Goal: Task Accomplishment & Management: Use online tool/utility

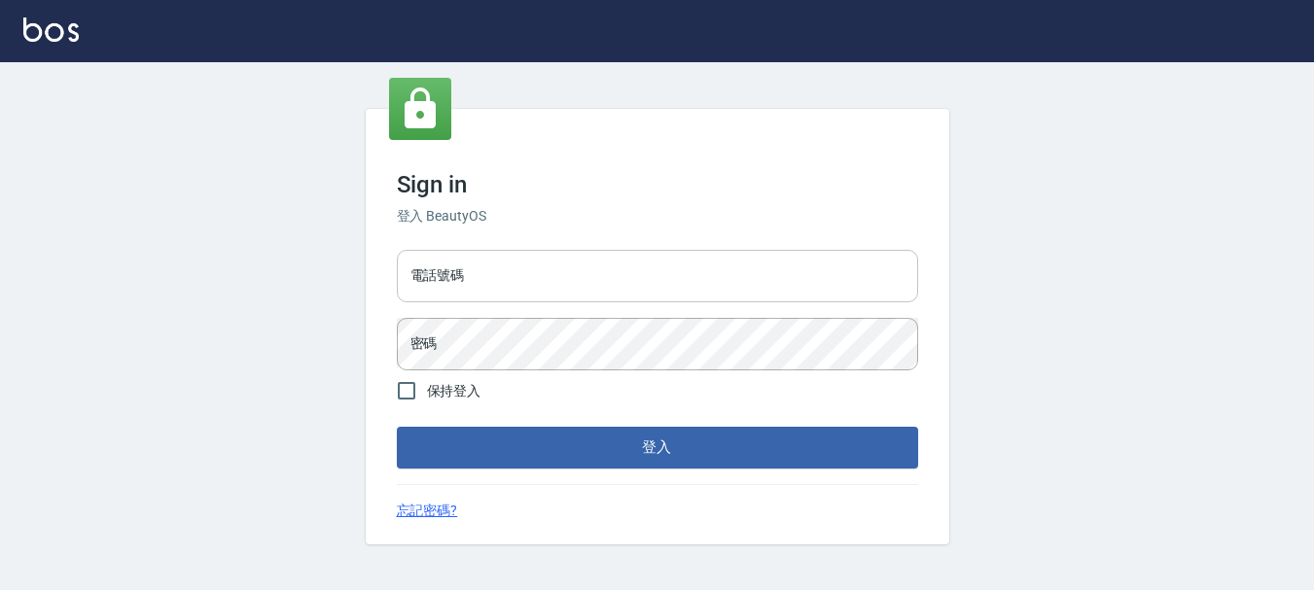
click at [739, 287] on input "電話號碼" at bounding box center [657, 276] width 521 height 53
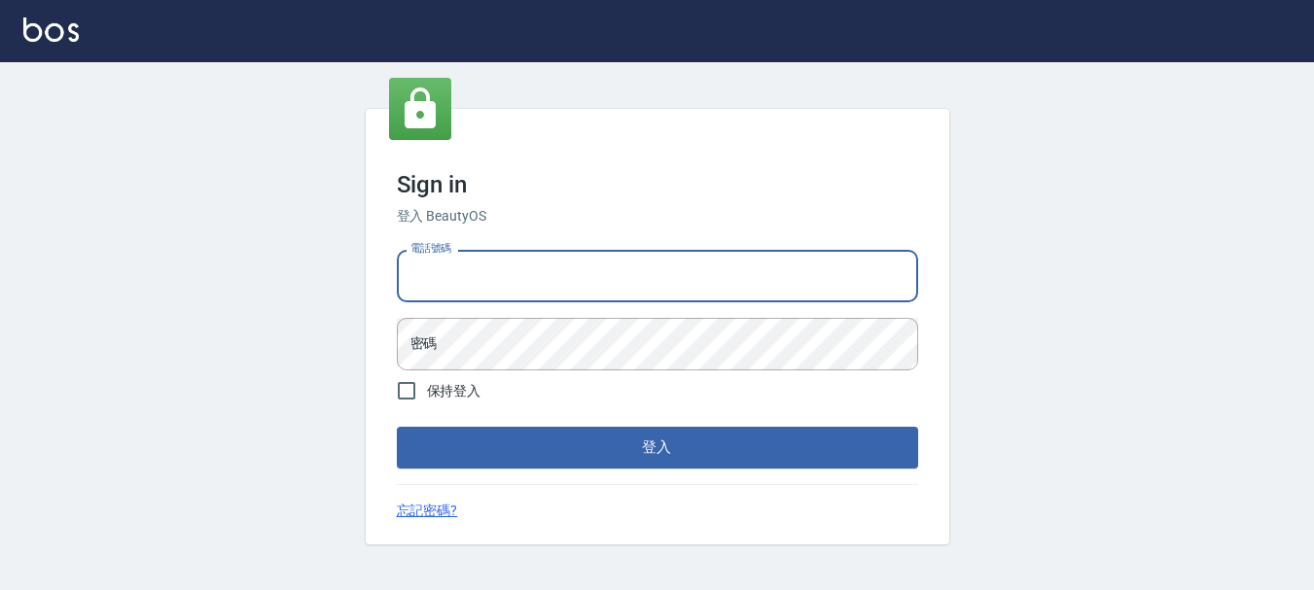
type input "0989239739"
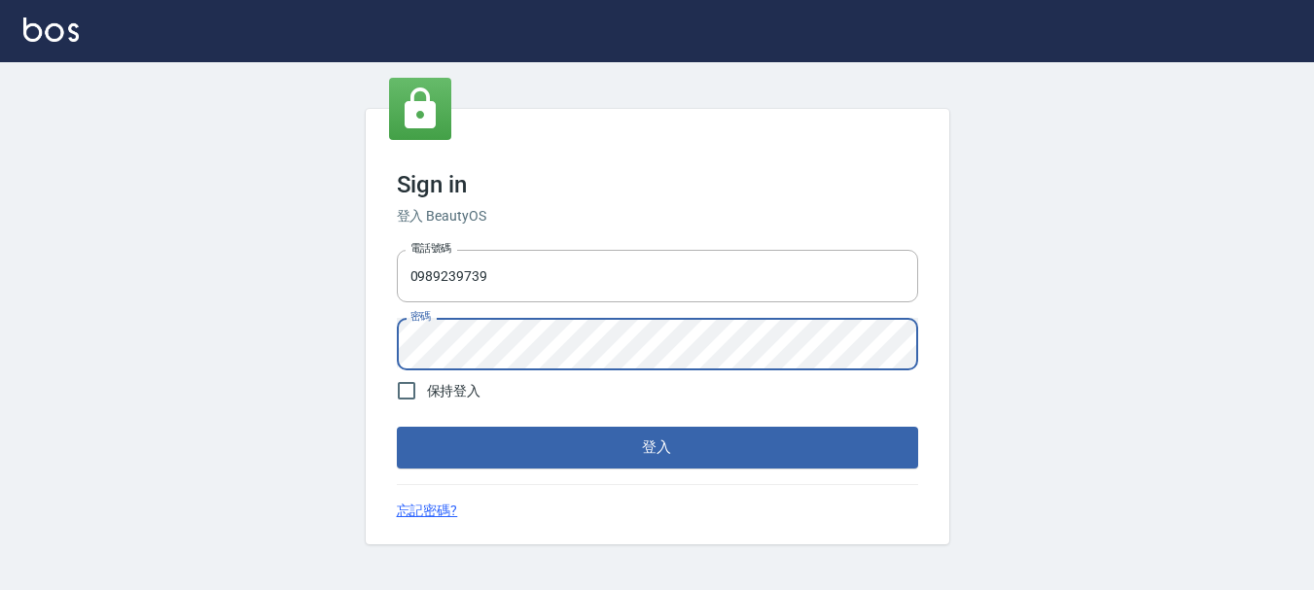
click at [397, 427] on button "登入" at bounding box center [657, 447] width 521 height 41
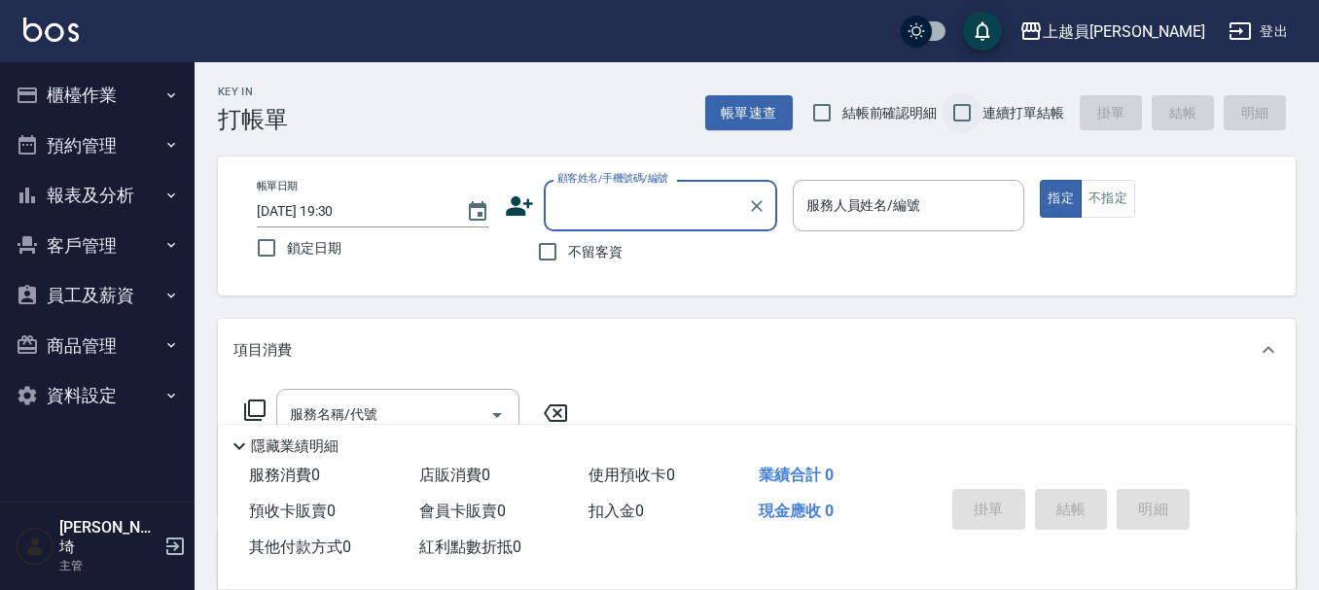
click at [968, 122] on input "連續打單結帳" at bounding box center [962, 112] width 41 height 41
checkbox input "true"
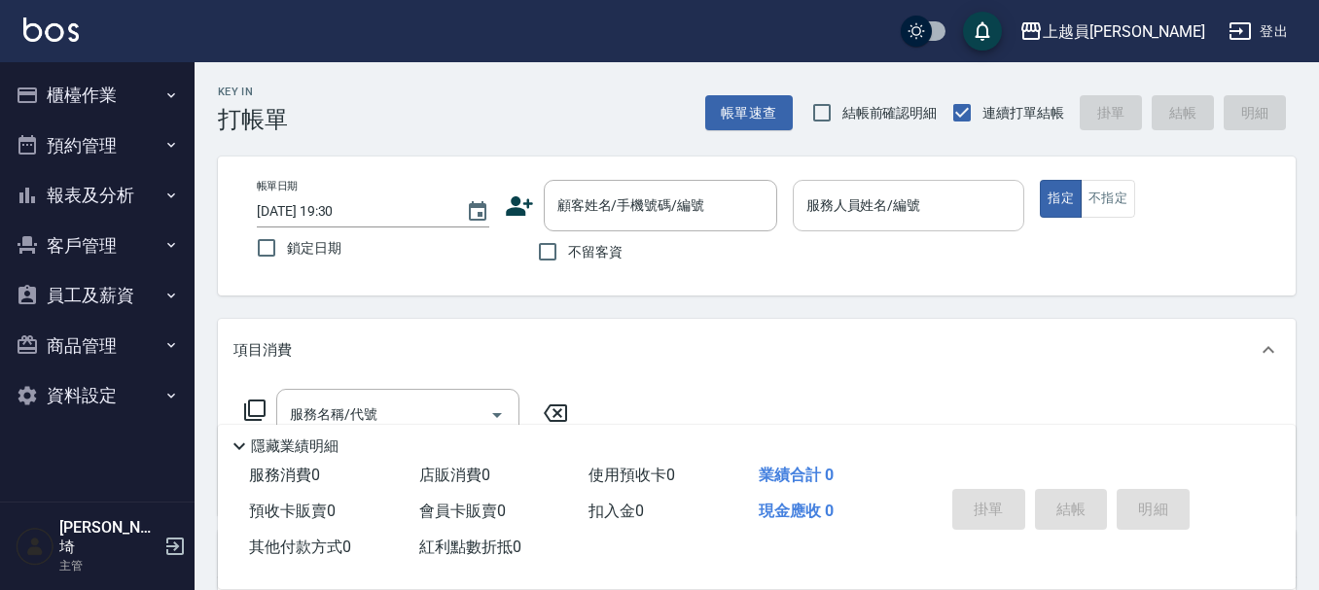
click at [923, 194] on input "服務人員姓名/編號" at bounding box center [908, 206] width 215 height 34
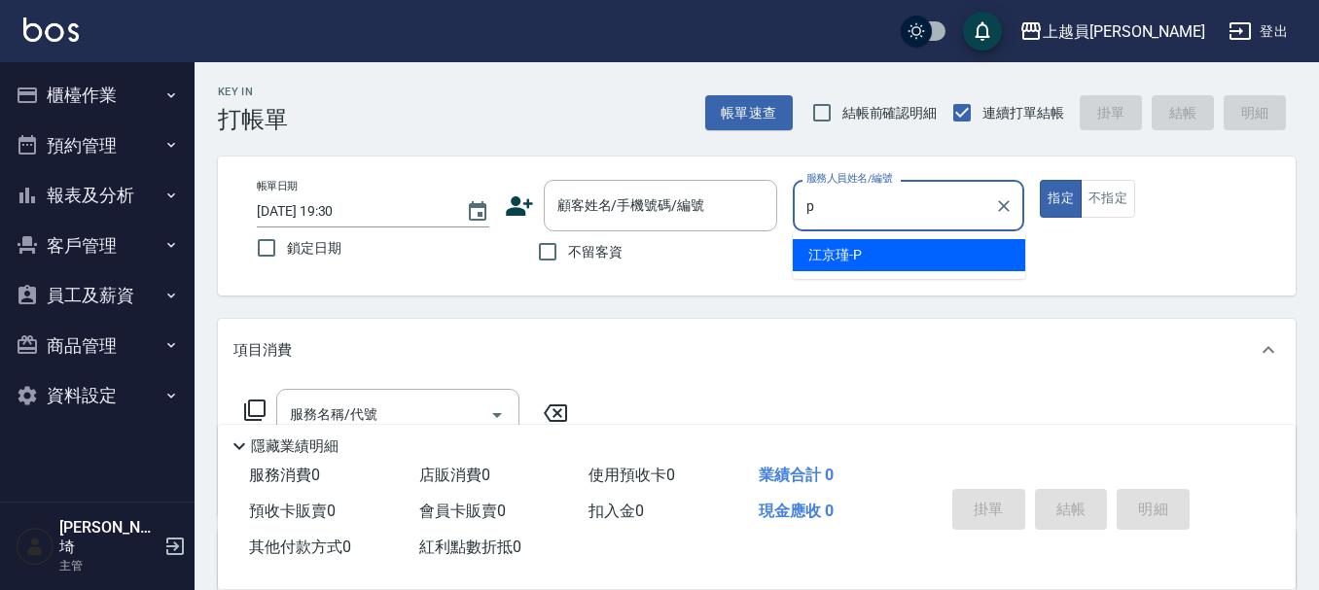
type input "[PERSON_NAME]-P"
type button "true"
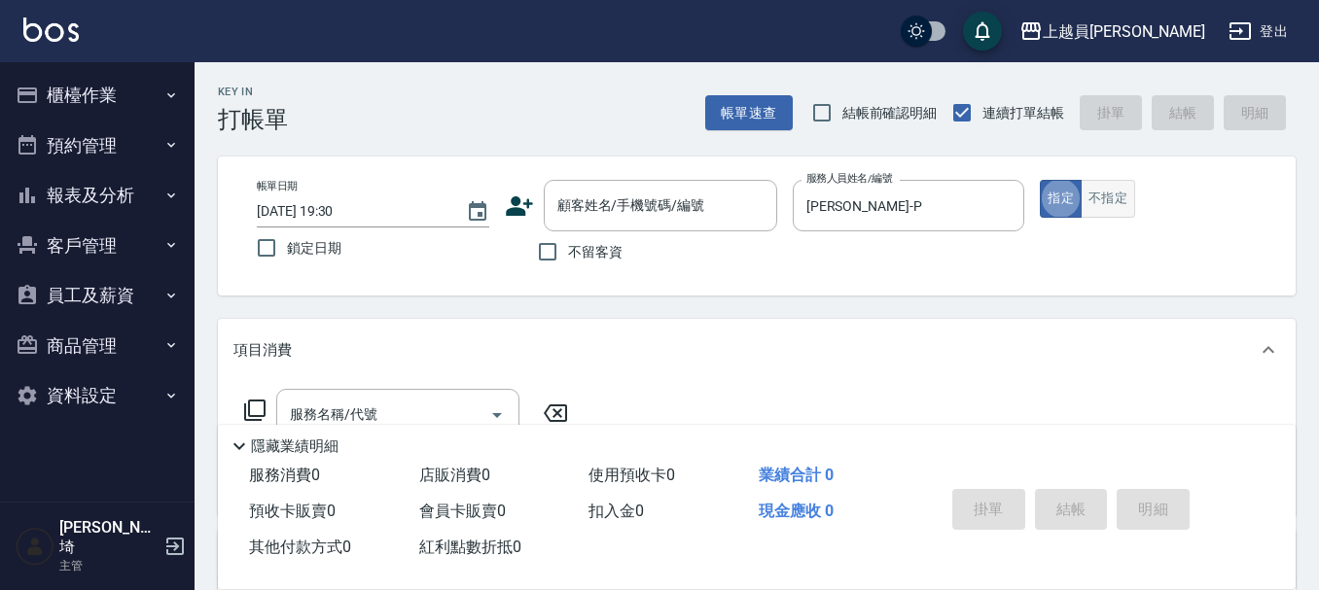
click at [1128, 211] on button "不指定" at bounding box center [1108, 199] width 54 height 38
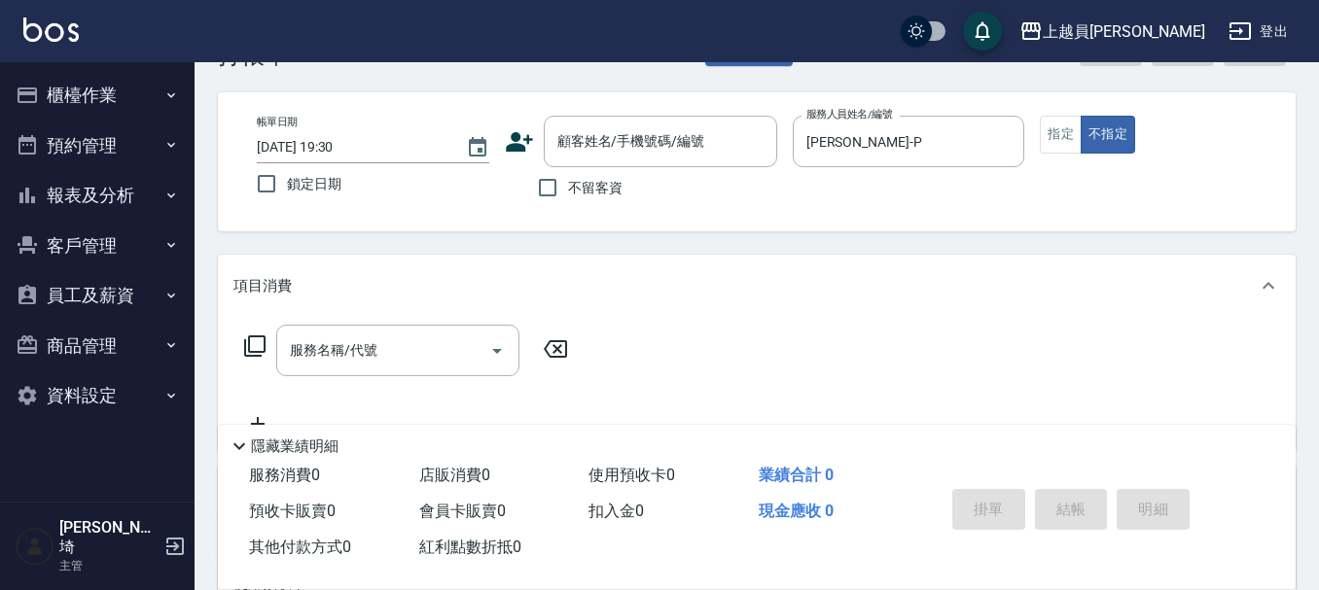
scroll to position [97, 0]
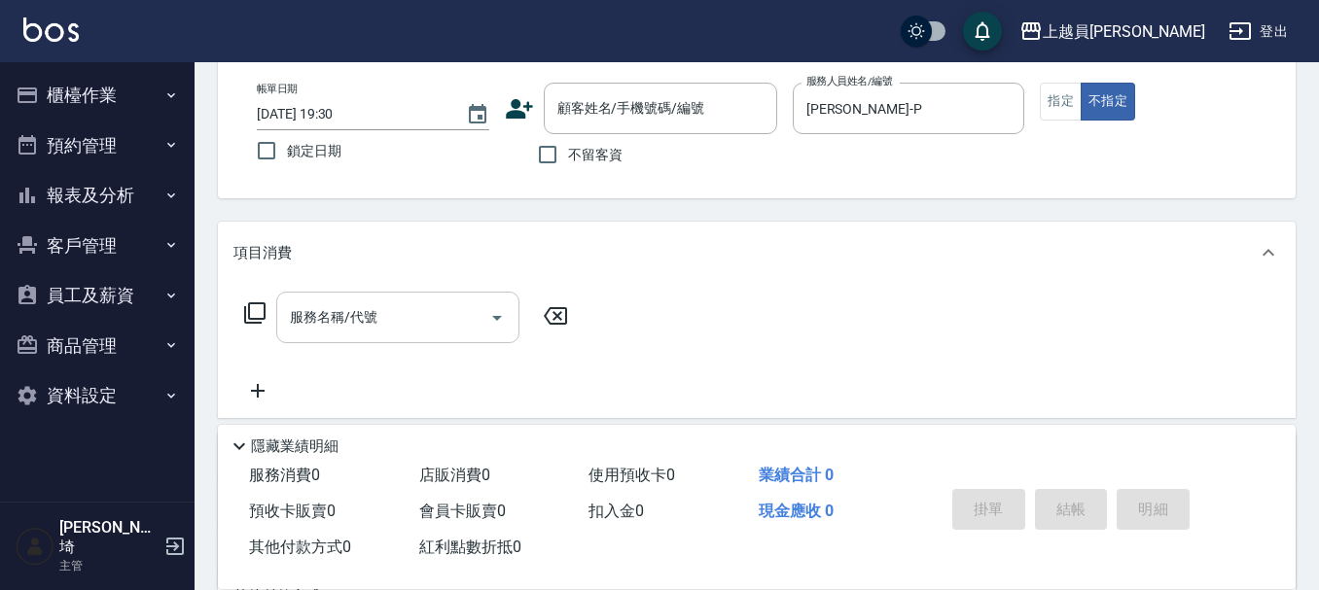
click at [358, 304] on input "服務名稱/代號" at bounding box center [383, 318] width 196 height 34
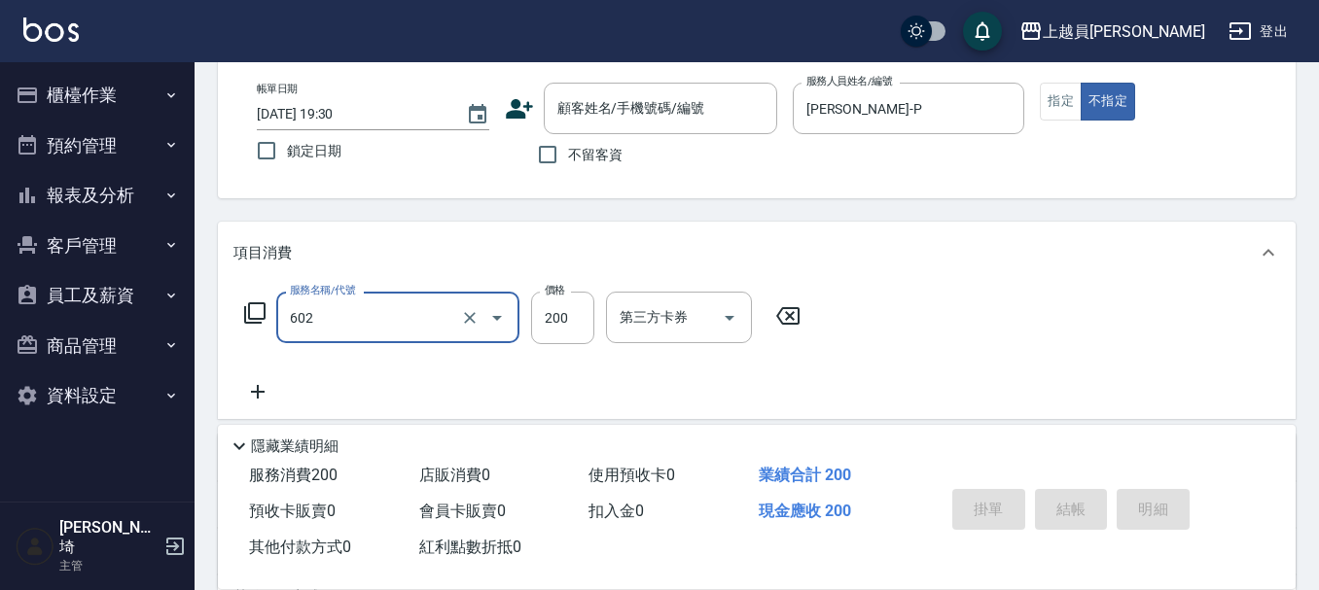
type input "一般洗髮(602)"
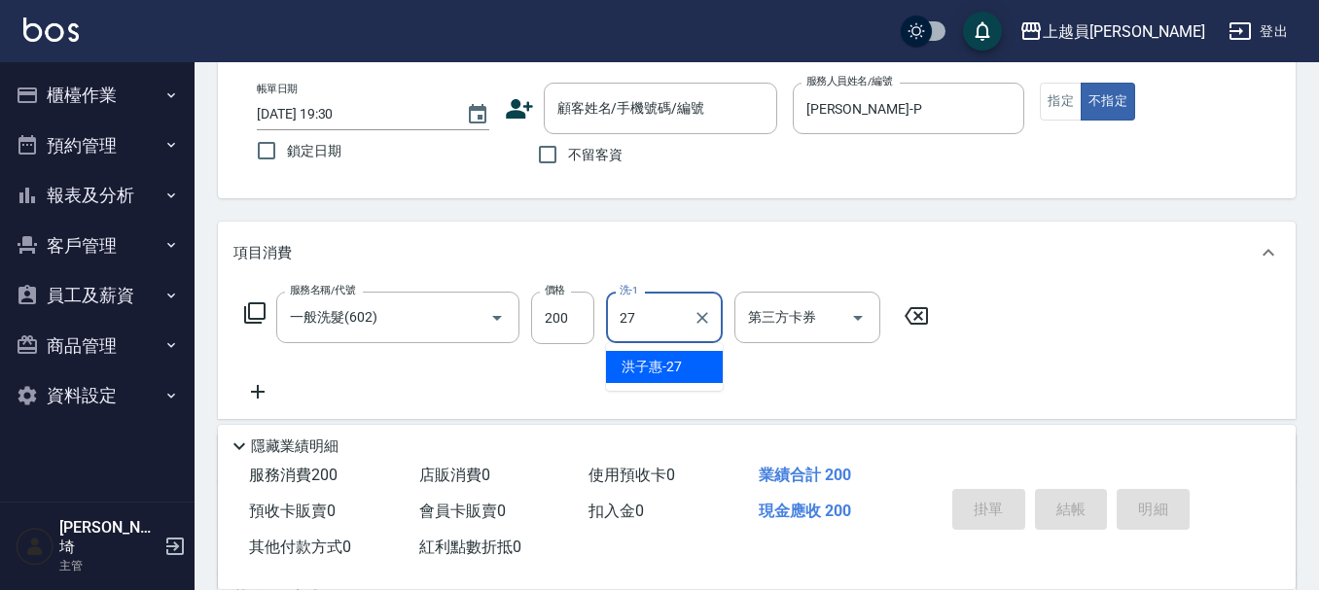
type input "[PERSON_NAME]-27"
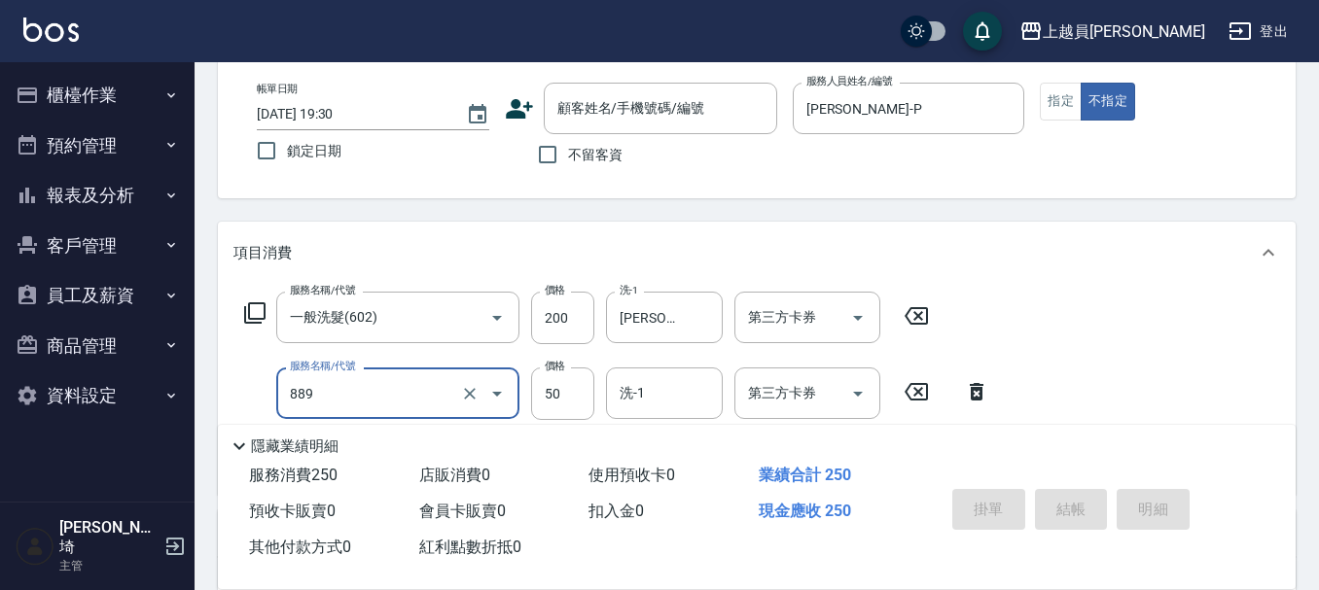
type input "精油(889)"
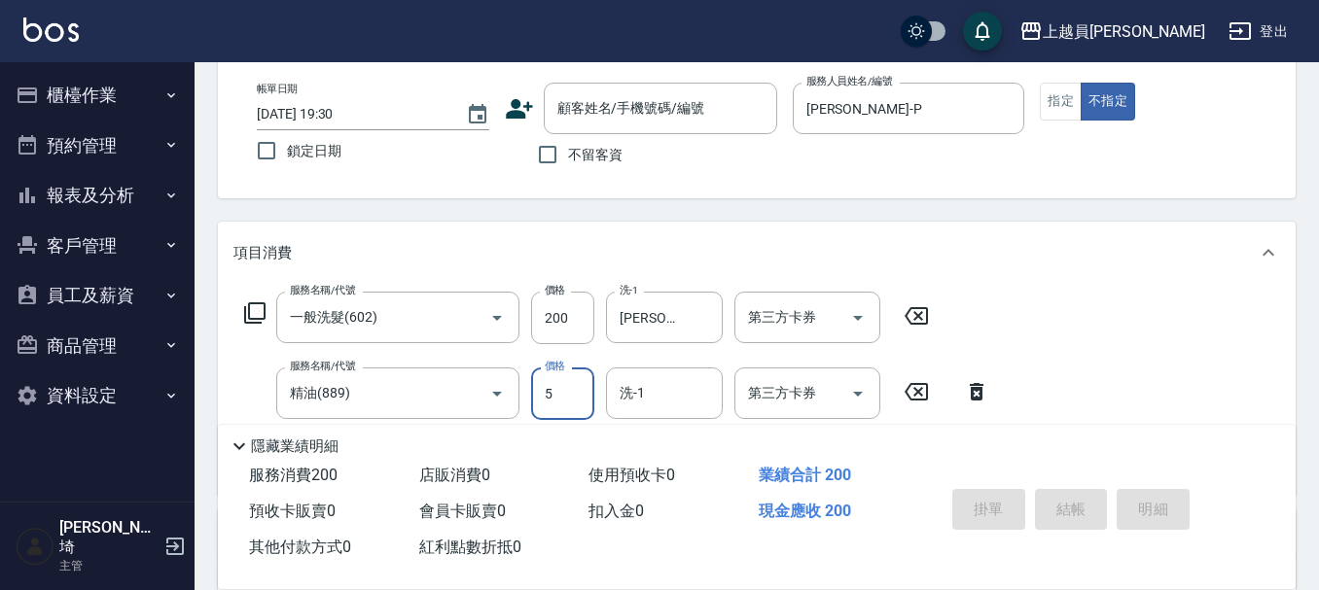
type input "50"
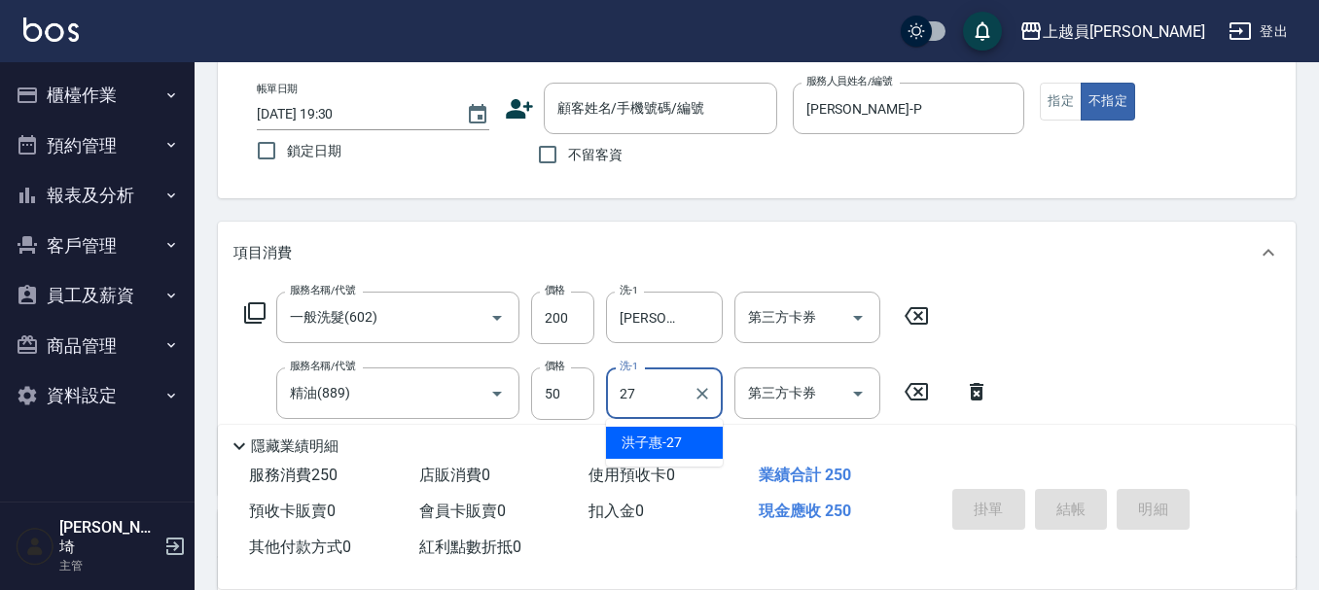
type input "[PERSON_NAME]-27"
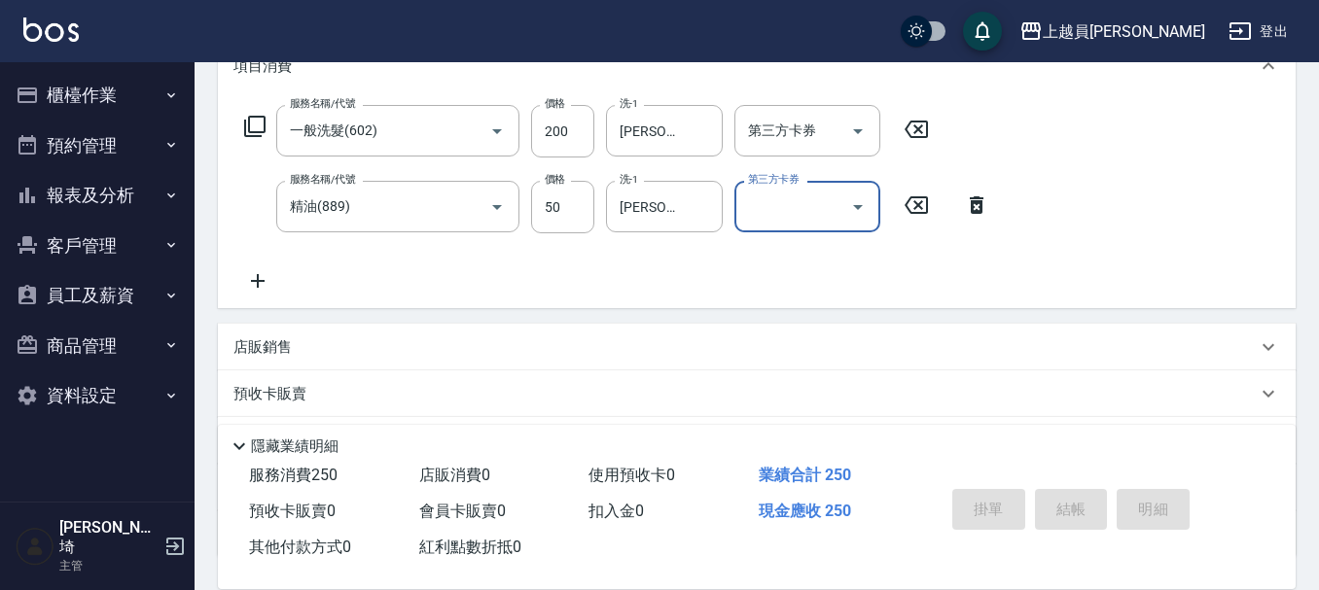
scroll to position [292, 0]
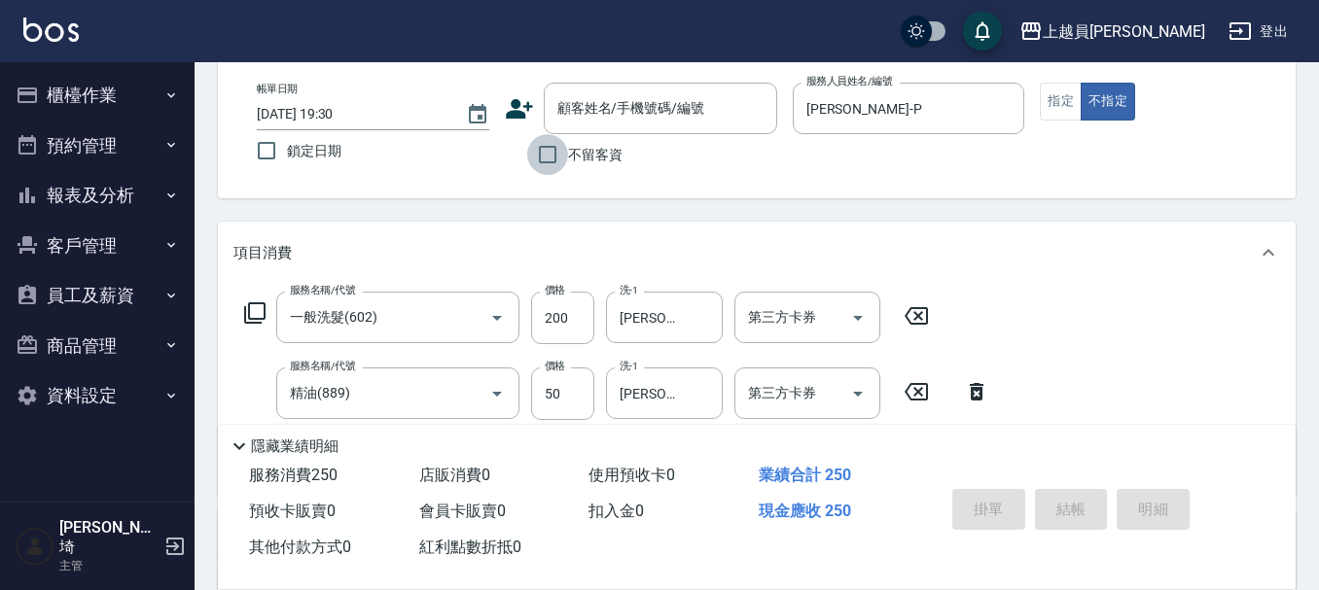
click at [556, 158] on input "不留客資" at bounding box center [547, 154] width 41 height 41
checkbox input "true"
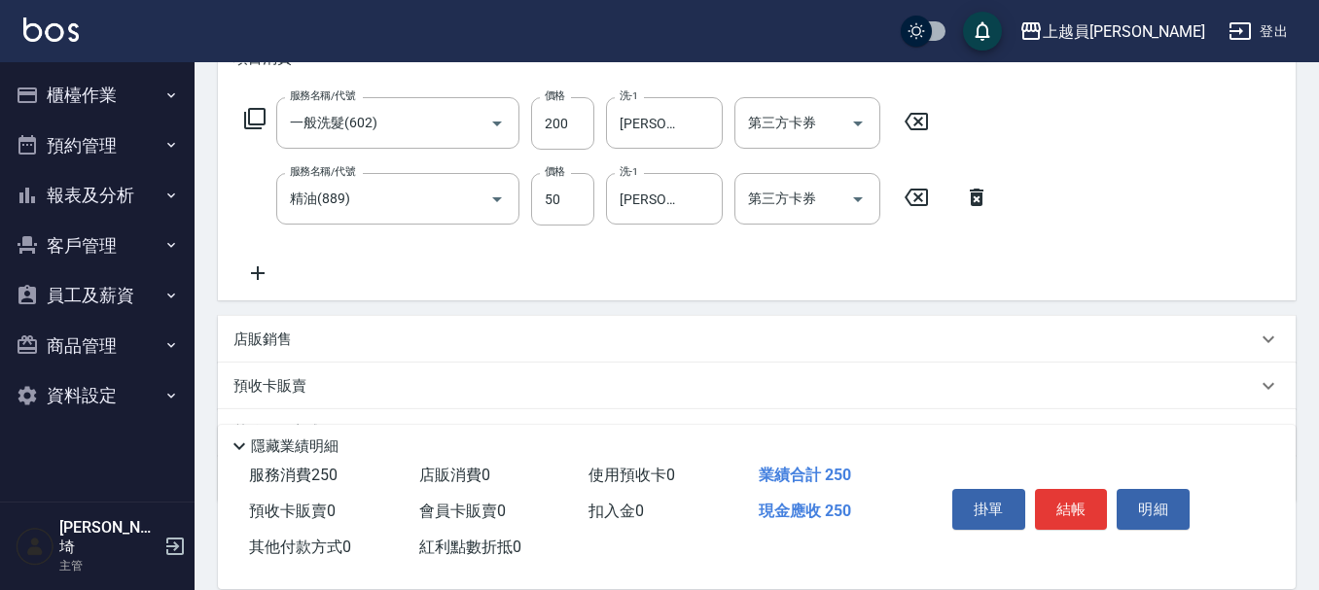
click at [242, 280] on icon at bounding box center [257, 273] width 49 height 23
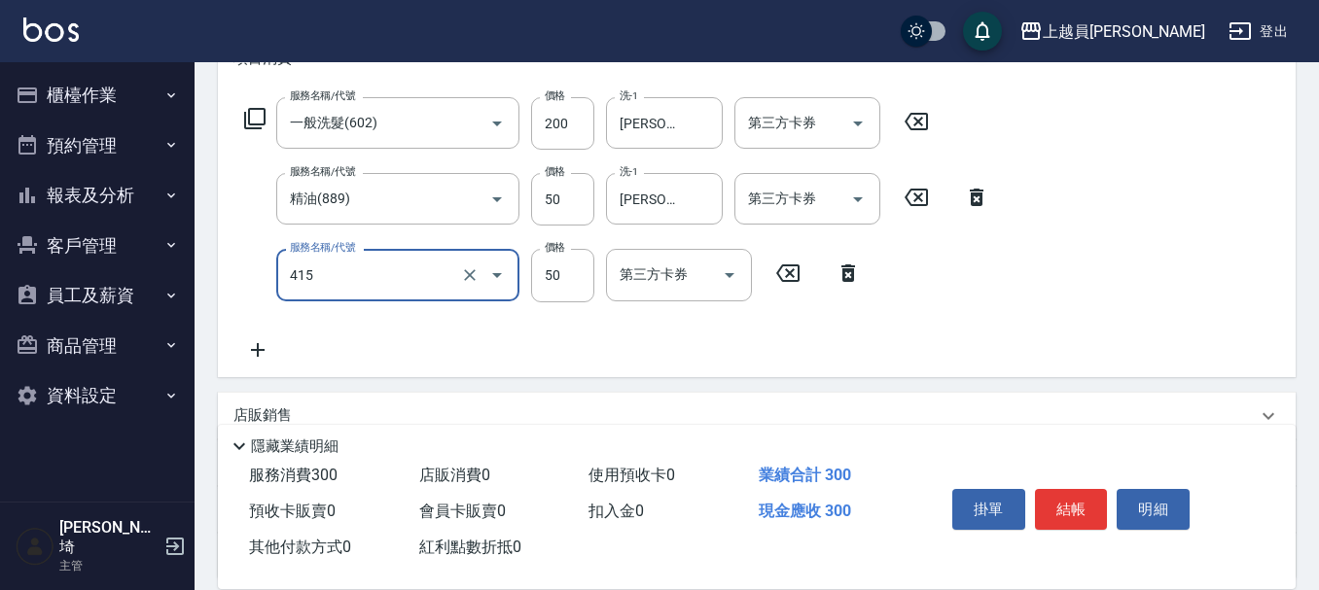
type input "瞬間保養(415)"
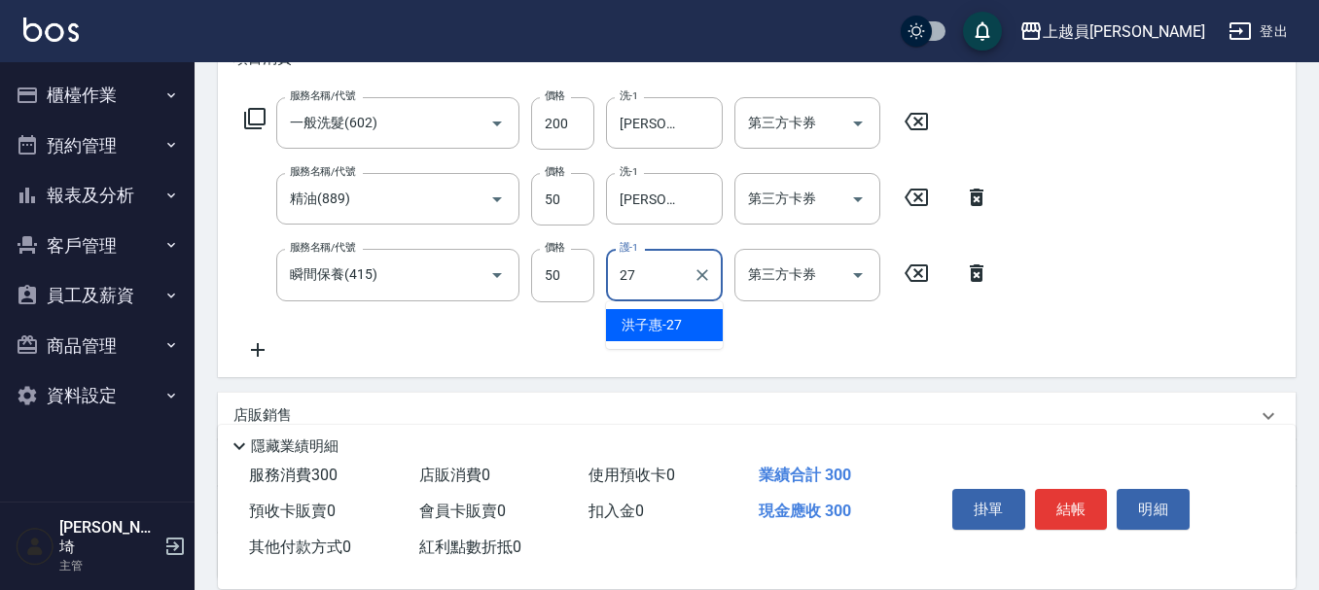
type input "[PERSON_NAME]-27"
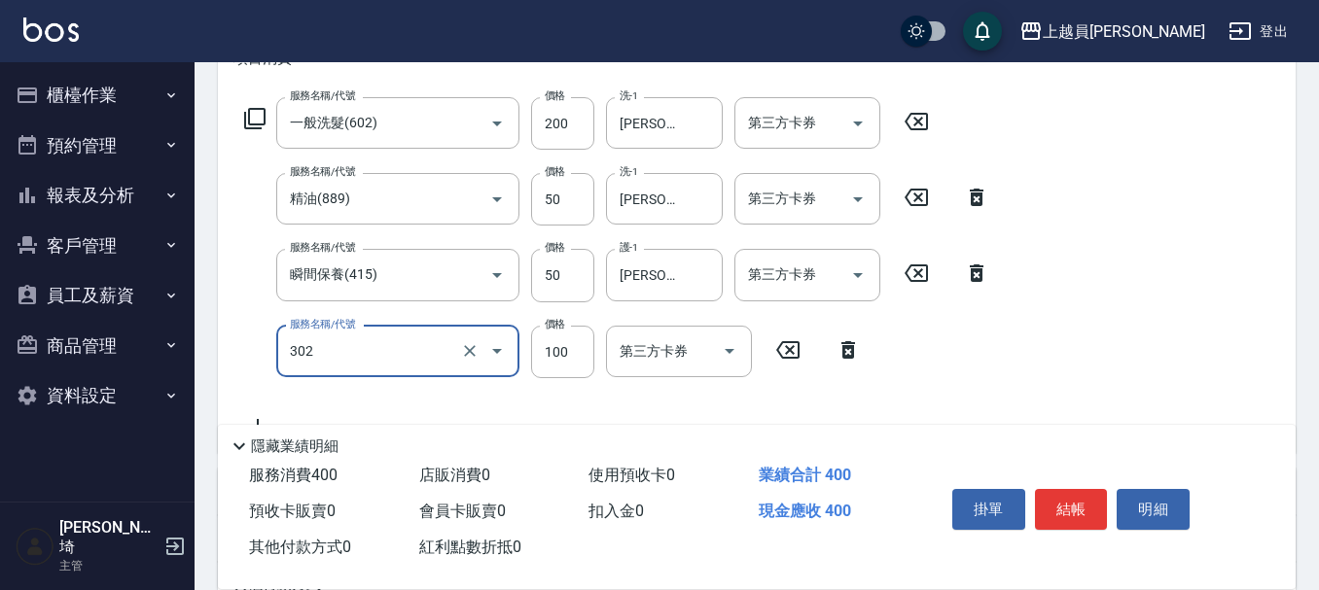
type input "剪髮(302)"
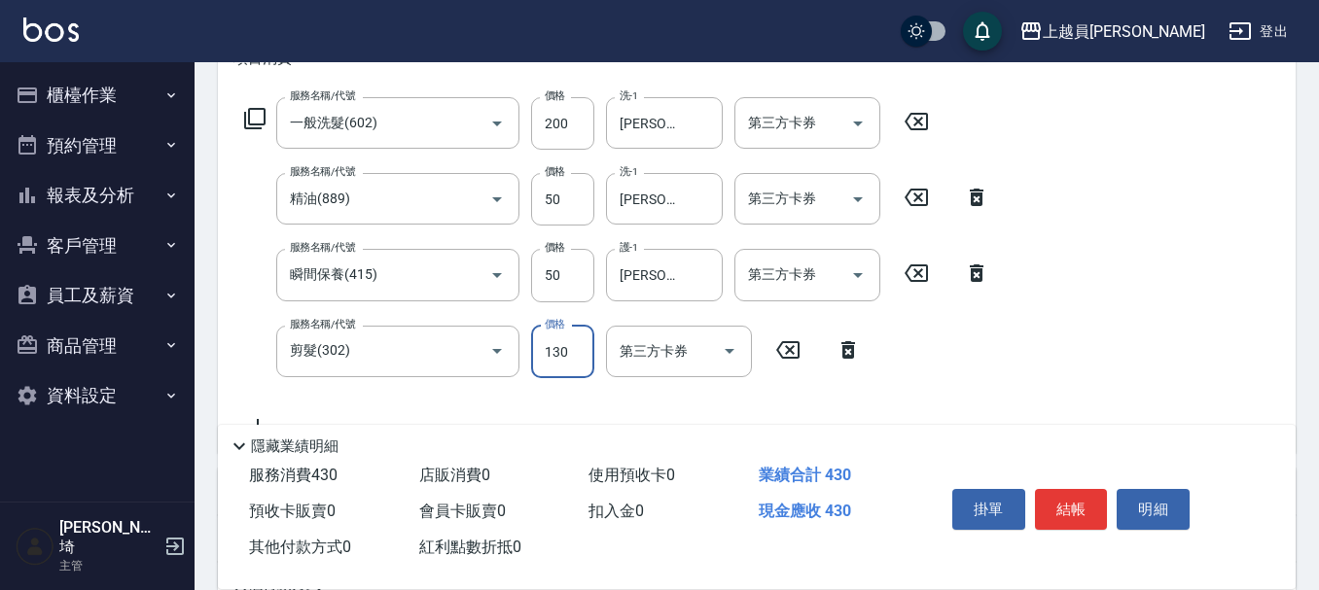
type input "130"
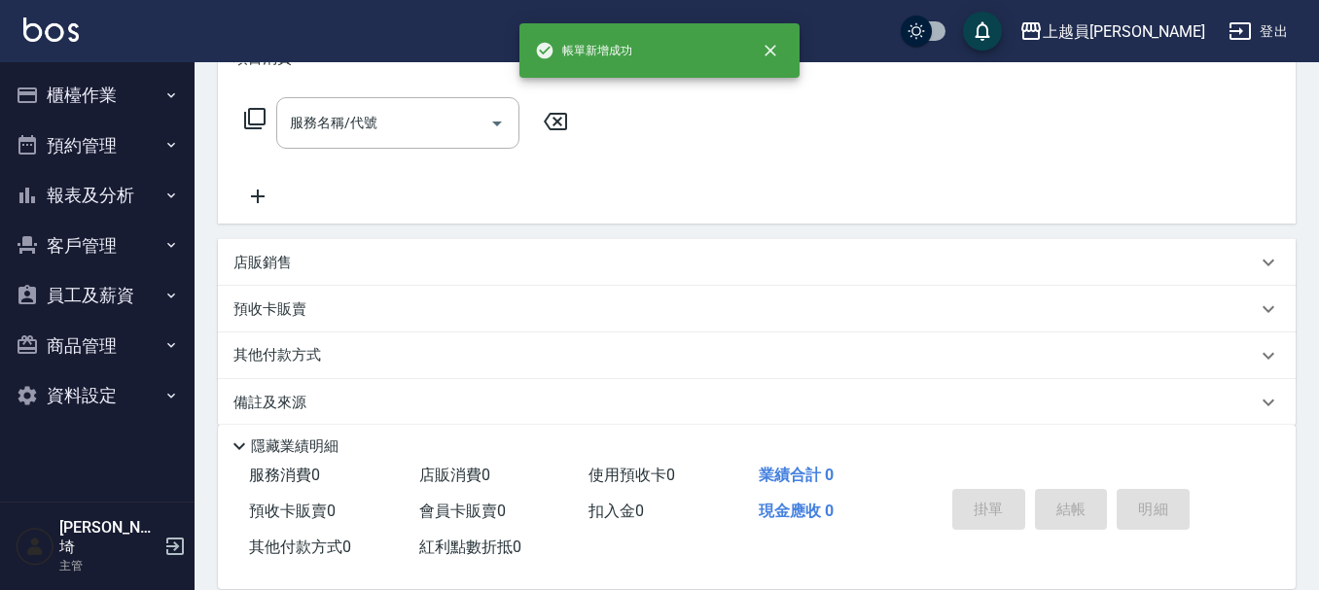
scroll to position [0, 0]
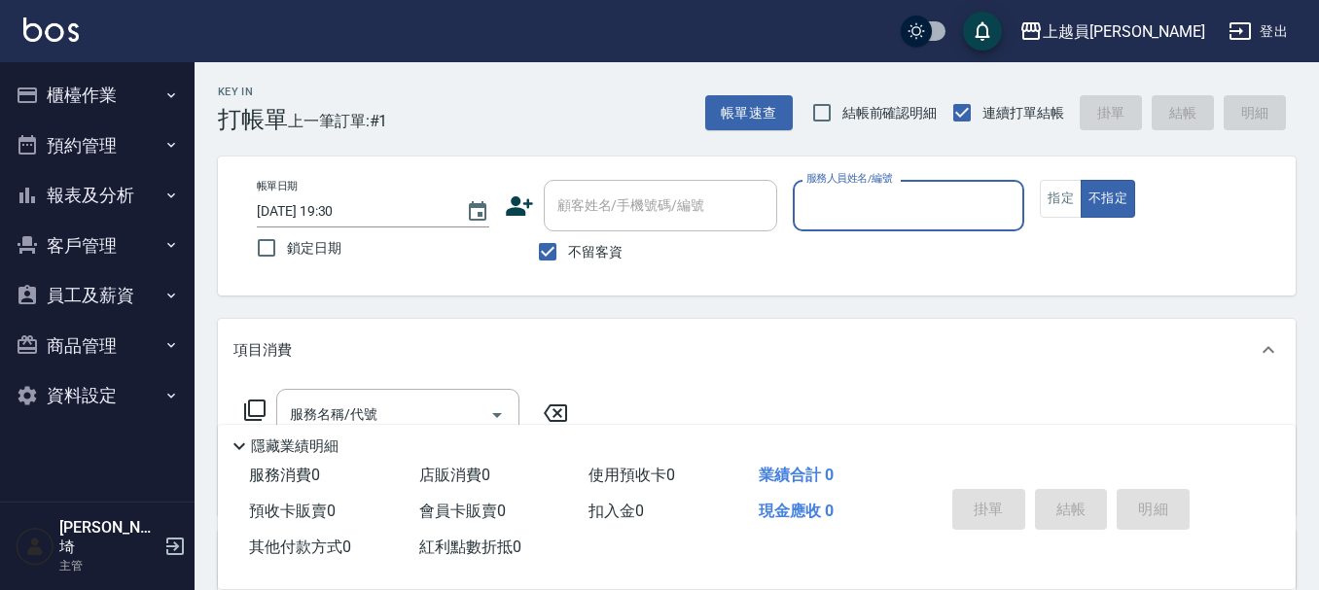
click at [69, 143] on button "預約管理" at bounding box center [97, 146] width 179 height 51
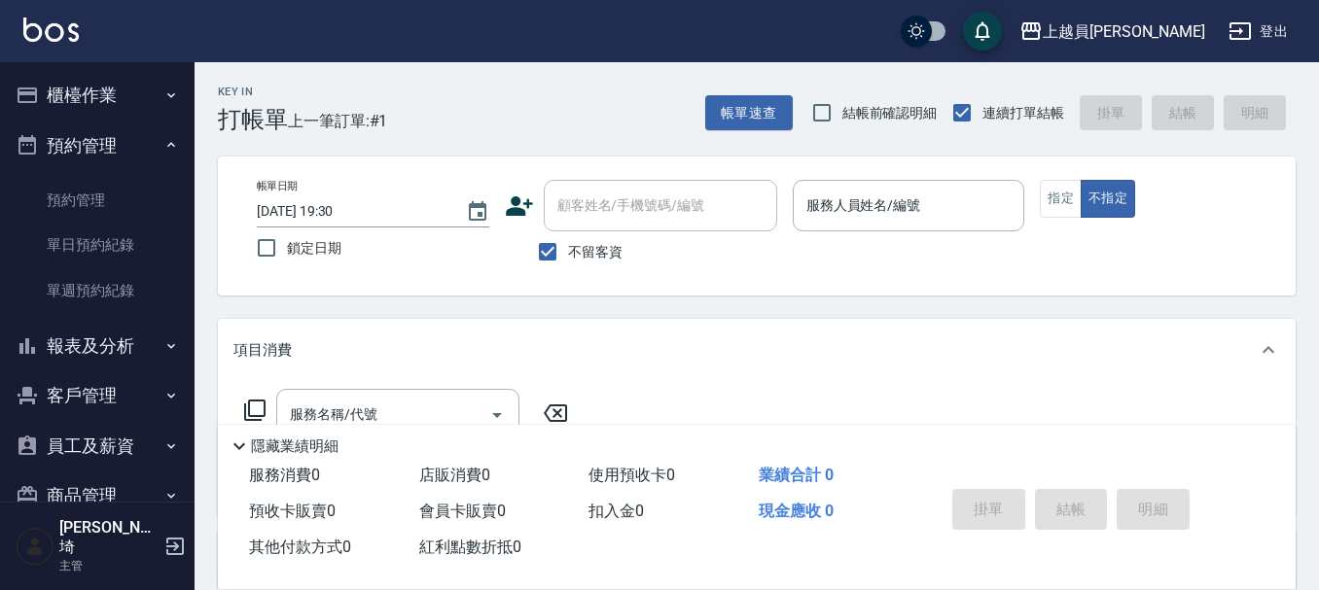
click at [114, 83] on button "櫃檯作業" at bounding box center [97, 95] width 179 height 51
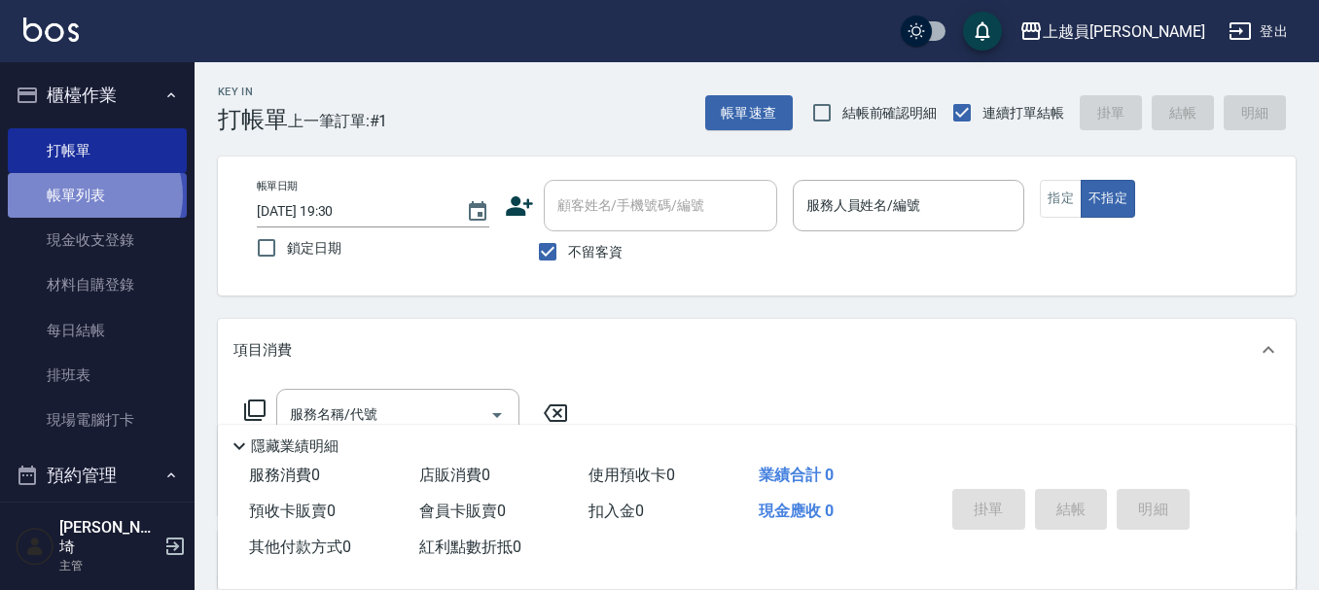
click at [93, 196] on link "帳單列表" at bounding box center [97, 195] width 179 height 45
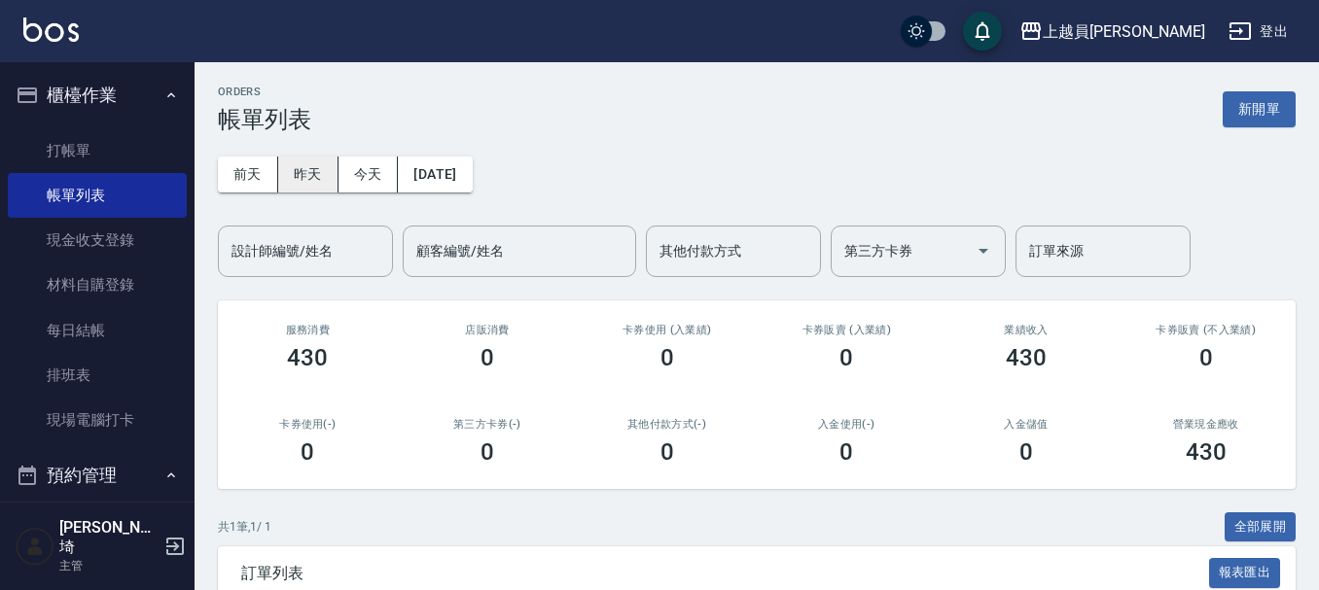
click at [313, 173] on button "昨天" at bounding box center [308, 175] width 60 height 36
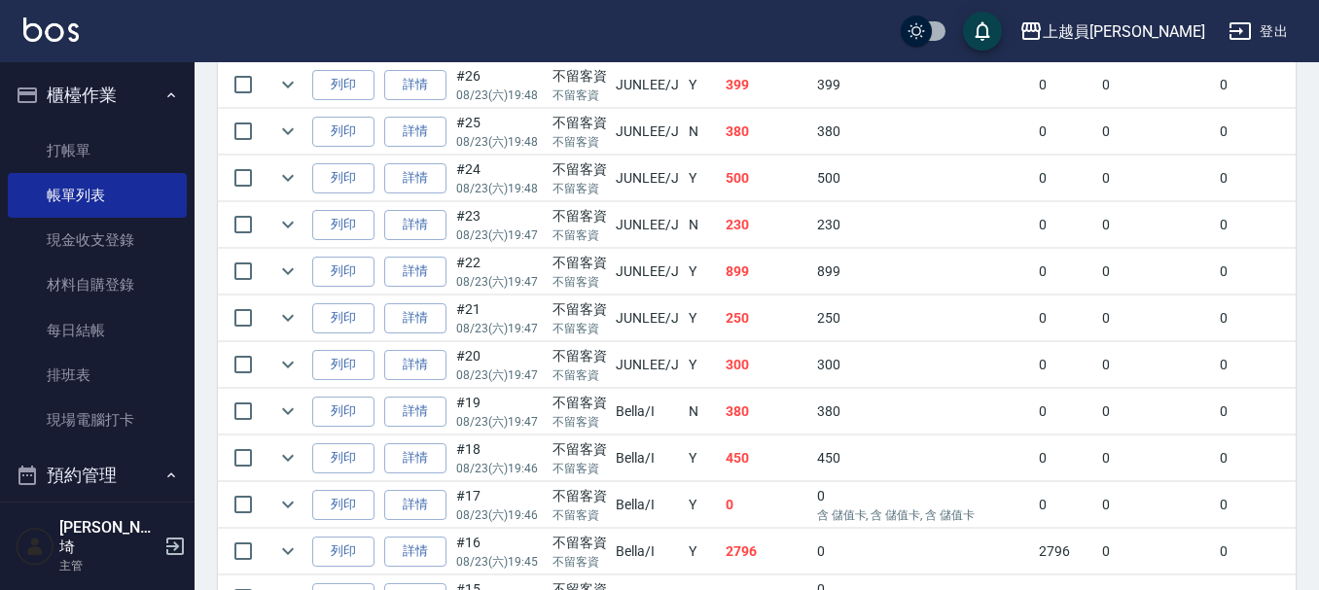
scroll to position [1945, 0]
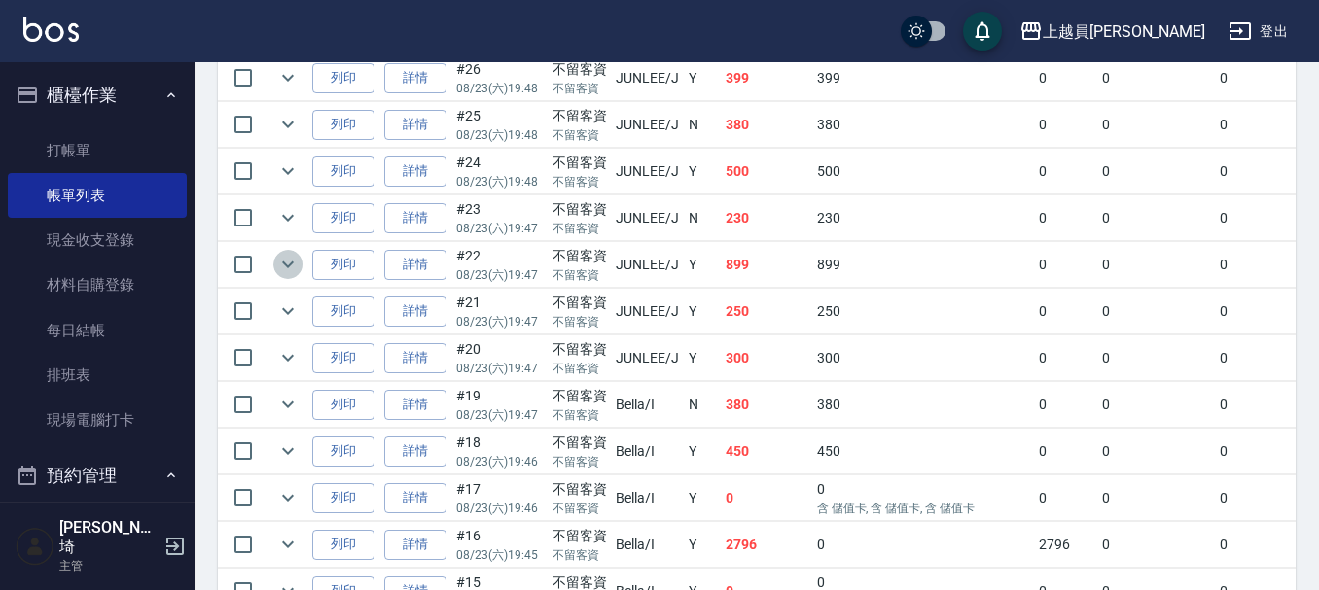
click at [282, 276] on icon "expand row" at bounding box center [287, 264] width 23 height 23
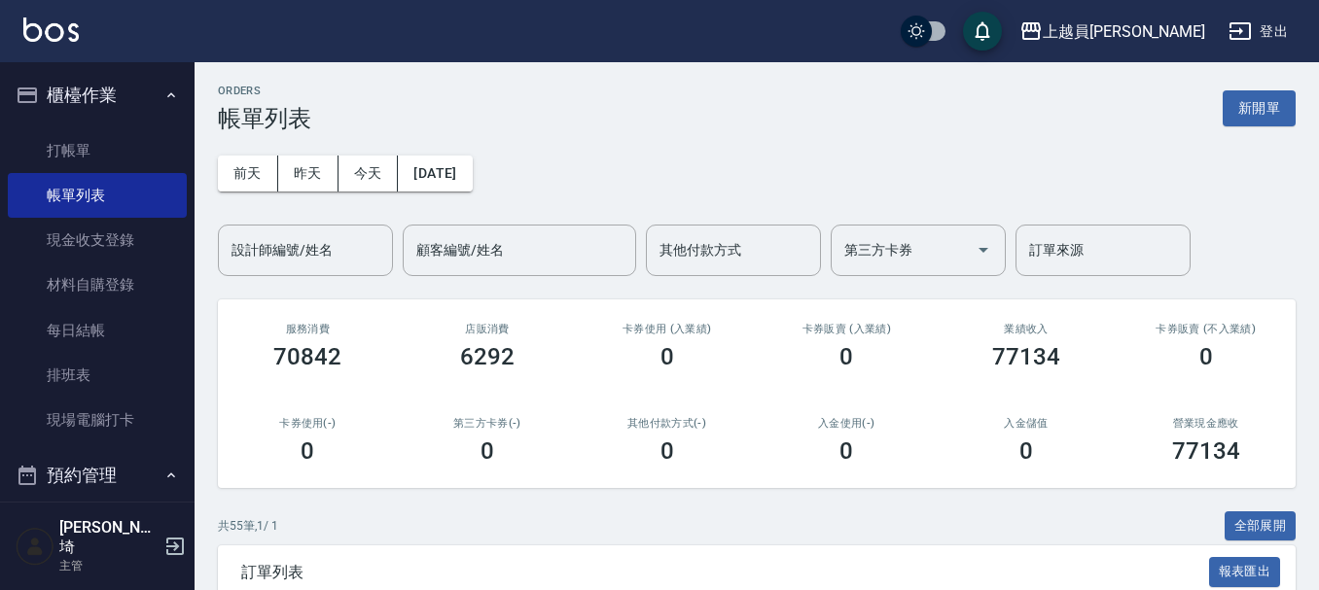
scroll to position [0, 0]
click at [256, 172] on button "前天" at bounding box center [248, 175] width 60 height 36
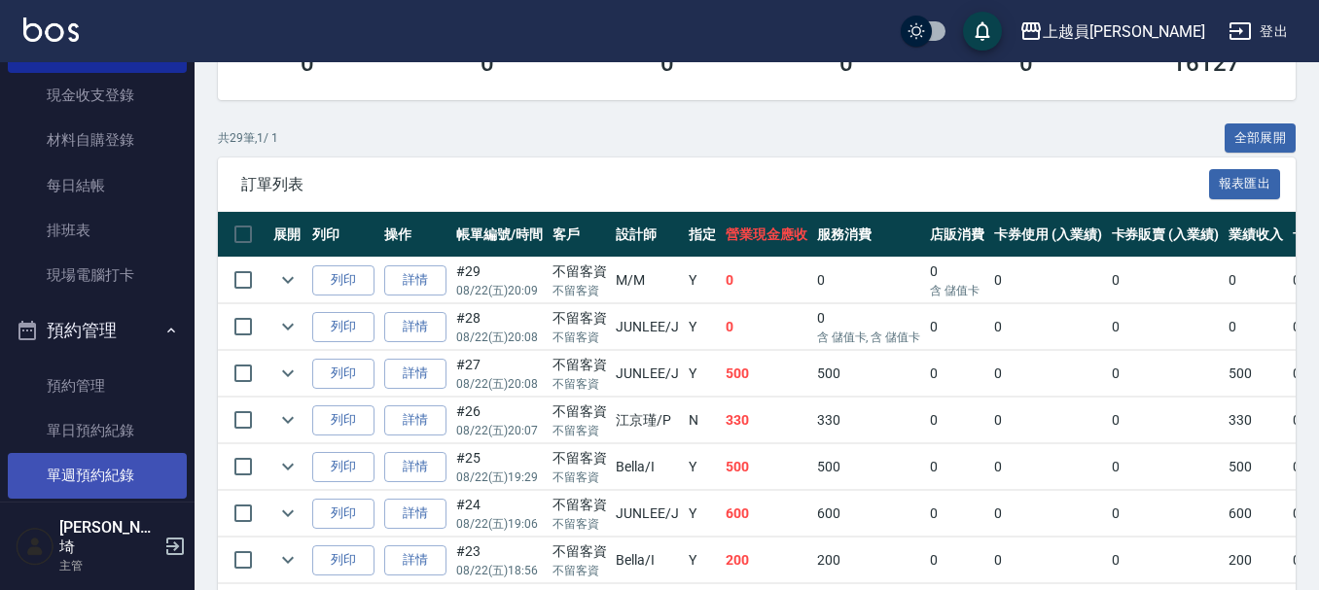
scroll to position [292, 0]
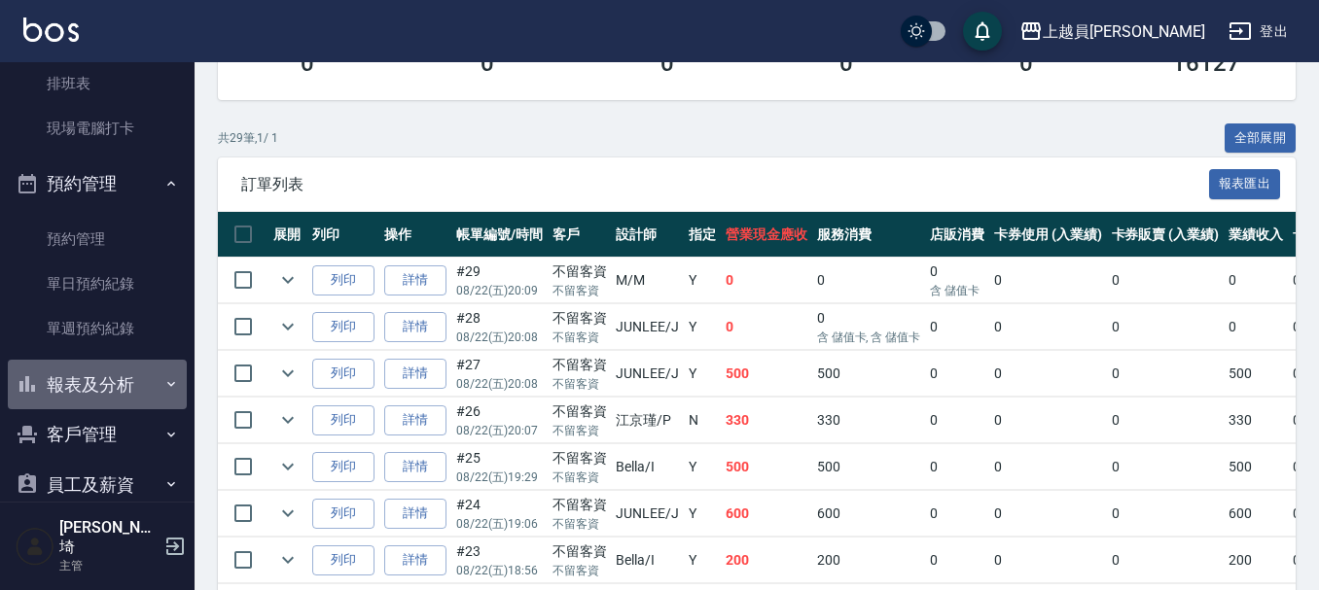
click at [146, 374] on button "報表及分析" at bounding box center [97, 385] width 179 height 51
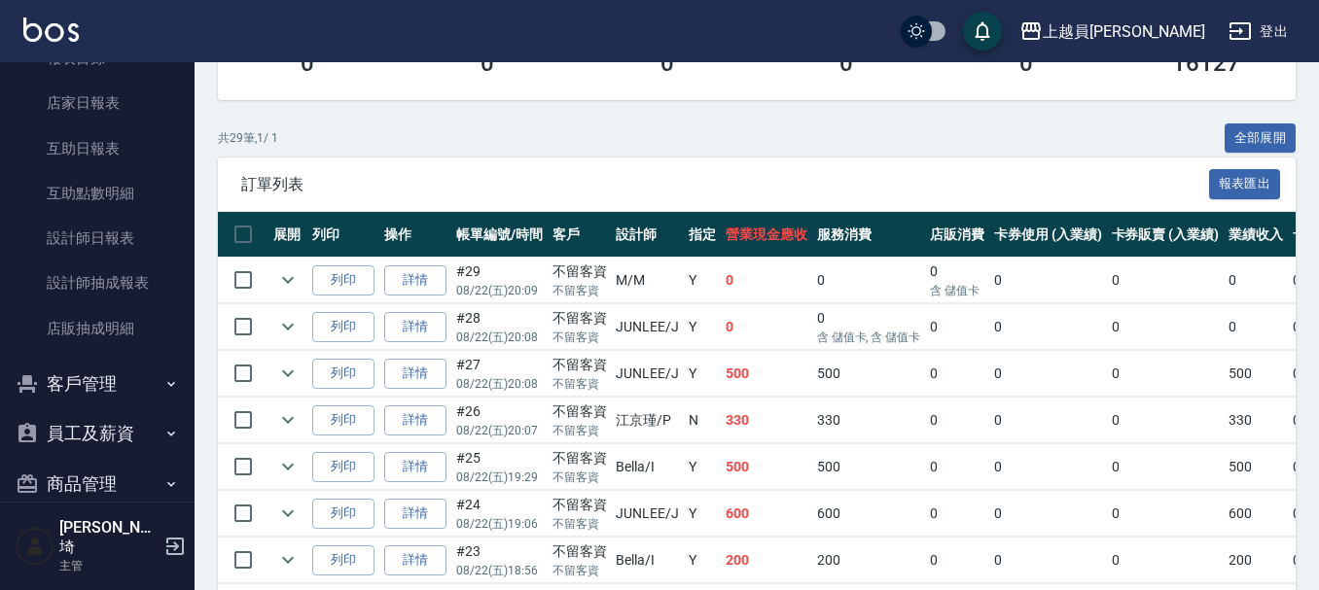
scroll to position [681, 0]
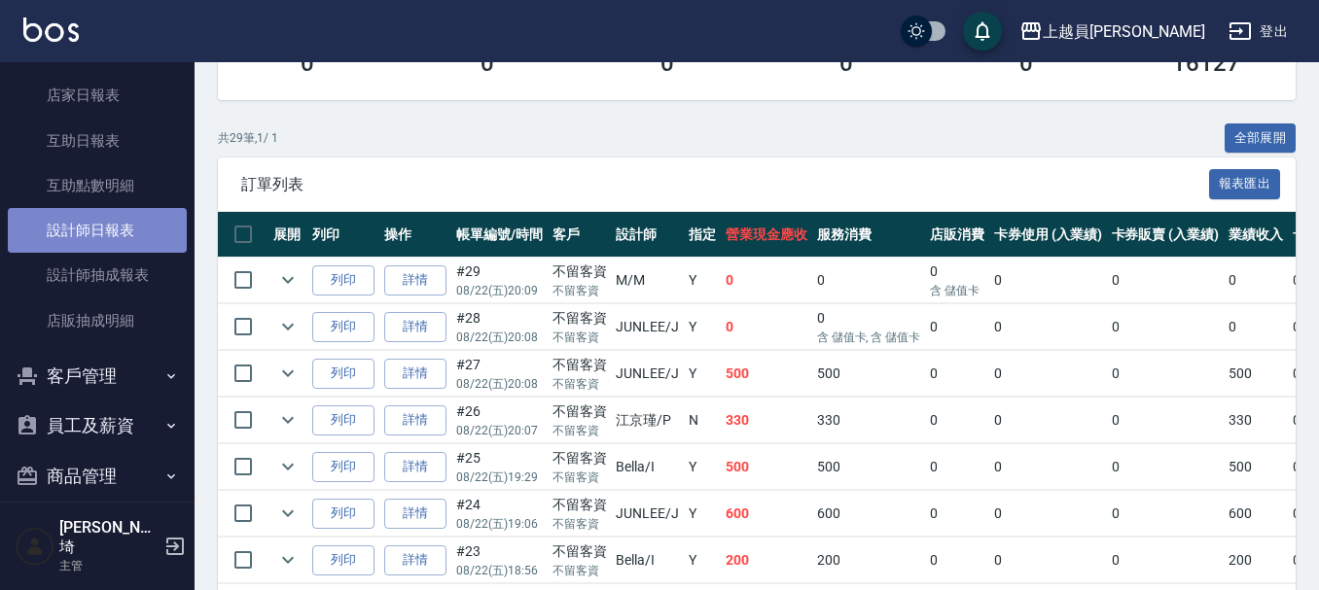
click at [112, 219] on link "設計師日報表" at bounding box center [97, 230] width 179 height 45
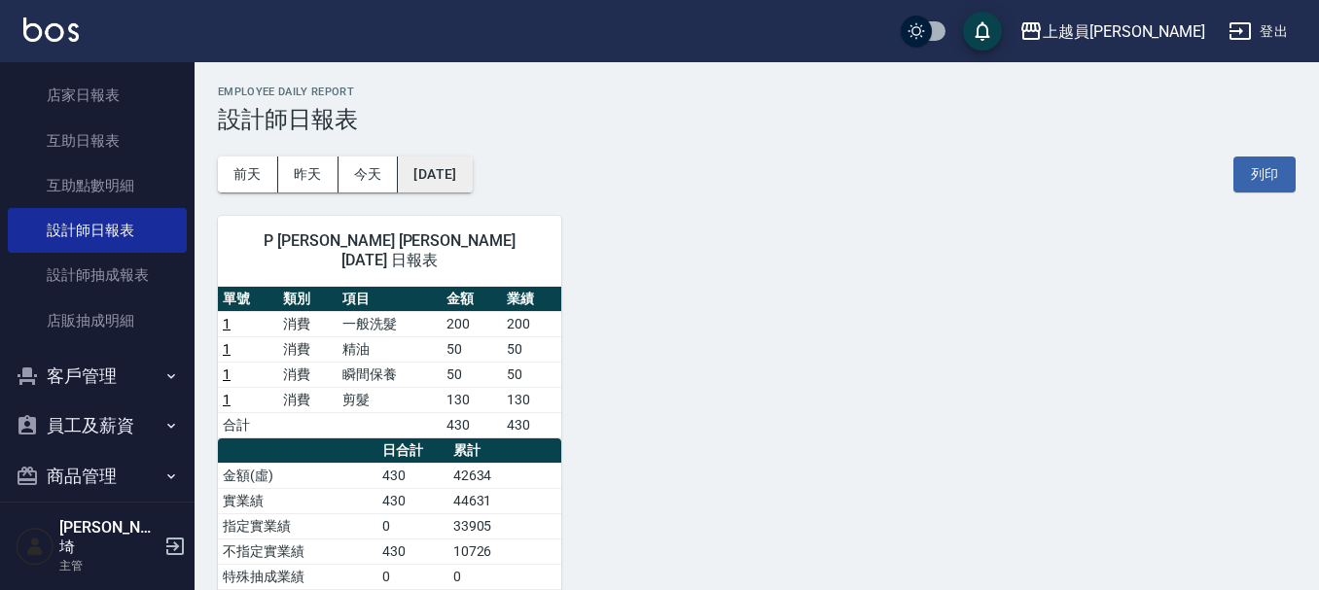
click at [449, 168] on button "[DATE]" at bounding box center [435, 175] width 74 height 36
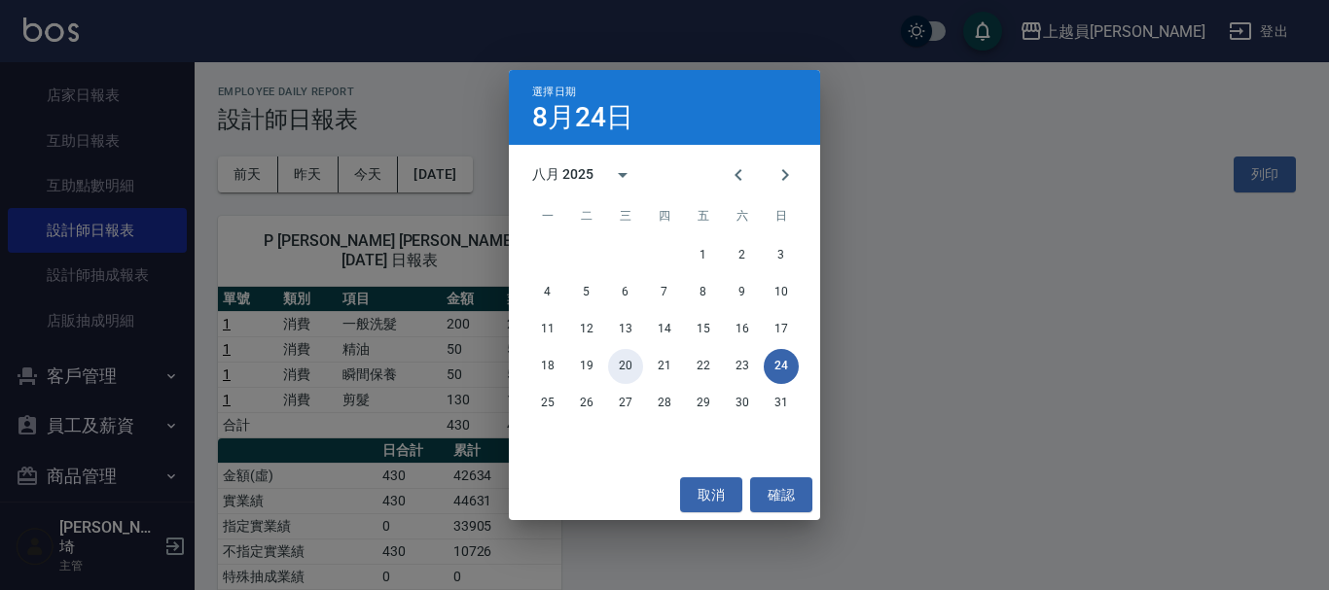
click at [643, 362] on div "18 19 20 21 22 23 24" at bounding box center [664, 366] width 311 height 35
click at [779, 490] on button "確認" at bounding box center [781, 496] width 62 height 36
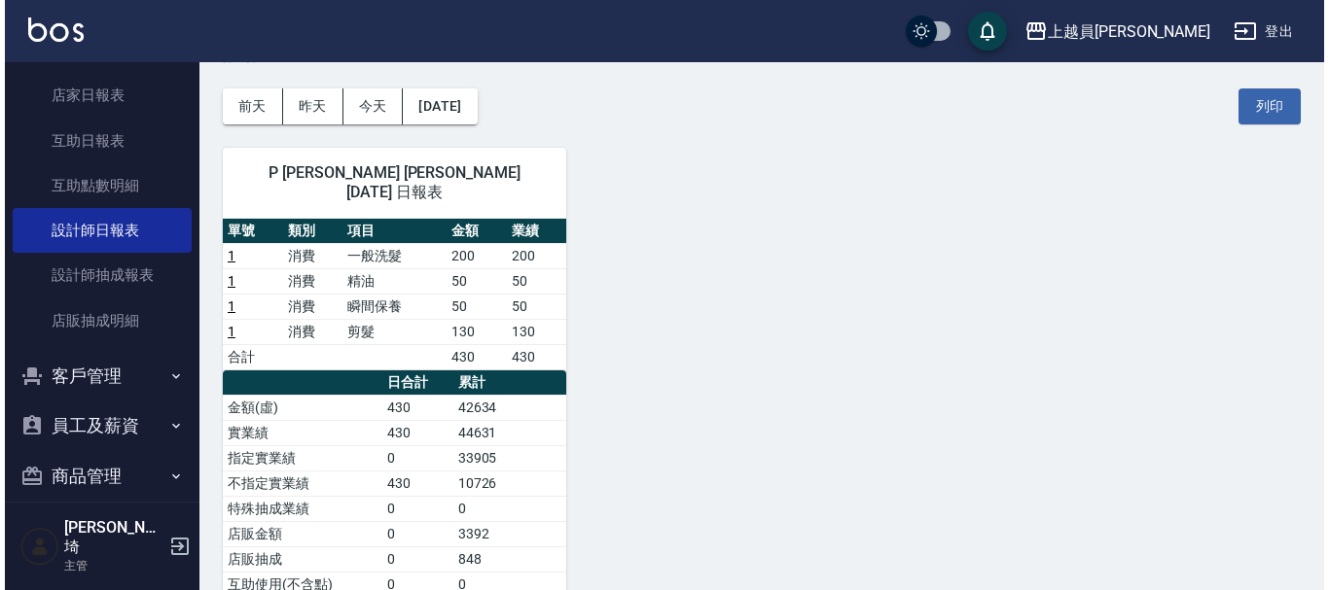
scroll to position [97, 0]
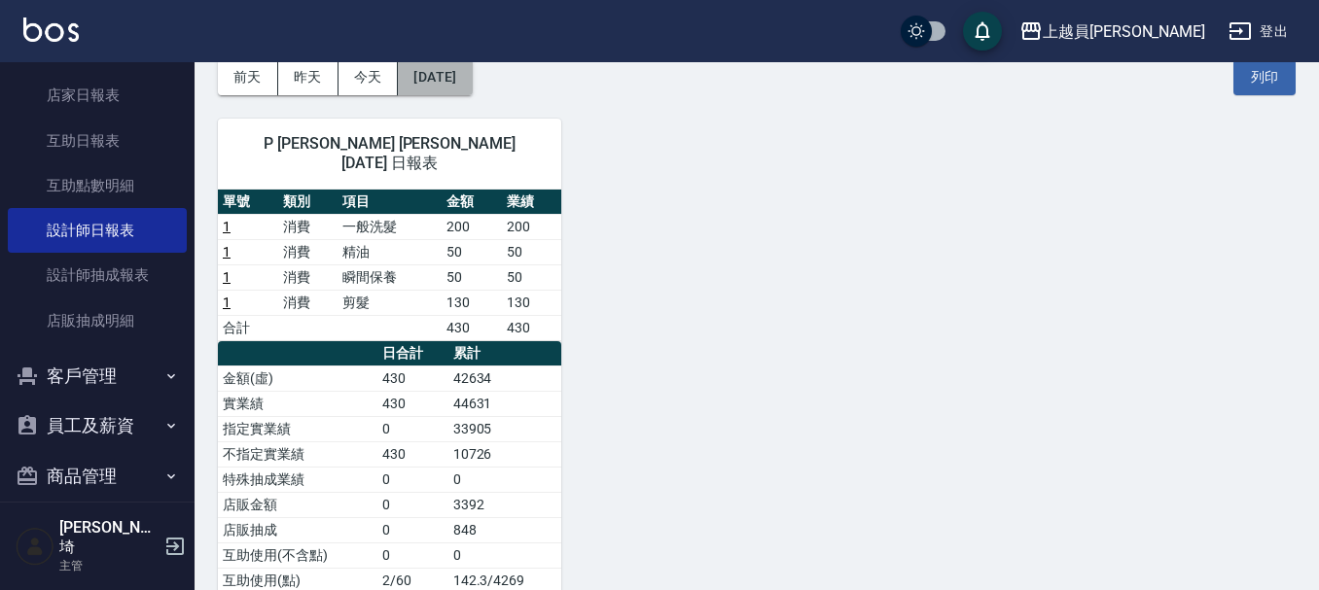
click at [445, 82] on button "[DATE]" at bounding box center [435, 77] width 74 height 36
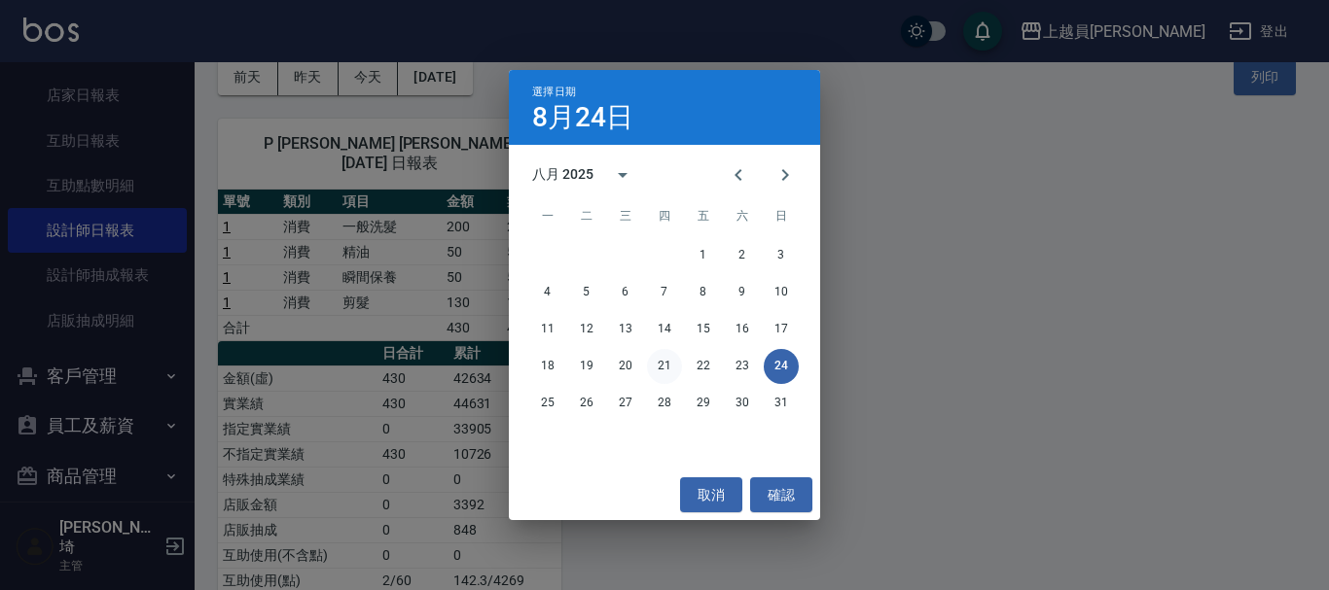
click at [652, 363] on button "21" at bounding box center [664, 366] width 35 height 35
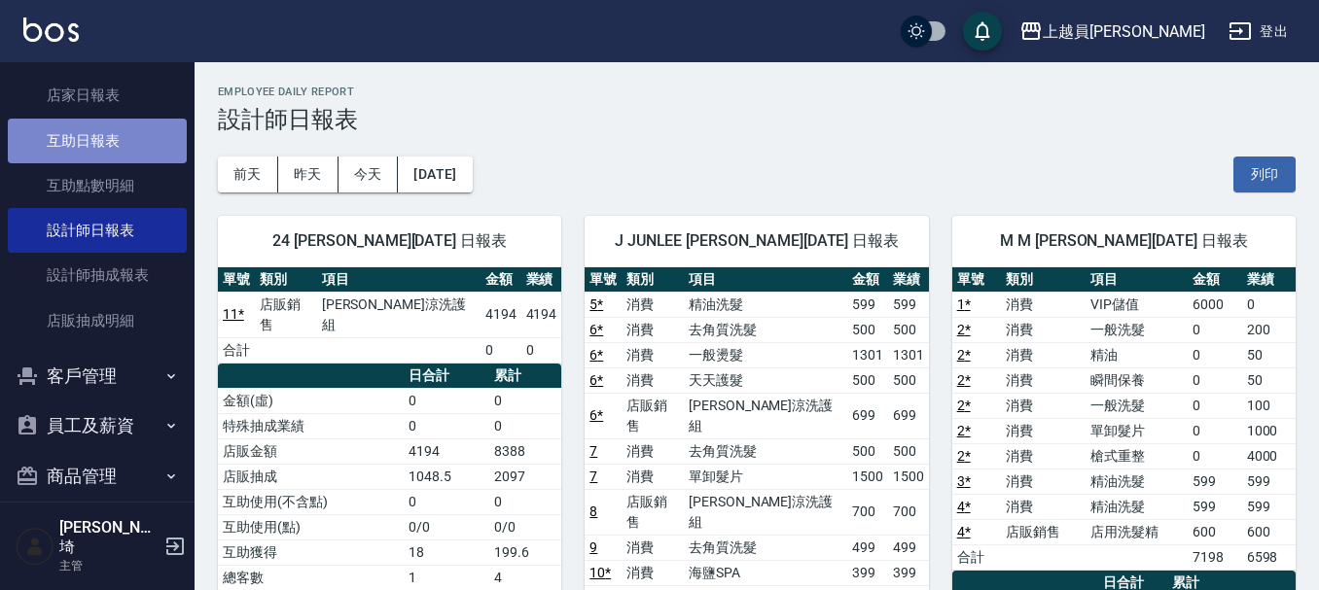
click at [129, 148] on link "互助日報表" at bounding box center [97, 141] width 179 height 45
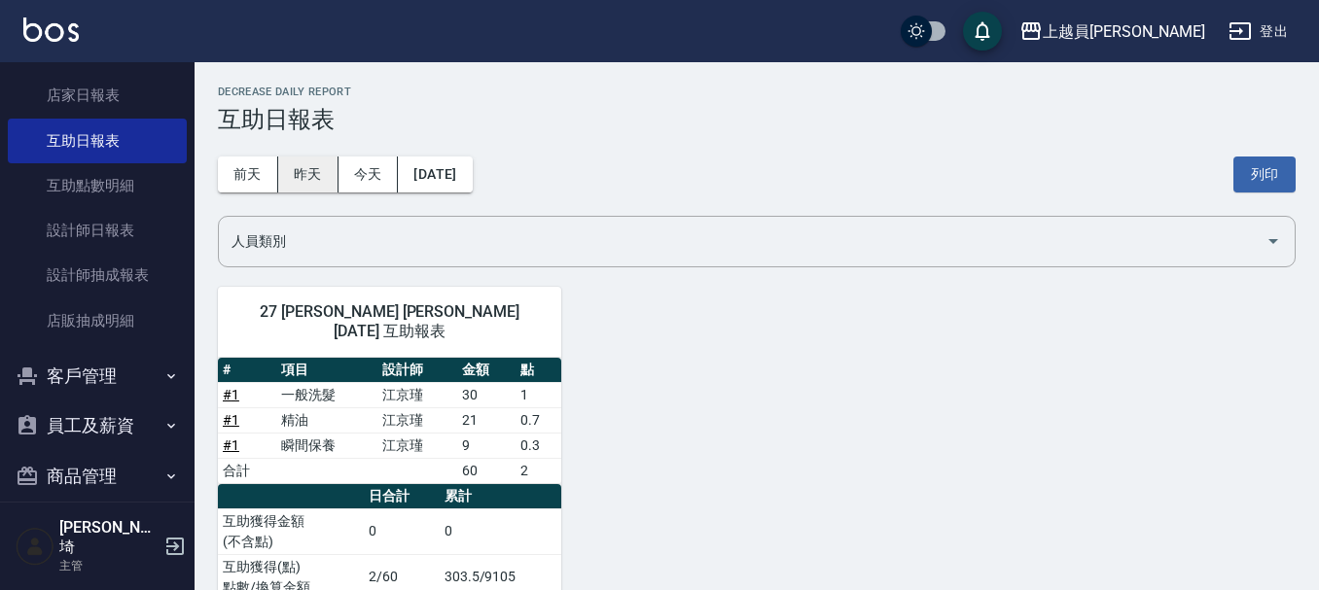
click at [303, 182] on button "昨天" at bounding box center [308, 175] width 60 height 36
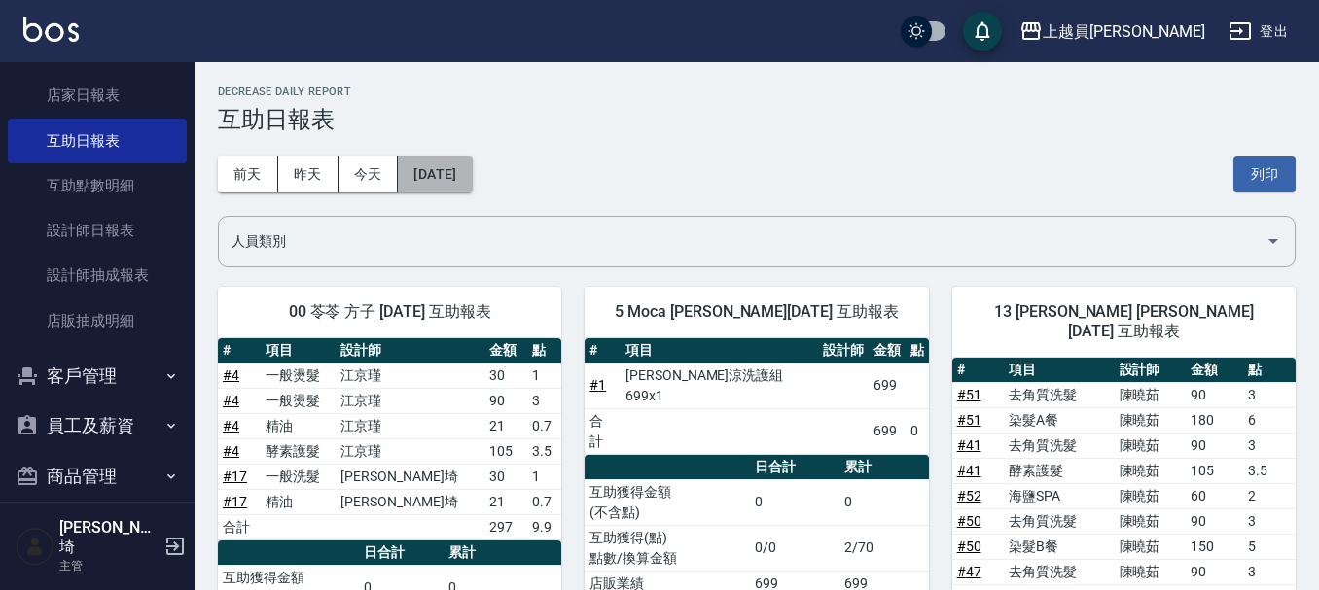
click at [453, 192] on button "[DATE]" at bounding box center [435, 175] width 74 height 36
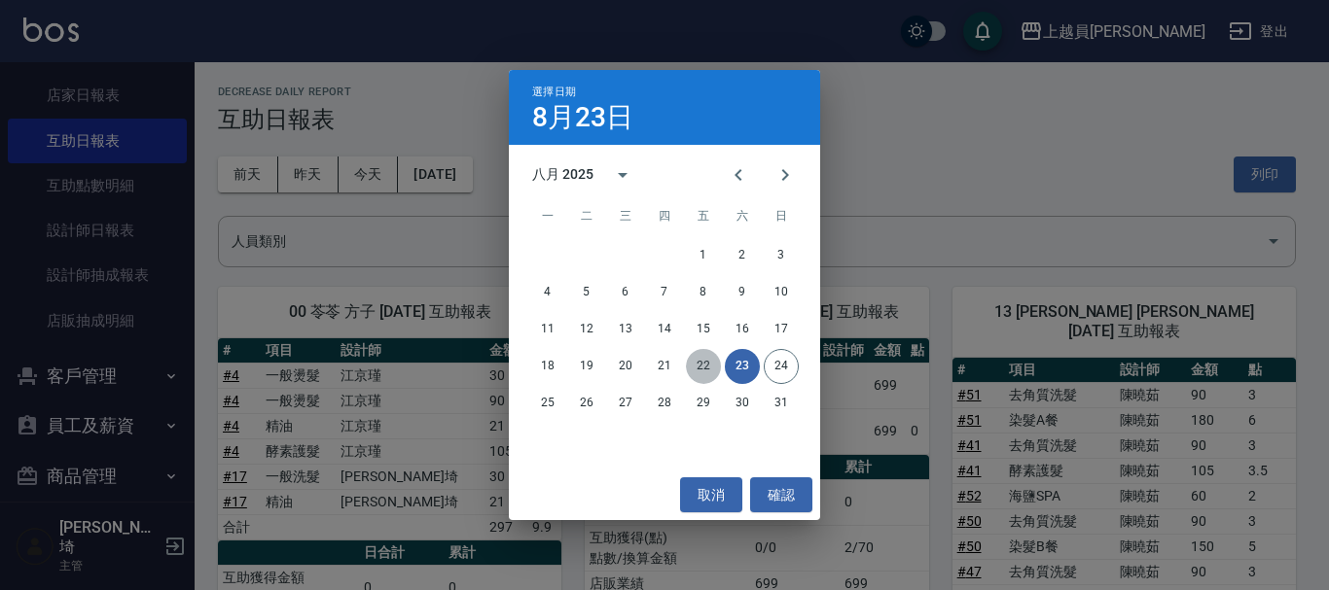
click at [710, 359] on button "22" at bounding box center [703, 366] width 35 height 35
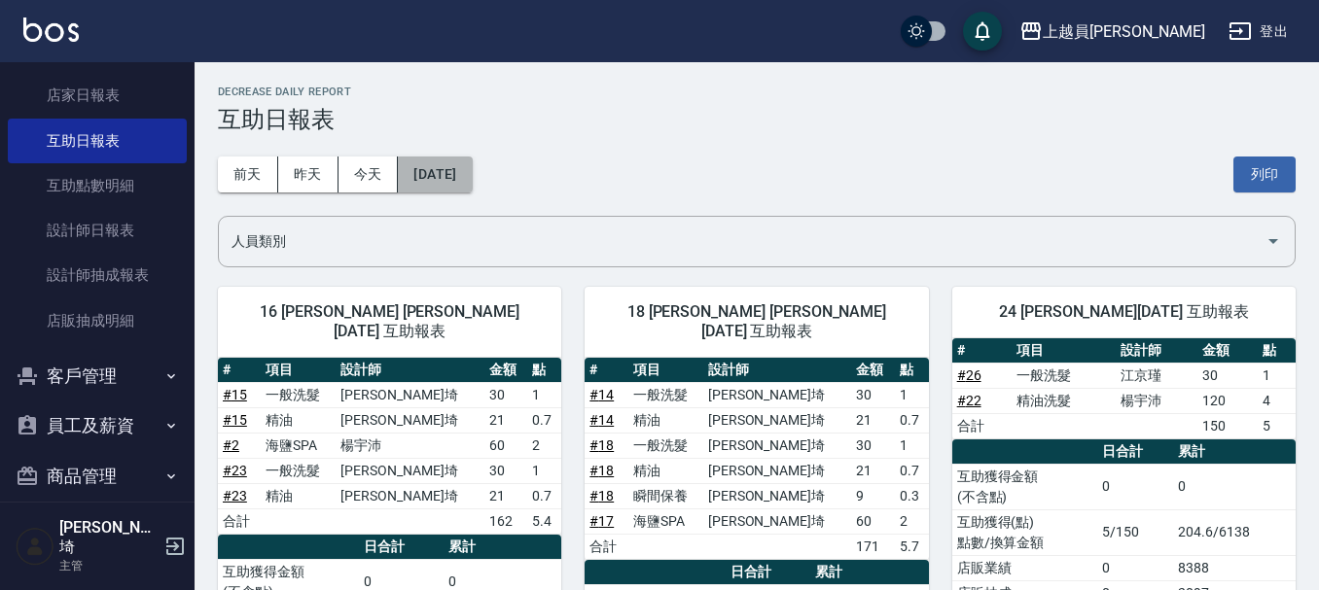
click at [454, 186] on button "2025/08/22" at bounding box center [435, 175] width 74 height 36
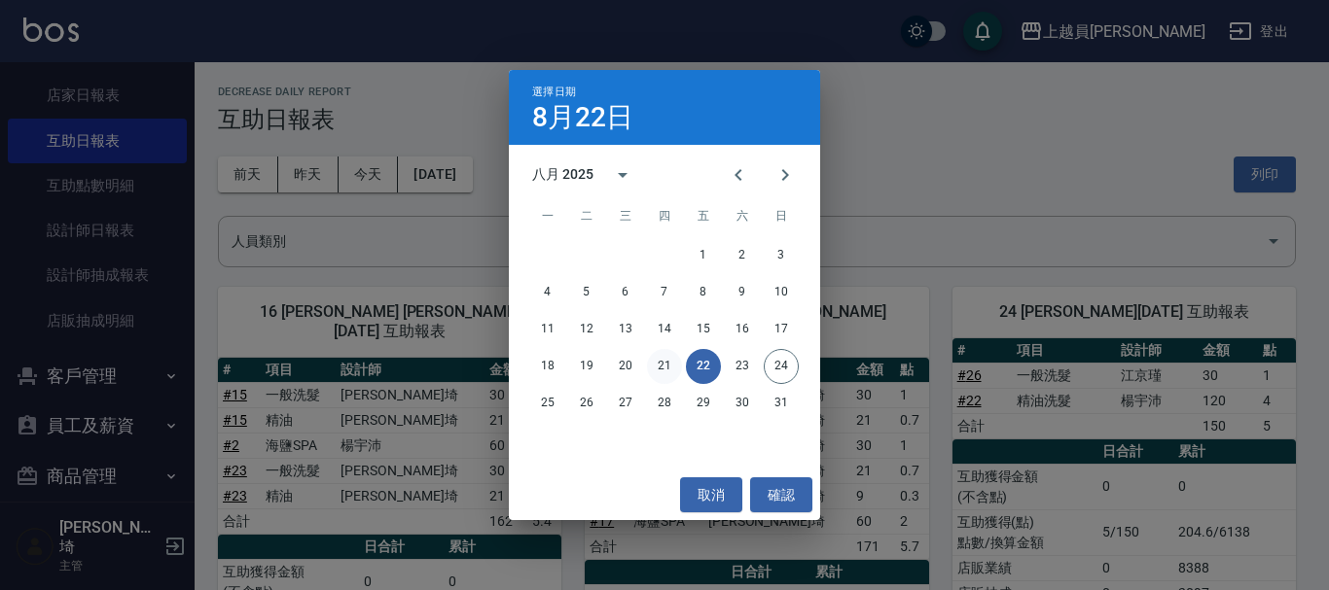
click at [667, 365] on button "21" at bounding box center [664, 366] width 35 height 35
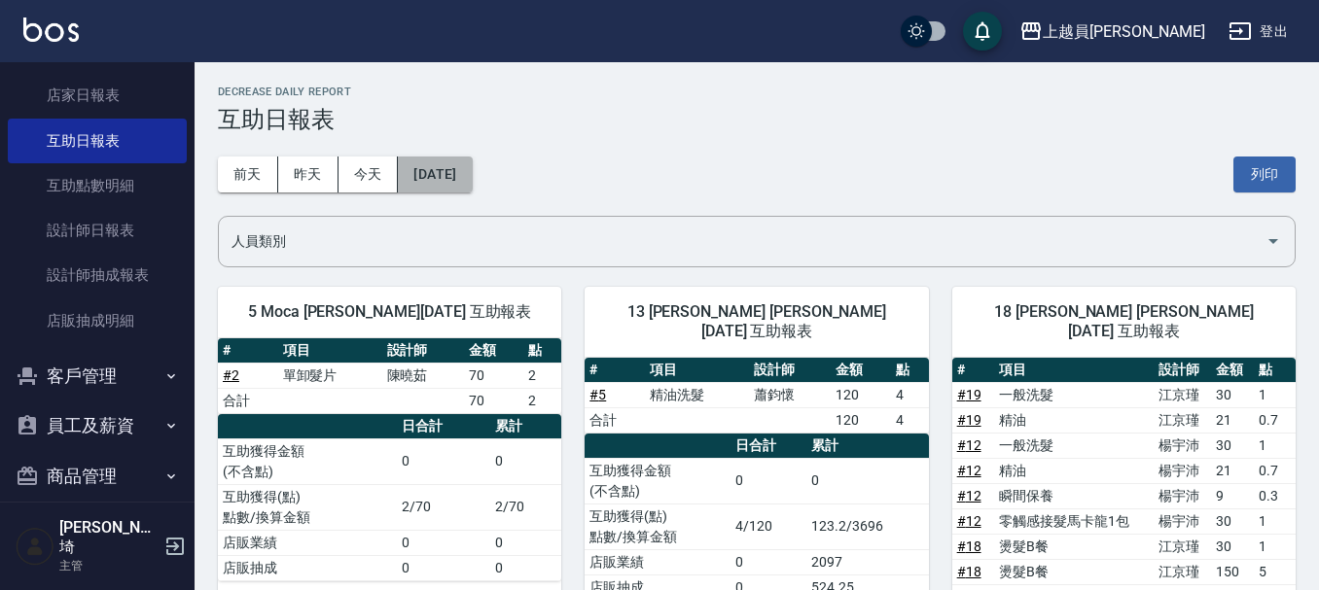
click at [442, 169] on button "2025/08/21" at bounding box center [435, 175] width 74 height 36
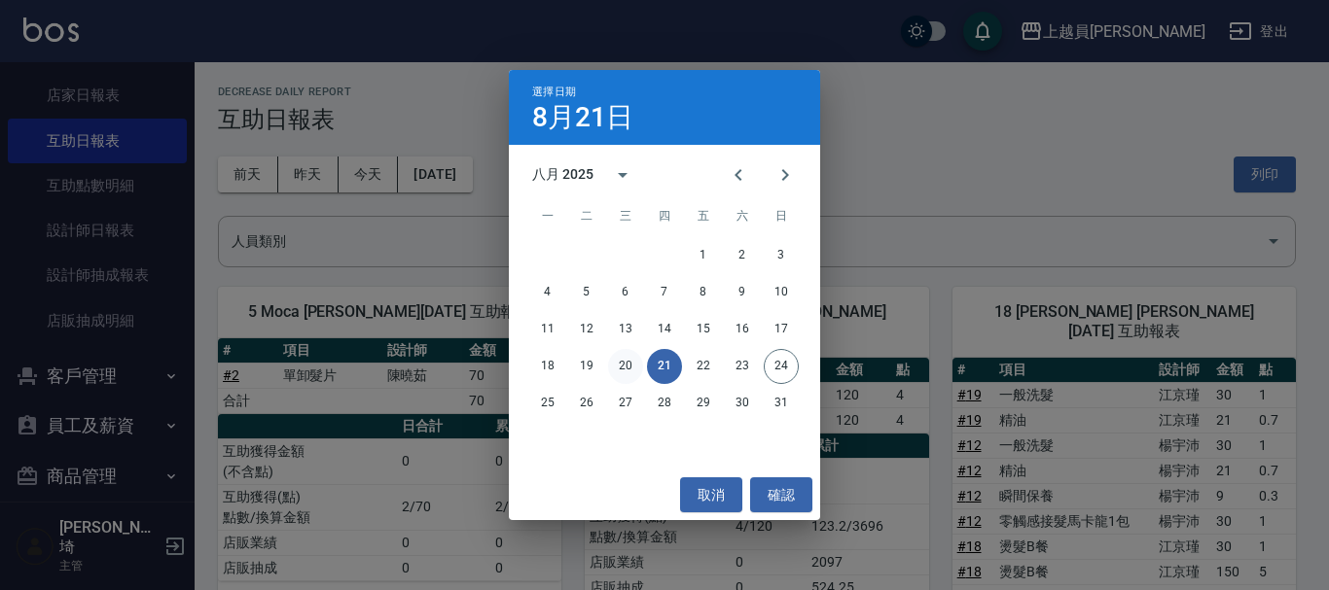
click at [636, 368] on button "20" at bounding box center [625, 366] width 35 height 35
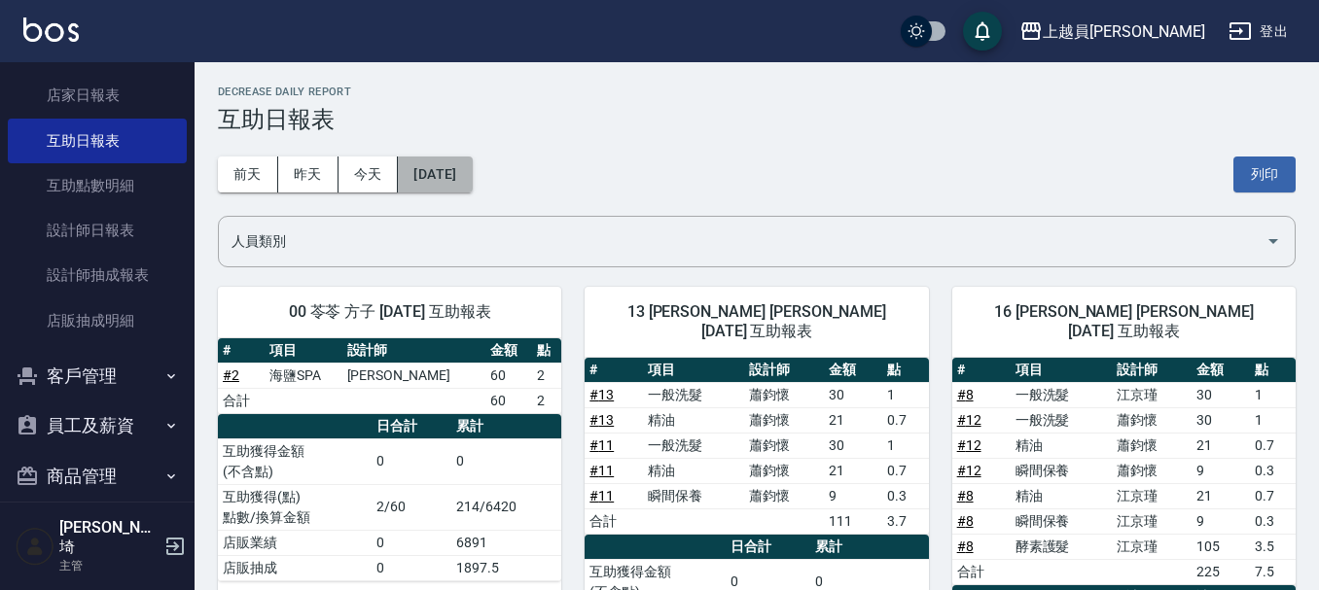
click at [444, 177] on button "2025/08/20" at bounding box center [435, 175] width 74 height 36
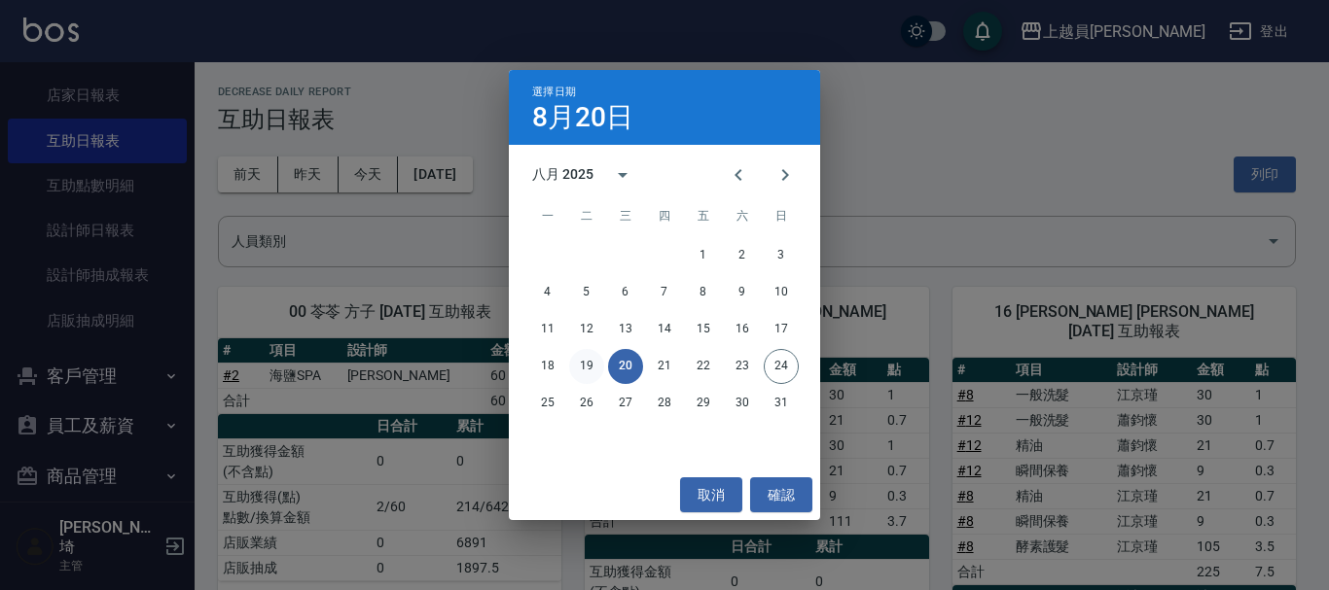
click at [585, 366] on button "19" at bounding box center [586, 366] width 35 height 35
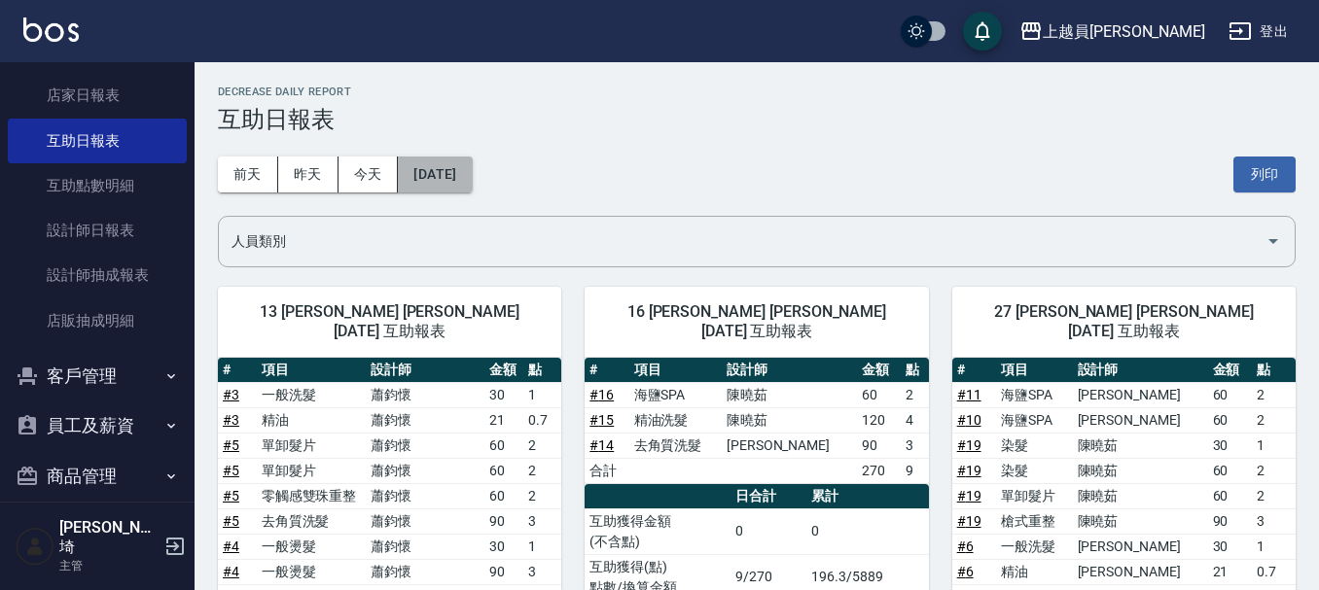
click at [461, 178] on button "2025/08/19" at bounding box center [435, 175] width 74 height 36
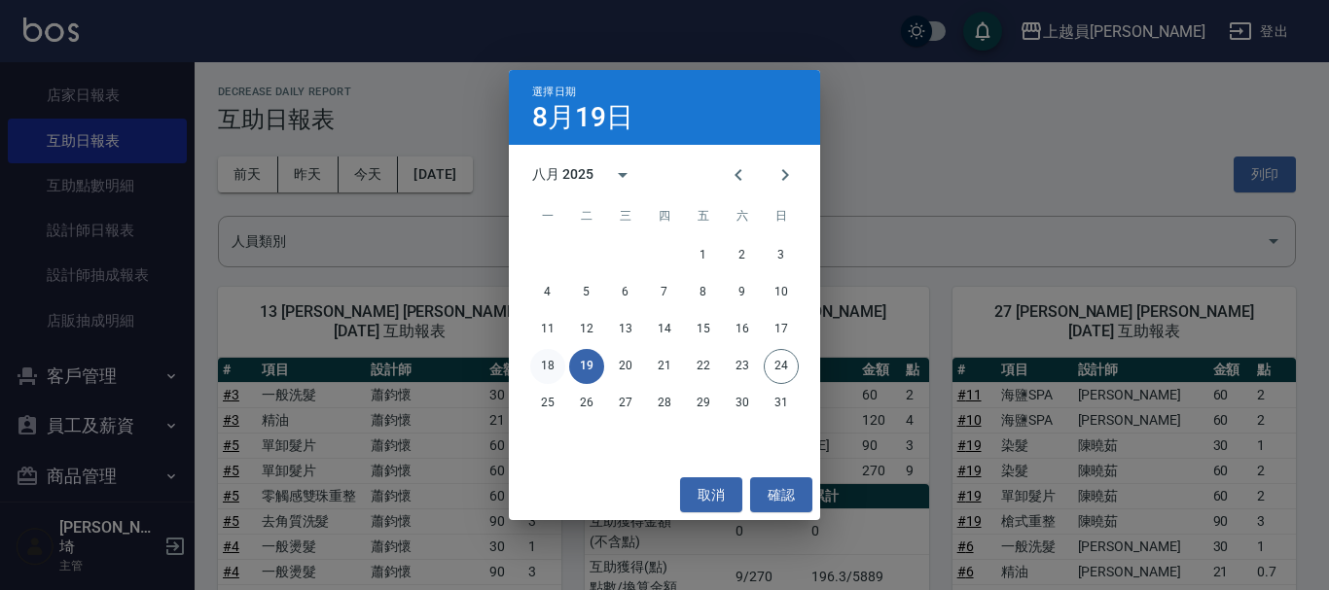
click at [558, 368] on button "18" at bounding box center [547, 366] width 35 height 35
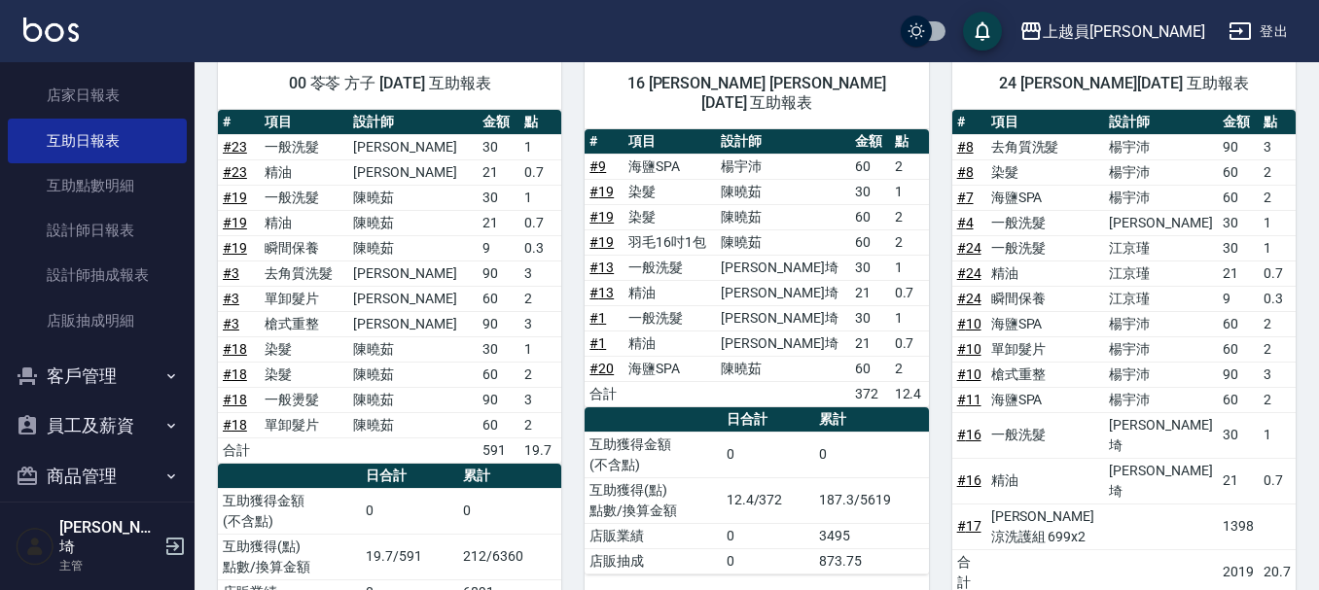
scroll to position [195, 0]
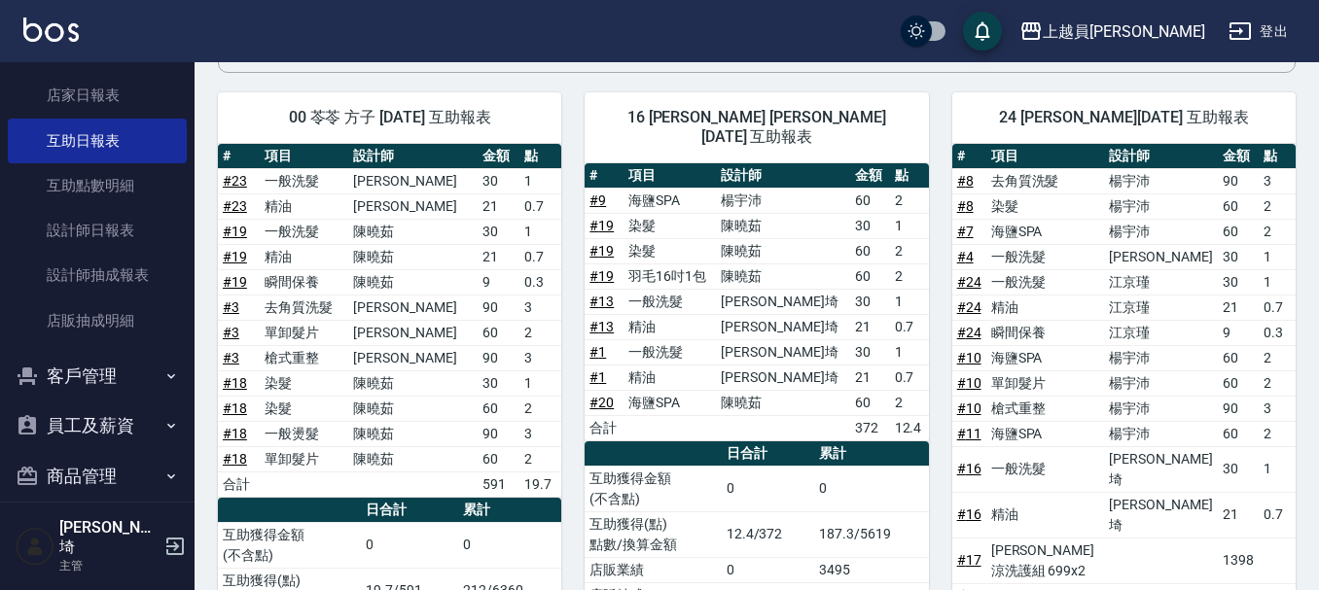
click at [236, 309] on link "# 3" at bounding box center [231, 308] width 17 height 16
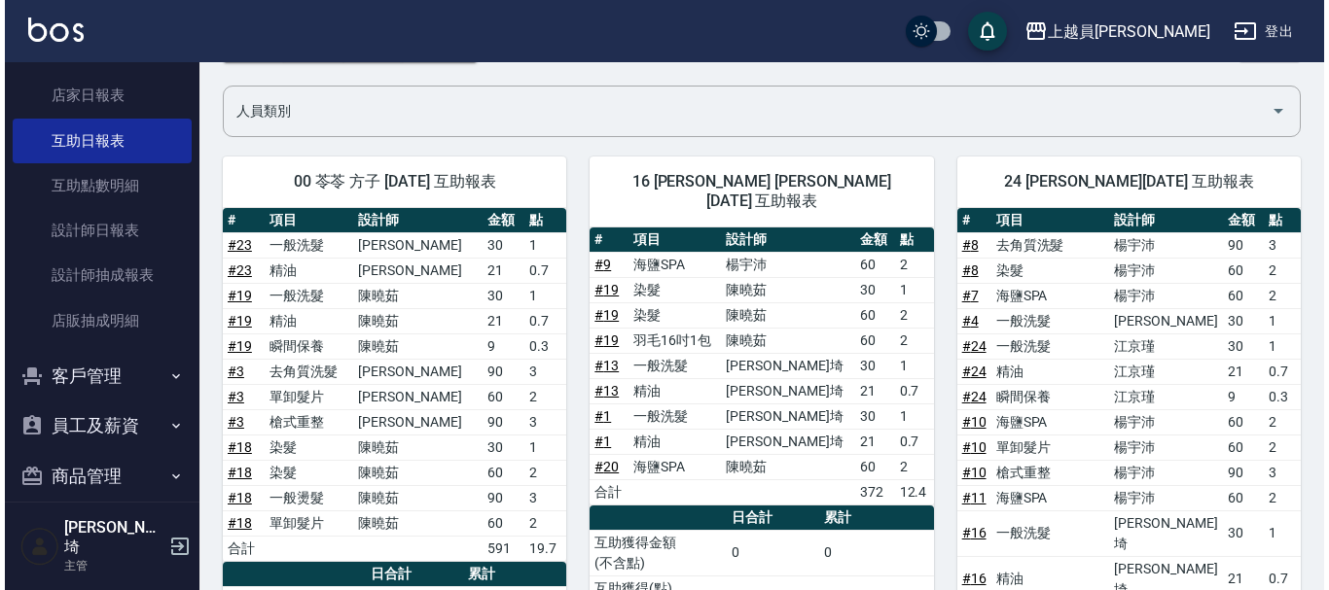
scroll to position [97, 0]
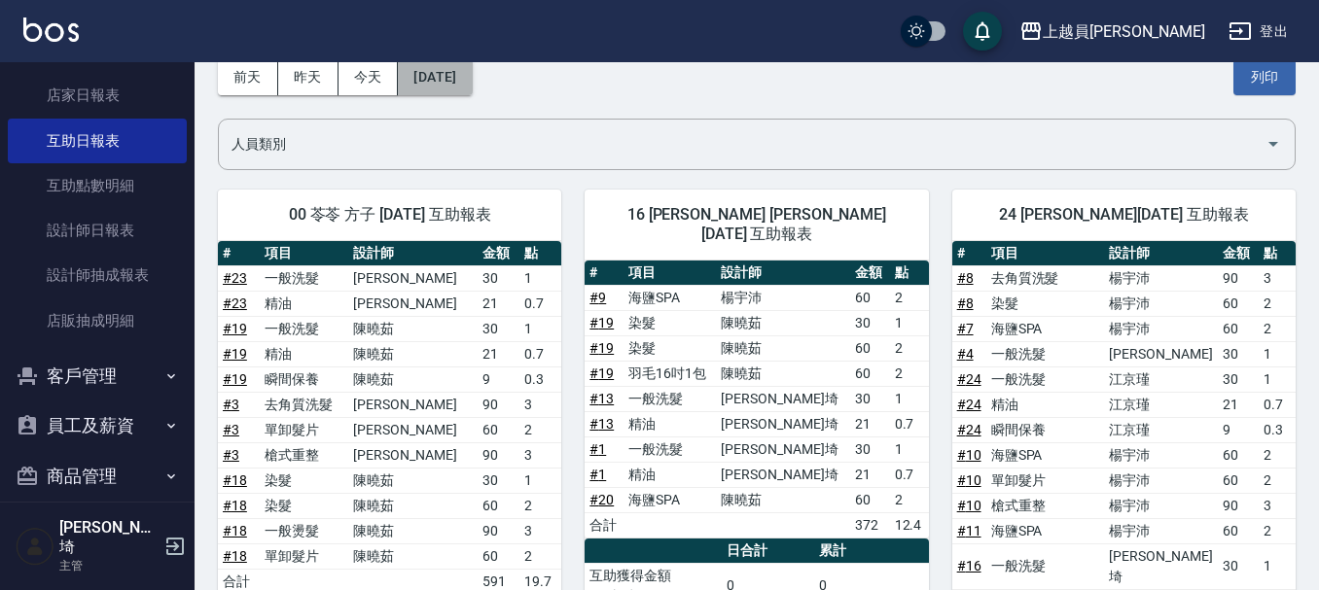
click at [436, 64] on button "2025/08/18" at bounding box center [435, 77] width 74 height 36
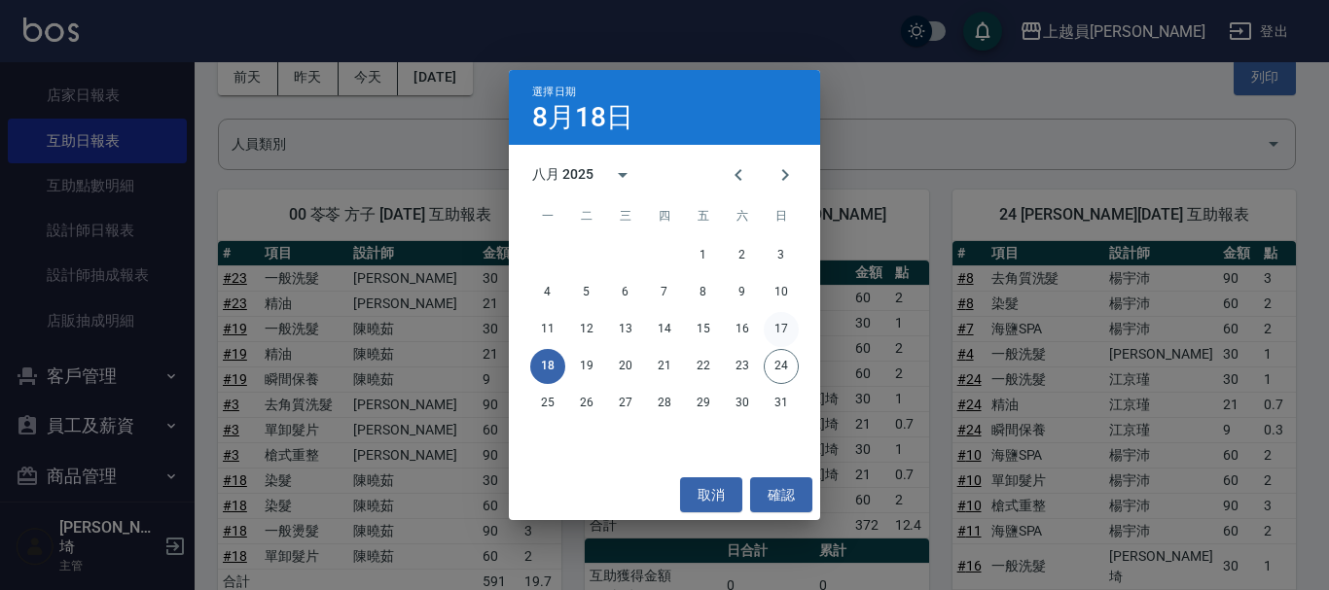
click at [774, 325] on button "17" at bounding box center [781, 329] width 35 height 35
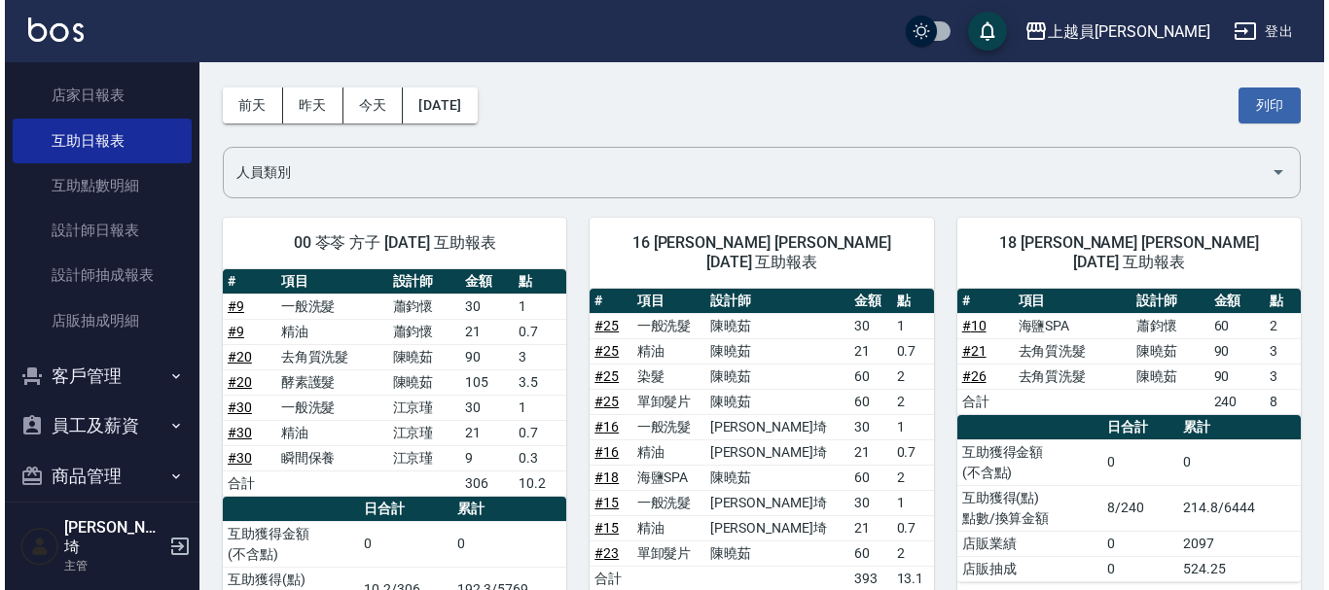
scroll to position [97, 0]
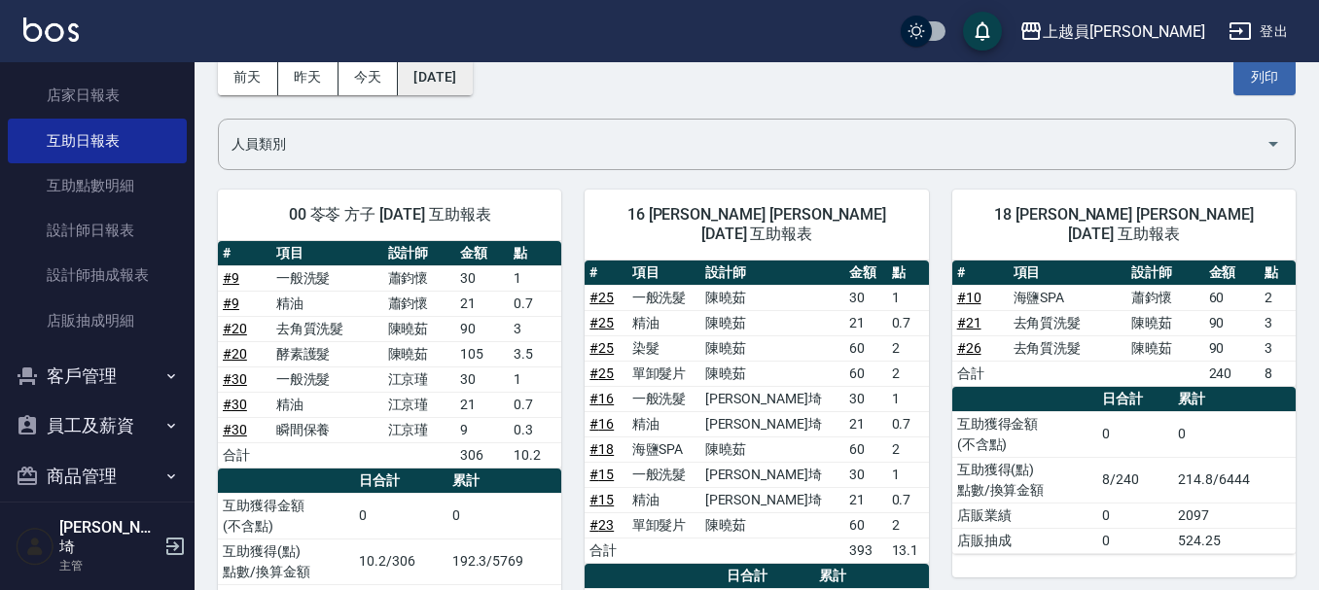
click at [472, 82] on button "2025/08/17" at bounding box center [435, 77] width 74 height 36
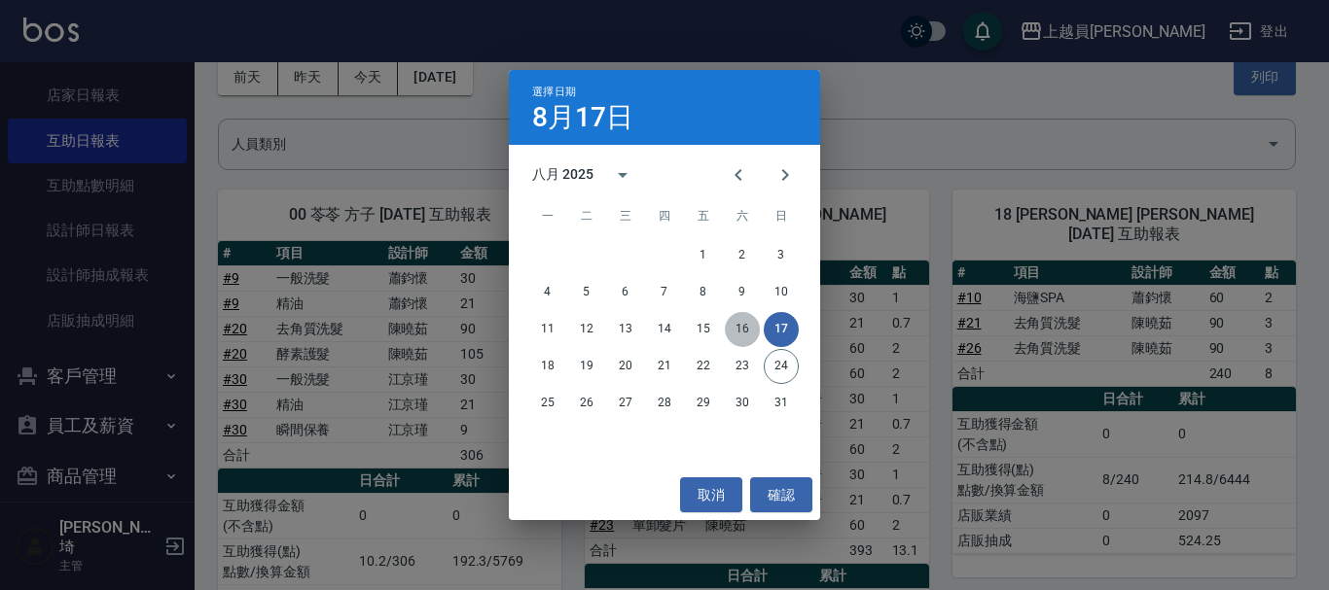
click at [732, 321] on button "16" at bounding box center [742, 329] width 35 height 35
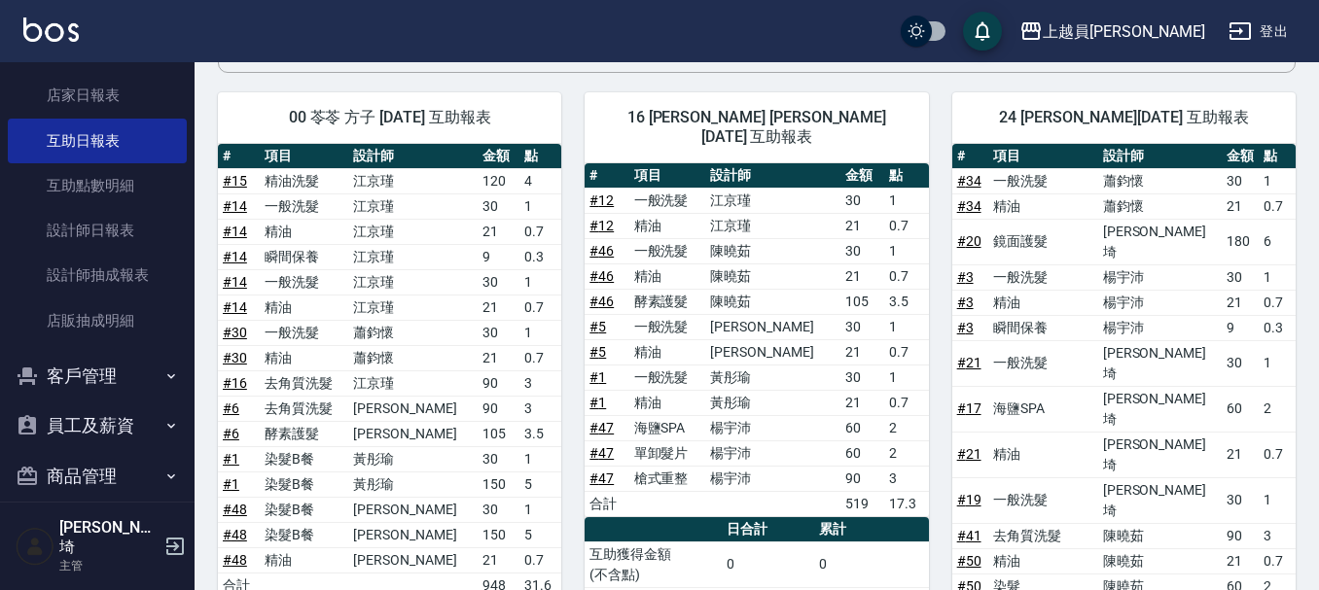
scroll to position [292, 0]
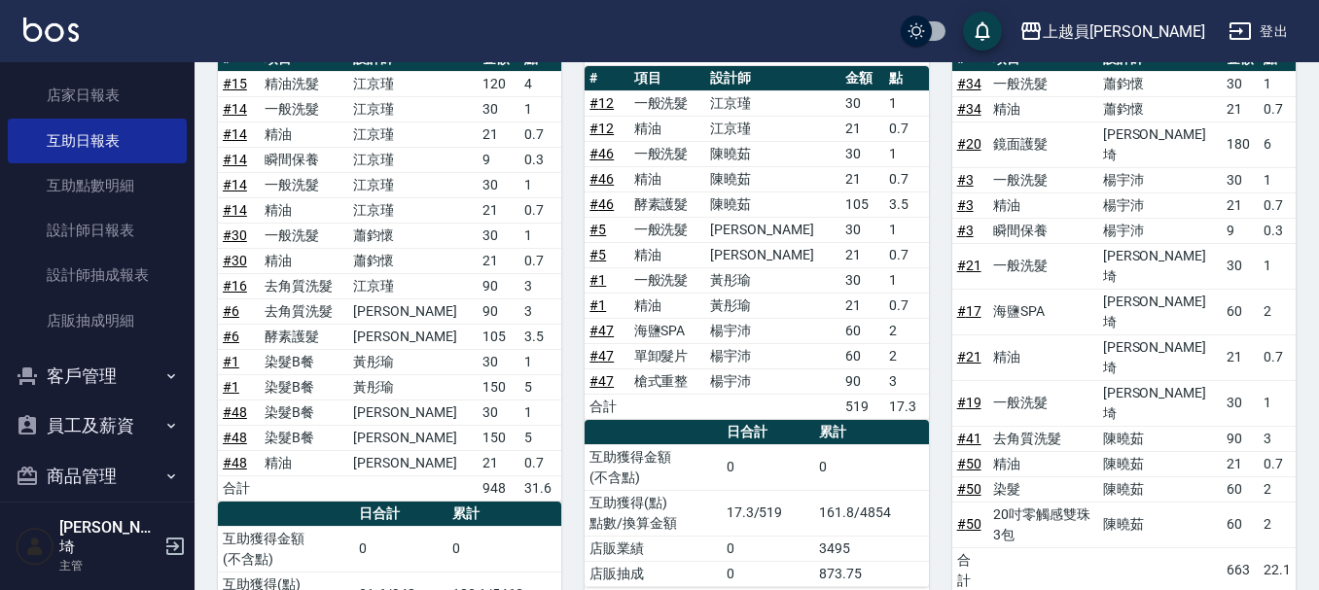
click at [241, 285] on link "# 16" at bounding box center [235, 286] width 24 height 16
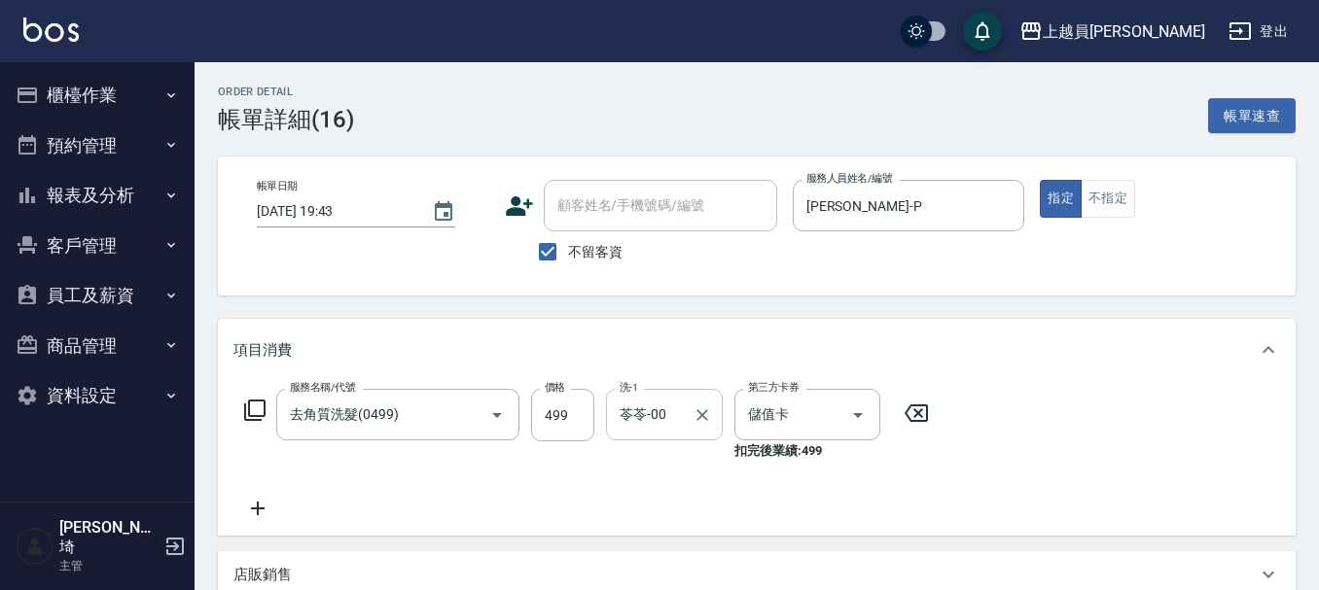
scroll to position [97, 0]
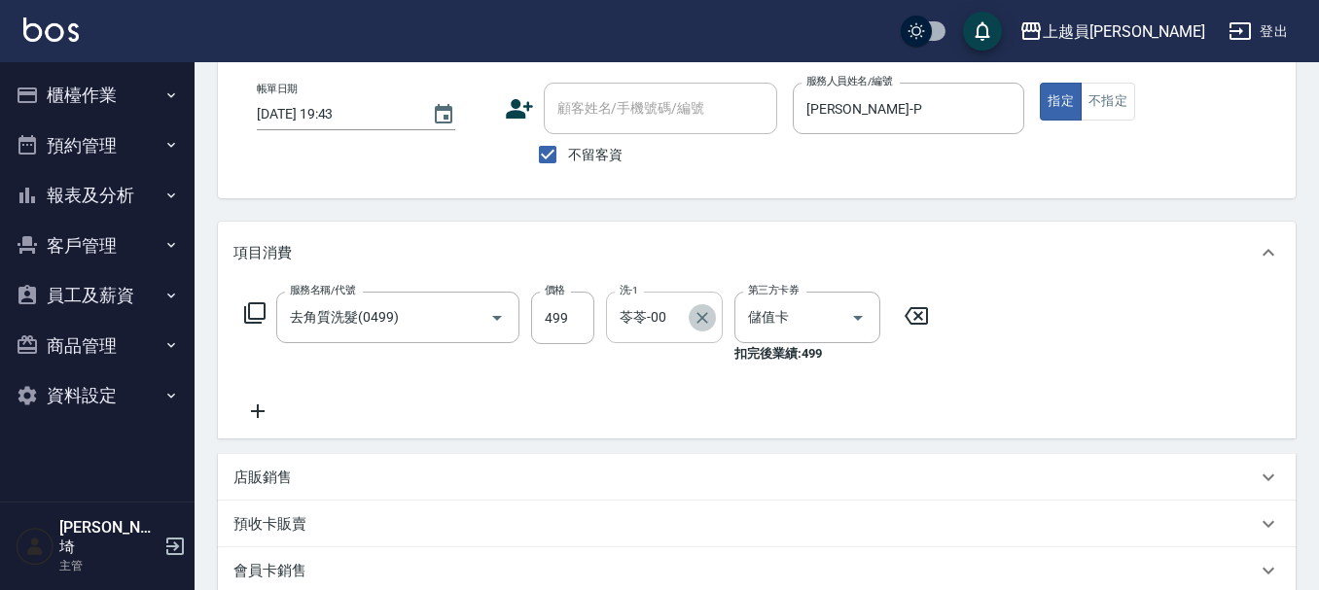
click at [697, 315] on icon "Clear" at bounding box center [702, 317] width 19 height 19
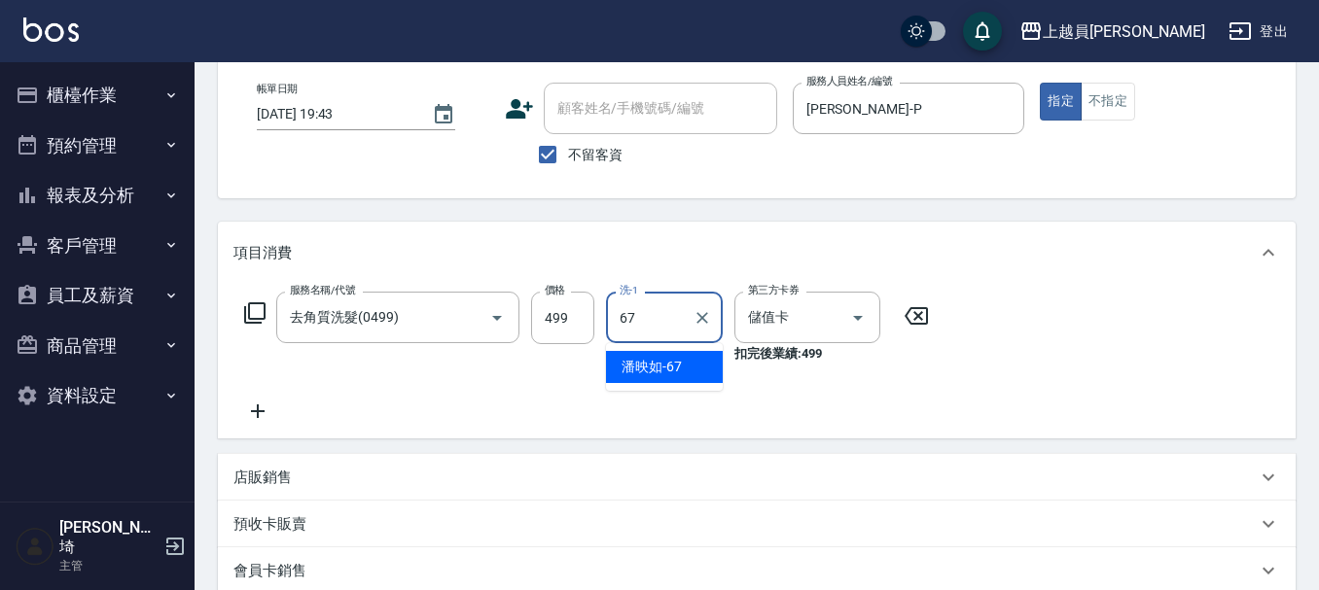
type input "[PERSON_NAME]-67"
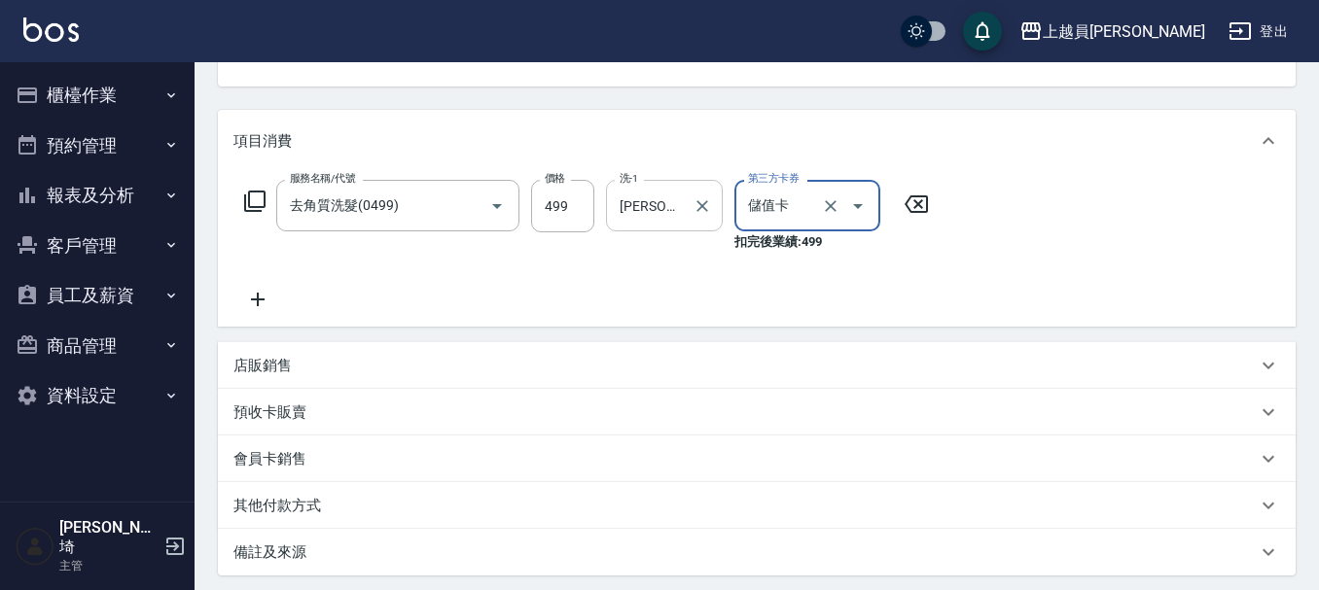
scroll to position [405, 0]
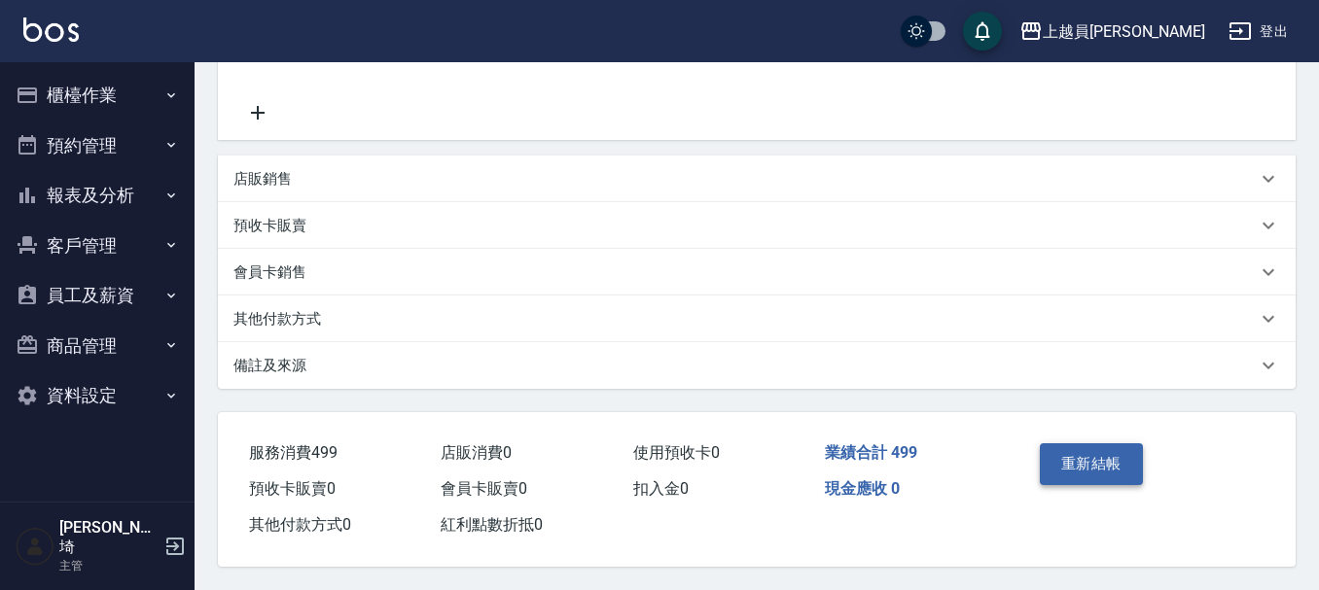
click at [1127, 471] on button "重新結帳" at bounding box center [1091, 464] width 103 height 41
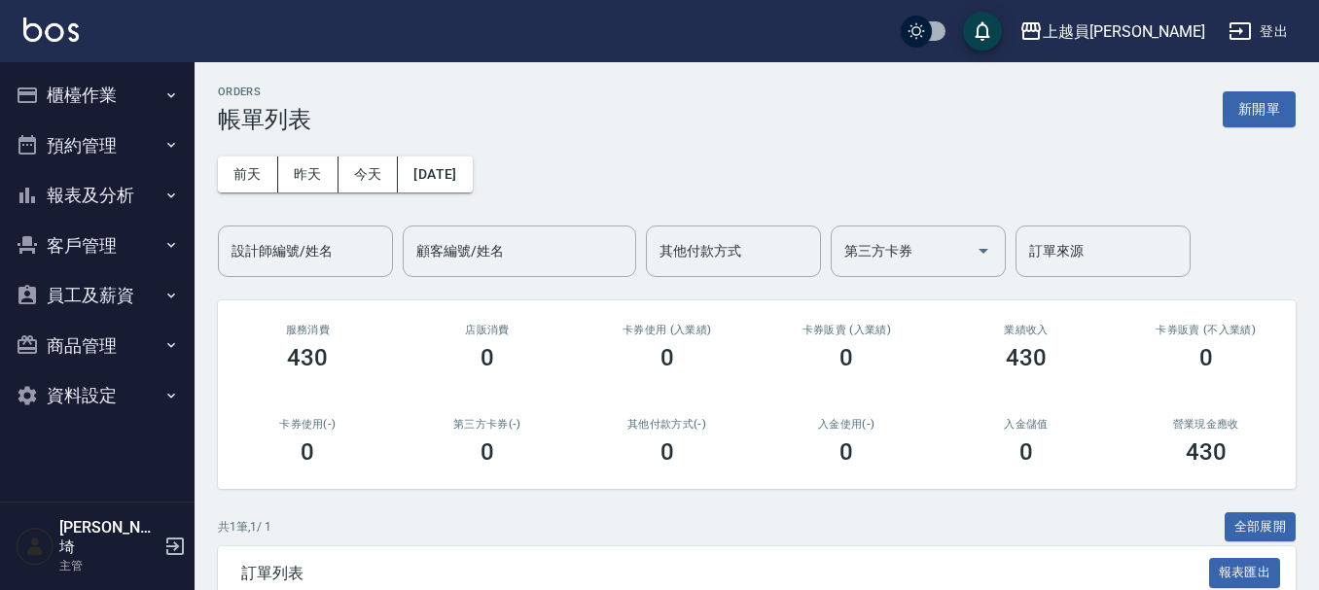
drag, startPoint x: 269, startPoint y: 188, endPoint x: 603, endPoint y: 124, distance: 339.7
click at [652, 122] on div "ORDERS 帳單列表 新開單 [DATE] [DATE] [DATE] [DATE] 設計師編號/姓名 設計師編號/姓名 顧客編號/姓名 顧客編號/姓名 其…" at bounding box center [757, 415] width 1124 height 707
click at [310, 180] on button "昨天" at bounding box center [308, 175] width 60 height 36
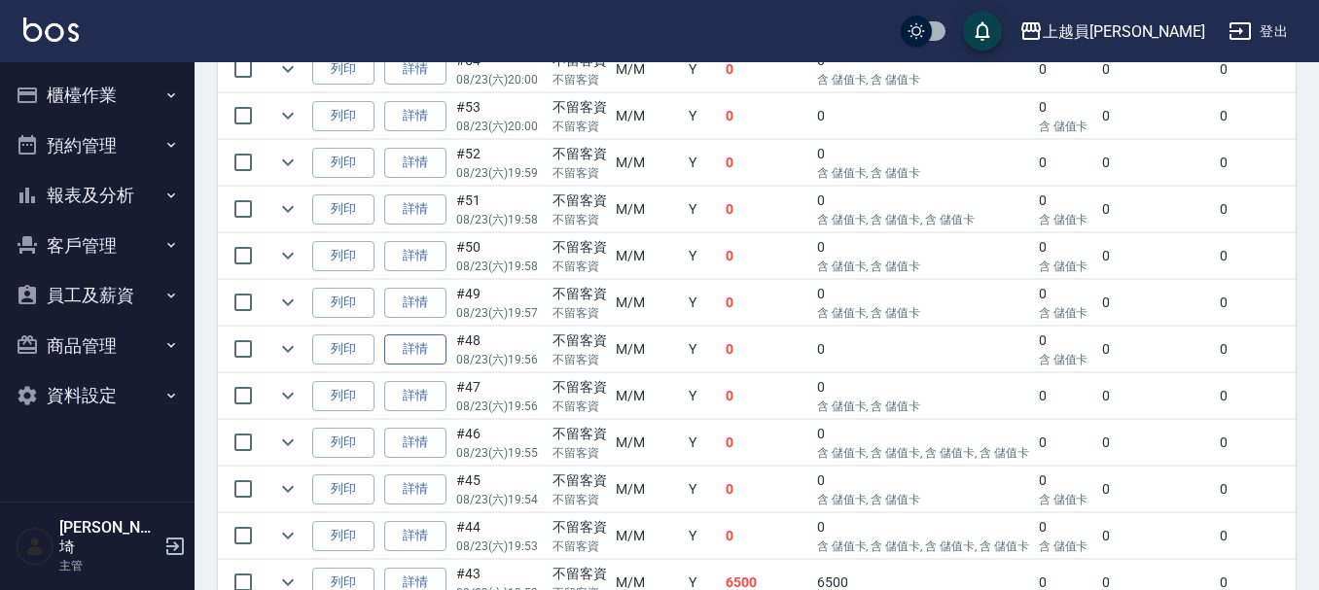
scroll to position [681, 0]
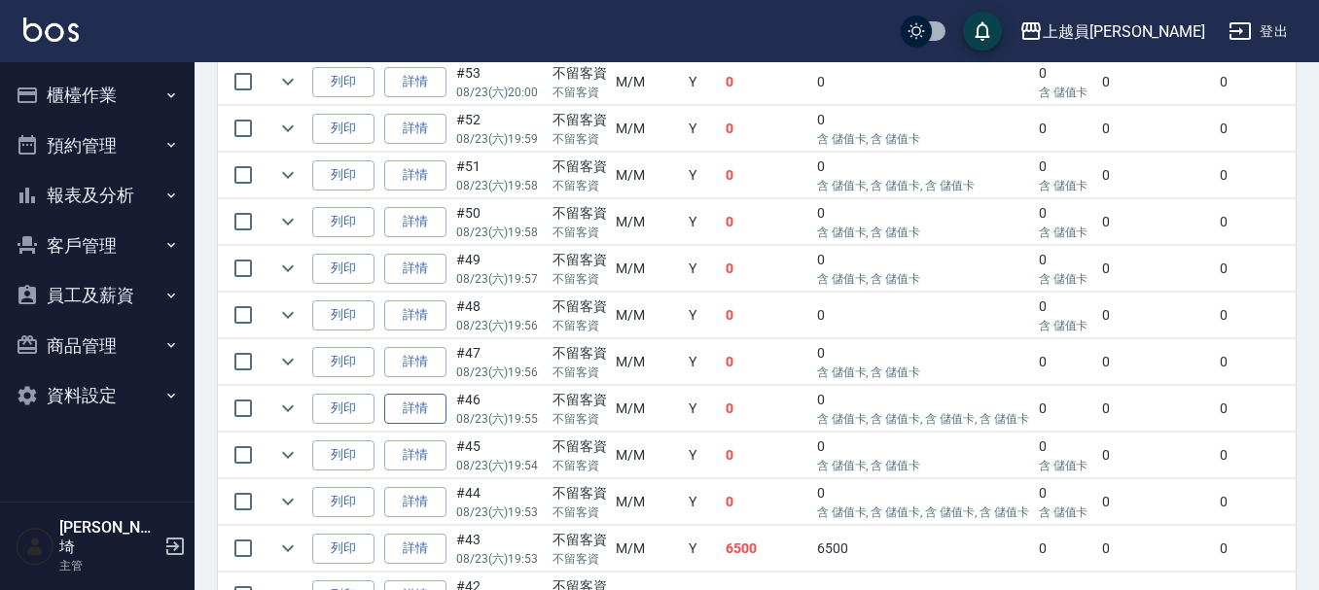
click at [428, 402] on link "詳情" at bounding box center [415, 409] width 62 height 30
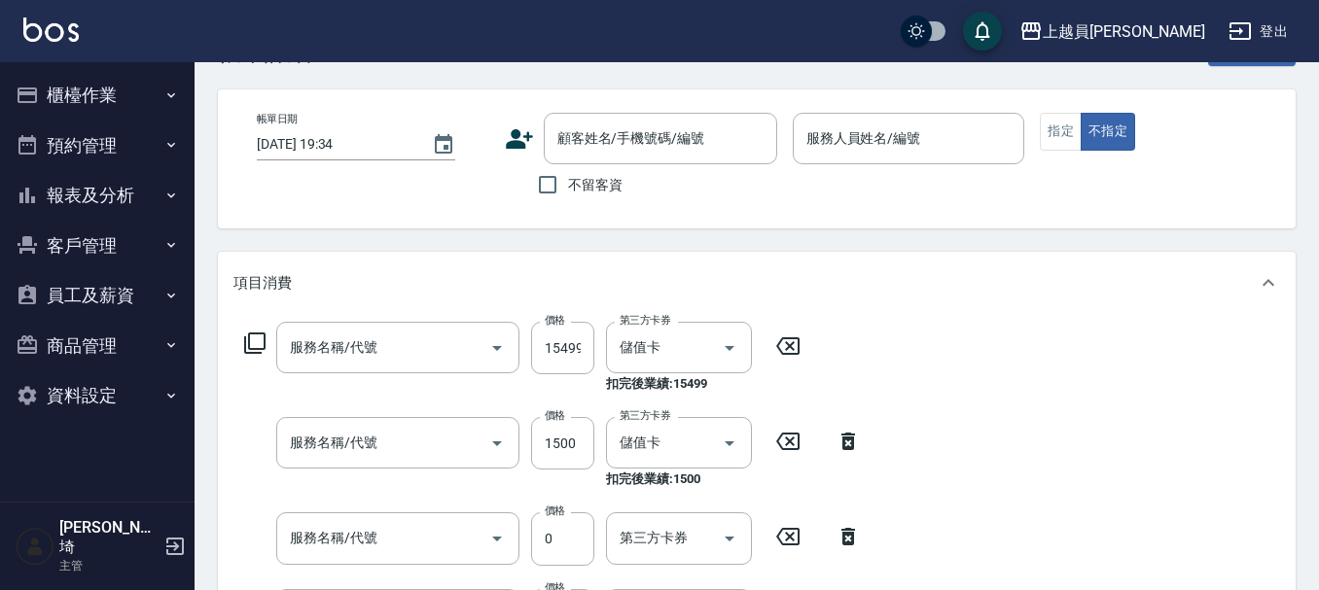
type input "[DATE] 19:55"
checkbox input "true"
type input "M-M"
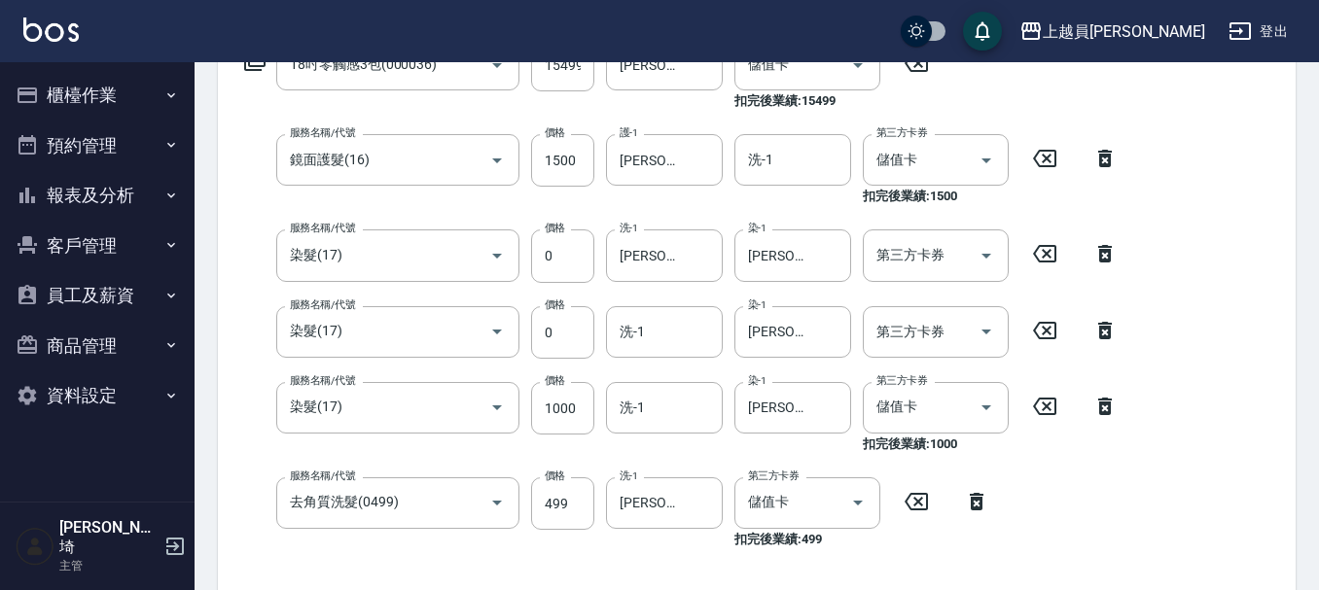
type input "18吋零觸感3包(000036)"
type input "鏡面護髮(16)"
type input "染髮(17)"
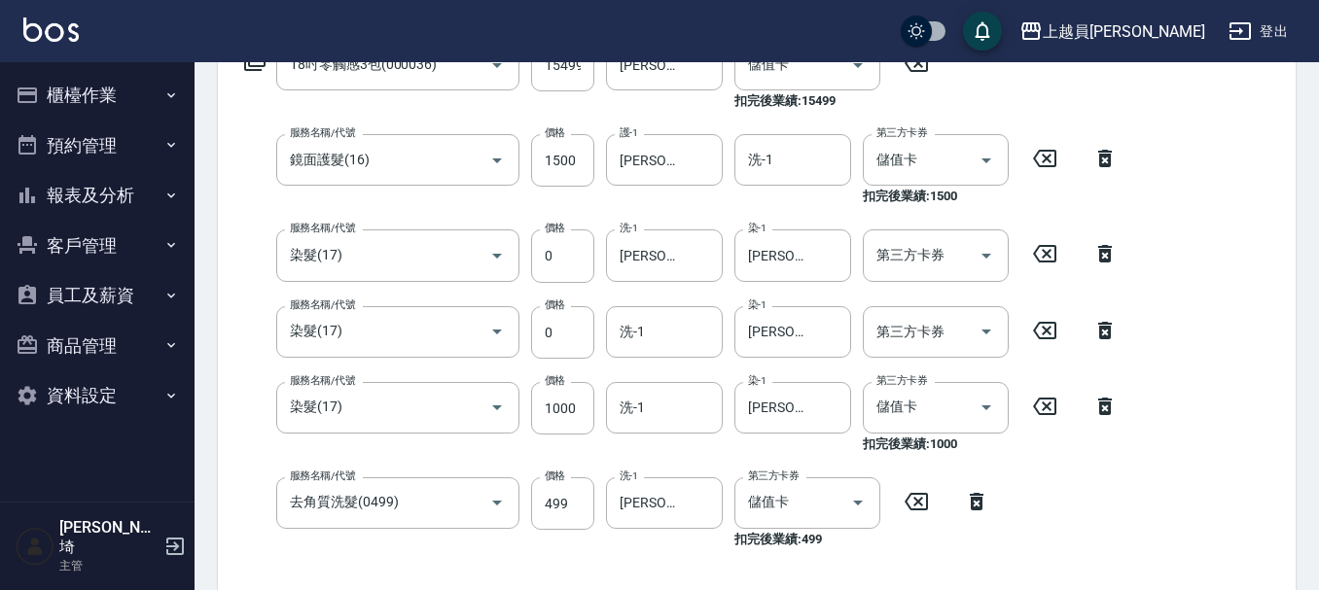
type input "去角質洗髮(0499)"
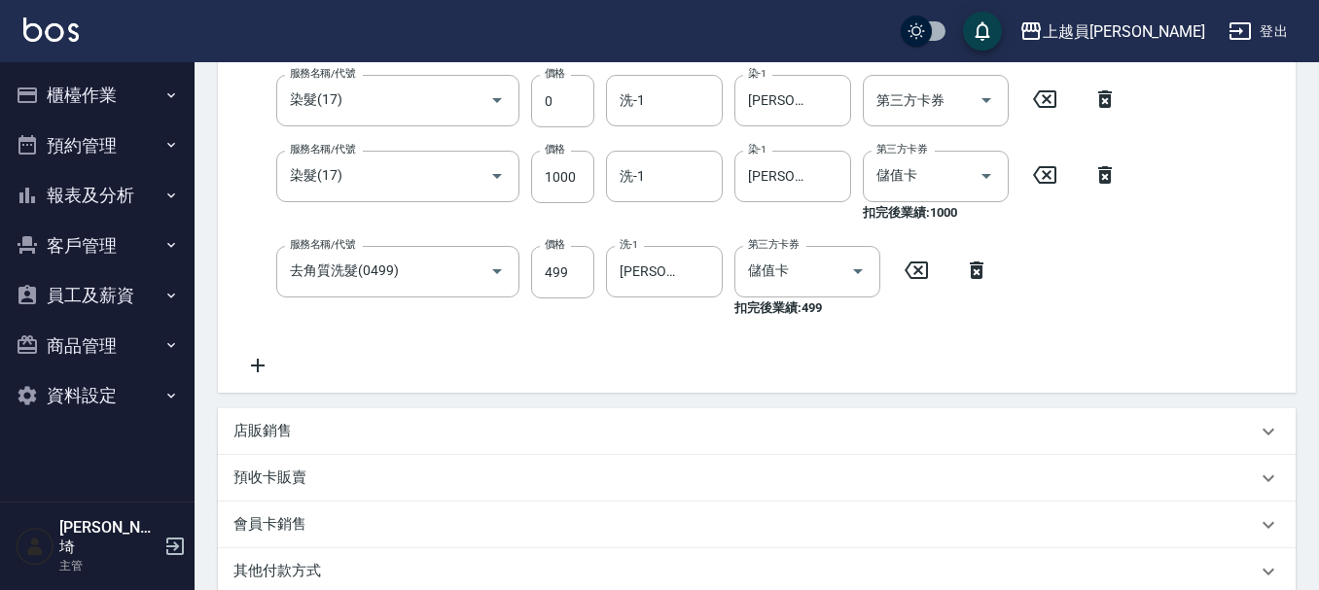
scroll to position [195, 0]
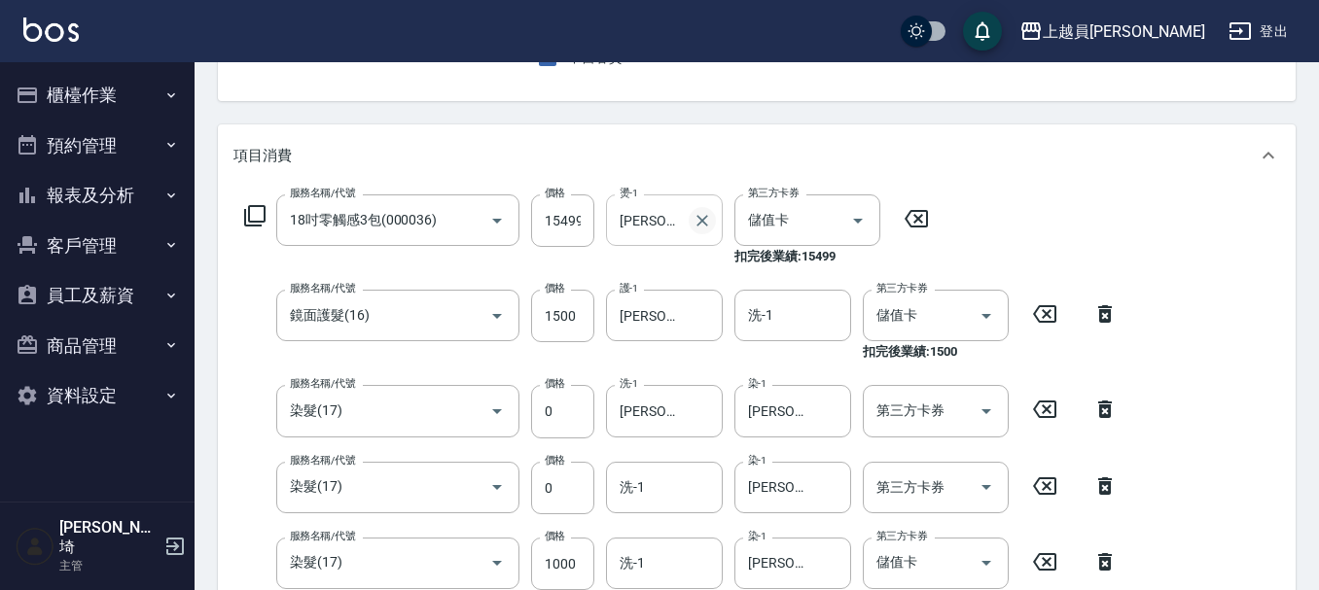
click at [709, 221] on icon "Clear" at bounding box center [702, 220] width 19 height 19
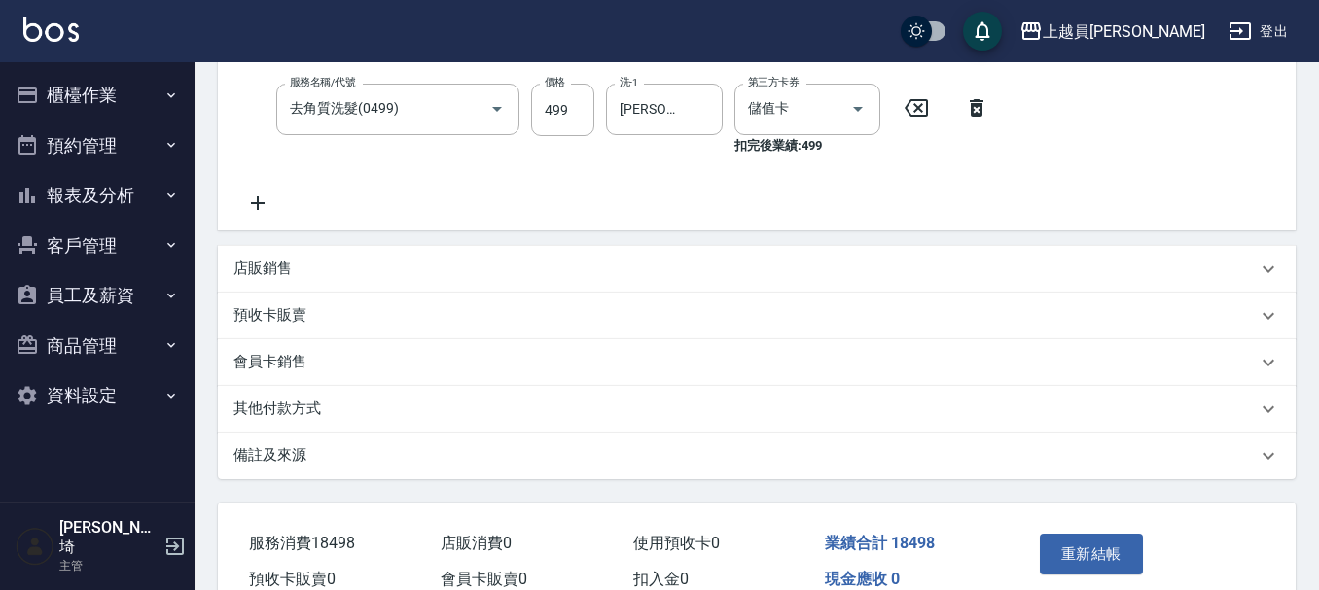
scroll to position [778, 0]
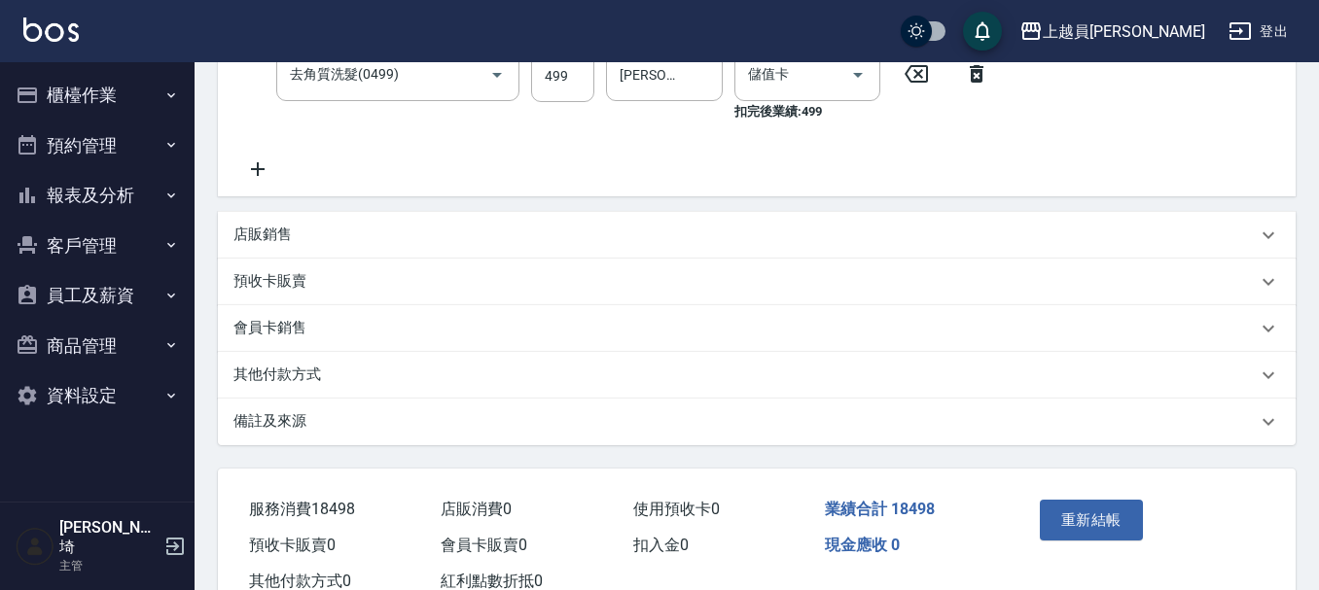
click at [278, 173] on icon at bounding box center [257, 169] width 49 height 23
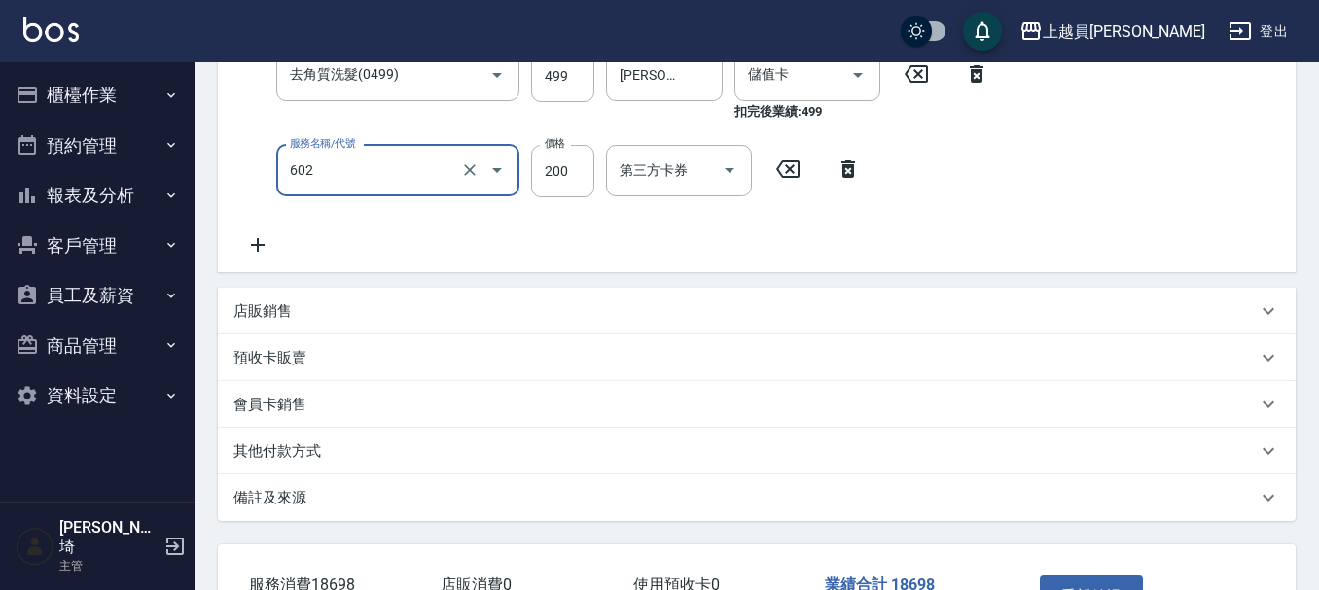
type input "一般洗髮(602)"
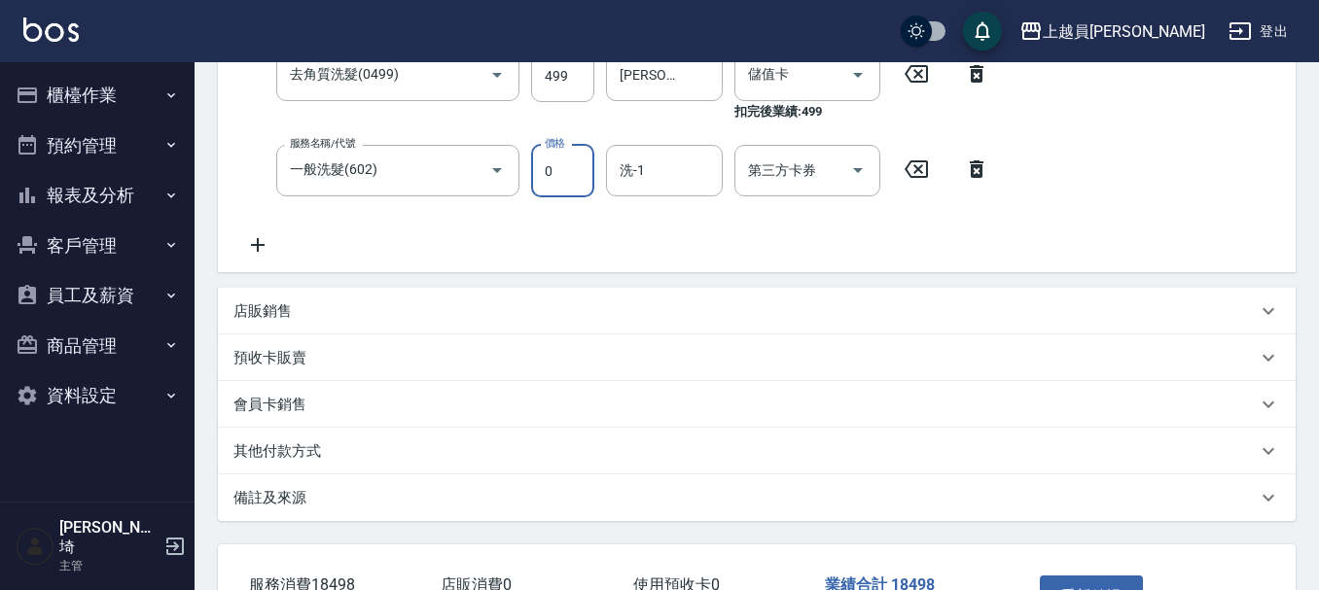
type input "0"
type input "[PERSON_NAME]-24"
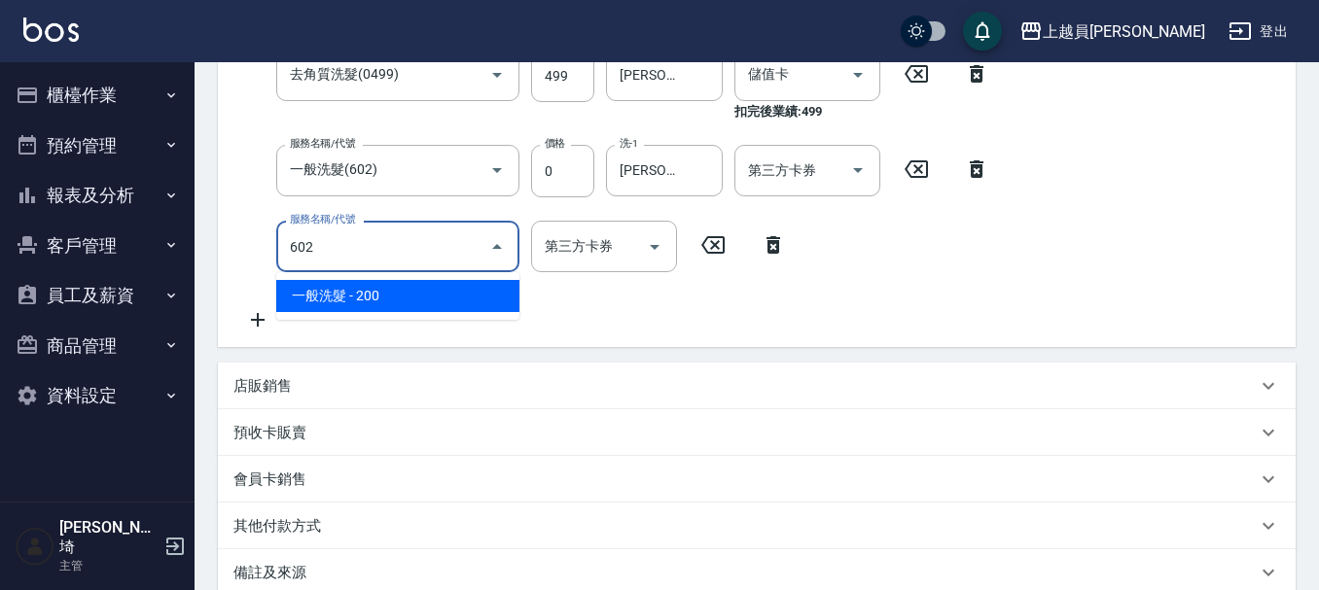
type input "一般洗髮(602)"
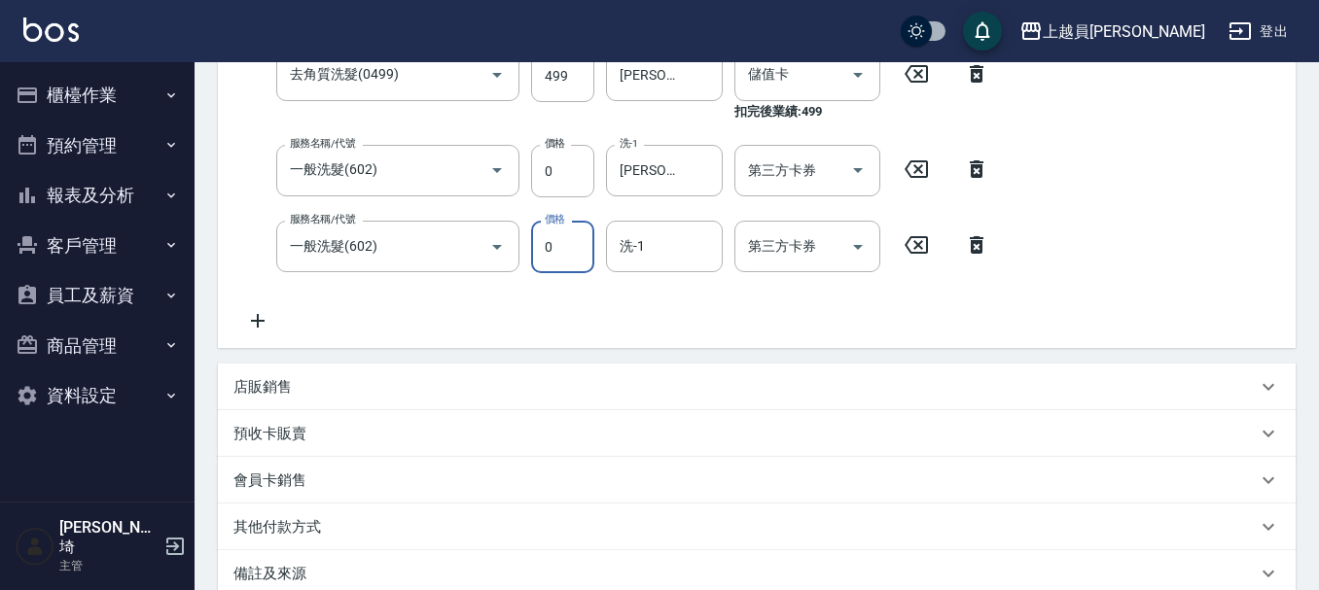
type input "0"
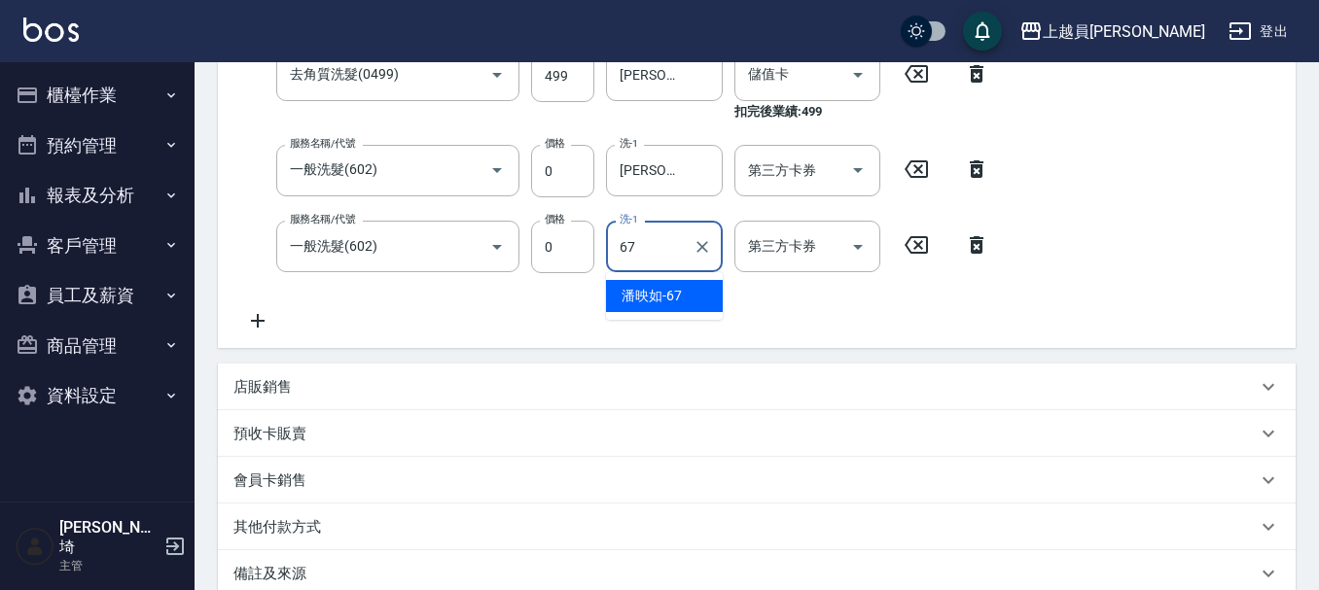
type input "[PERSON_NAME]-67"
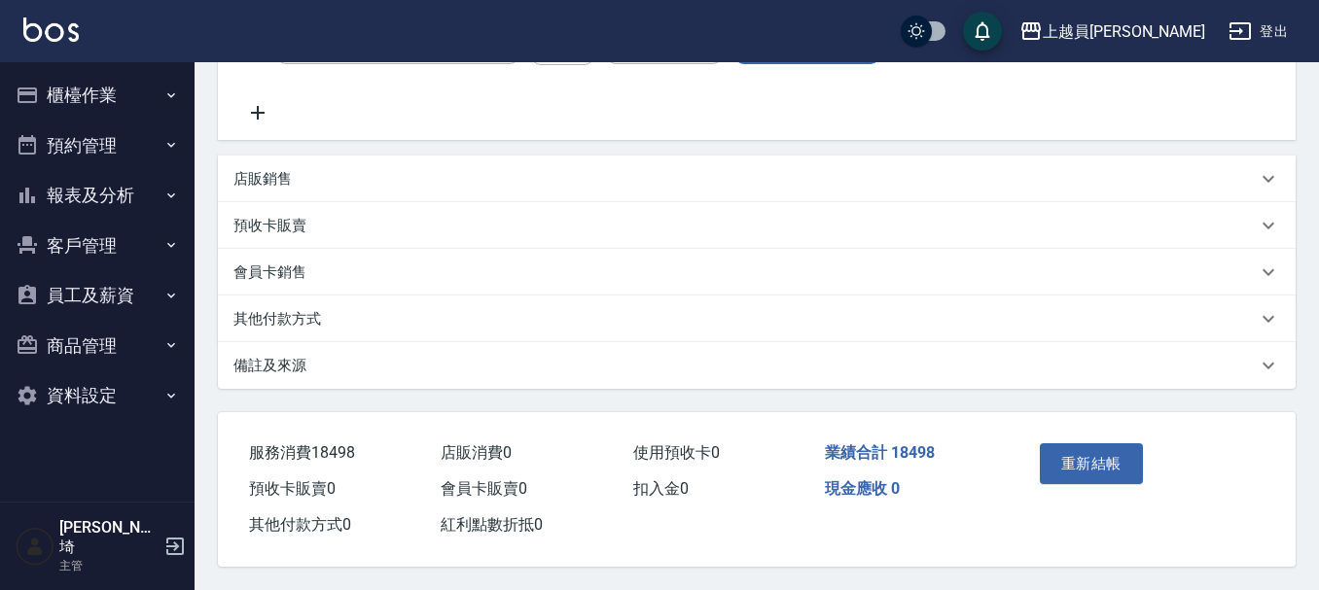
scroll to position [995, 0]
click at [1034, 478] on div "重新結帳" at bounding box center [1086, 478] width 109 height 85
click at [1092, 452] on button "重新結帳" at bounding box center [1091, 464] width 103 height 41
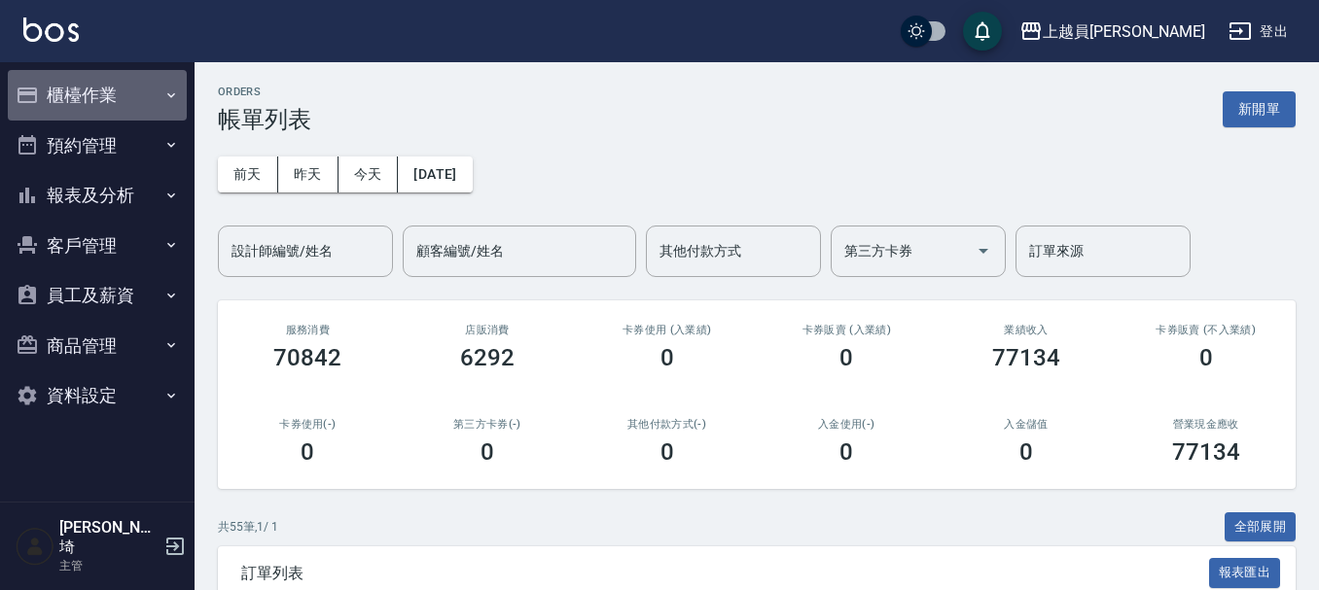
click at [90, 89] on button "櫃檯作業" at bounding box center [97, 95] width 179 height 51
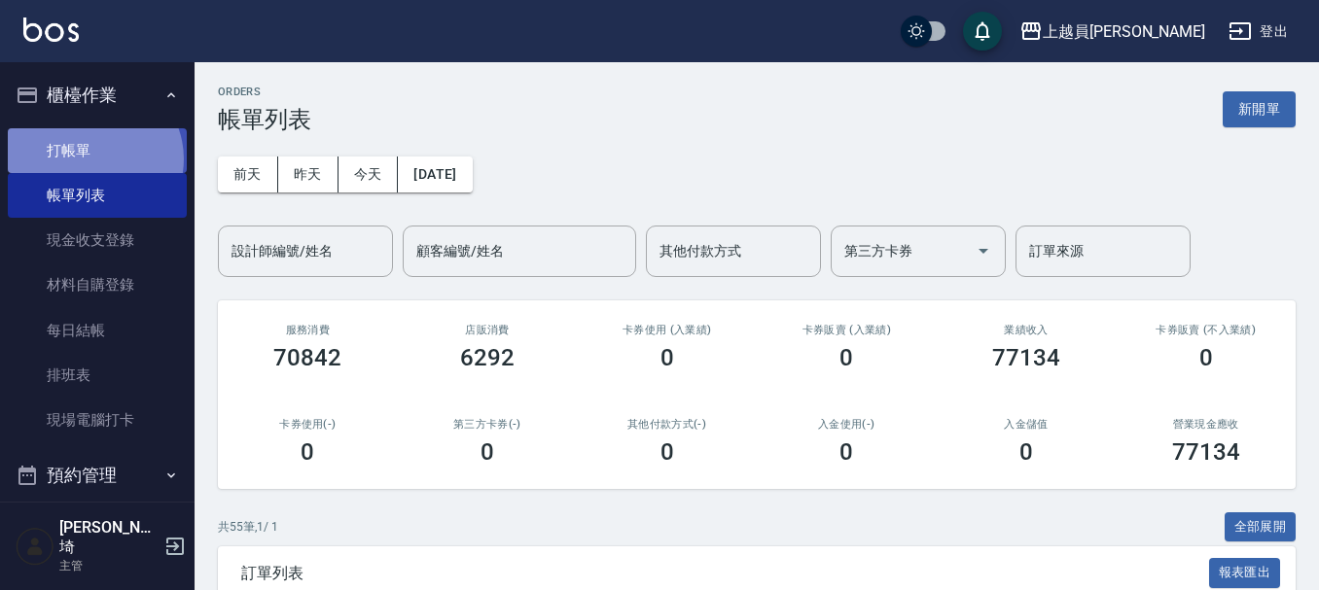
click at [92, 159] on link "打帳單" at bounding box center [97, 150] width 179 height 45
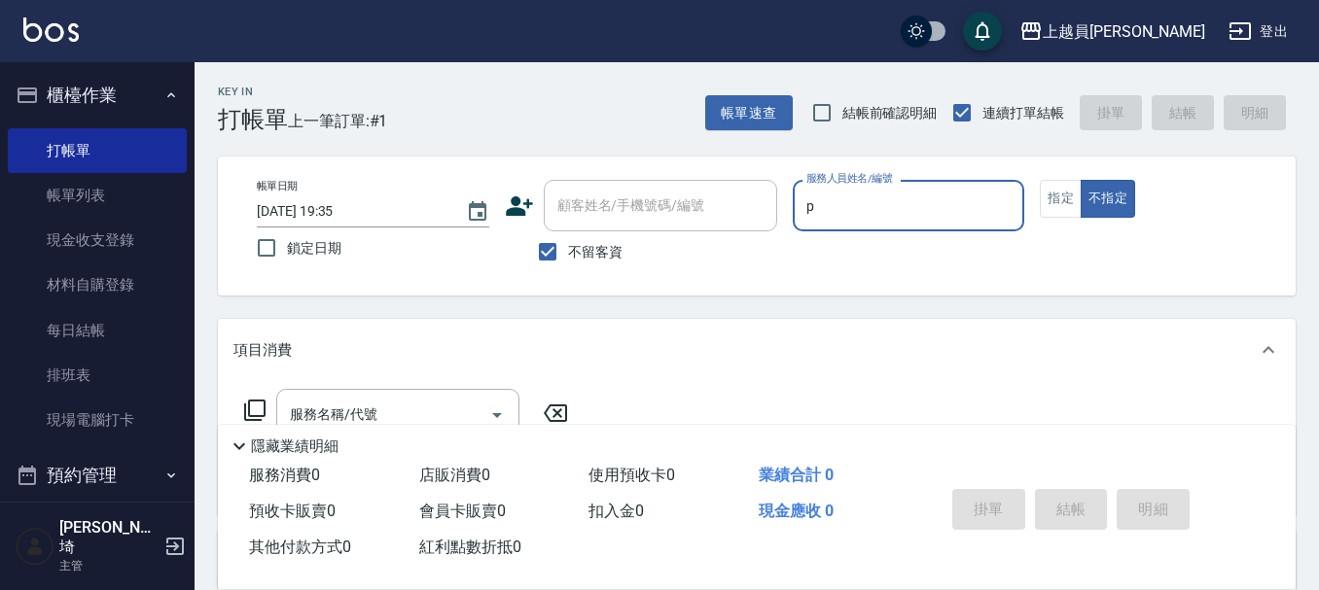
type input "[PERSON_NAME]-P"
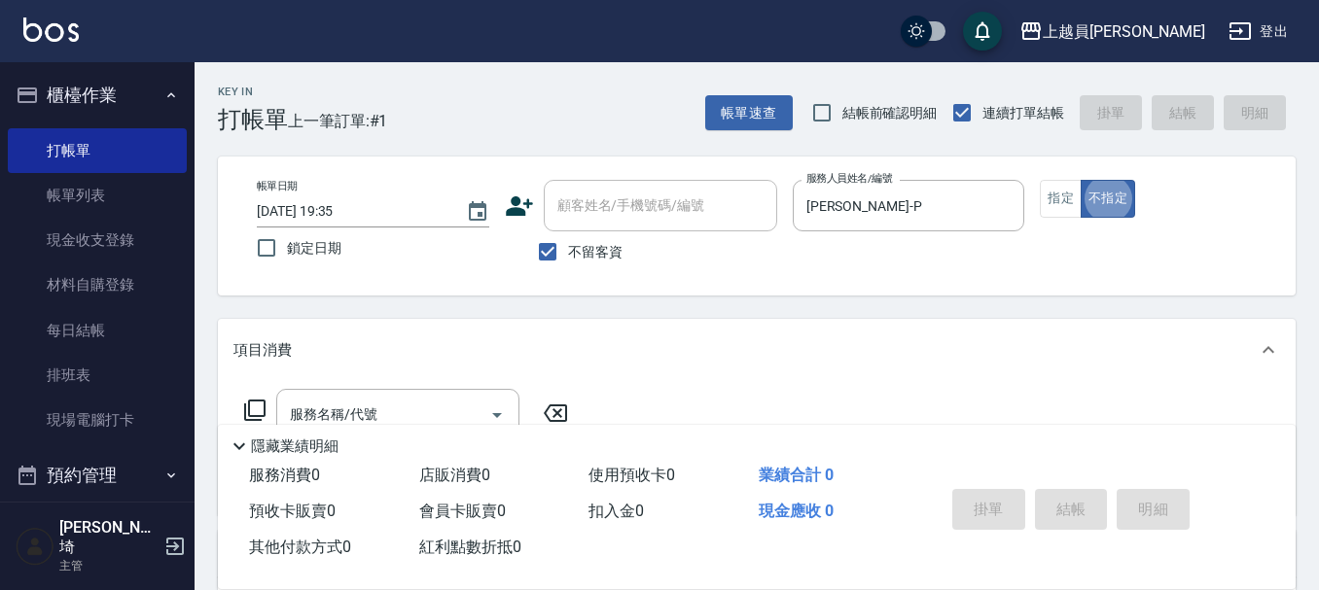
type button "false"
click at [1079, 209] on button "指定" at bounding box center [1061, 199] width 42 height 38
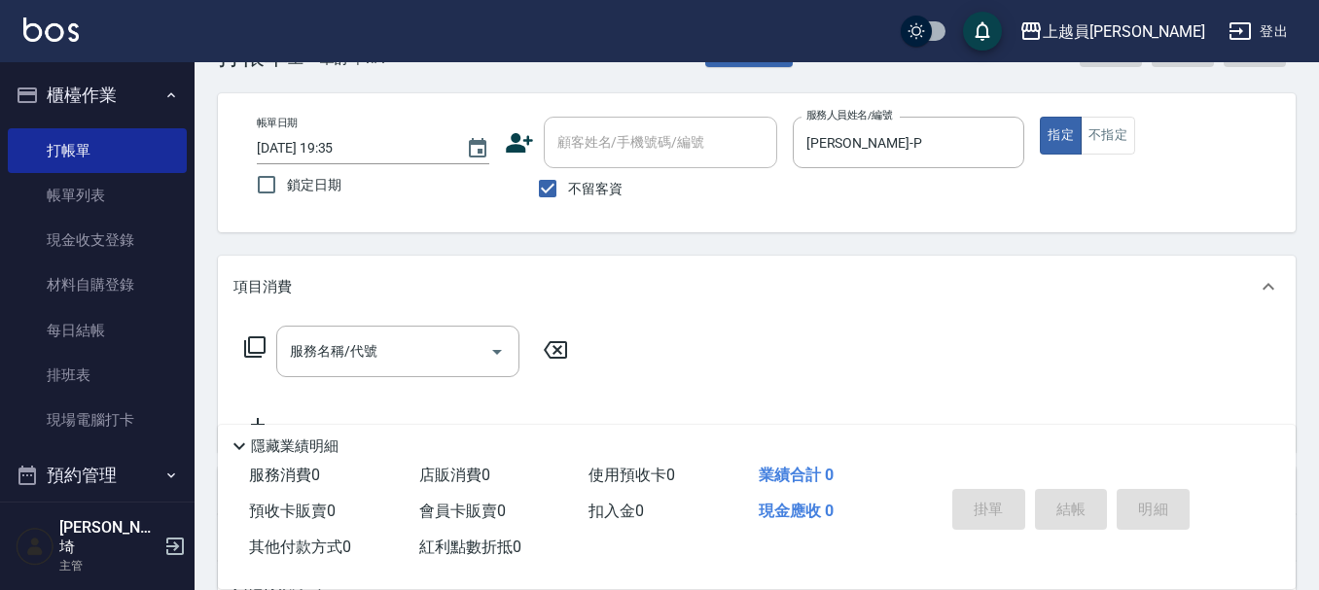
scroll to position [97, 0]
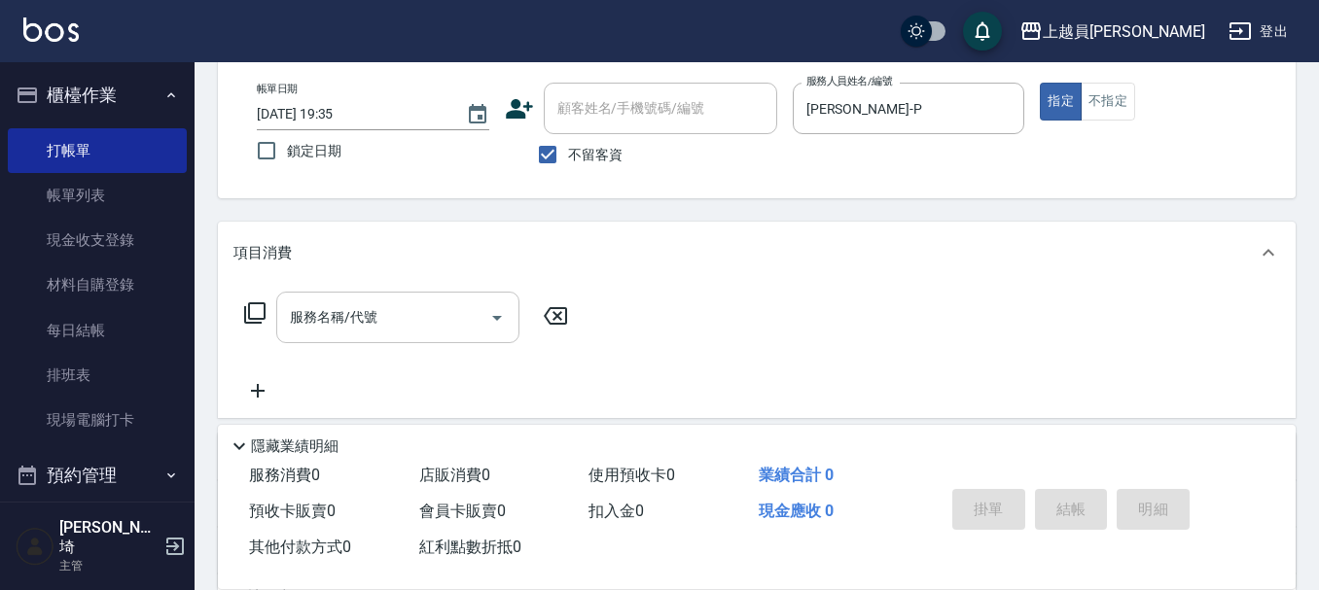
click at [448, 323] on input "服務名稱/代號" at bounding box center [383, 318] width 196 height 34
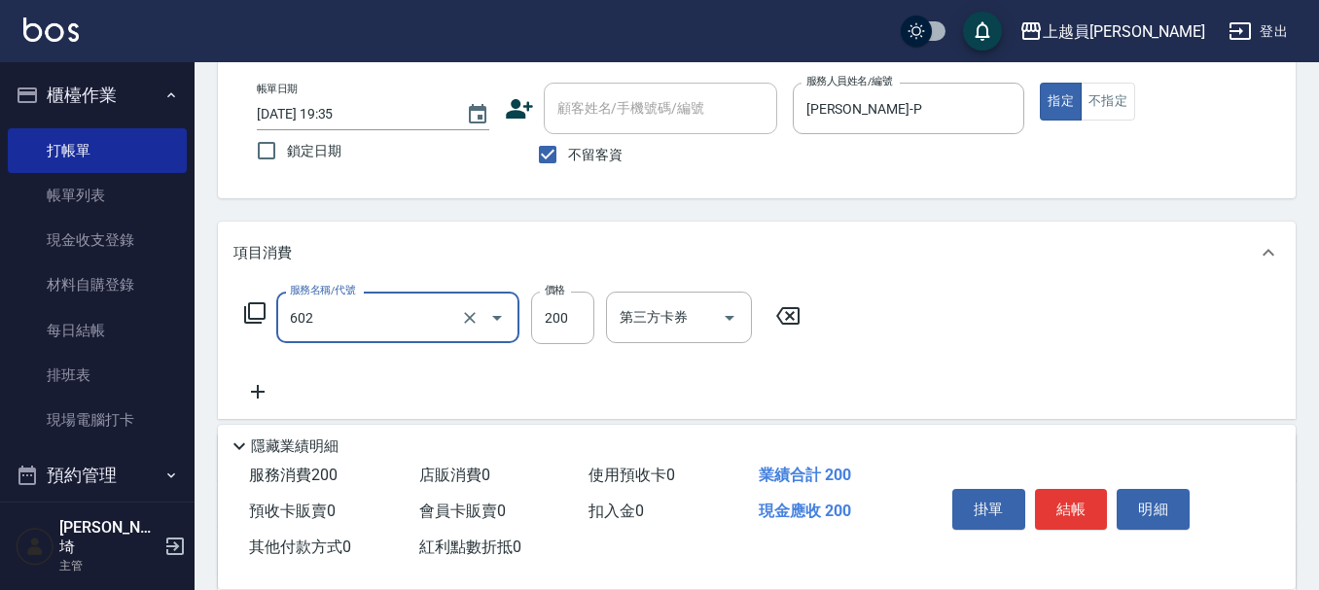
type input "一般洗髮(602)"
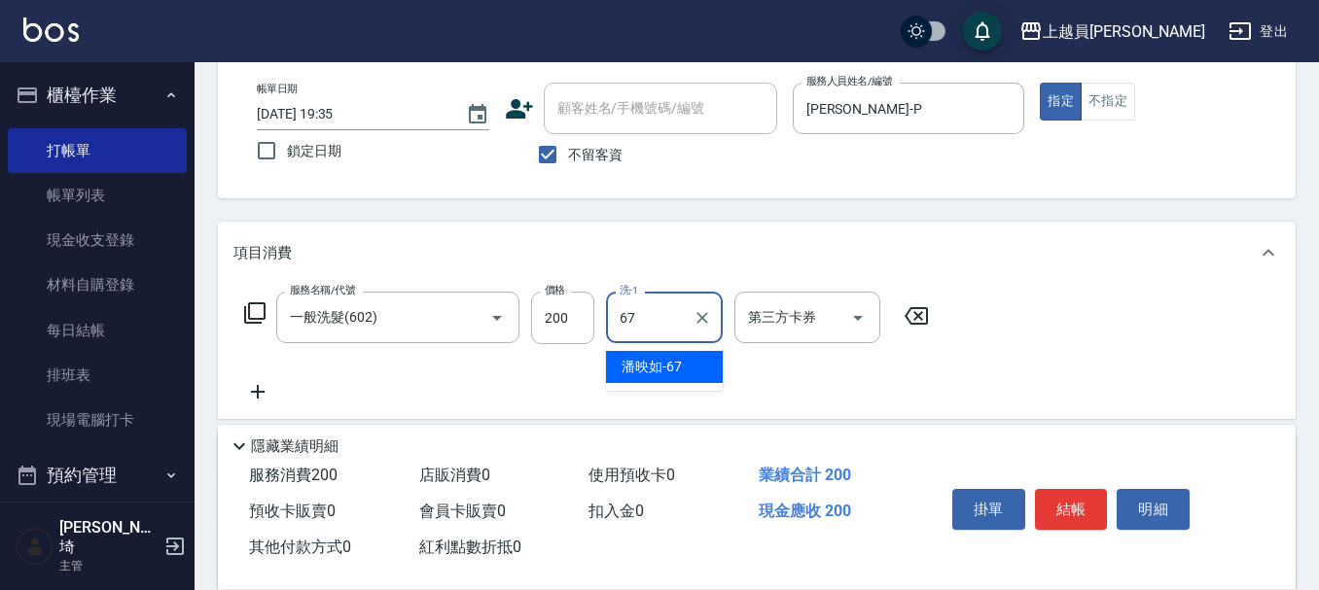
type input "[PERSON_NAME]-67"
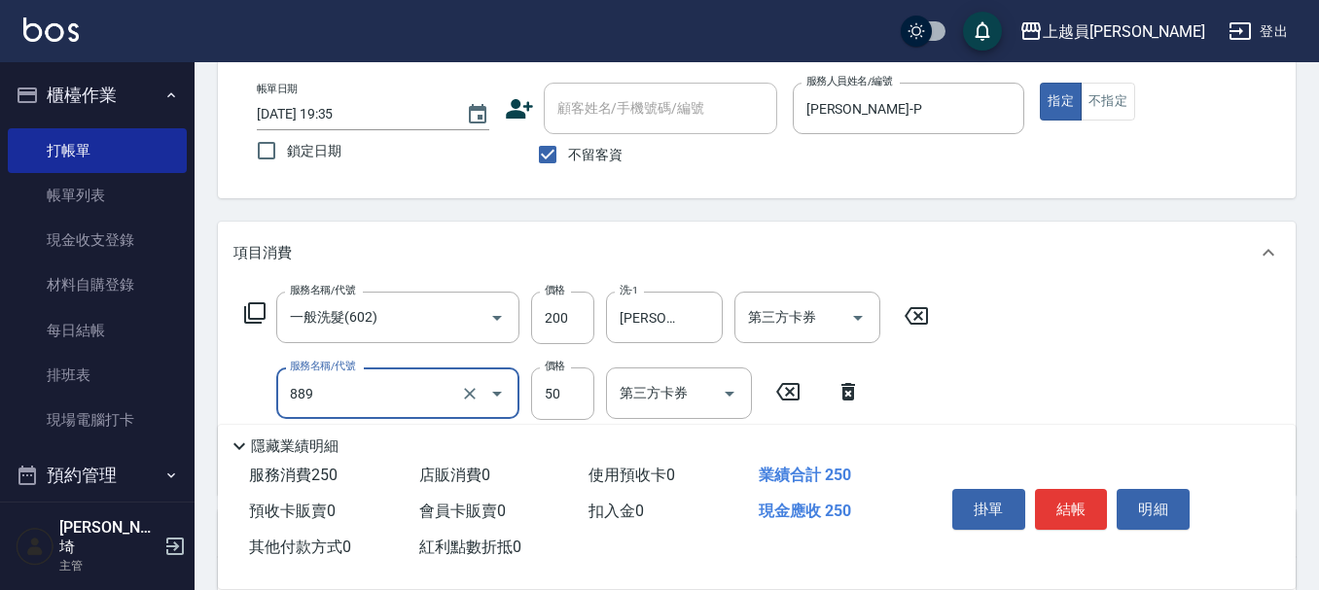
type input "精油(889)"
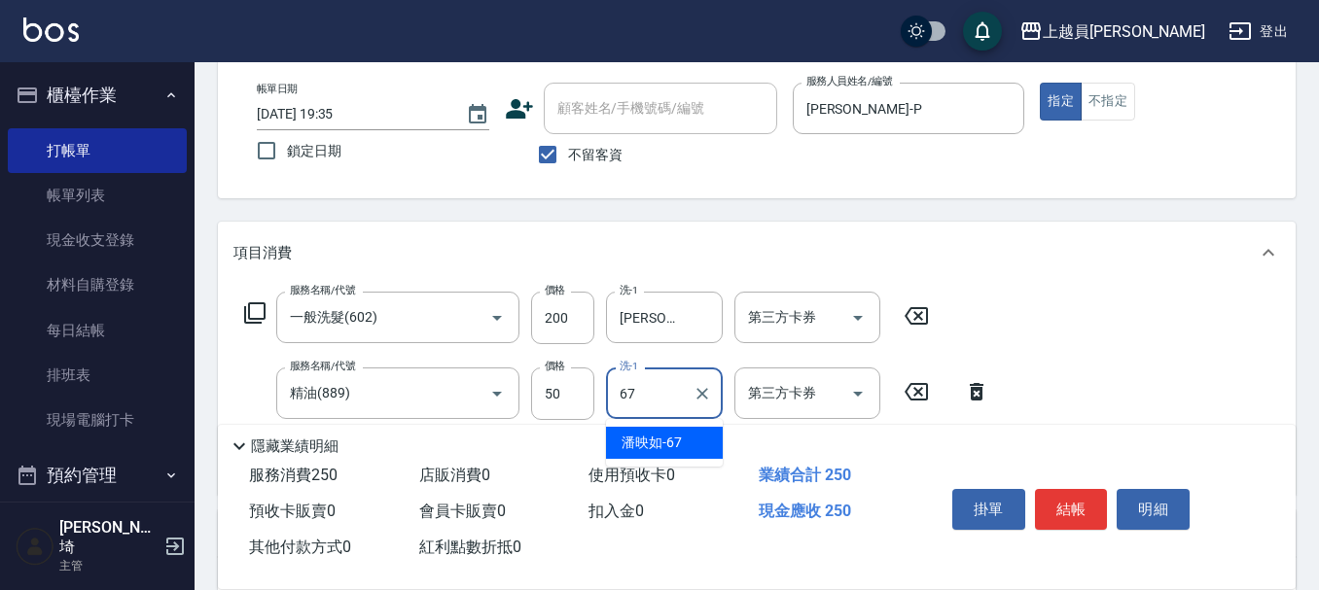
type input "[PERSON_NAME]-67"
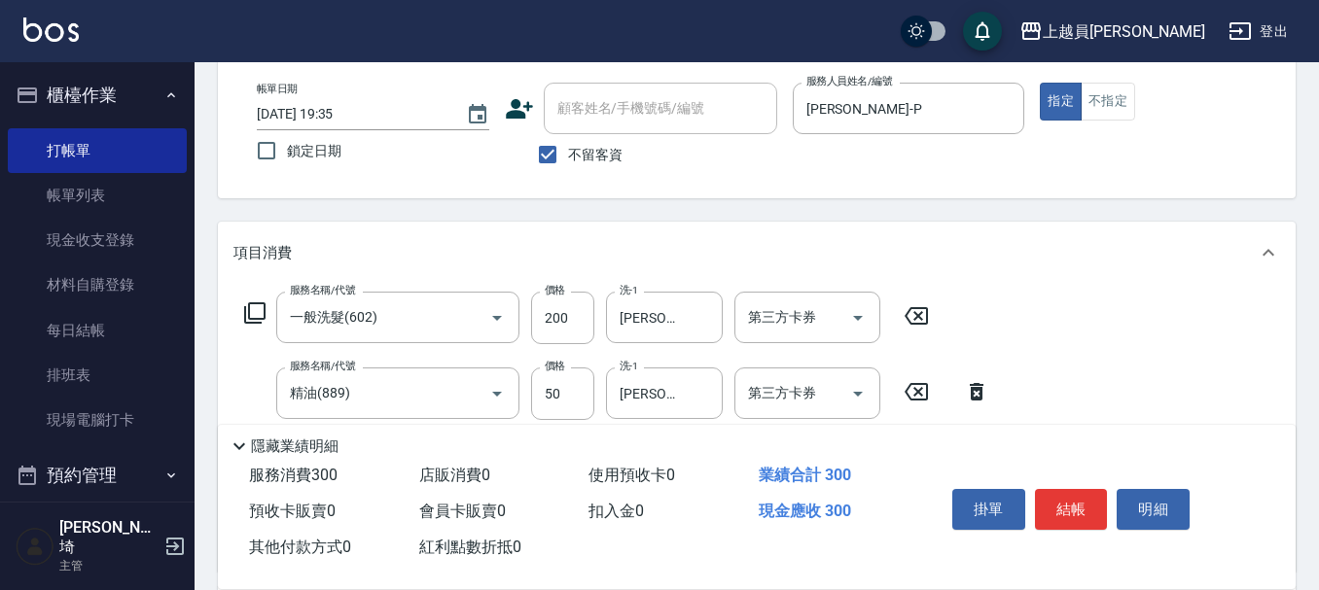
type input "瞬間保養(415)"
type input "[PERSON_NAME]-67"
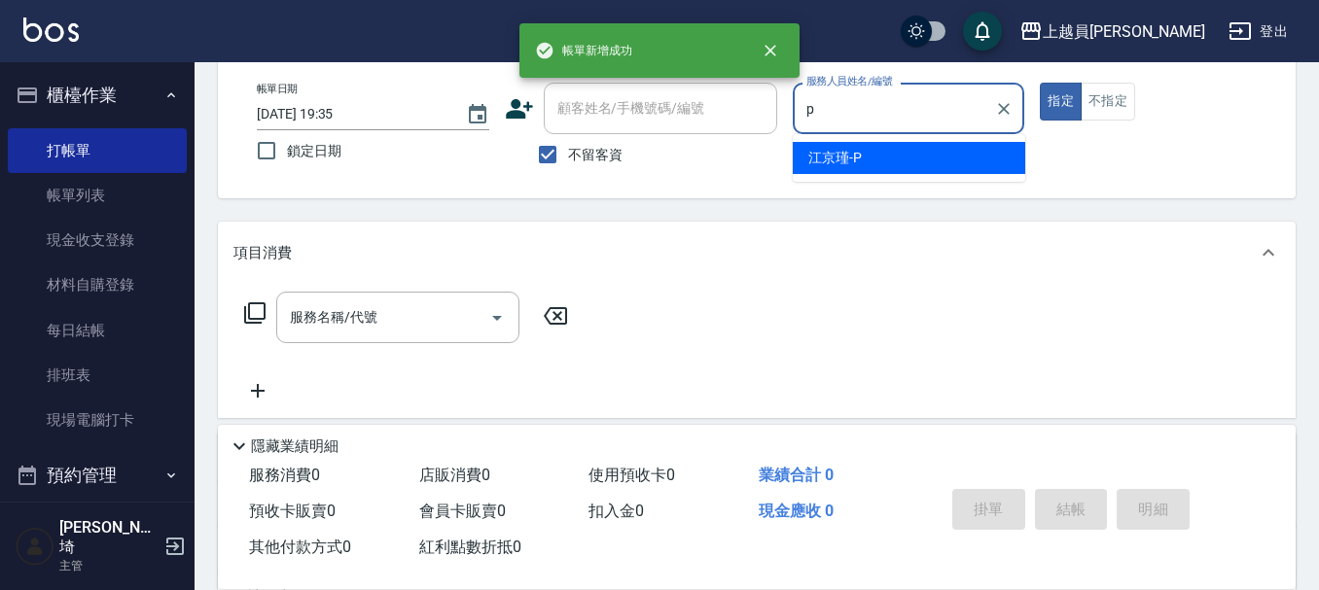
type input "[PERSON_NAME]-P"
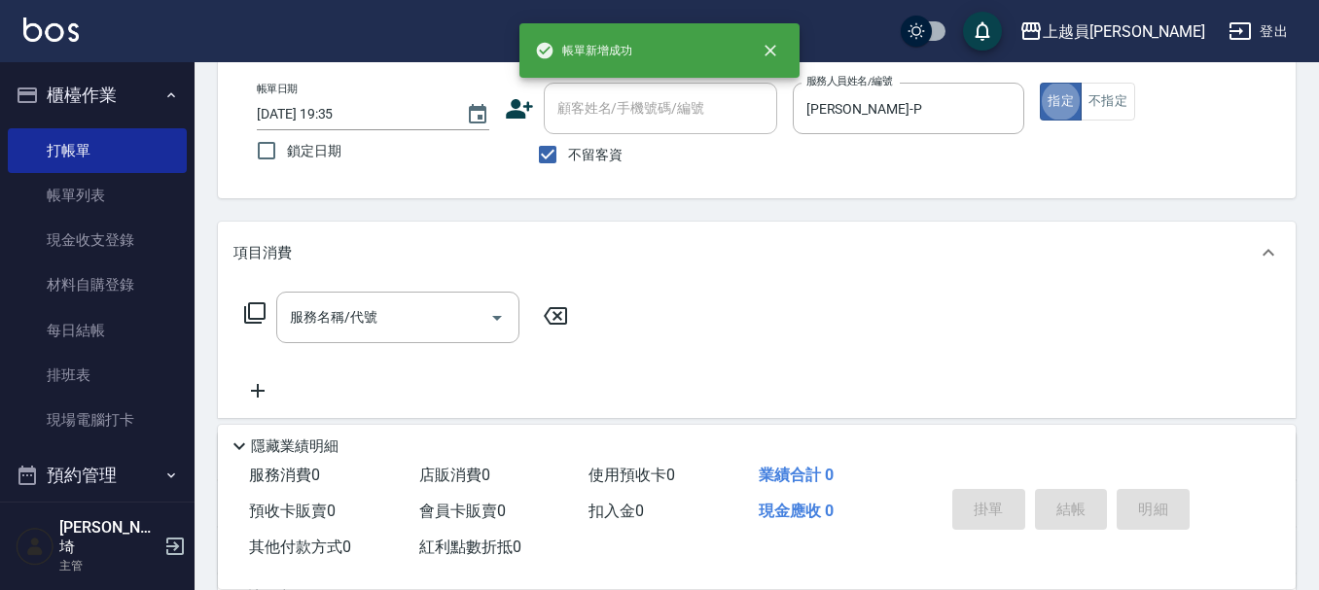
type button "true"
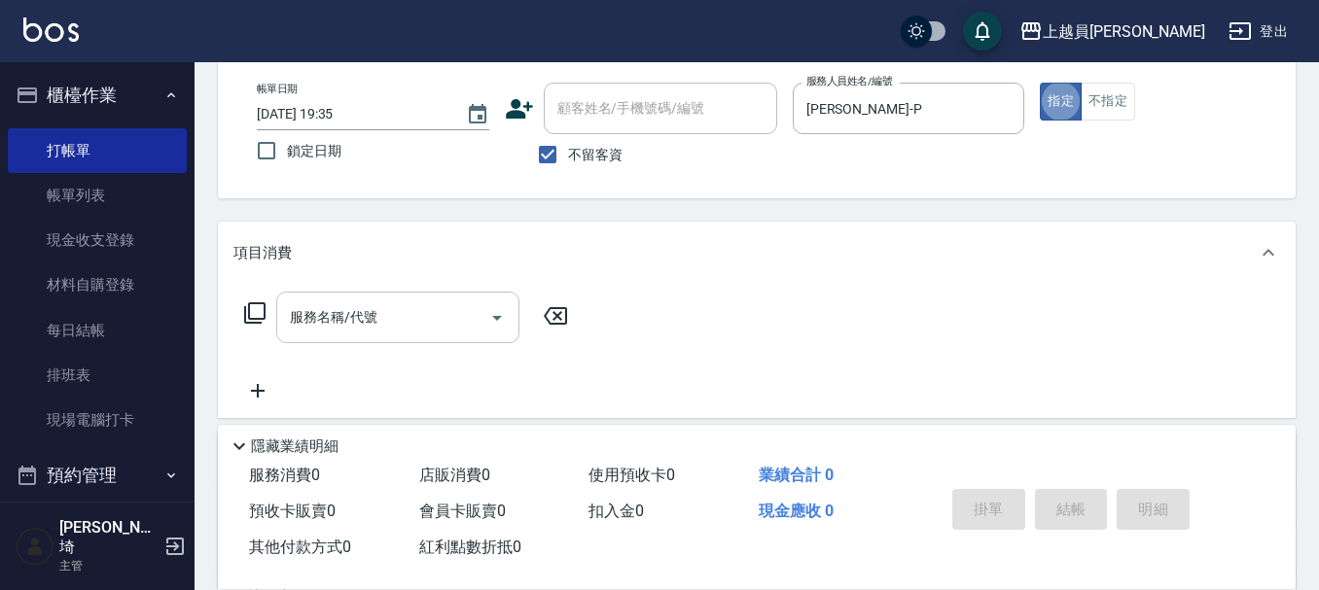
click at [414, 324] on input "服務名稱/代號" at bounding box center [383, 318] width 196 height 34
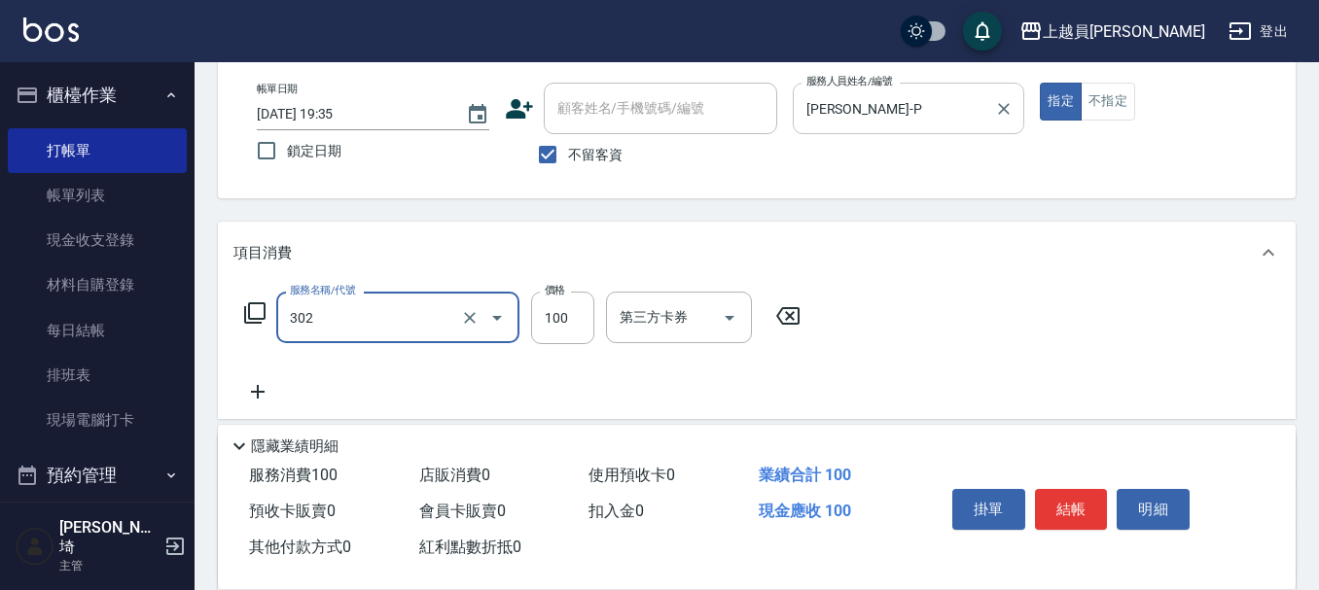
type input "剪髮(302)"
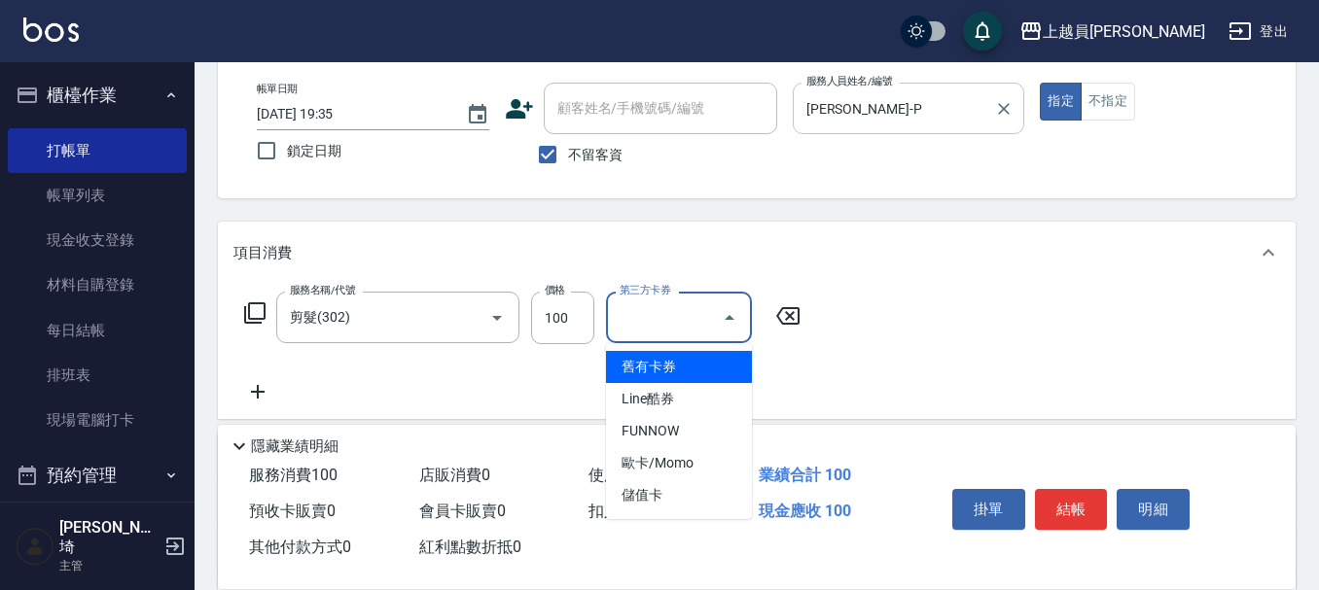
type input "舊有卡券"
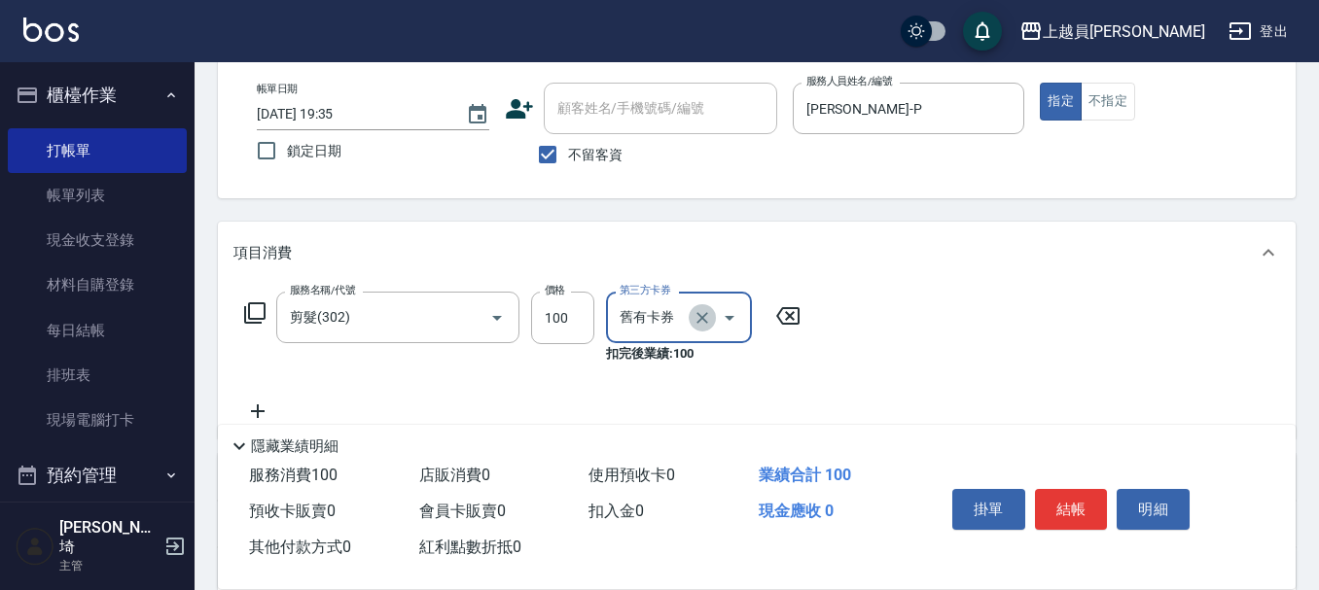
click at [702, 313] on icon "Clear" at bounding box center [702, 317] width 19 height 19
click at [787, 330] on div "服務名稱/代號 剪髮(302) 服務名稱/代號 價格 100 價格 第三方卡券 第三方卡券" at bounding box center [522, 318] width 579 height 53
click at [791, 317] on icon at bounding box center [787, 316] width 23 height 18
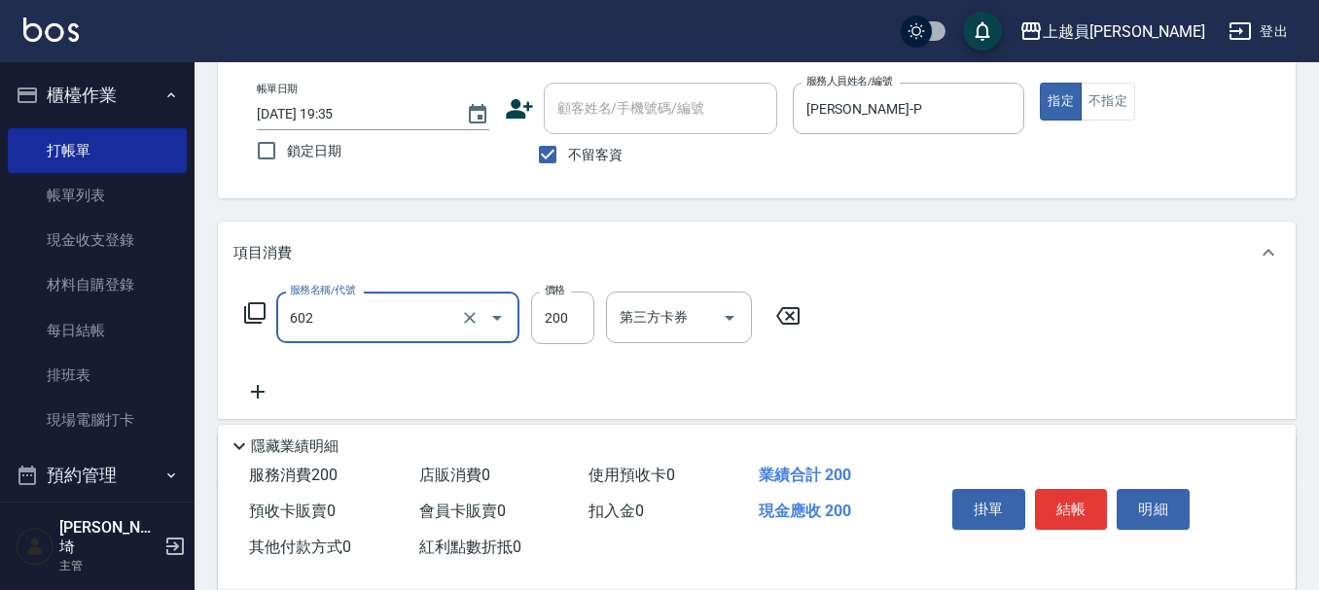
type input "一般洗髮(602)"
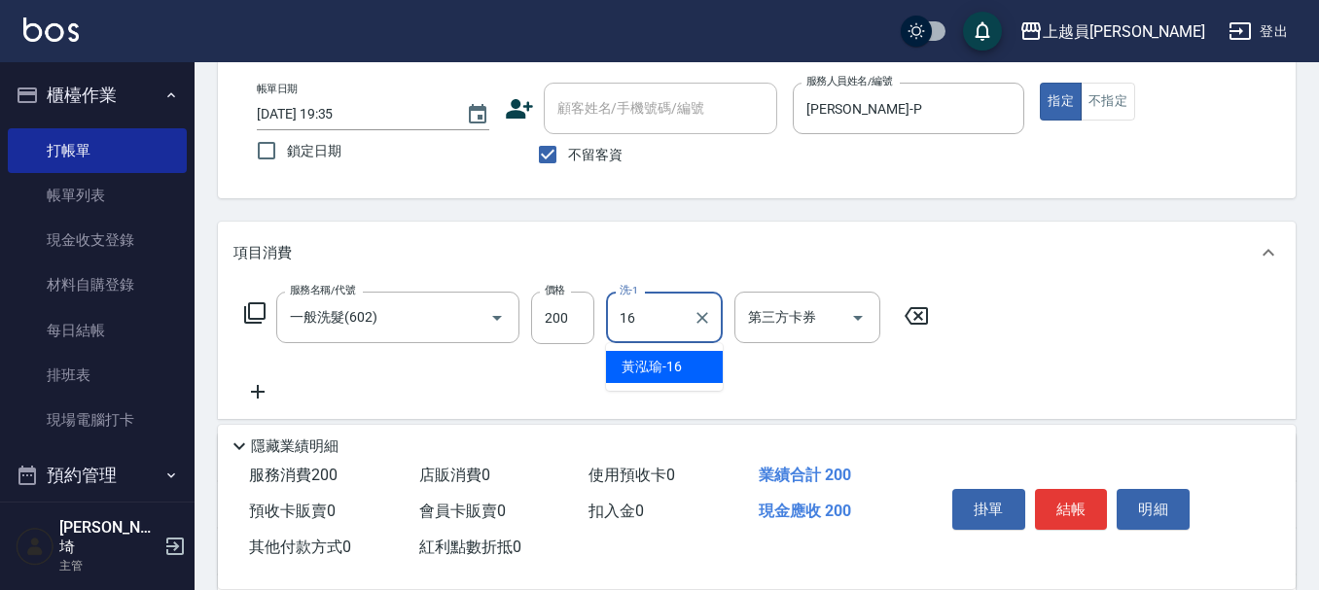
type input "[PERSON_NAME]-16"
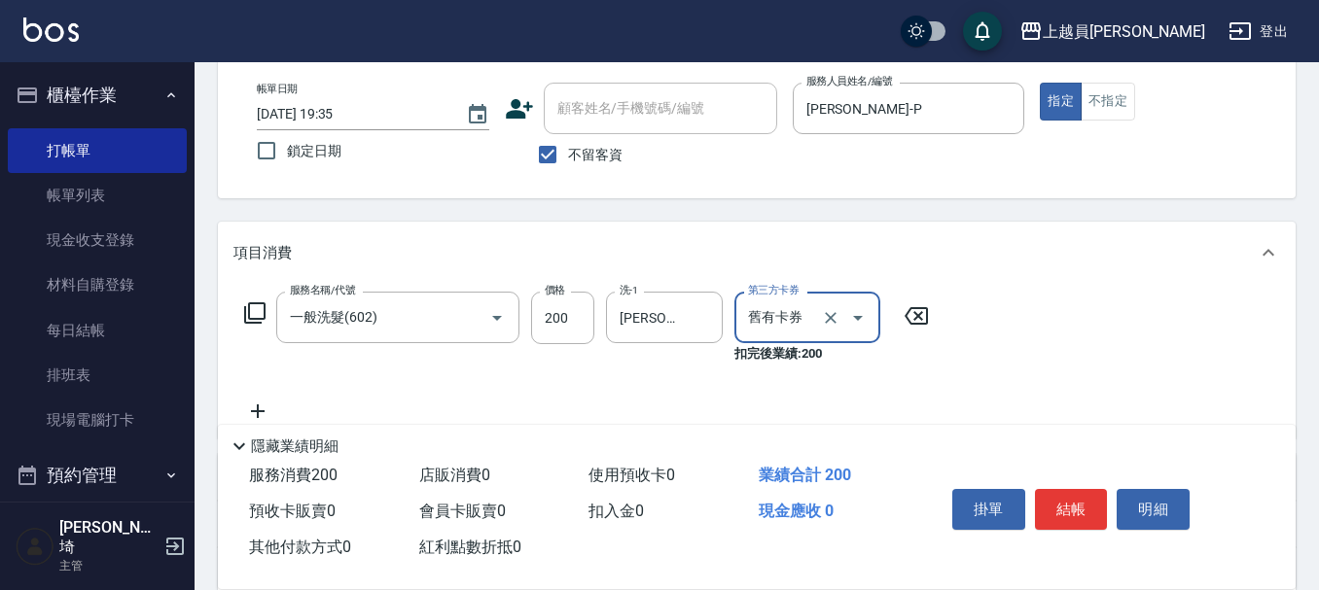
type input "舊有卡券"
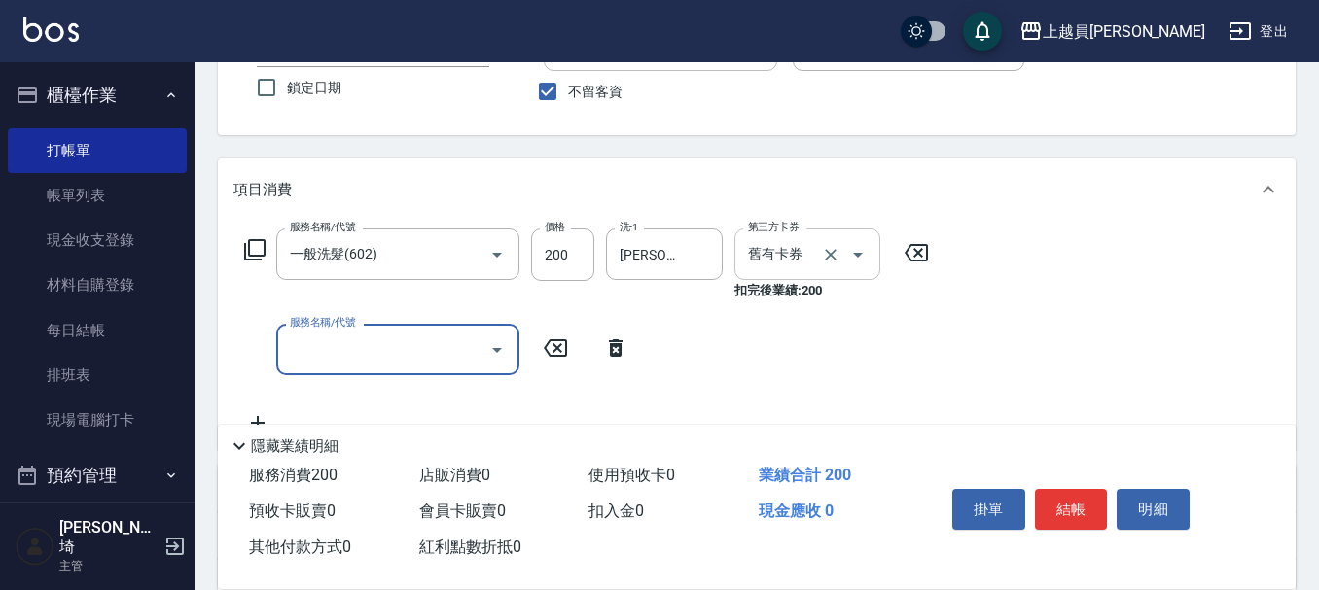
scroll to position [195, 0]
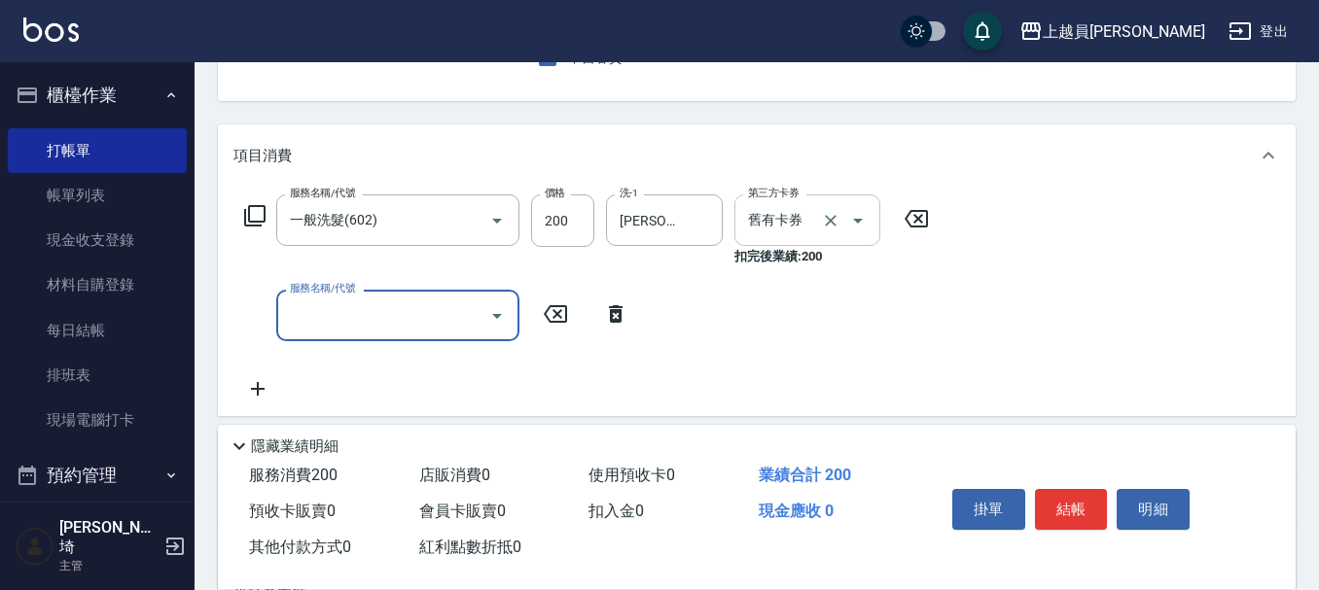
click at [836, 207] on div at bounding box center [844, 221] width 54 height 52
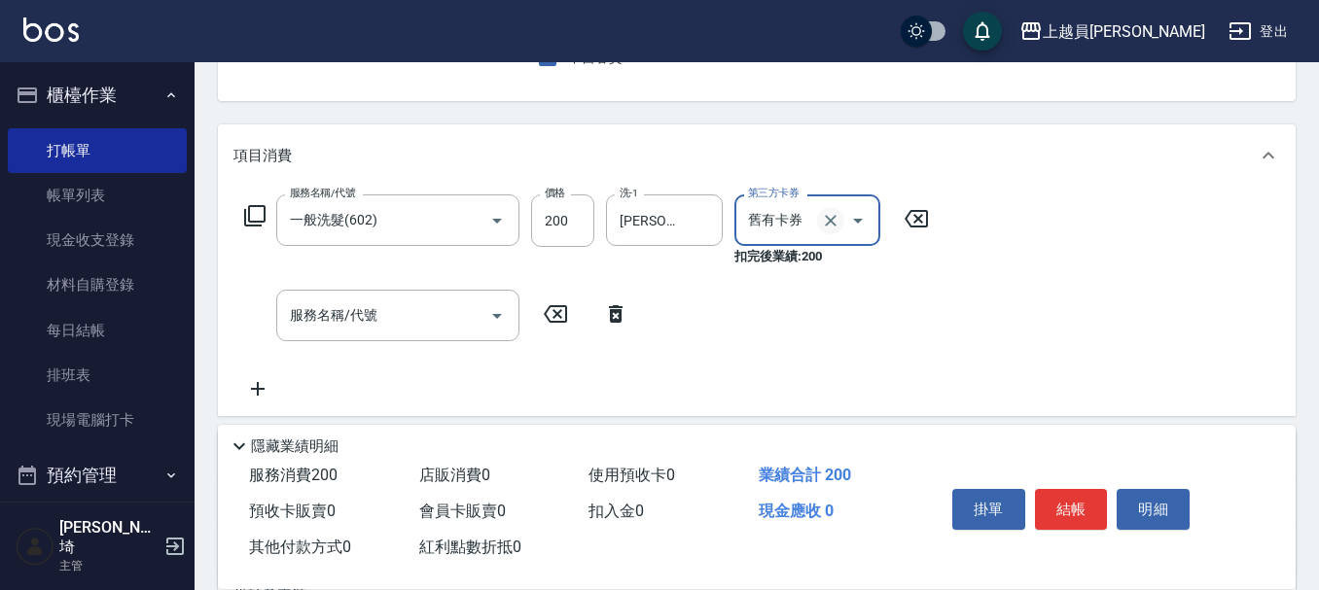
click at [836, 209] on button "Clear" at bounding box center [830, 220] width 27 height 27
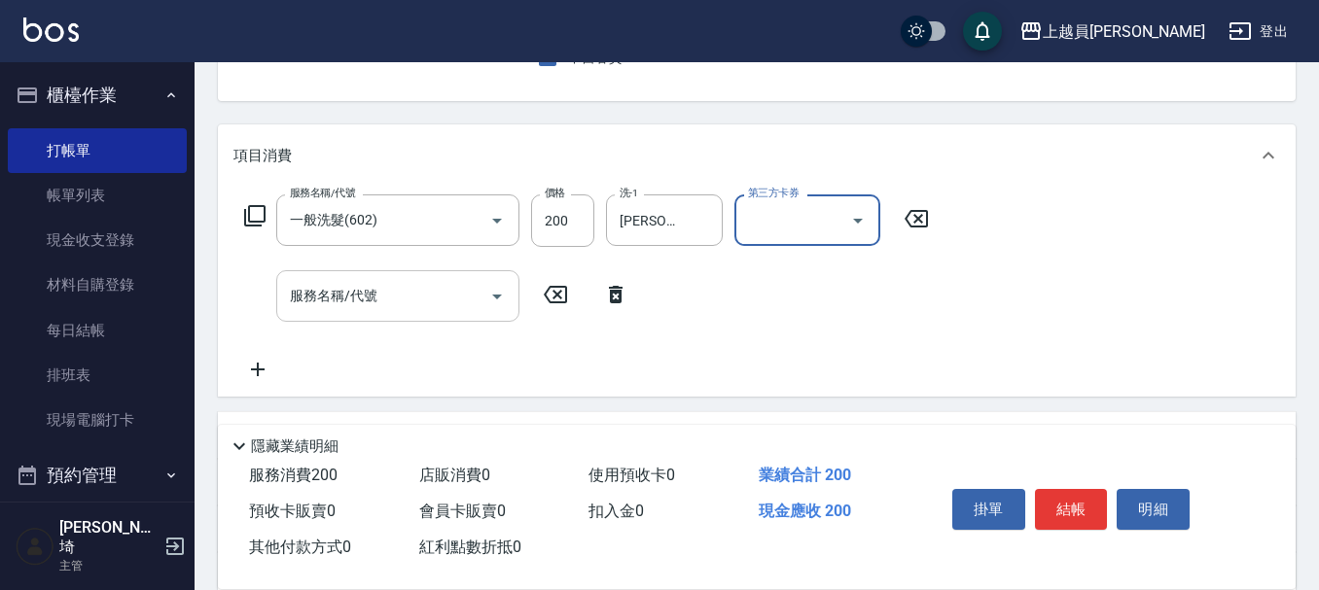
click at [403, 295] on input "服務名稱/代號" at bounding box center [383, 296] width 196 height 34
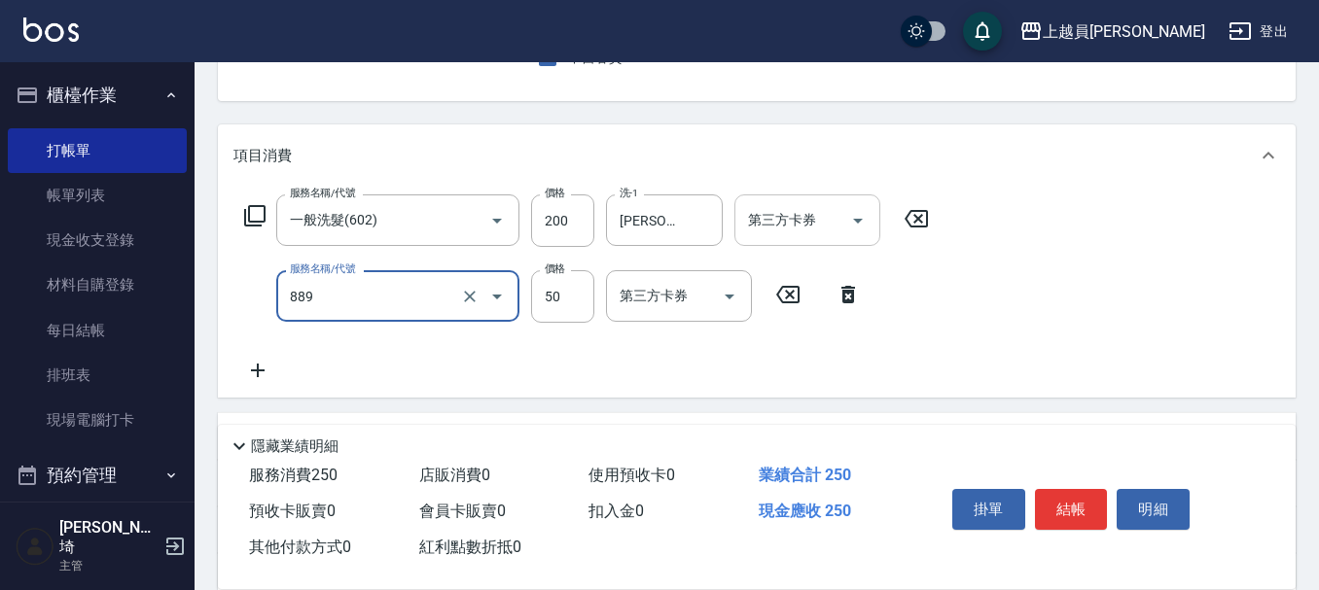
type input "精油(889)"
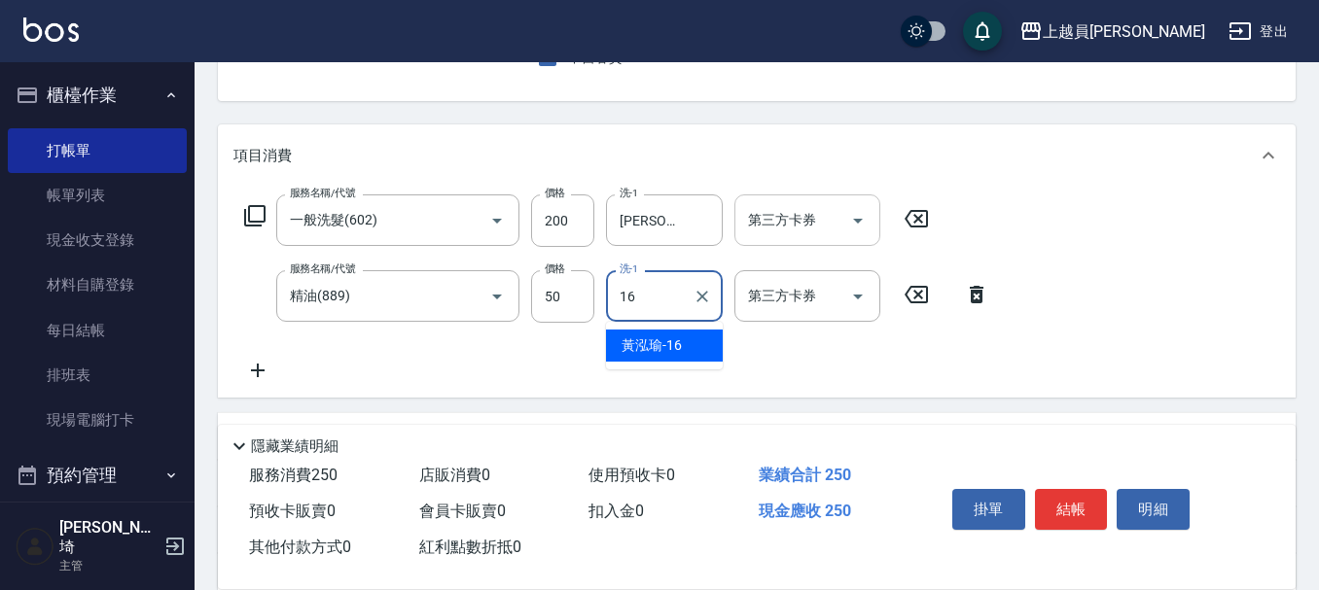
type input "[PERSON_NAME]-16"
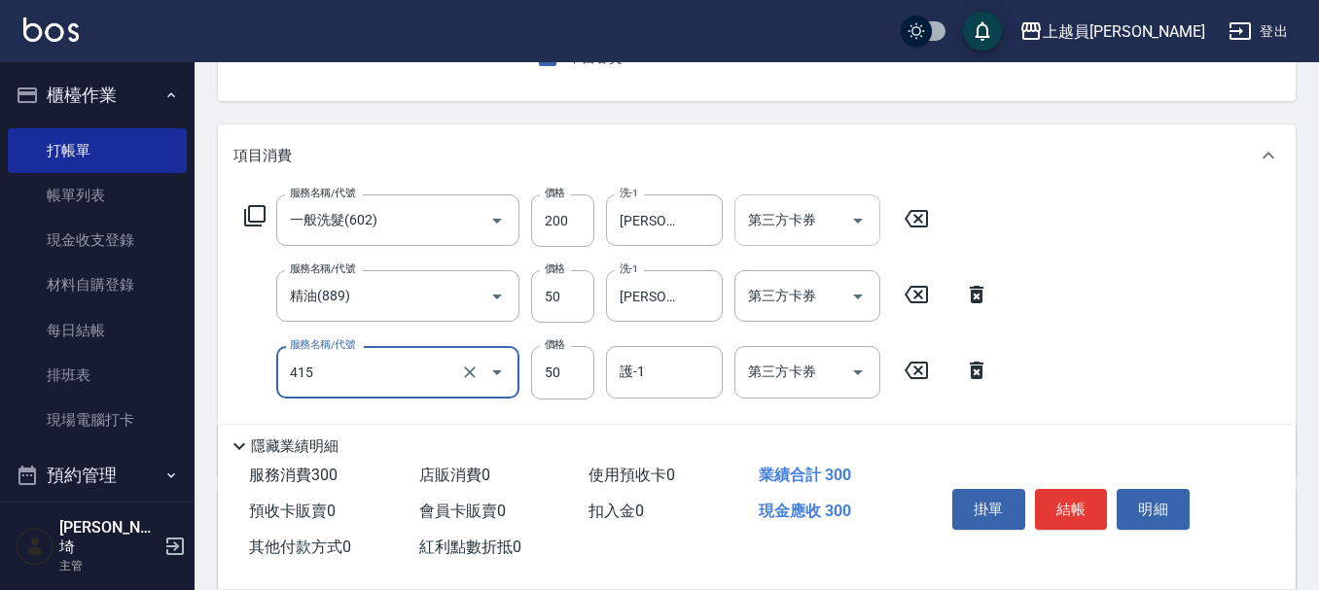
type input "瞬間保養(415)"
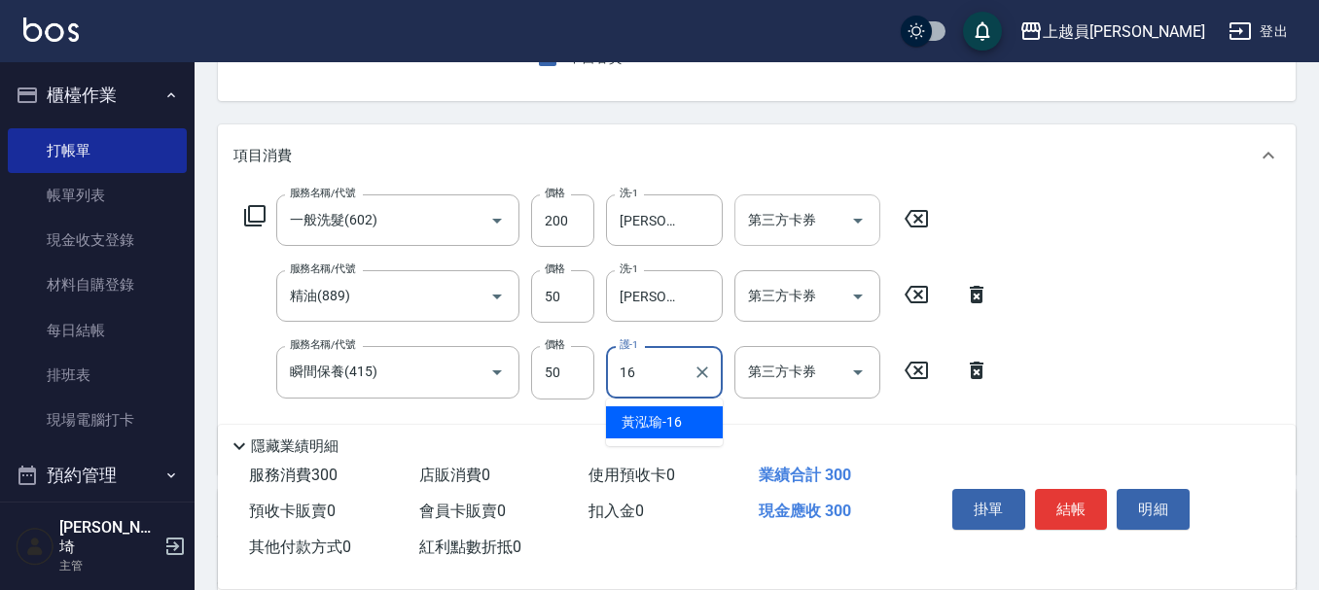
type input "[PERSON_NAME]-16"
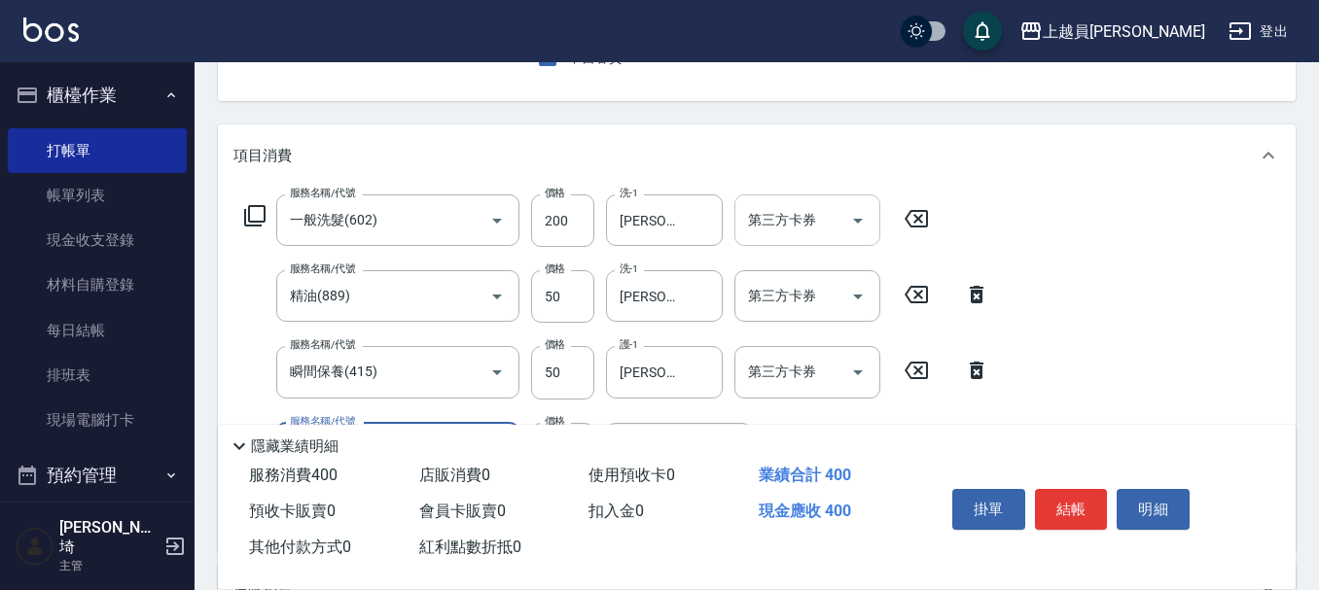
type input "剪髮(302)"
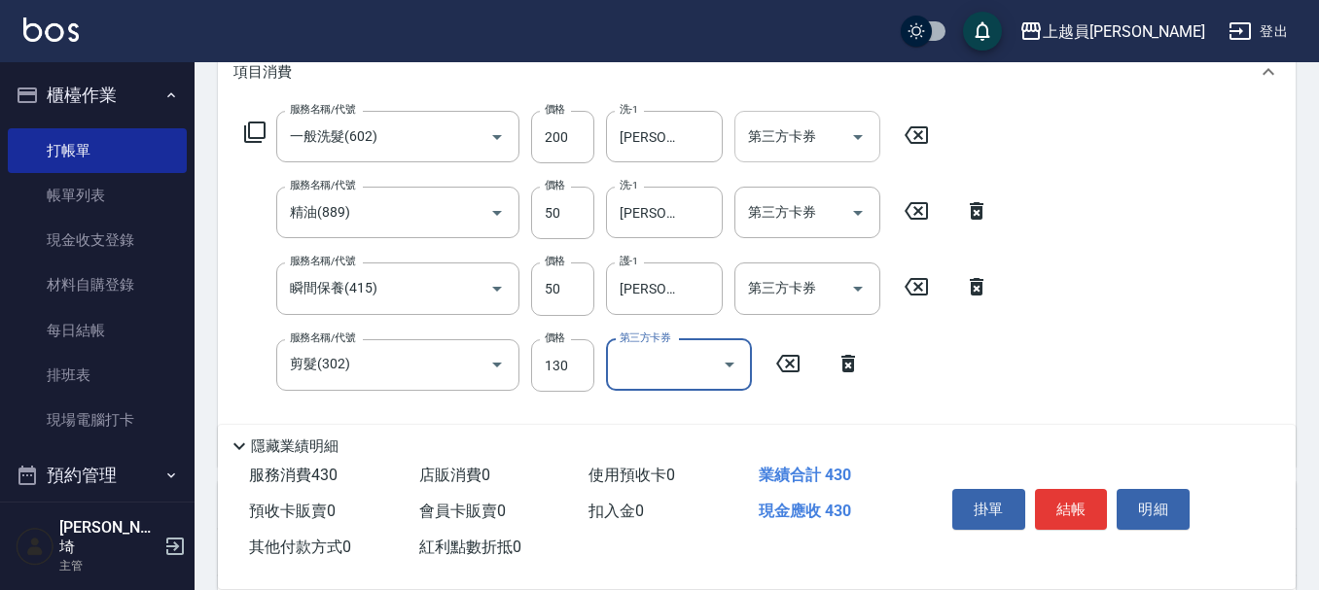
scroll to position [389, 0]
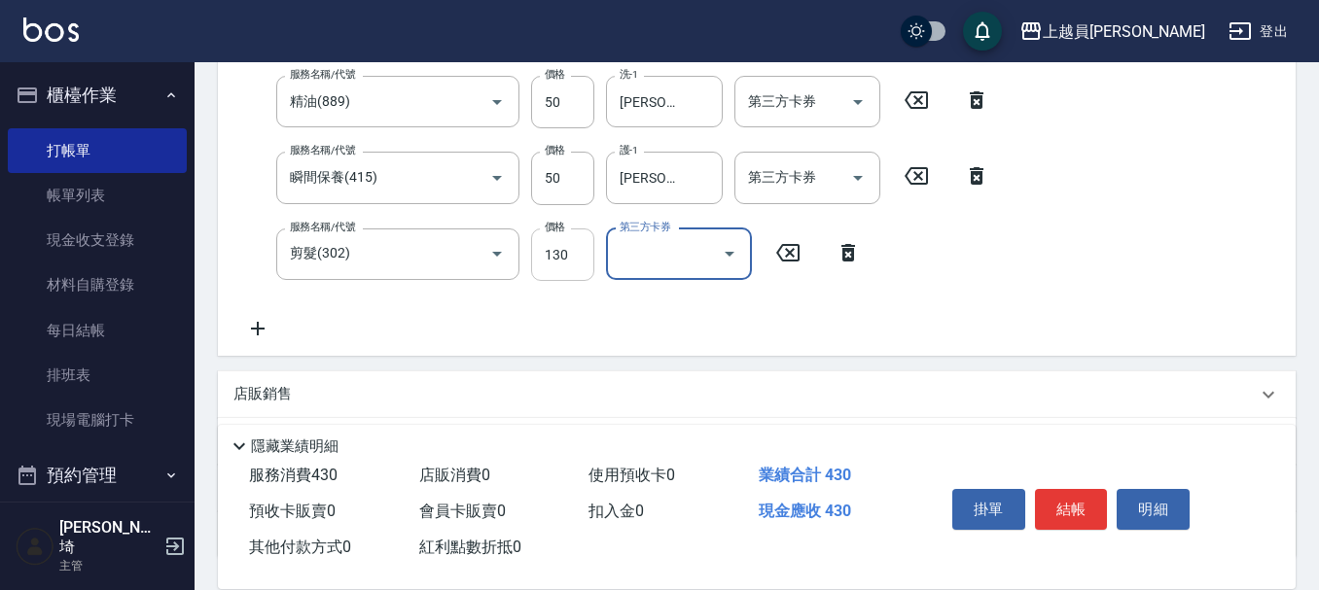
click at [557, 269] on input "130" at bounding box center [562, 255] width 63 height 53
type input "180"
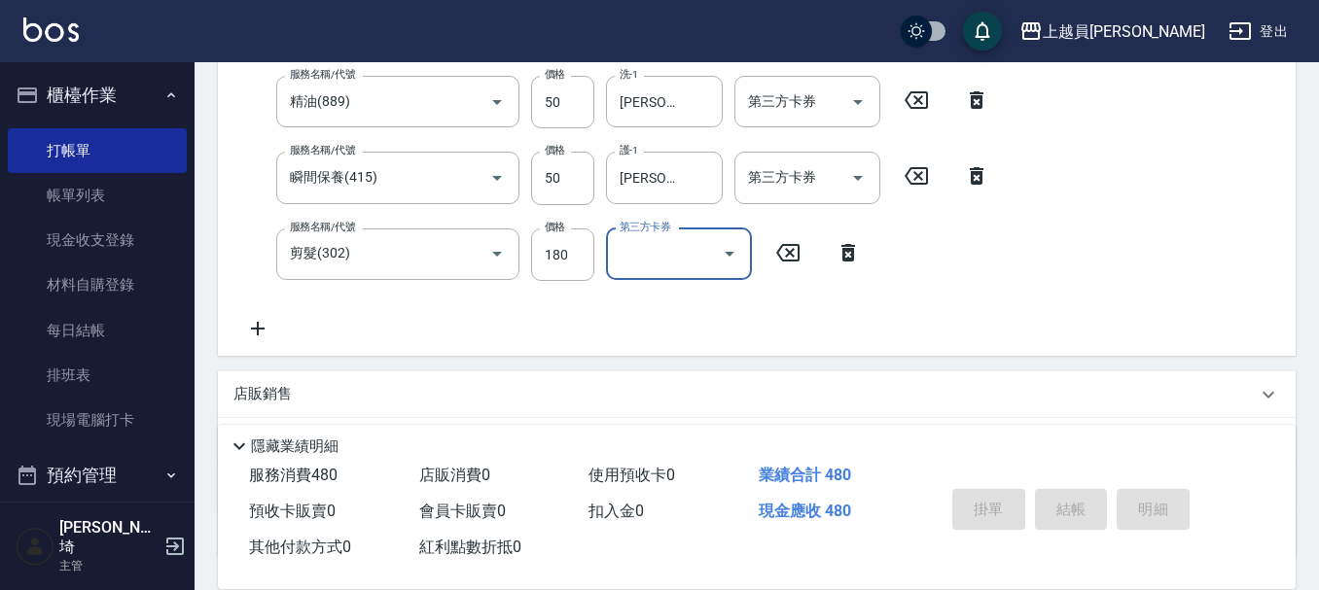
type input "[DATE] 19:37"
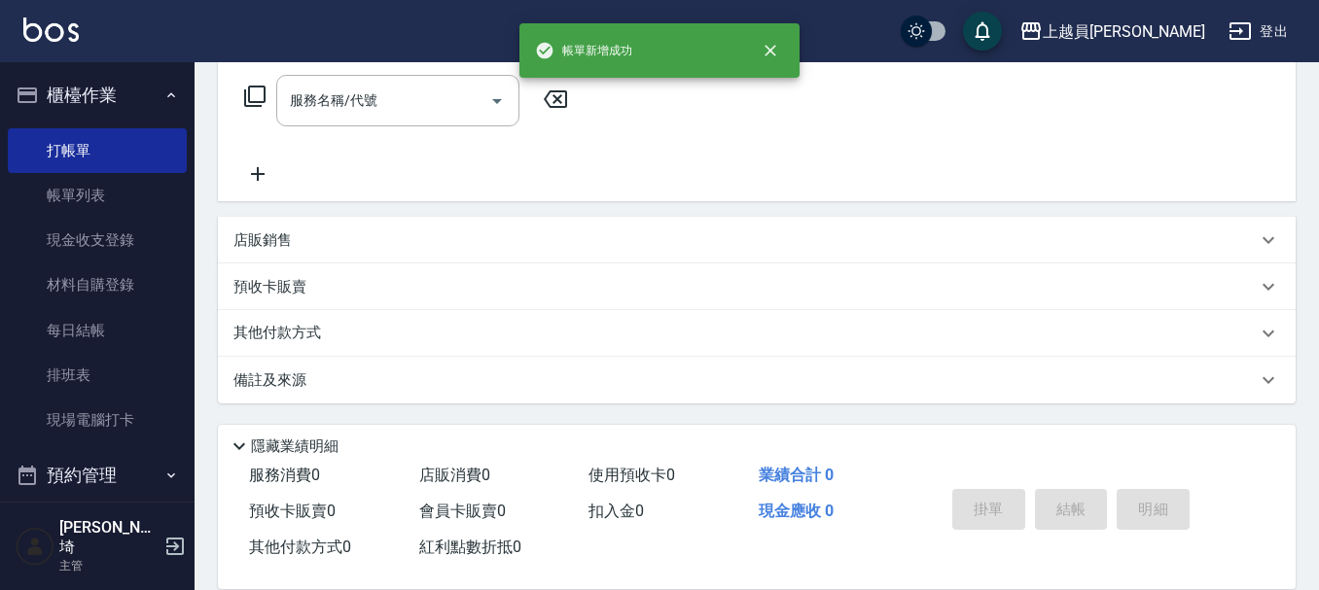
scroll to position [0, 0]
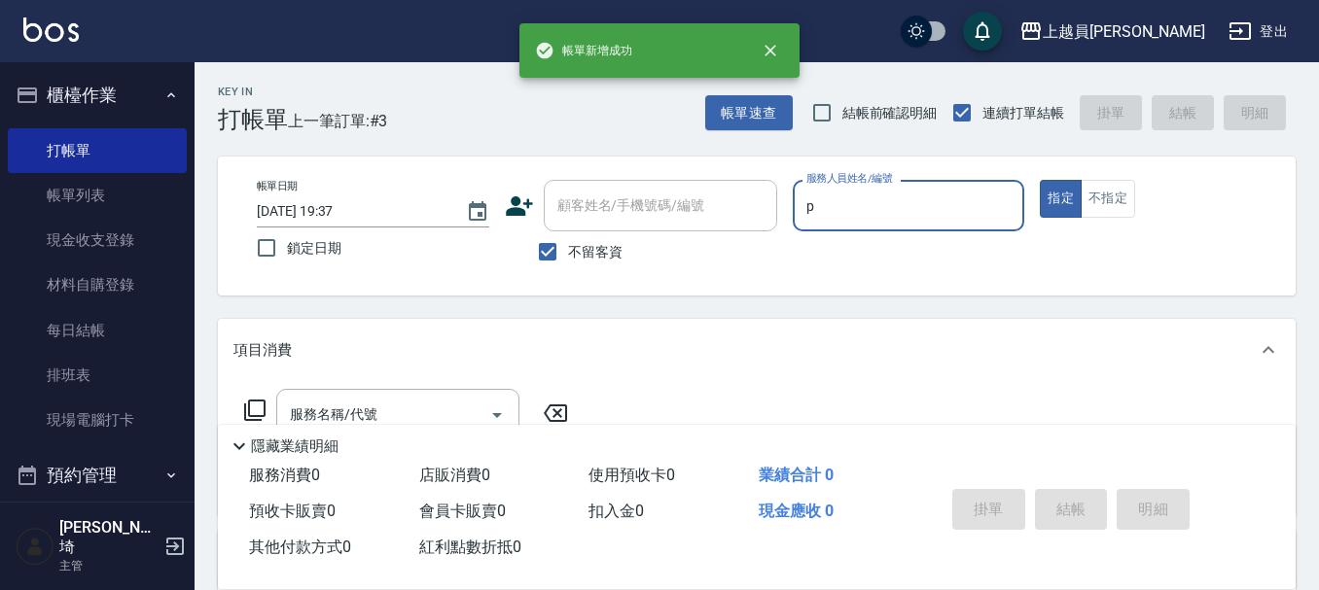
type input "[PERSON_NAME]-P"
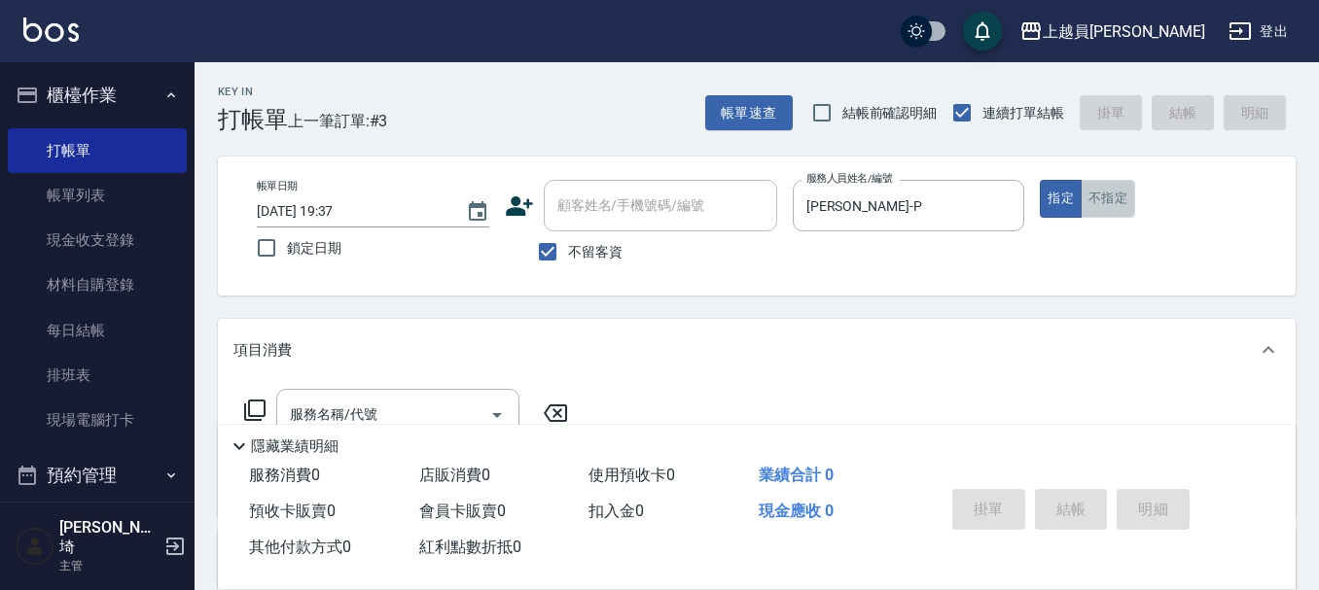
click at [1105, 184] on button "不指定" at bounding box center [1108, 199] width 54 height 38
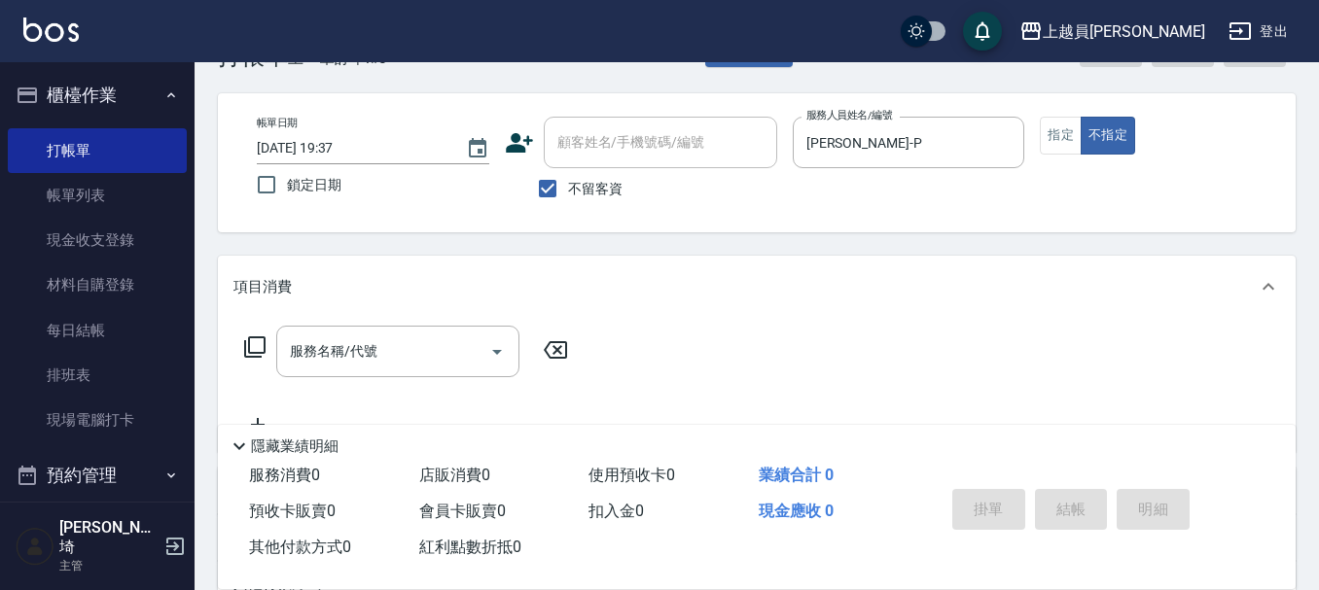
scroll to position [97, 0]
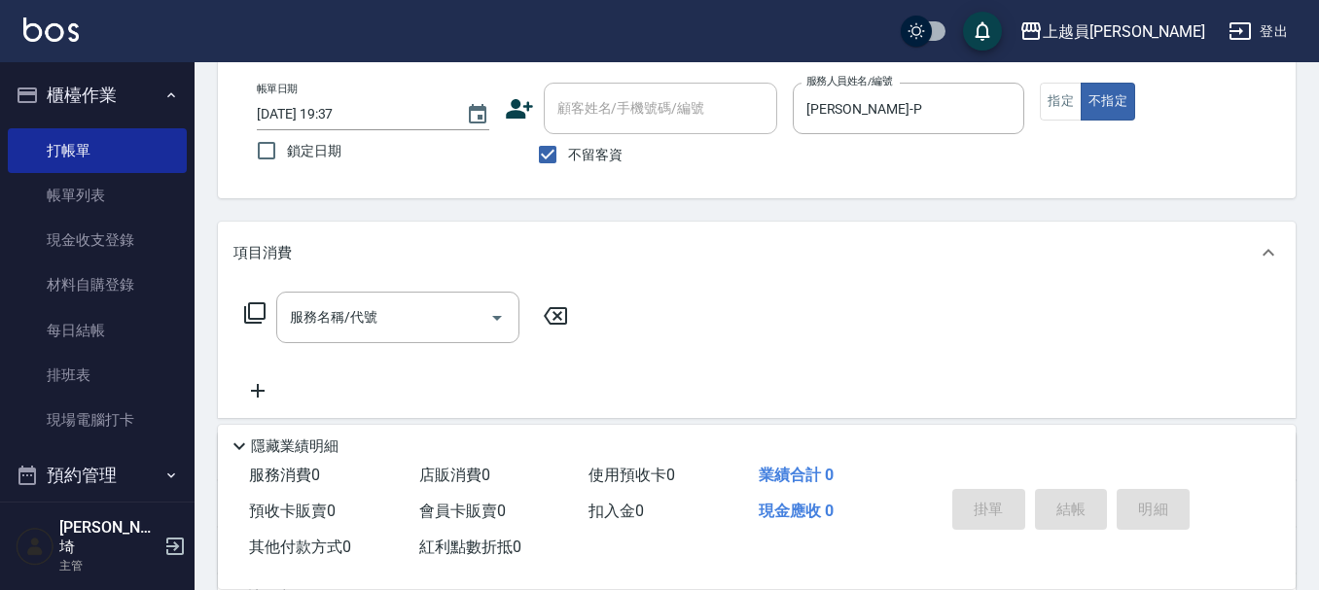
drag, startPoint x: 433, startPoint y: 338, endPoint x: 1328, endPoint y: 243, distance: 899.9
click at [460, 330] on div "服務名稱/代號" at bounding box center [397, 318] width 243 height 52
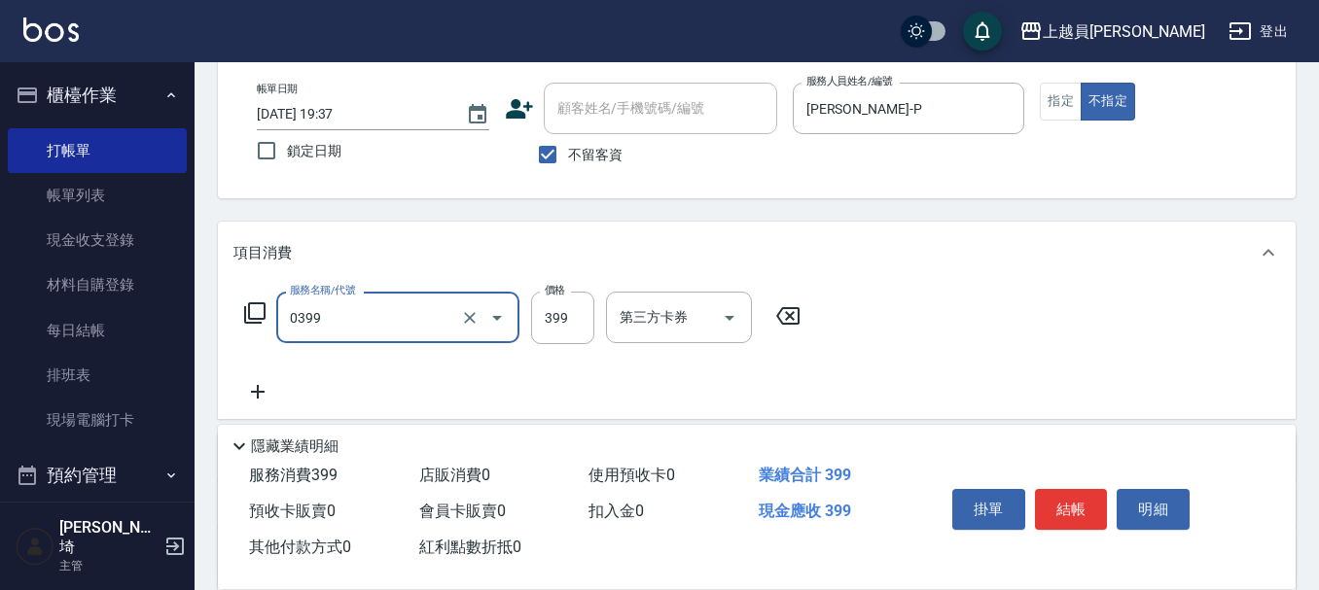
type input "海鹽SPA(0399)"
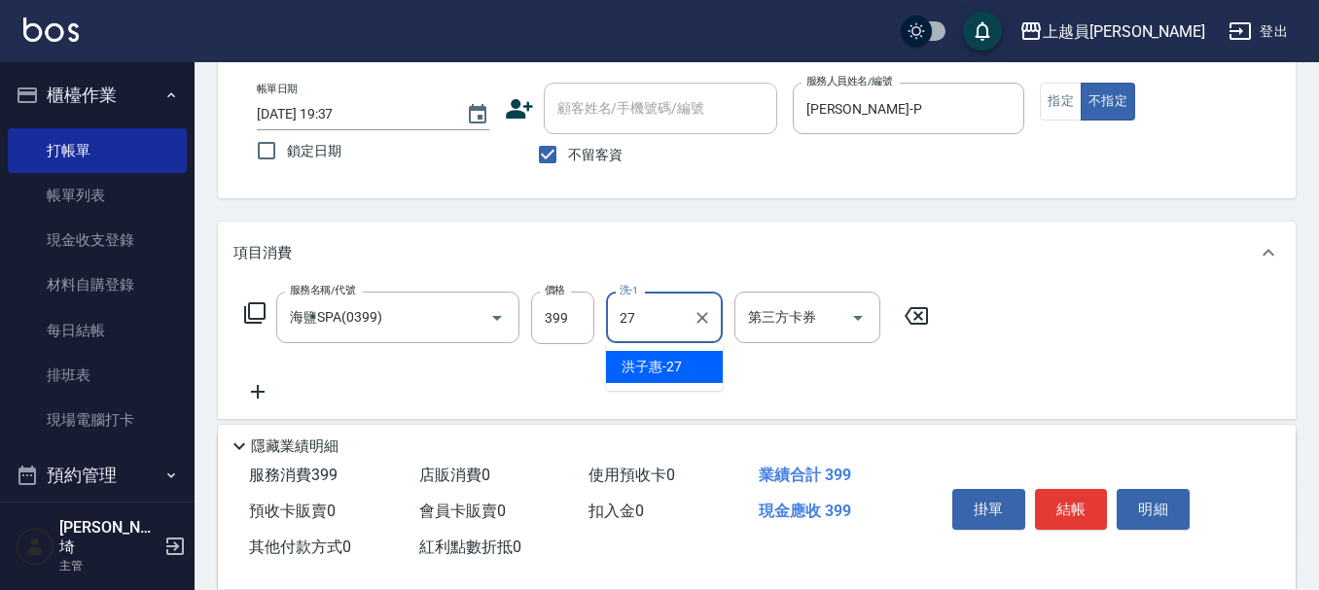
type input "[PERSON_NAME]-27"
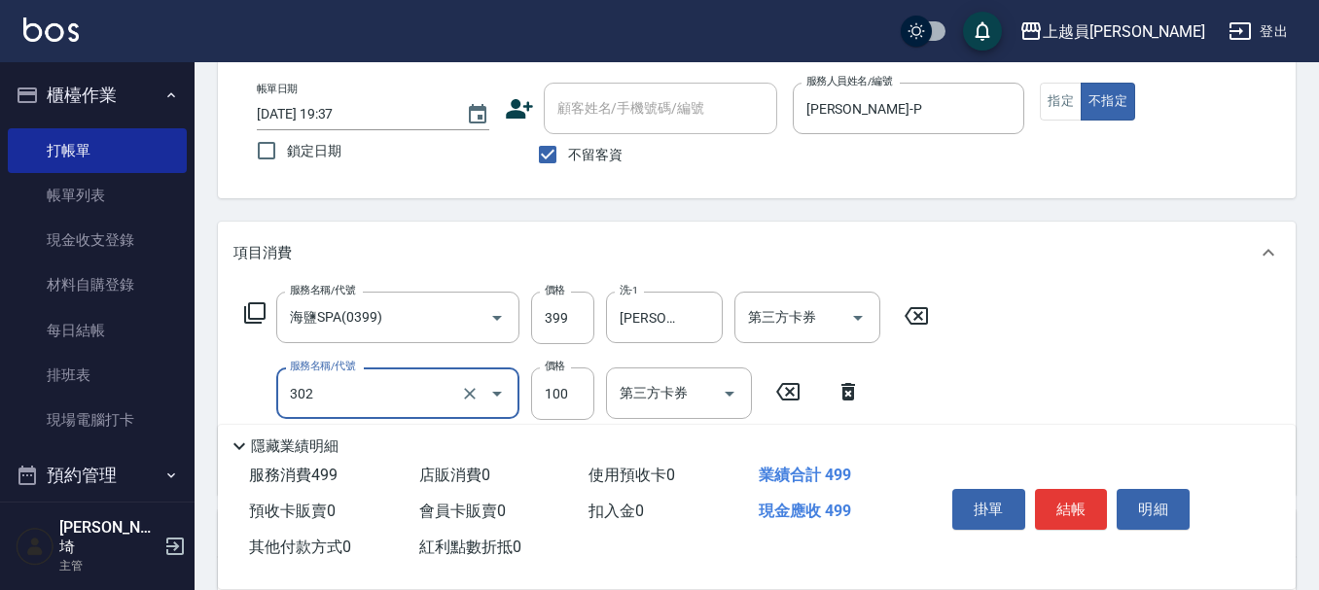
type input "剪髮(302)"
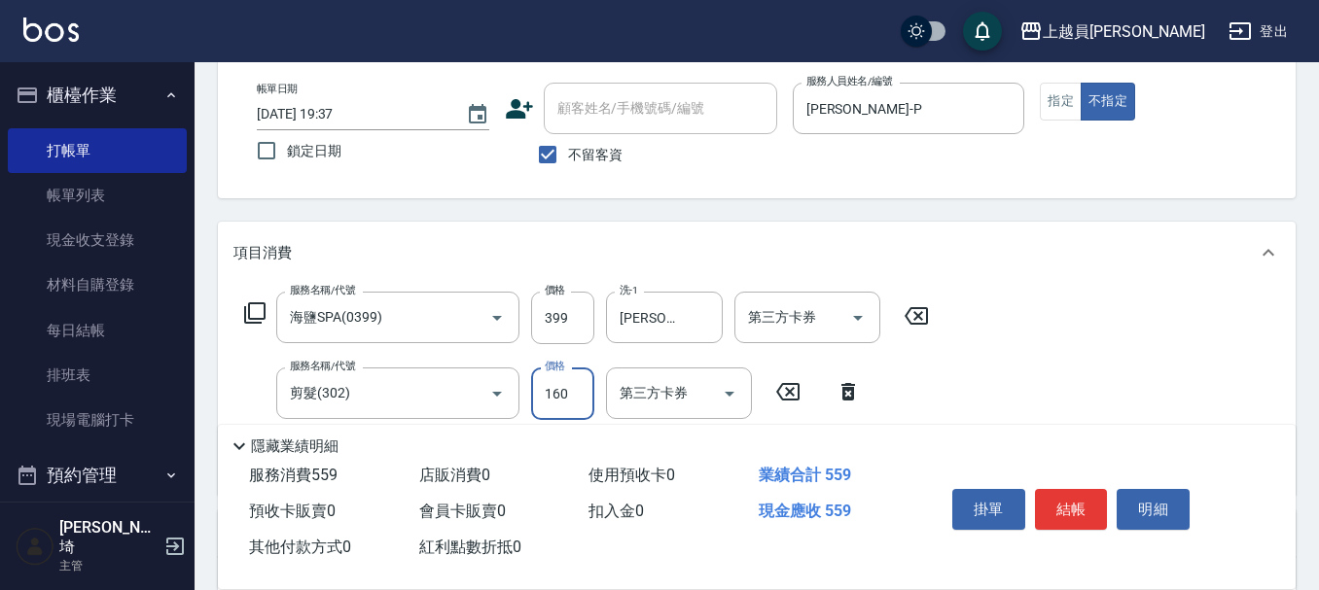
type input "160"
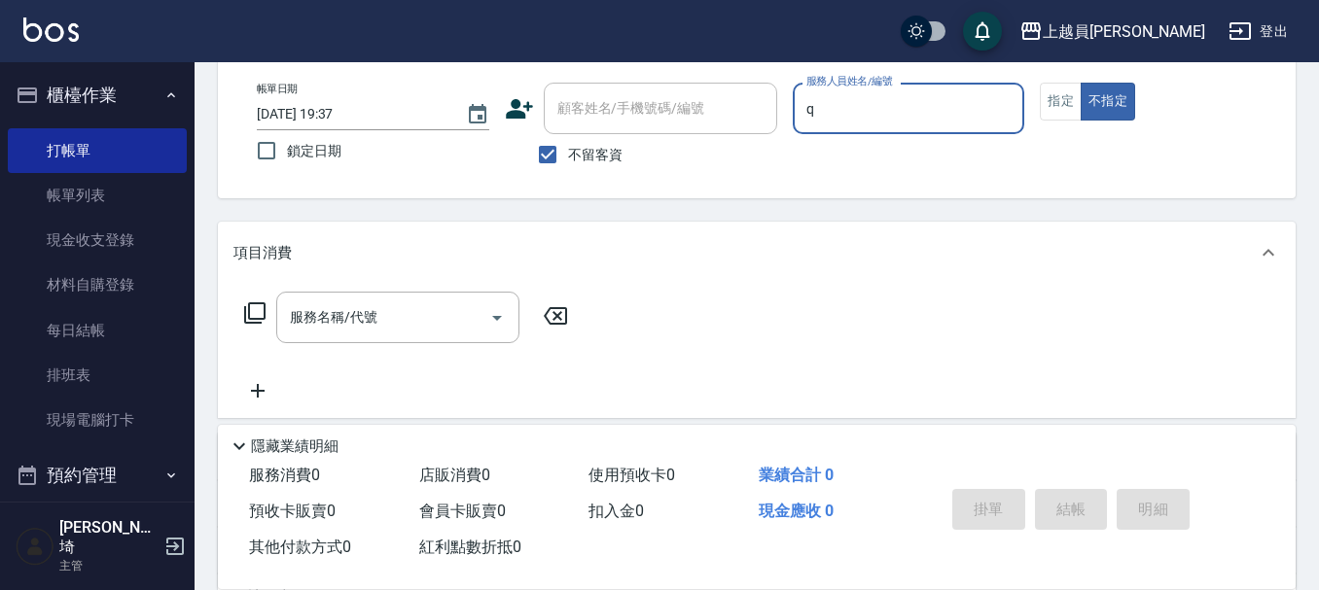
type input "[PERSON_NAME]"
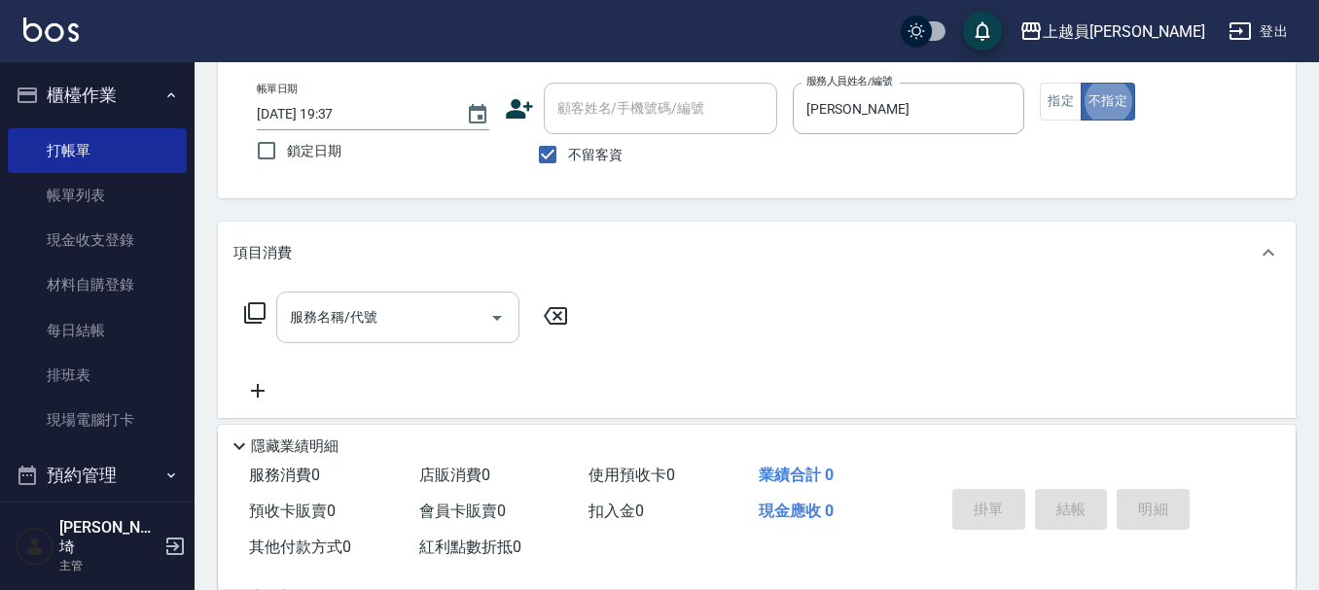
click at [348, 305] on input "服務名稱/代號" at bounding box center [383, 318] width 196 height 34
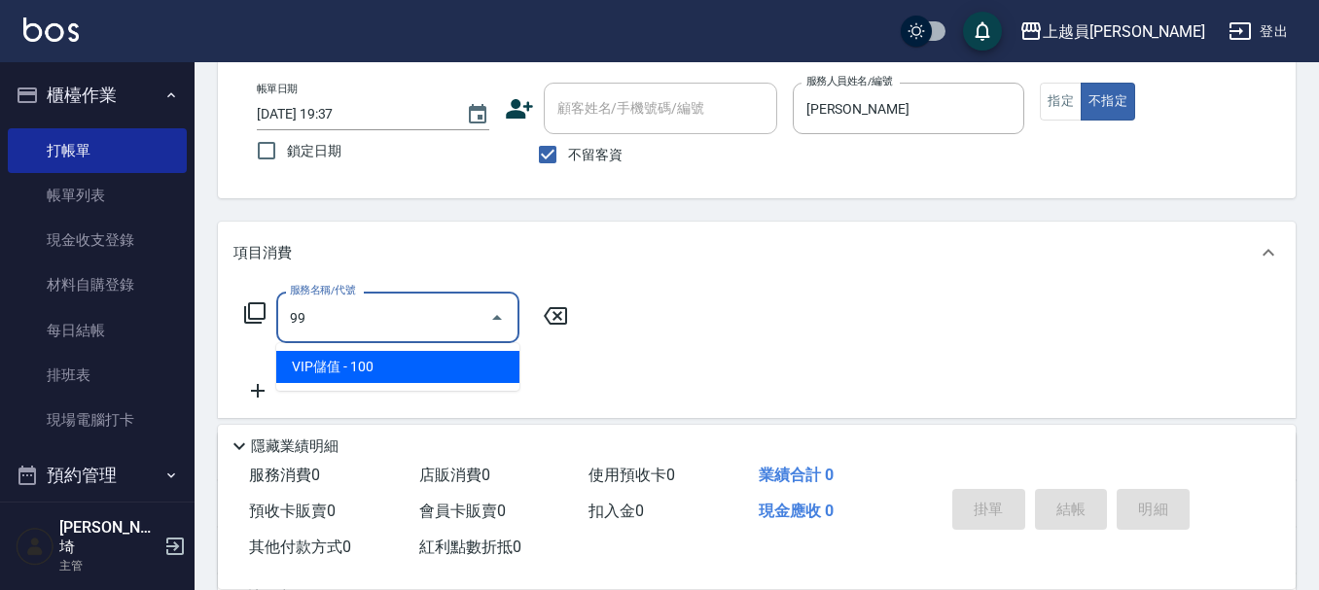
type input "VIP儲值(99)"
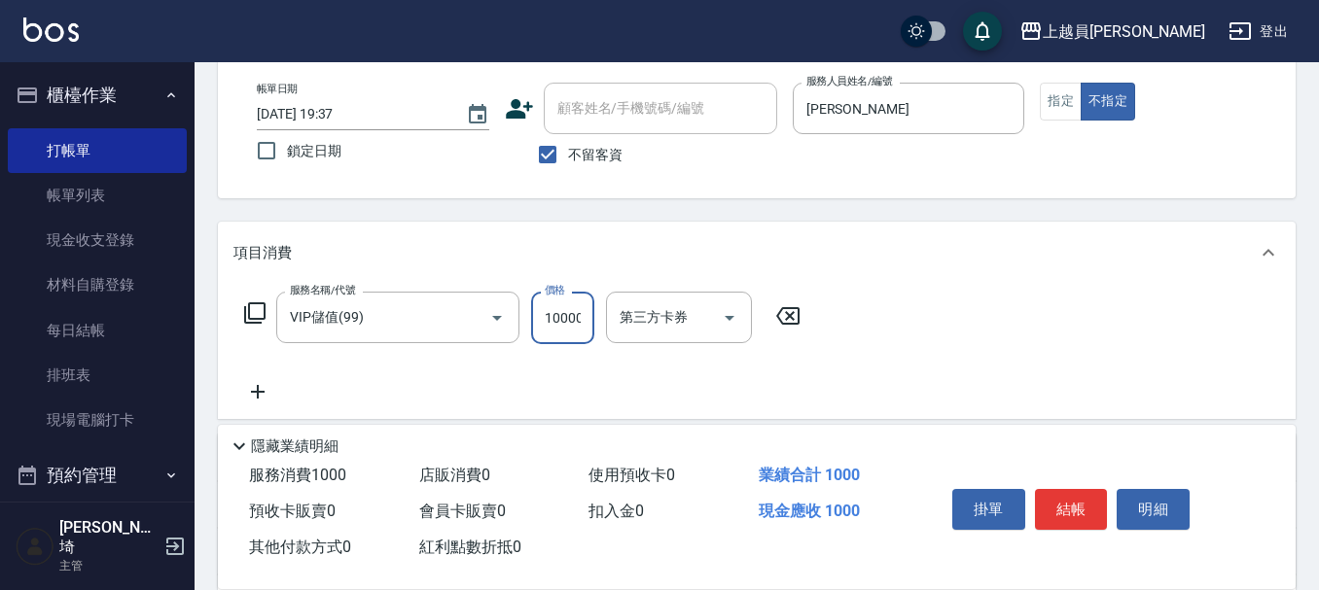
scroll to position [0, 2]
type input "10000"
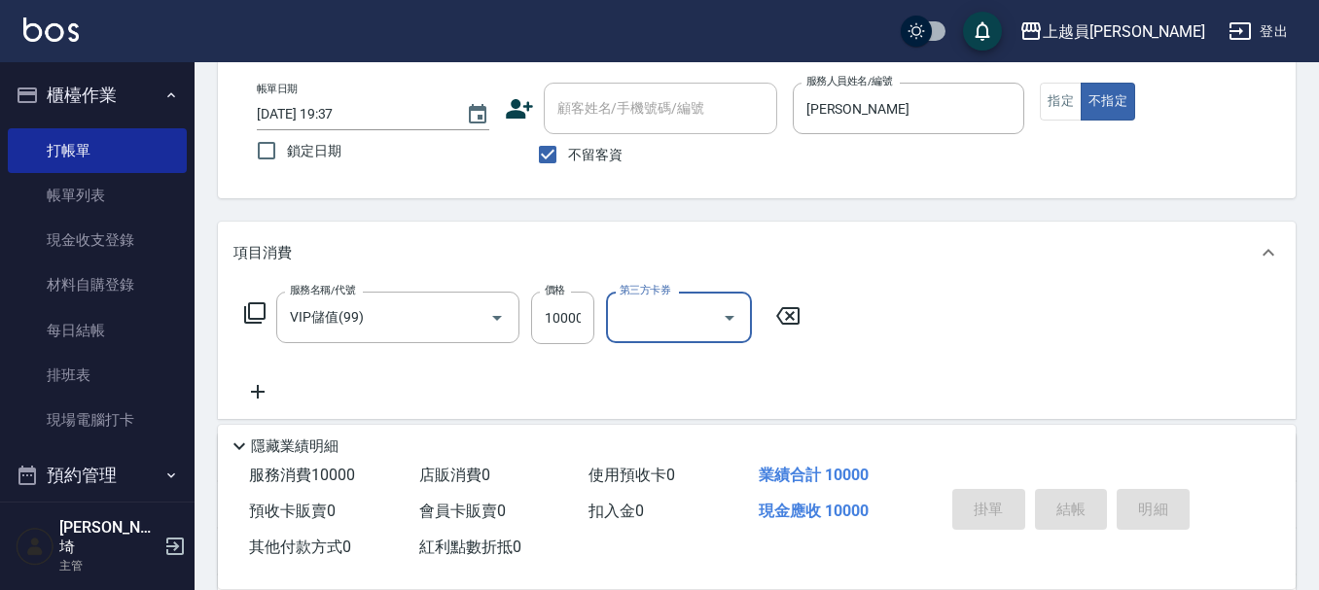
type input "[DATE] 19:38"
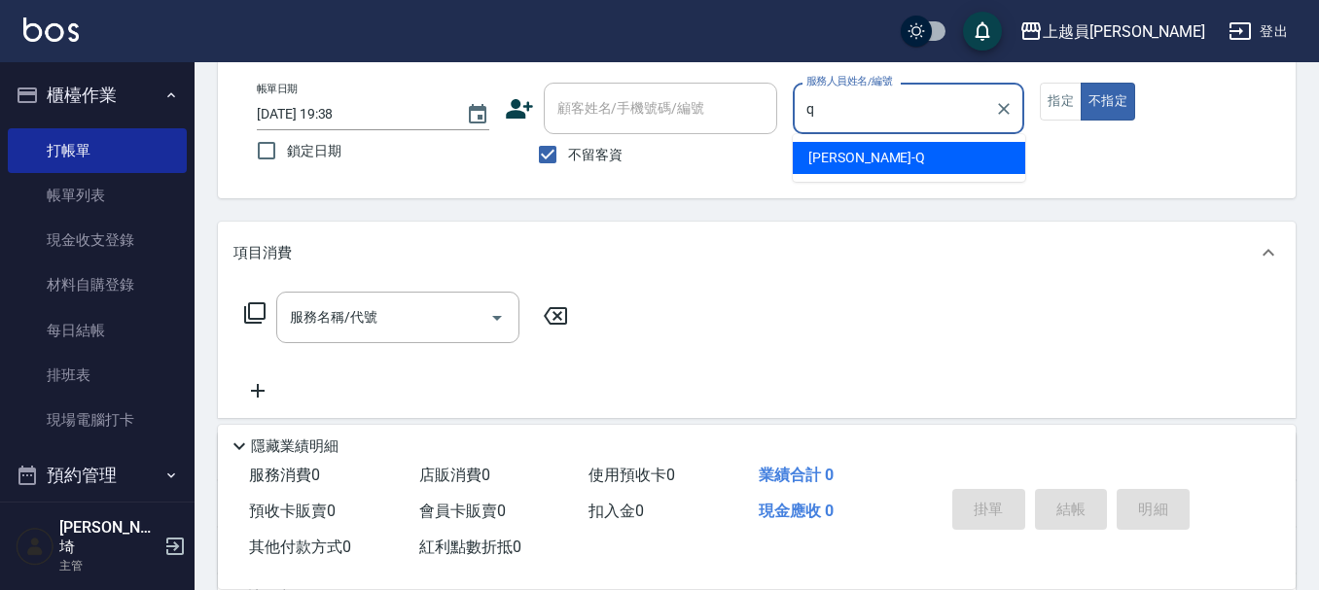
type input "[PERSON_NAME]"
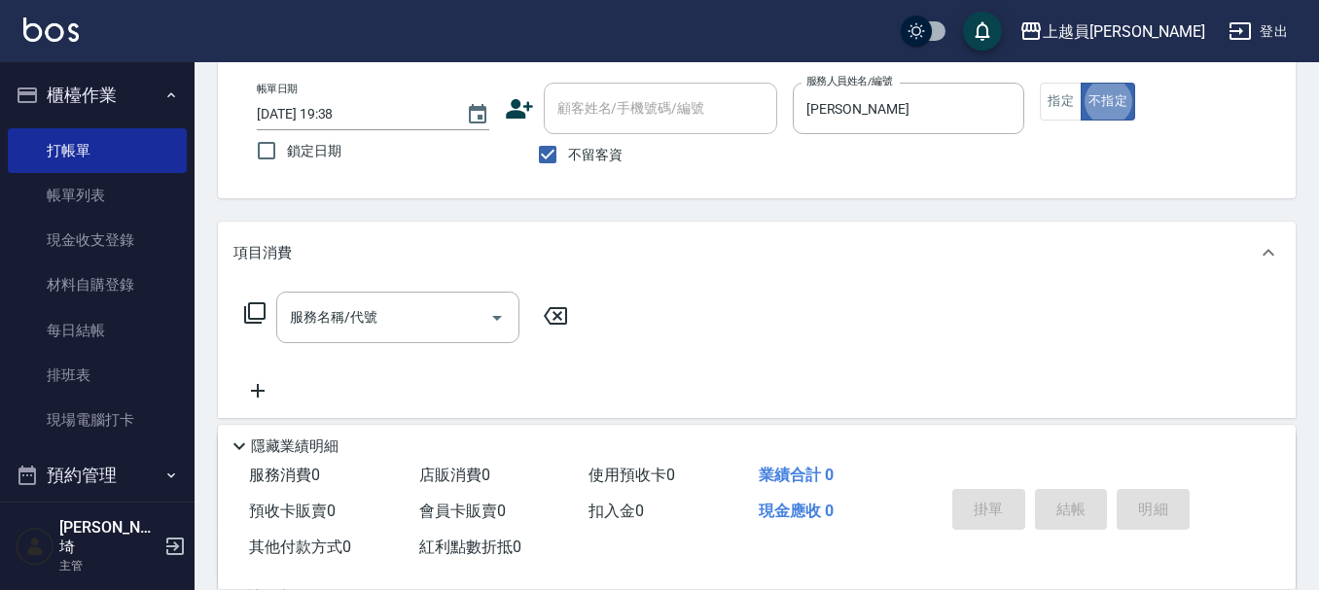
click at [1071, 66] on div "帳單日期 [DATE] 19:38 鎖定日期 顧客姓名/手機號碼/編號 顧客姓名/手機號碼/編號 不留客資 服務人員姓名/編號 [PERSON_NAME] 服…" at bounding box center [757, 128] width 1078 height 139
click at [1066, 103] on button "指定" at bounding box center [1061, 102] width 42 height 38
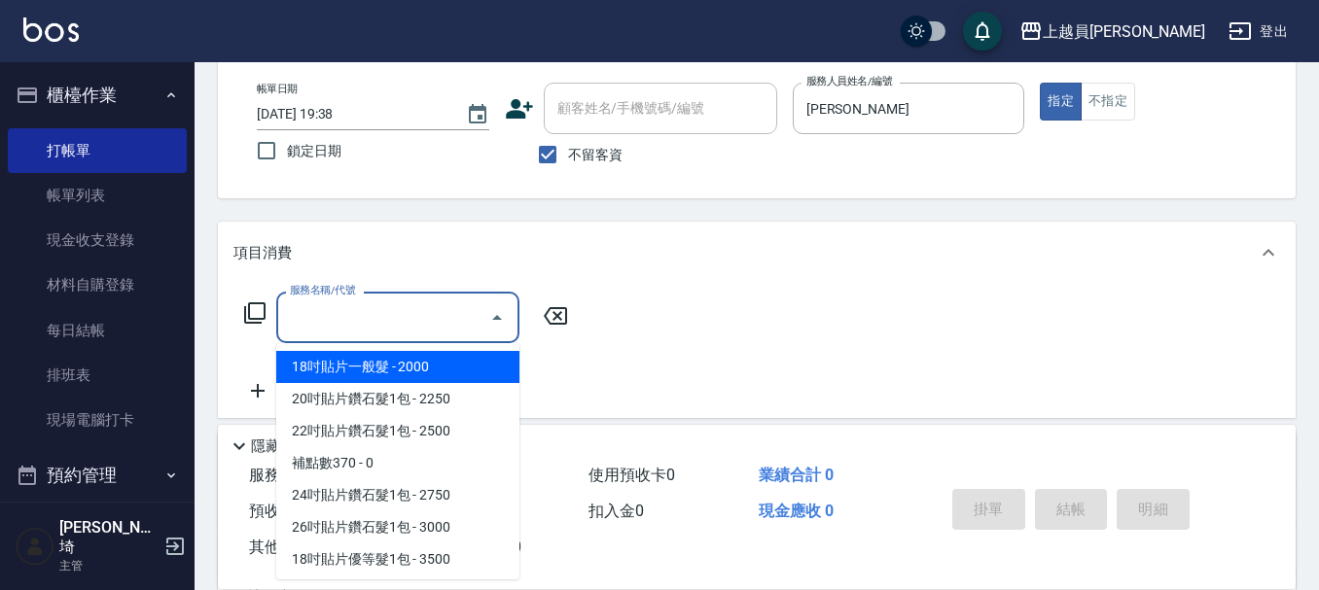
click at [394, 323] on input "服務名稱/代號" at bounding box center [383, 318] width 196 height 34
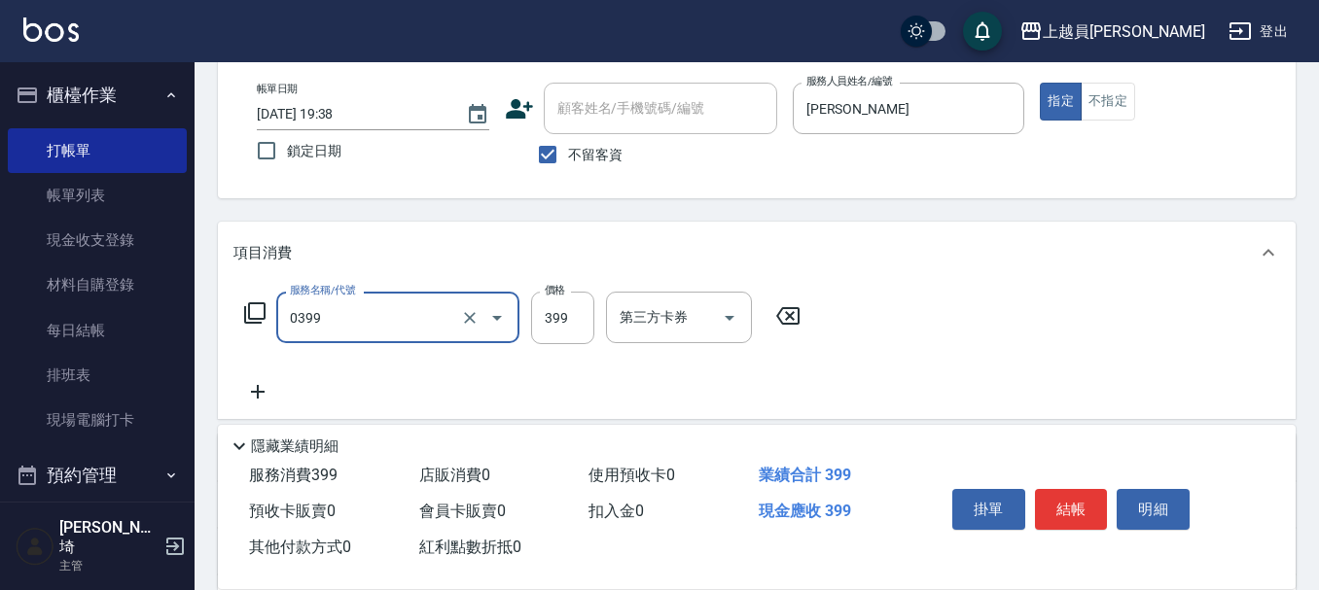
type input "海鹽SPA(0399)"
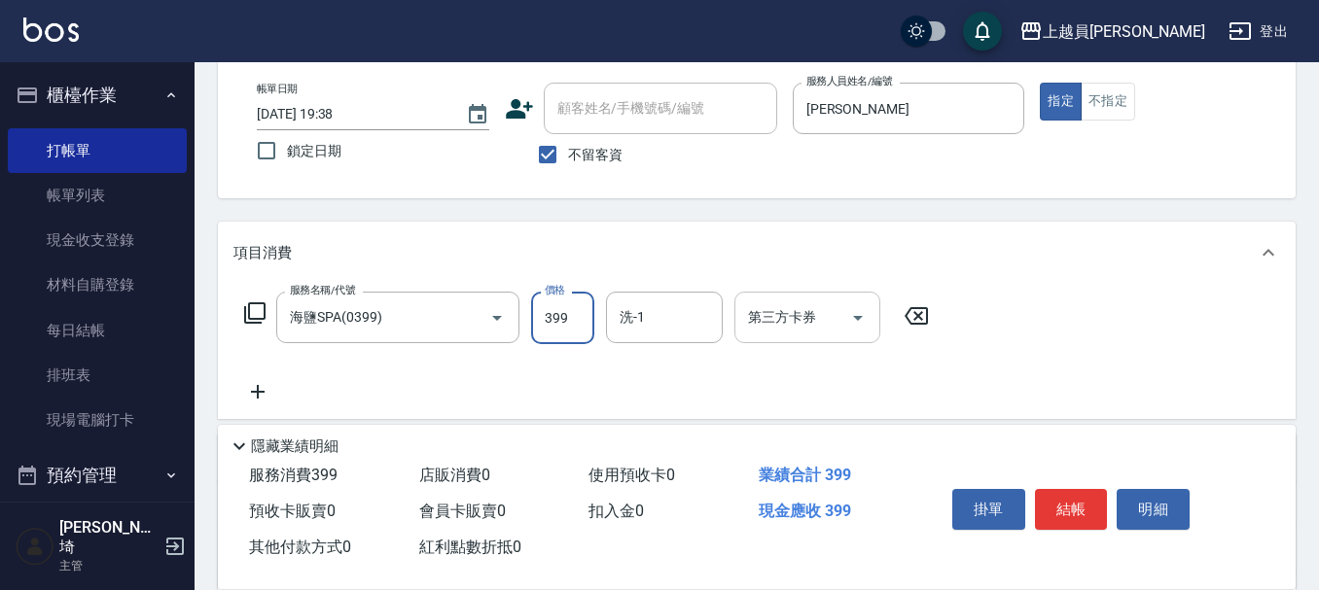
click at [877, 321] on div "第三方卡券" at bounding box center [807, 318] width 146 height 52
click at [908, 316] on icon at bounding box center [916, 315] width 49 height 23
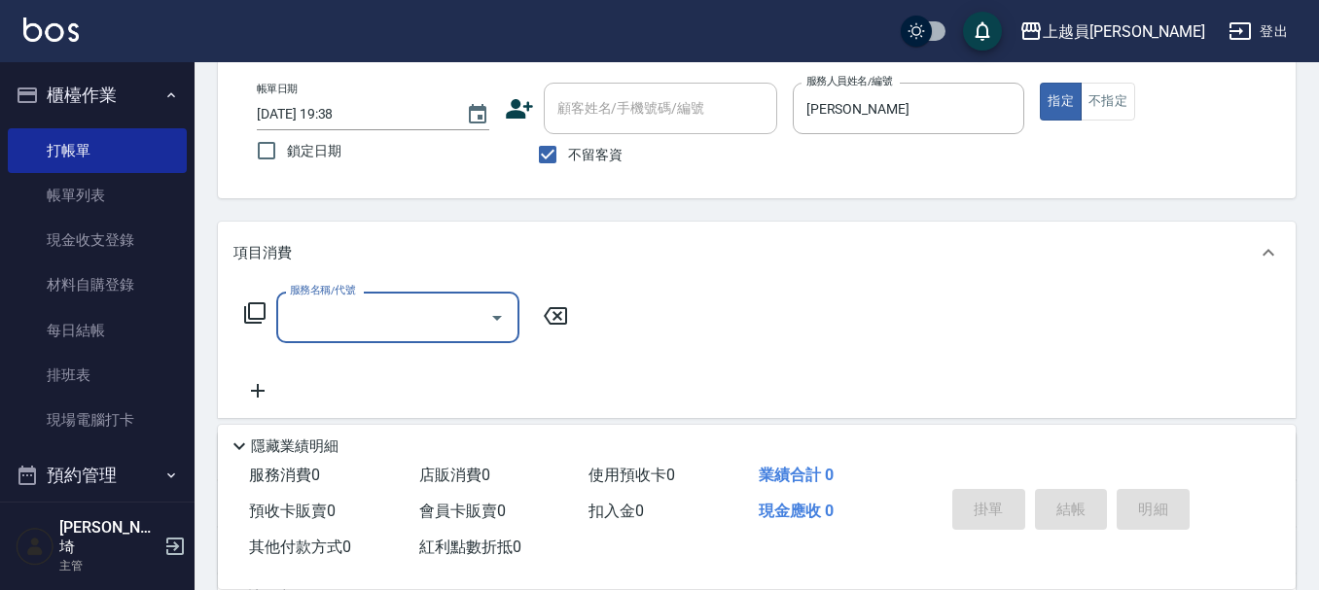
click at [419, 310] on input "服務名稱/代號" at bounding box center [383, 318] width 196 height 34
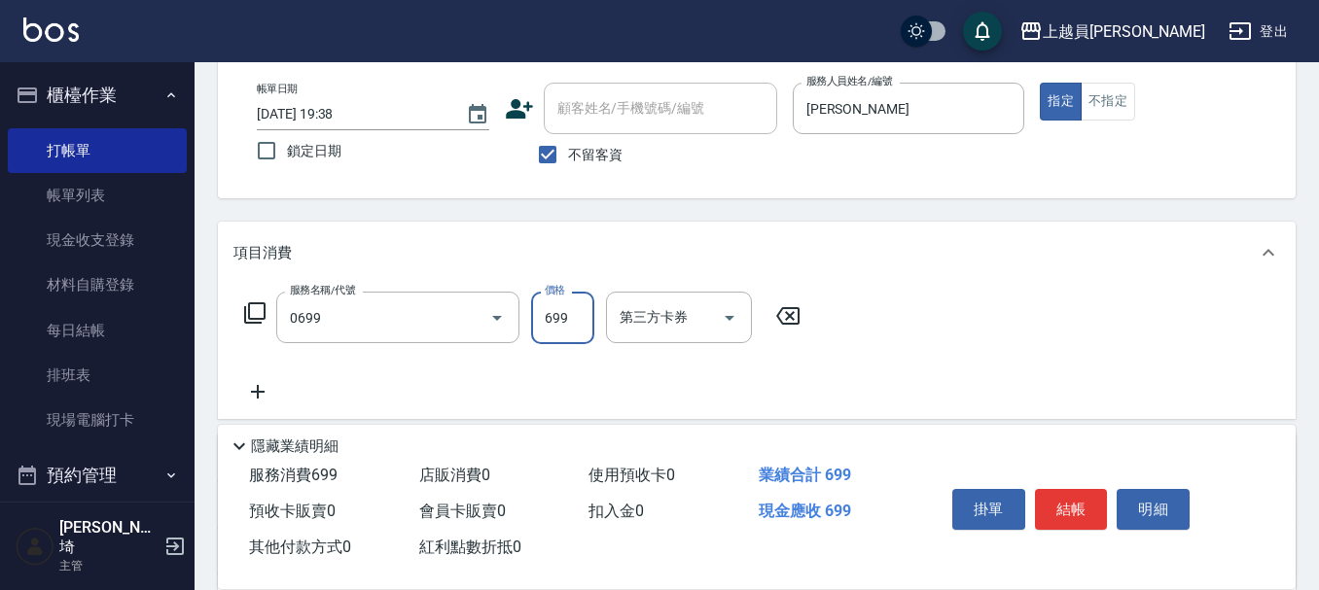
type input "精油洗髮(0699)"
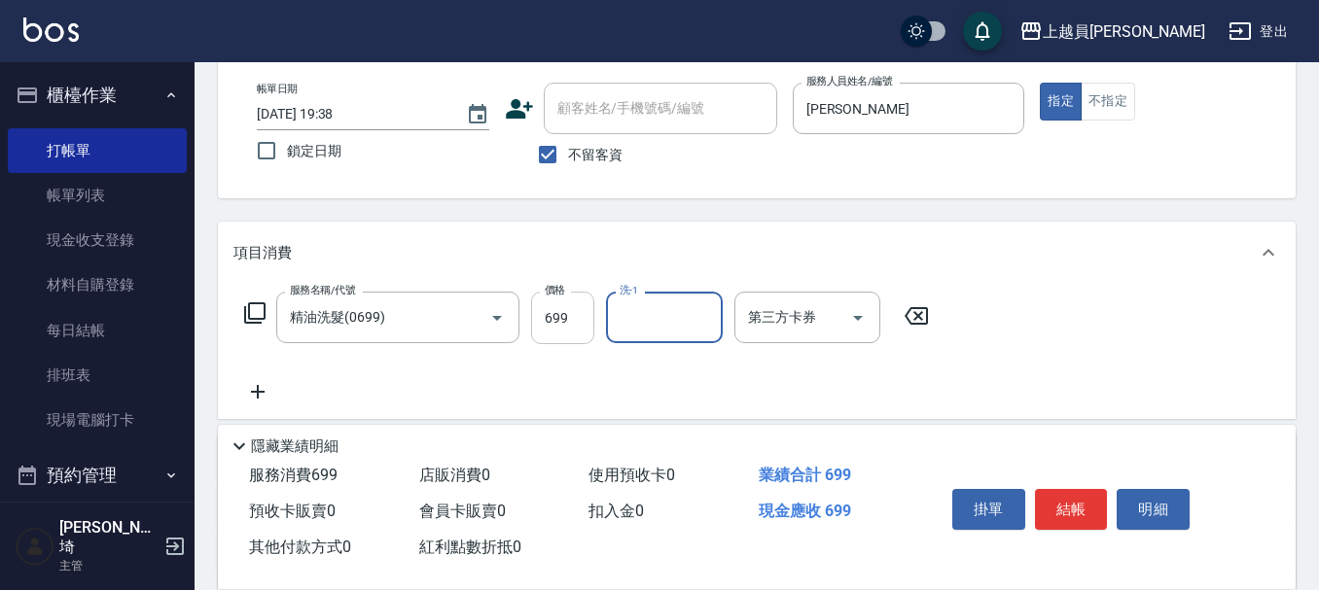
click at [572, 316] on input "699" at bounding box center [562, 318] width 63 height 53
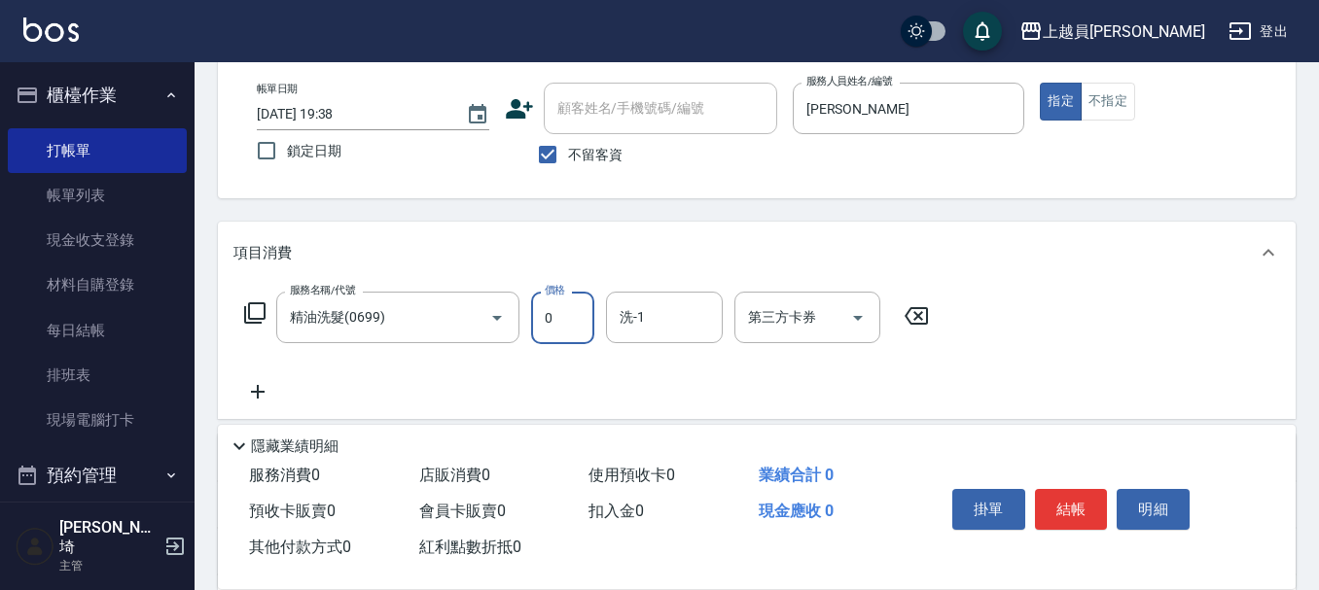
type input "0"
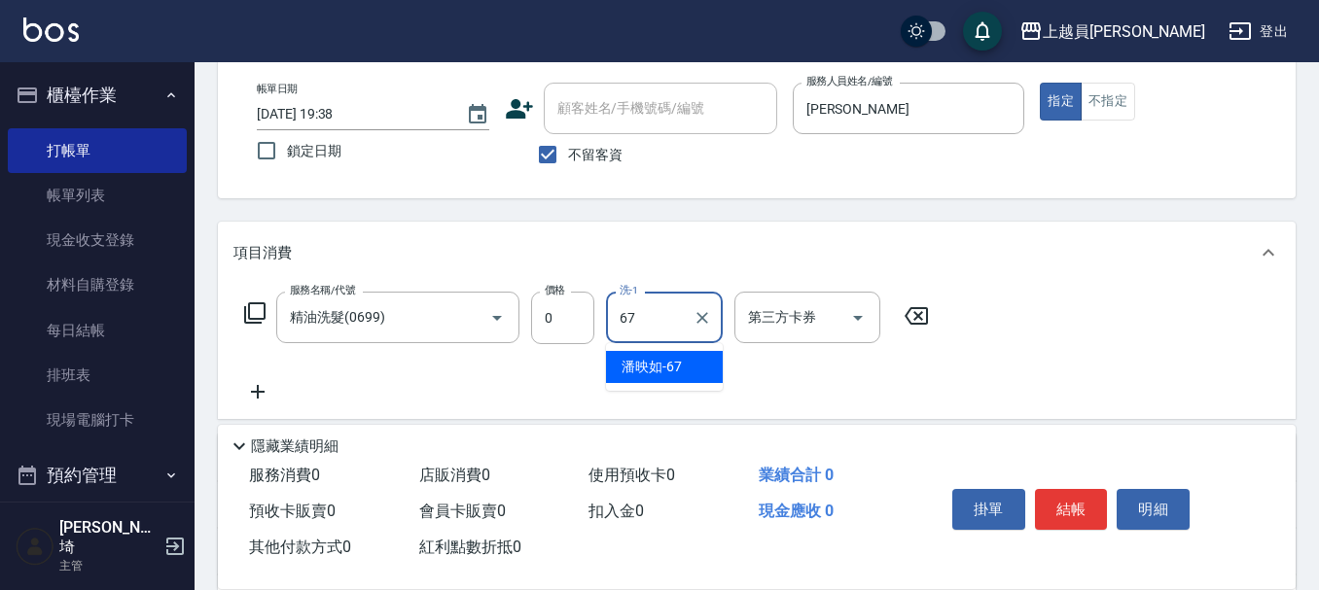
type input "[PERSON_NAME]-67"
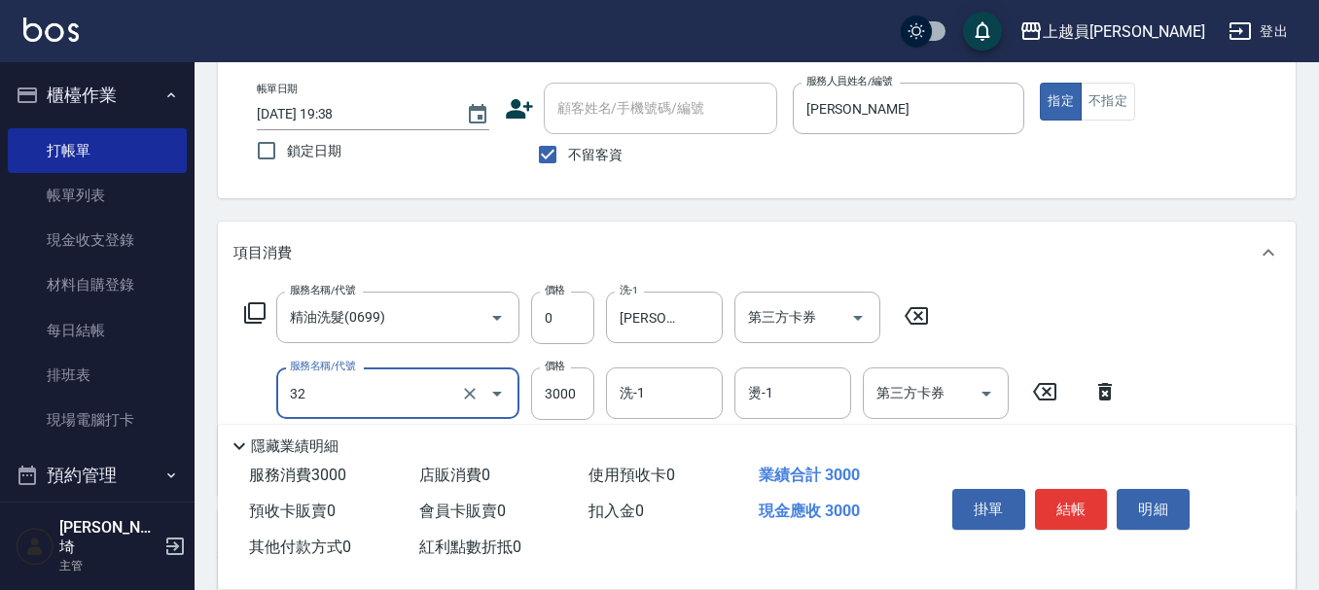
type input "染髮A餐(32)"
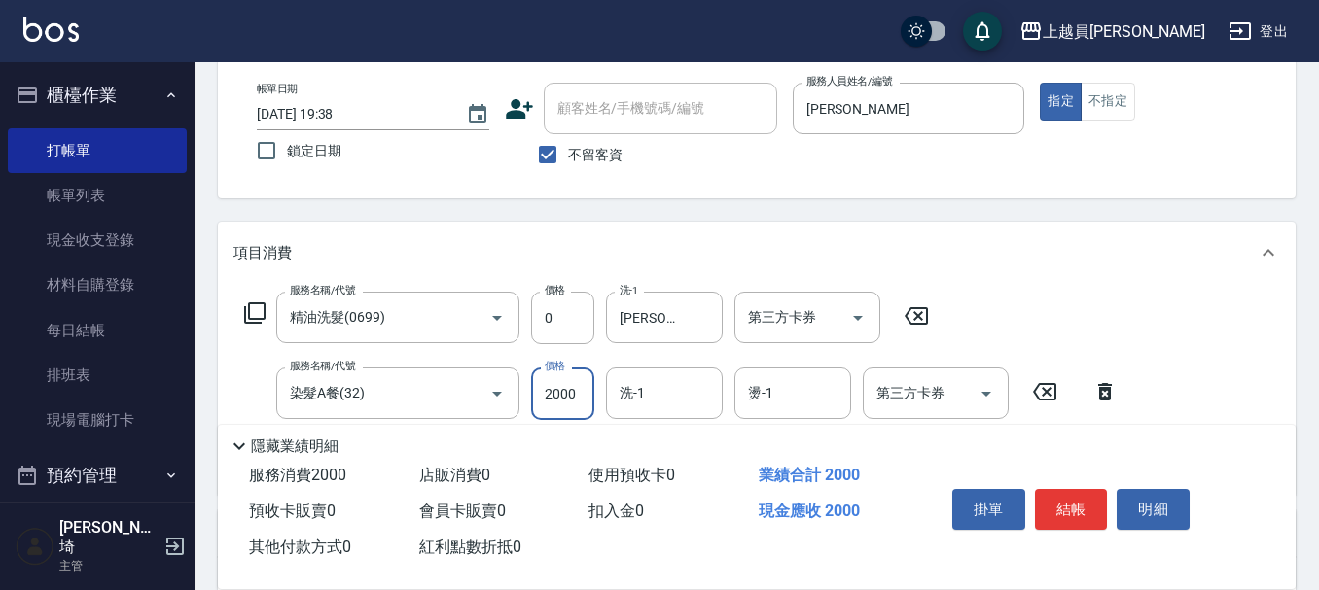
type input "2000"
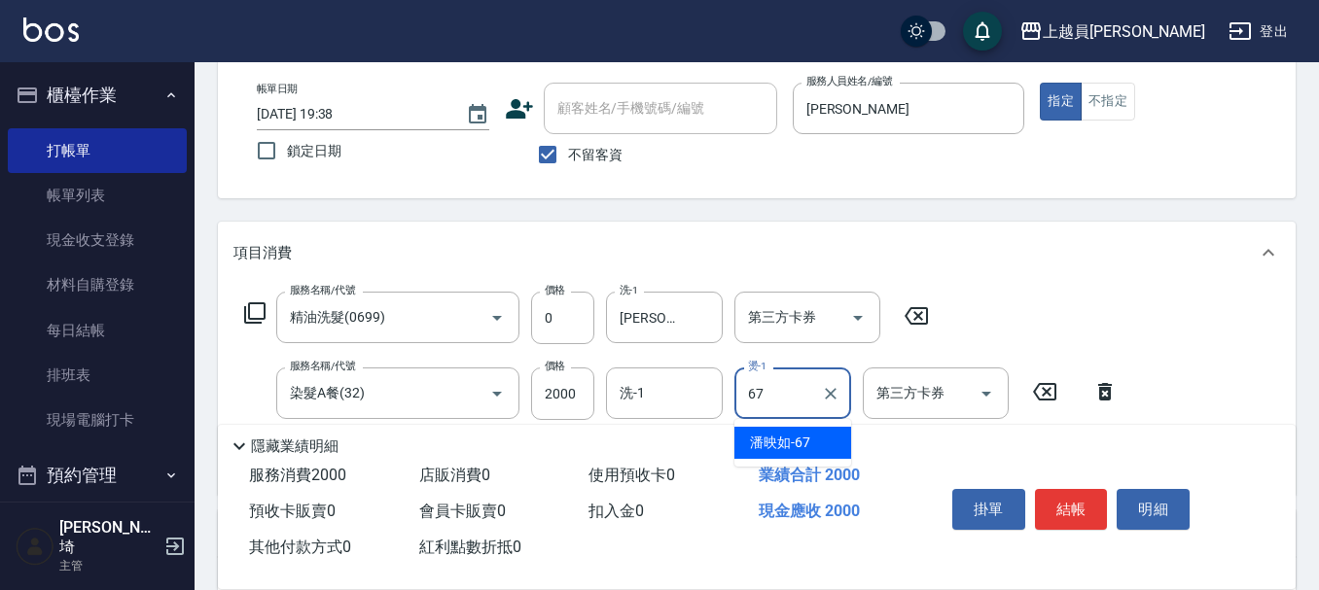
type input "[PERSON_NAME]-67"
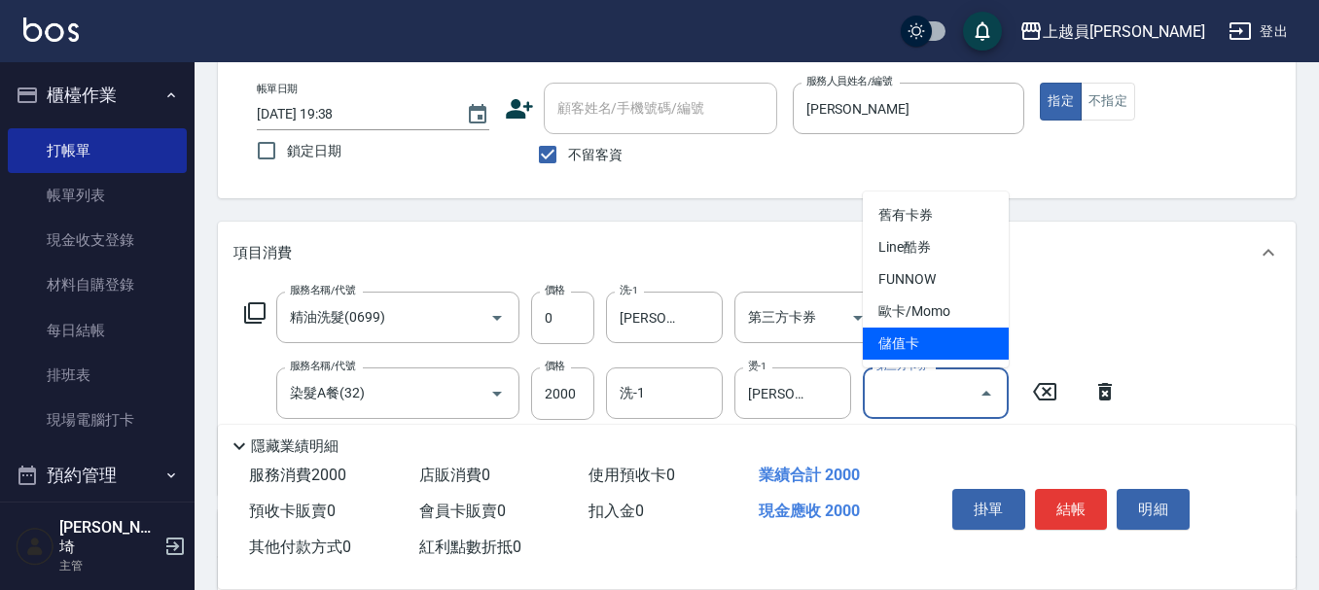
type input "儲值卡"
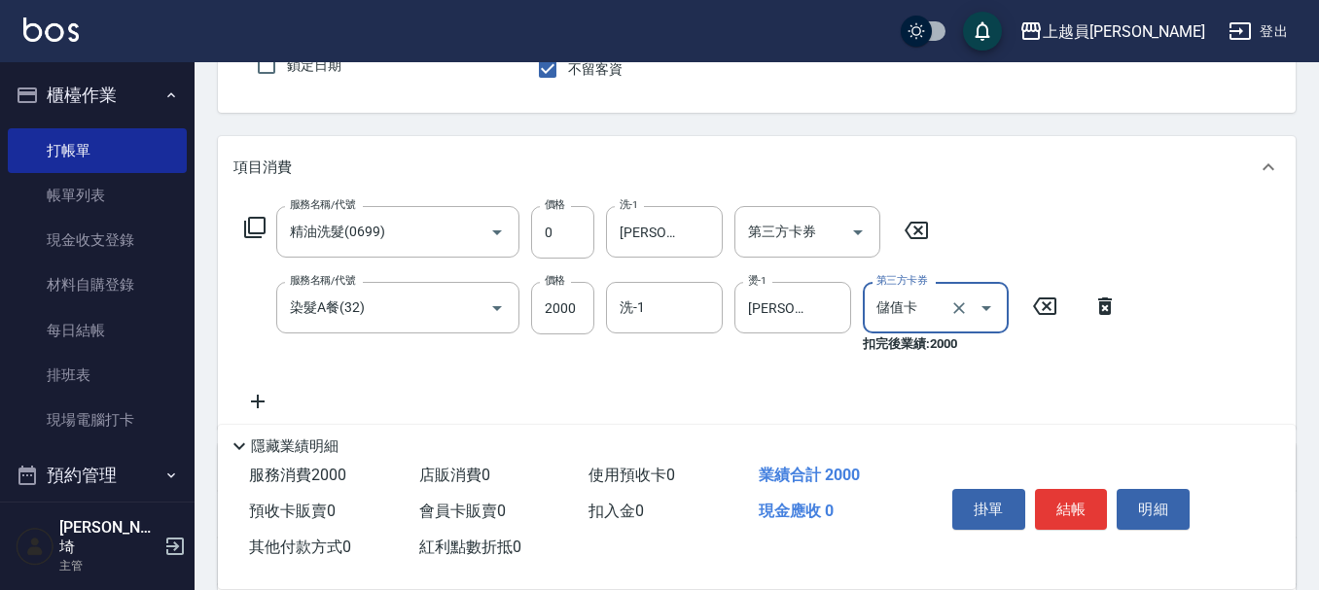
scroll to position [292, 0]
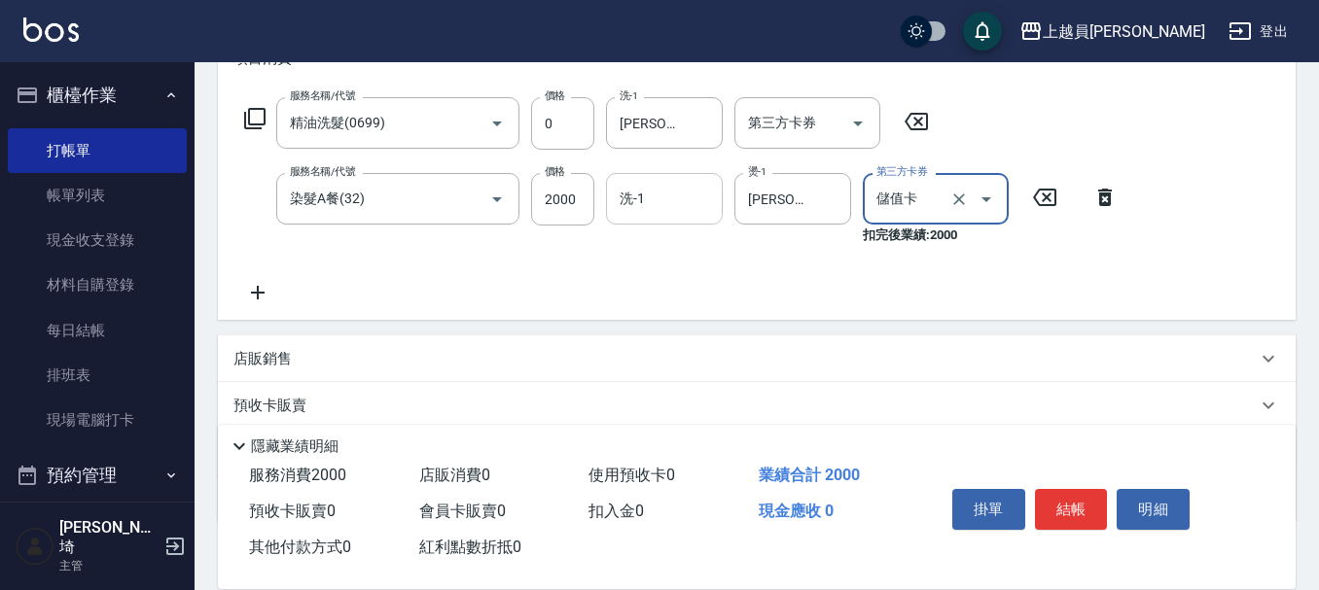
drag, startPoint x: 553, startPoint y: 206, endPoint x: 639, endPoint y: 185, distance: 88.2
click at [553, 206] on input "2000" at bounding box center [562, 199] width 63 height 53
type input "2699"
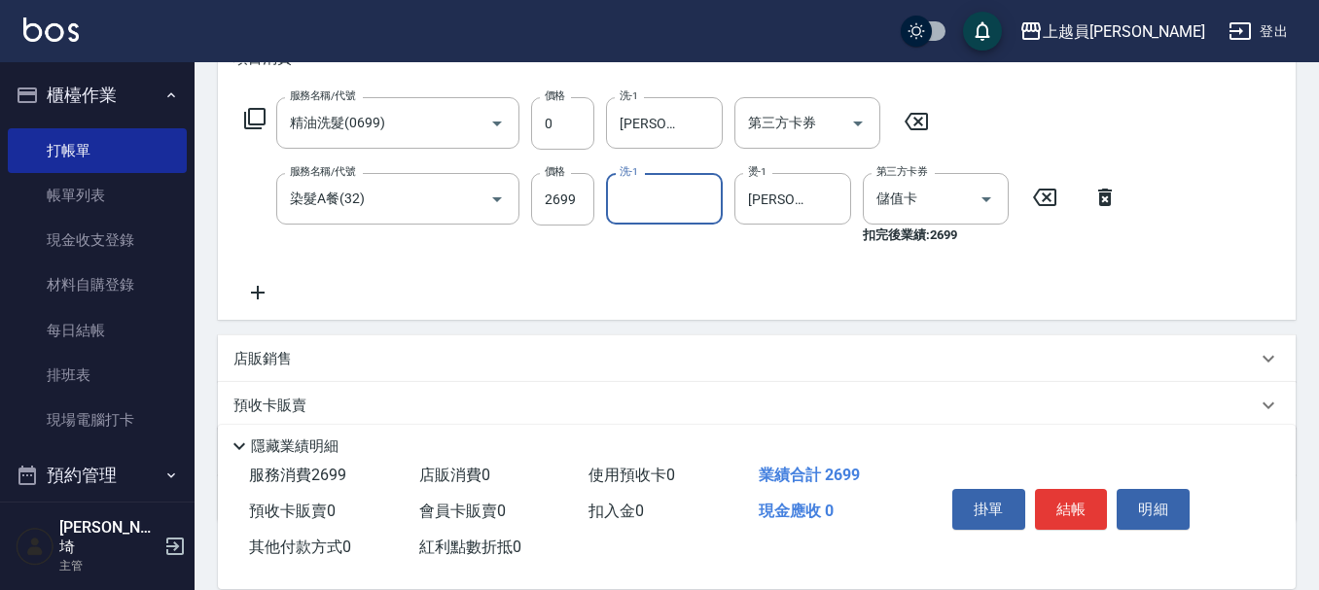
click at [300, 360] on div "店販銷售" at bounding box center [744, 359] width 1023 height 20
type input "[PERSON_NAME]"
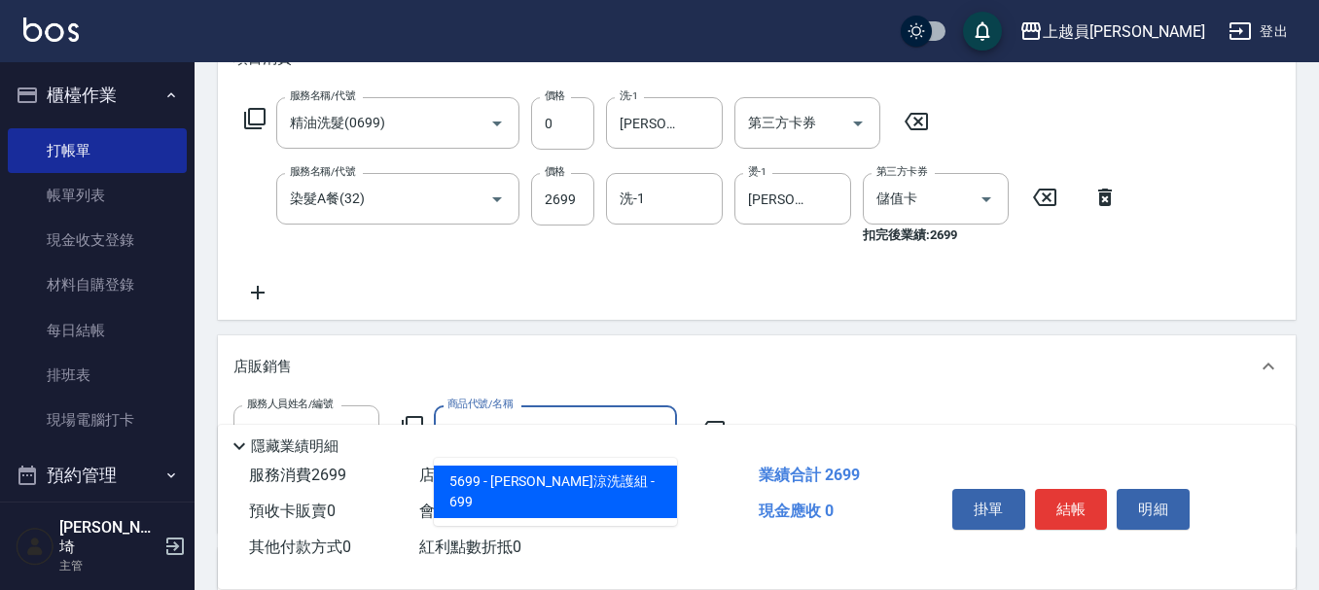
type input "[PERSON_NAME]涼洗護組"
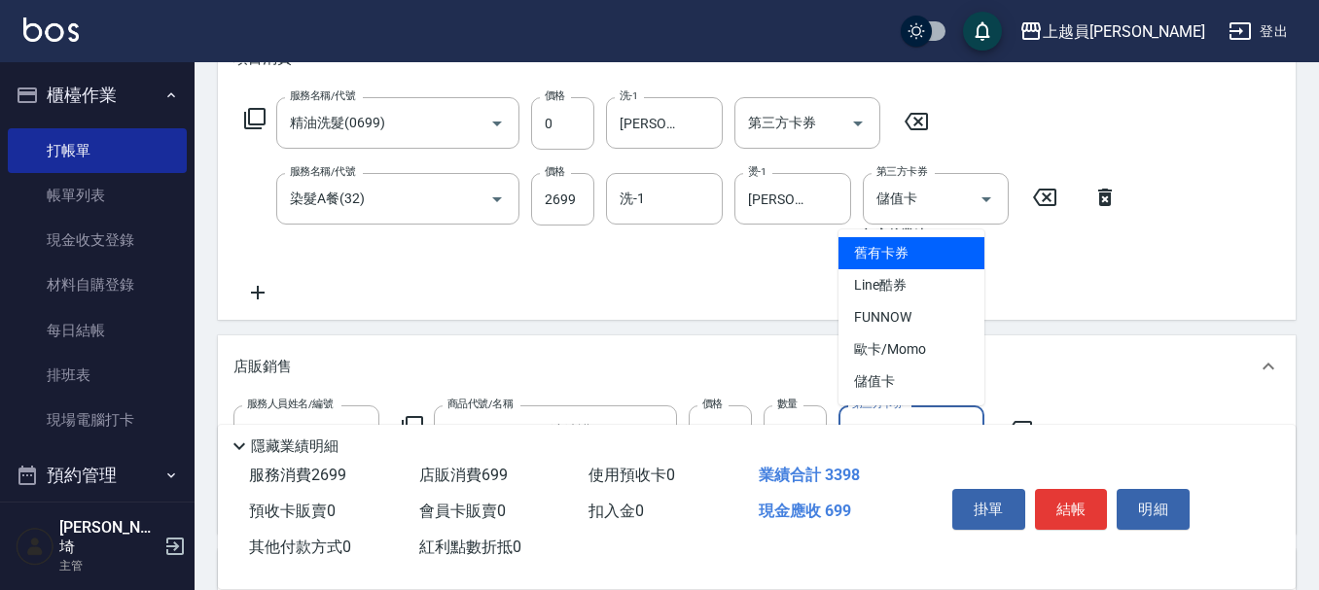
type input "儲值卡"
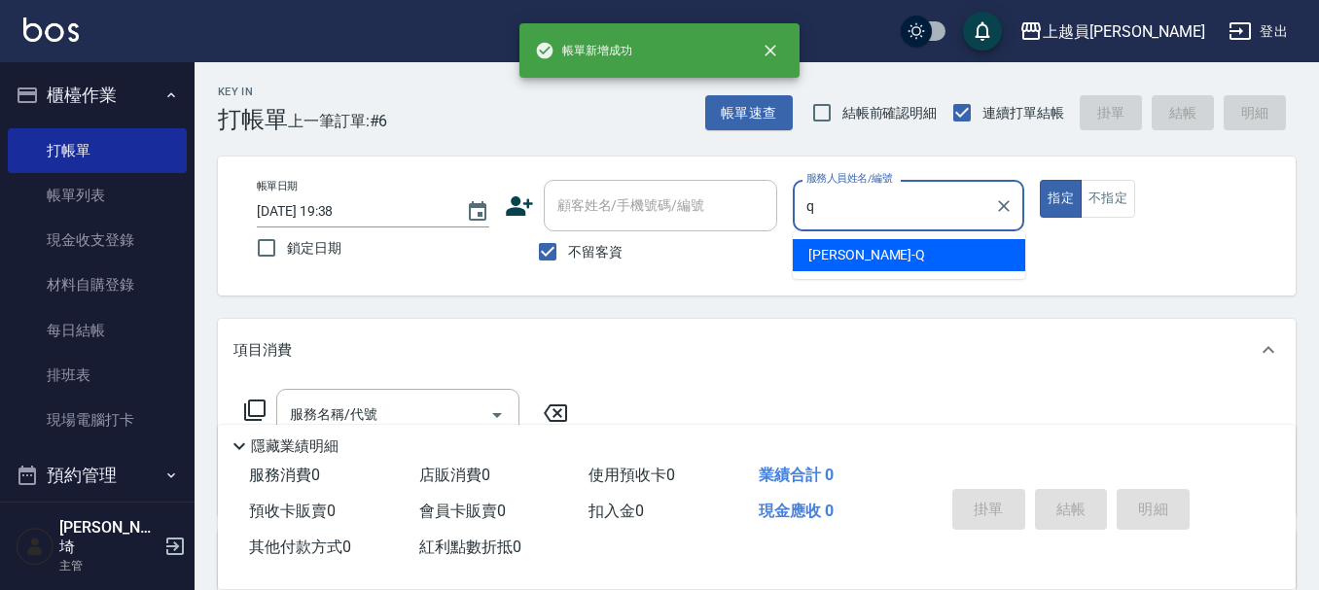
type input "[PERSON_NAME]"
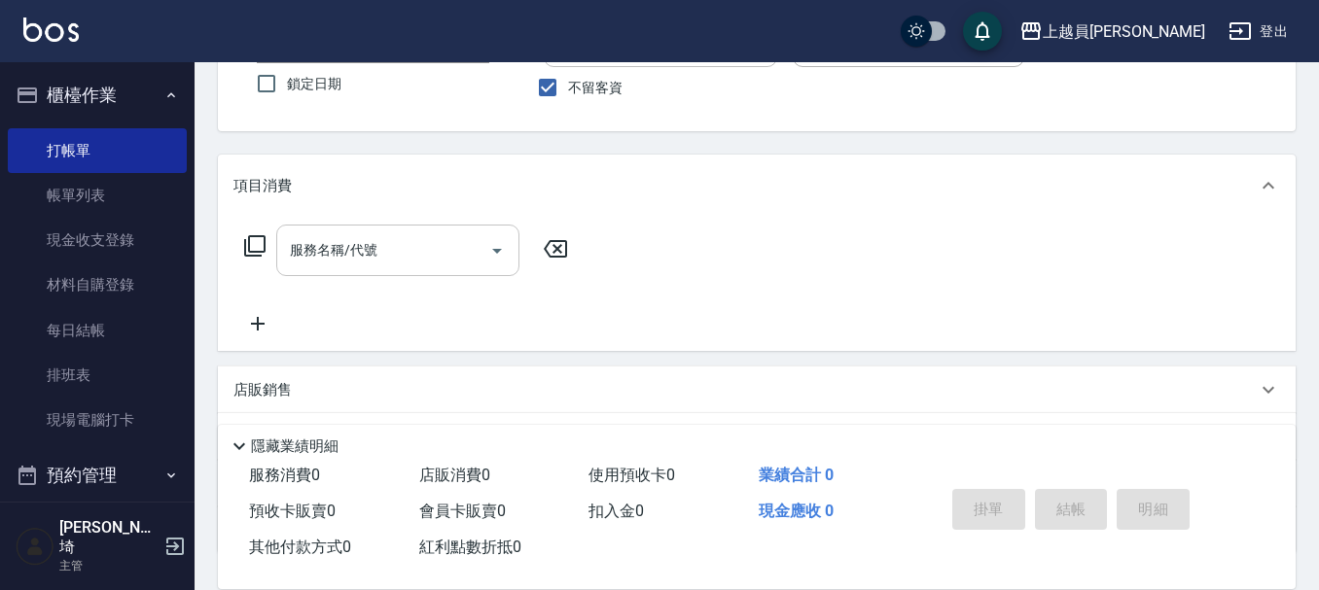
scroll to position [195, 0]
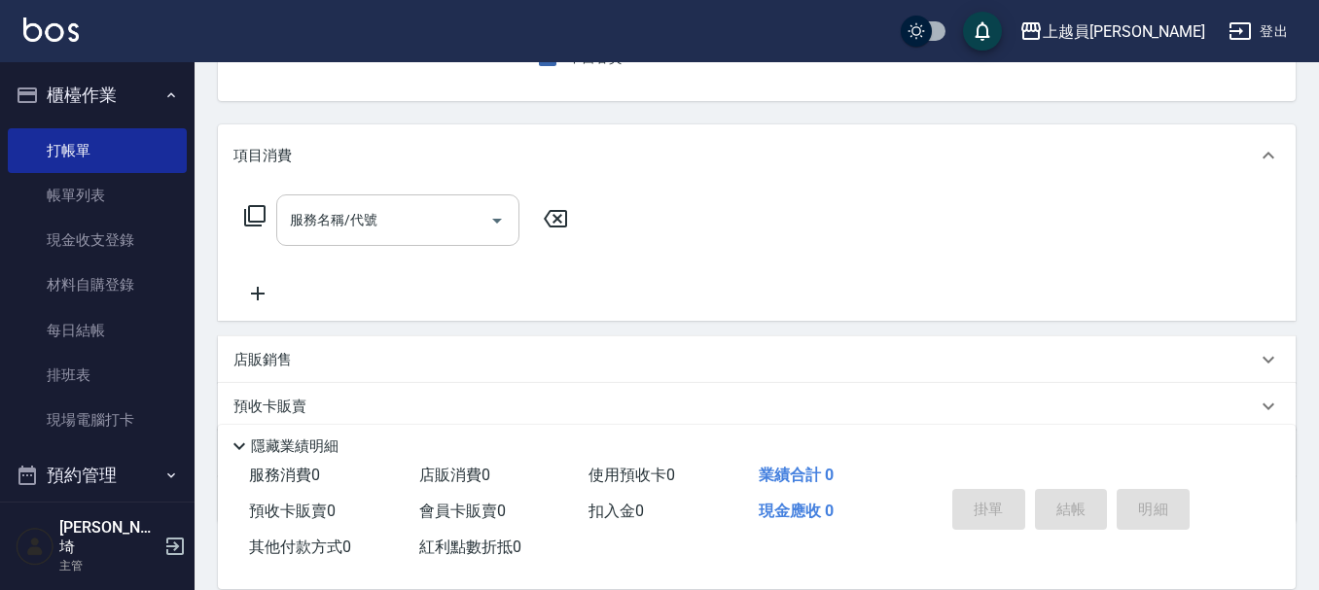
click at [415, 231] on input "服務名稱/代號" at bounding box center [383, 220] width 196 height 34
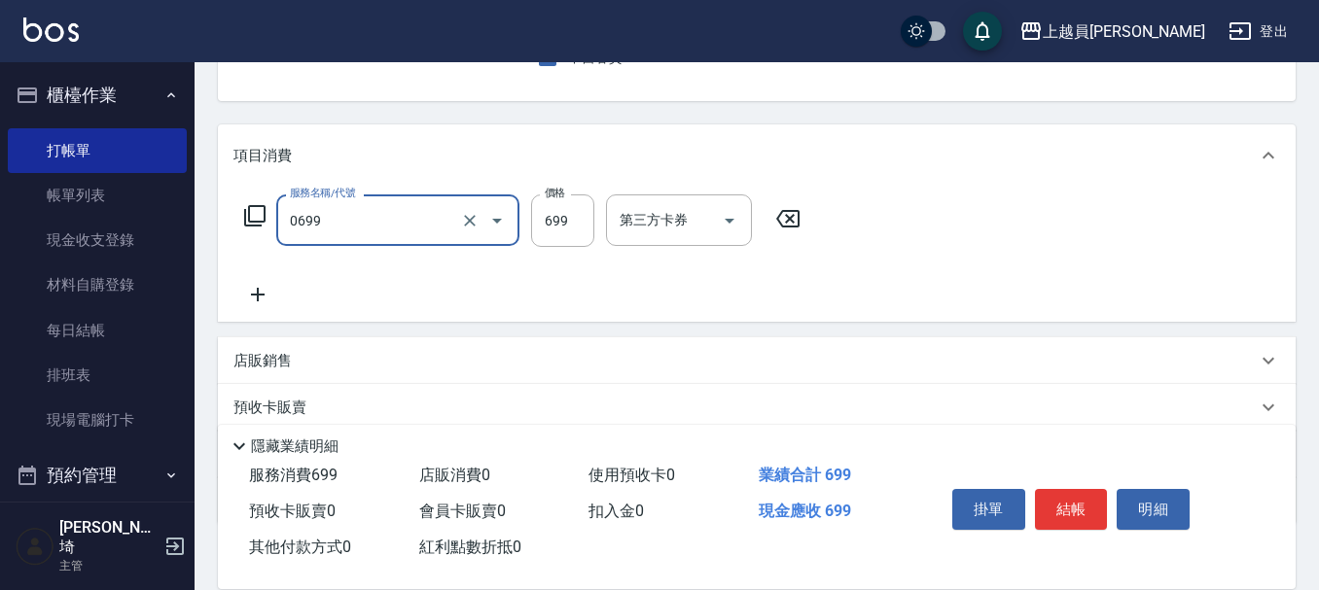
type input "精油洗髮(0699)"
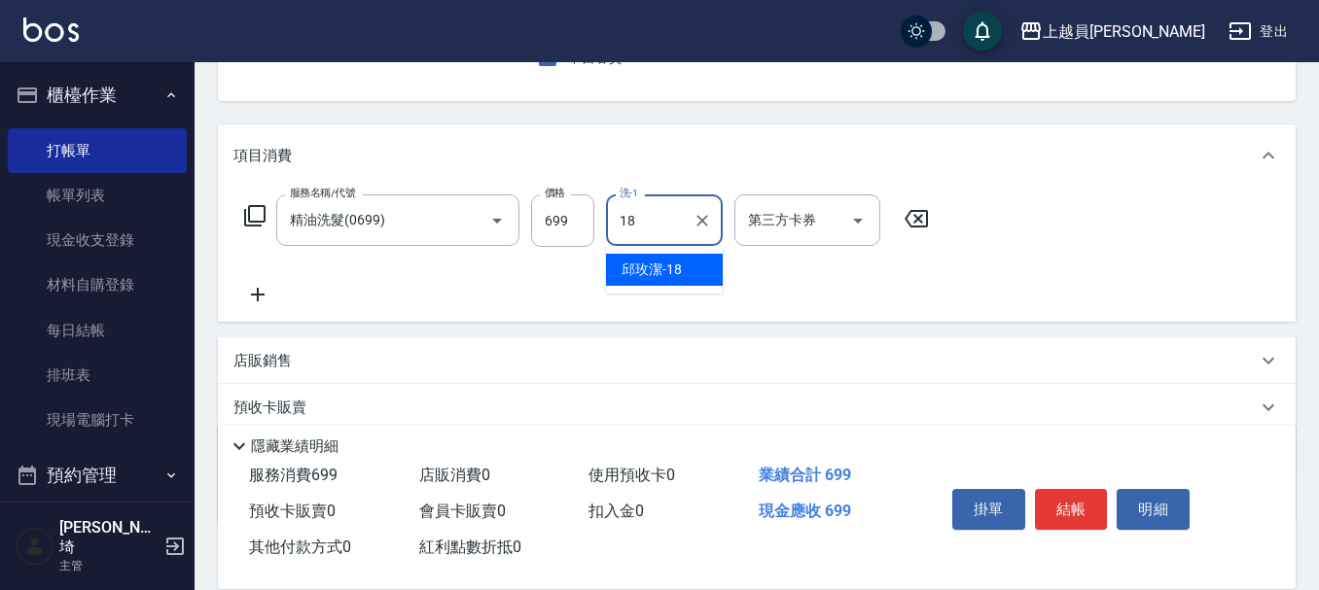
type input "[PERSON_NAME]-18"
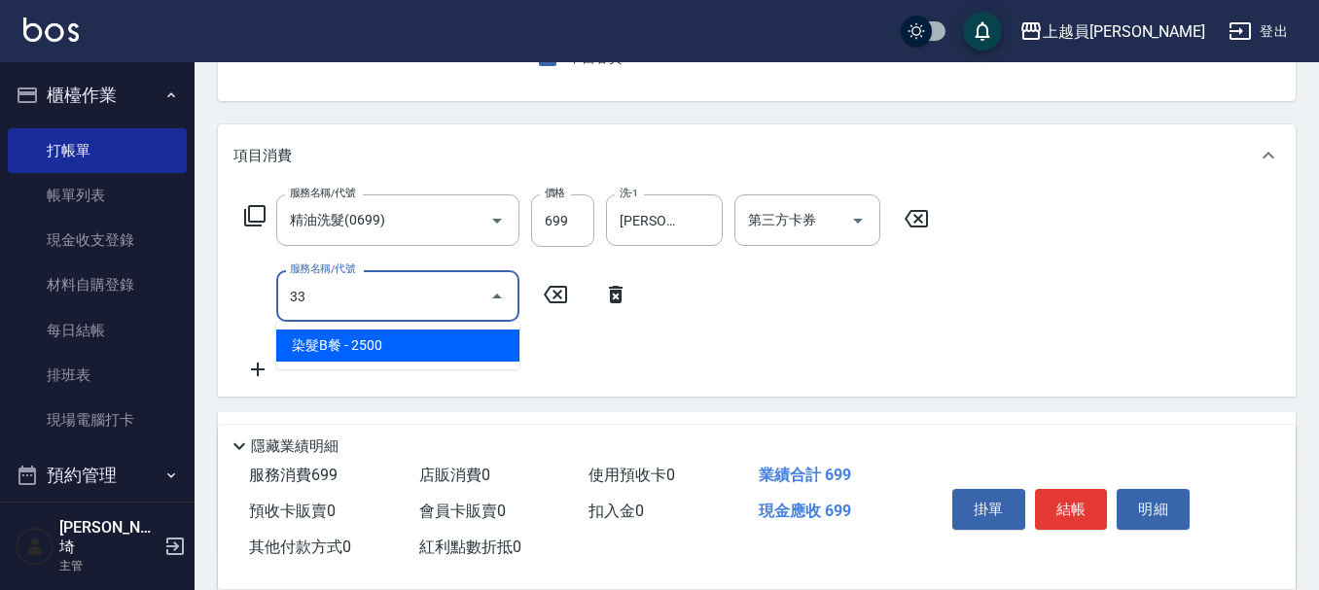
type input "染髮B餐(33)"
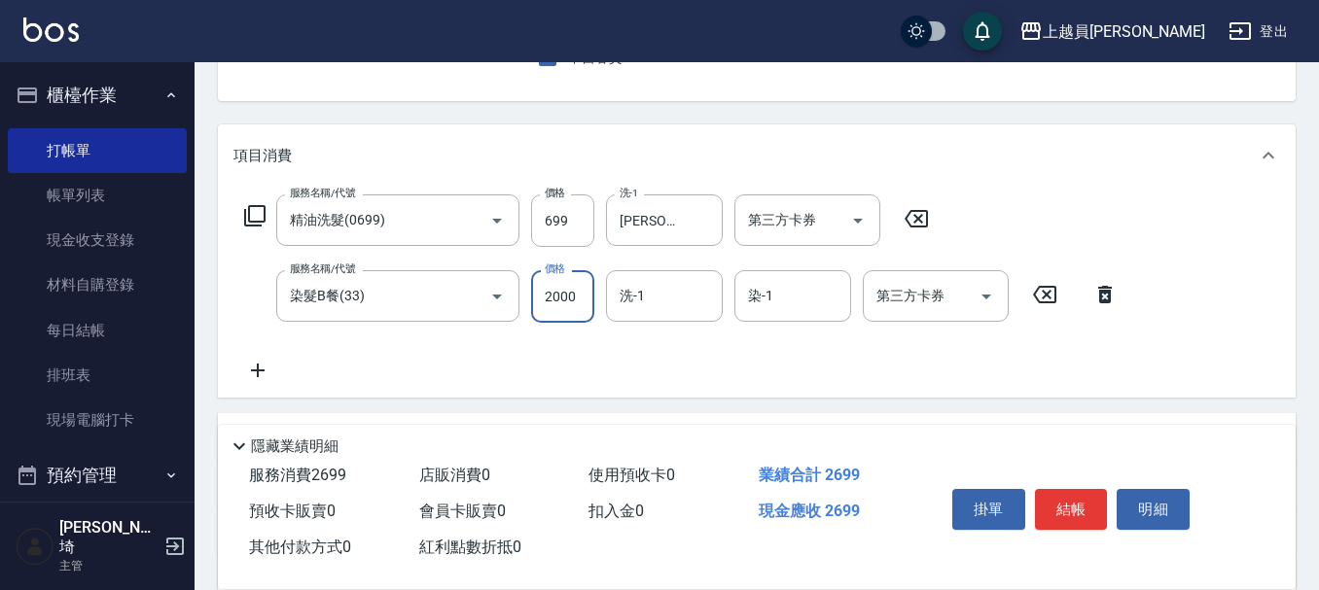
type input "2000"
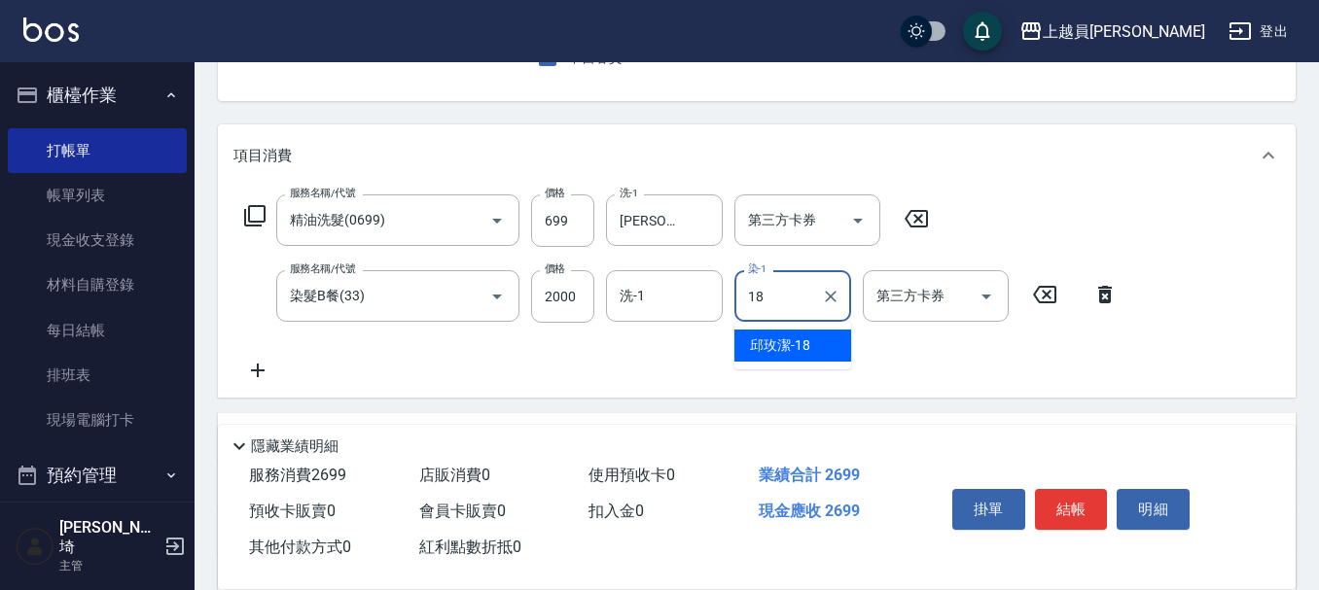
type input "[PERSON_NAME]-18"
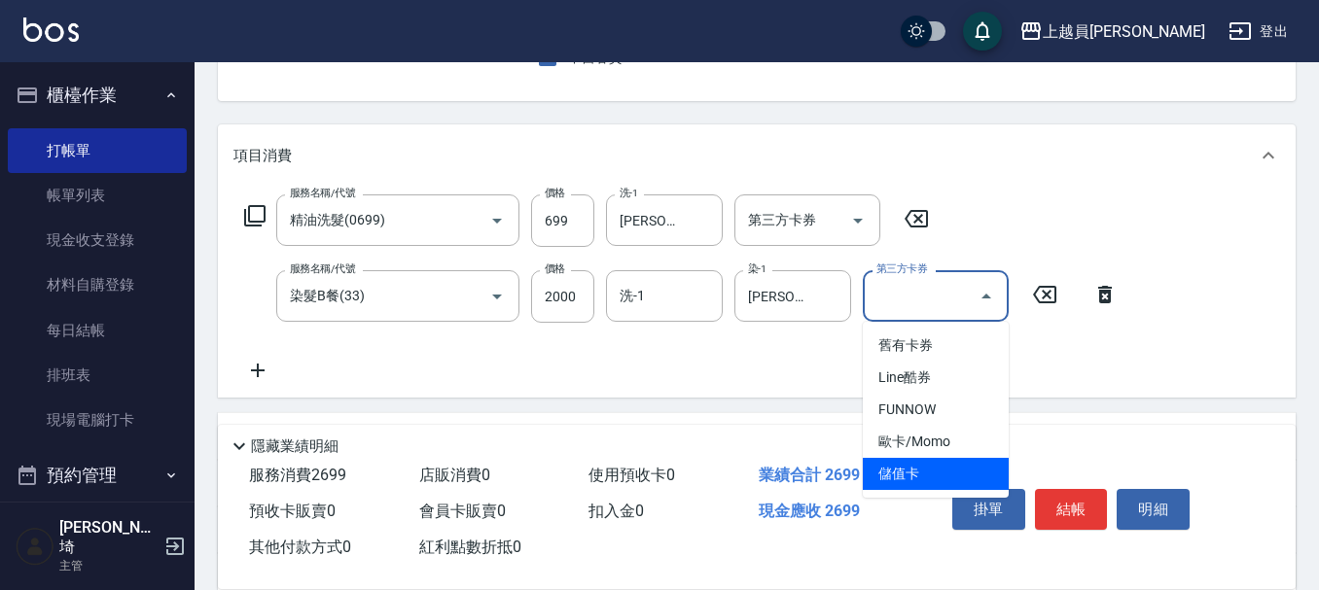
type input "儲值卡"
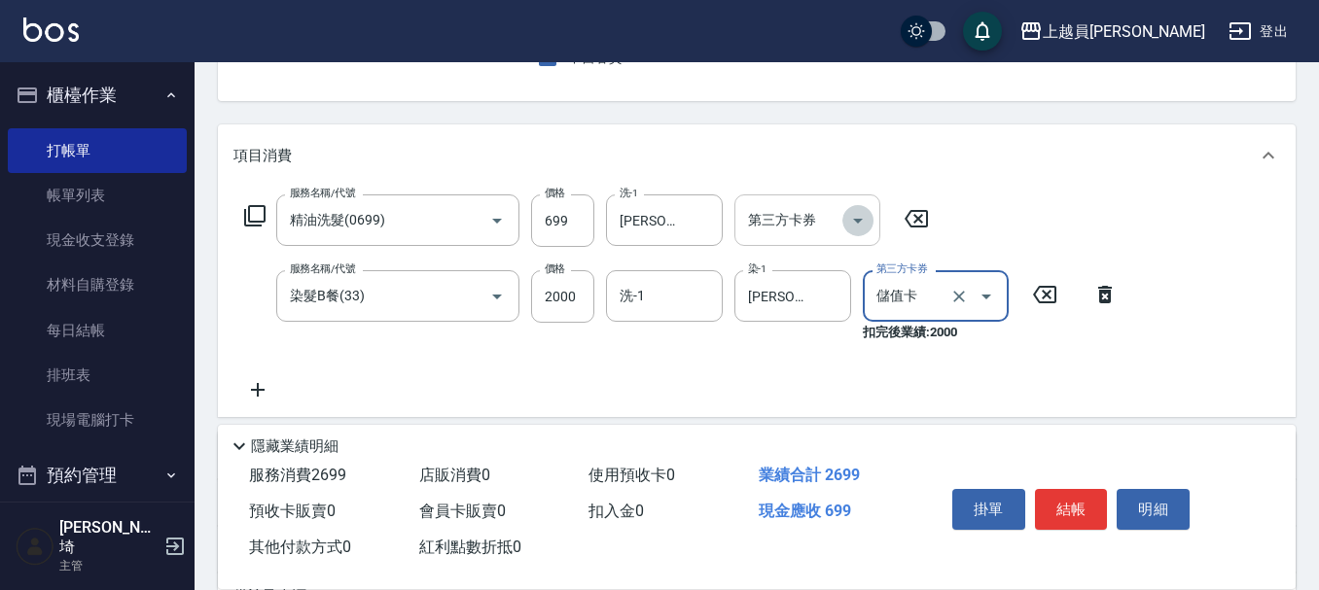
click at [854, 222] on icon "Open" at bounding box center [857, 220] width 23 height 23
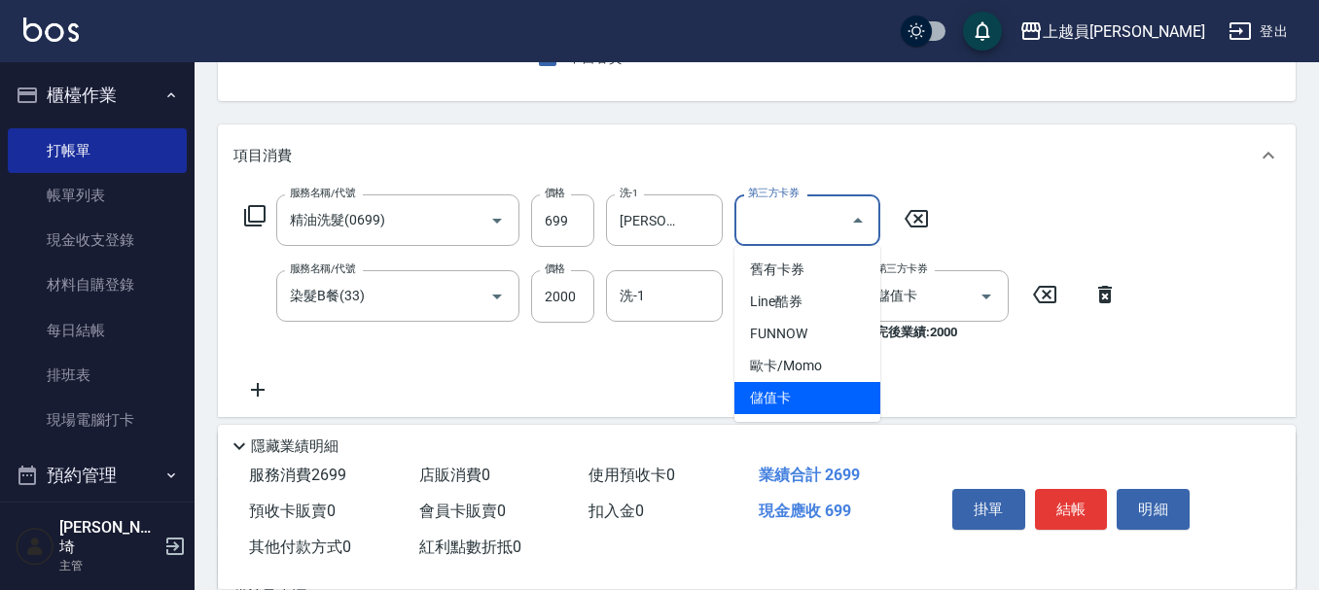
drag, startPoint x: 811, startPoint y: 380, endPoint x: 800, endPoint y: 402, distance: 24.4
click at [800, 402] on ul "舊有卡券 Line酷券 FUNNOW 歐卡/Momo 儲值卡" at bounding box center [807, 334] width 146 height 176
click at [801, 402] on span "儲值卡" at bounding box center [807, 398] width 146 height 32
type input "儲值卡"
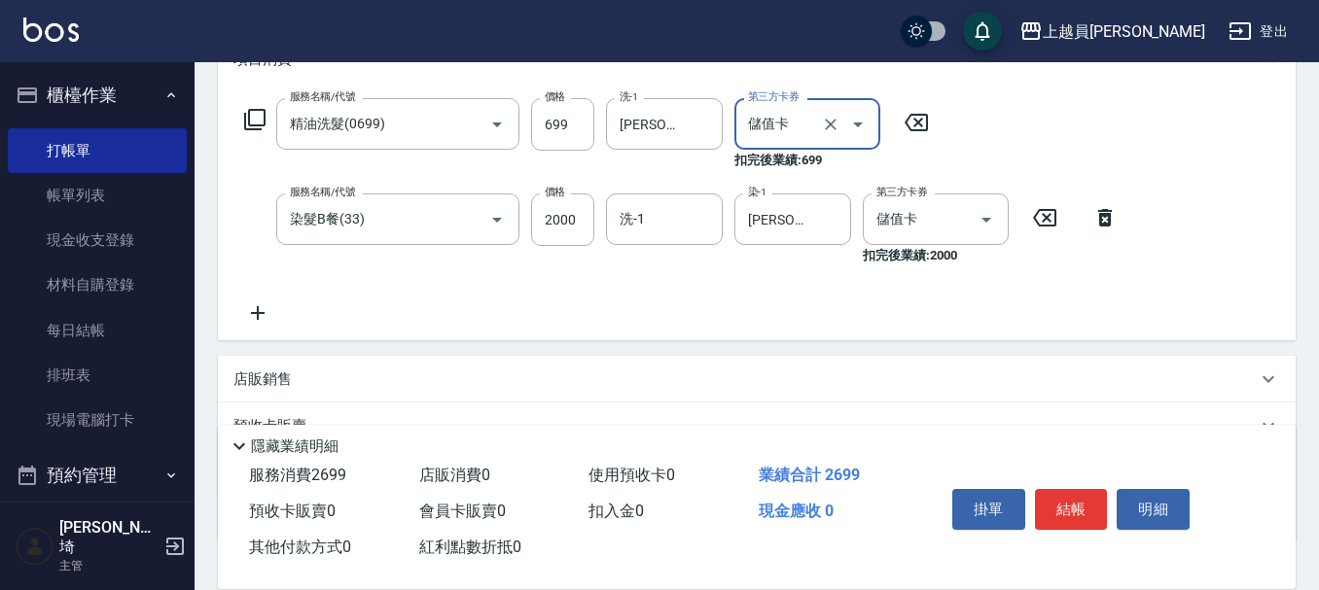
scroll to position [292, 0]
click at [287, 381] on p "店販銷售" at bounding box center [262, 379] width 58 height 20
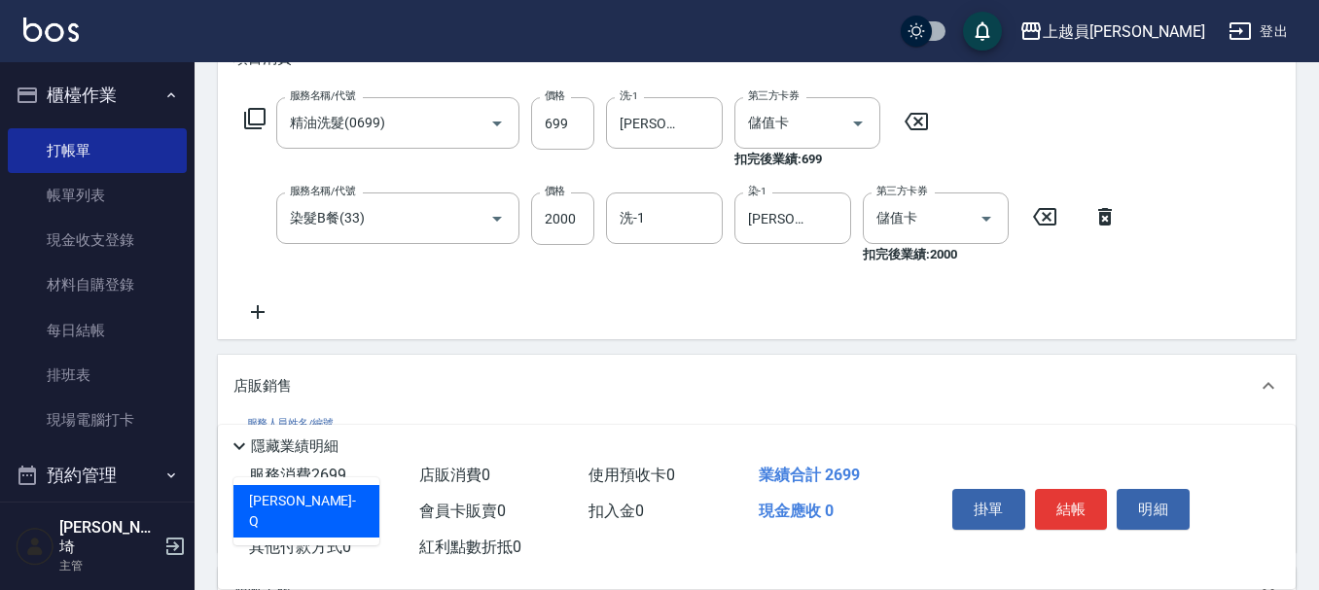
type input "[PERSON_NAME]"
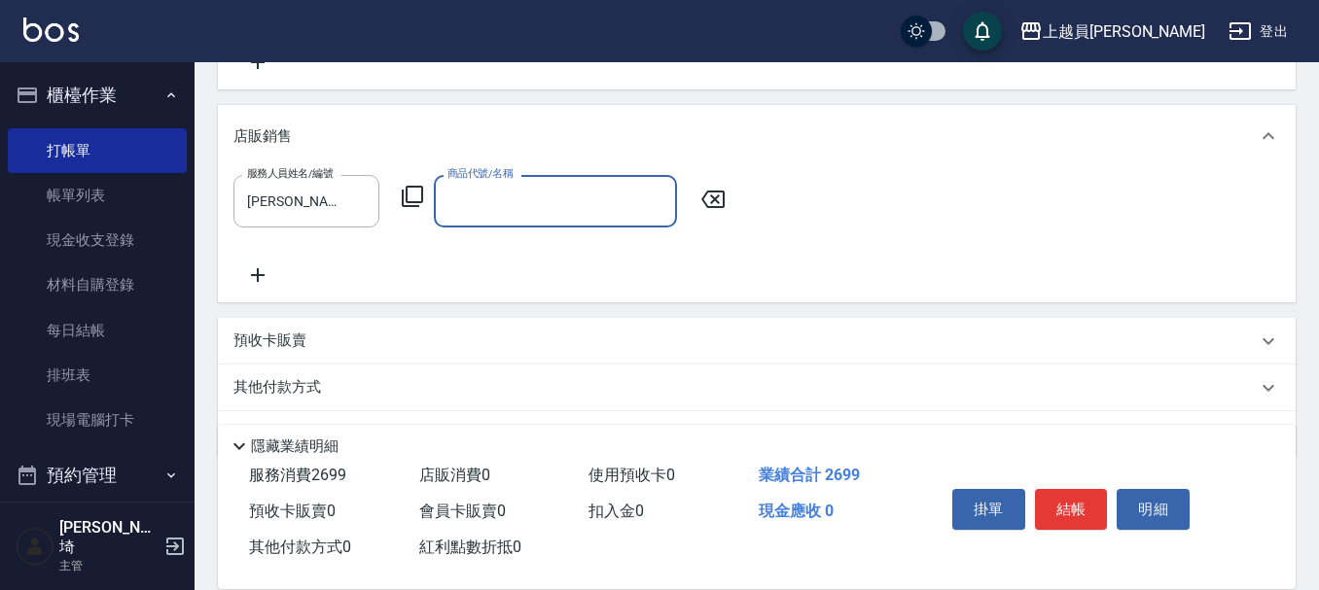
scroll to position [584, 0]
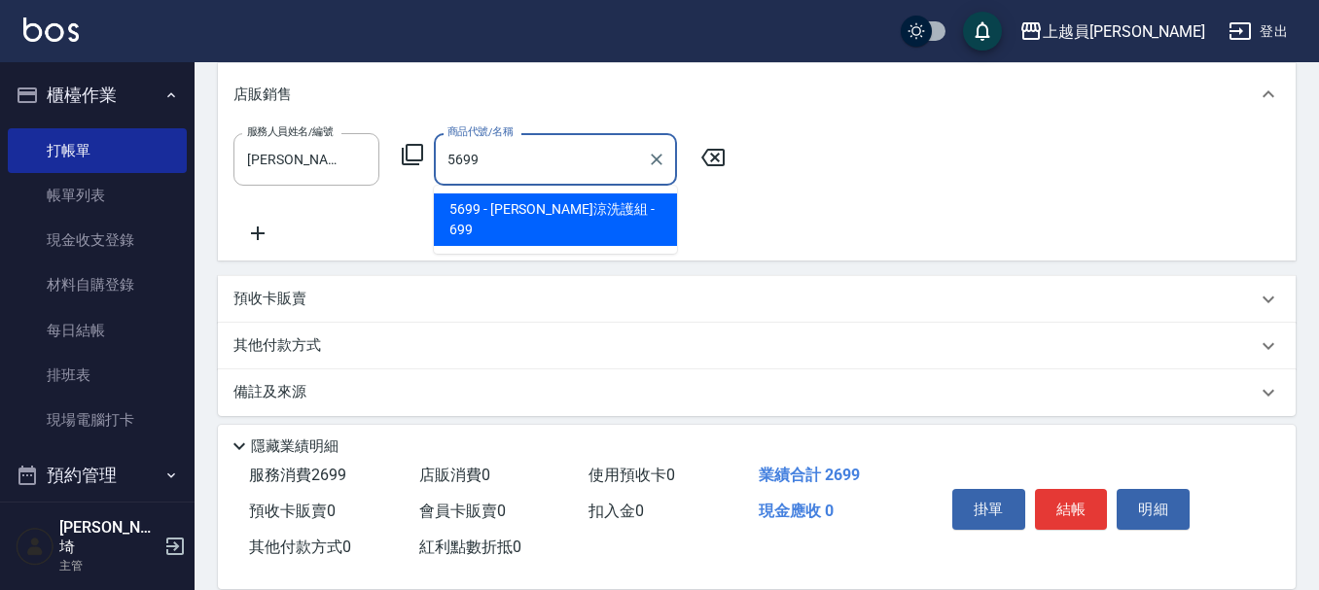
type input "[PERSON_NAME]涼洗護組"
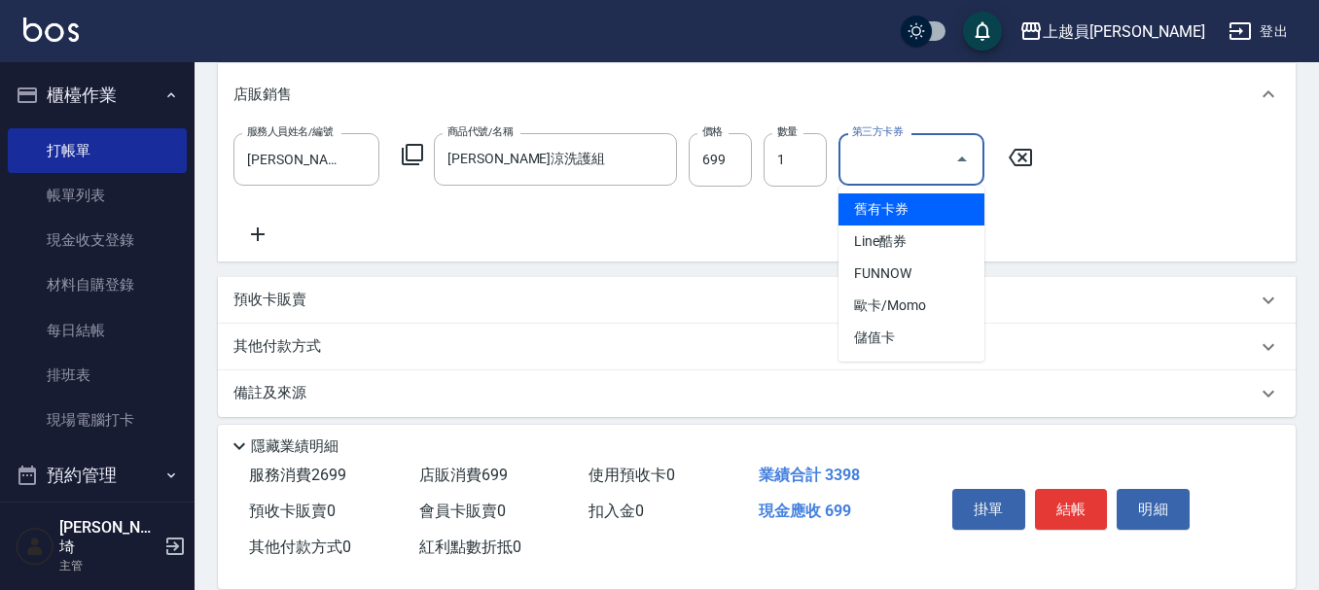
type input "儲值卡"
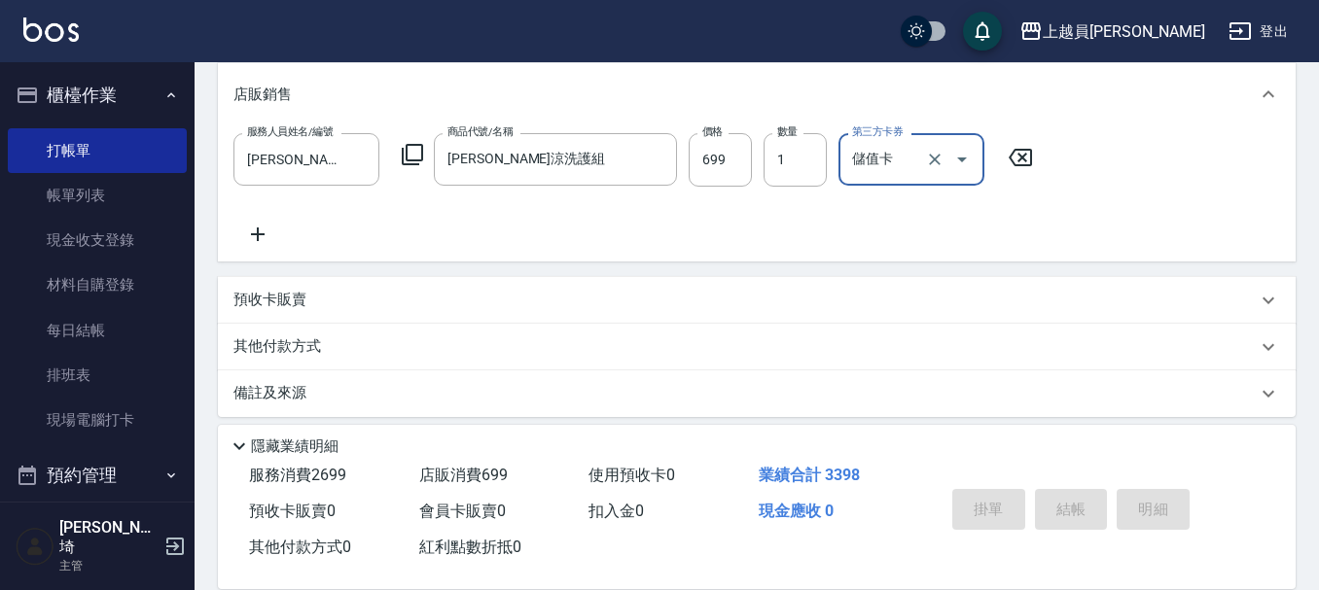
type input "[DATE] 19:39"
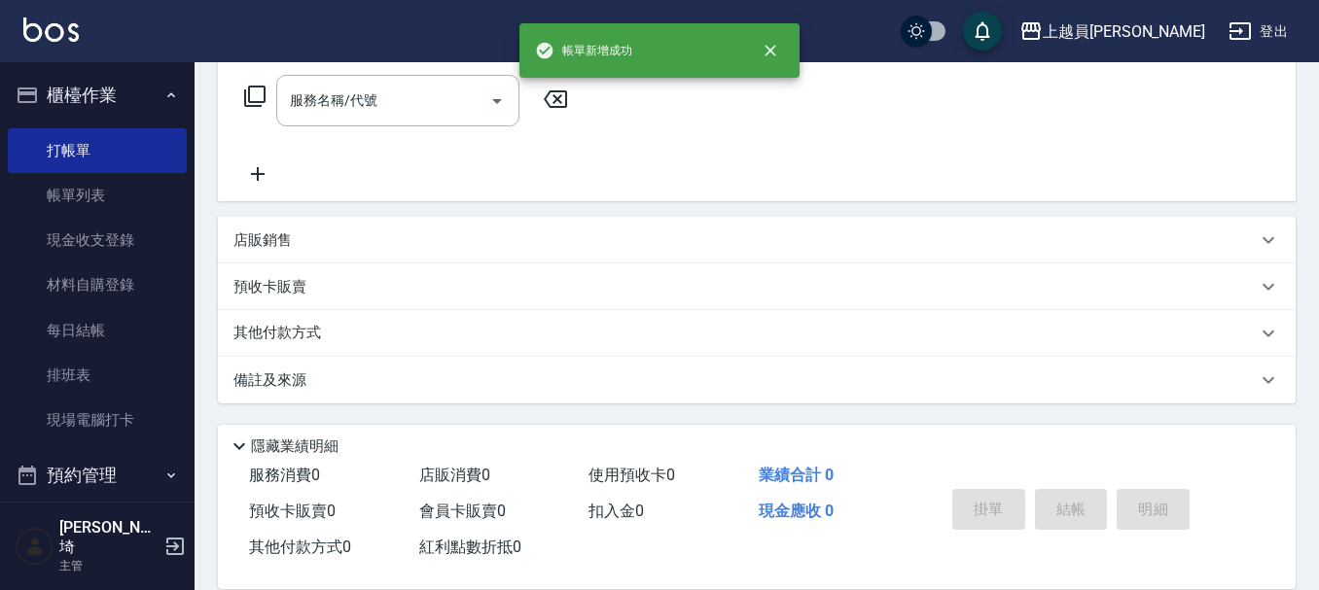
scroll to position [0, 0]
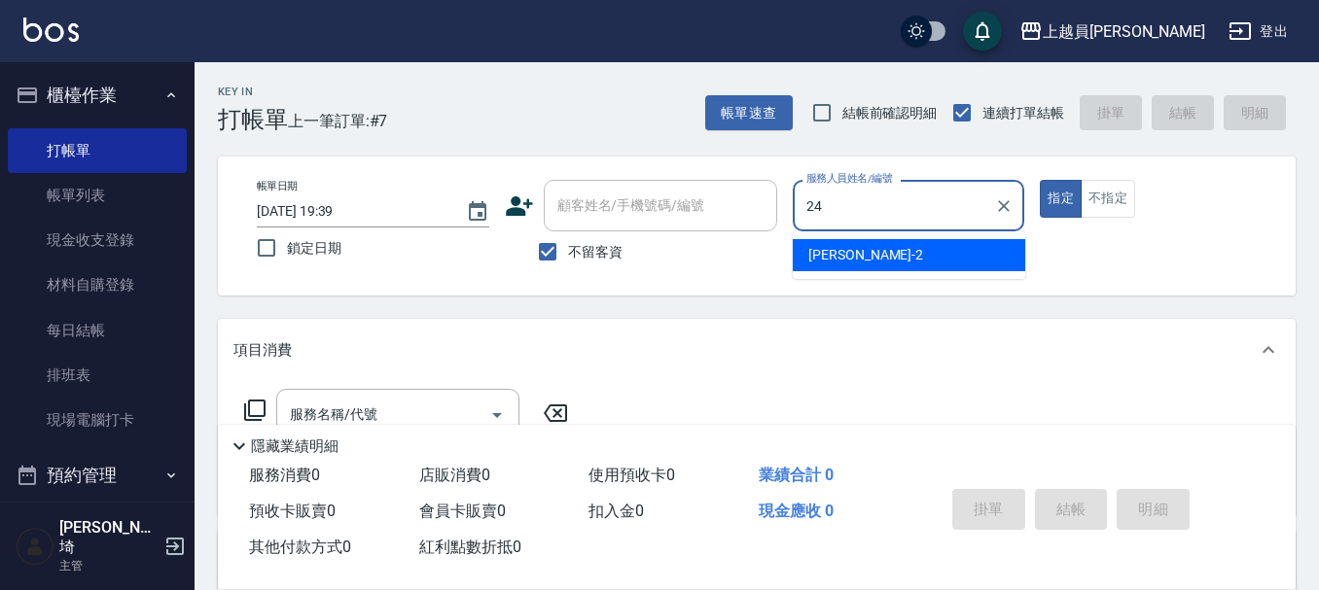
type input "[PERSON_NAME]-24"
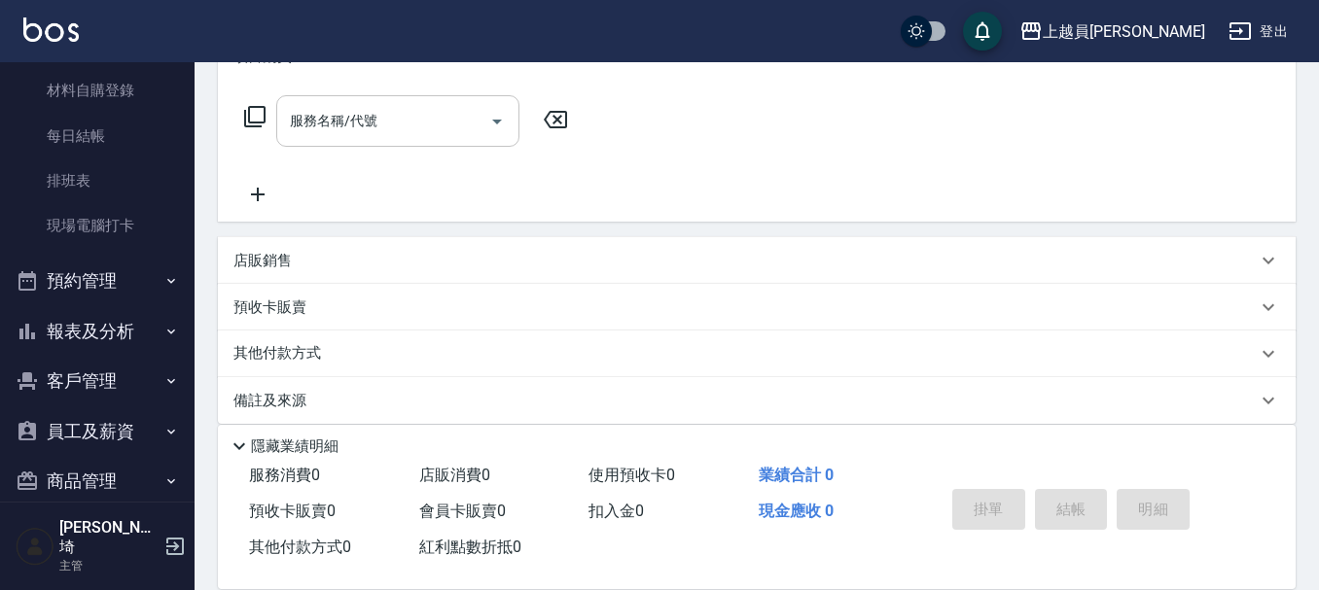
scroll to position [314, 0]
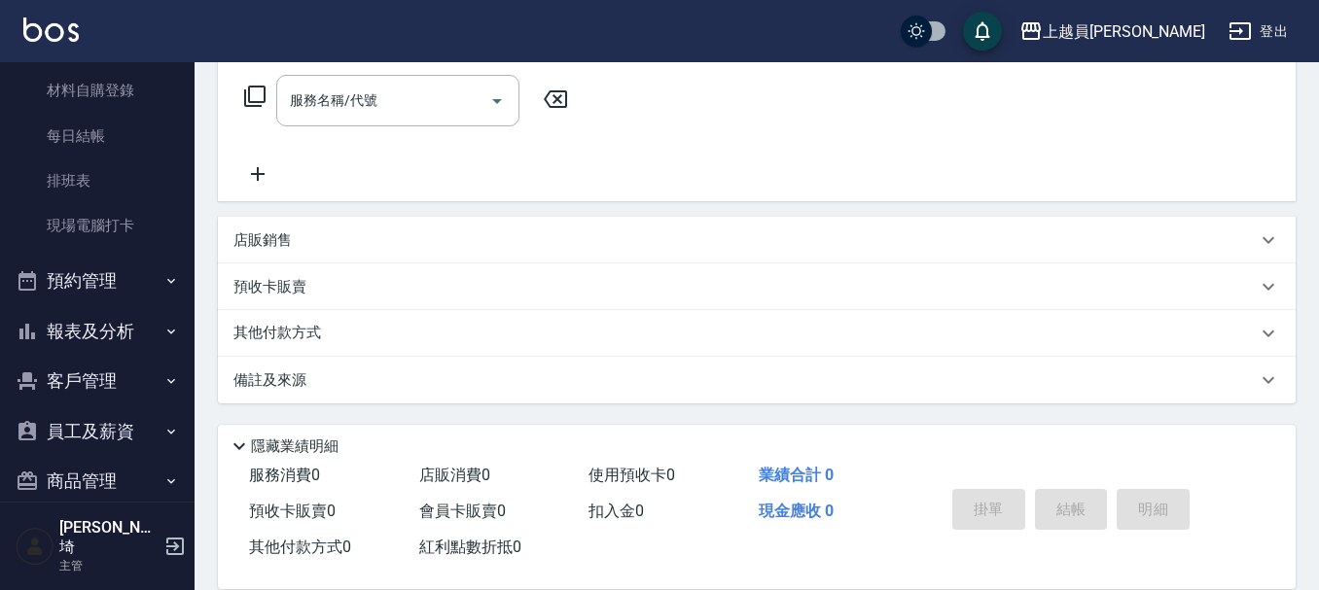
click at [324, 232] on div "店販銷售" at bounding box center [744, 241] width 1023 height 20
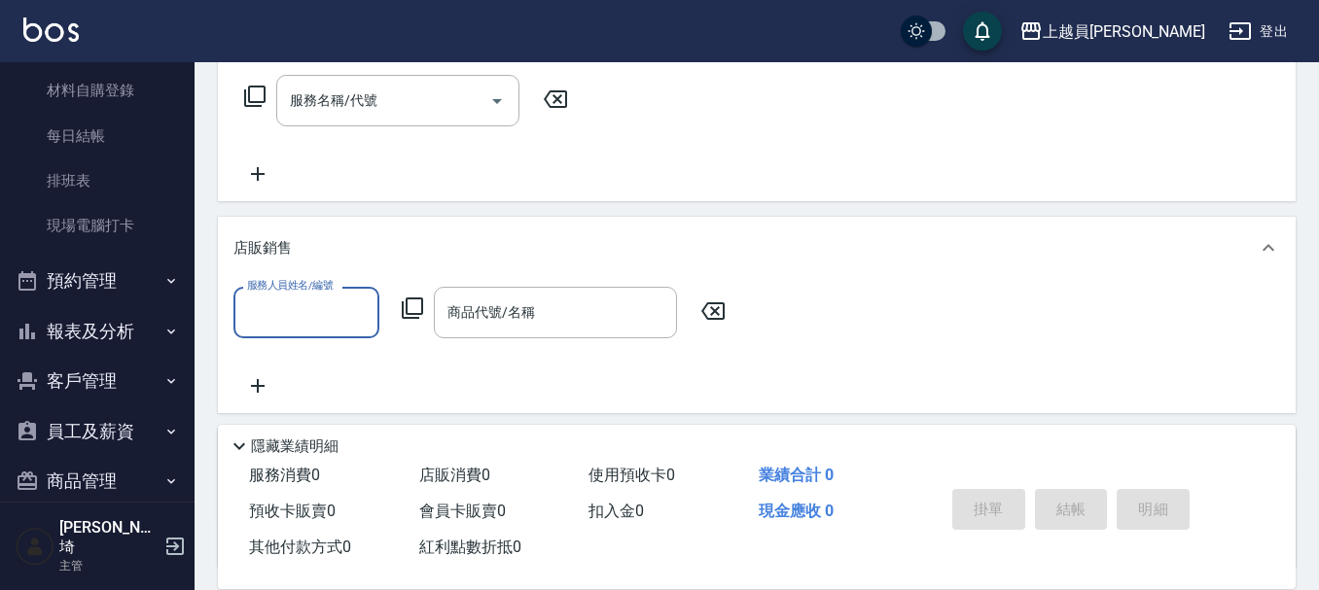
scroll to position [0, 0]
type input "[PERSON_NAME]-24"
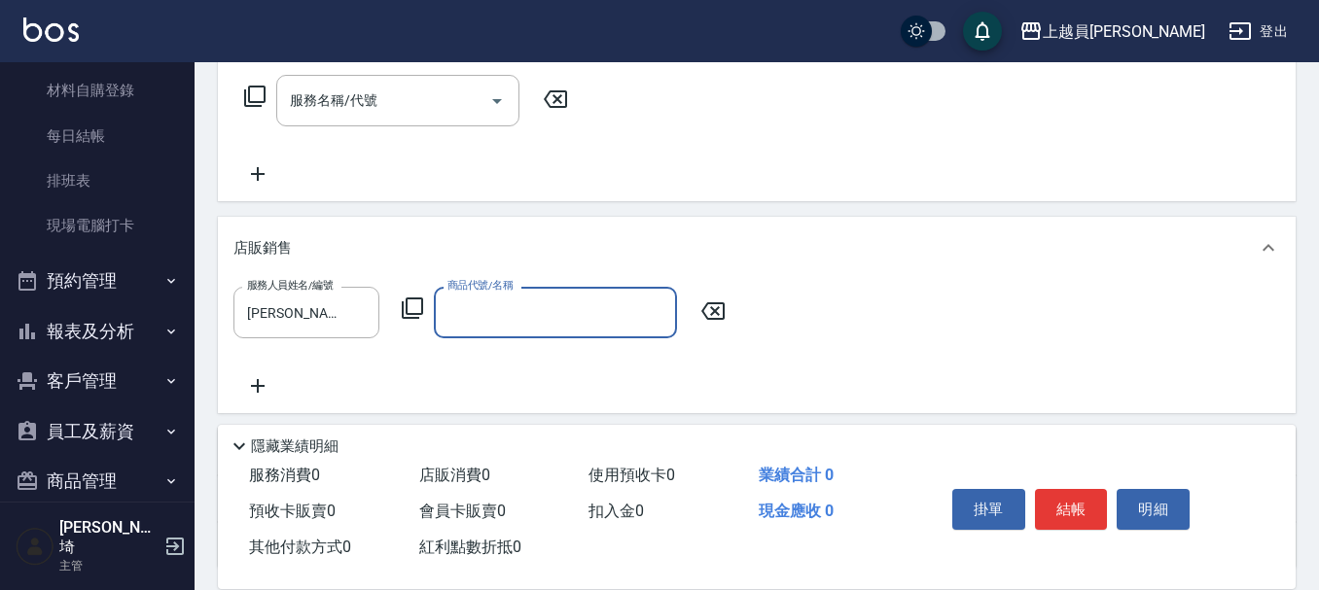
type input "3"
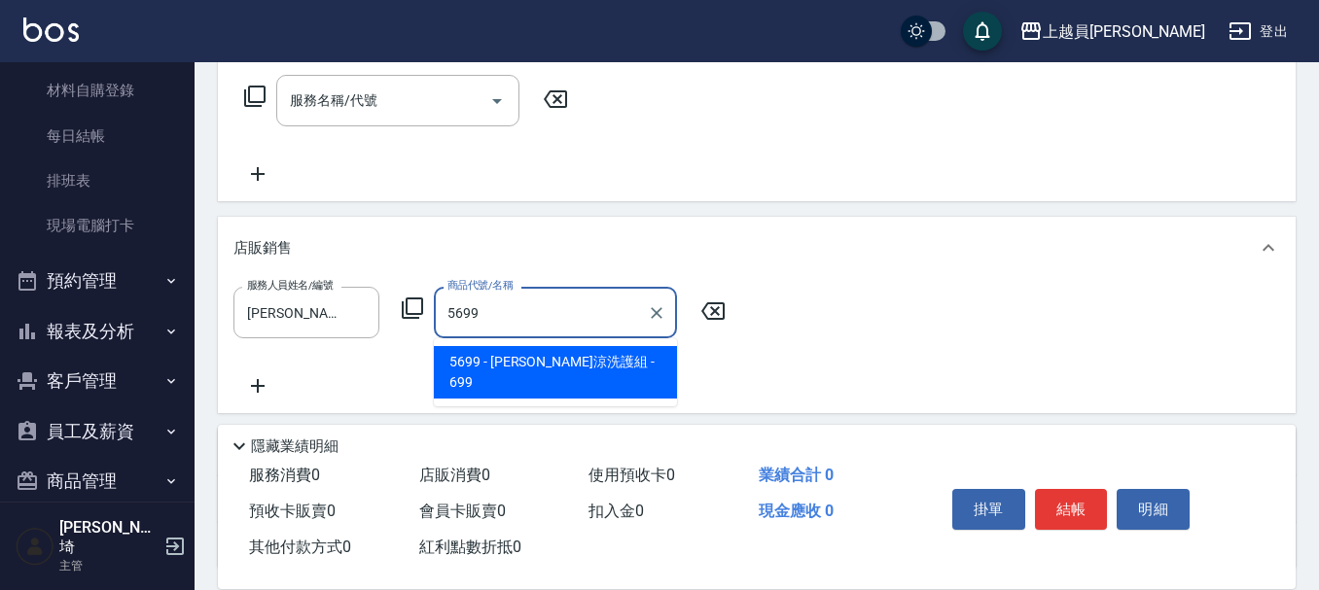
type input "[PERSON_NAME]涼洗護組"
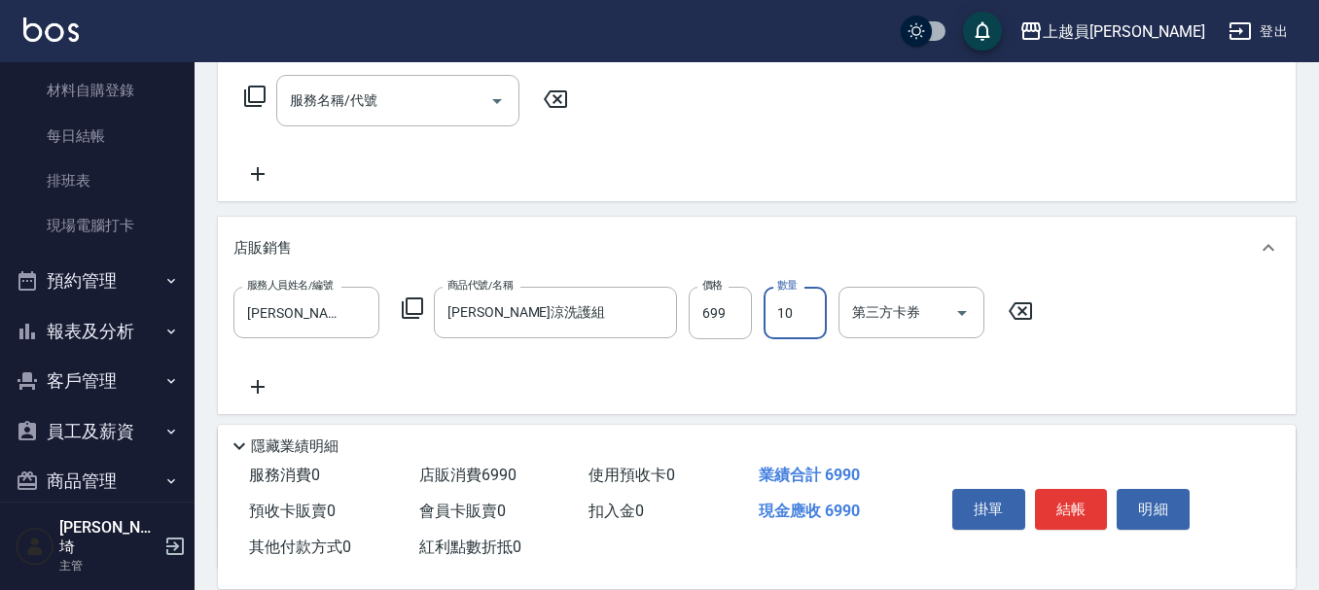
type input "10"
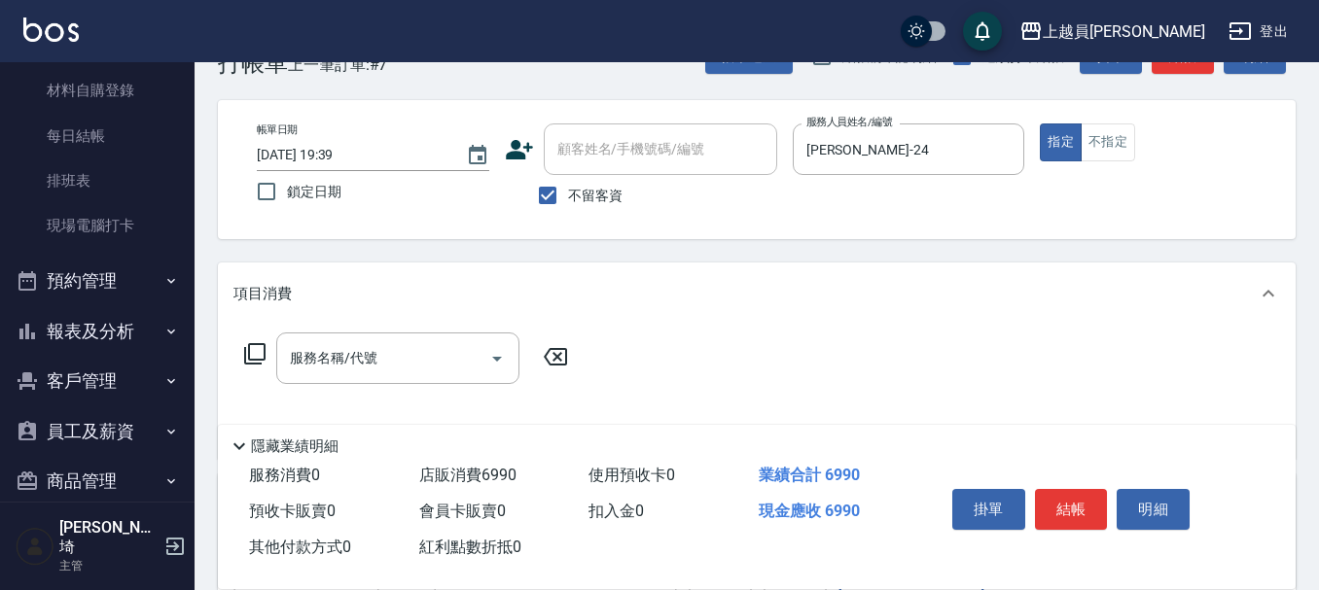
scroll to position [22, 0]
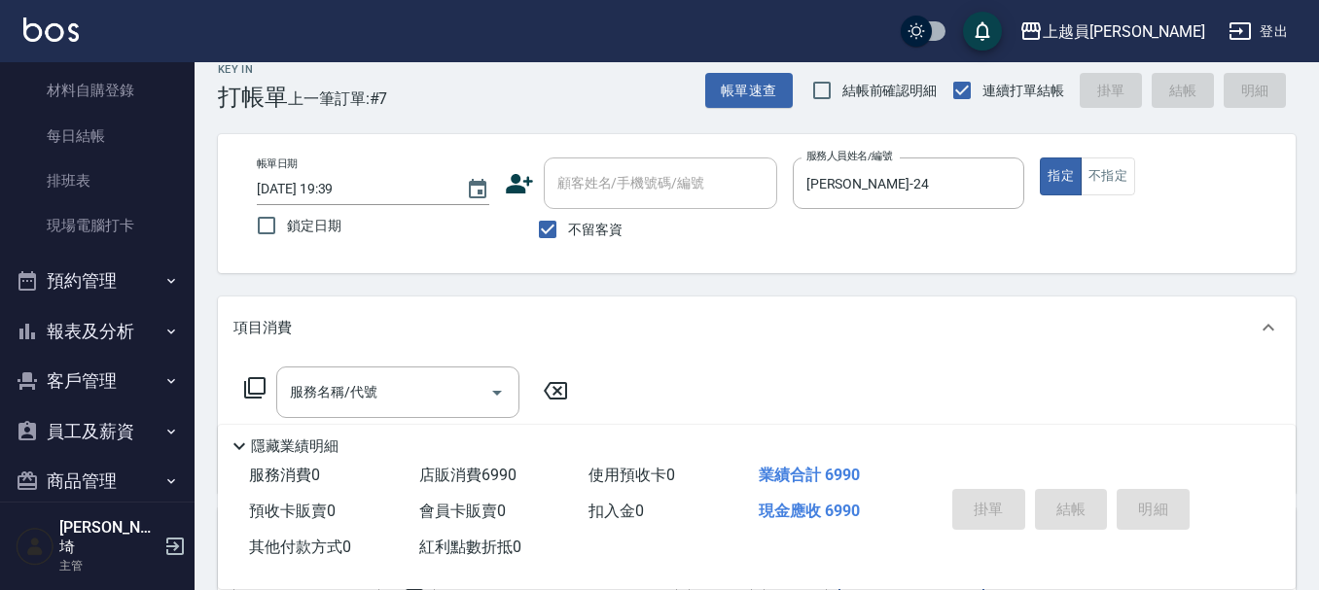
type input "[DATE] 19:40"
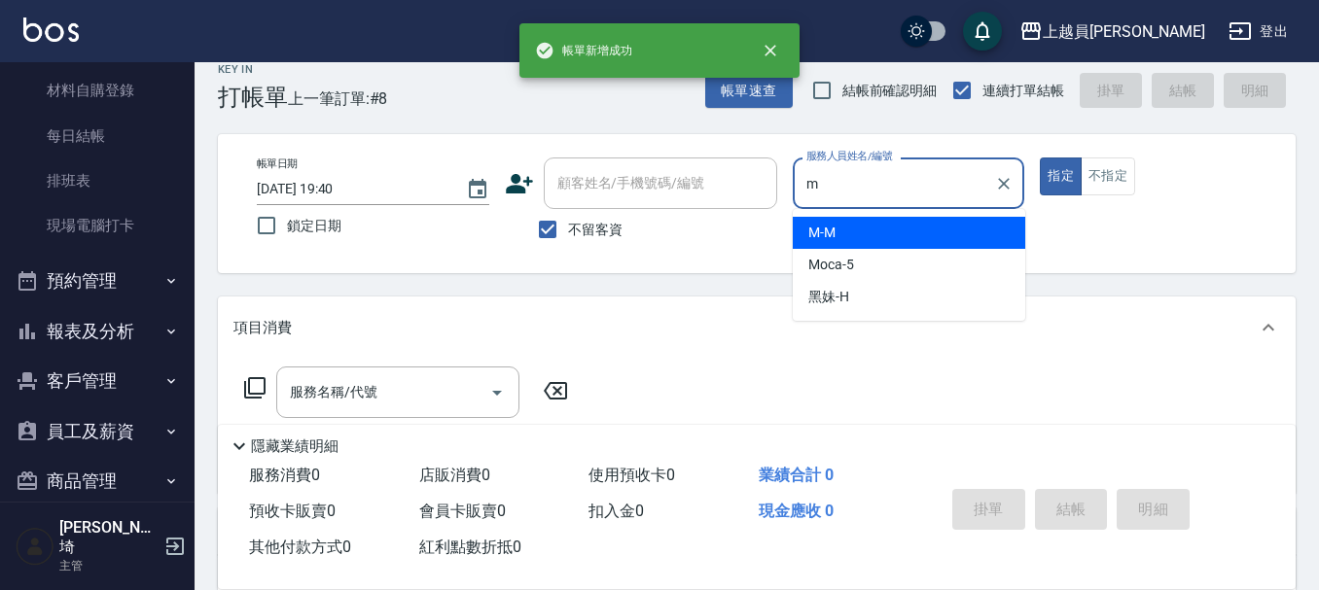
type input "M-M"
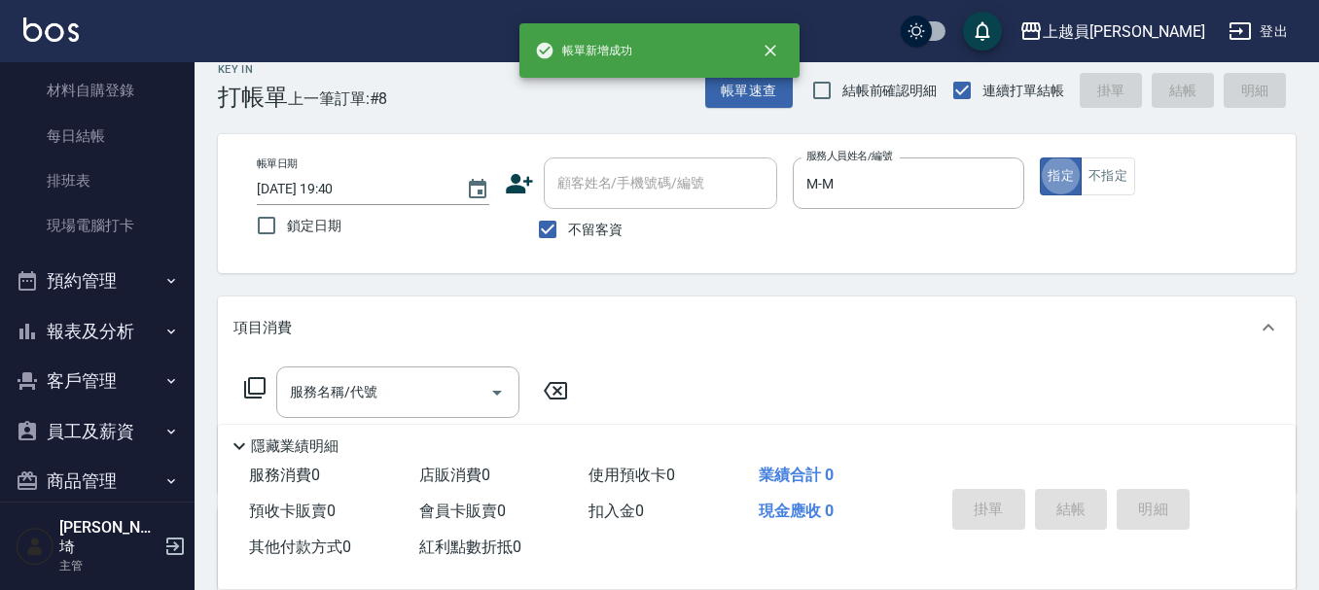
scroll to position [217, 0]
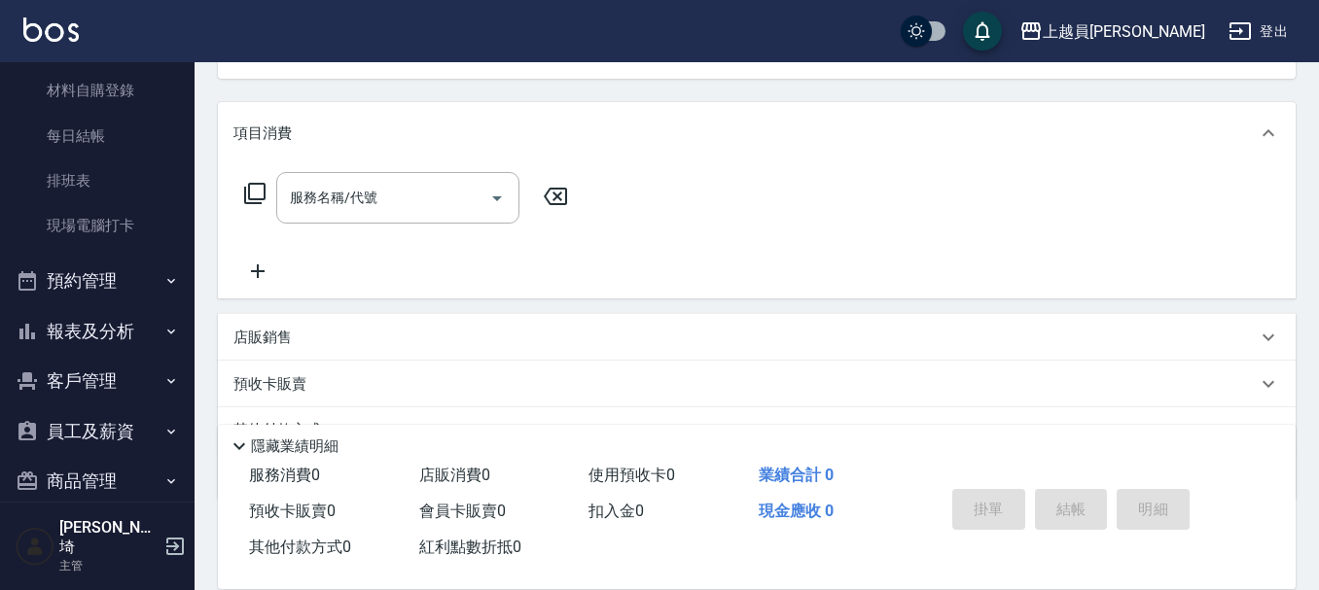
click at [454, 308] on div "項目消費 服務名稱/代號 服務名稱/代號 店販銷售 服務人員姓名/編號 服務人員姓名/編號 商品代號/名稱 商品代號/名稱 預收卡販賣 卡券名稱/代號 卡券名…" at bounding box center [757, 301] width 1078 height 399
click at [436, 336] on div "店販銷售" at bounding box center [744, 338] width 1023 height 20
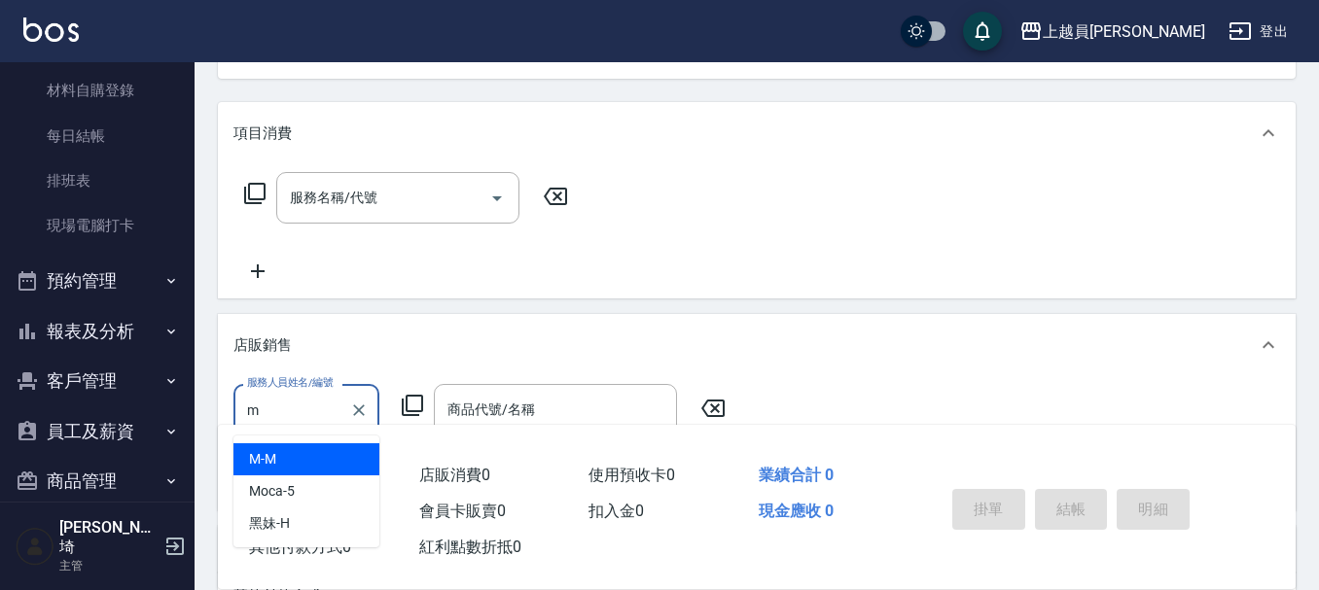
type input "M-M"
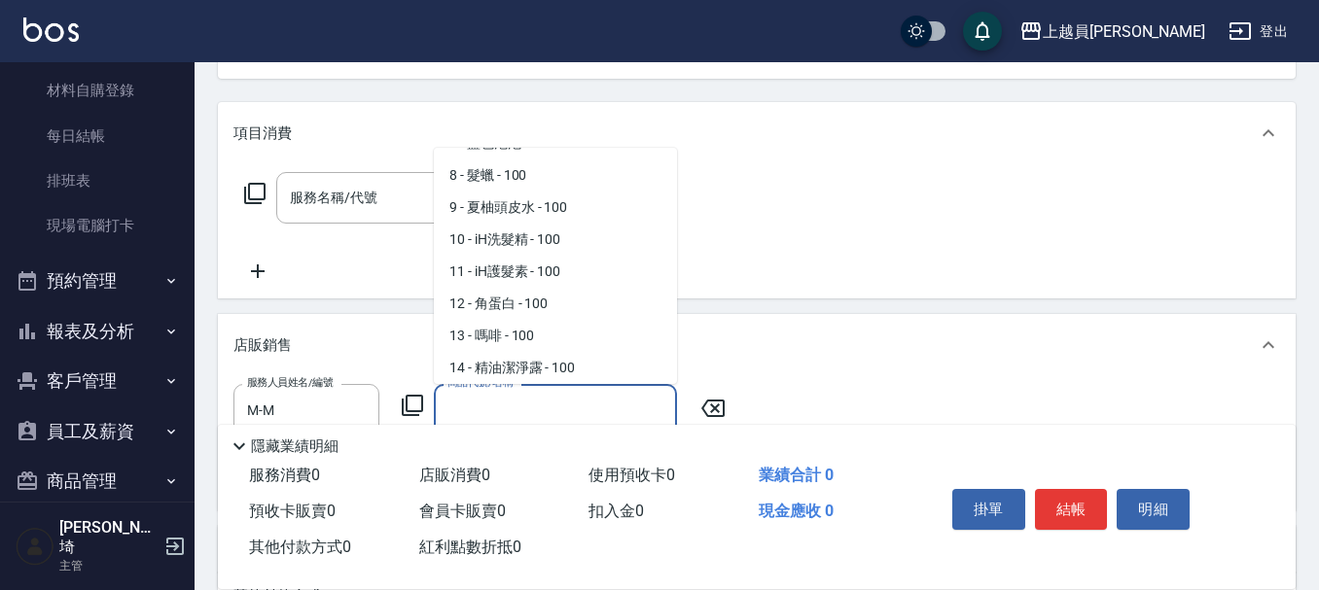
scroll to position [317, 0]
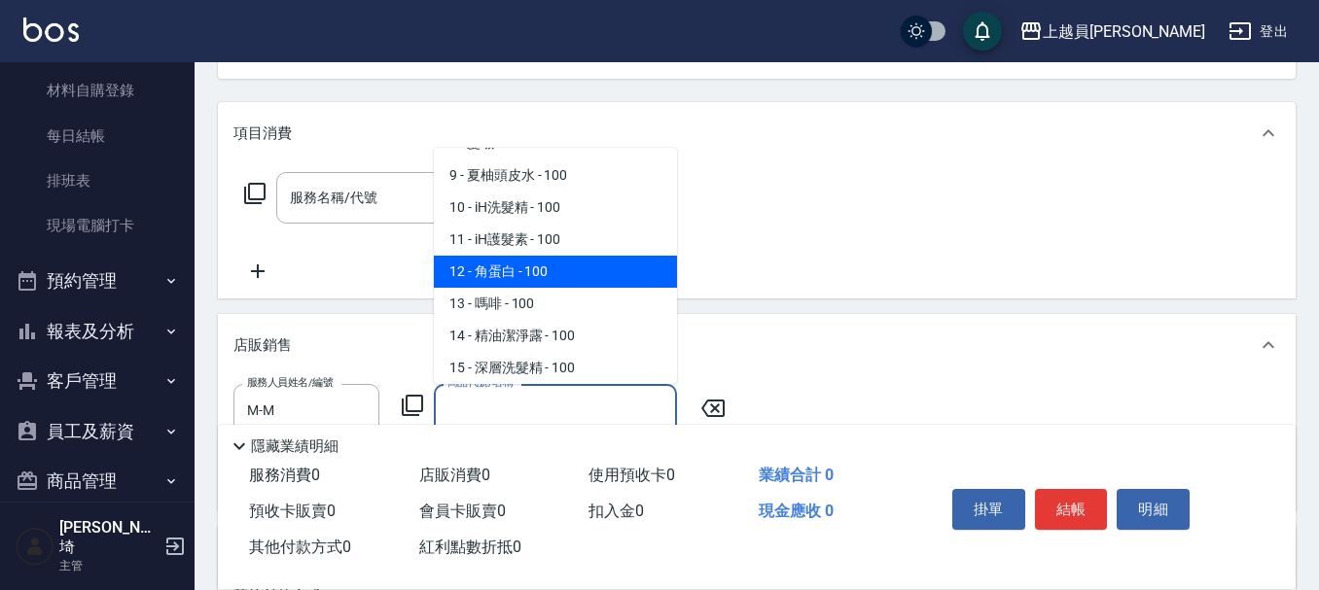
type input "角蛋白"
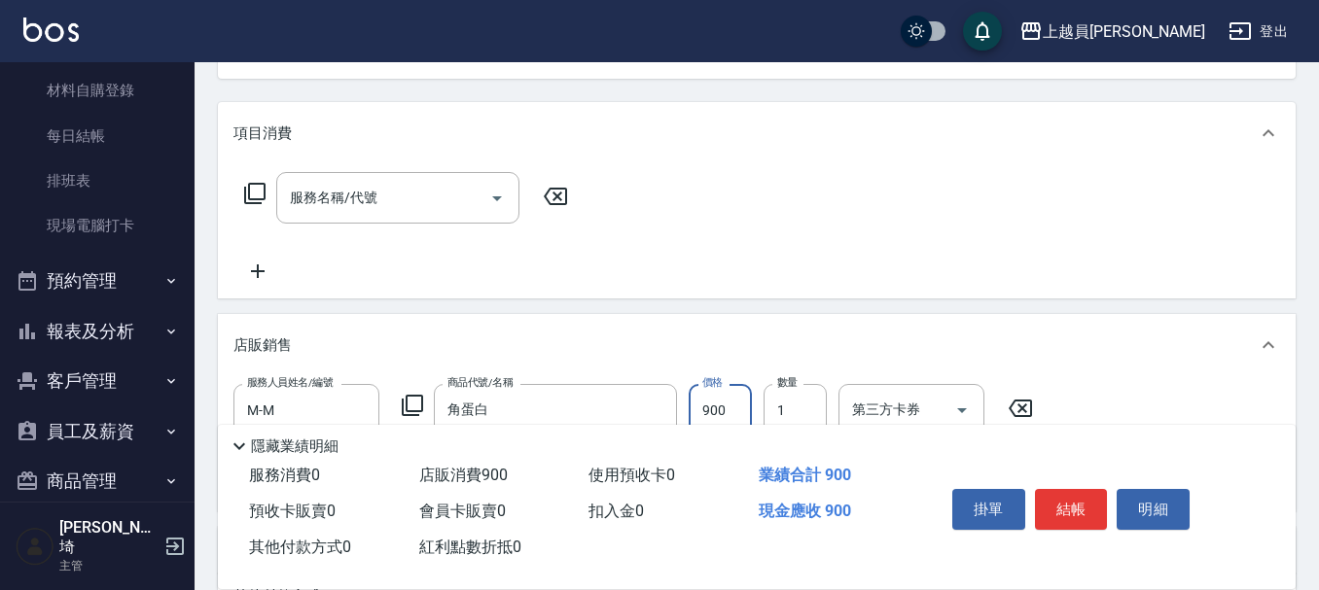
type input "900"
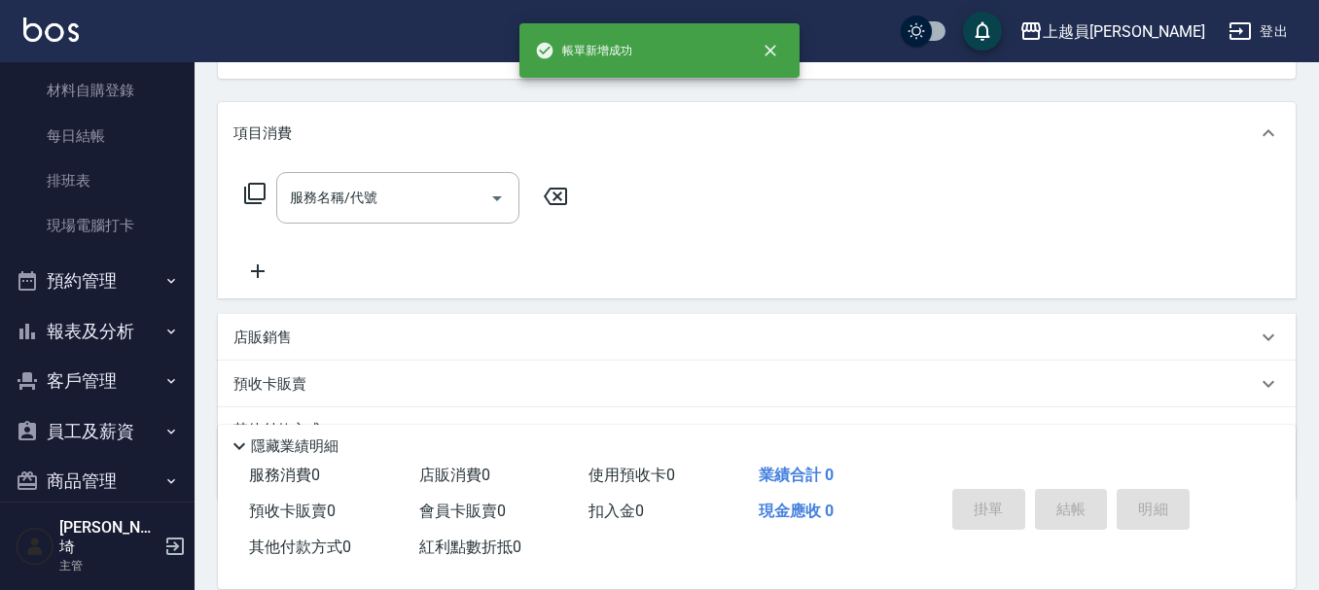
scroll to position [189, 0]
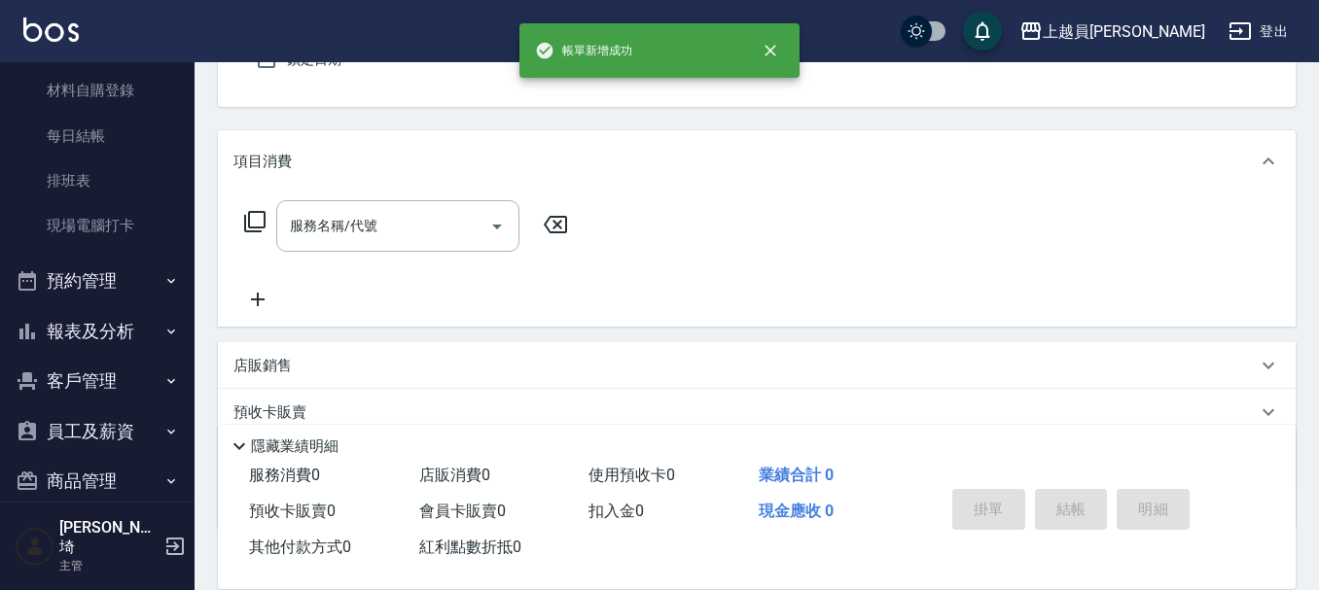
type input "M-M"
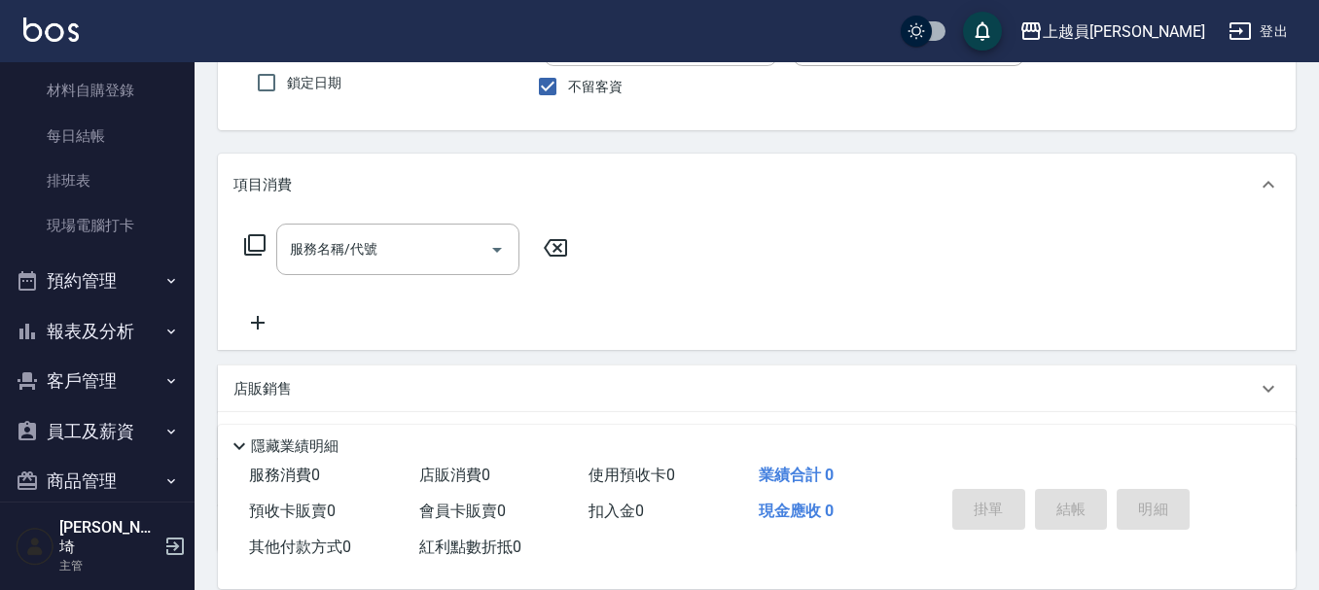
scroll to position [277, 0]
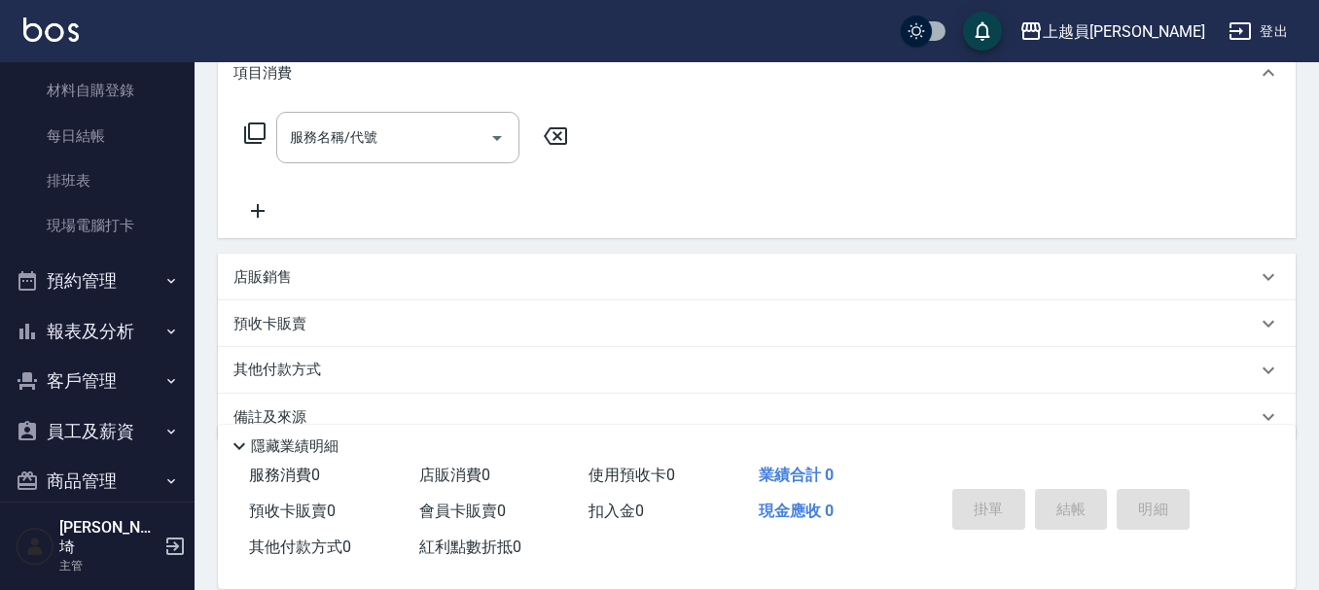
drag, startPoint x: 290, startPoint y: 270, endPoint x: 346, endPoint y: 260, distance: 57.4
click at [292, 270] on div "店販銷售" at bounding box center [744, 277] width 1023 height 20
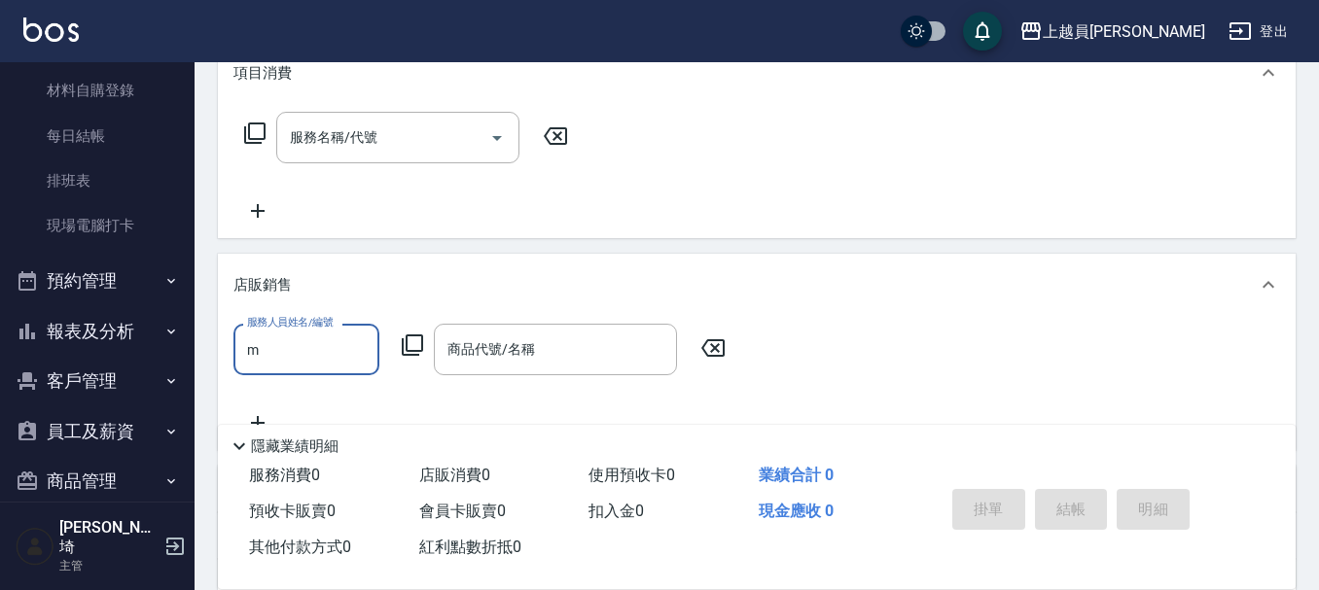
scroll to position [0, 0]
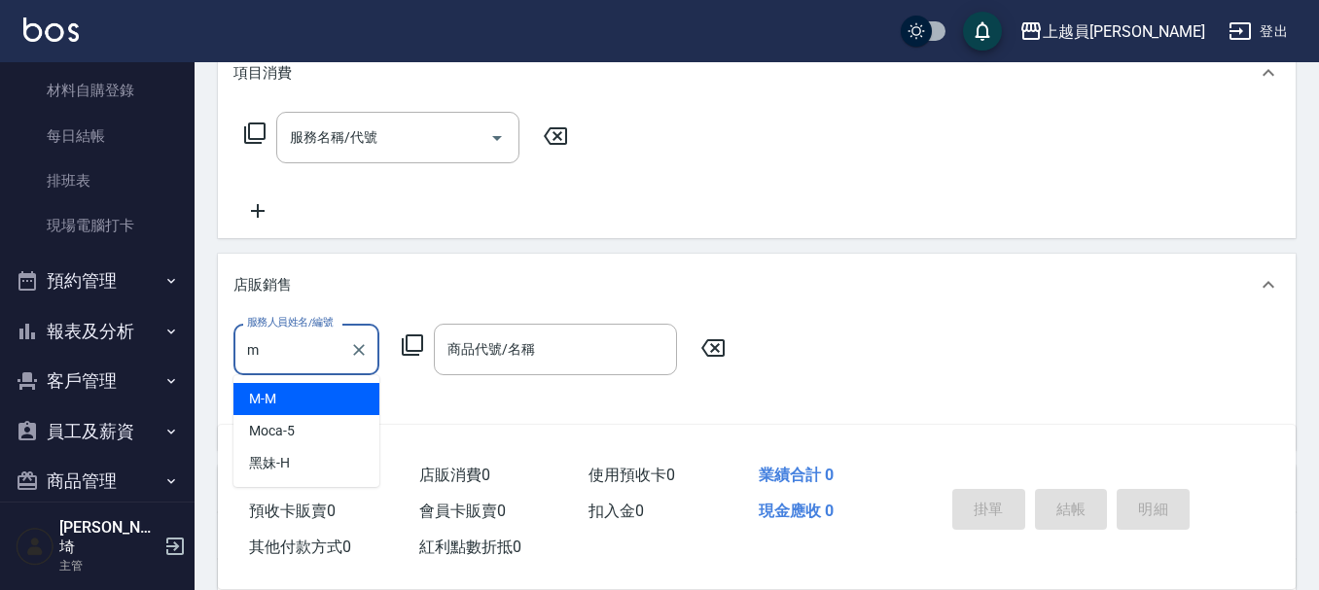
type input "M-M"
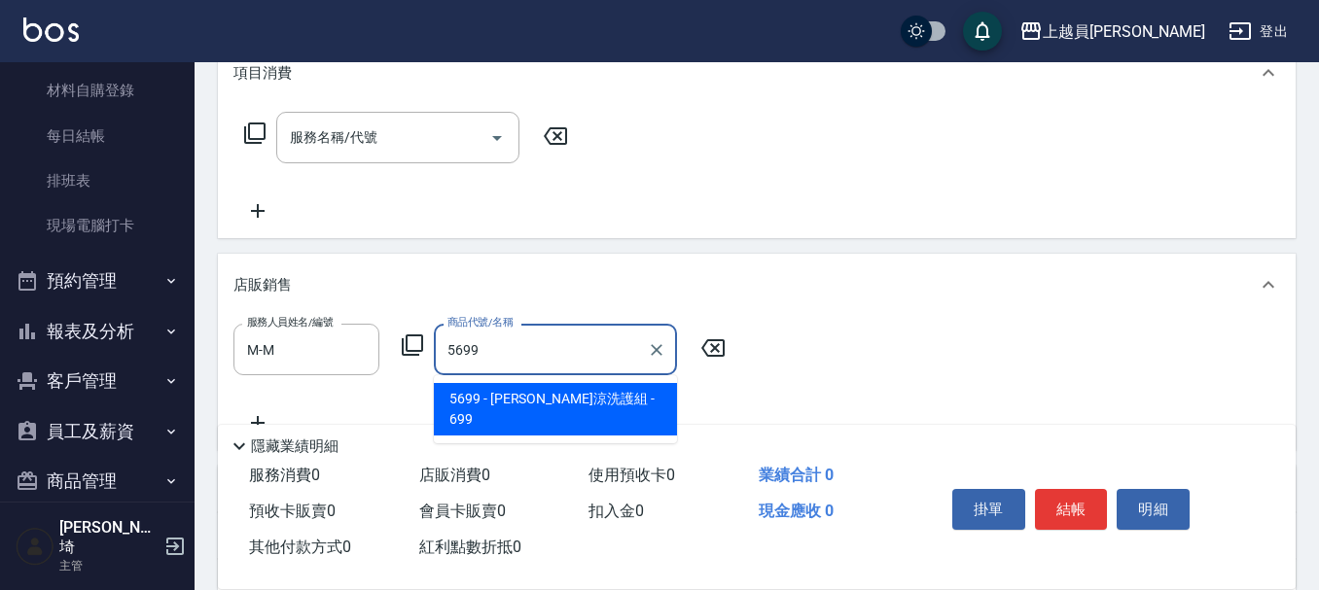
type input "[PERSON_NAME]涼洗護組"
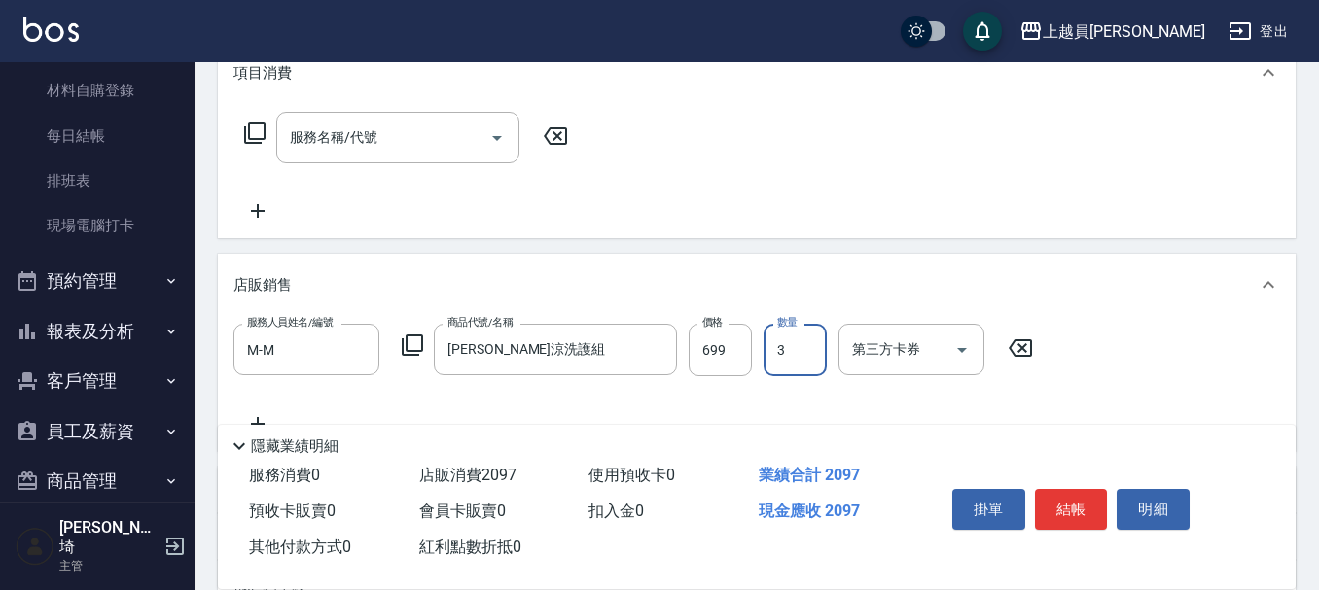
type input "3"
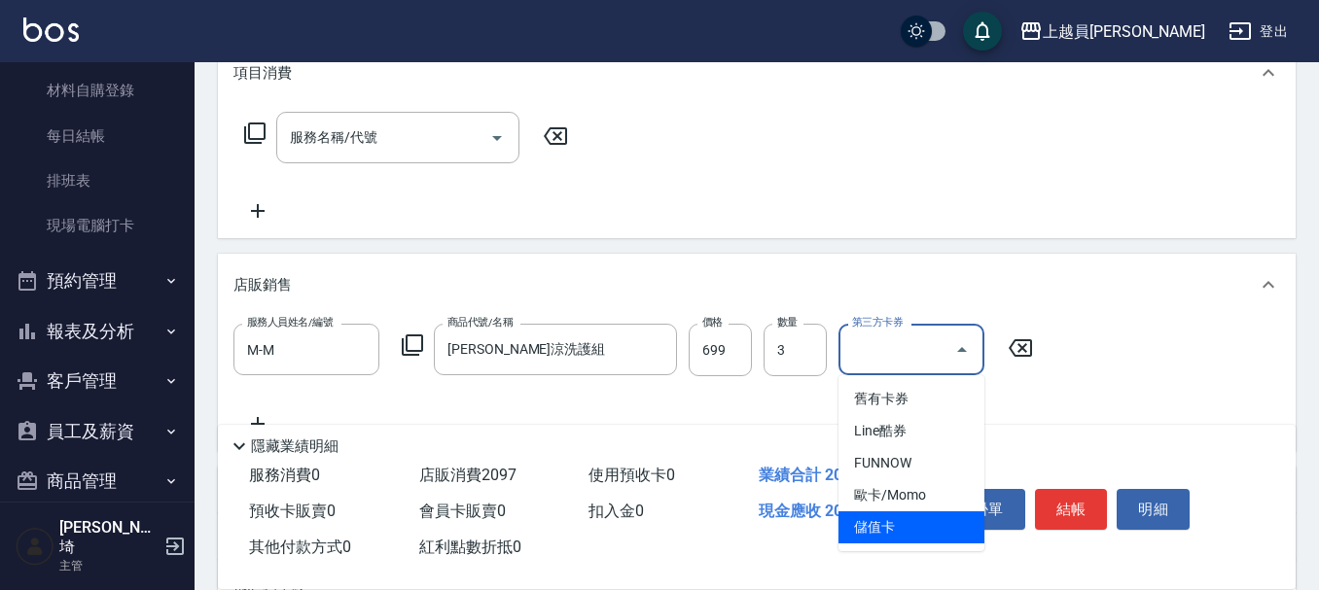
type input "儲值卡"
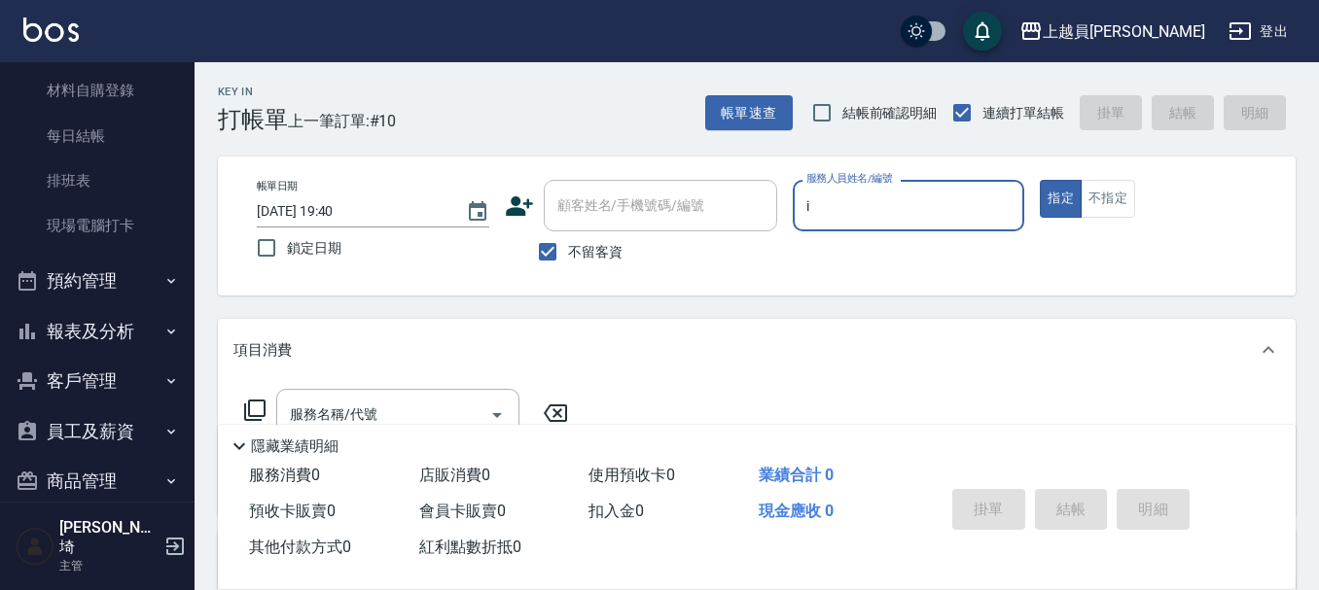
type input "Bella-I"
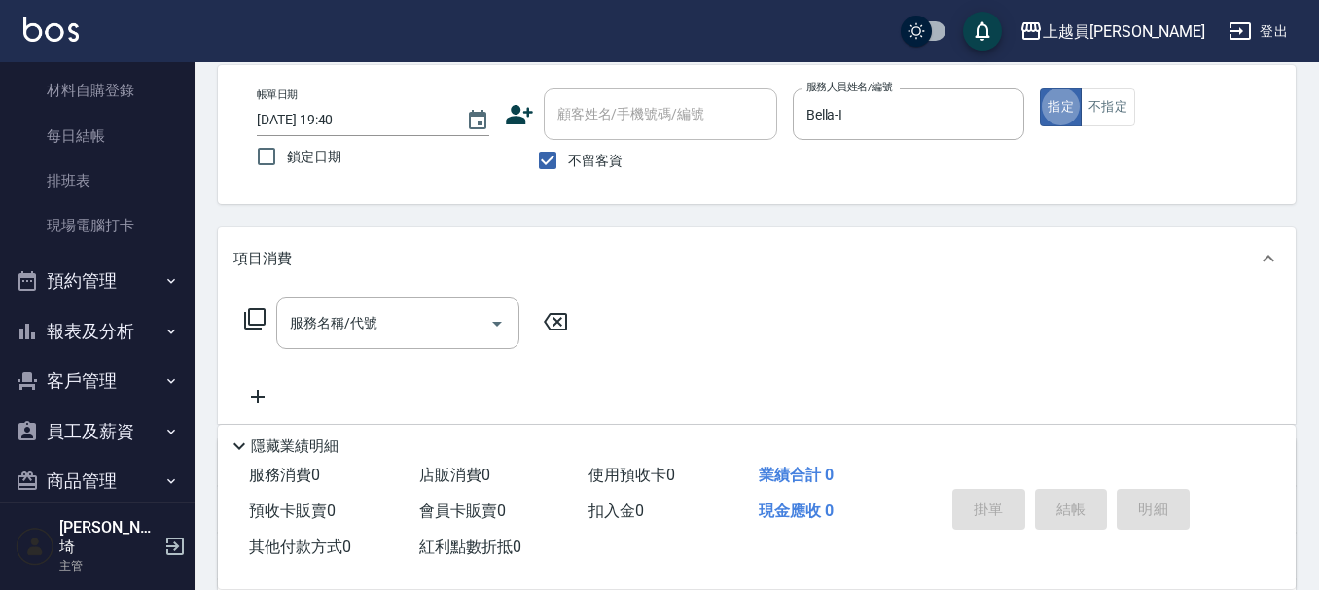
scroll to position [195, 0]
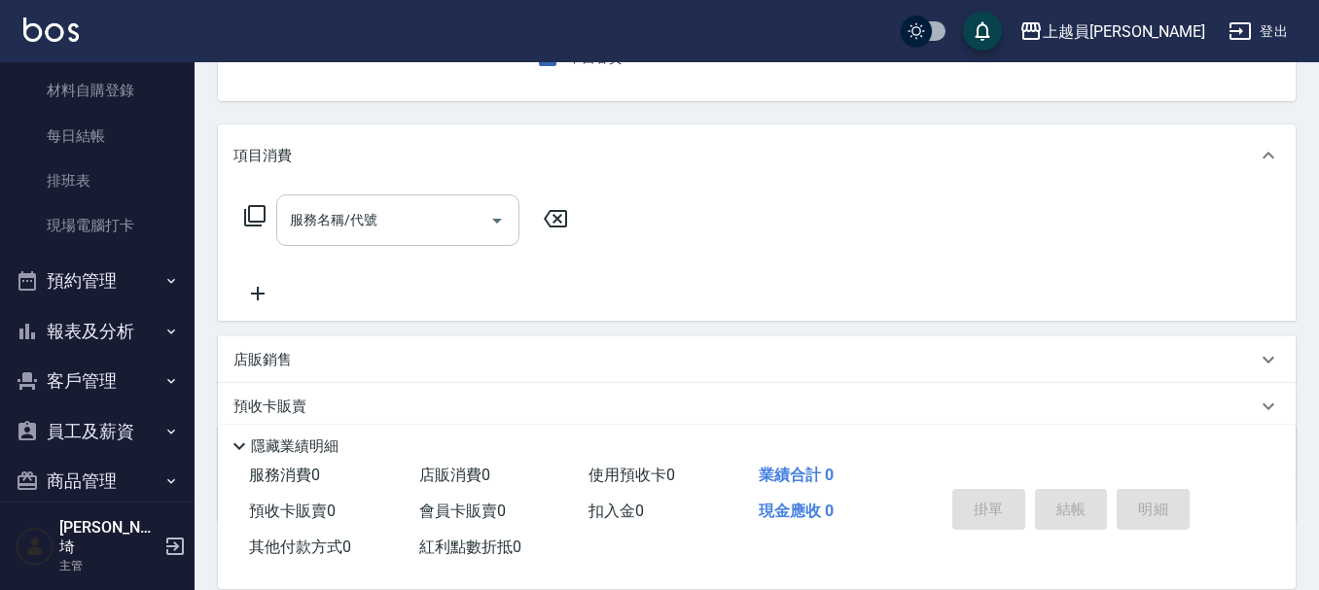
click at [405, 205] on input "服務名稱/代號" at bounding box center [383, 220] width 196 height 34
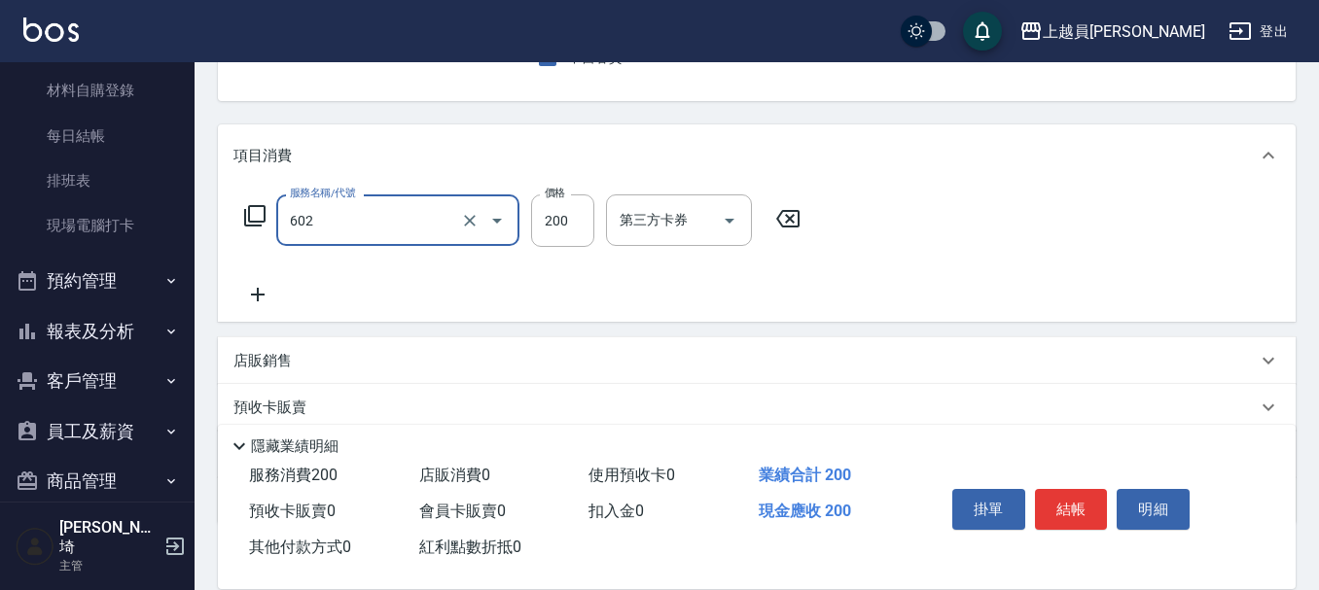
type input "一般洗髮(602)"
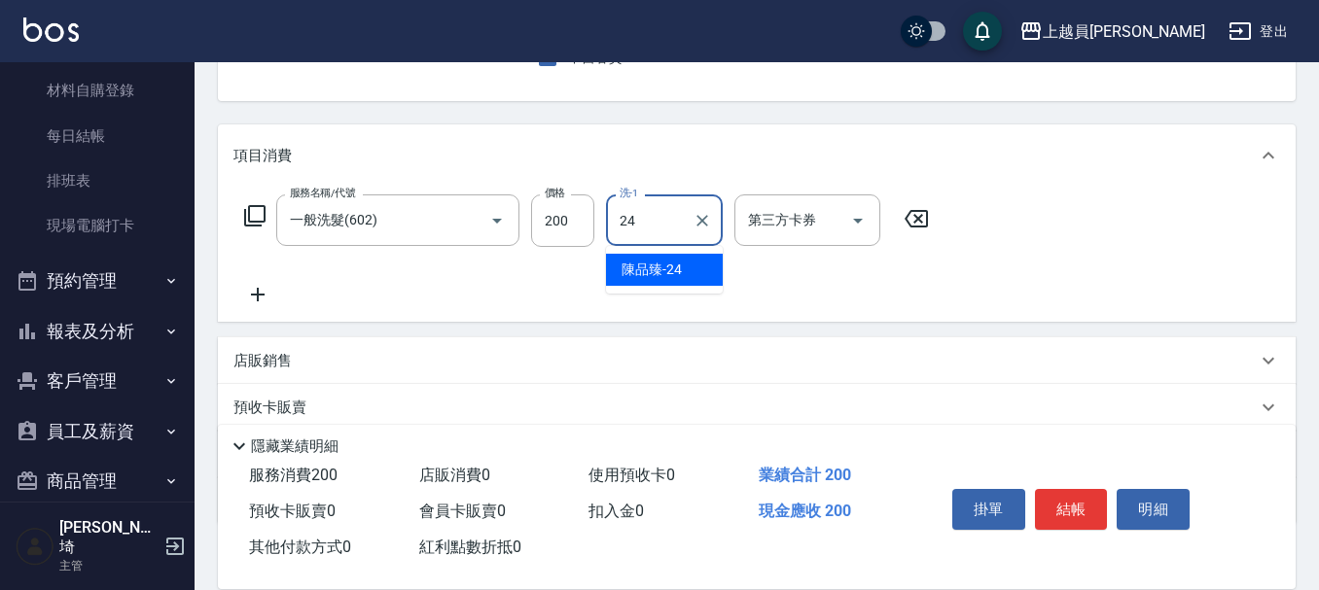
type input "[PERSON_NAME]-24"
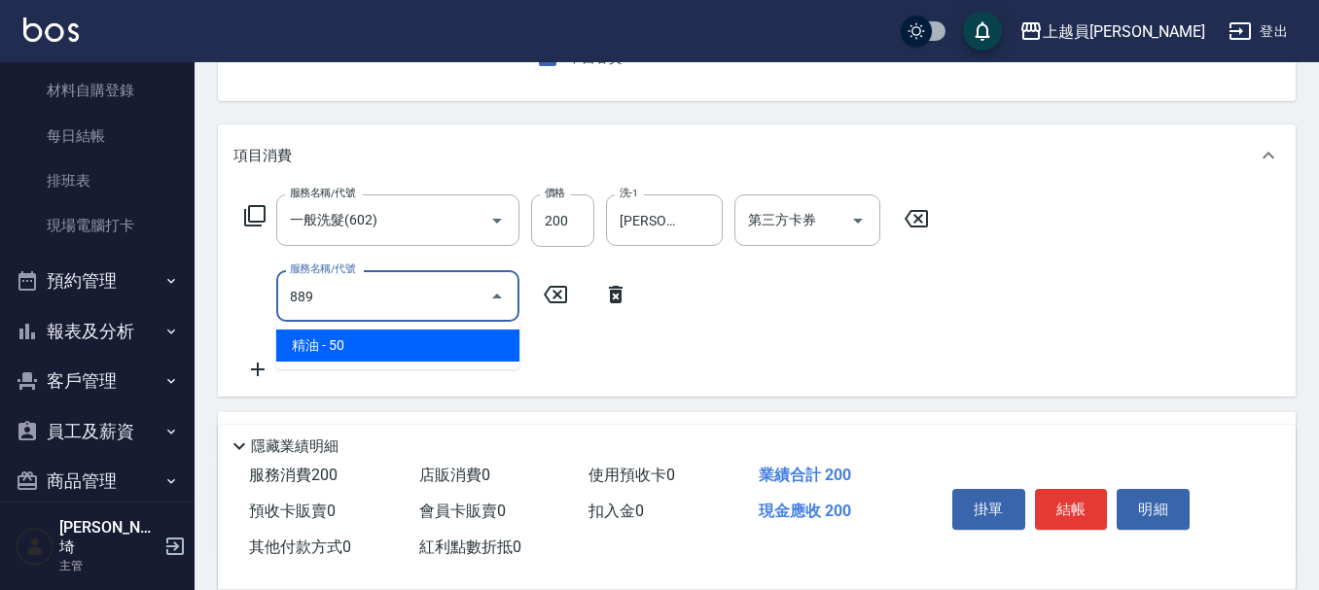
type input "精油(889)"
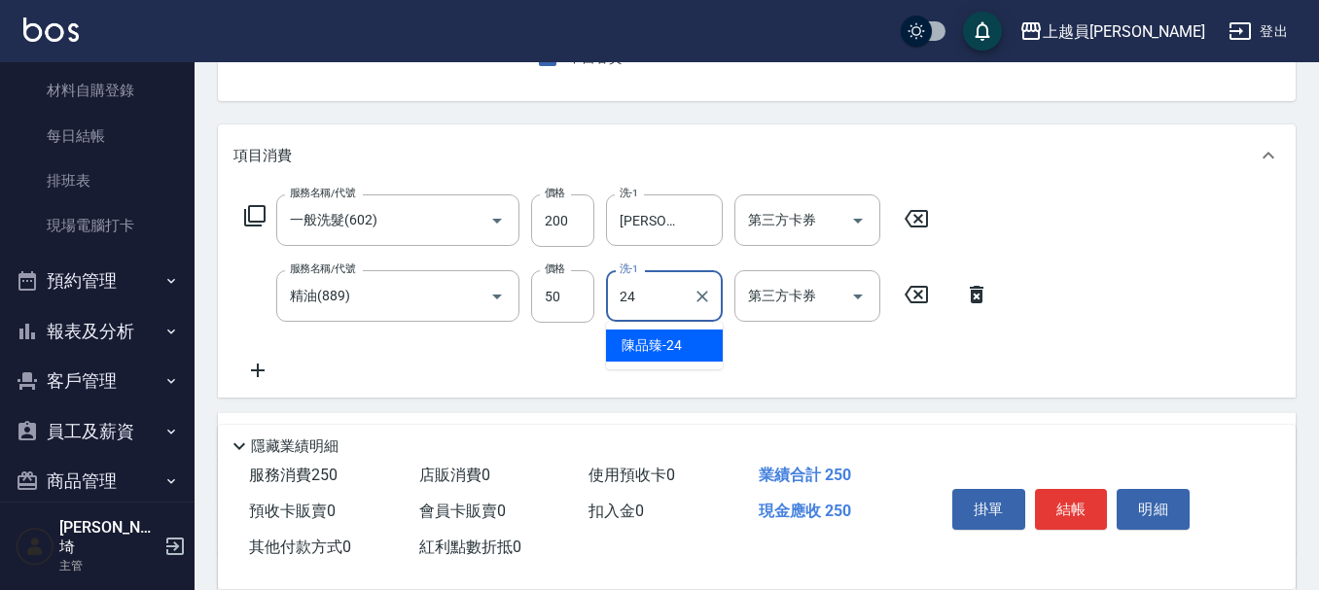
type input "[PERSON_NAME]-24"
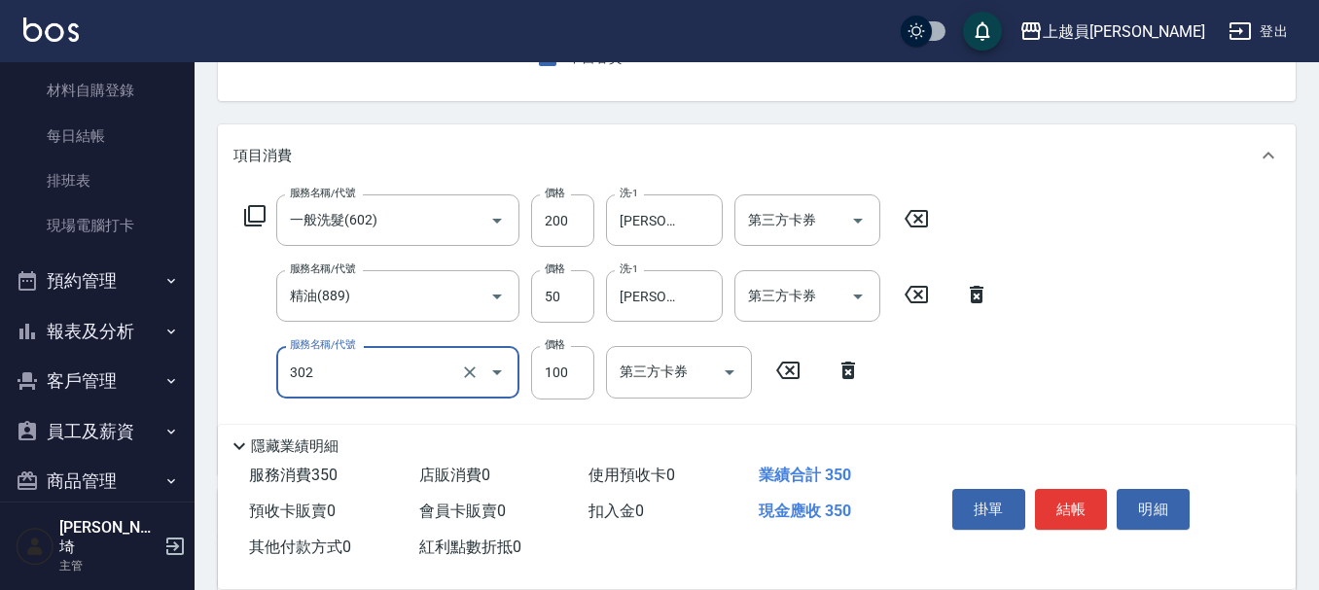
type input "剪髮(302)"
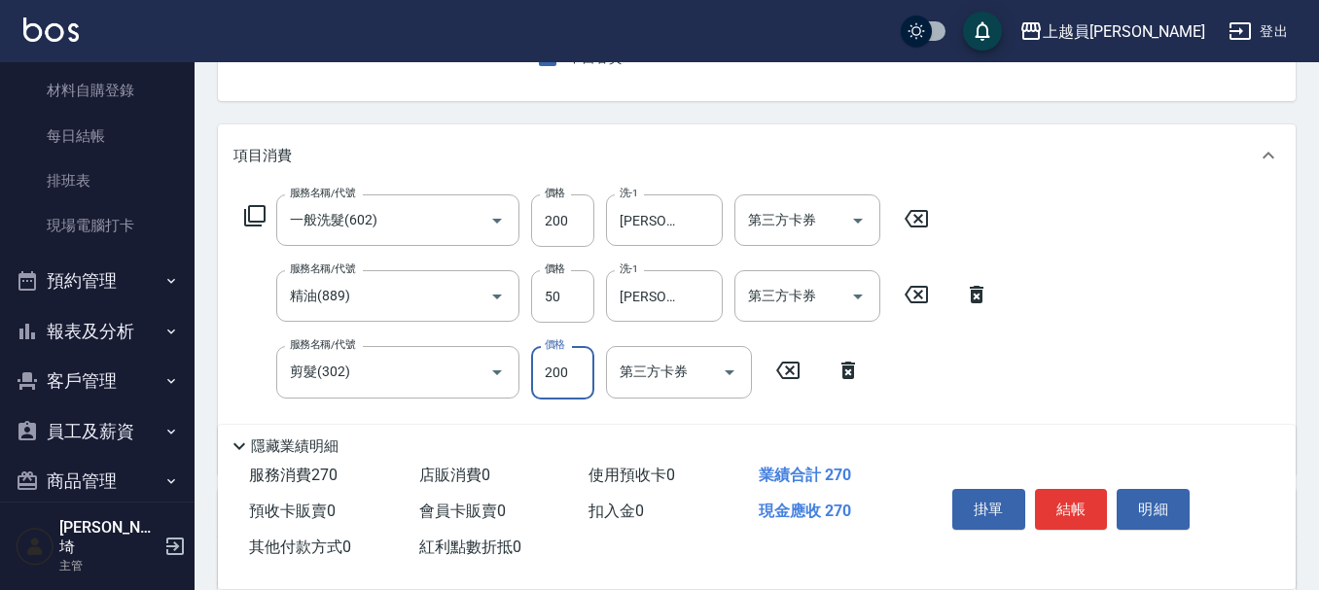
type input "200"
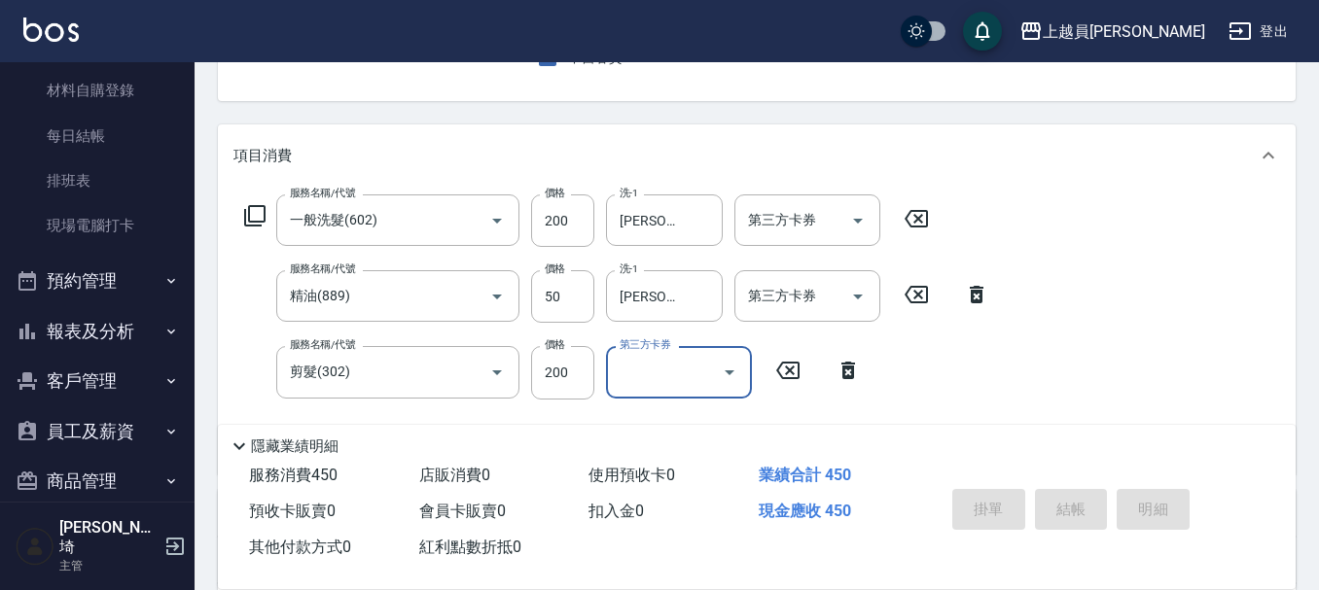
type input "[DATE] 19:41"
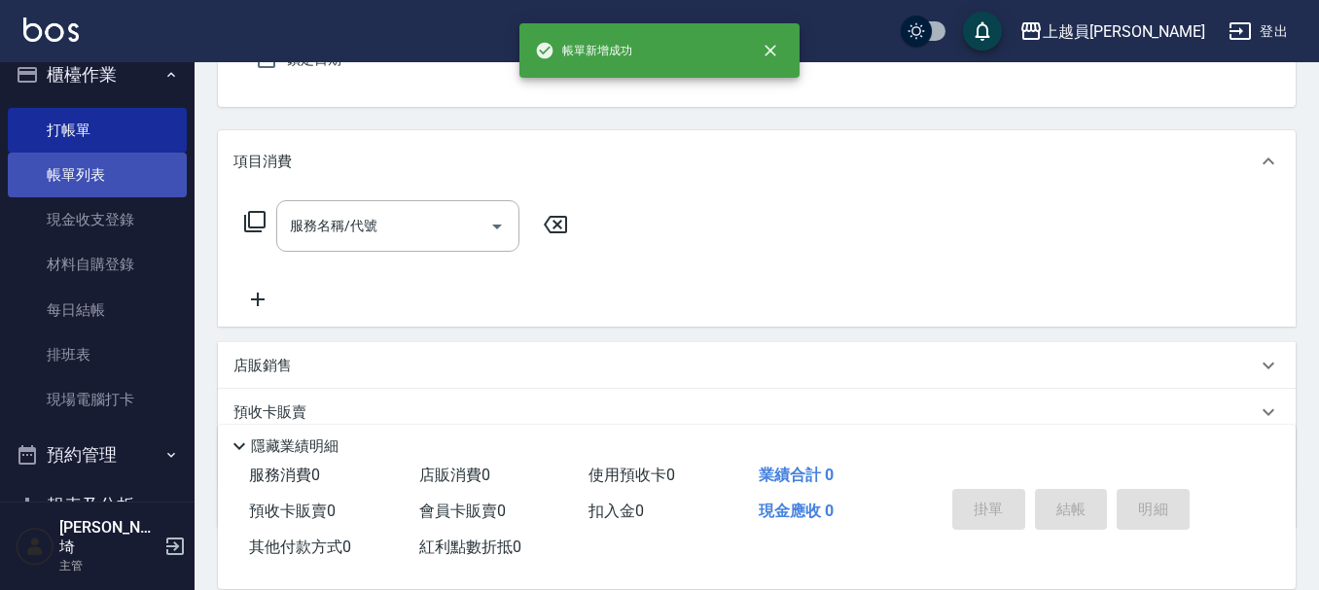
scroll to position [0, 0]
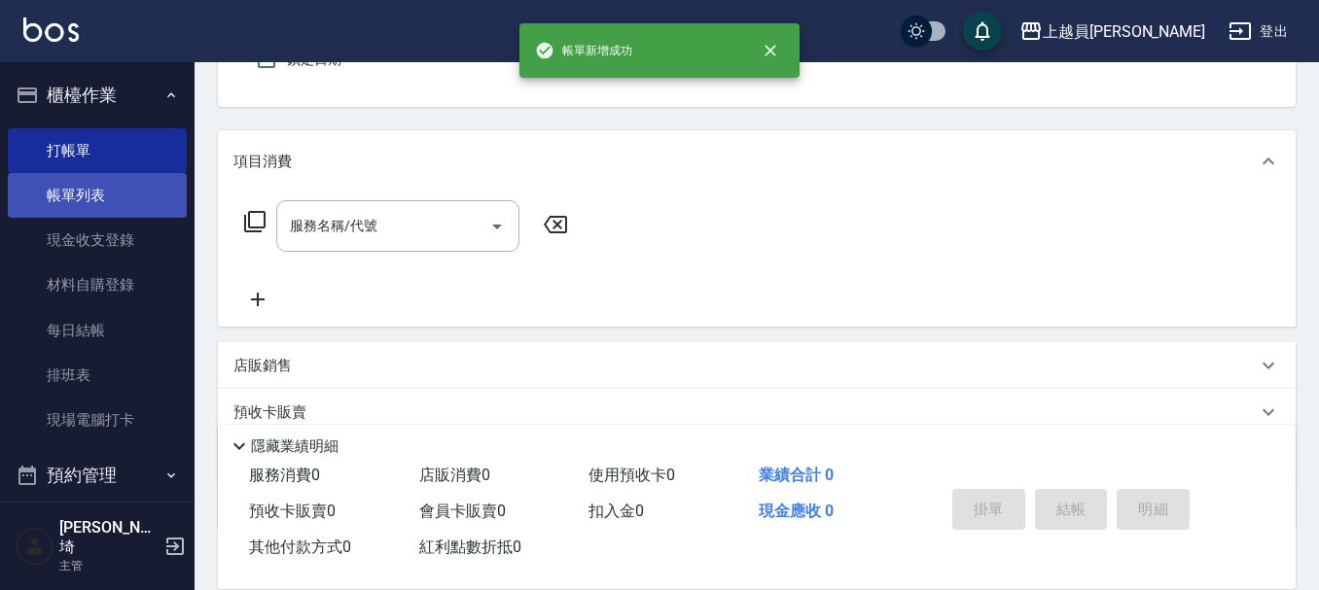
click at [90, 178] on link "帳單列表" at bounding box center [97, 195] width 179 height 45
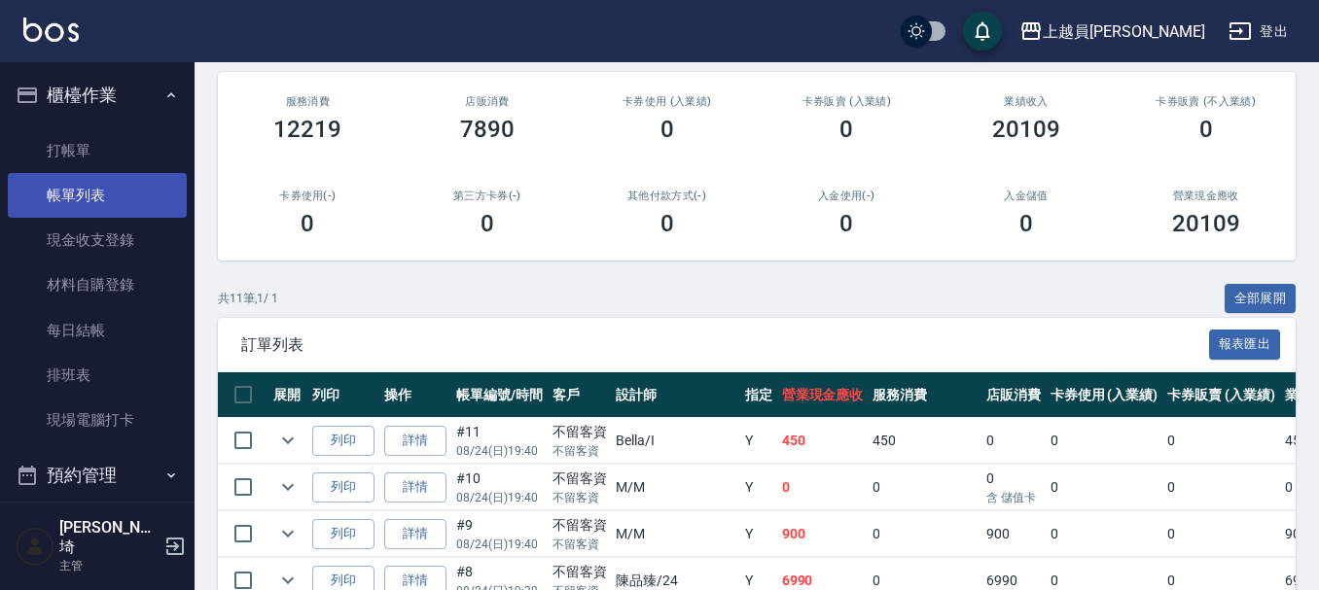
scroll to position [195, 0]
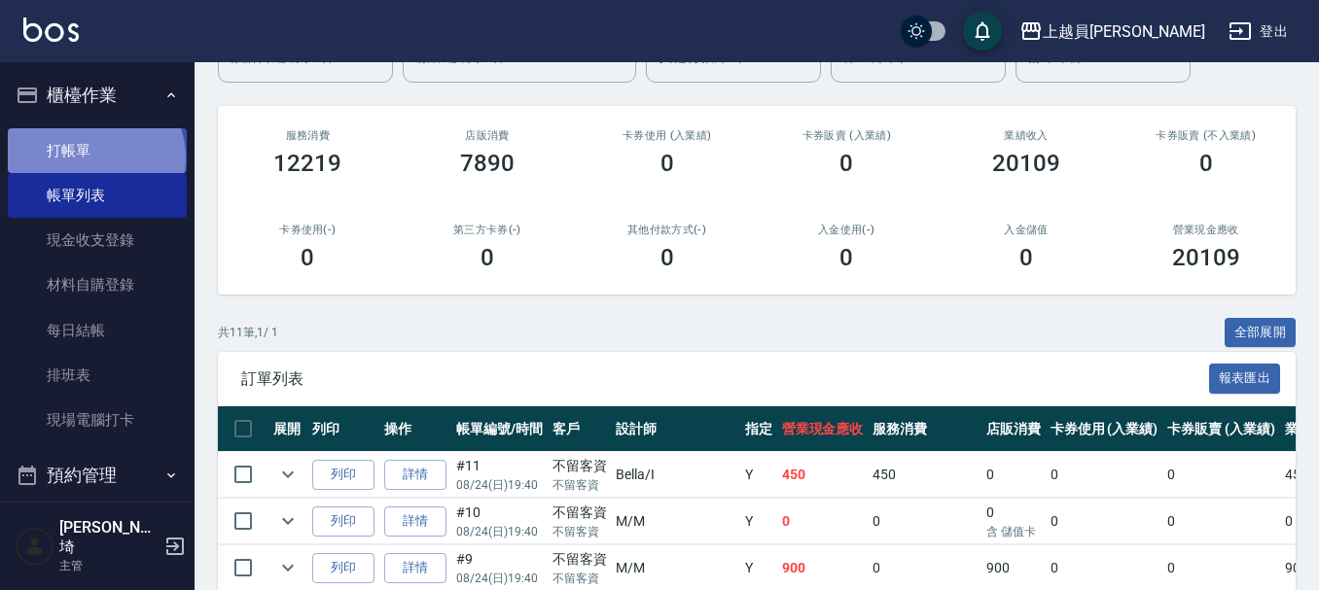
click at [93, 158] on link "打帳單" at bounding box center [97, 150] width 179 height 45
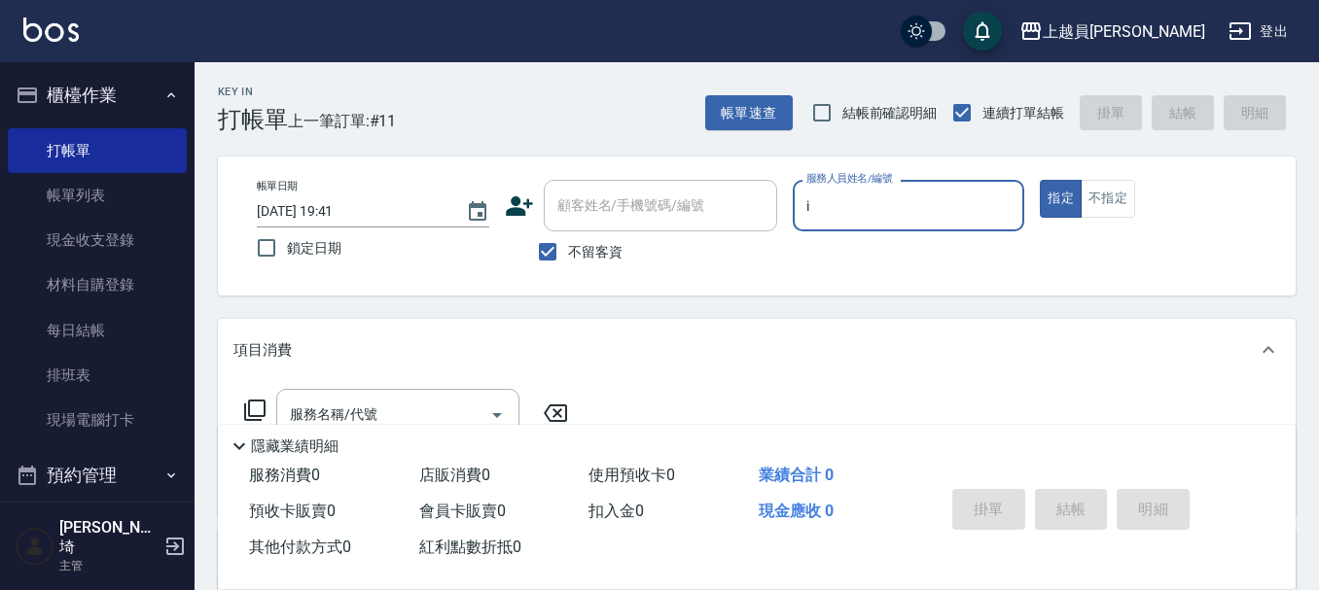
type input "Bella-I"
type button "true"
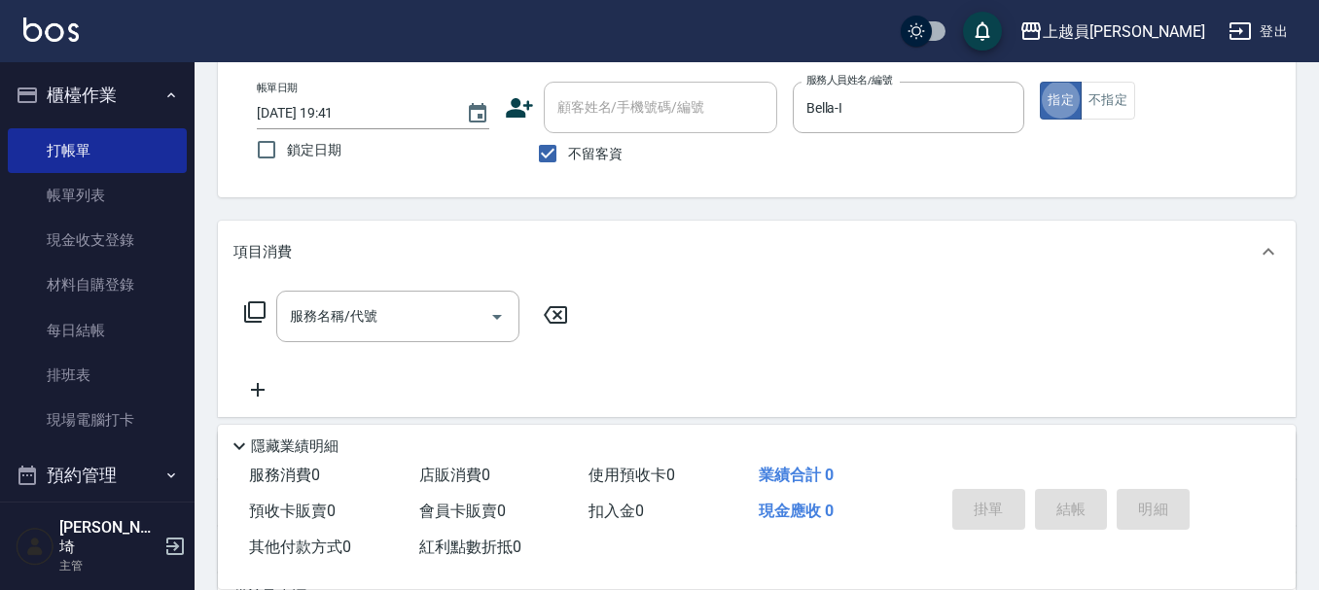
scroll to position [292, 0]
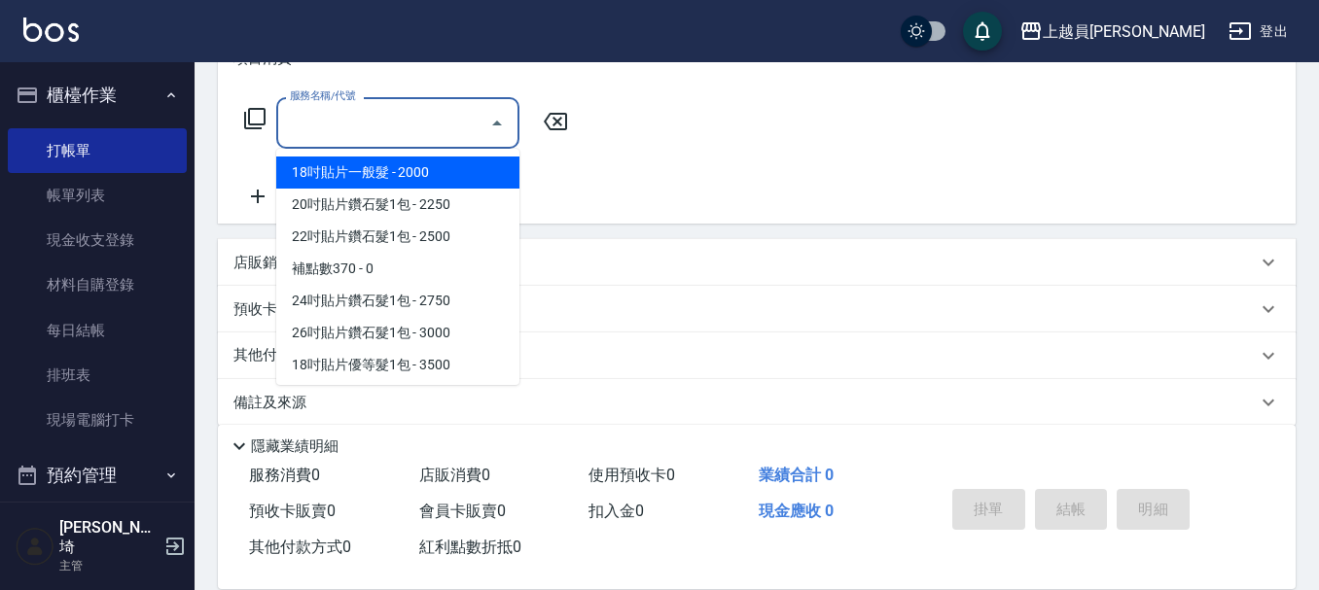
drag, startPoint x: 446, startPoint y: 112, endPoint x: 857, endPoint y: 88, distance: 411.2
click at [447, 102] on div "服務名稱/代號" at bounding box center [397, 123] width 243 height 52
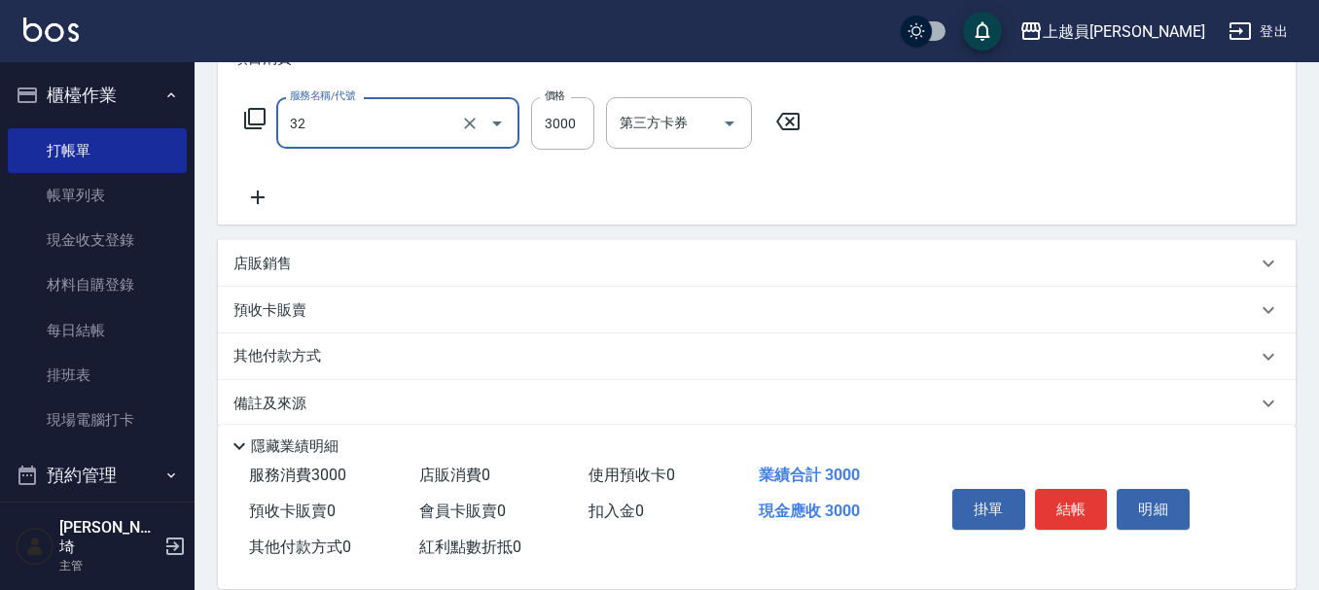
type input "染髮A餐(32)"
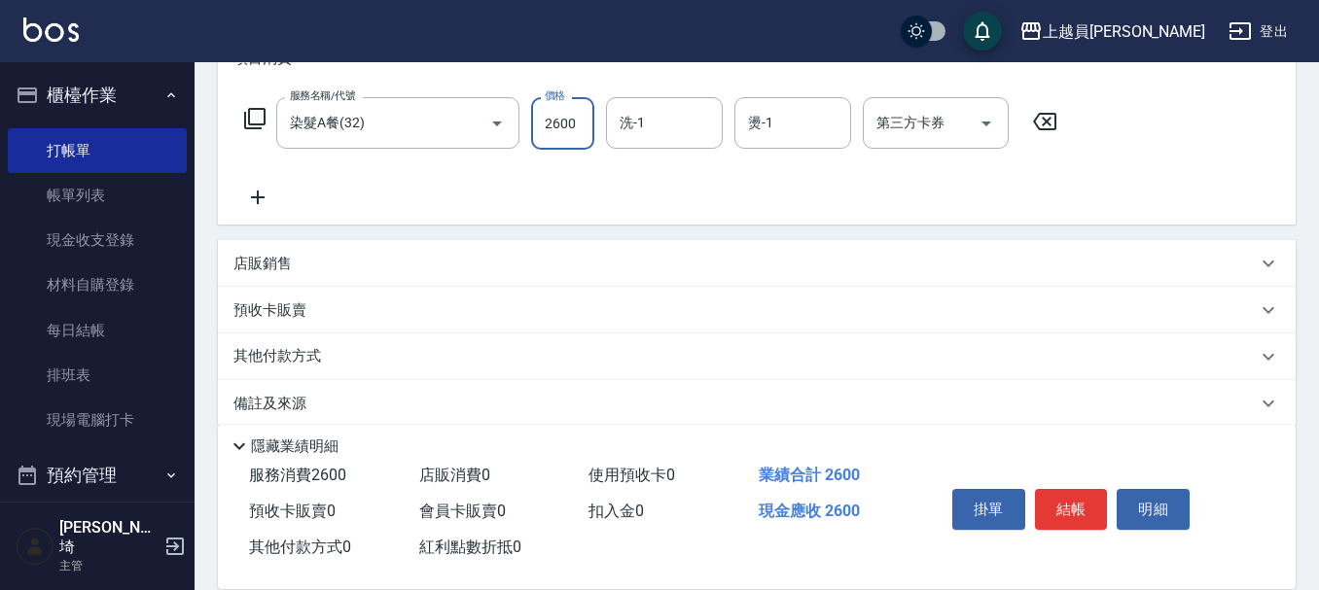
type input "2600"
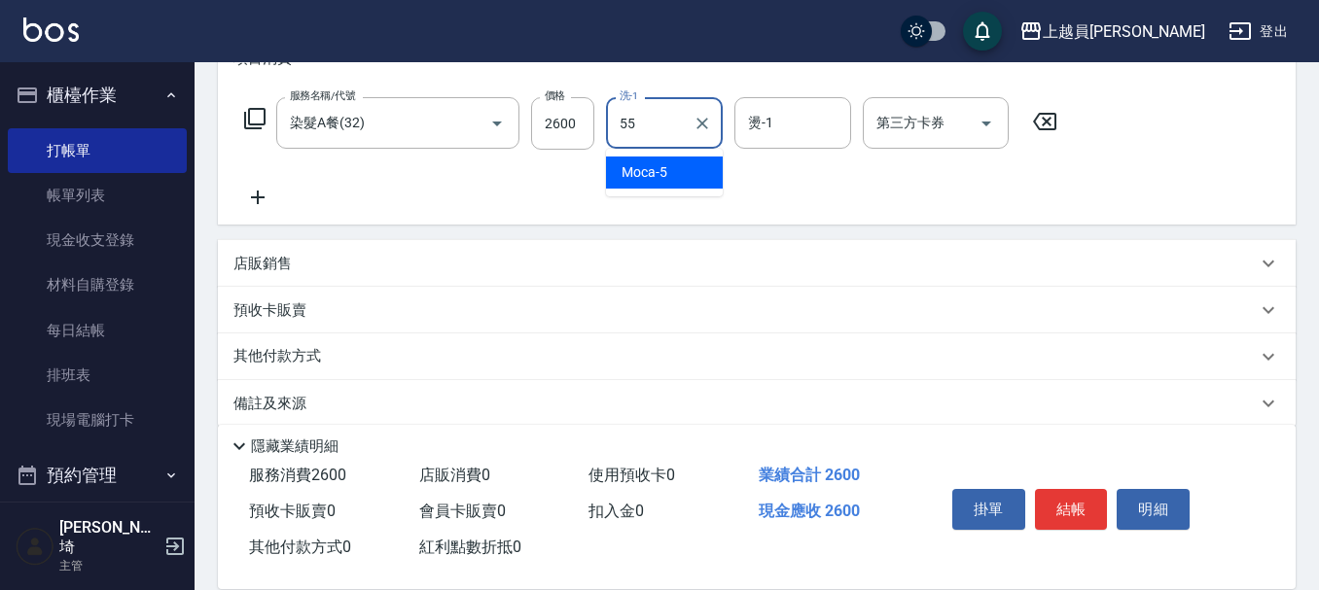
type input "妞妞-55"
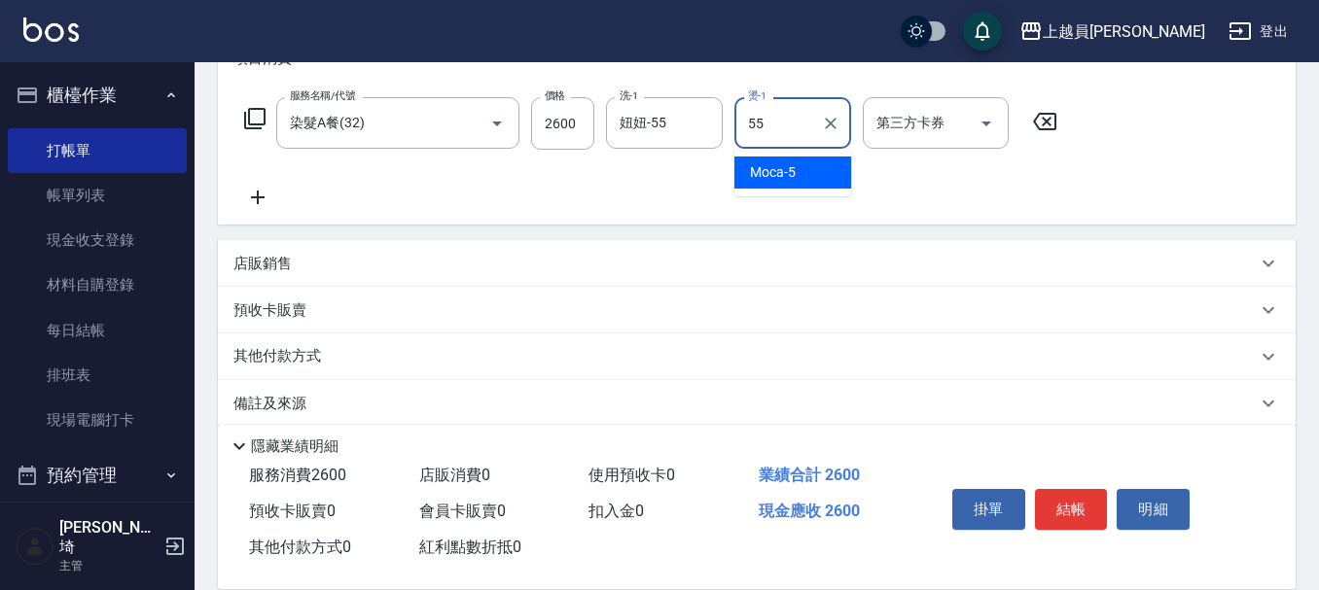
type input "妞妞-55"
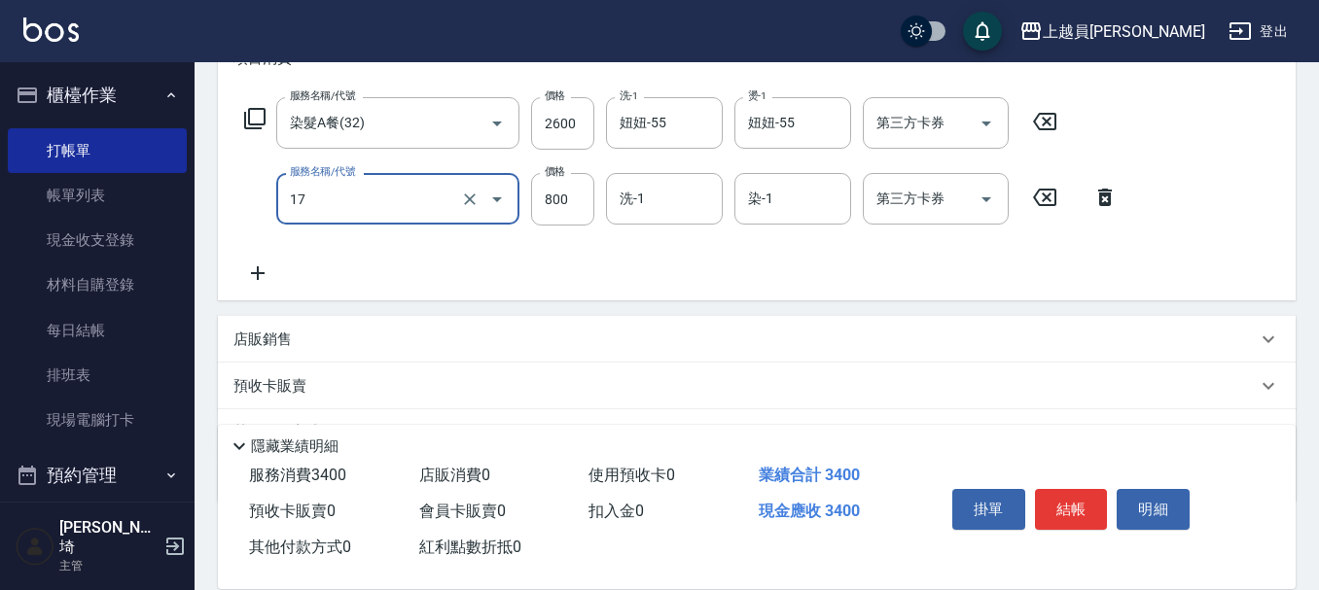
type input "染髮(17)"
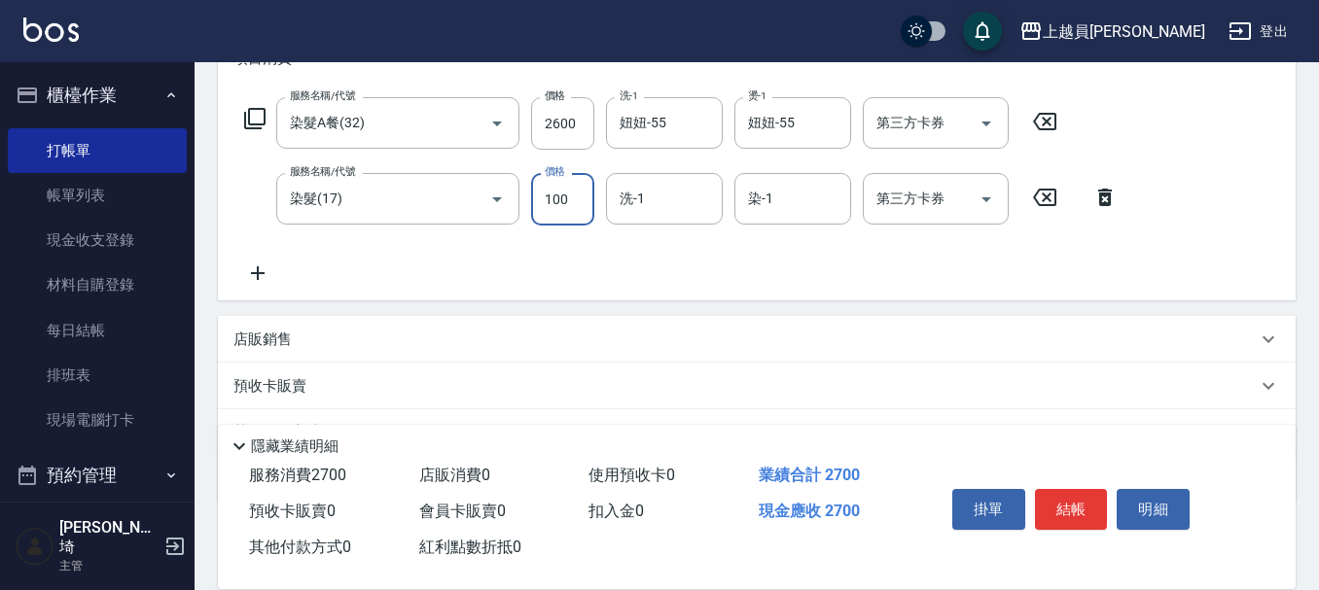
type input "100"
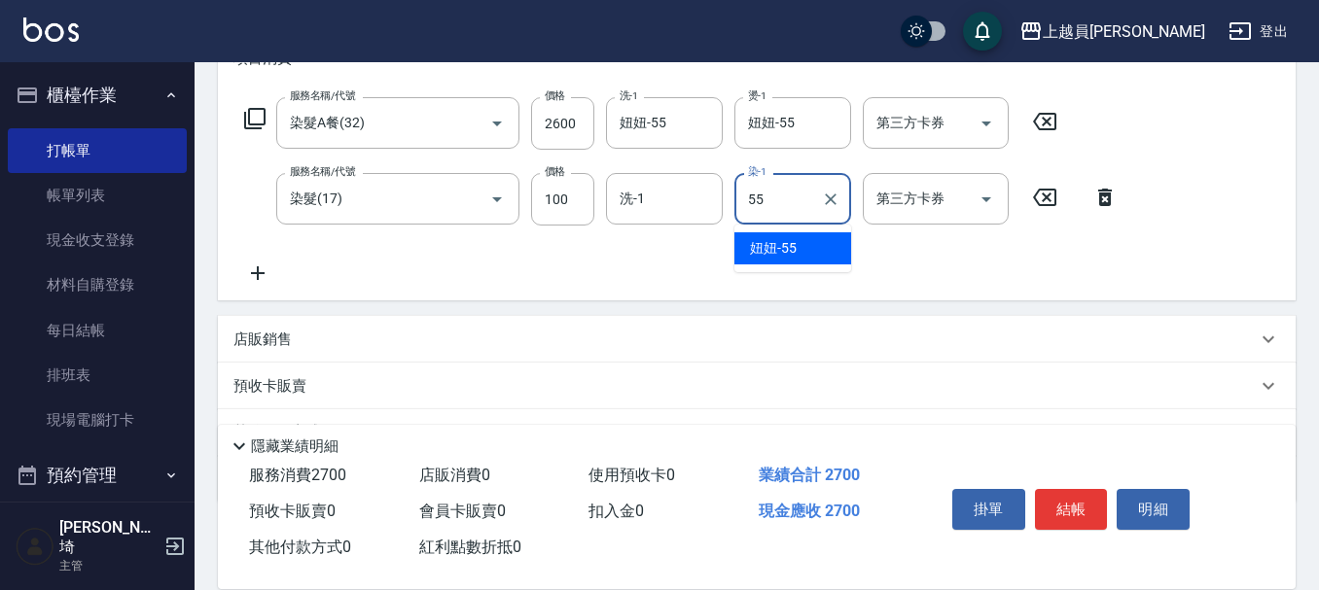
type input "妞妞-55"
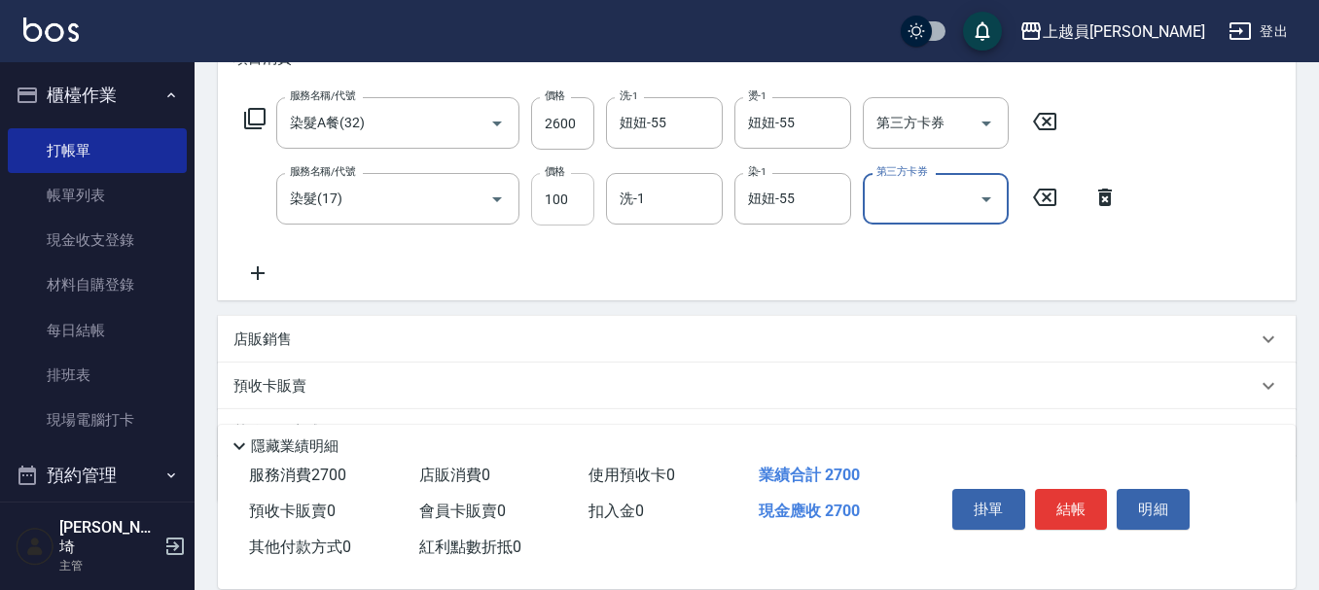
click at [563, 195] on input "100" at bounding box center [562, 199] width 63 height 53
type input "1000"
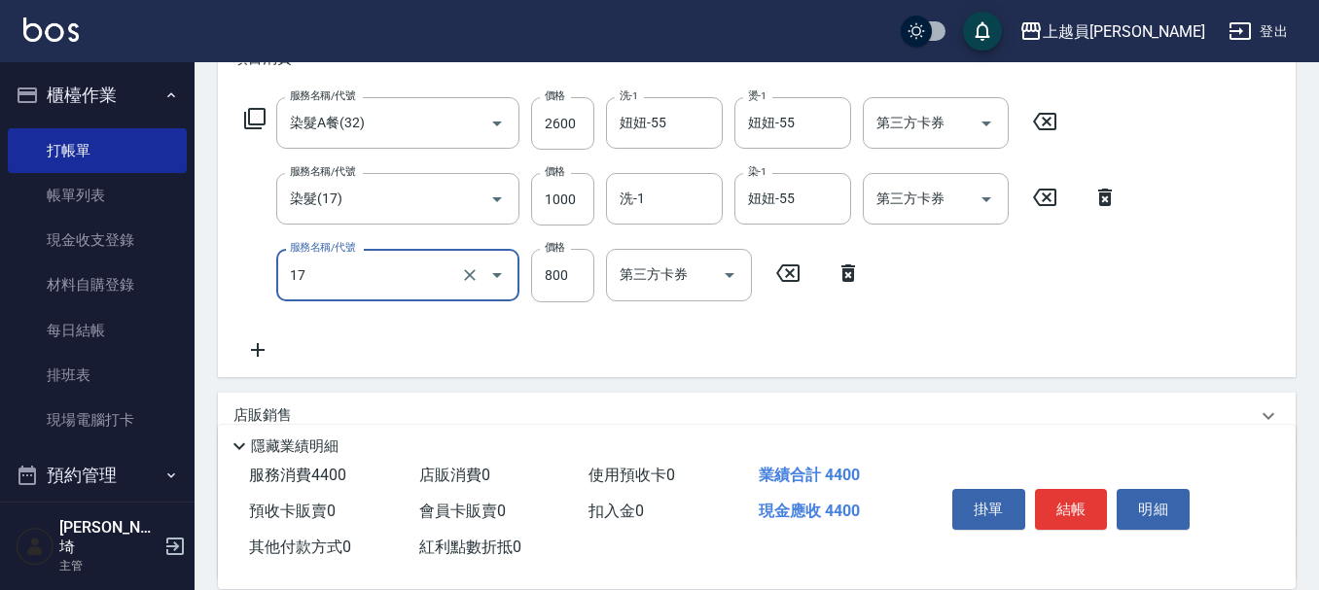
type input "染髮(17)"
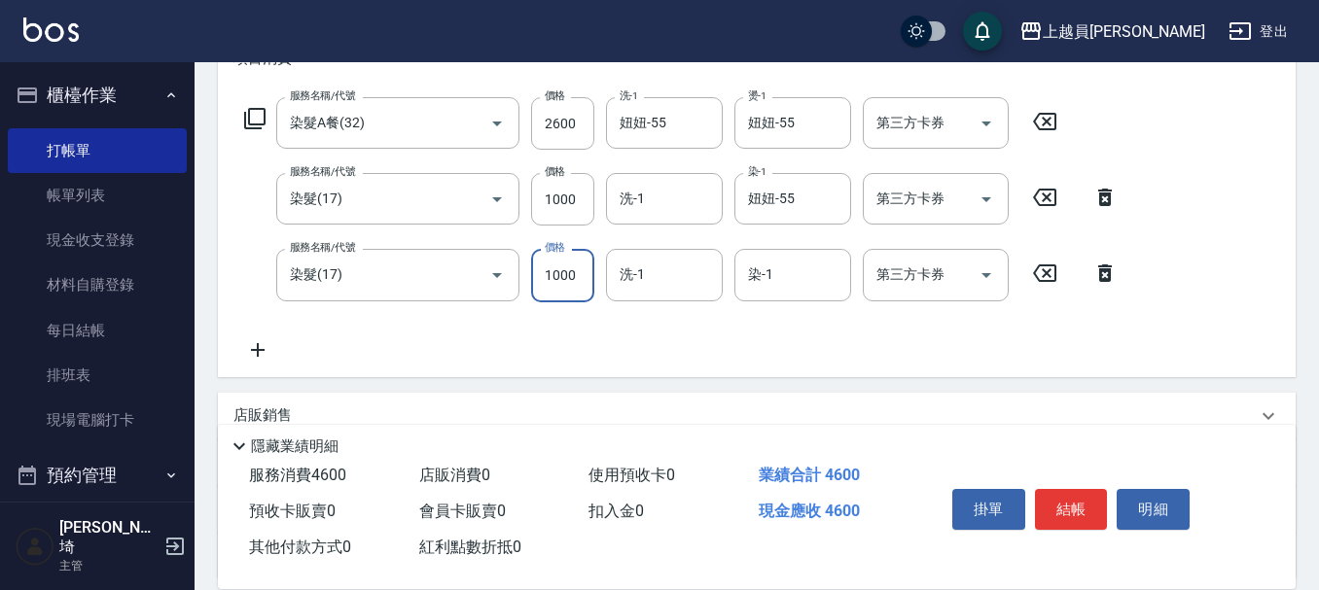
type input "1000"
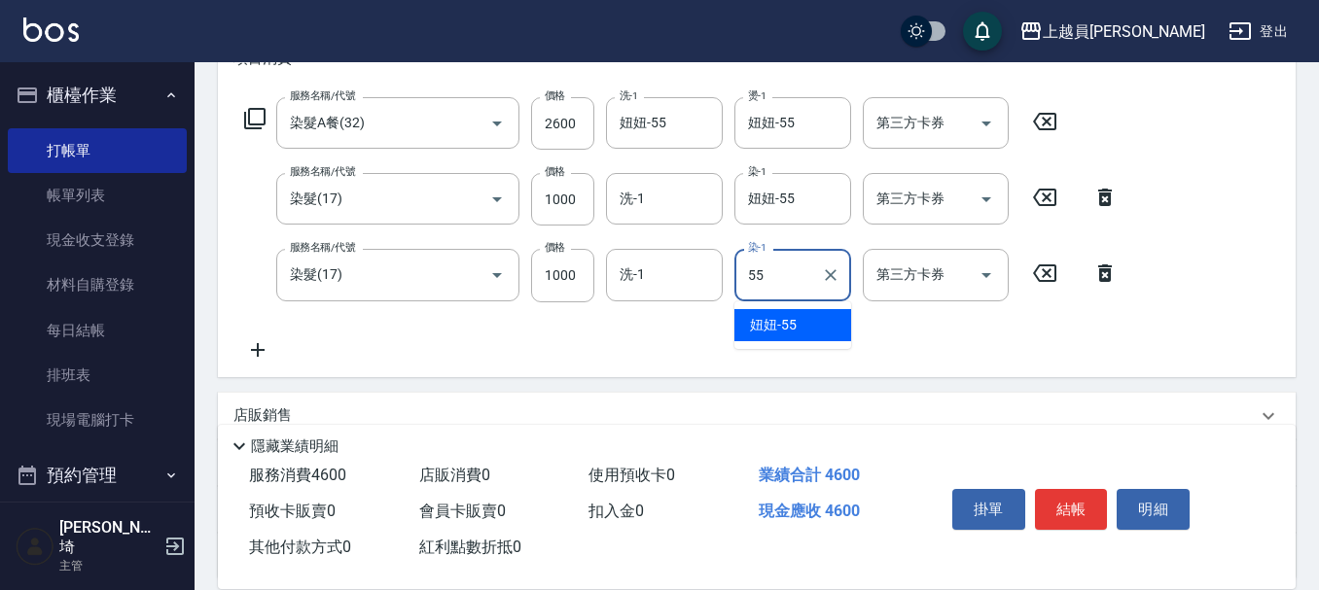
type input "妞妞-55"
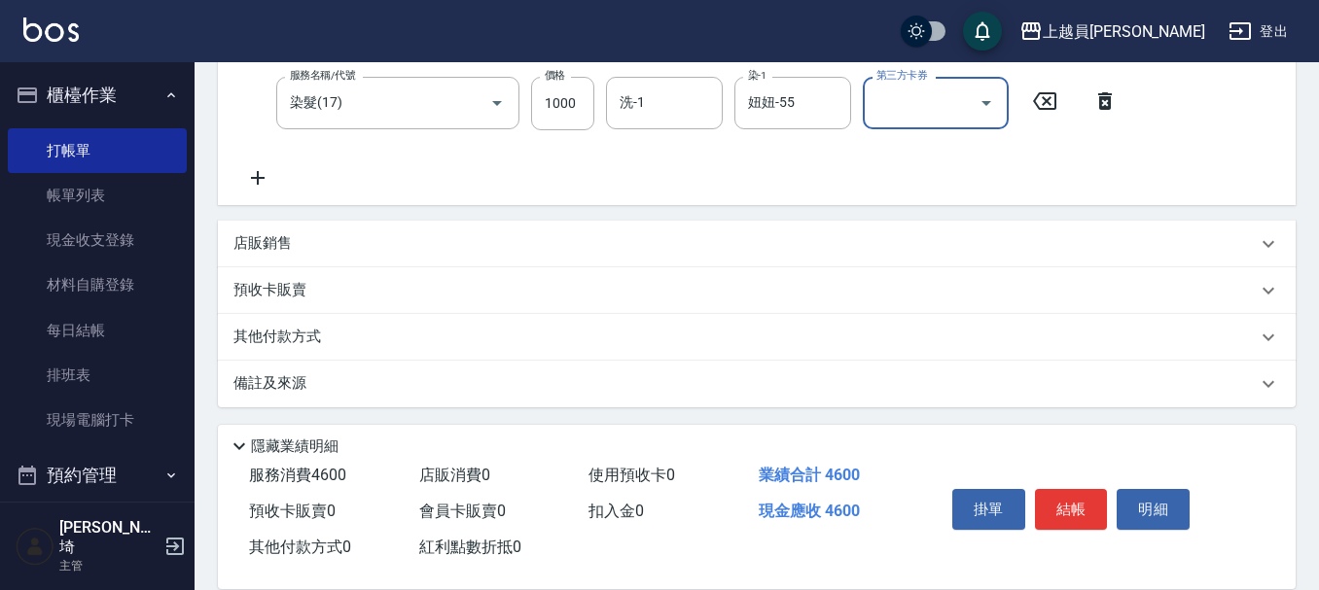
scroll to position [468, 0]
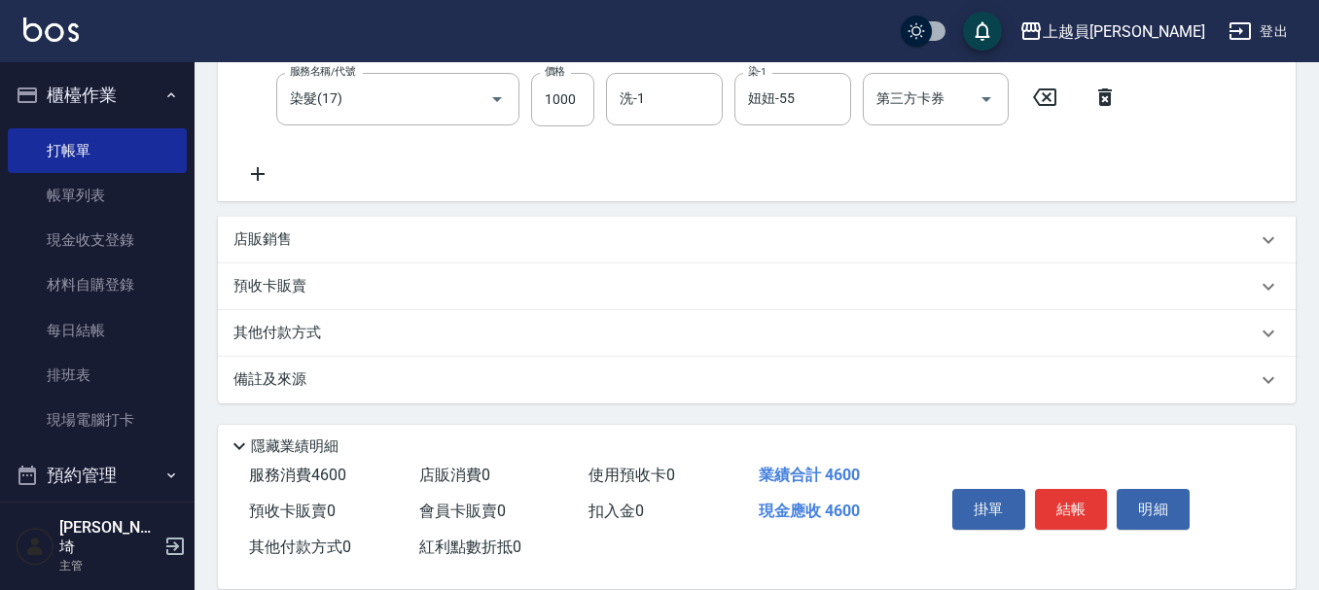
click at [409, 246] on div "店販銷售" at bounding box center [744, 240] width 1023 height 20
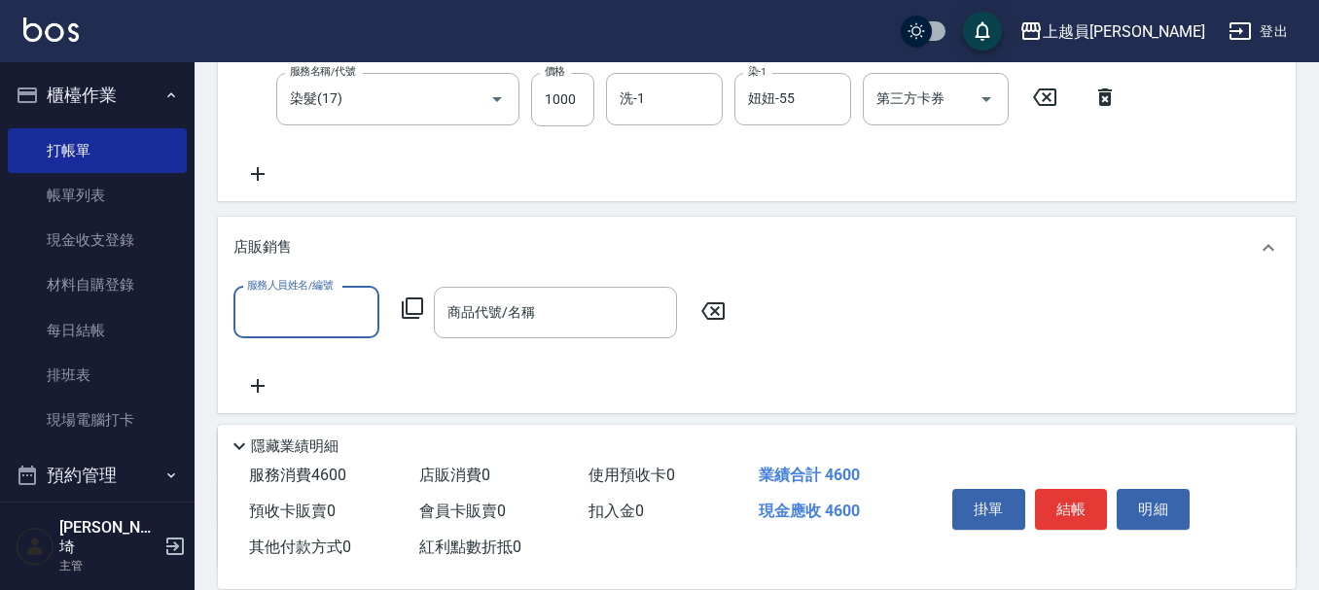
scroll to position [0, 0]
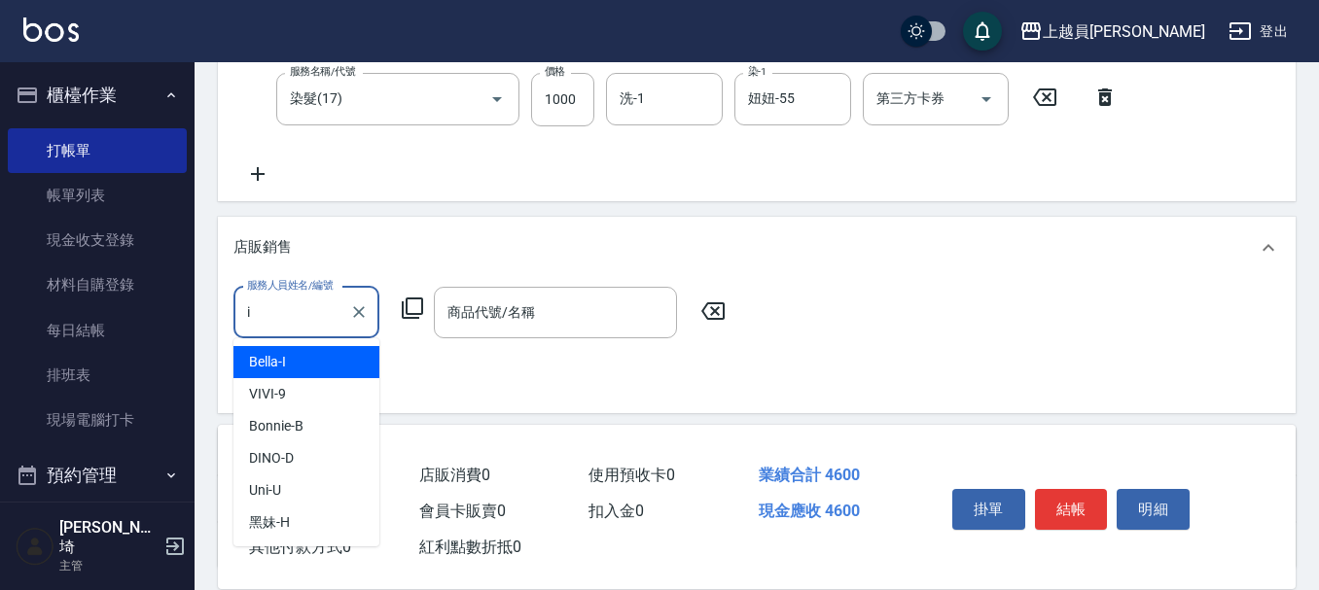
type input "Bella-I"
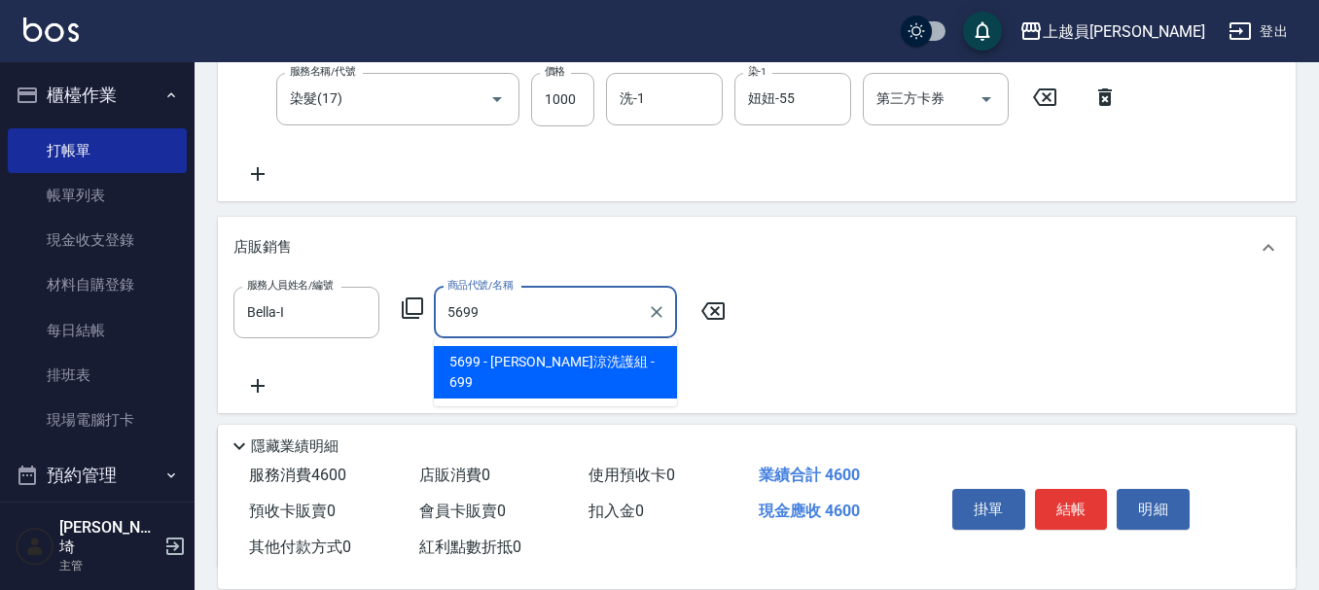
type input "[PERSON_NAME]涼洗護組"
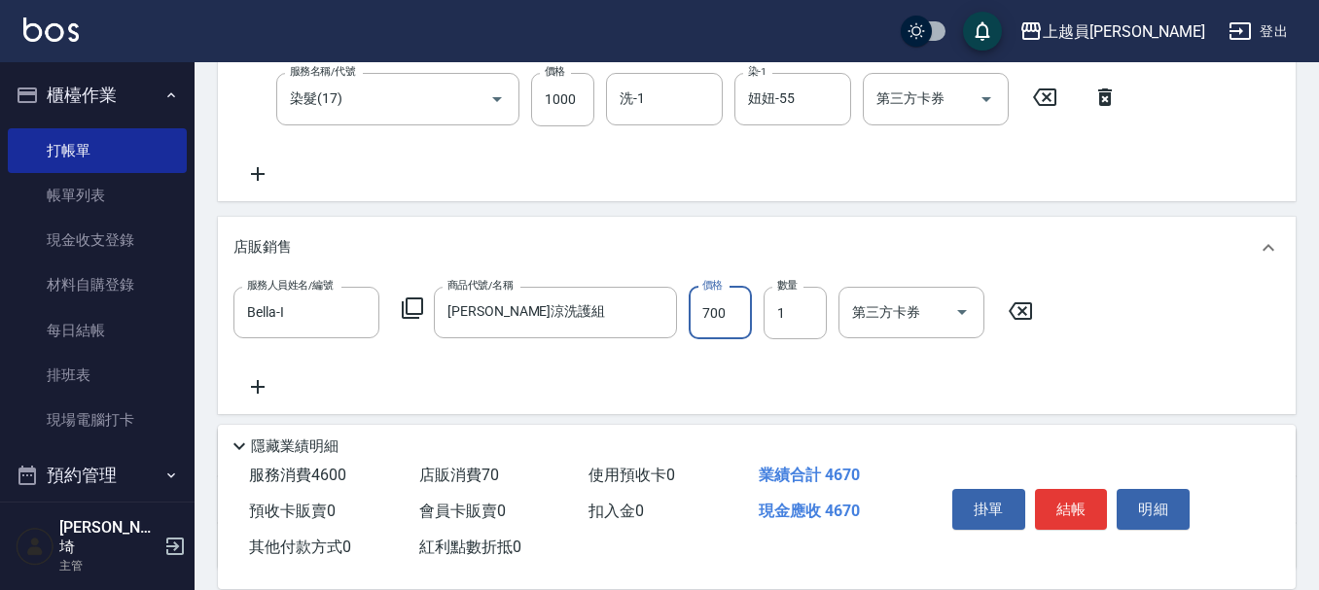
type input "700"
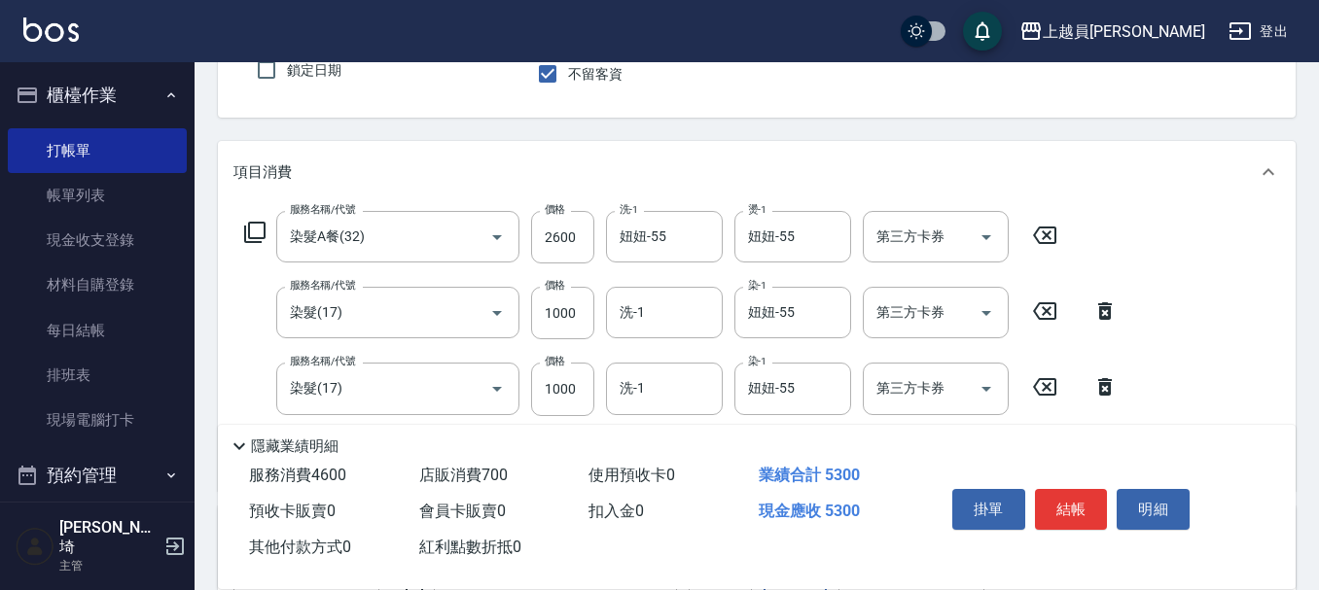
scroll to position [176, 0]
click at [564, 218] on label "價格" at bounding box center [555, 211] width 20 height 15
click at [564, 218] on input "2600" at bounding box center [562, 239] width 63 height 53
click at [574, 230] on input "2600" at bounding box center [562, 239] width 63 height 53
type input "2500"
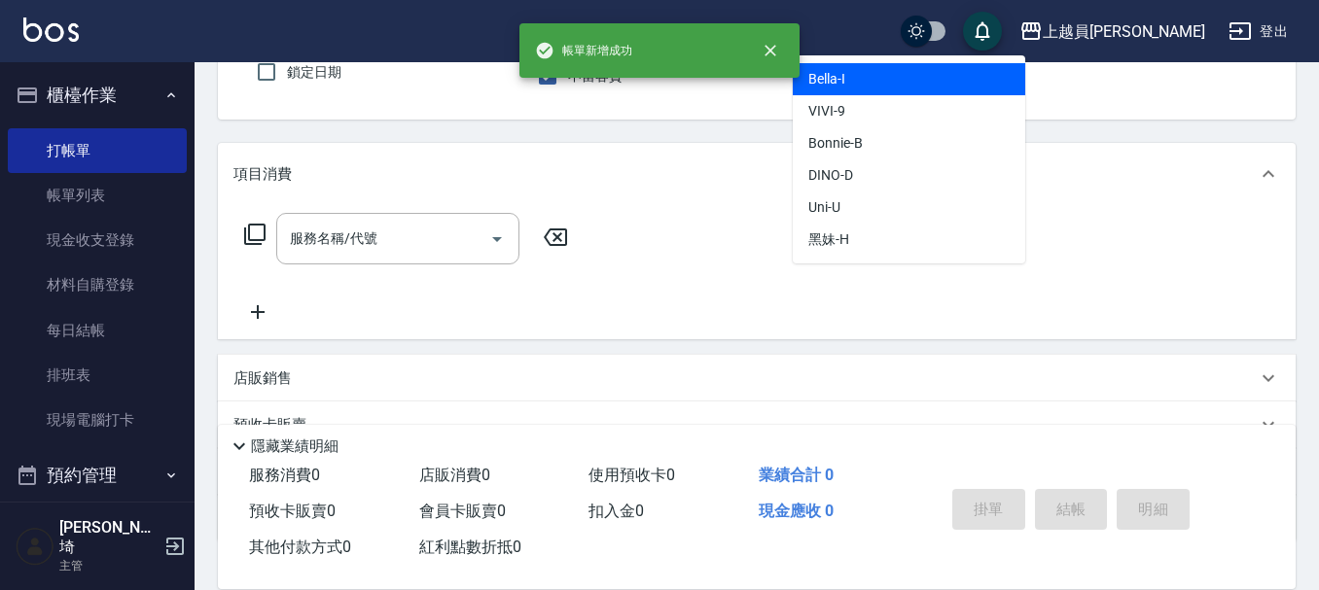
type input "Bella-I"
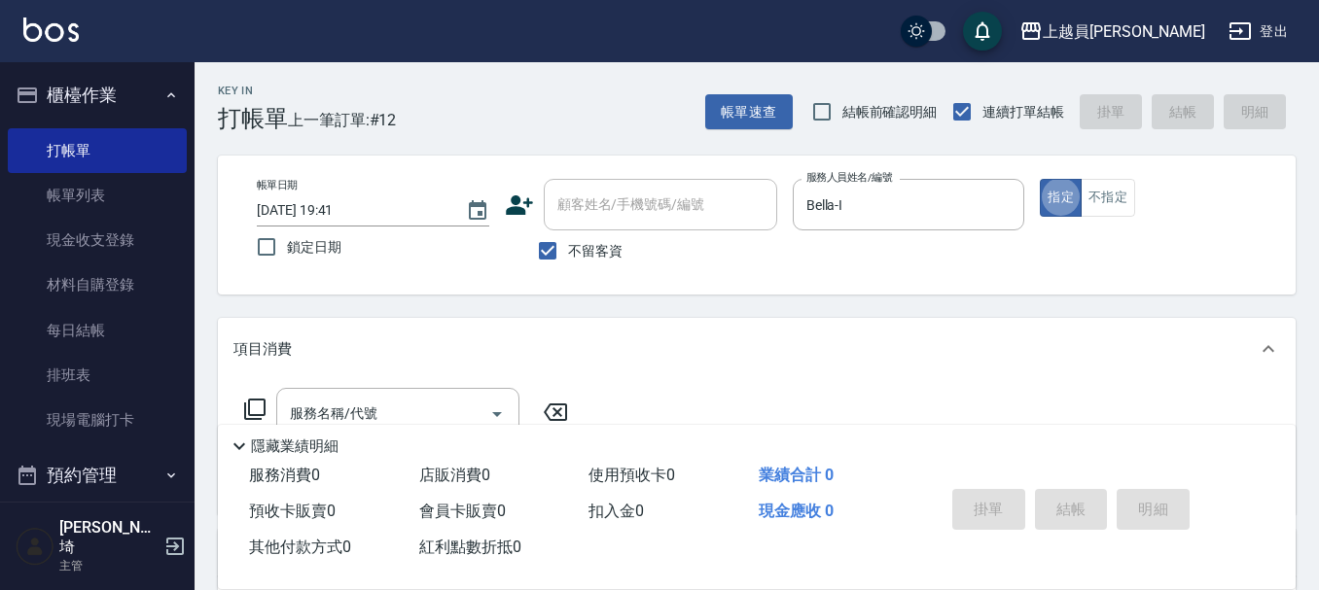
scroll to position [0, 0]
click at [1086, 191] on button "不指定" at bounding box center [1108, 199] width 54 height 38
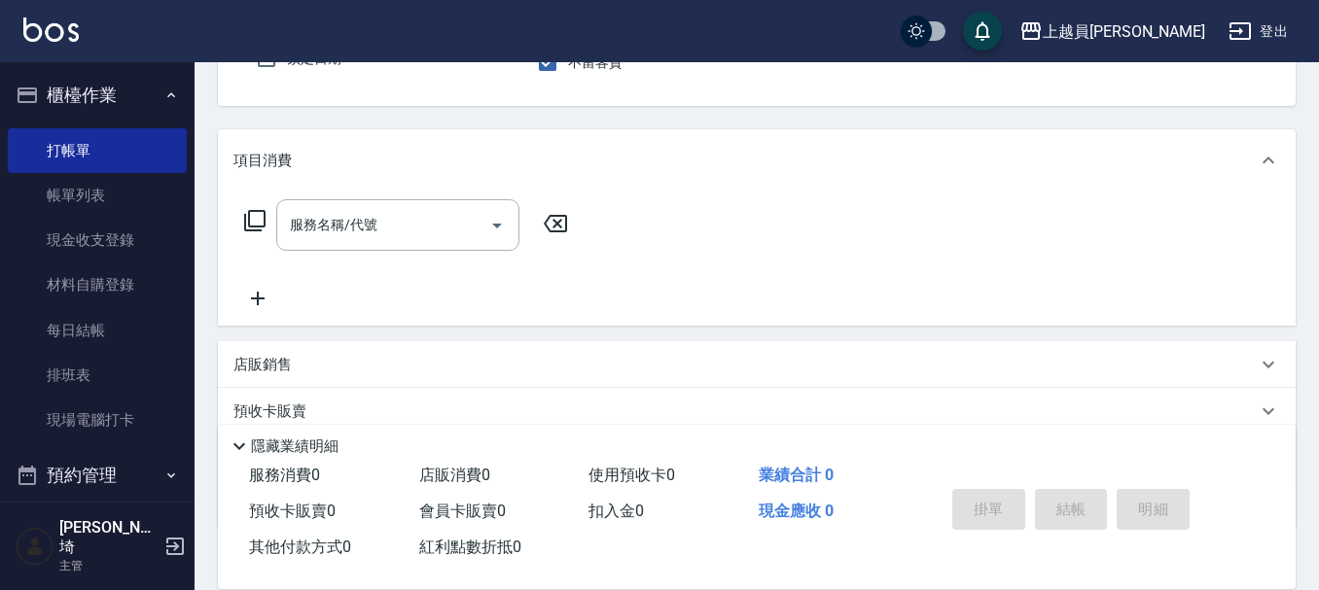
scroll to position [195, 0]
click at [367, 214] on div "服務名稱/代號 服務名稱/代號" at bounding box center [397, 221] width 243 height 52
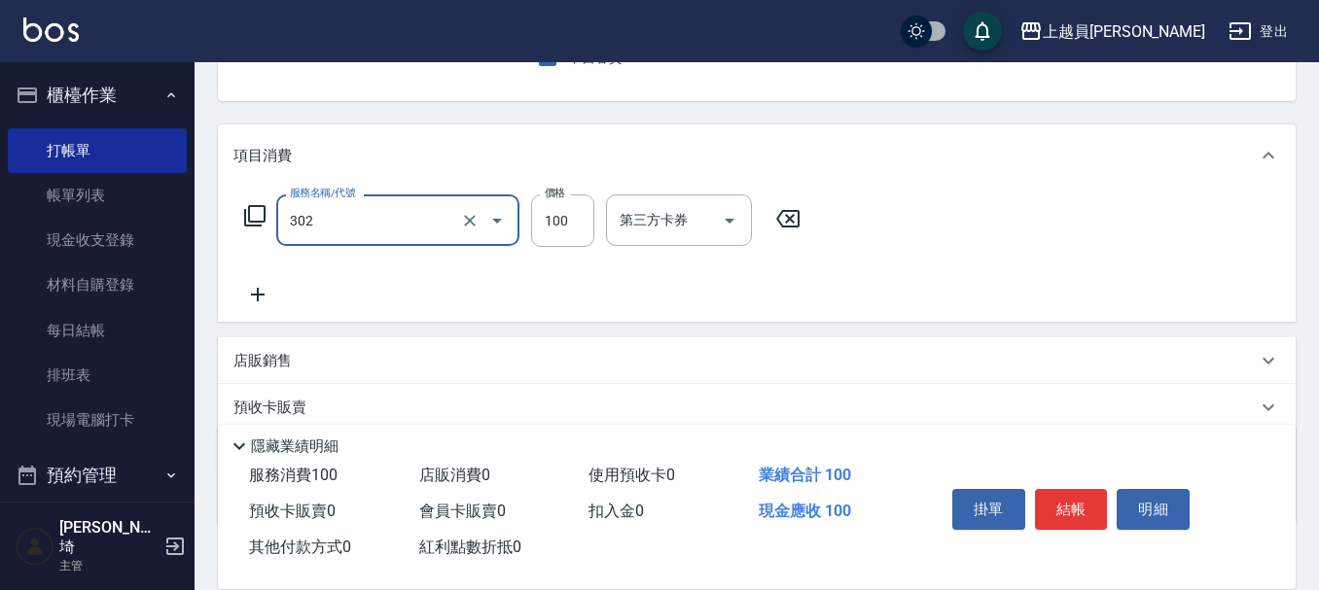
type input "剪髮(302)"
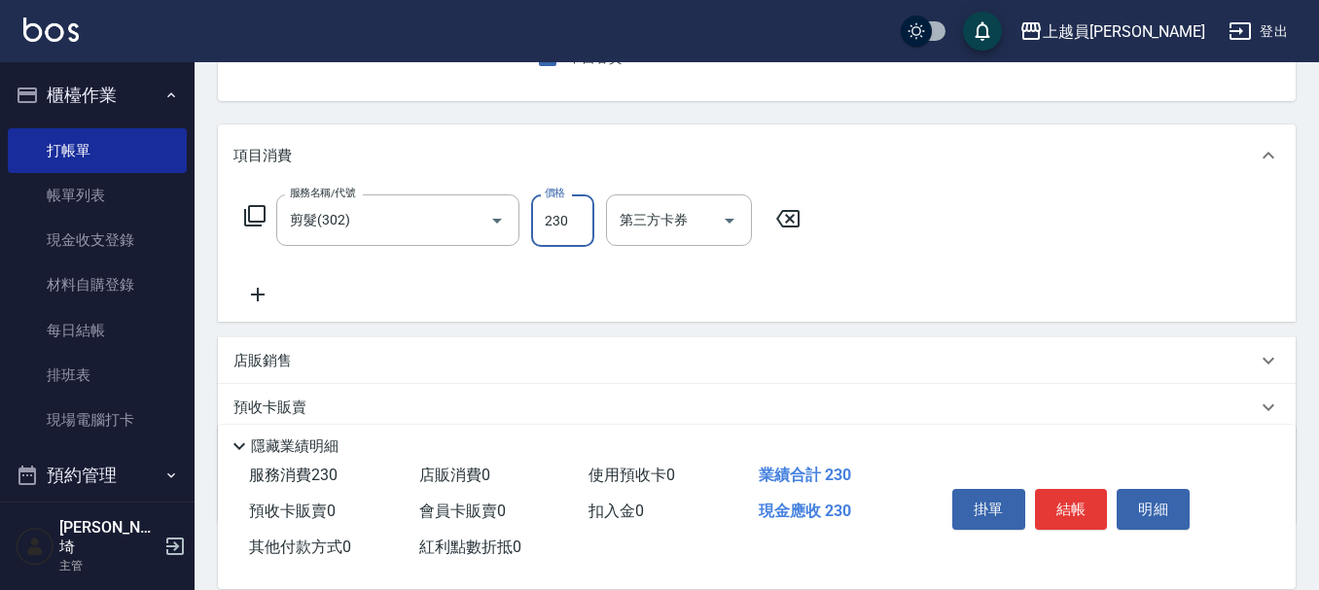
type input "230"
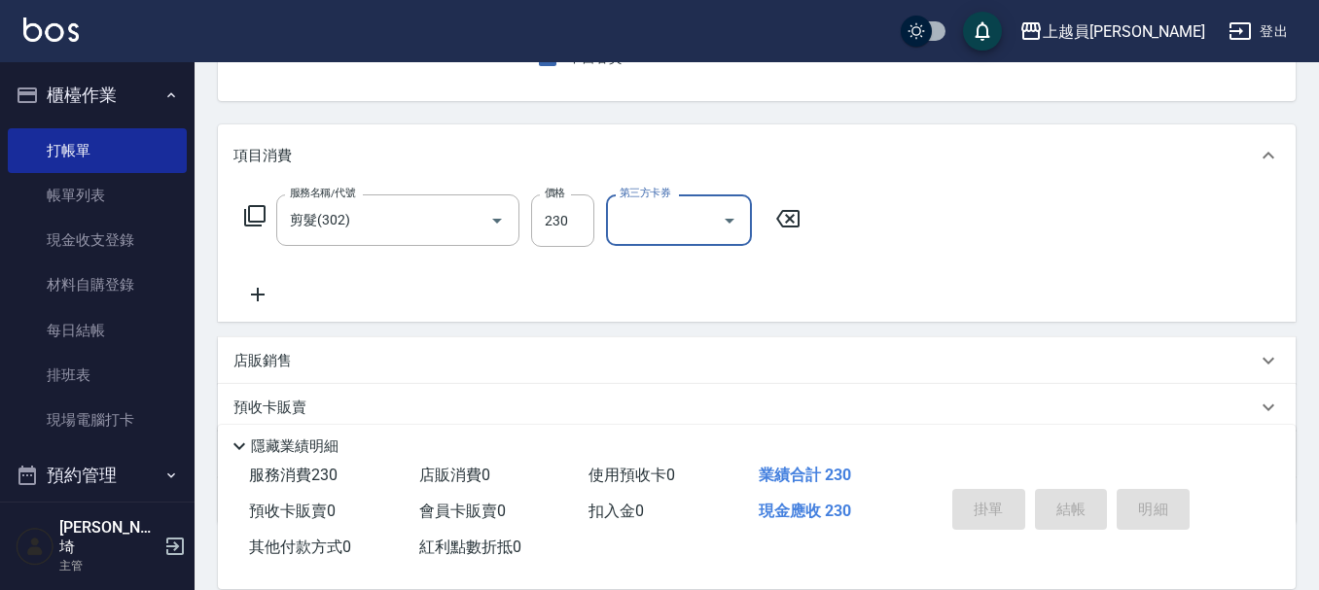
type input "[DATE] 19:42"
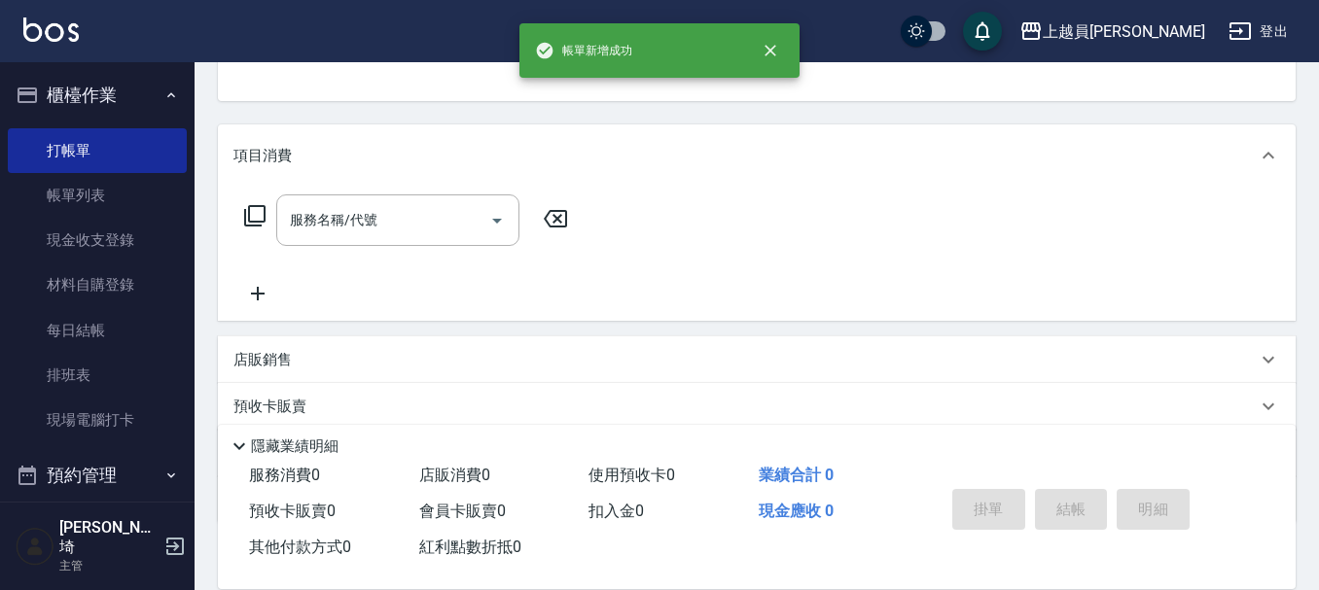
scroll to position [189, 0]
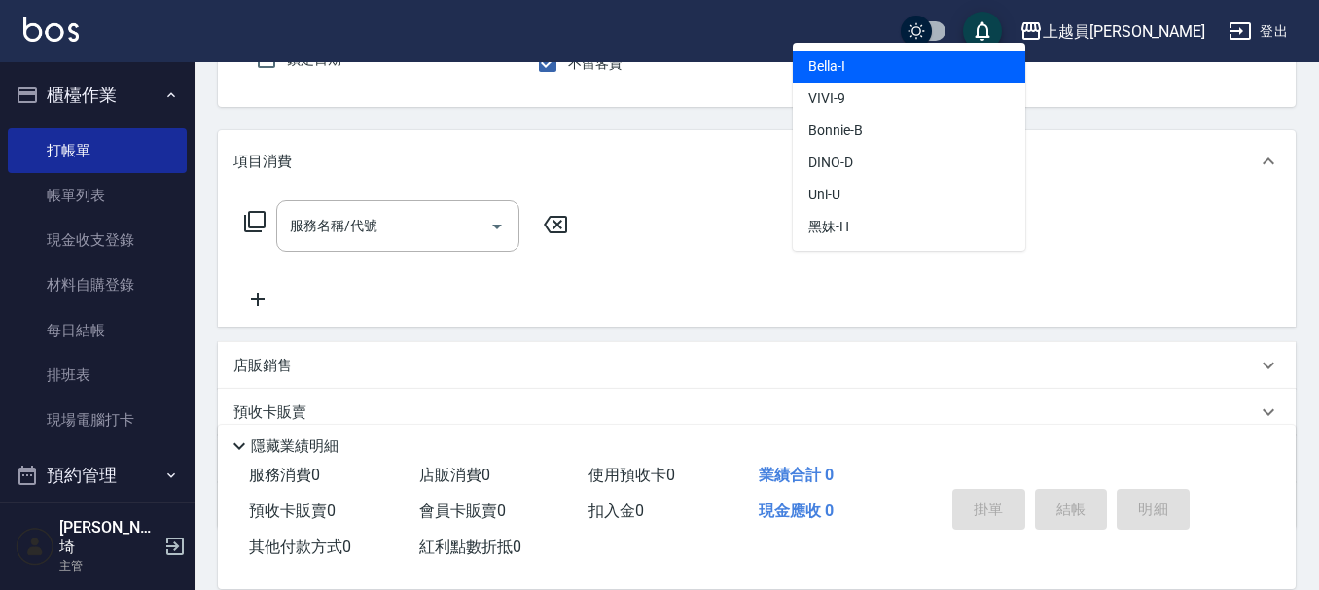
type input "i"
type button "false"
type input "Bella-I"
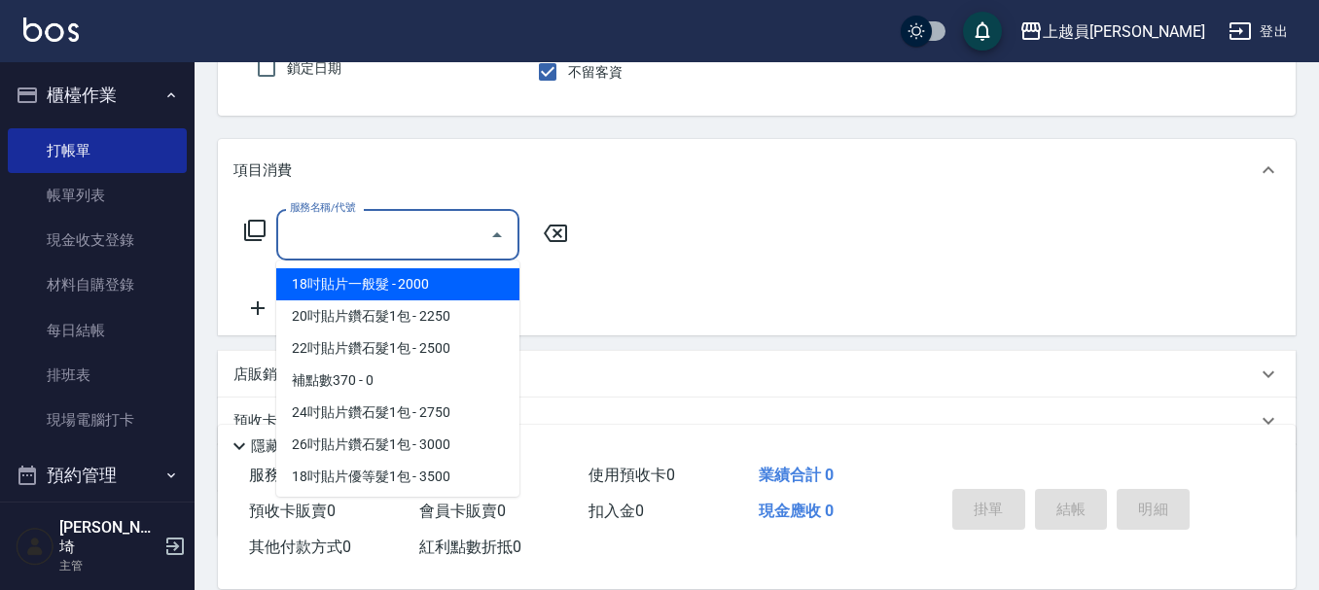
click at [353, 246] on input "服務名稱/代號" at bounding box center [383, 235] width 196 height 34
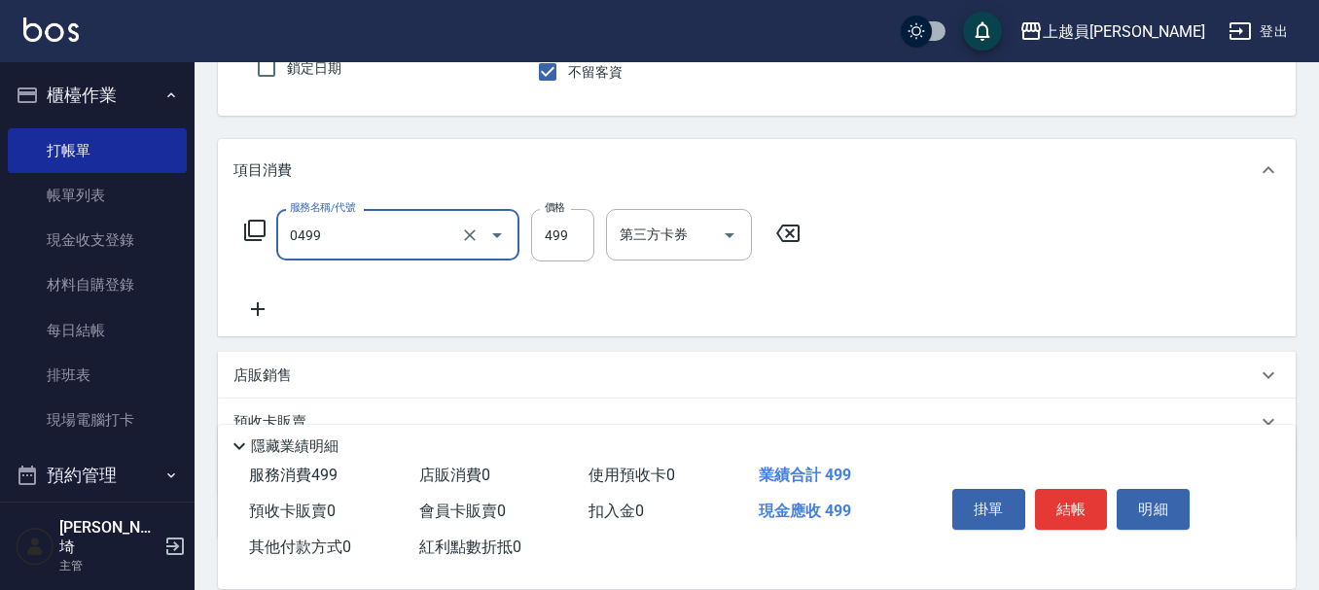
type input "去角質洗髮(0499)"
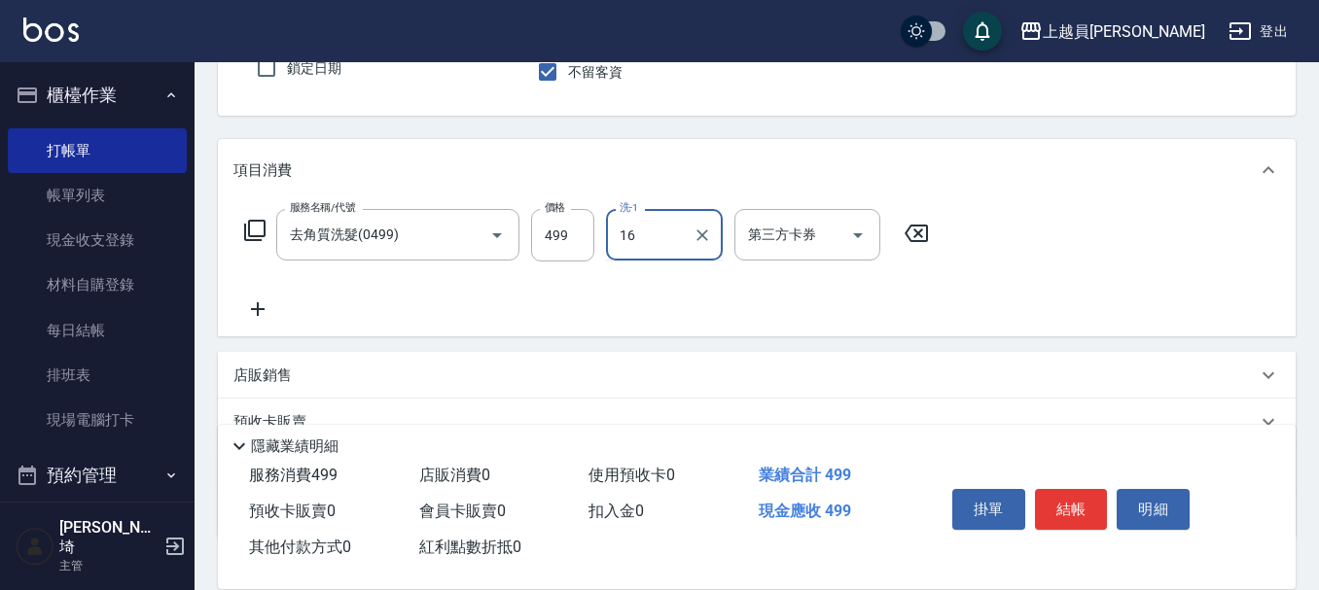
type input "[PERSON_NAME]-16"
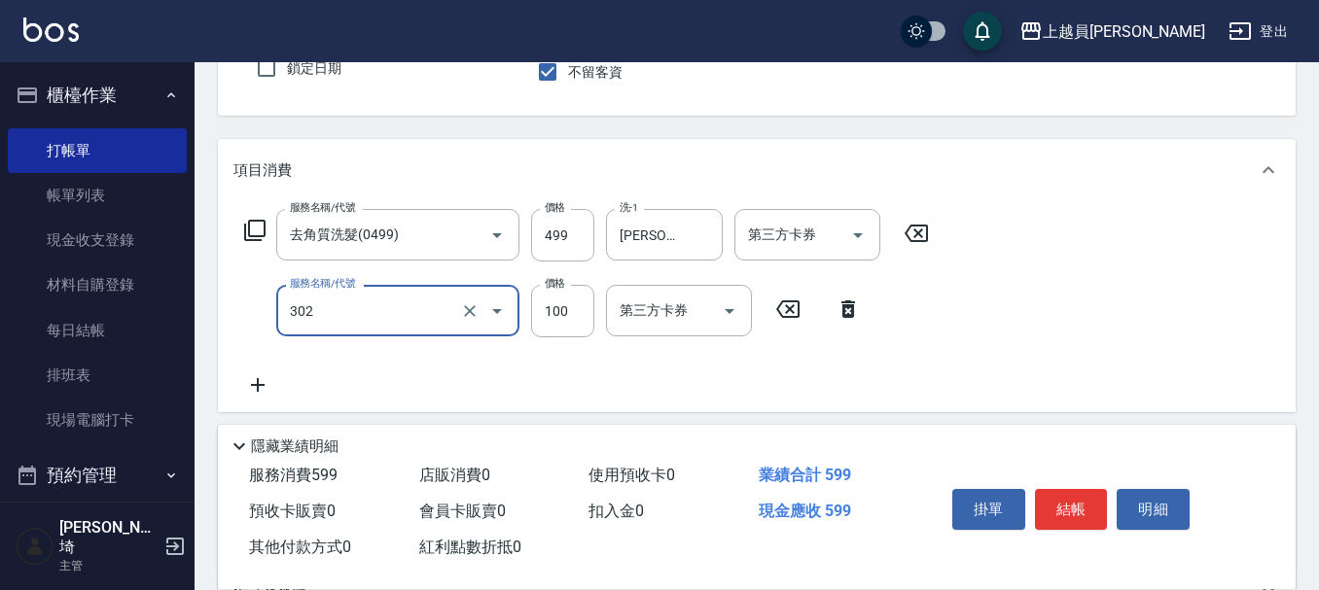
type input "剪髮(302)"
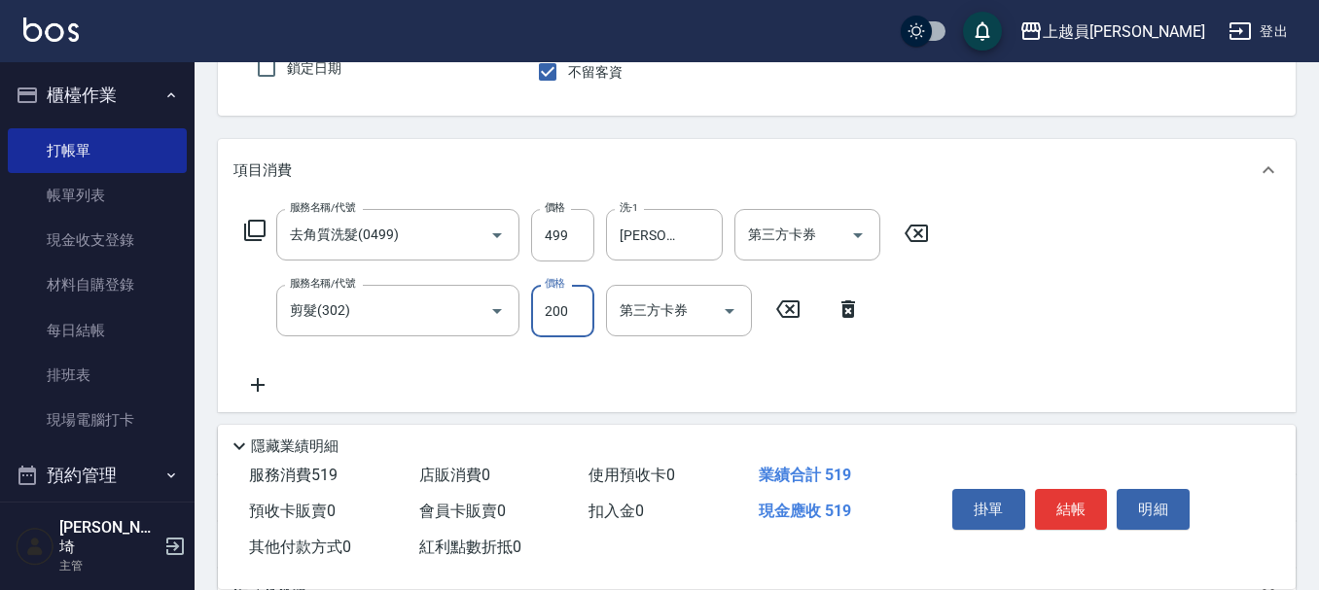
type input "200"
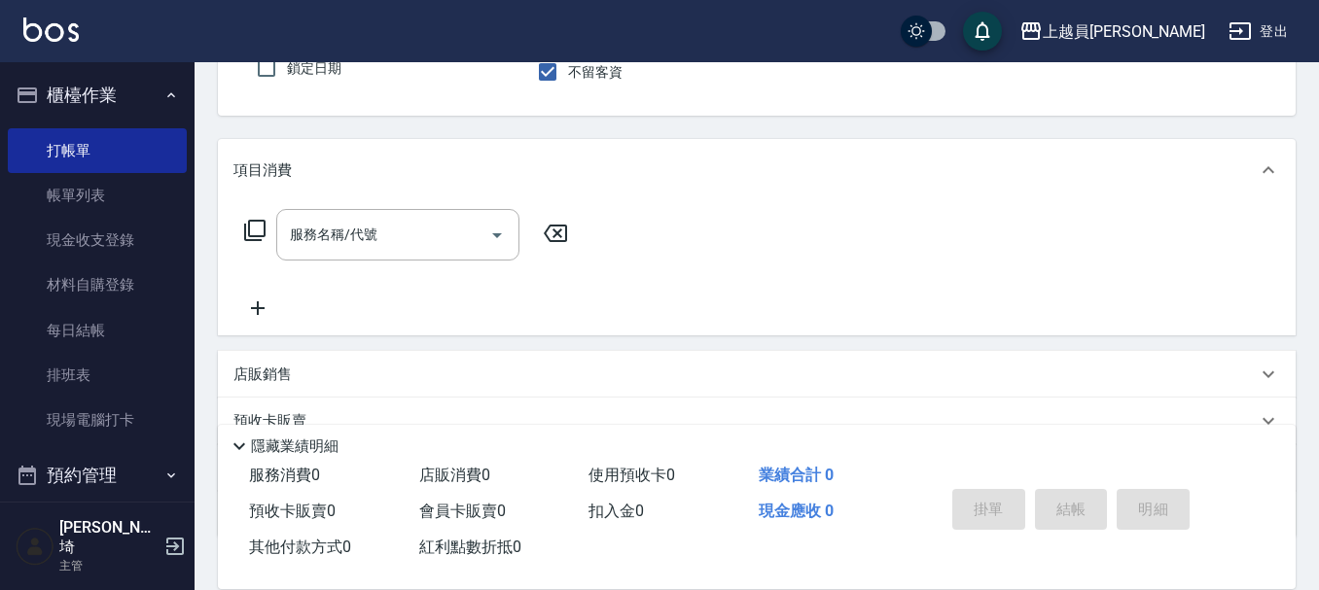
type input "[PERSON_NAME]"
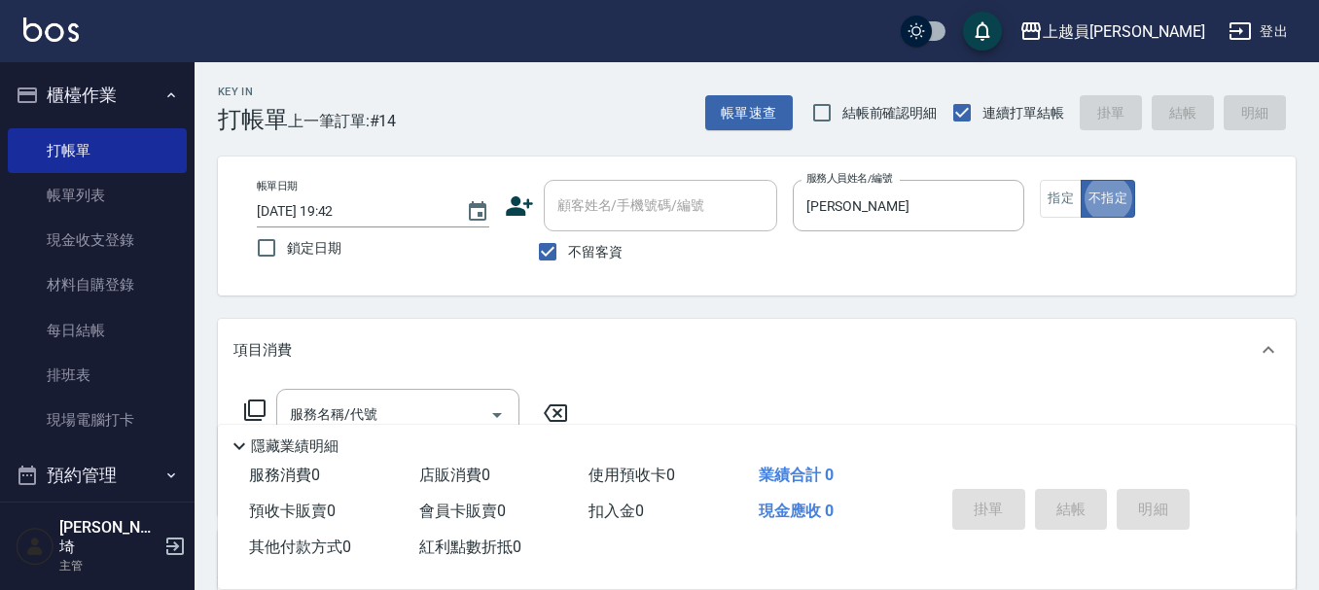
scroll to position [97, 0]
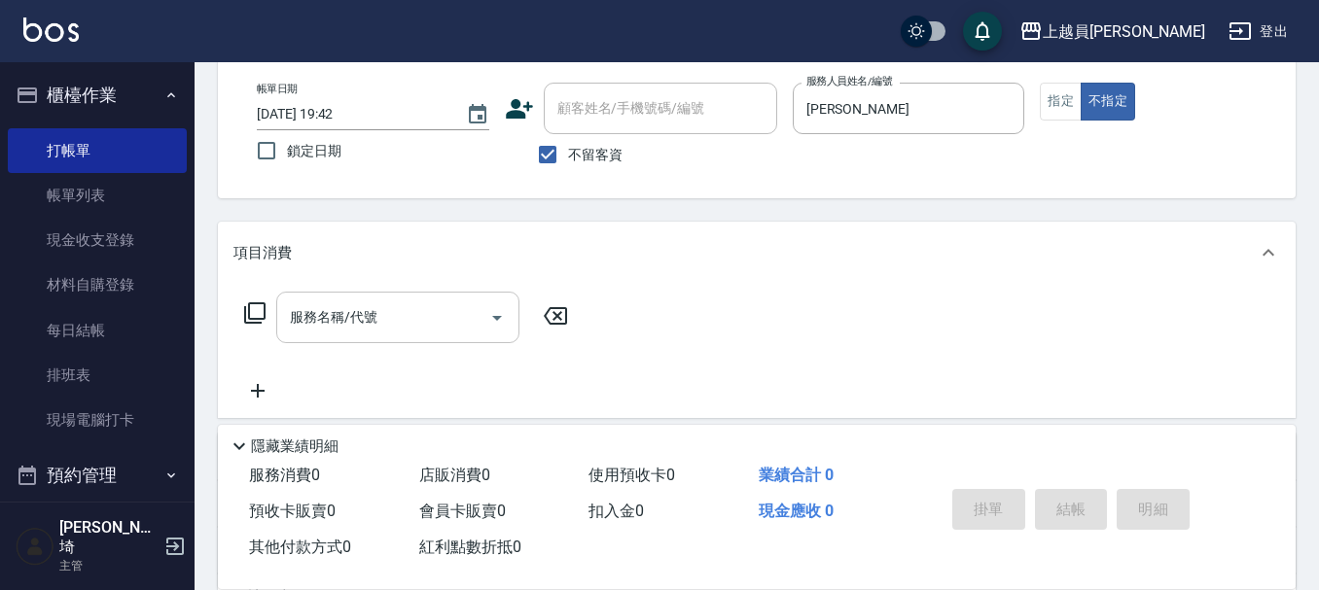
click at [399, 289] on div "服務名稱/代號 服務名稱/代號" at bounding box center [757, 351] width 1078 height 134
click at [406, 305] on input "服務名稱/代號" at bounding box center [383, 318] width 196 height 34
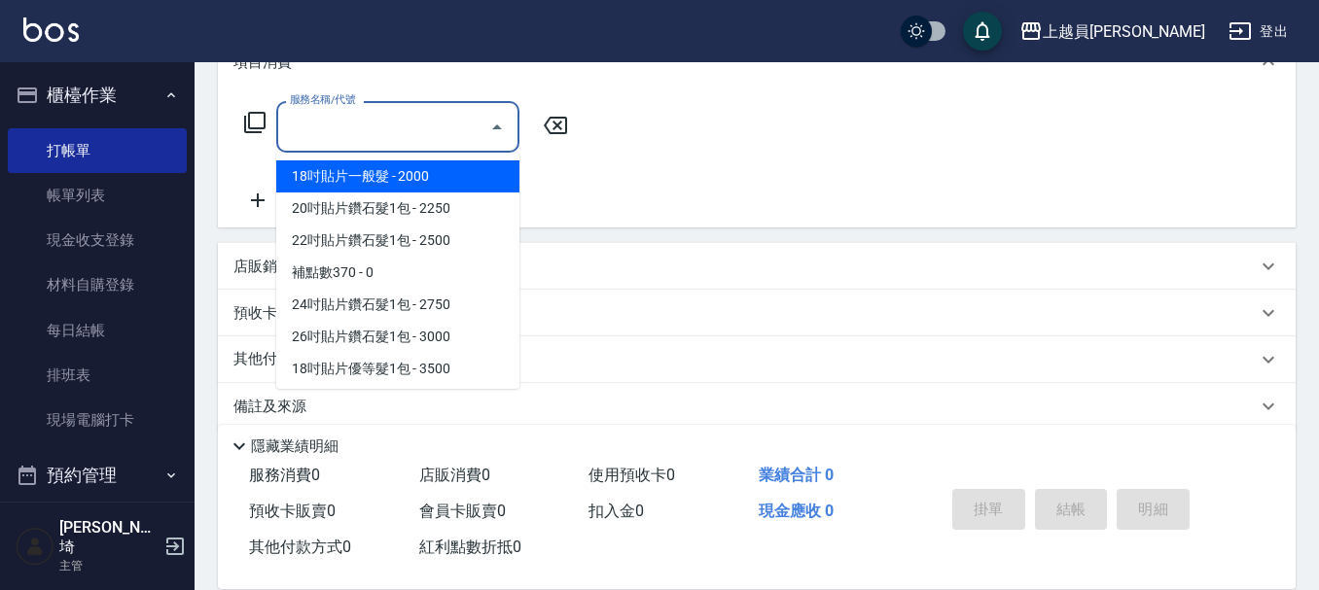
scroll to position [292, 0]
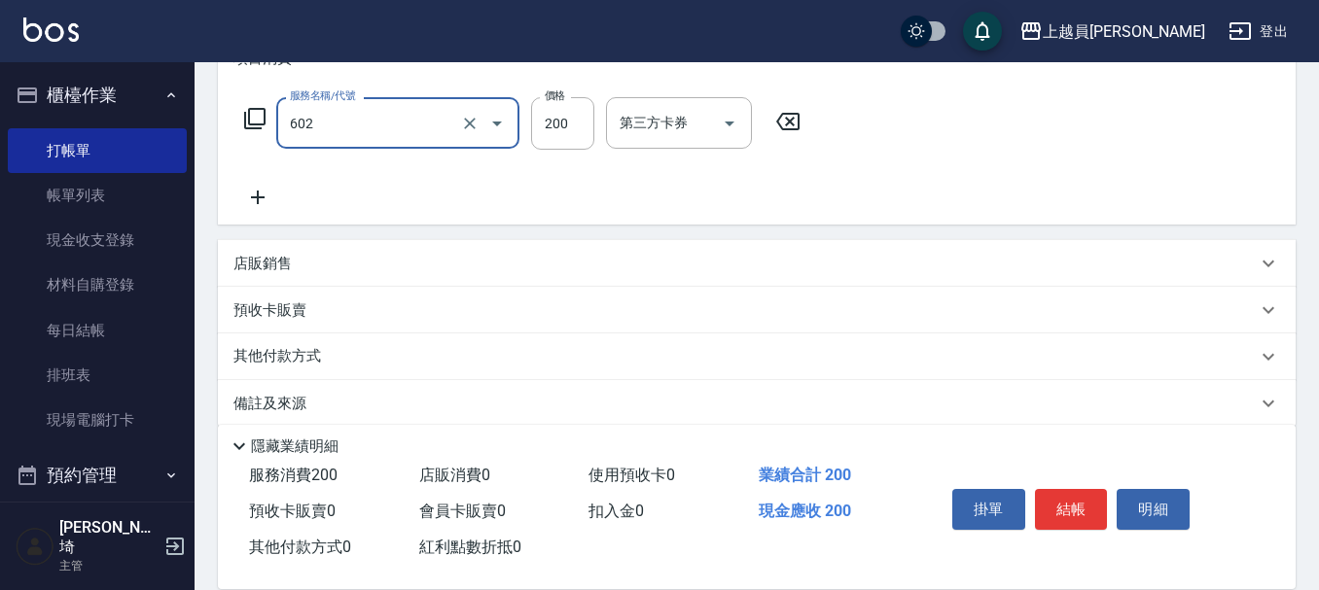
type input "一般洗髮(602)"
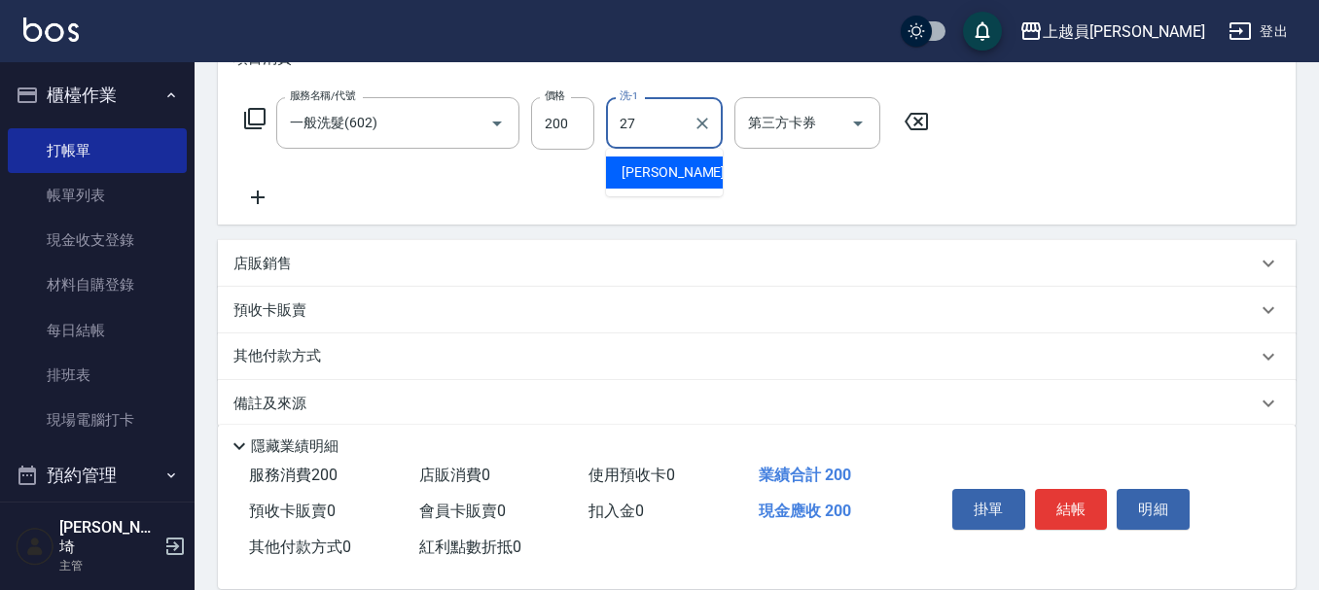
type input "[PERSON_NAME]-27"
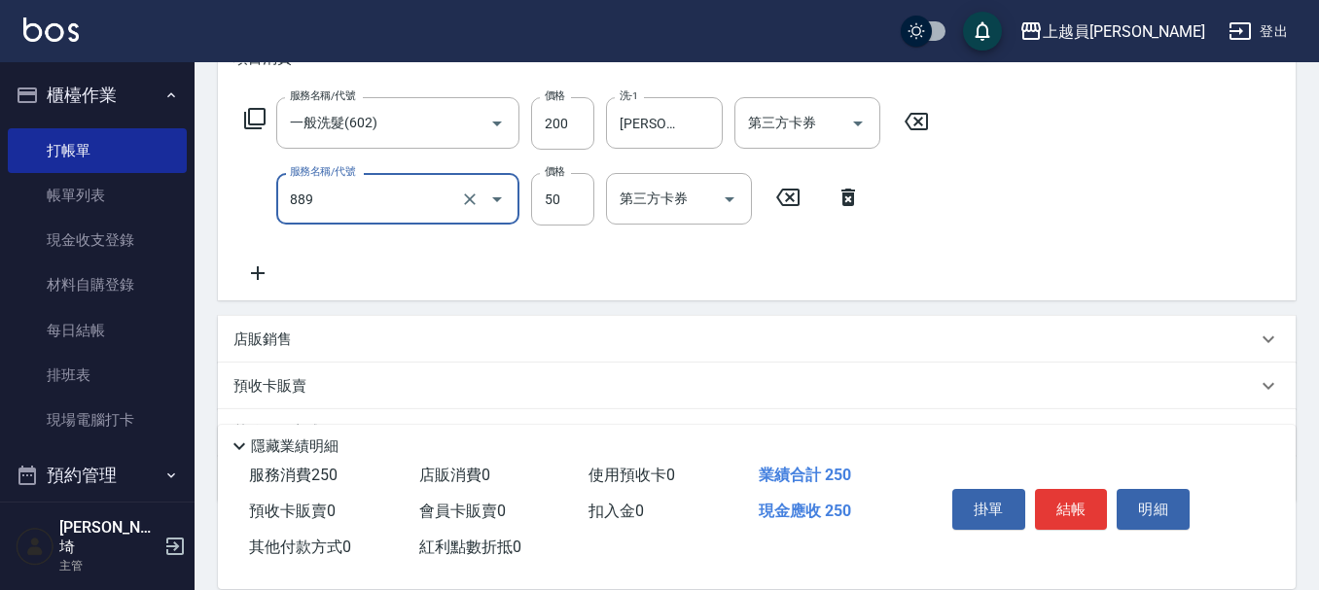
type input "精油(889)"
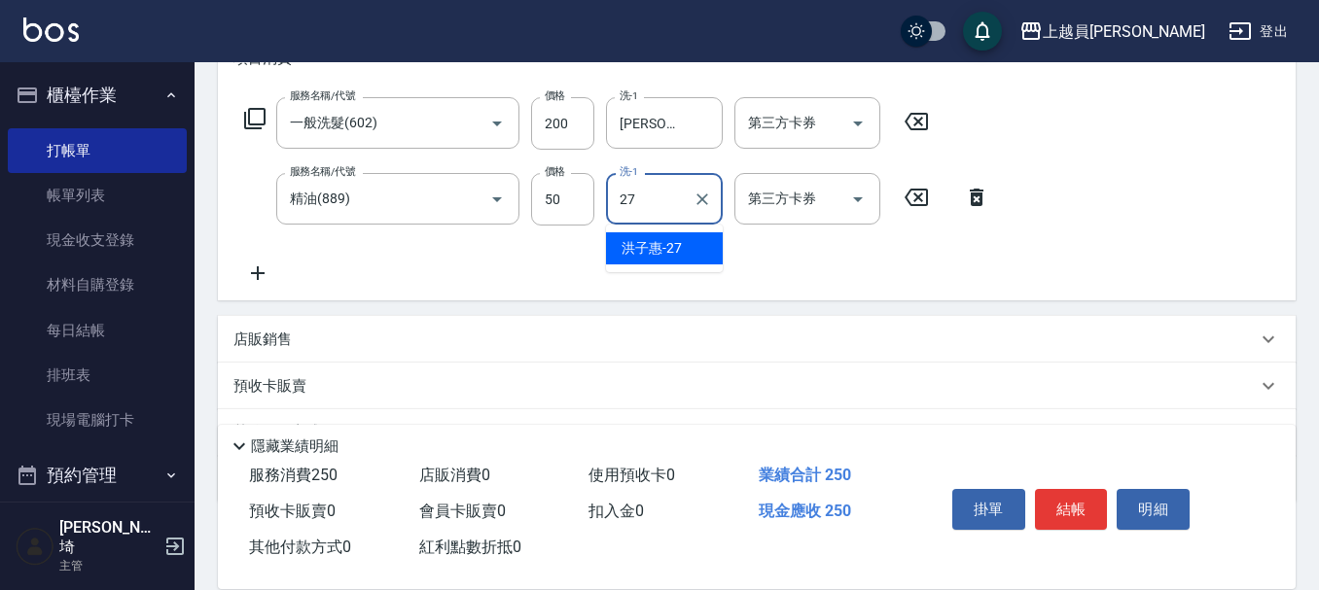
type input "[PERSON_NAME]-27"
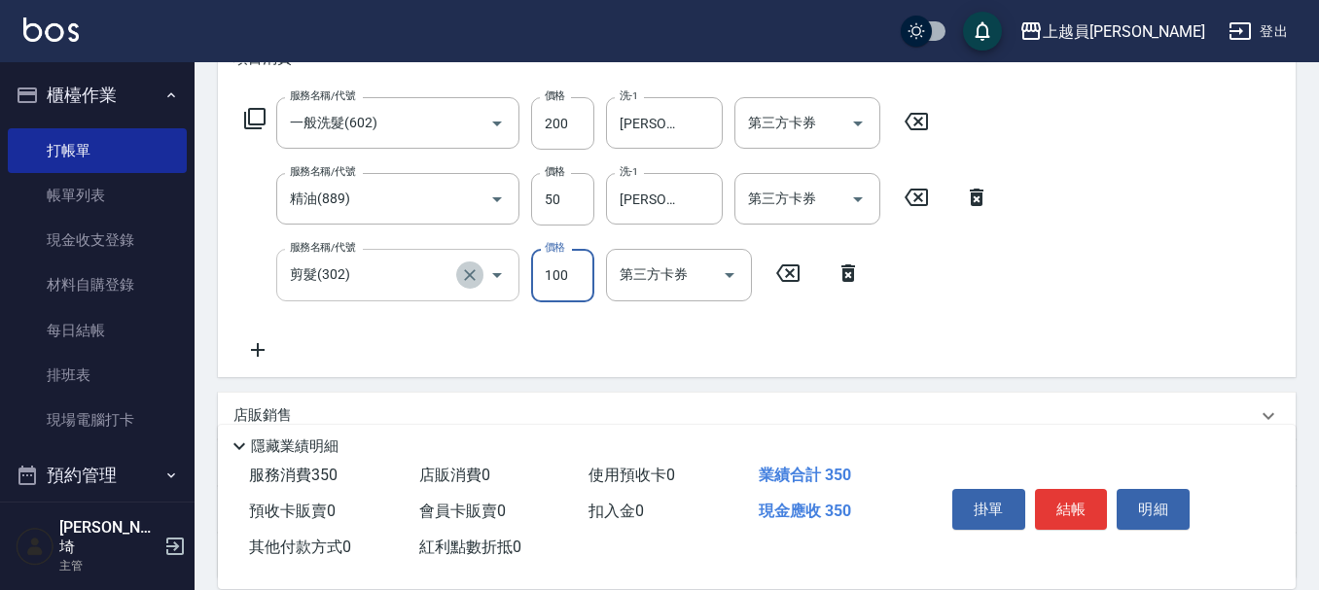
click at [472, 271] on icon "Clear" at bounding box center [469, 275] width 19 height 19
type input "剪髮(302)"
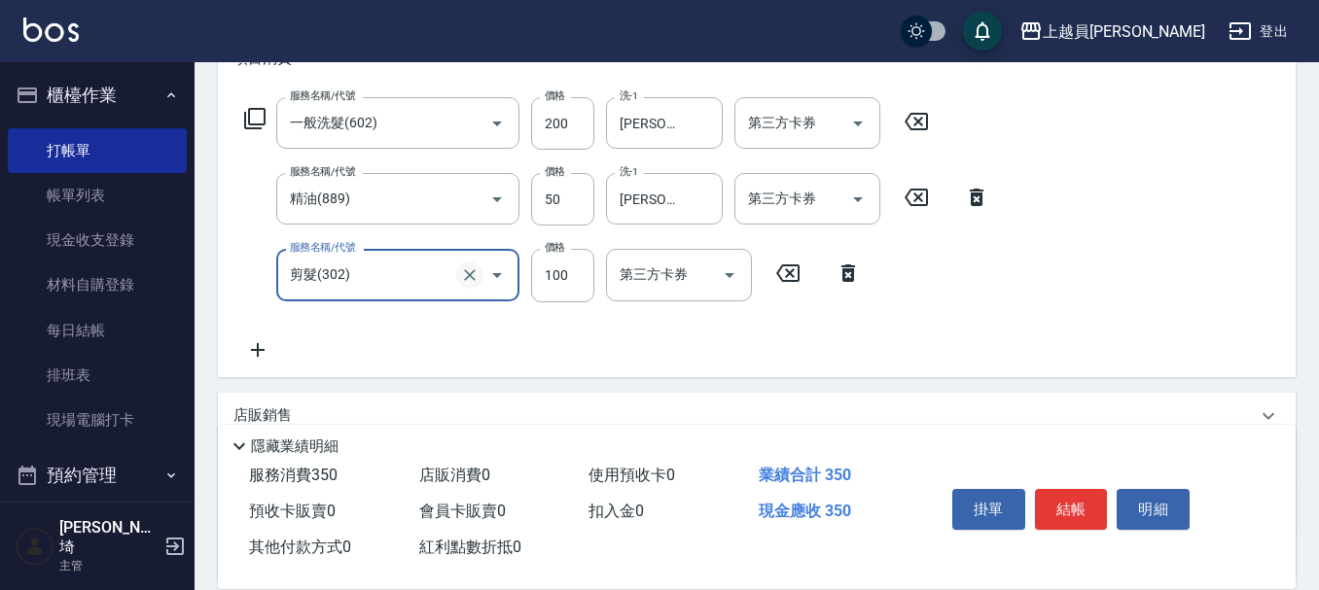
click at [470, 276] on icon "Clear" at bounding box center [469, 275] width 19 height 19
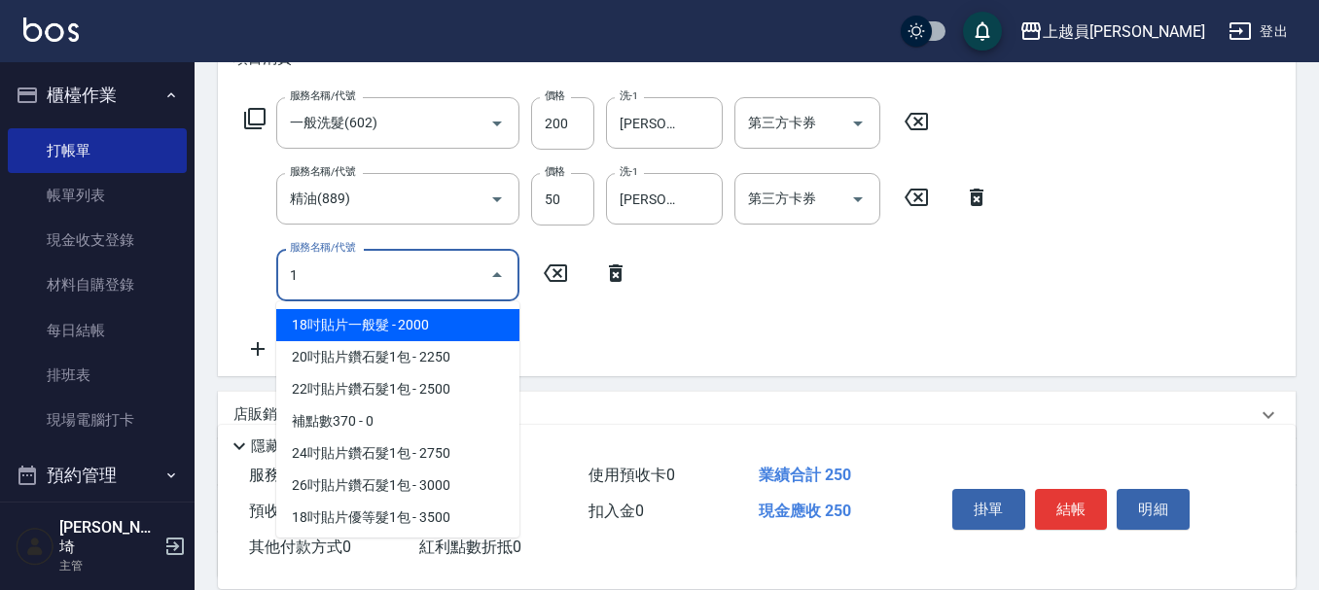
type input "15"
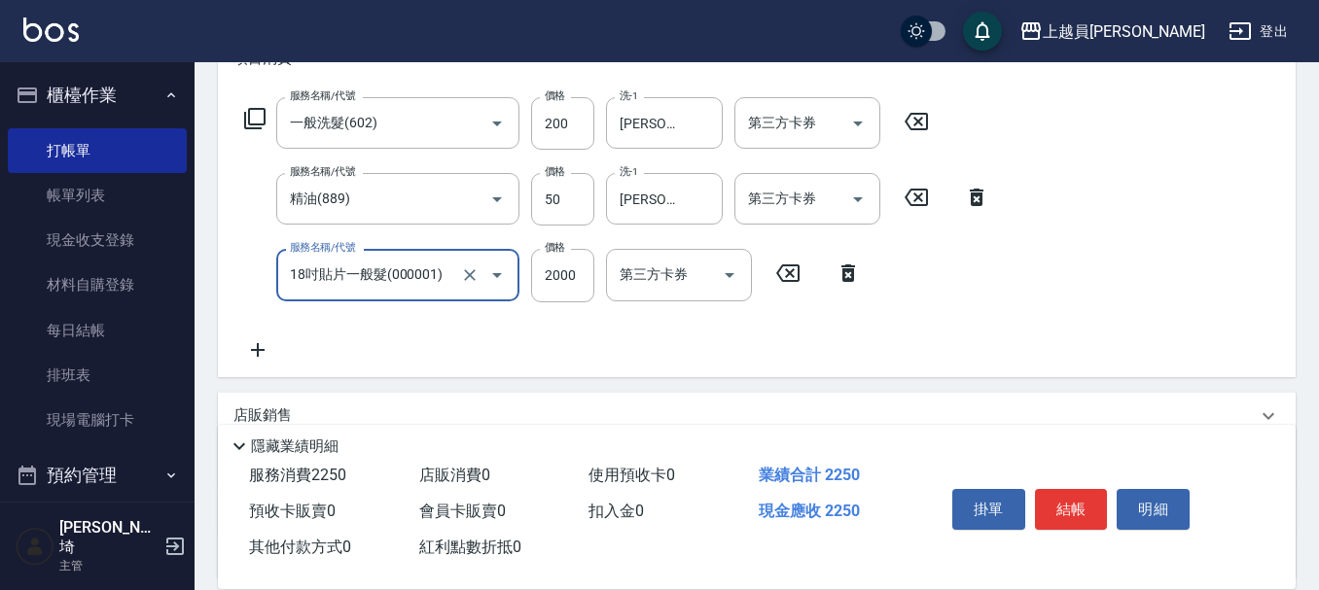
type input "18吋貼片一般髮(000001)"
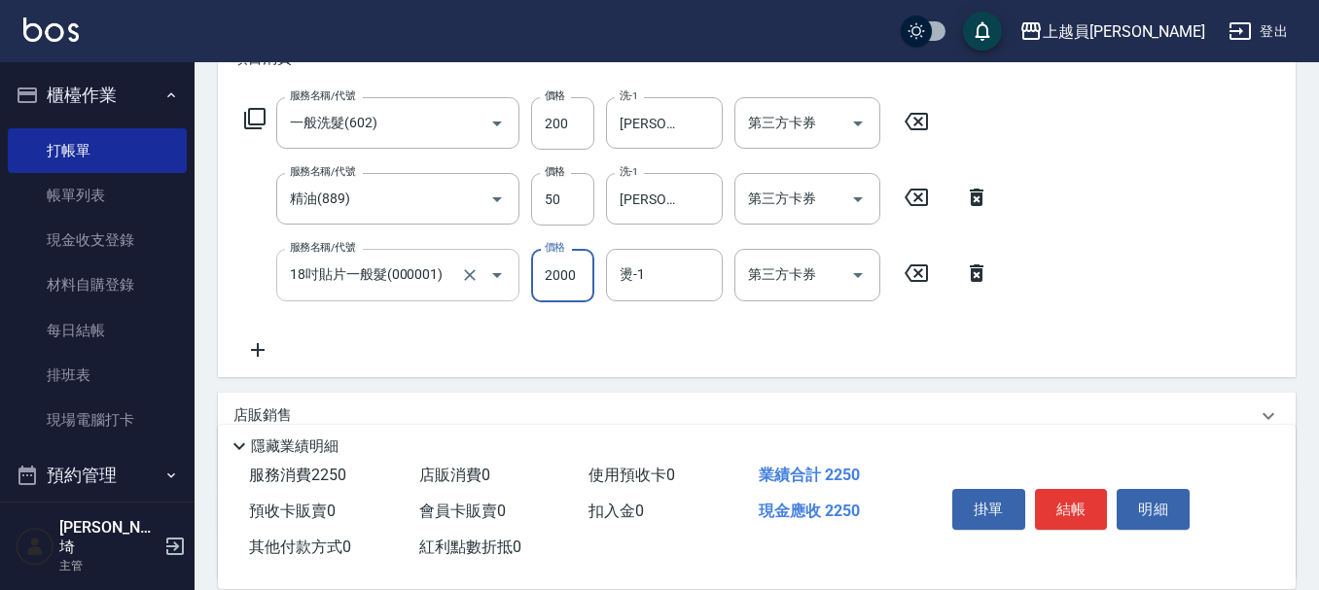
click at [489, 275] on icon "Open" at bounding box center [496, 275] width 23 height 23
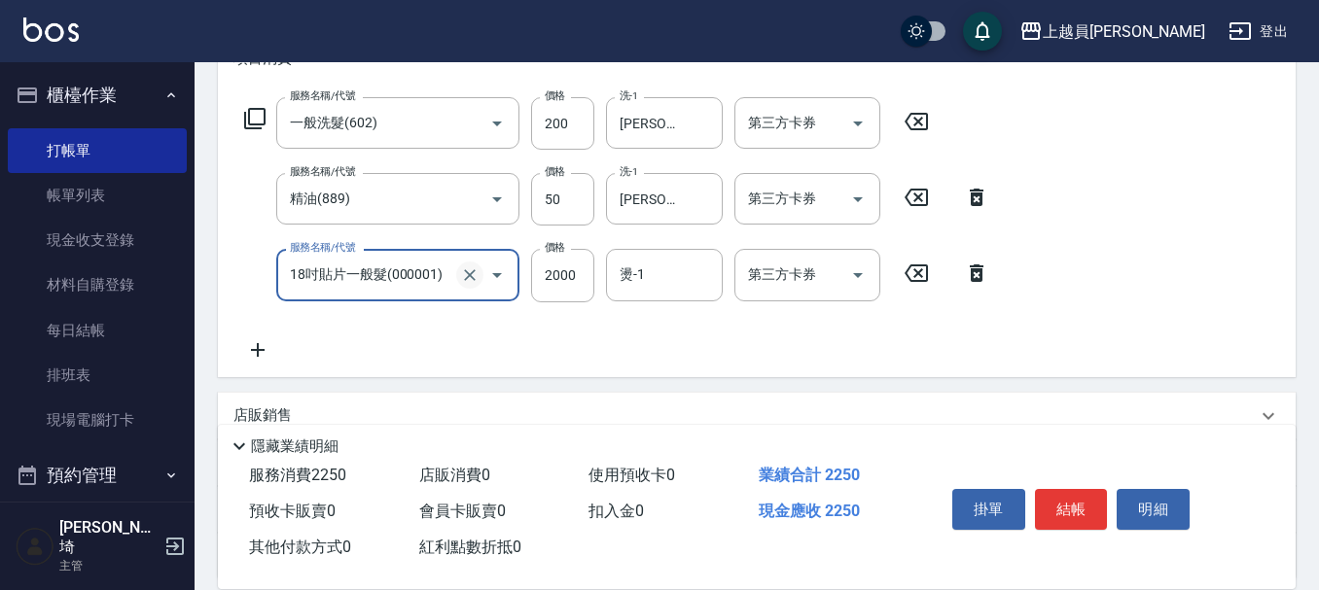
click at [476, 267] on icon "Clear" at bounding box center [469, 275] width 19 height 19
type input "瞬間保養(415)"
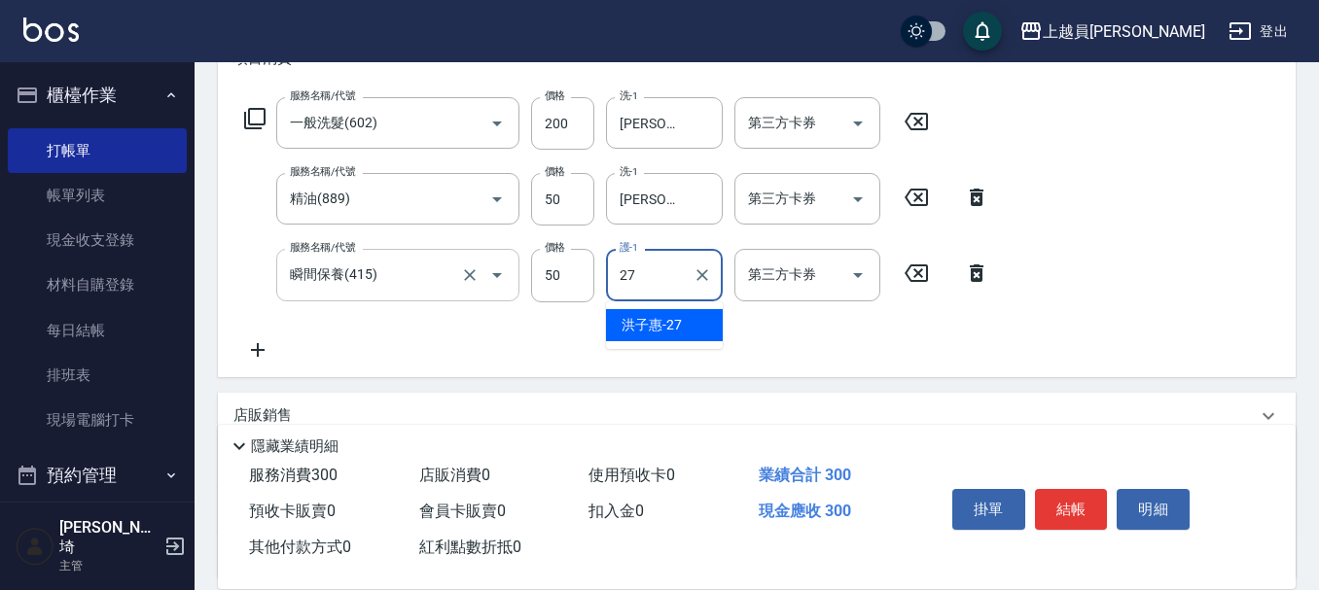
type input "[PERSON_NAME]-27"
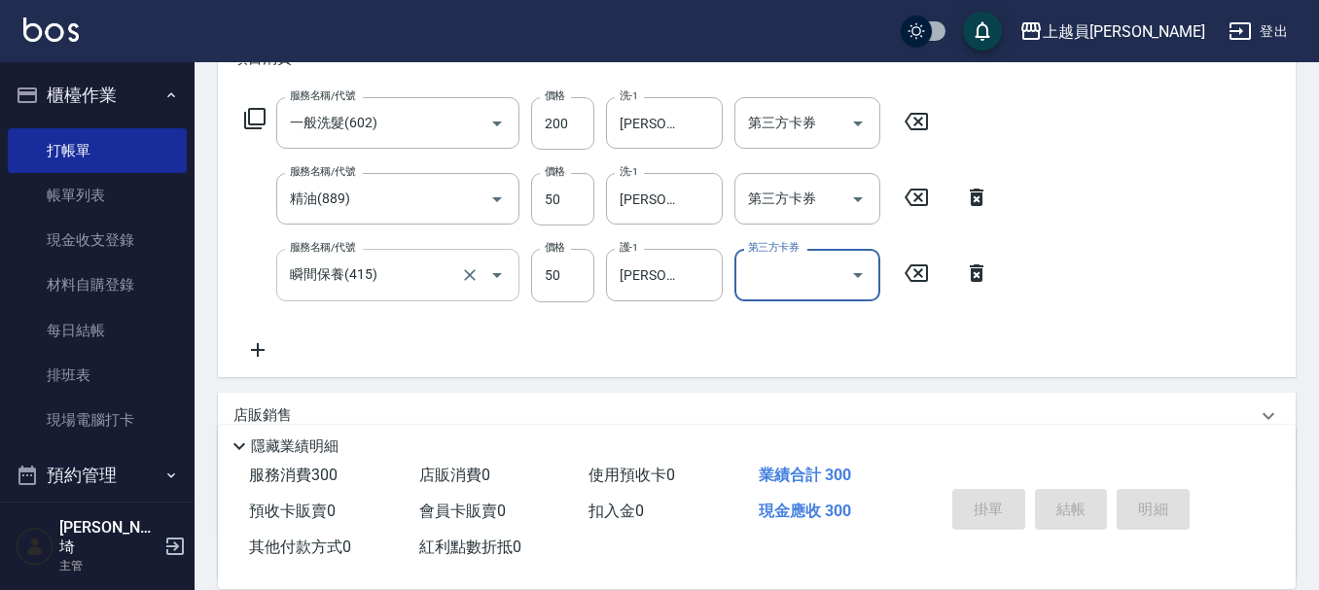
scroll to position [0, 0]
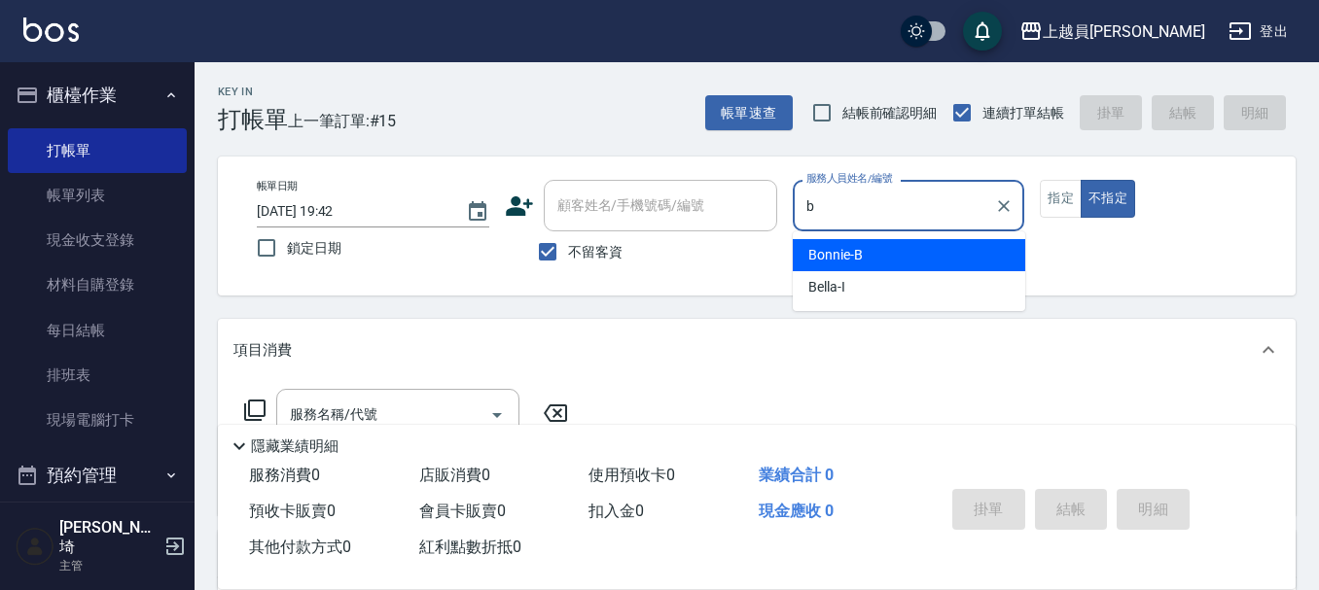
type input "Bonnie-B"
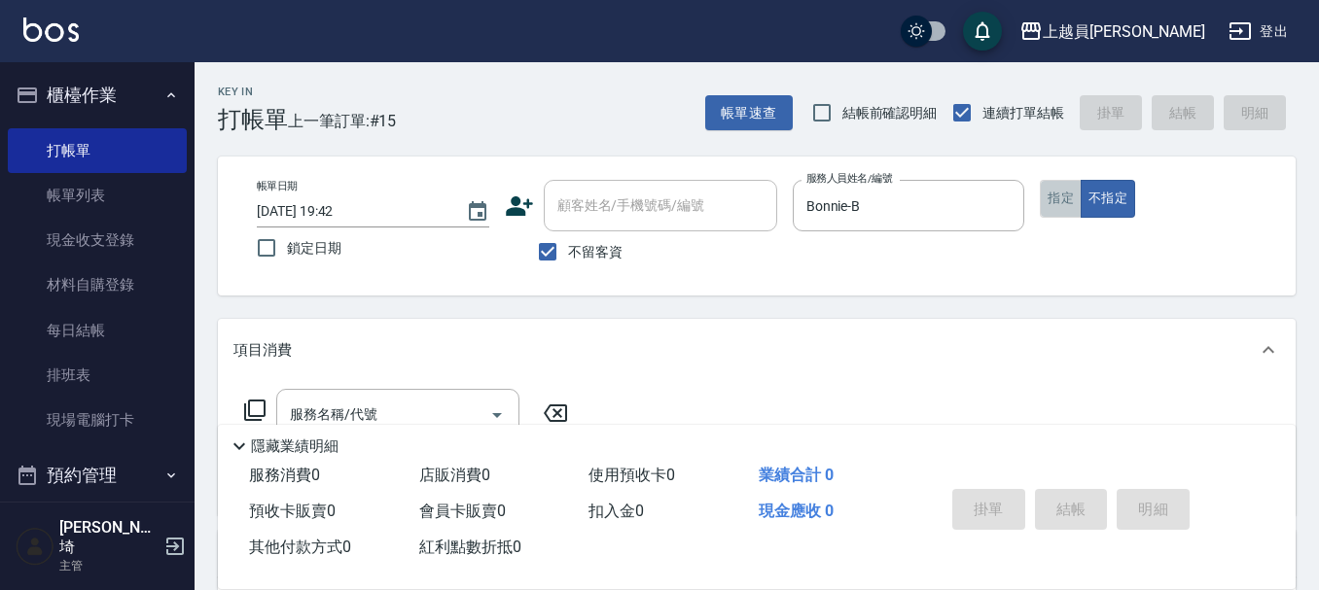
click at [1057, 191] on button "指定" at bounding box center [1061, 199] width 42 height 38
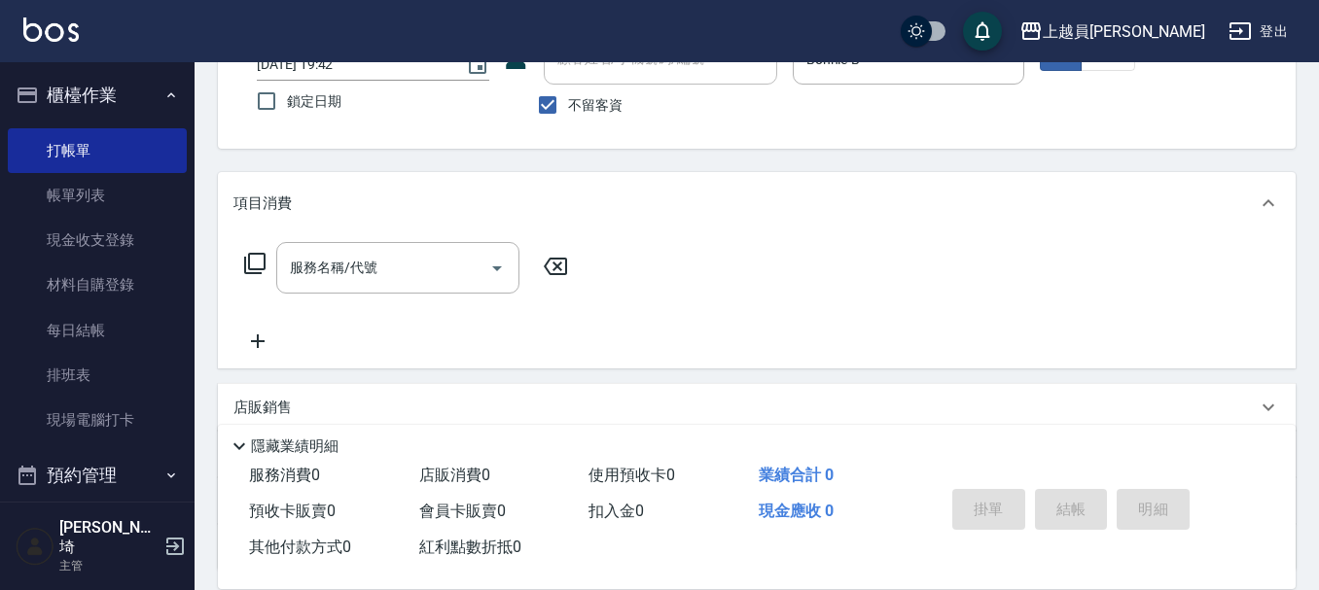
scroll to position [292, 0]
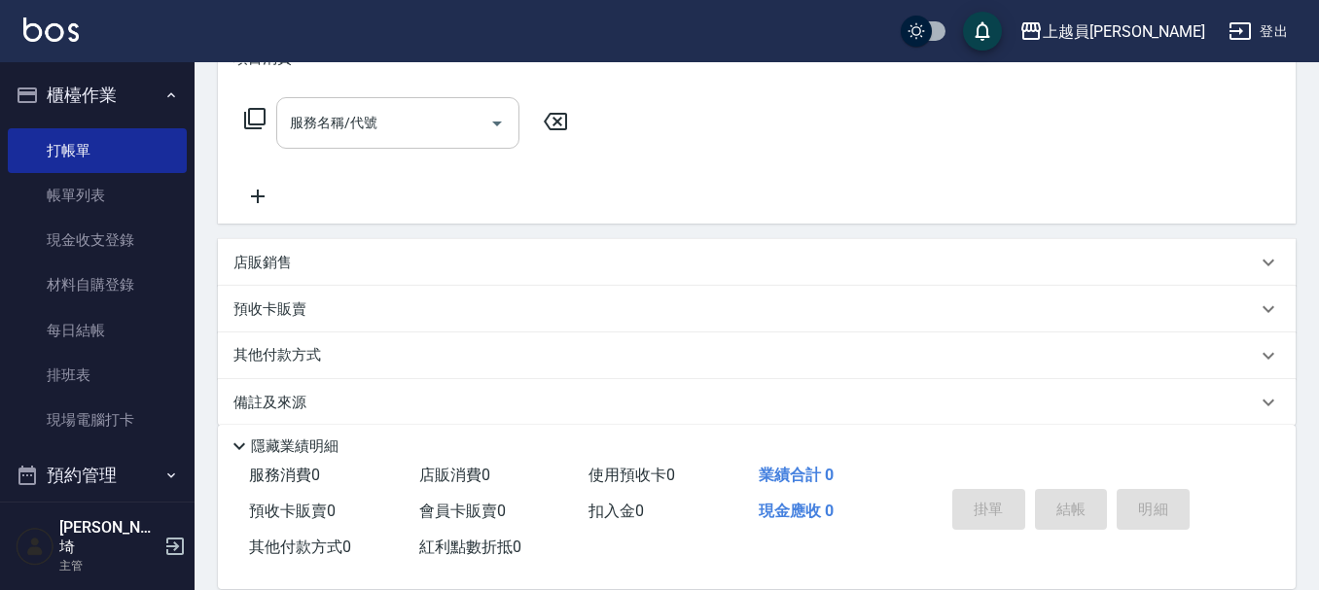
click at [373, 143] on div "服務名稱/代號" at bounding box center [397, 123] width 243 height 52
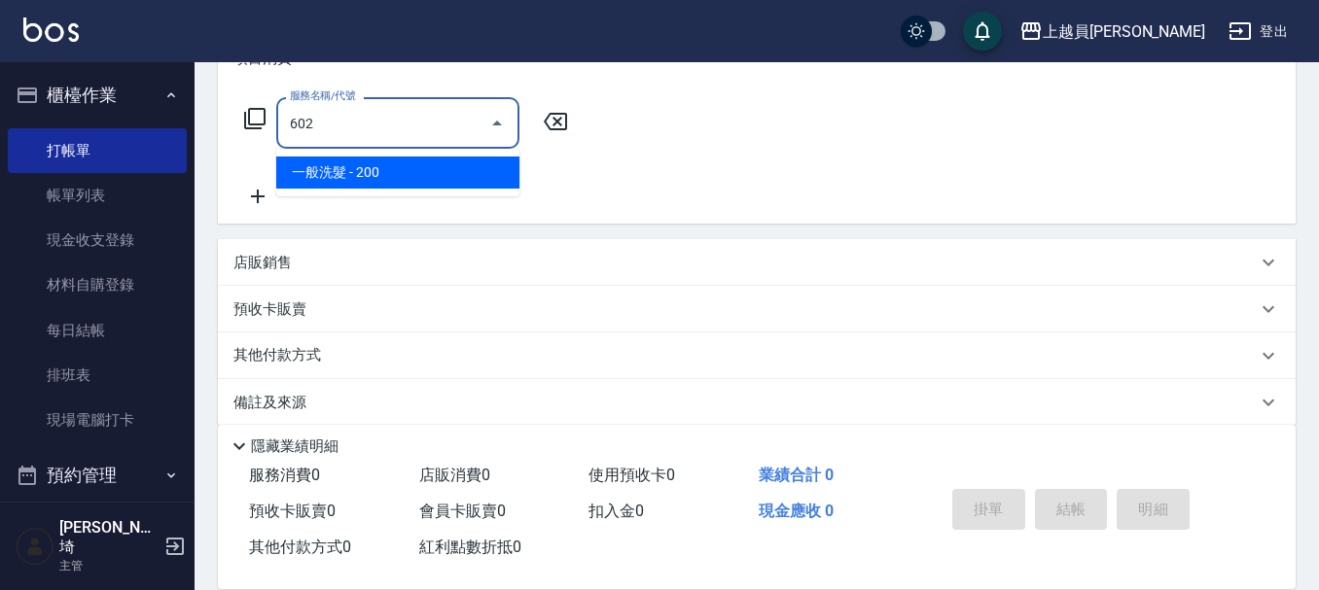
type input "一般洗髮(602)"
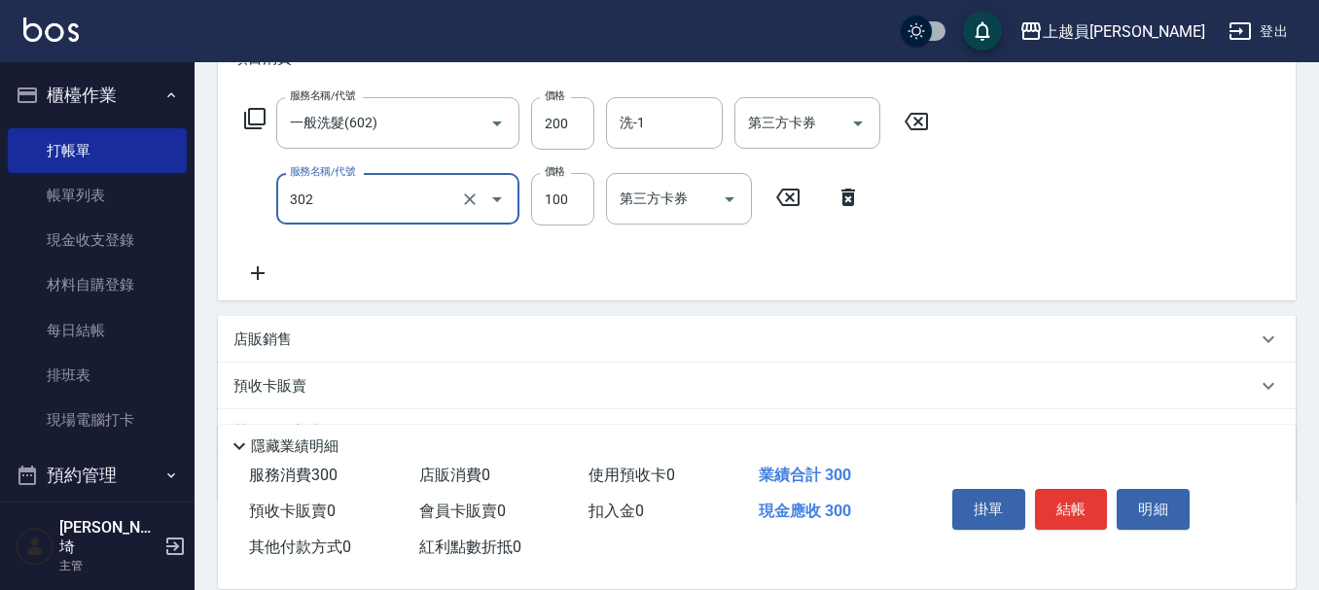
type input "剪髮(302)"
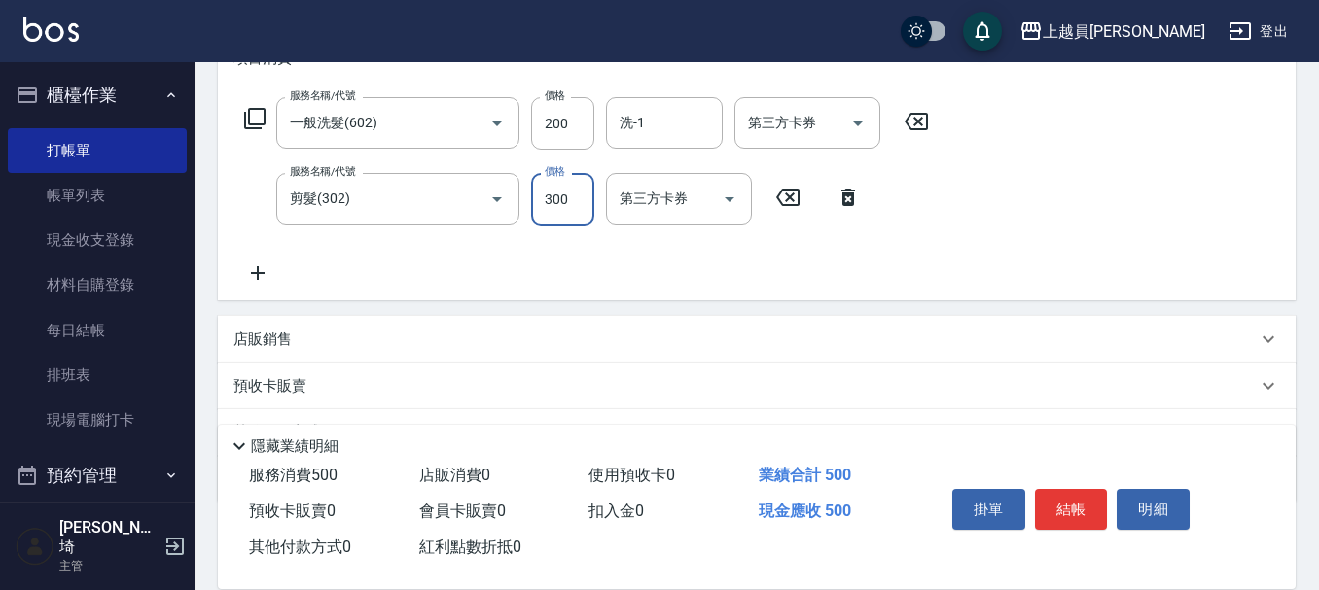
type input "300"
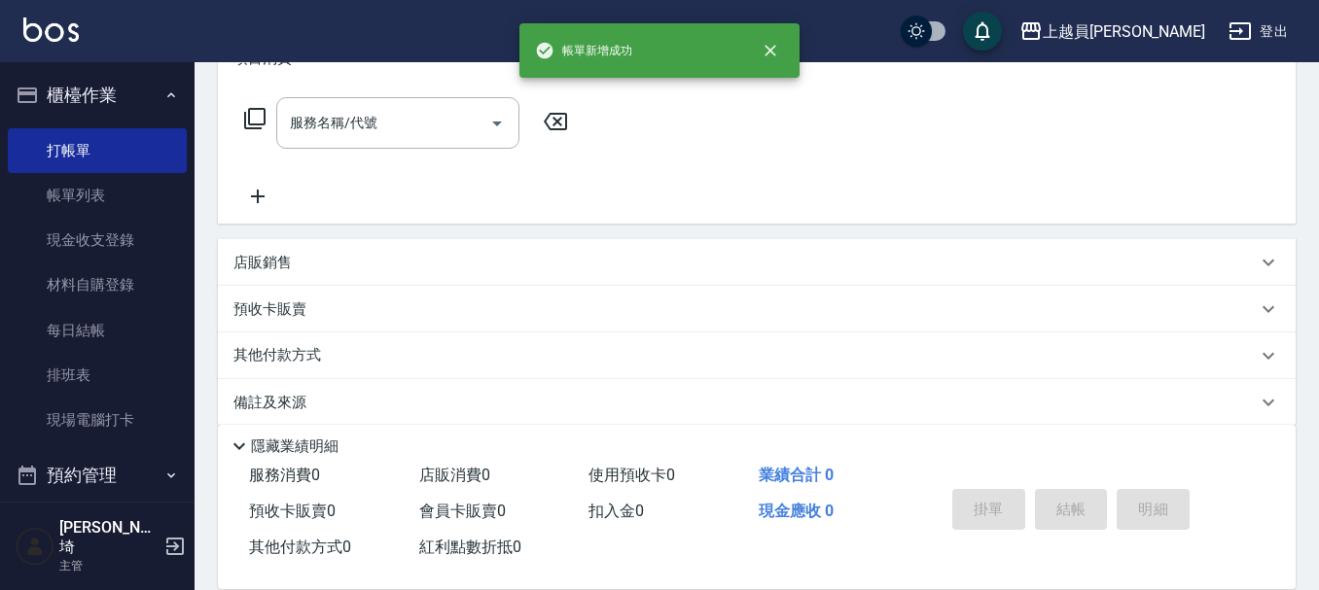
scroll to position [0, 0]
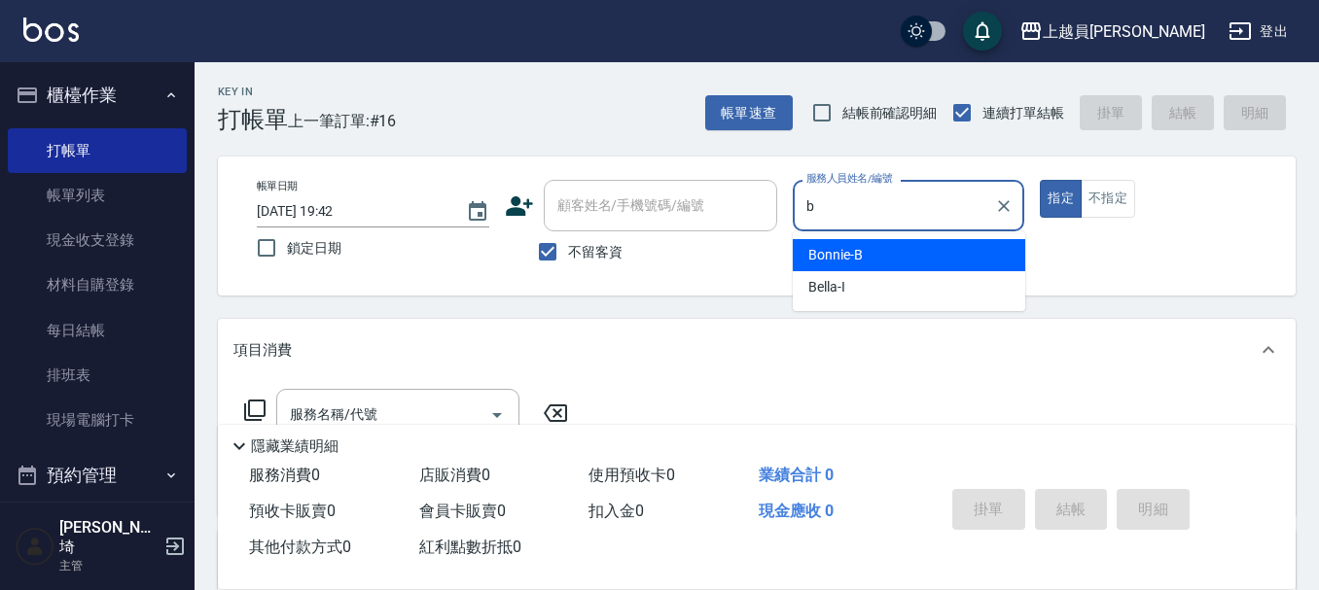
type input "Bonnie-B"
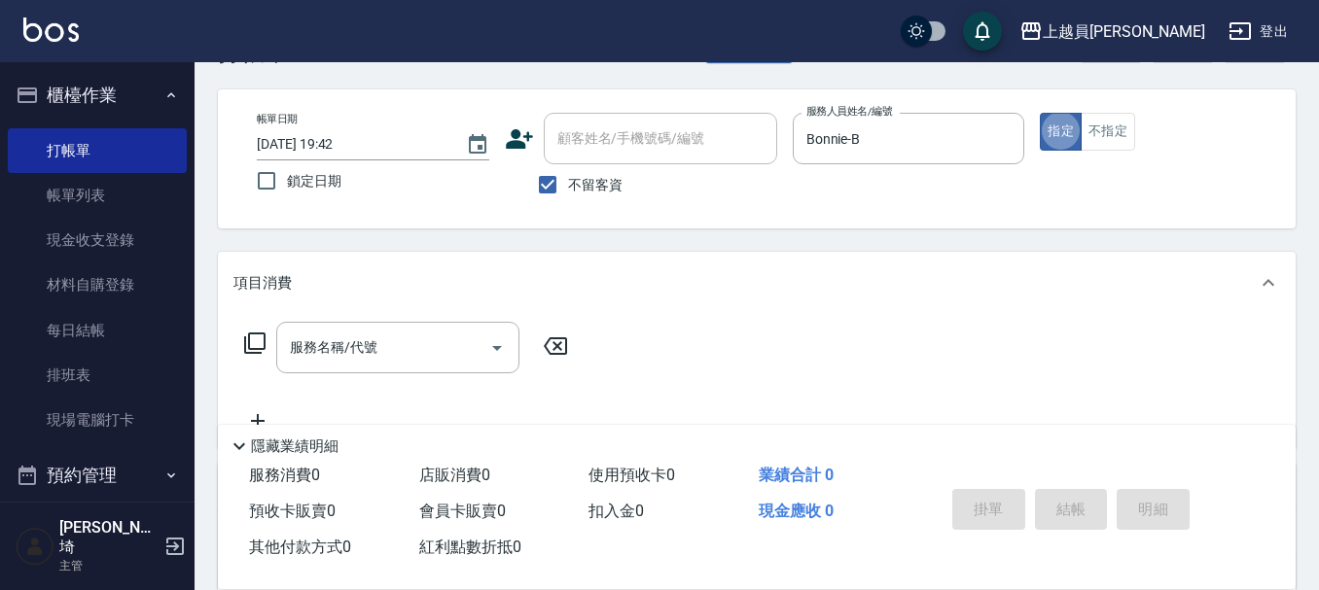
scroll to position [195, 0]
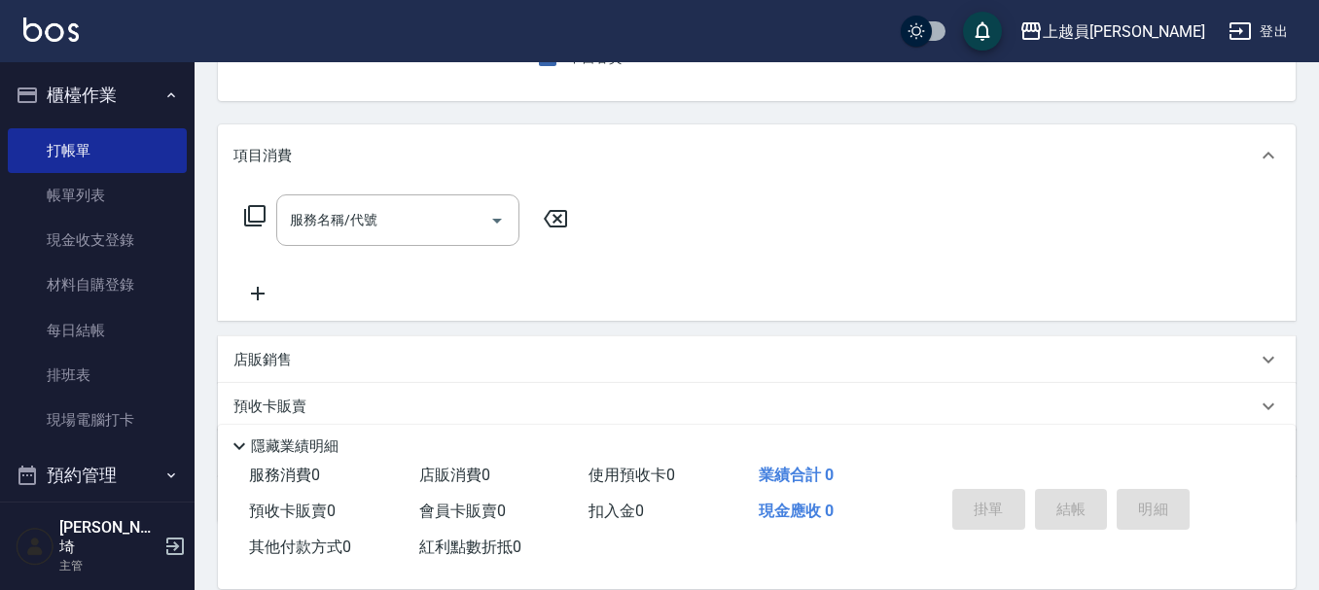
click at [345, 194] on div "服務名稱/代號 服務名稱/代號" at bounding box center [757, 254] width 1078 height 134
click at [366, 219] on input "服務名稱/代號" at bounding box center [383, 220] width 196 height 34
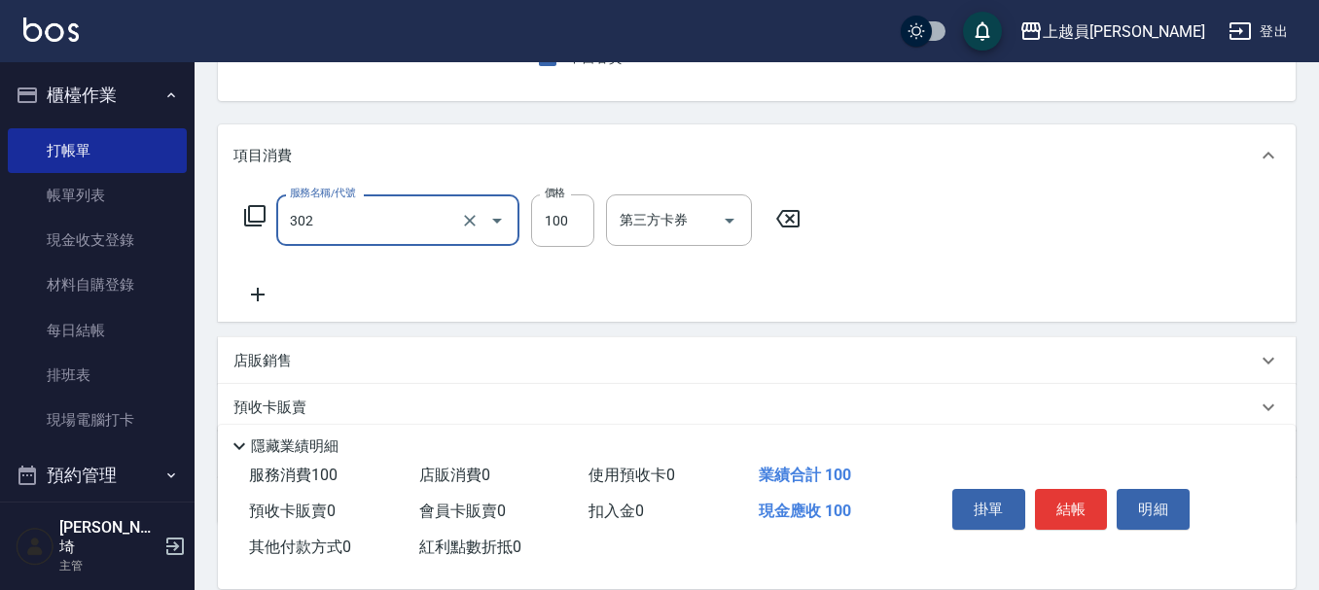
type input "剪髮(302)"
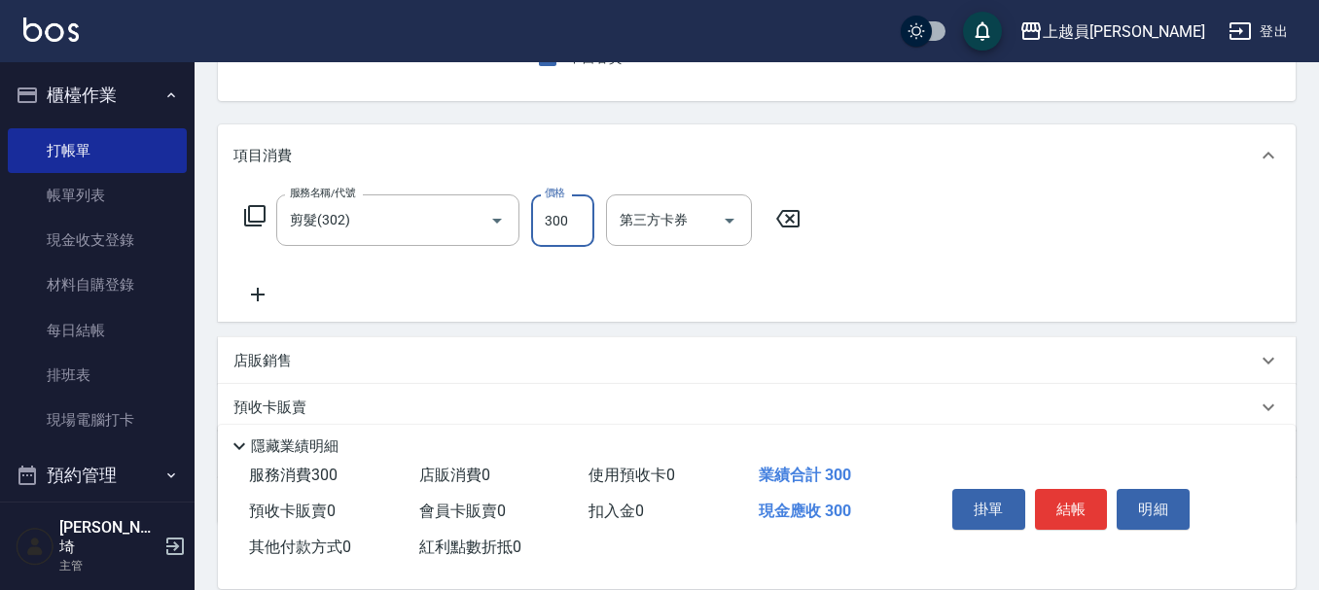
type input "300"
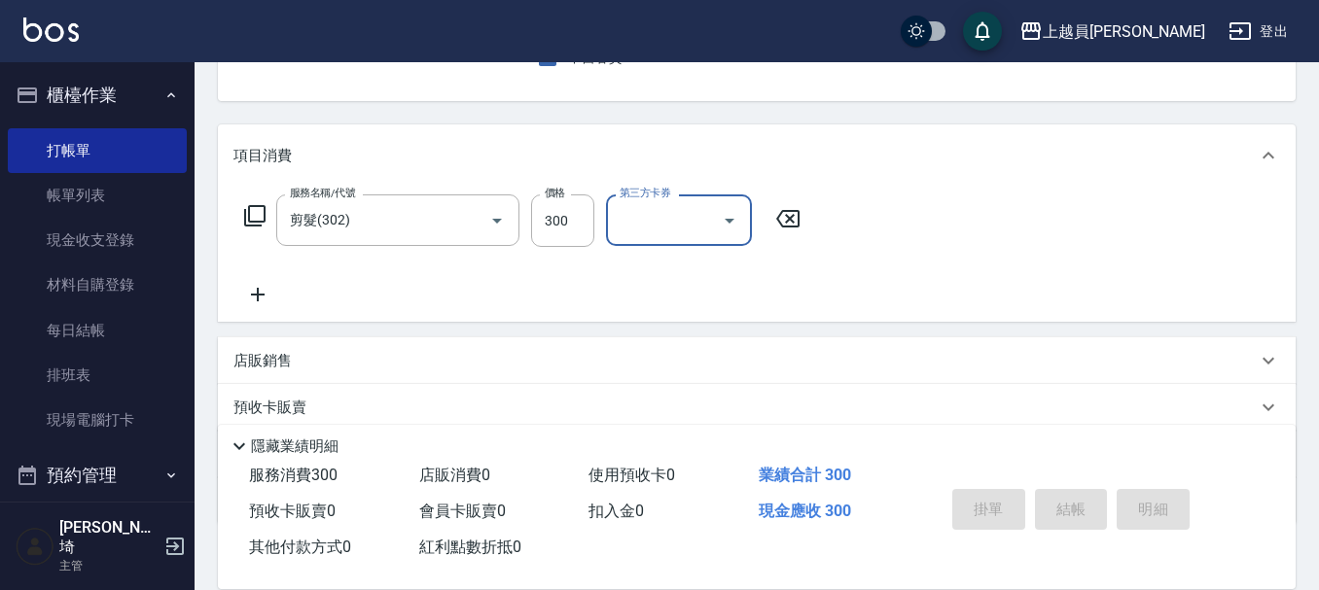
type input "[DATE] 19:43"
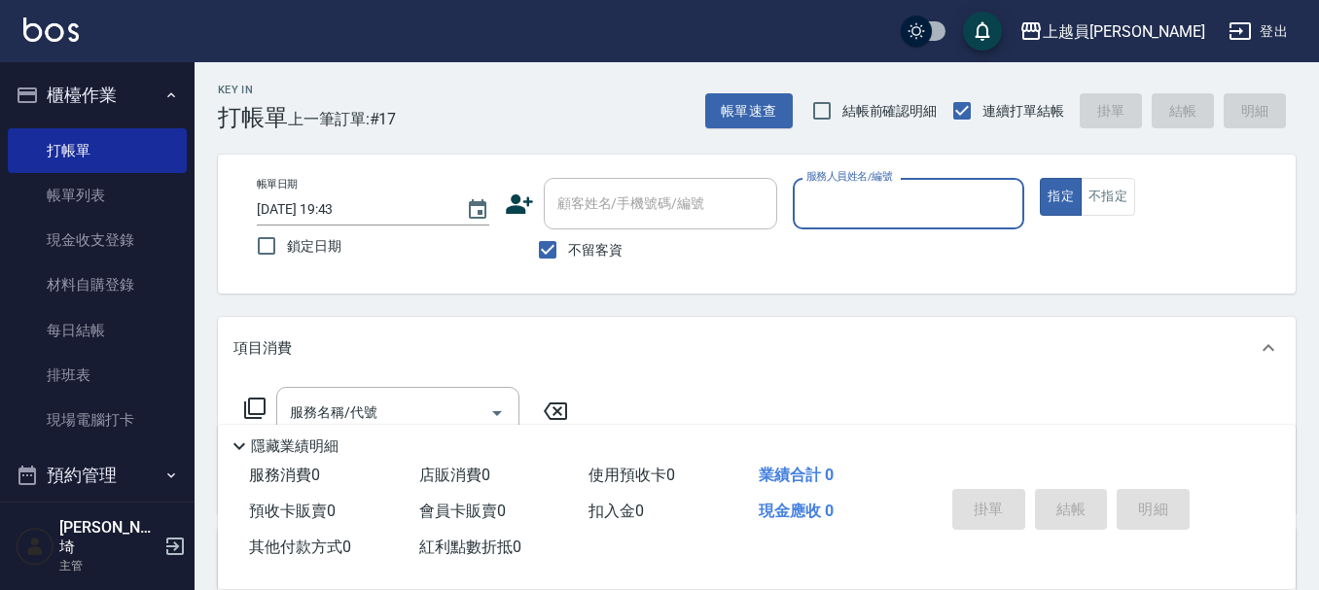
scroll to position [0, 0]
type input "Bonnie-B"
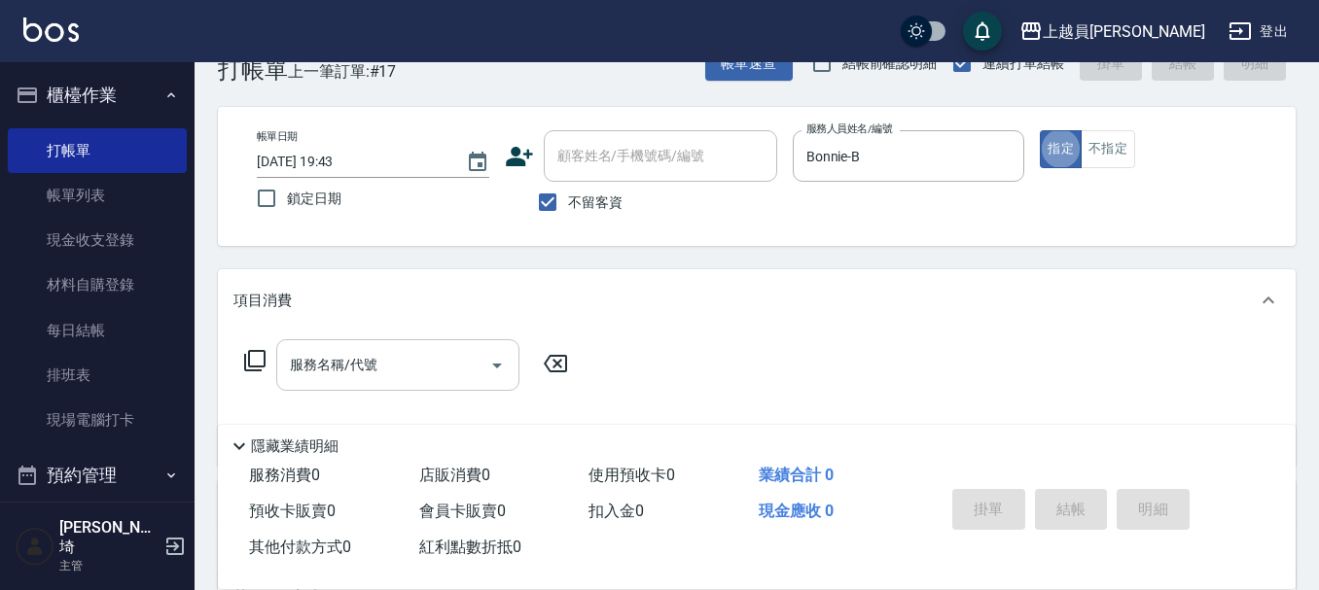
scroll to position [97, 0]
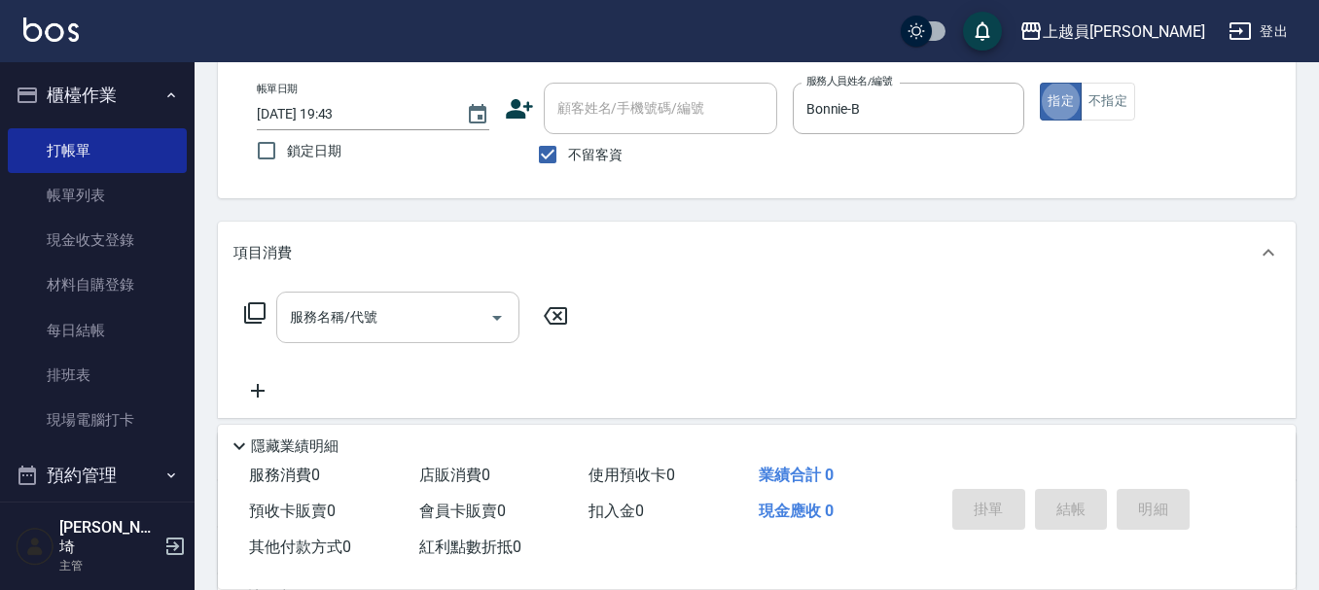
click at [460, 326] on input "服務名稱/代號" at bounding box center [383, 318] width 196 height 34
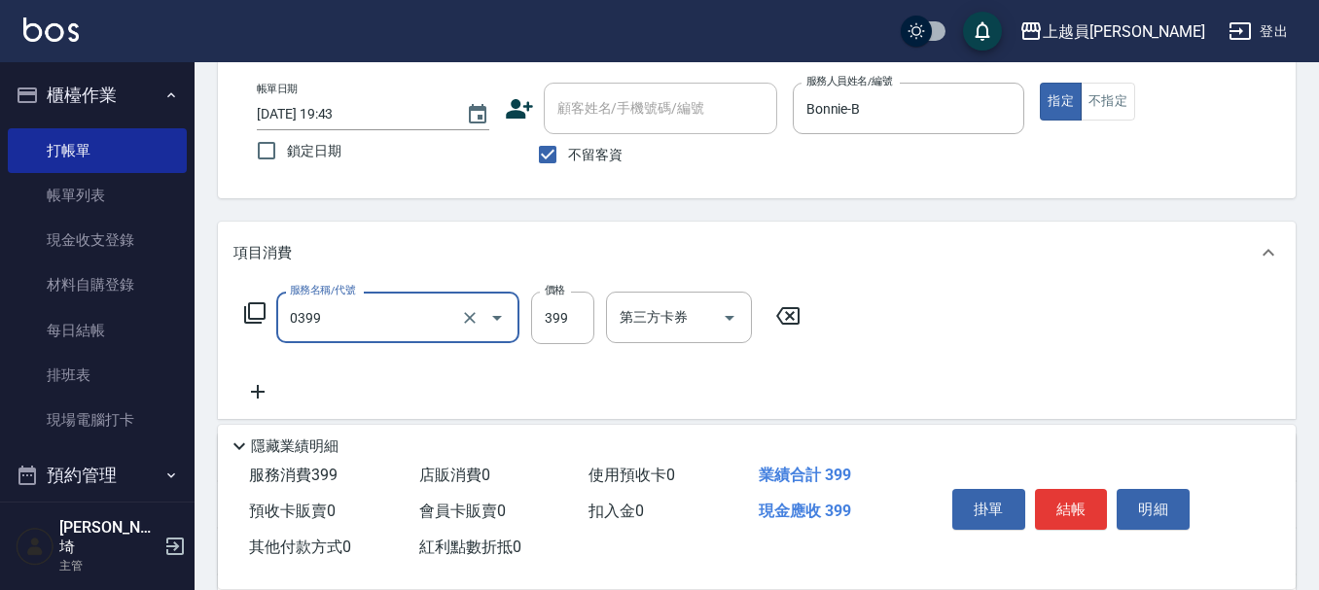
type input "海鹽SPA(0399)"
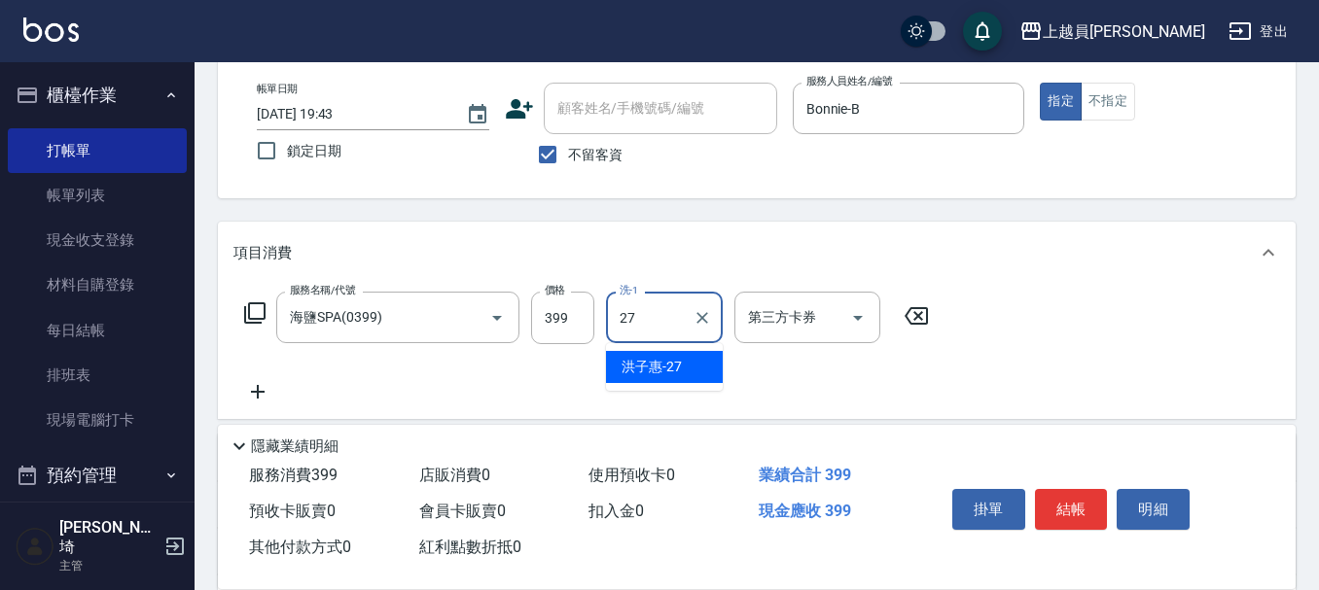
type input "[PERSON_NAME]-27"
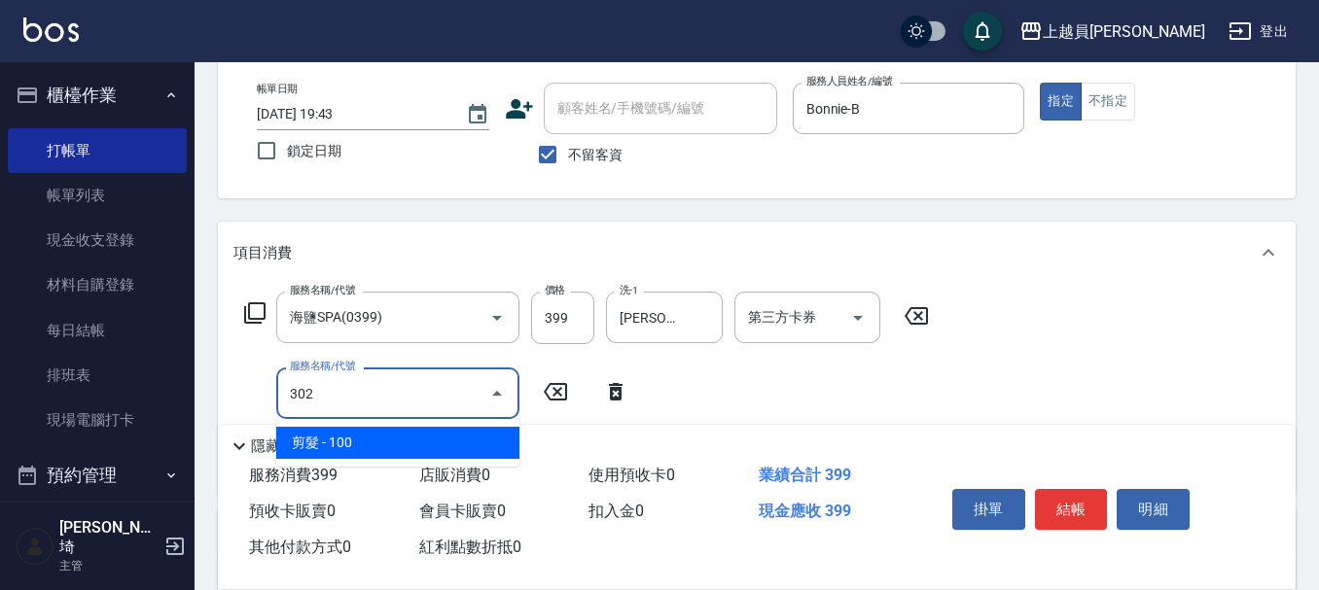
type input "剪髮(302)"
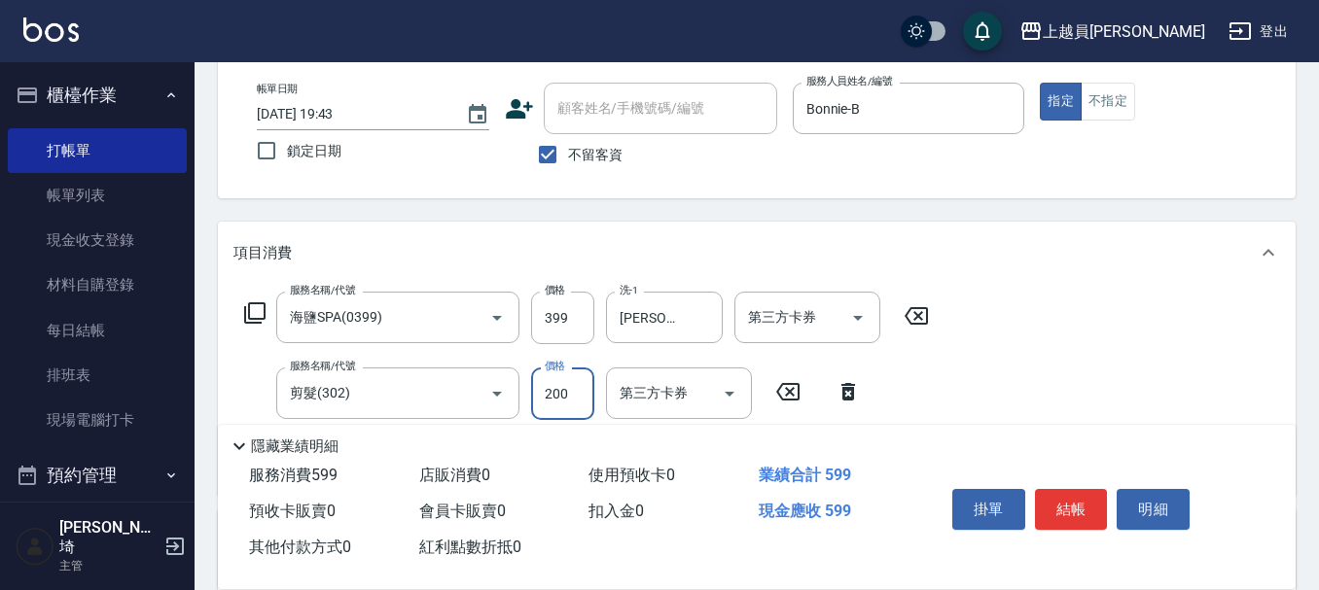
type input "200"
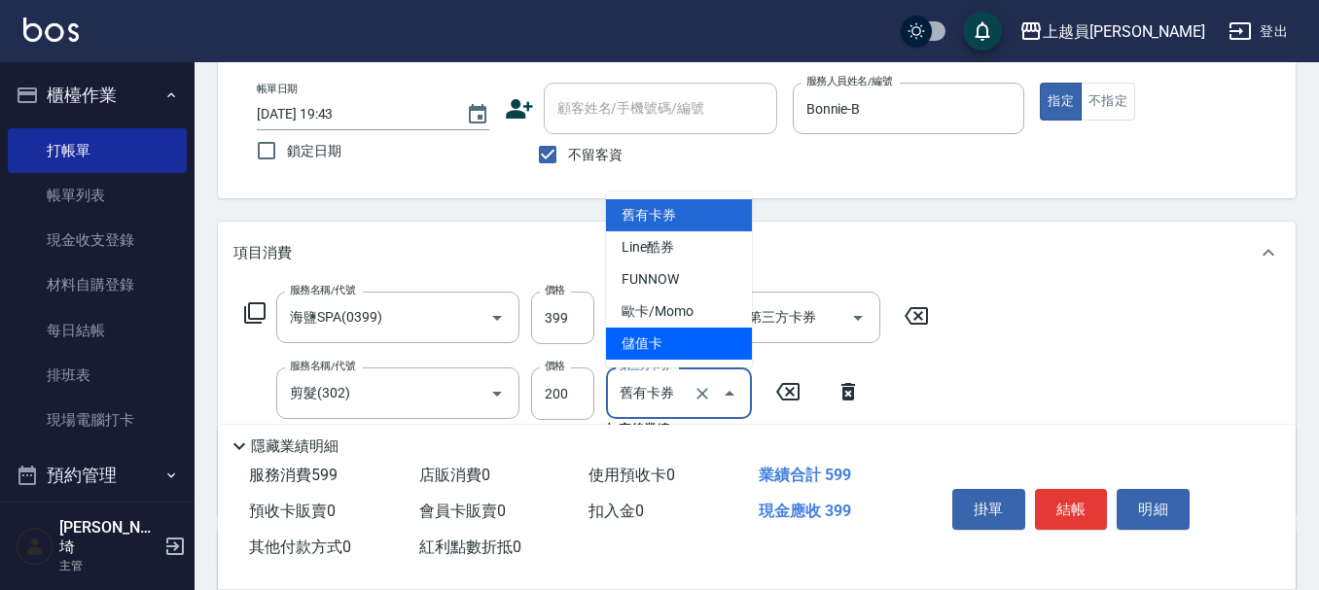
type input "儲值卡"
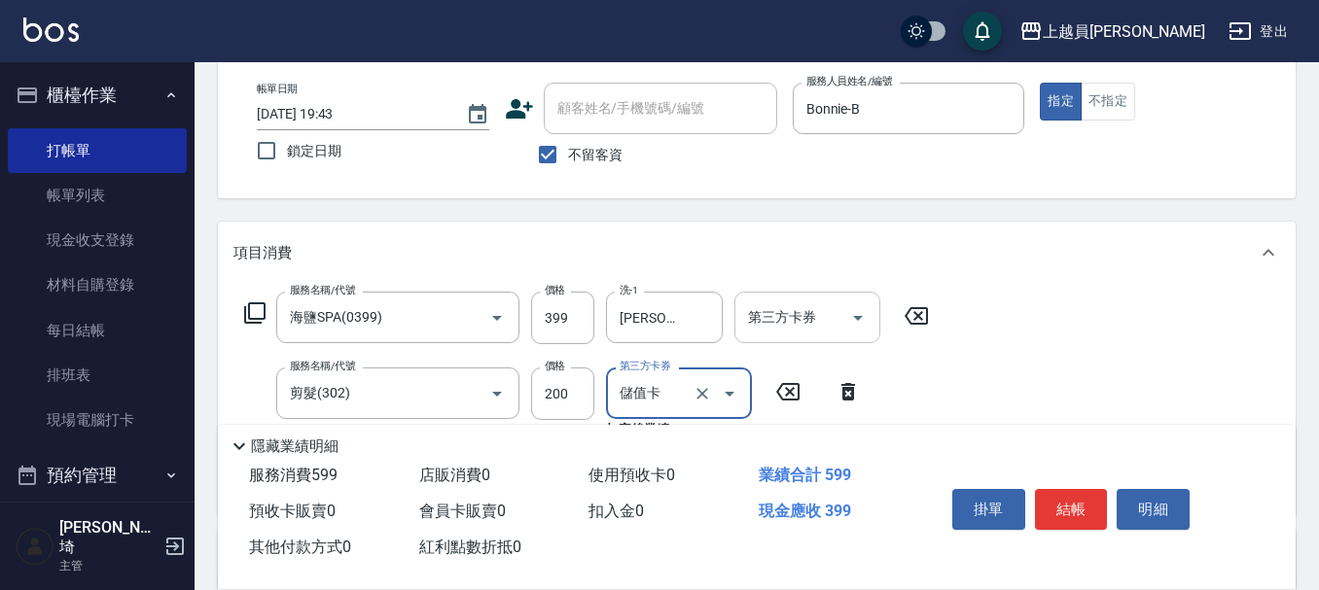
click at [853, 314] on icon "Open" at bounding box center [857, 317] width 23 height 23
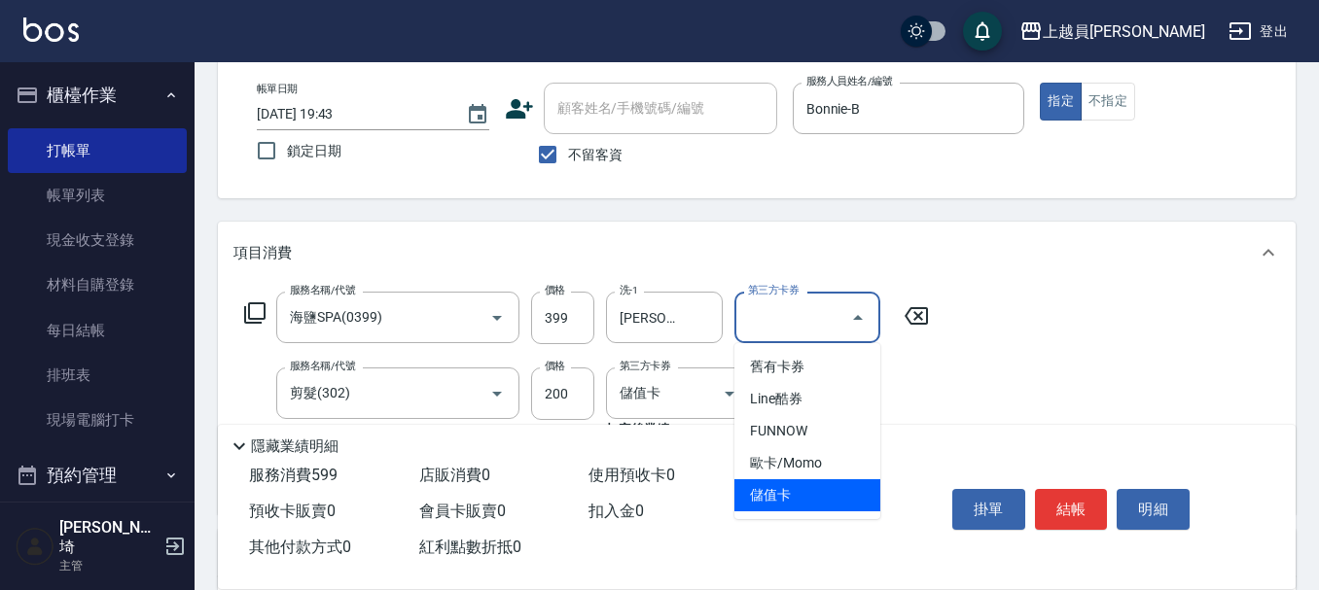
drag, startPoint x: 798, startPoint y: 494, endPoint x: 885, endPoint y: 468, distance: 91.4
click at [803, 493] on span "儲值卡" at bounding box center [807, 496] width 146 height 32
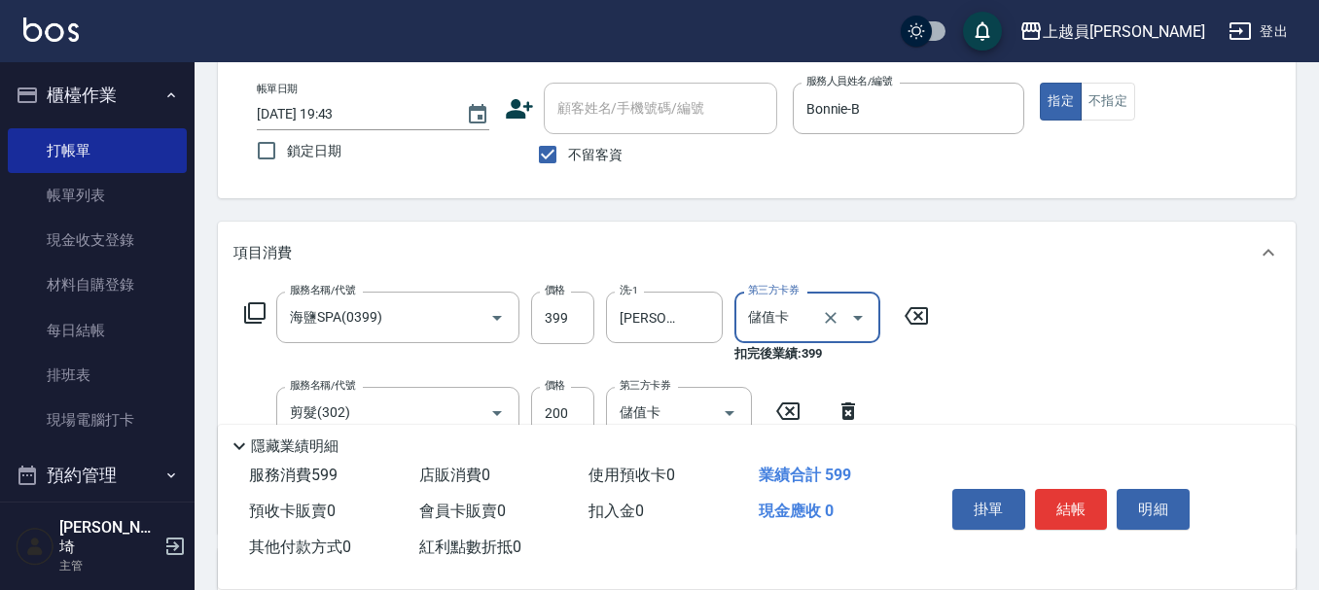
type input "儲值卡"
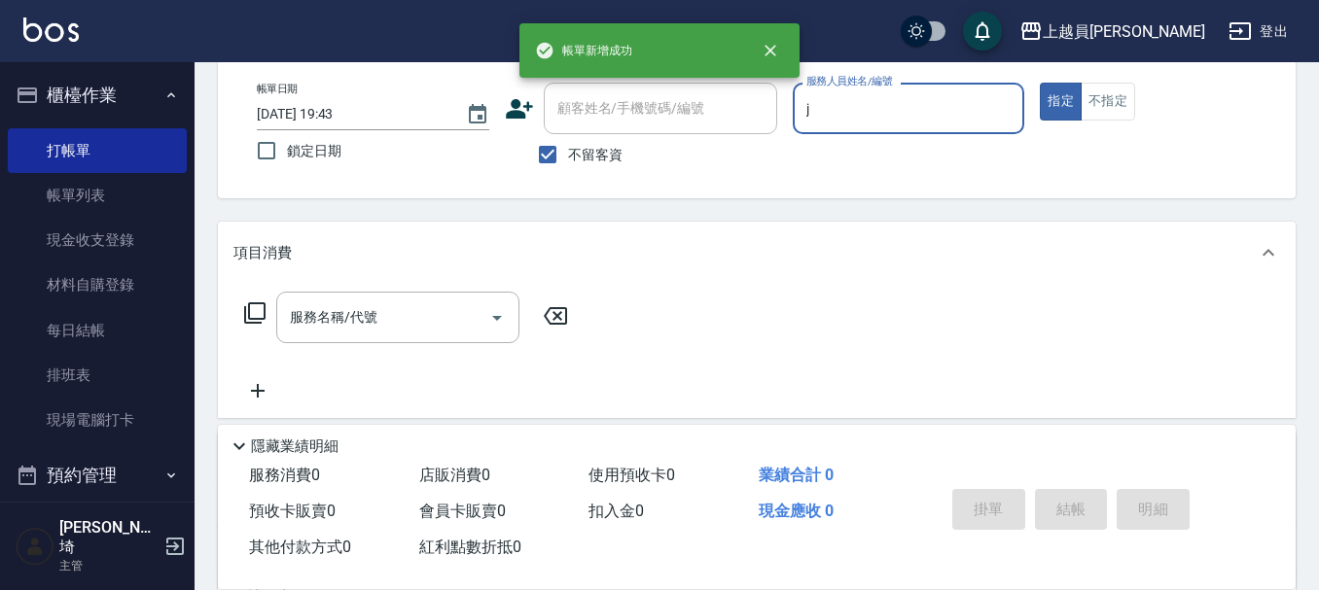
type input "[PERSON_NAME]"
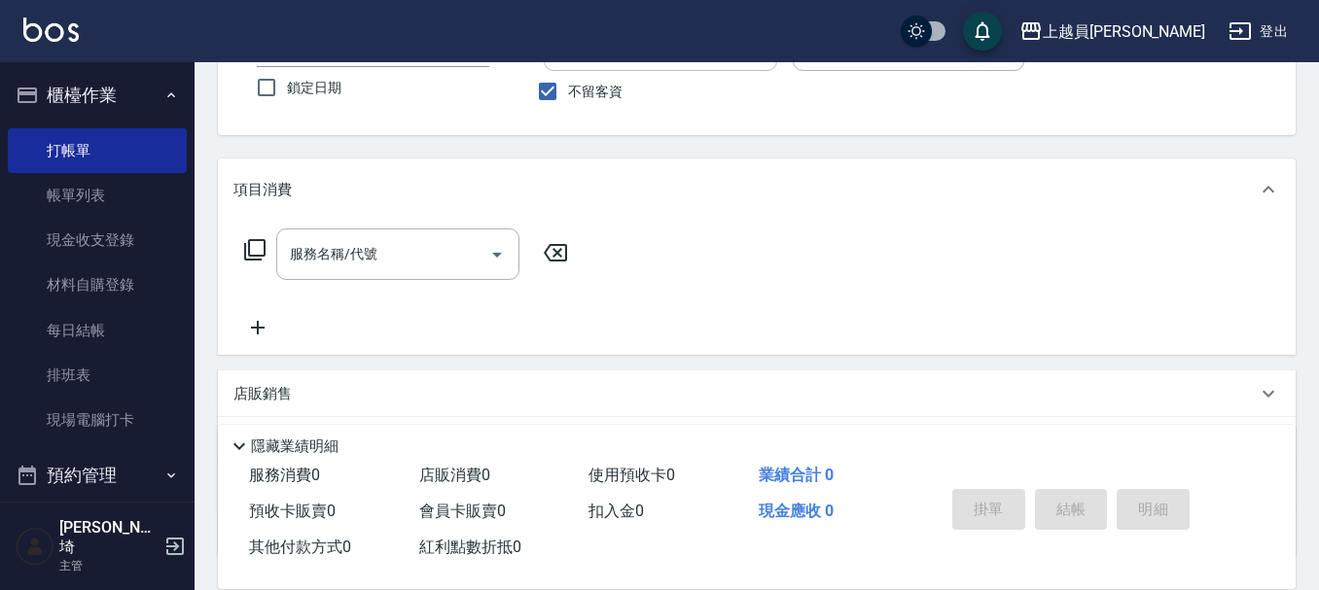
scroll to position [195, 0]
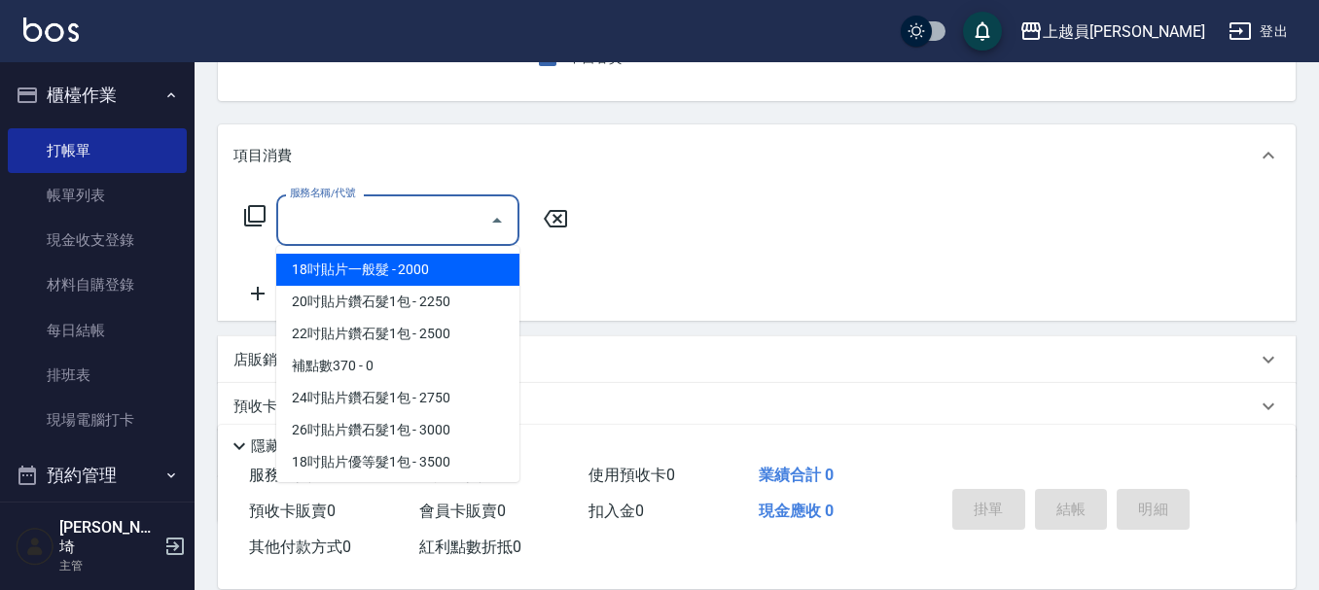
click at [391, 235] on input "服務名稱/代號" at bounding box center [383, 220] width 196 height 34
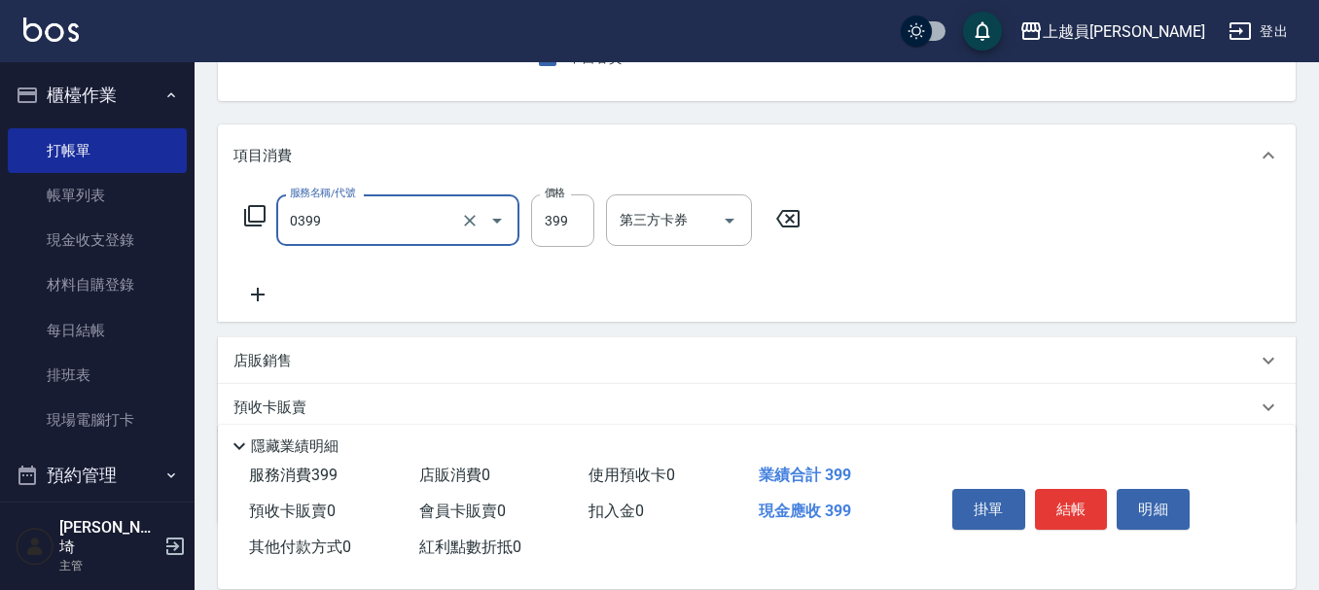
type input "海鹽SPA(0399)"
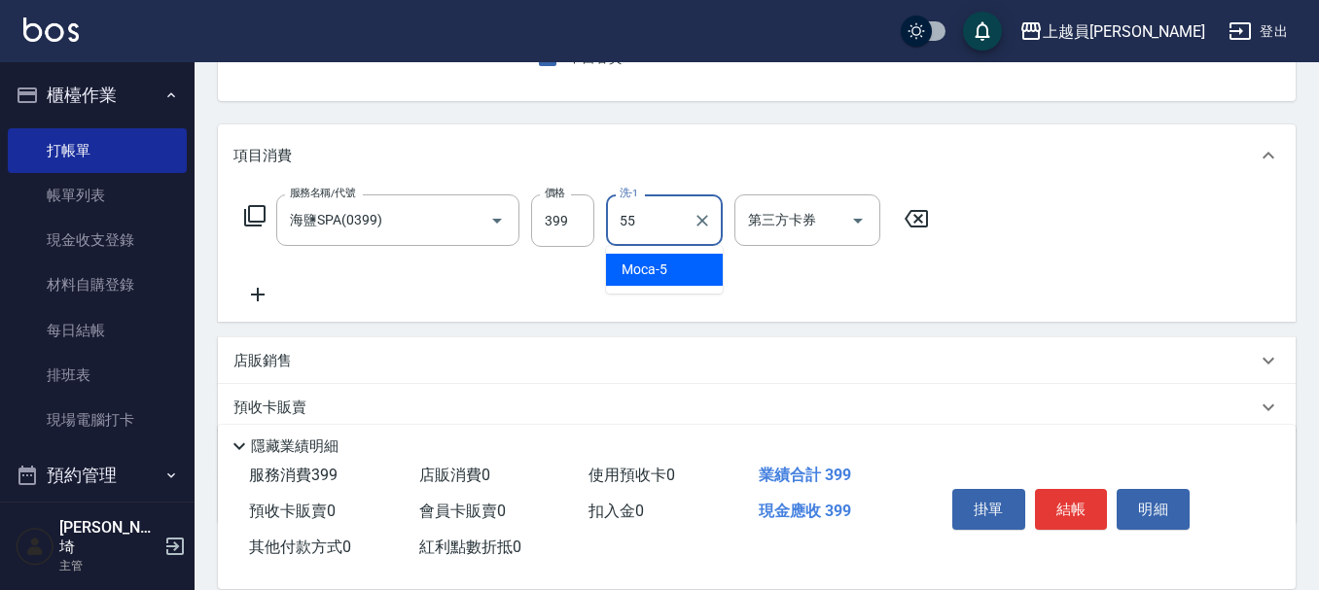
type input "妞妞-55"
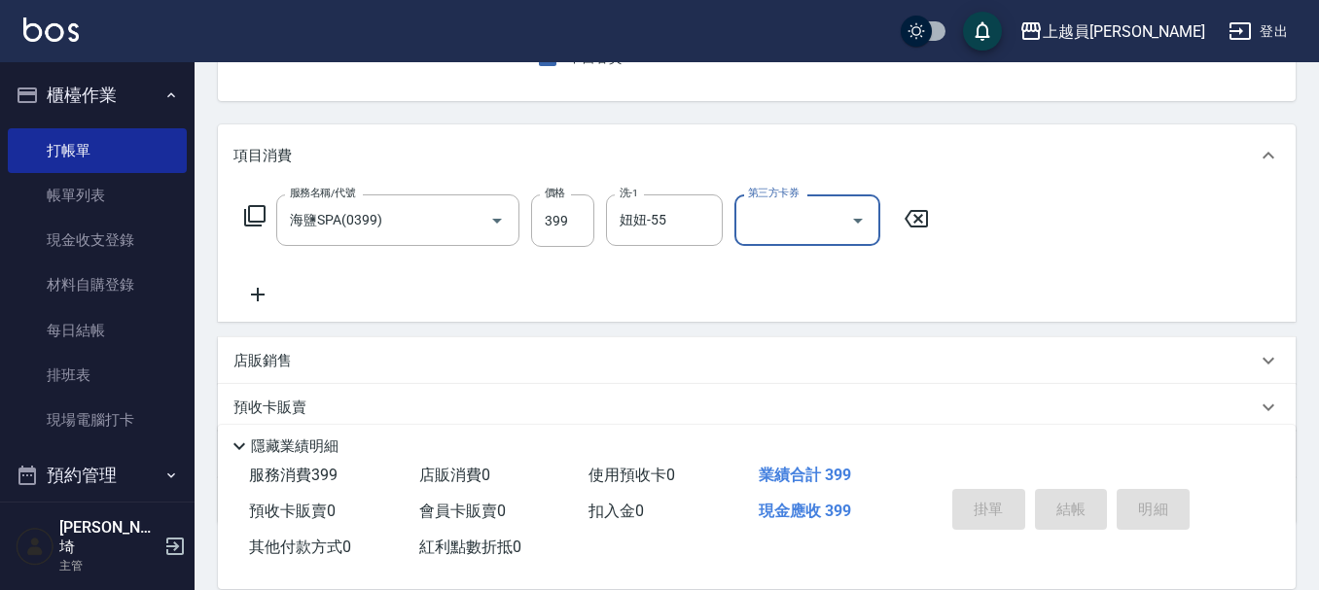
type input "[DATE] 19:44"
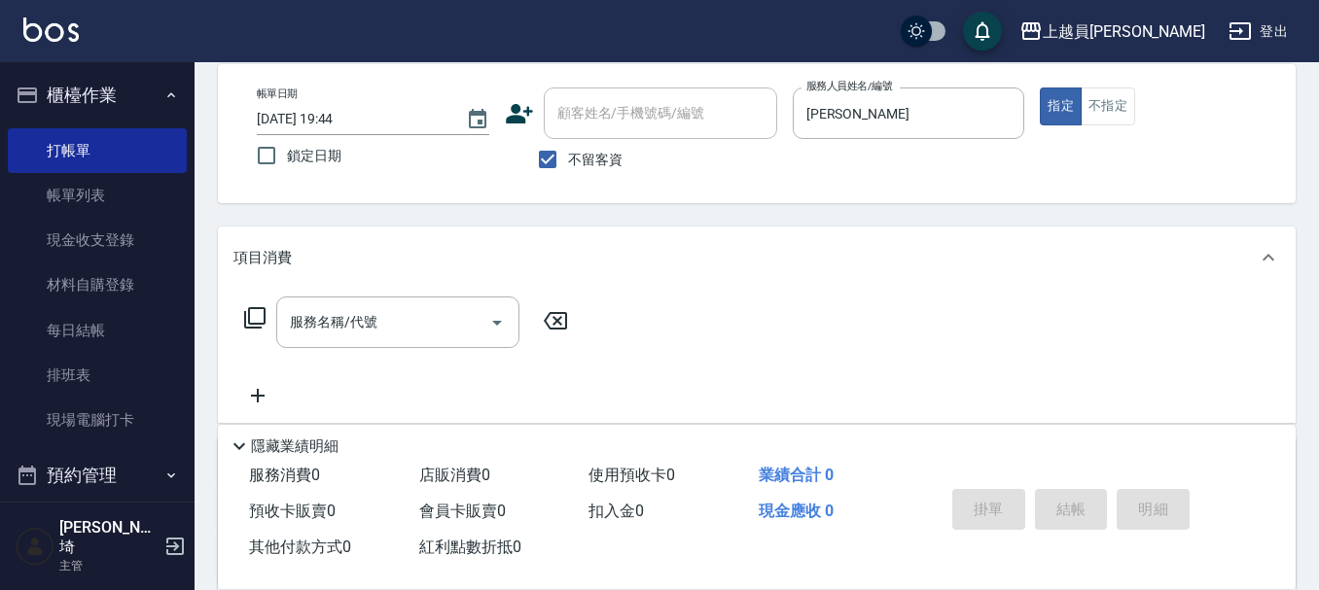
scroll to position [97, 0]
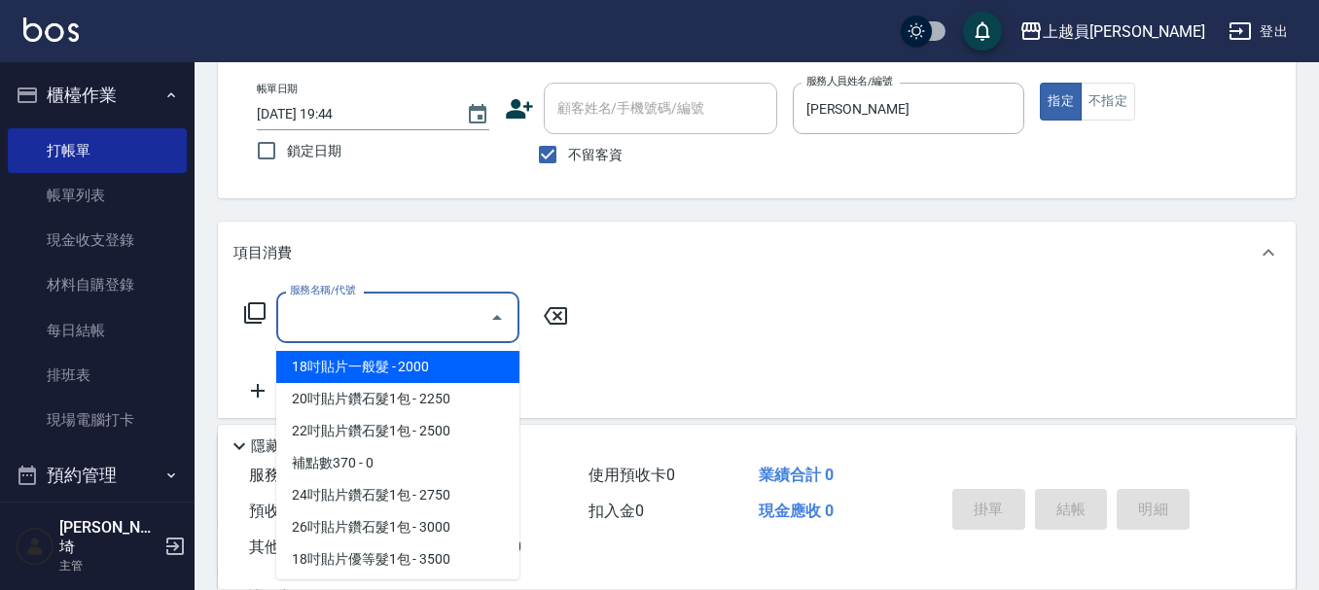
click at [434, 313] on input "服務名稱/代號" at bounding box center [383, 318] width 196 height 34
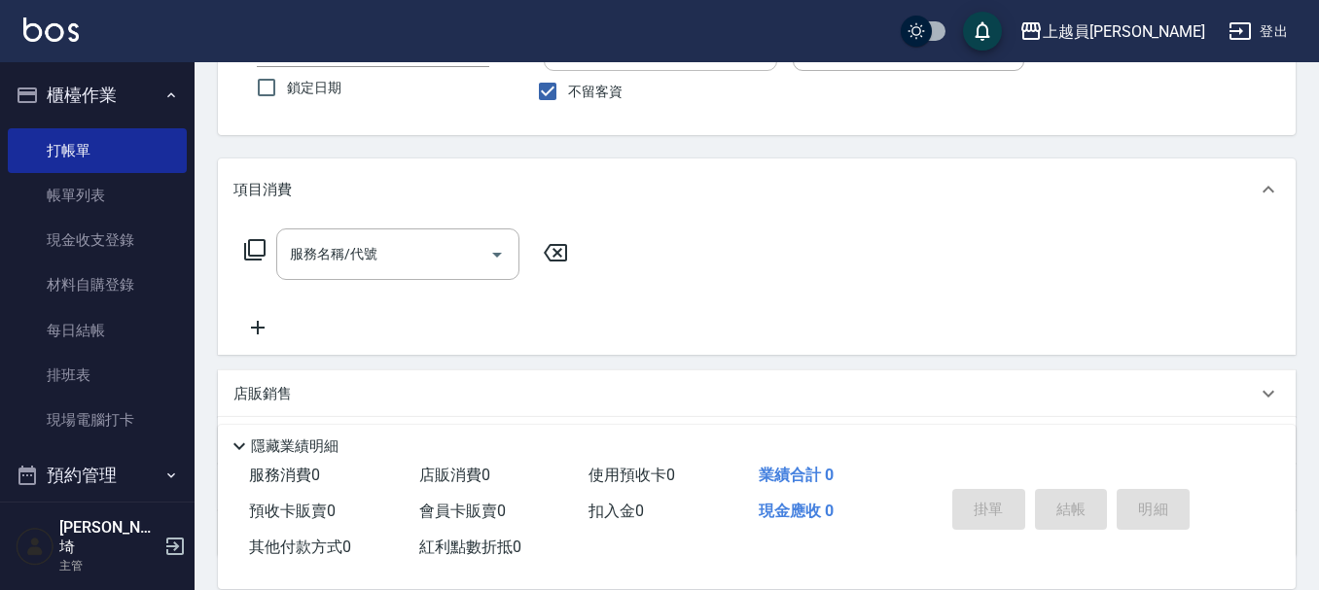
scroll to position [195, 0]
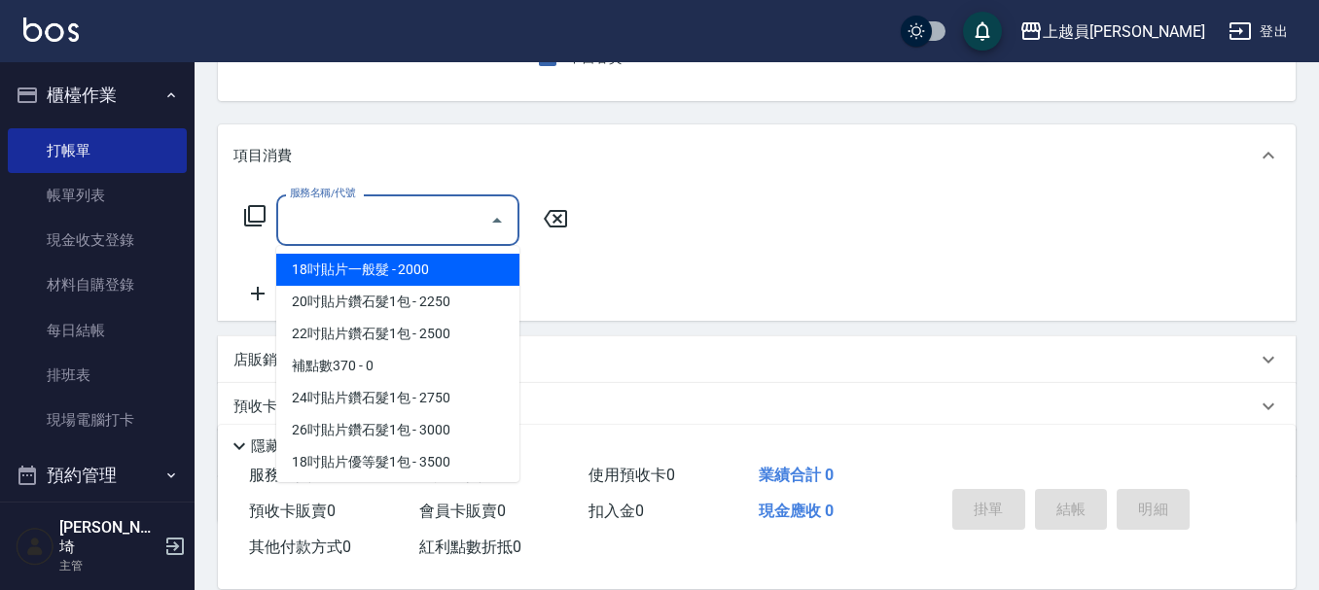
click at [381, 213] on input "服務名稱/代號" at bounding box center [383, 220] width 196 height 34
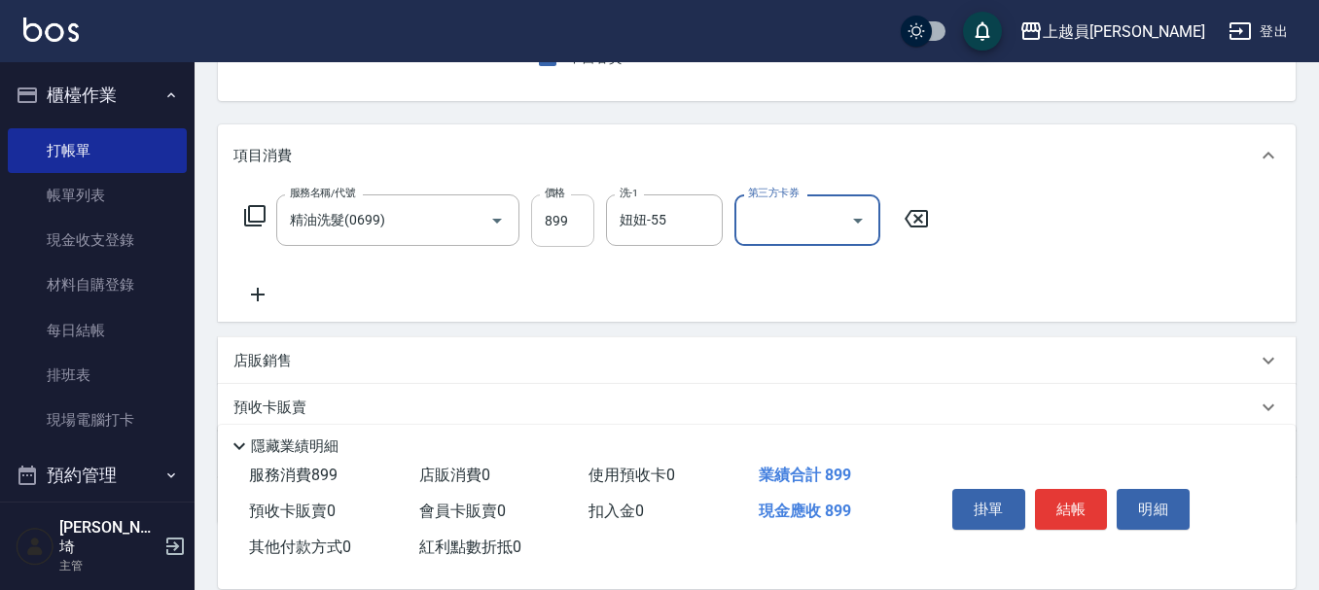
click at [561, 224] on input "899" at bounding box center [562, 221] width 63 height 53
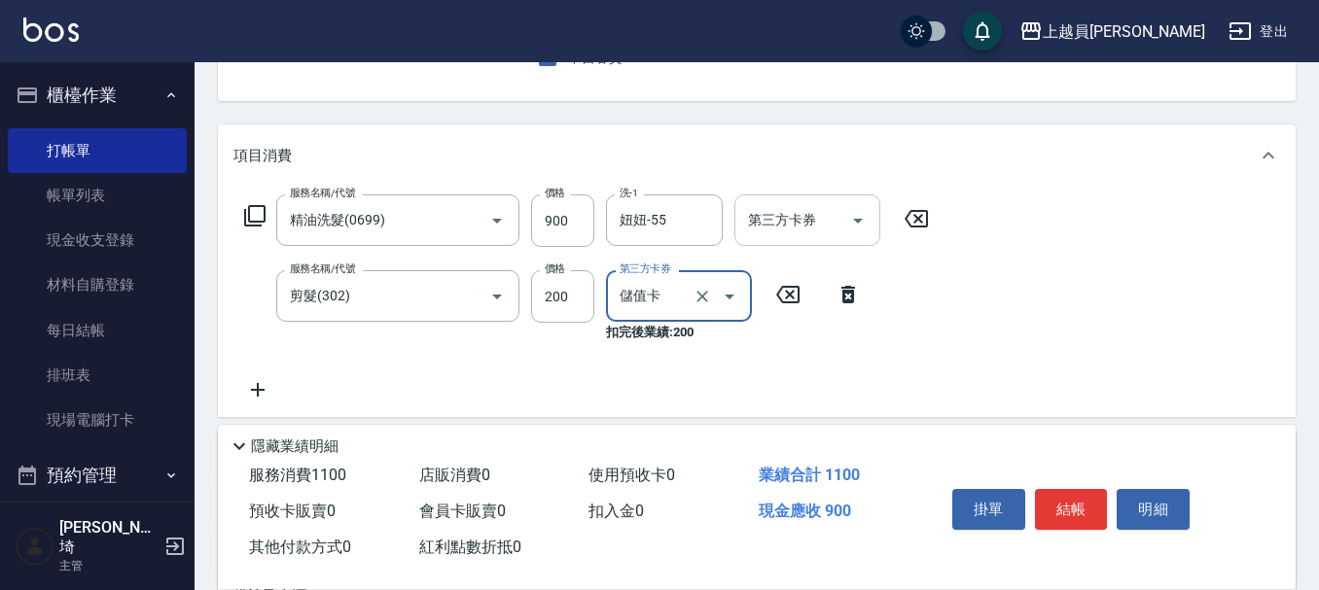
click at [827, 222] on input "第三方卡券" at bounding box center [792, 220] width 99 height 34
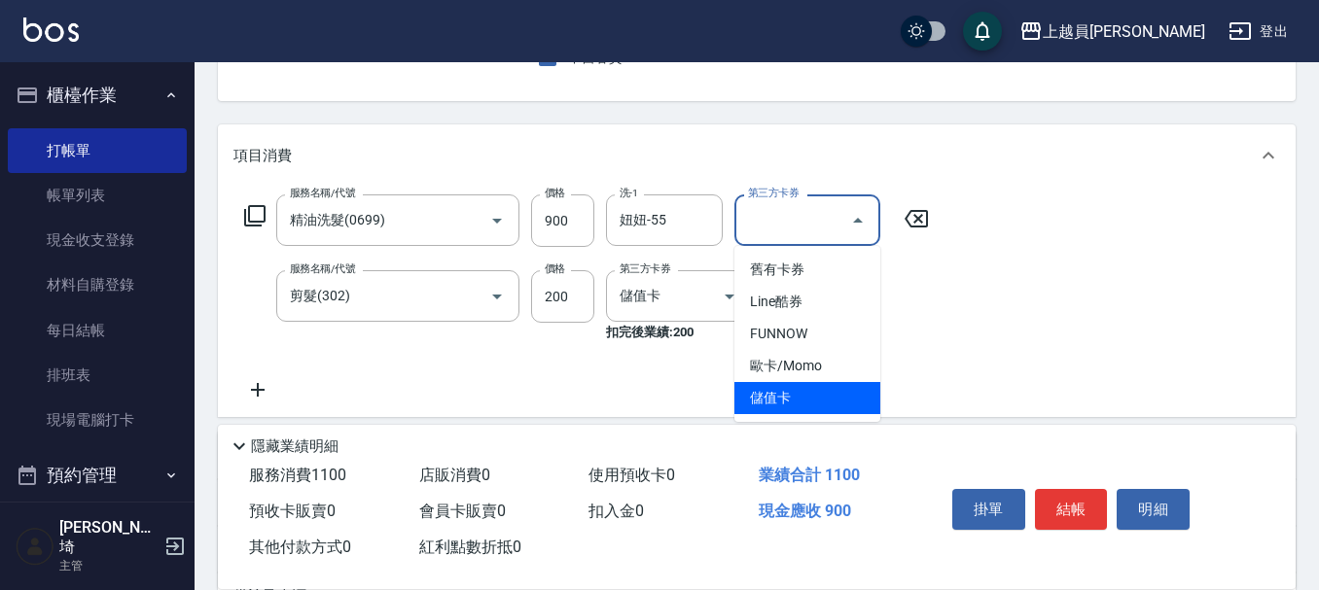
click at [840, 392] on span "儲值卡" at bounding box center [807, 398] width 146 height 32
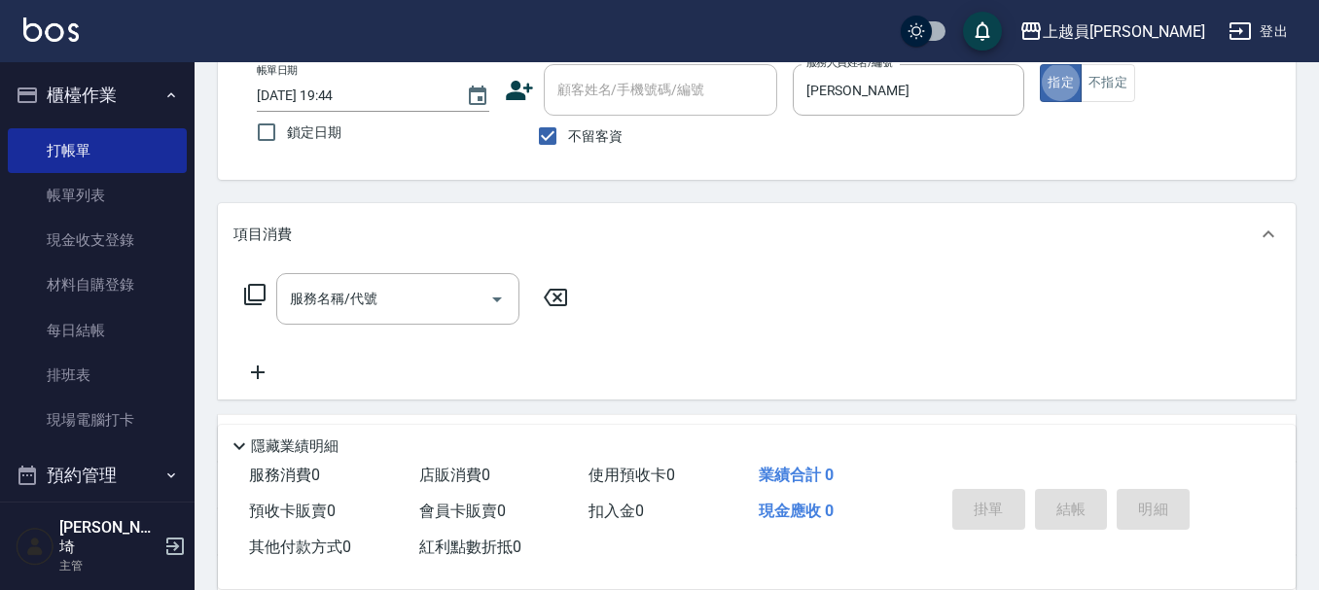
scroll to position [83, 0]
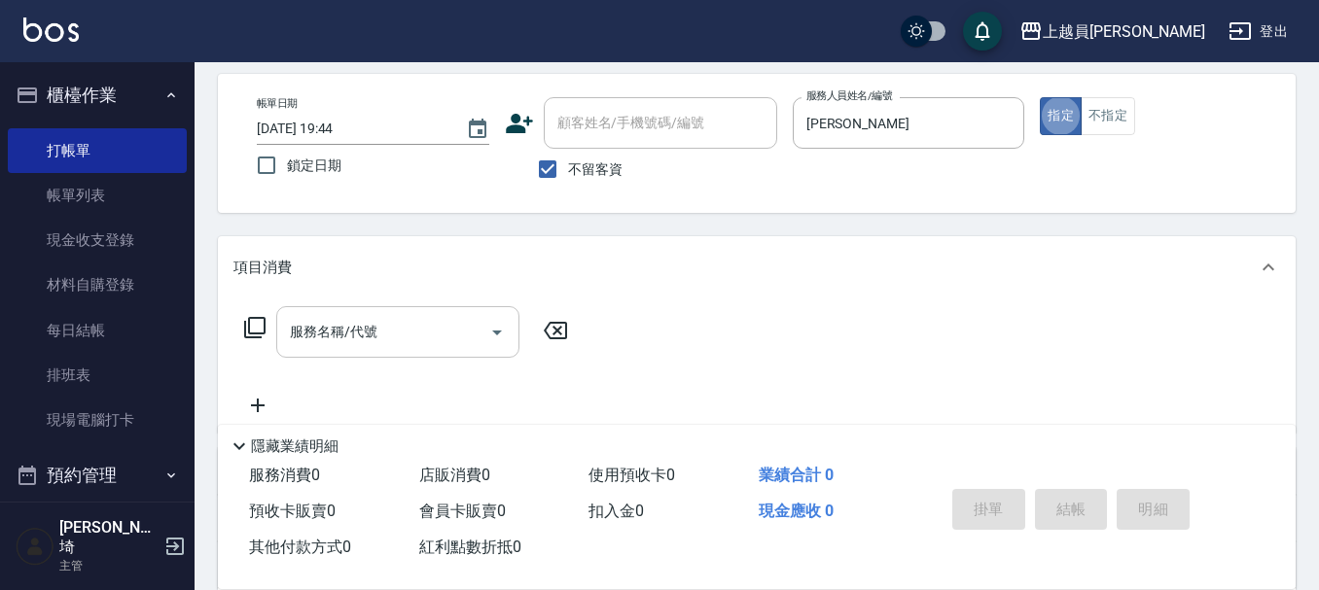
click at [440, 311] on div "服務名稱/代號" at bounding box center [397, 332] width 243 height 52
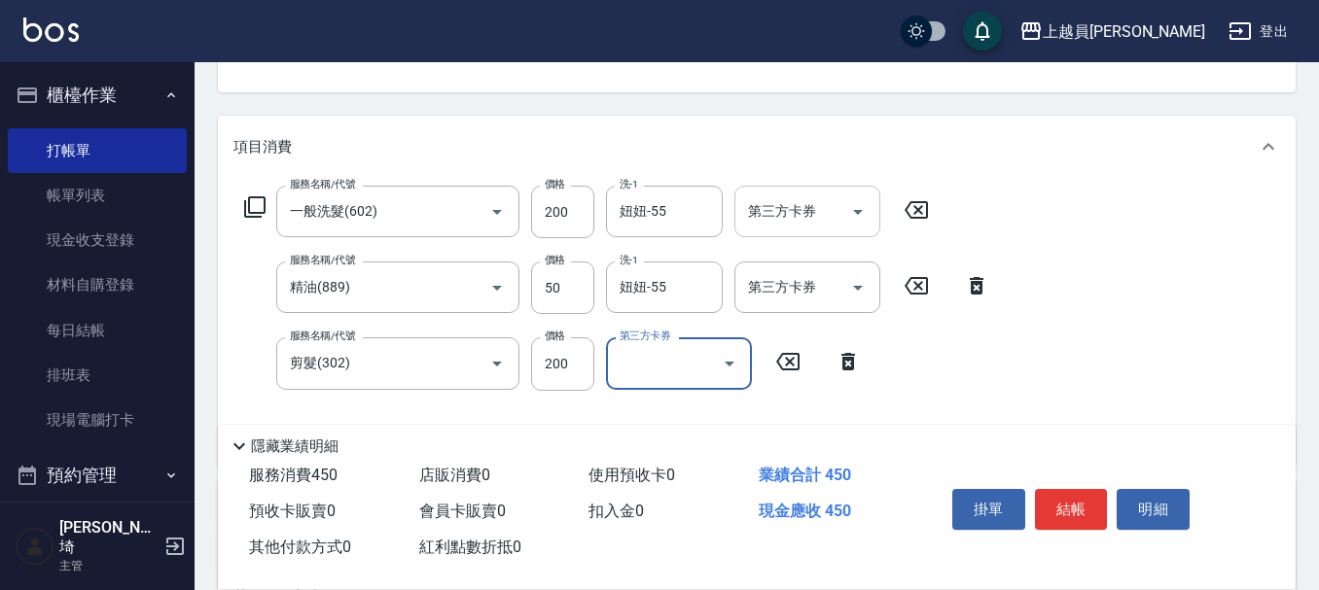
scroll to position [292, 0]
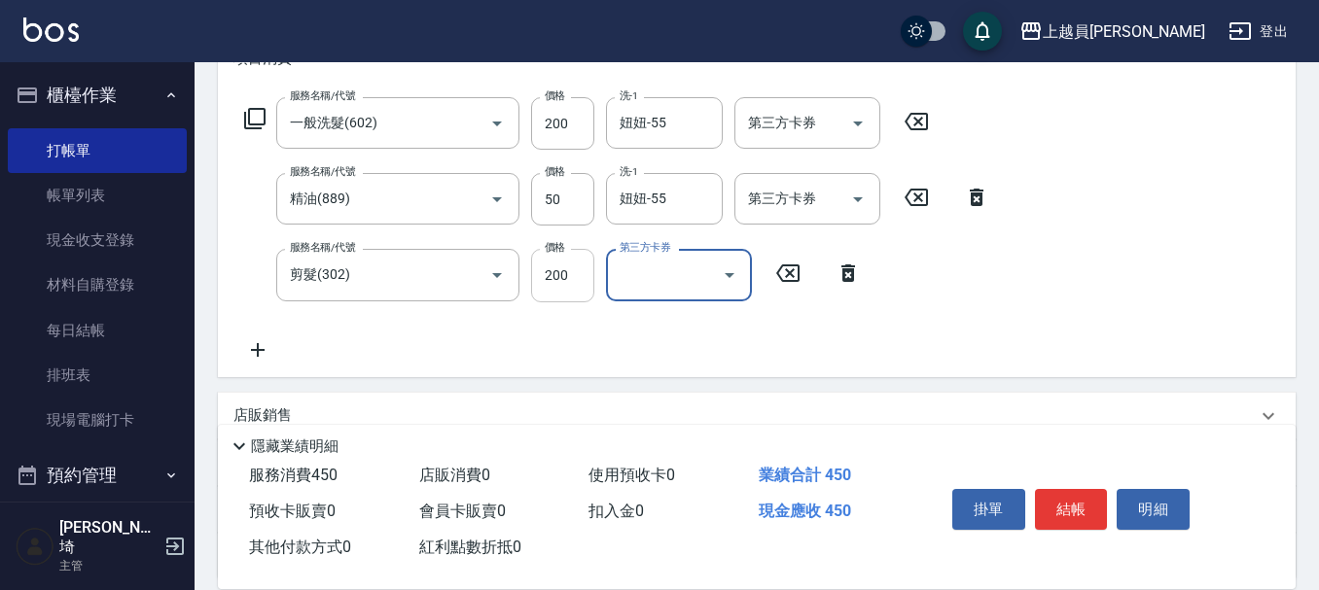
click at [573, 278] on input "200" at bounding box center [562, 275] width 63 height 53
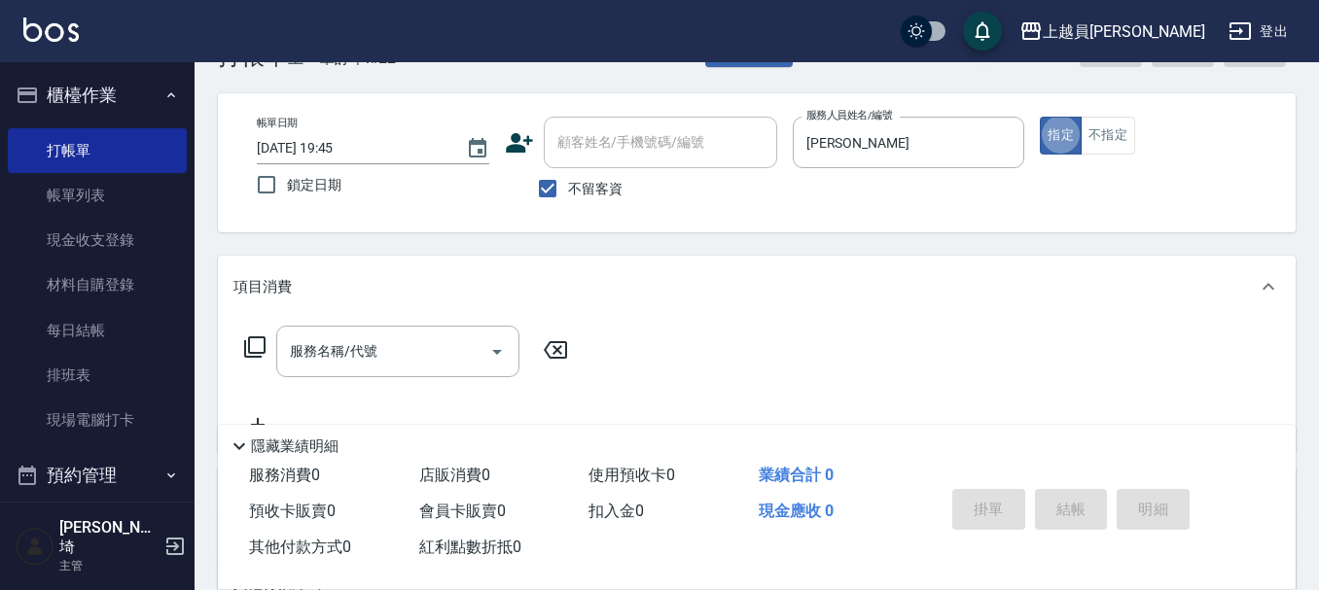
scroll to position [97, 0]
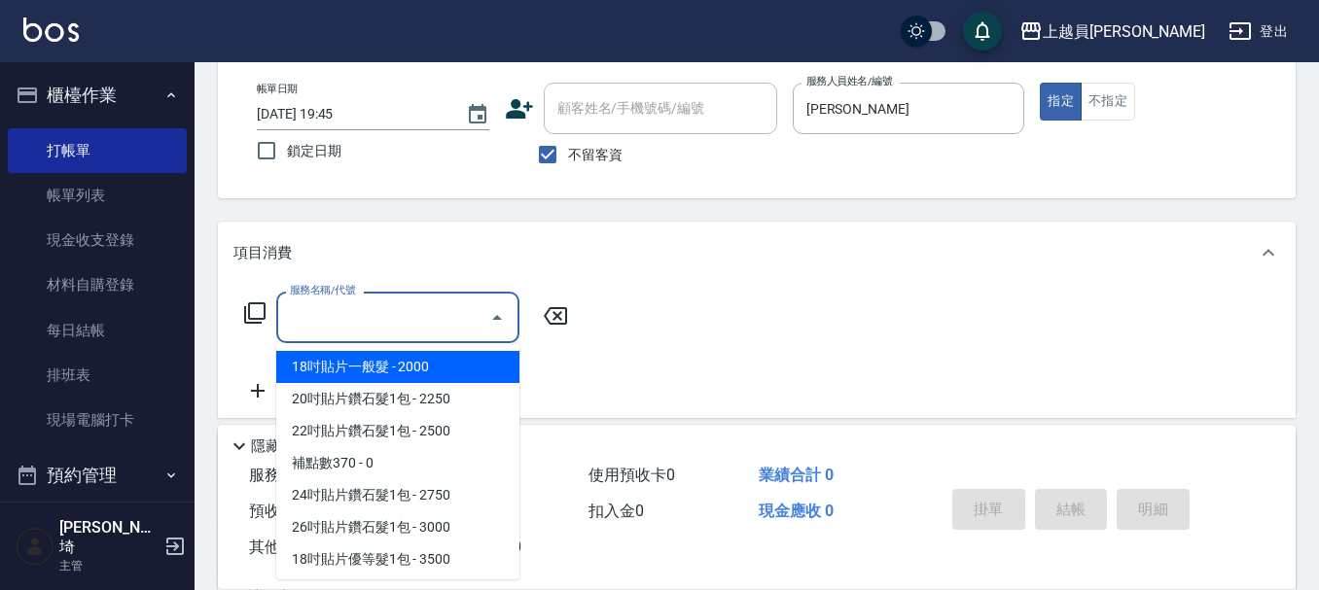
click at [350, 315] on div "服務名稱/代號 服務名稱/代號" at bounding box center [397, 318] width 243 height 52
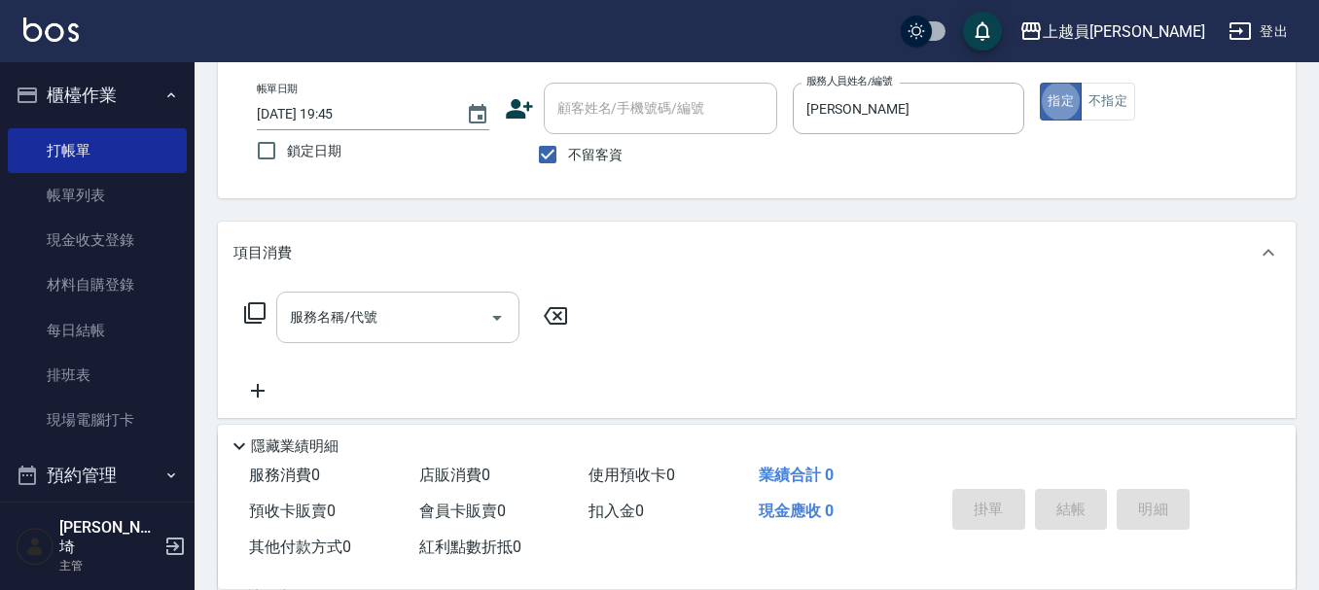
click at [431, 332] on input "服務名稱/代號" at bounding box center [383, 318] width 196 height 34
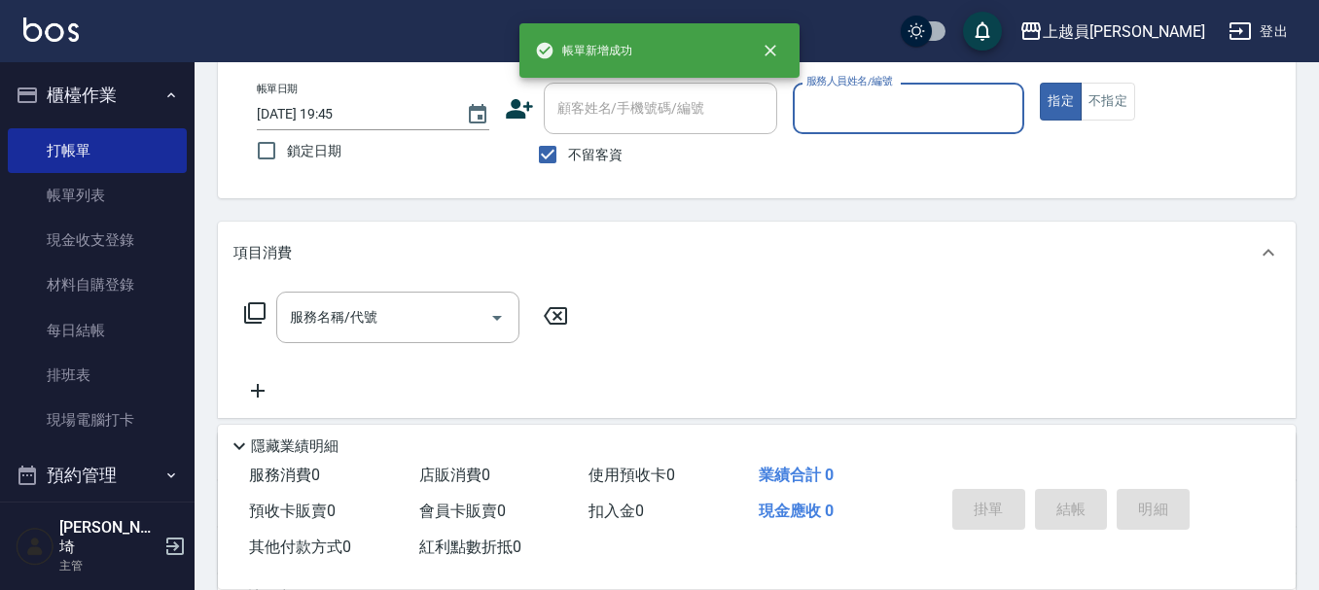
click at [1212, 107] on div "指定 不指定" at bounding box center [1156, 102] width 232 height 38
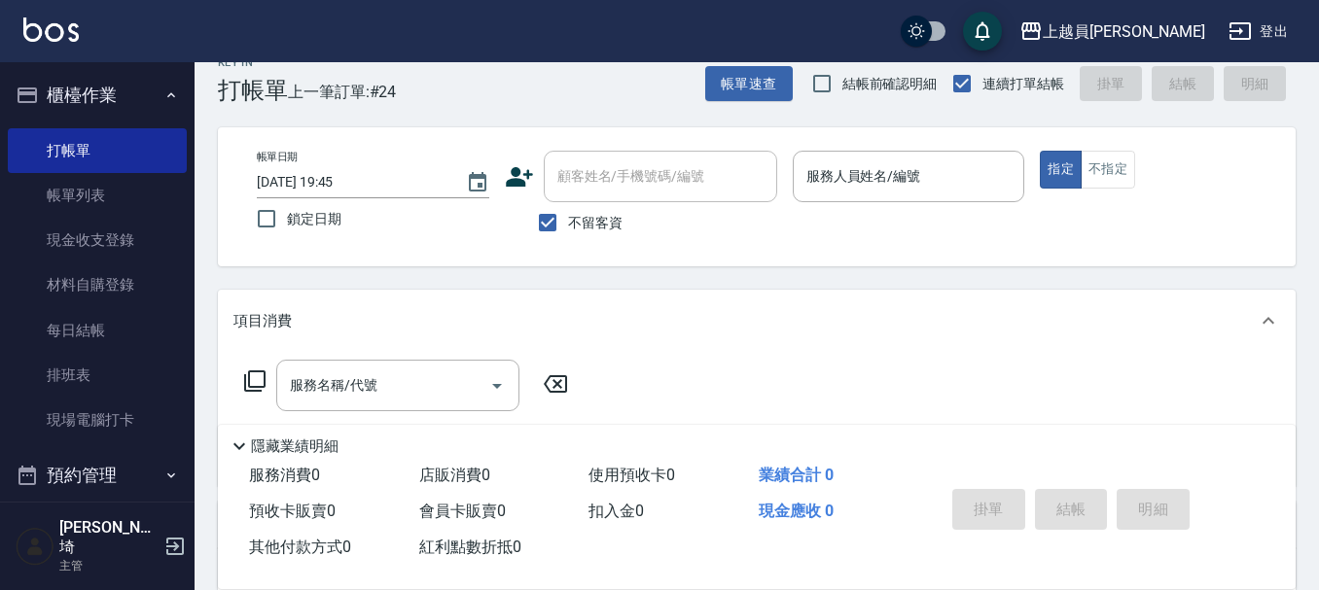
scroll to position [0, 0]
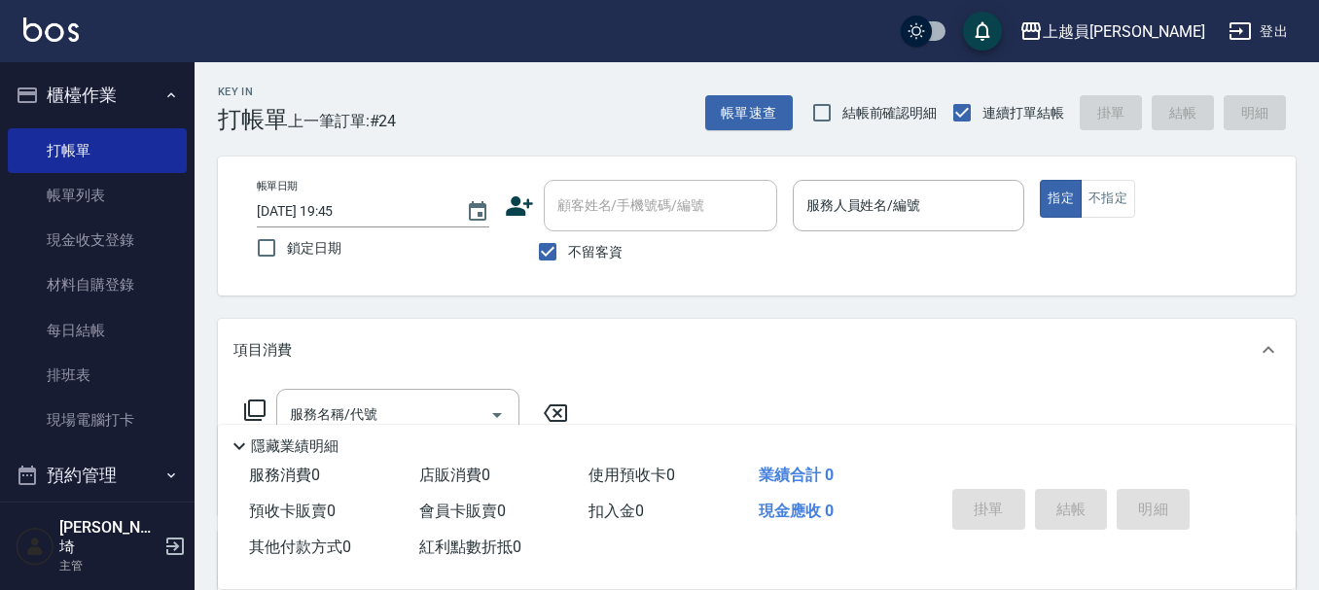
click at [886, 237] on p at bounding box center [909, 241] width 232 height 20
click at [876, 217] on input "服務人員姓名/編號" at bounding box center [908, 206] width 215 height 34
click at [1121, 197] on button "不指定" at bounding box center [1108, 199] width 54 height 38
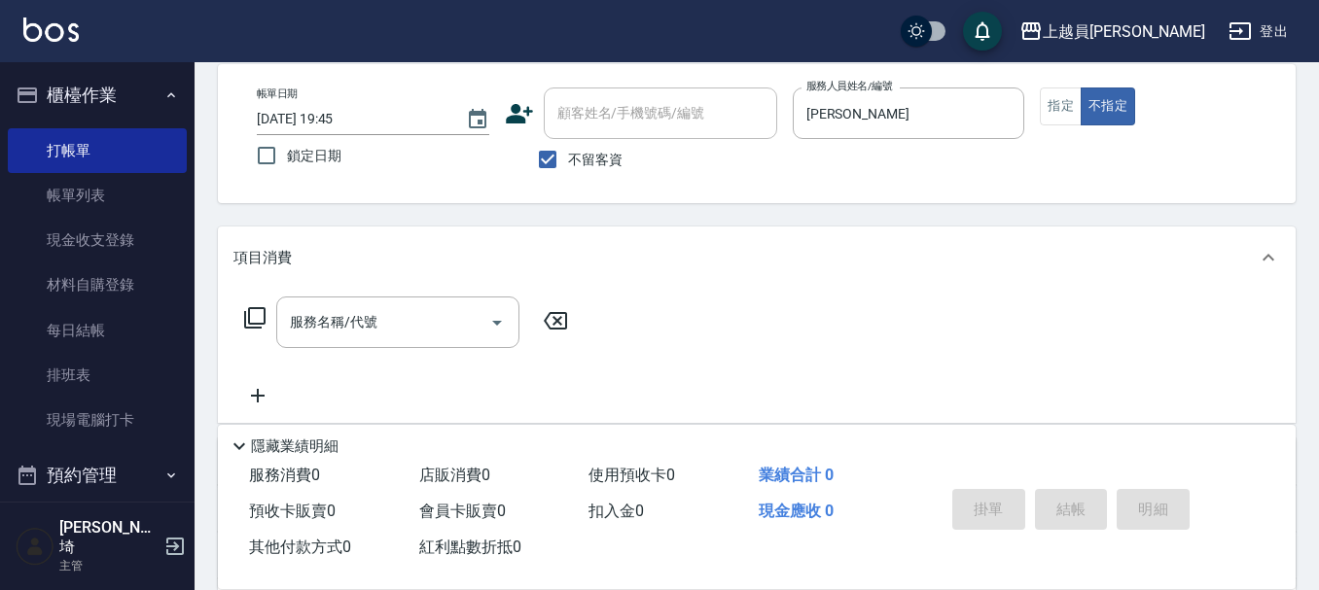
scroll to position [97, 0]
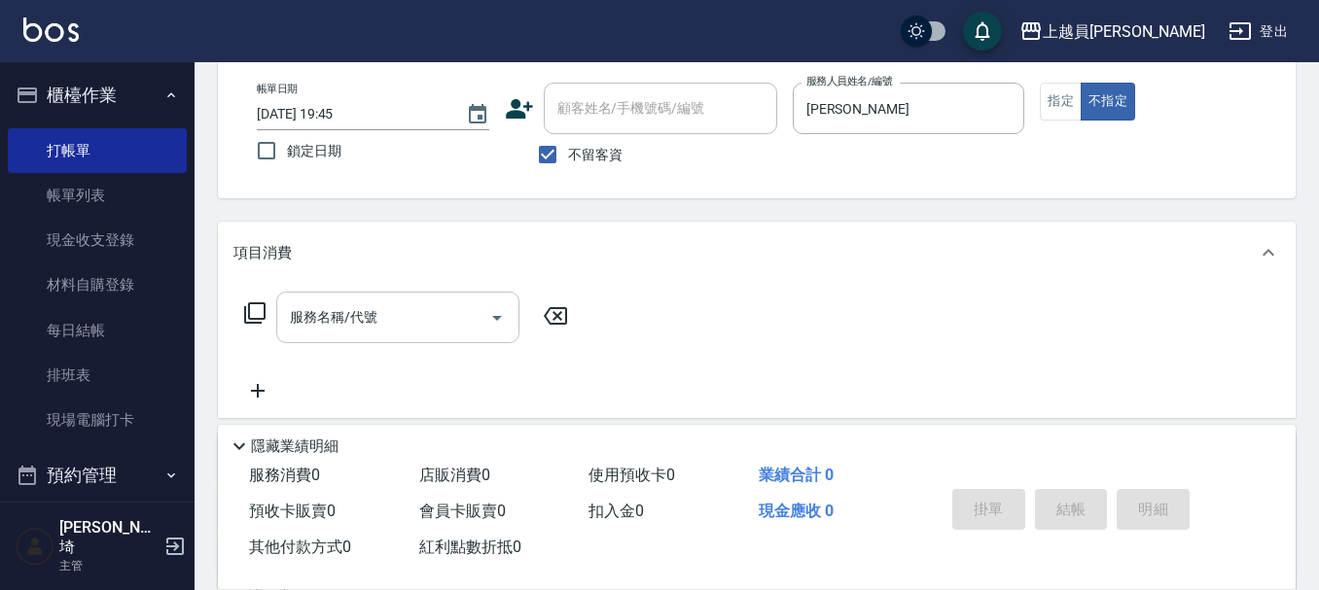
click at [415, 318] on input "服務名稱/代號" at bounding box center [383, 318] width 196 height 34
click at [426, 303] on input "服務名稱/代號" at bounding box center [383, 318] width 196 height 34
click at [1090, 95] on button "不指定" at bounding box center [1108, 102] width 54 height 38
click at [1080, 100] on button "指定" at bounding box center [1061, 102] width 42 height 38
click at [427, 300] on div "服務名稱/代號" at bounding box center [397, 318] width 243 height 52
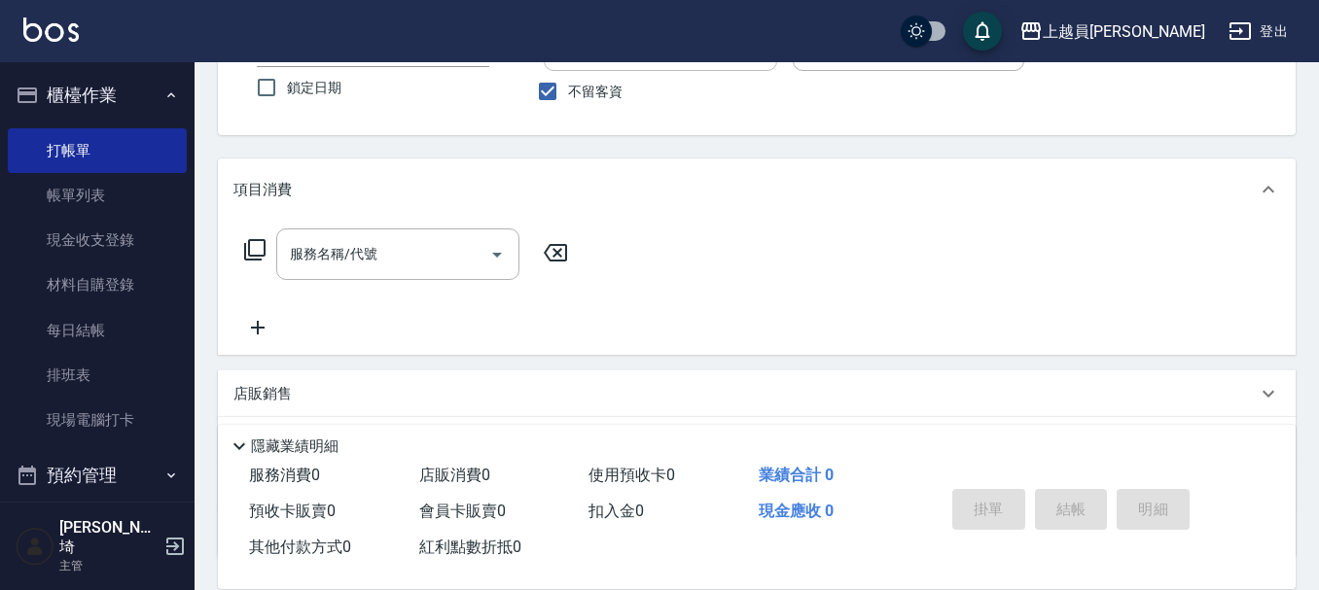
scroll to position [195, 0]
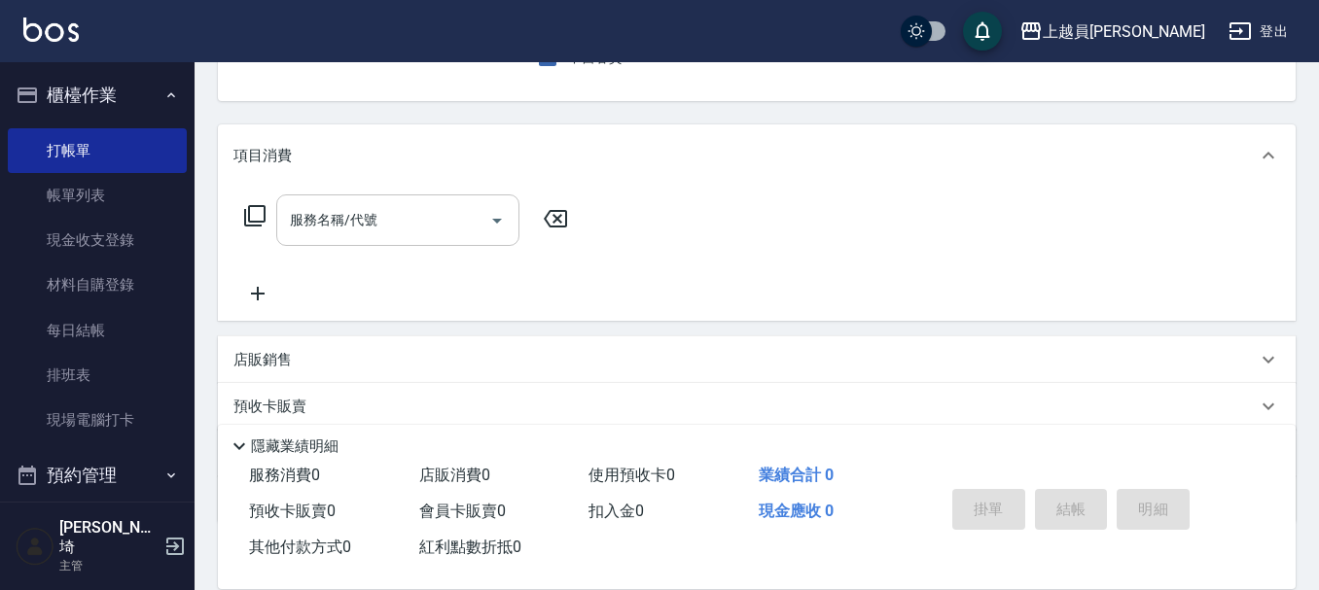
click at [409, 220] on input "服務名稱/代號" at bounding box center [383, 220] width 196 height 34
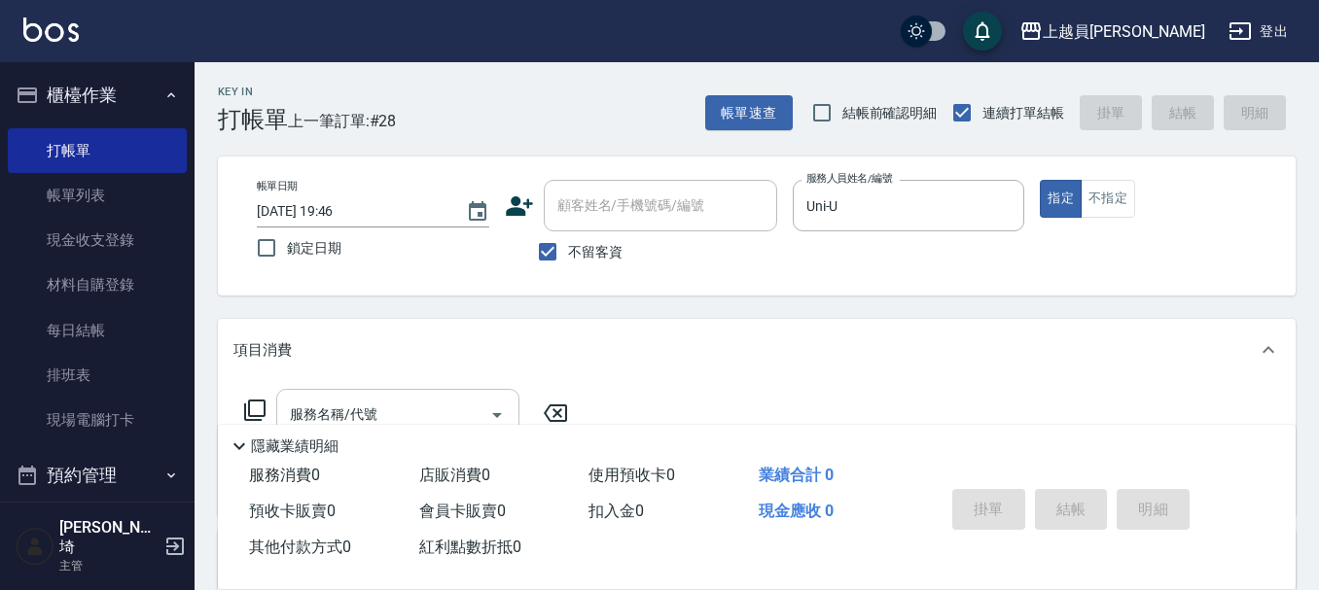
scroll to position [97, 0]
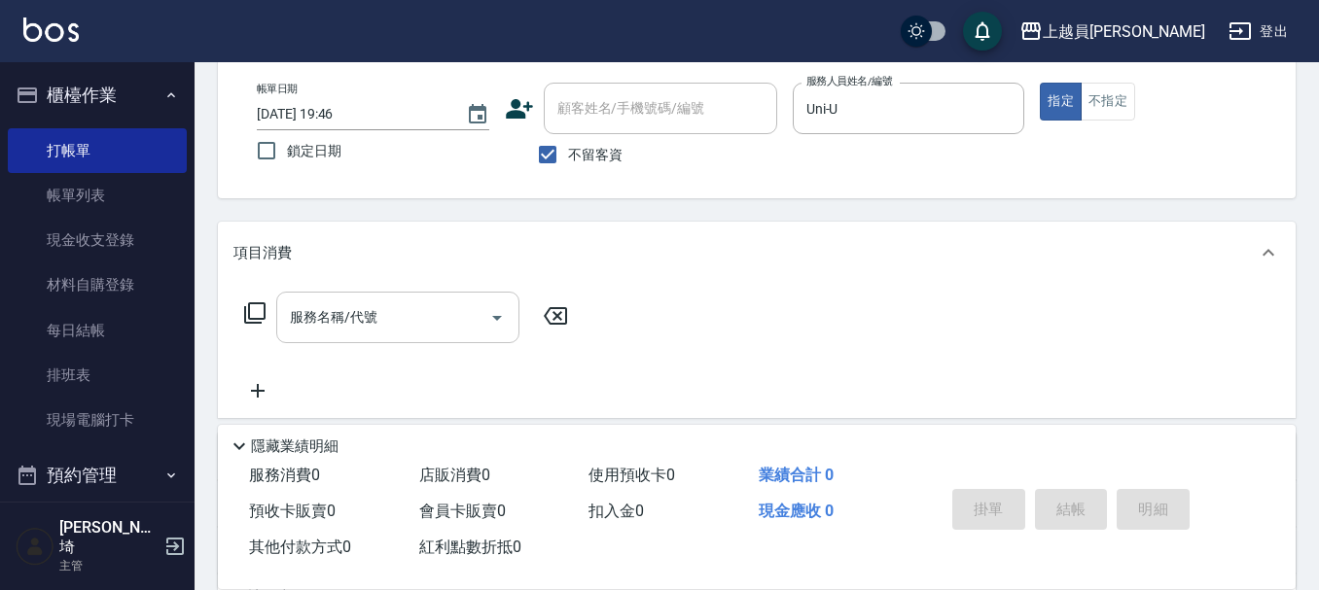
click at [410, 311] on input "服務名稱/代號" at bounding box center [383, 318] width 196 height 34
click at [371, 322] on input "服務名稱/代號" at bounding box center [383, 318] width 196 height 34
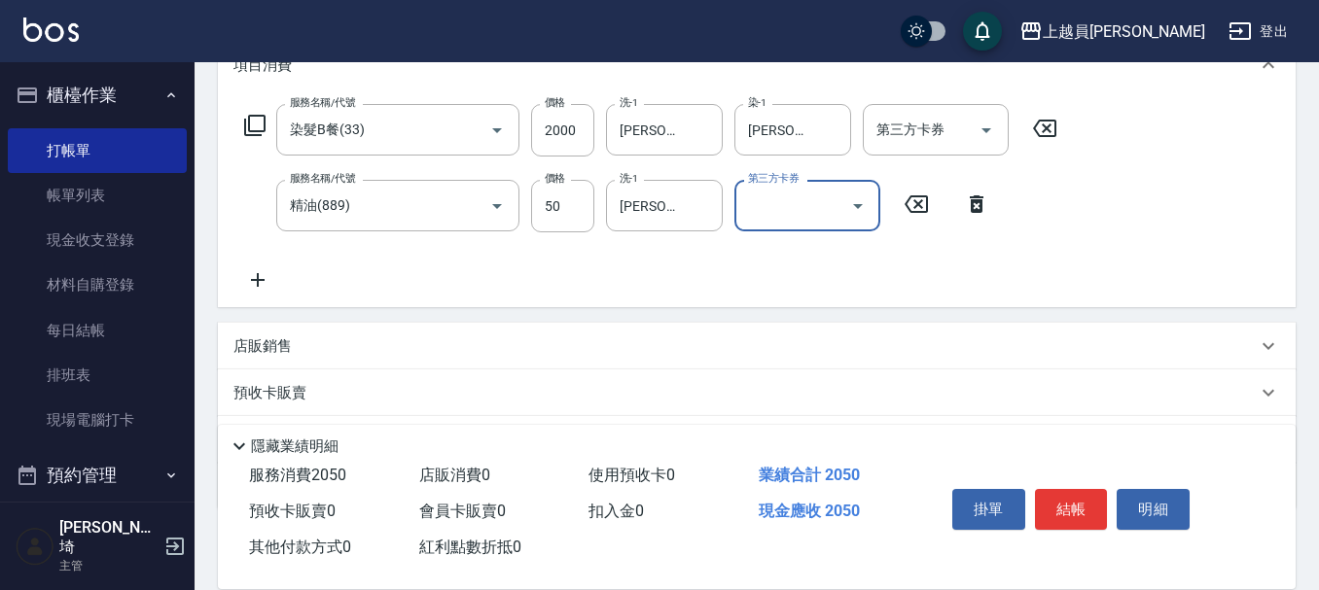
scroll to position [292, 0]
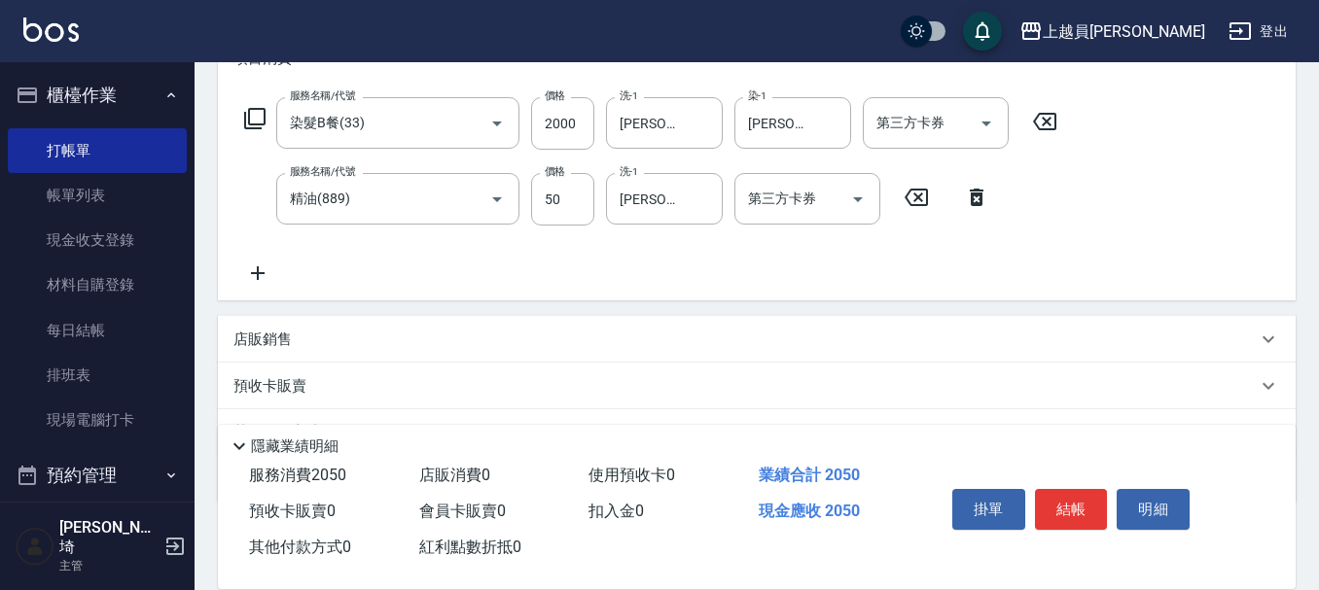
click at [316, 336] on div "店販銷售" at bounding box center [744, 340] width 1023 height 20
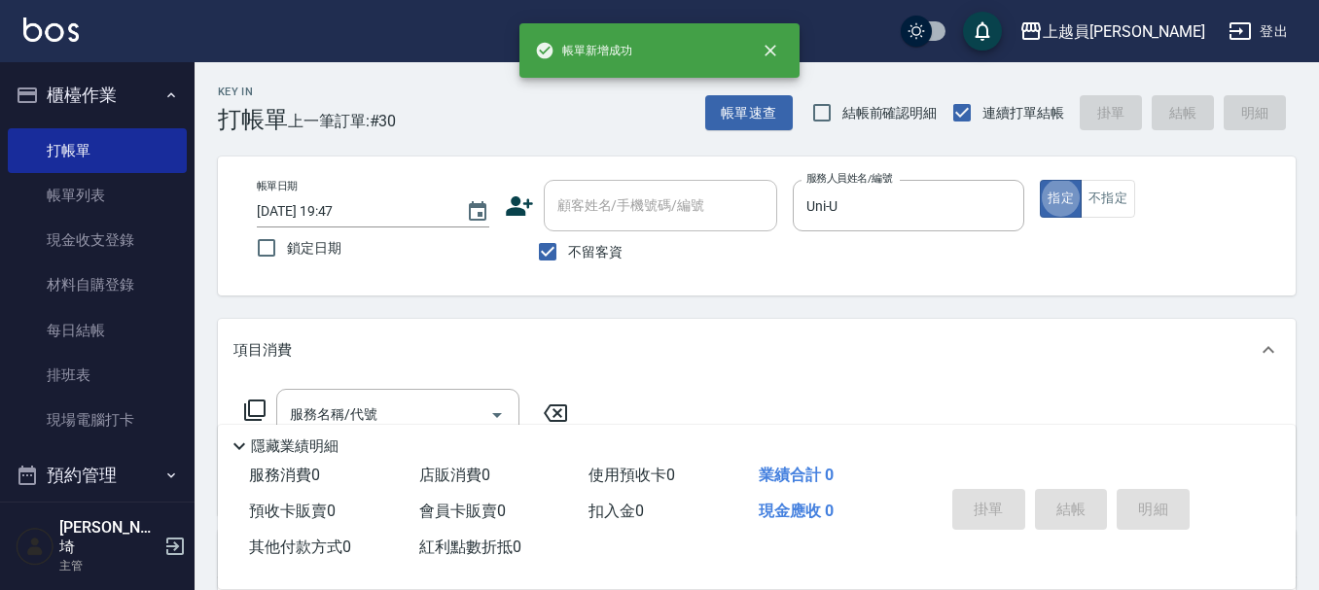
scroll to position [195, 0]
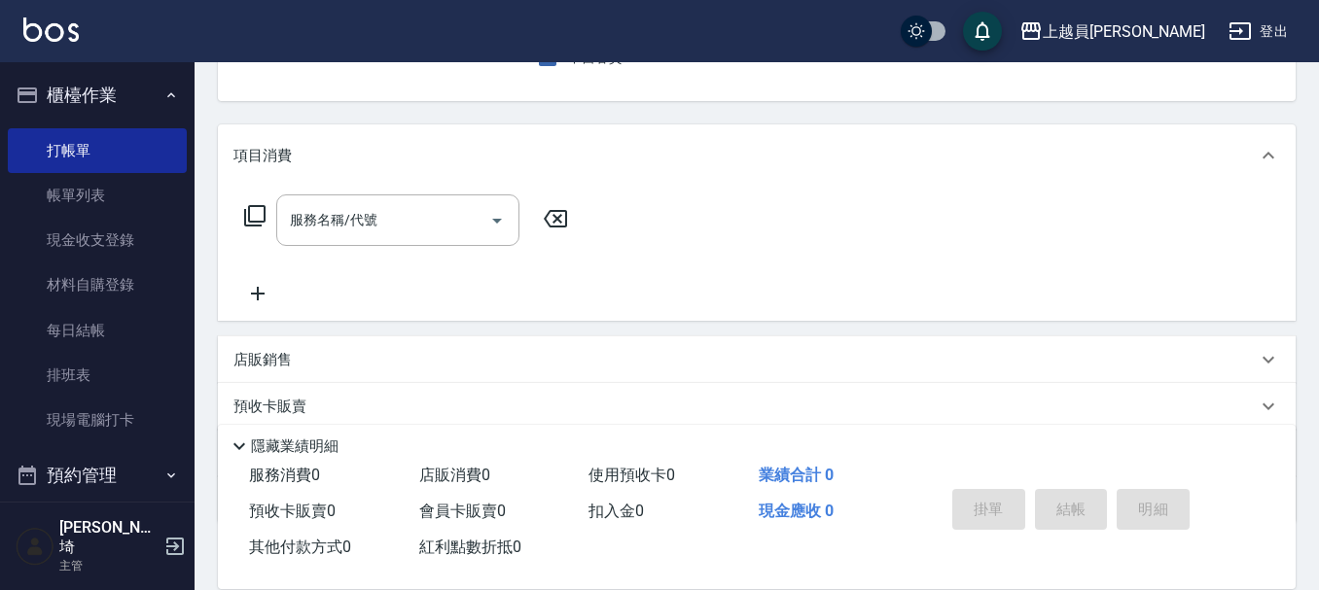
click at [361, 177] on div "項目消費 服務名稱/代號 服務名稱/代號" at bounding box center [757, 223] width 1078 height 196
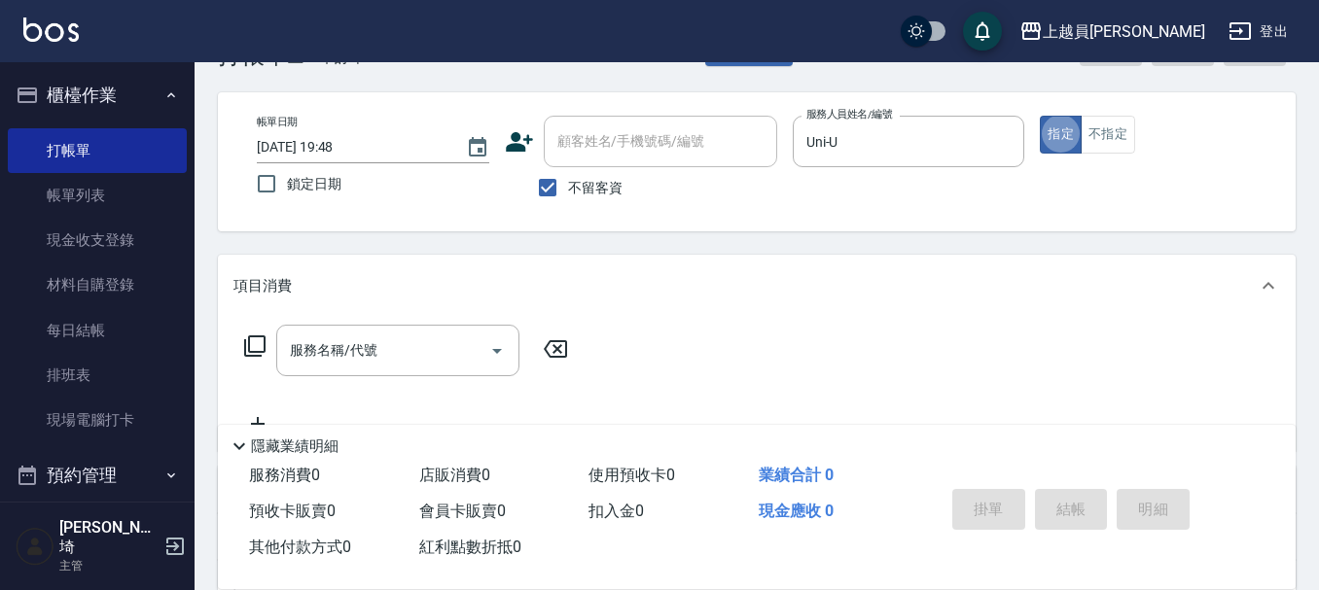
scroll to position [97, 0]
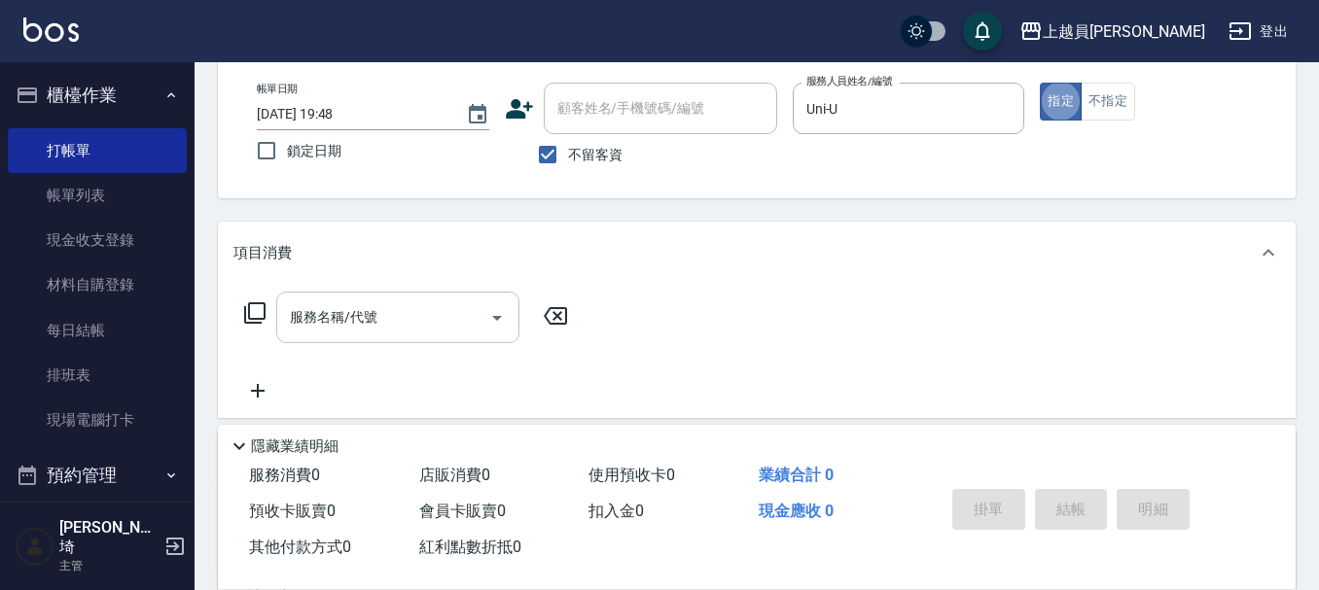
click at [391, 308] on input "服務名稱/代號" at bounding box center [383, 318] width 196 height 34
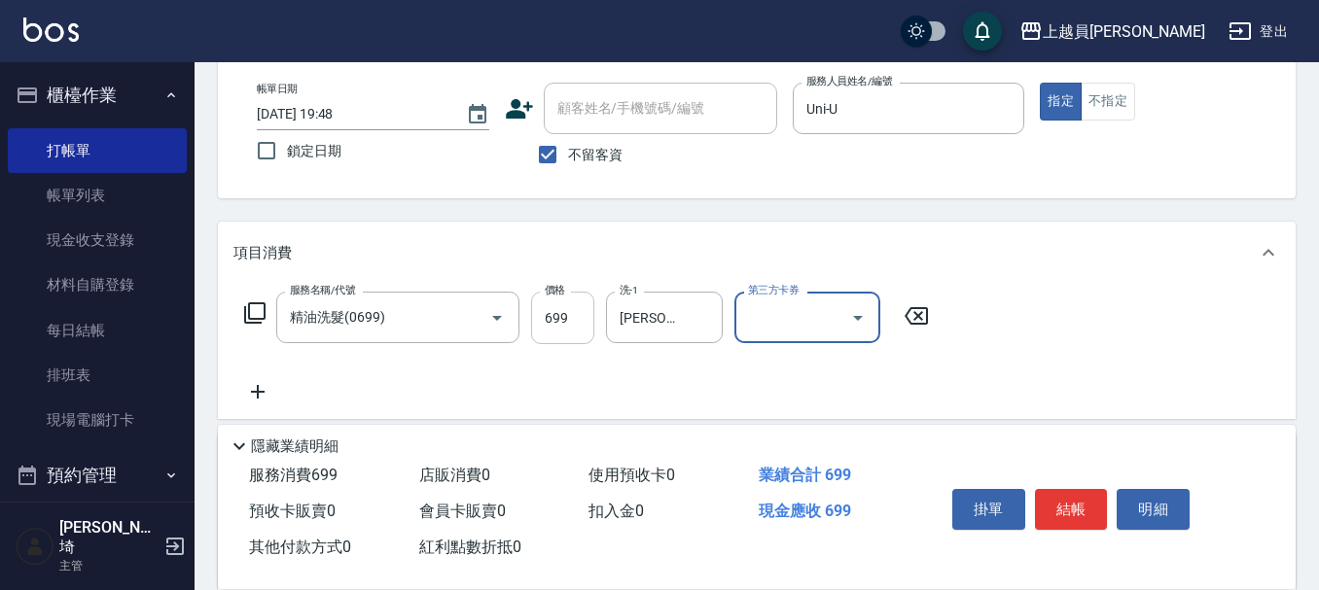
click at [566, 326] on input "699" at bounding box center [562, 318] width 63 height 53
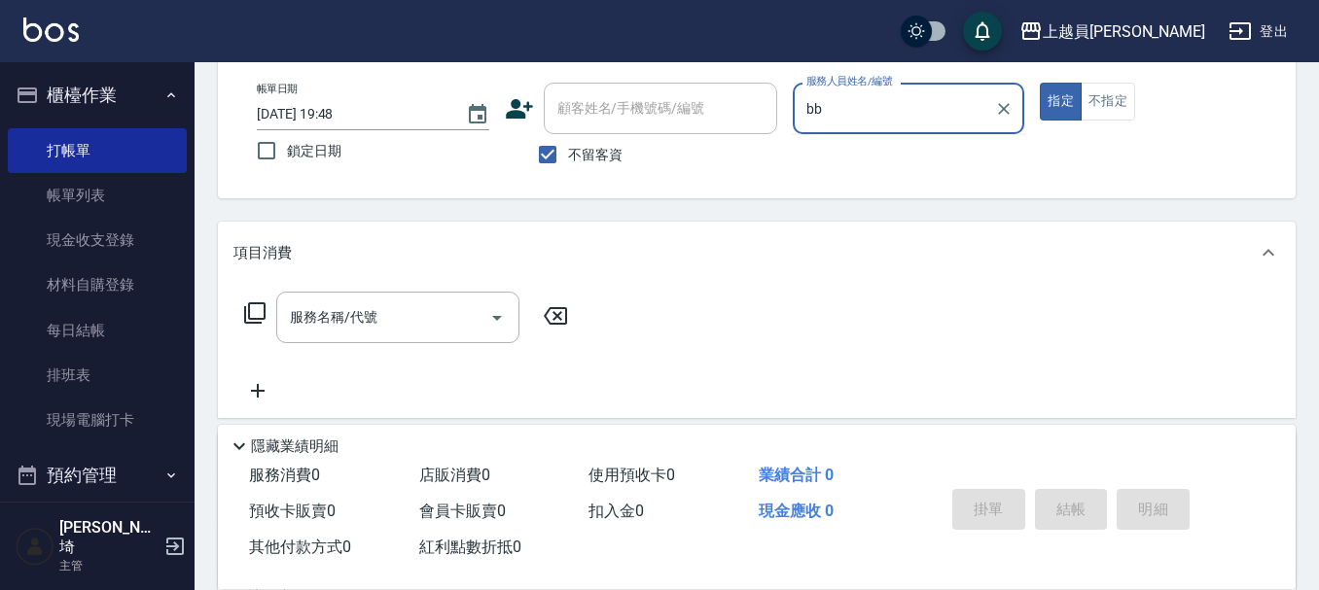
click at [1040, 83] on button "指定" at bounding box center [1061, 102] width 42 height 38
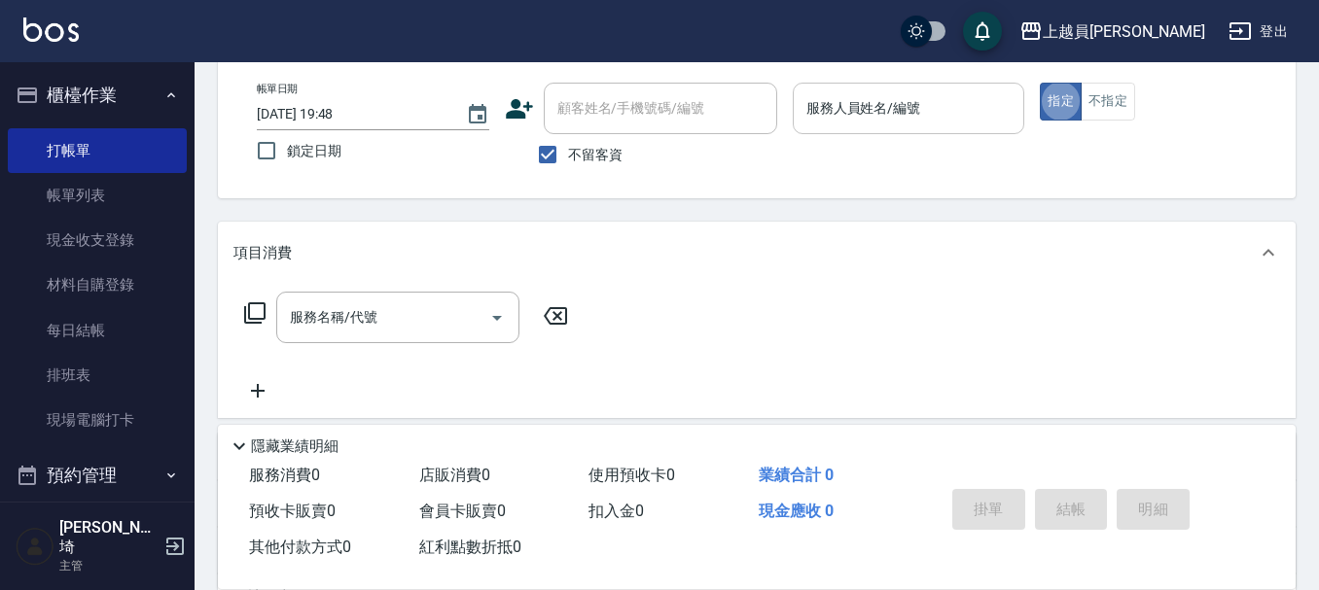
click at [871, 101] on div "服務人員姓名/編號 服務人員姓名/編號" at bounding box center [909, 109] width 232 height 52
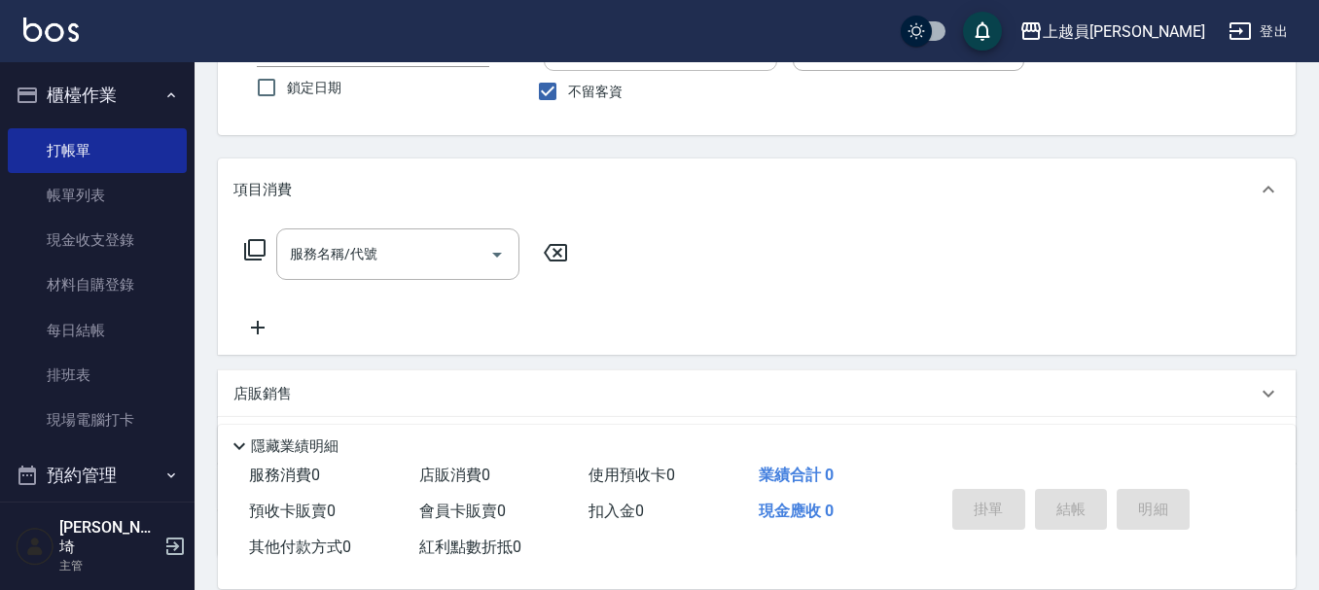
scroll to position [195, 0]
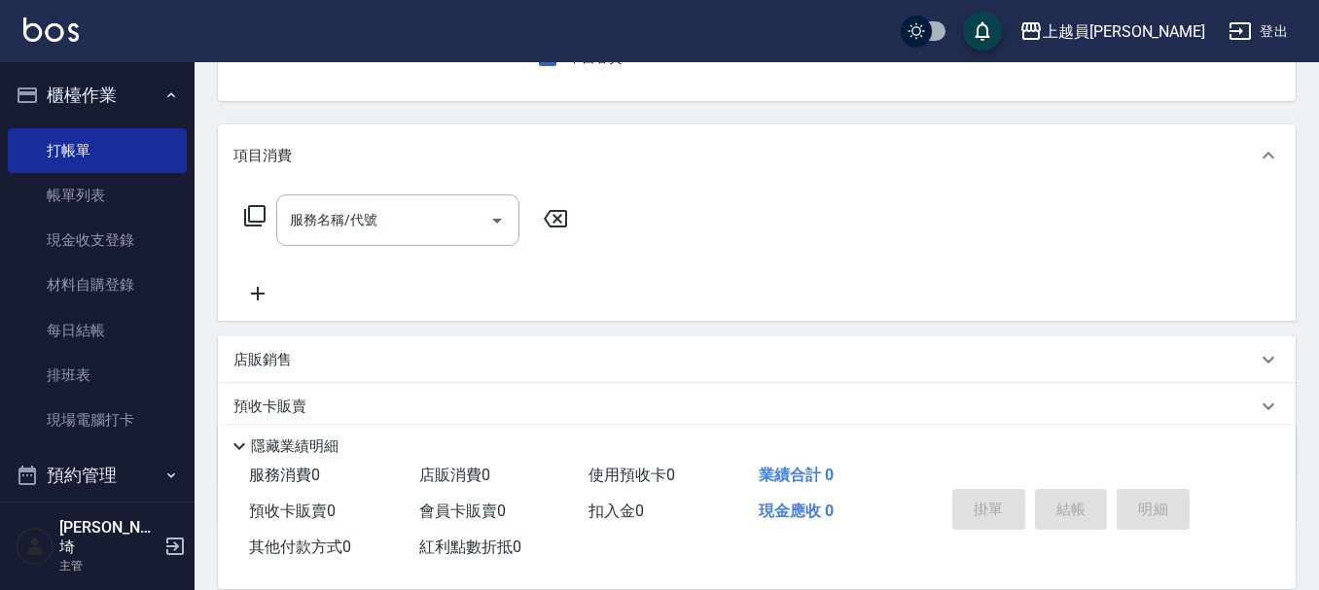
drag, startPoint x: 386, startPoint y: 210, endPoint x: 521, endPoint y: 270, distance: 148.0
click at [397, 210] on input "服務名稱/代號" at bounding box center [383, 220] width 196 height 34
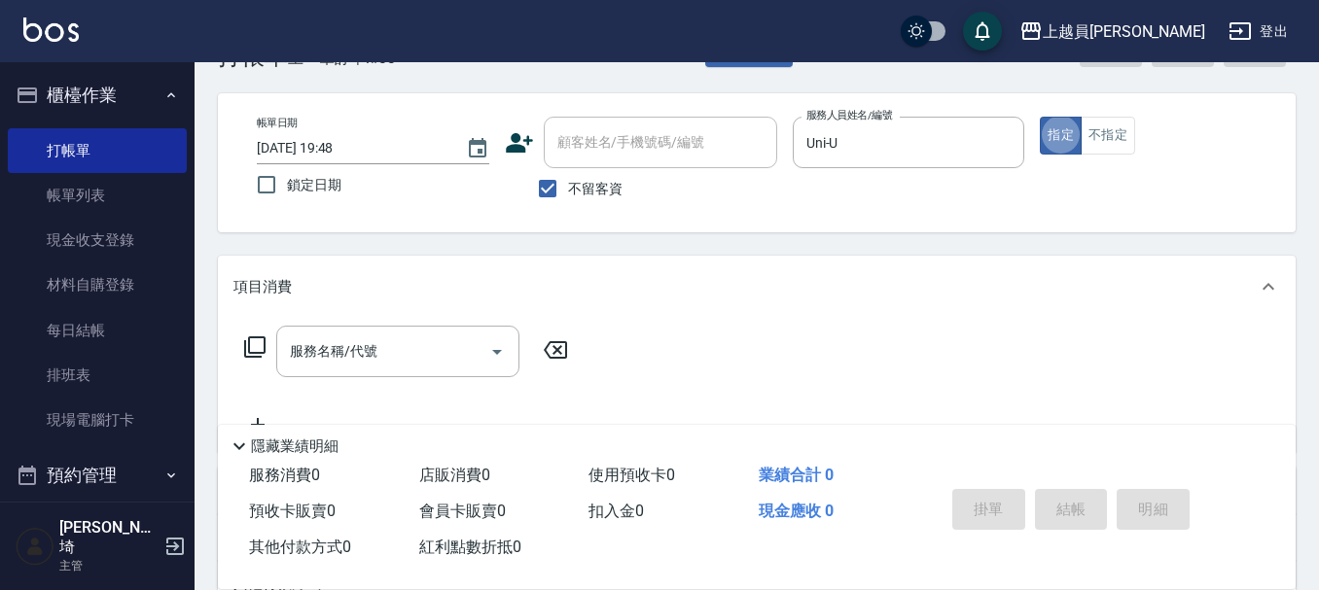
scroll to position [97, 0]
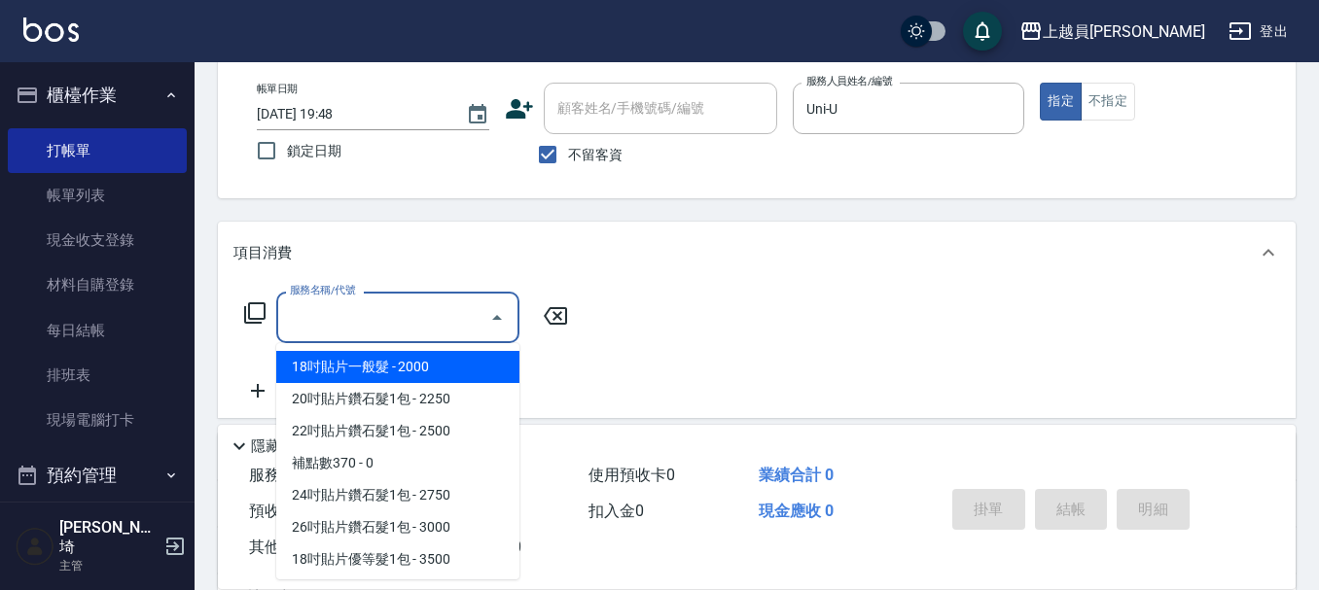
click at [359, 318] on input "服務名稱/代號" at bounding box center [383, 318] width 196 height 34
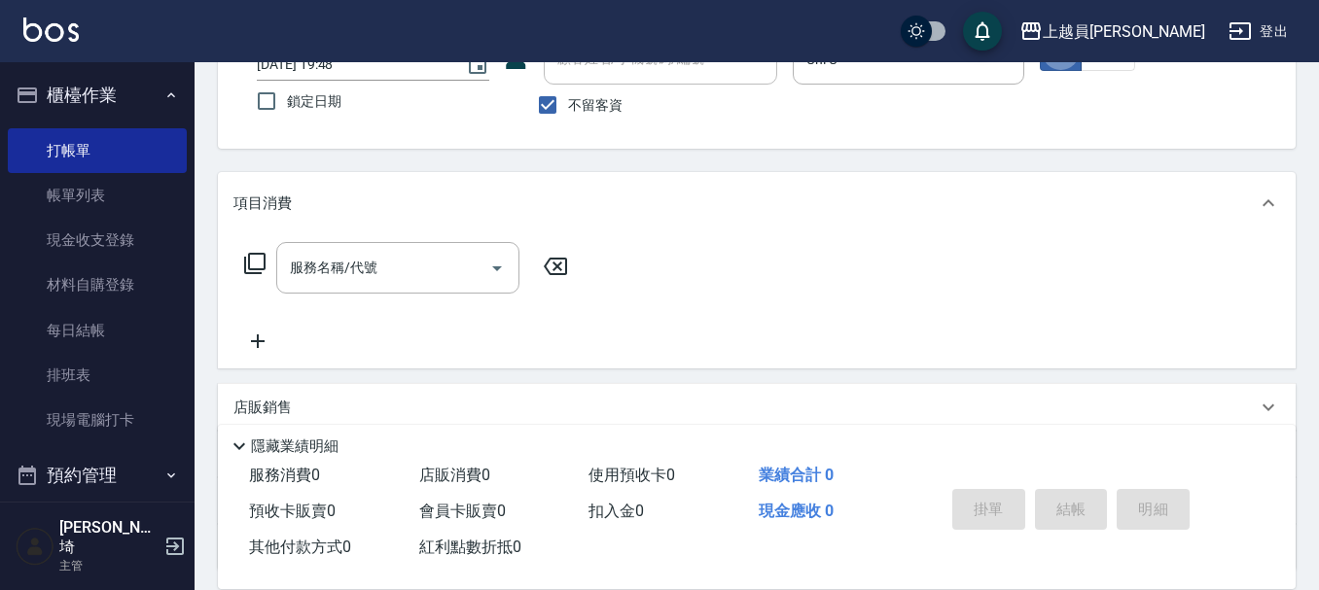
scroll to position [195, 0]
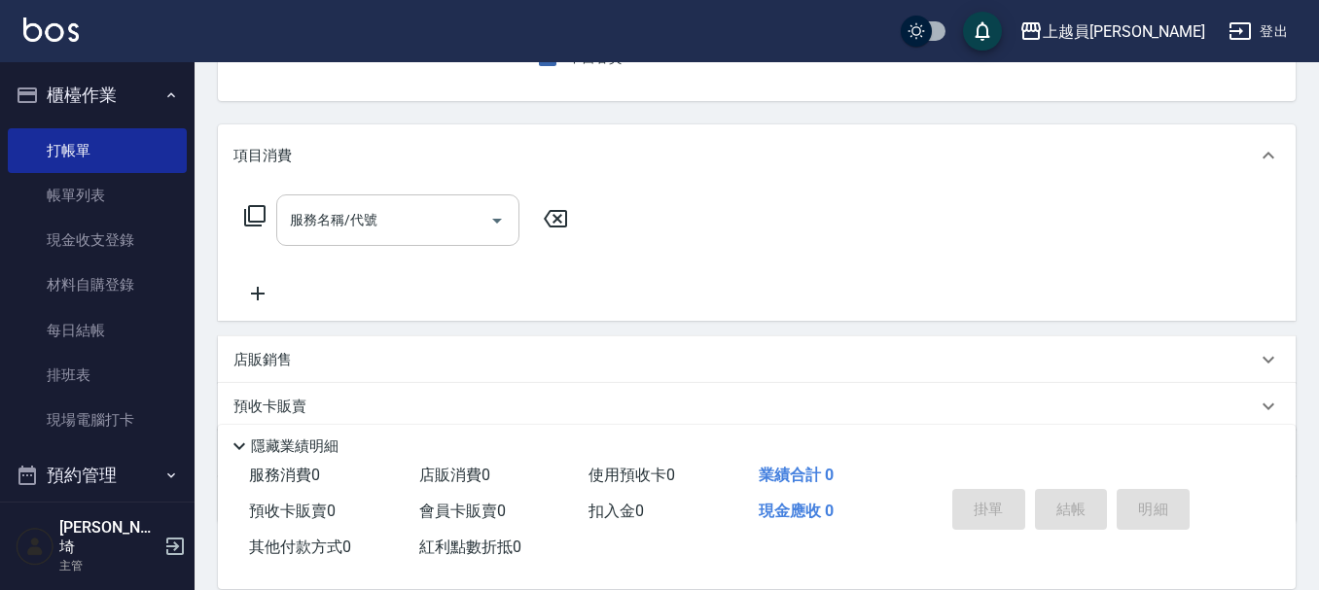
click at [435, 233] on input "服務名稱/代號" at bounding box center [383, 220] width 196 height 34
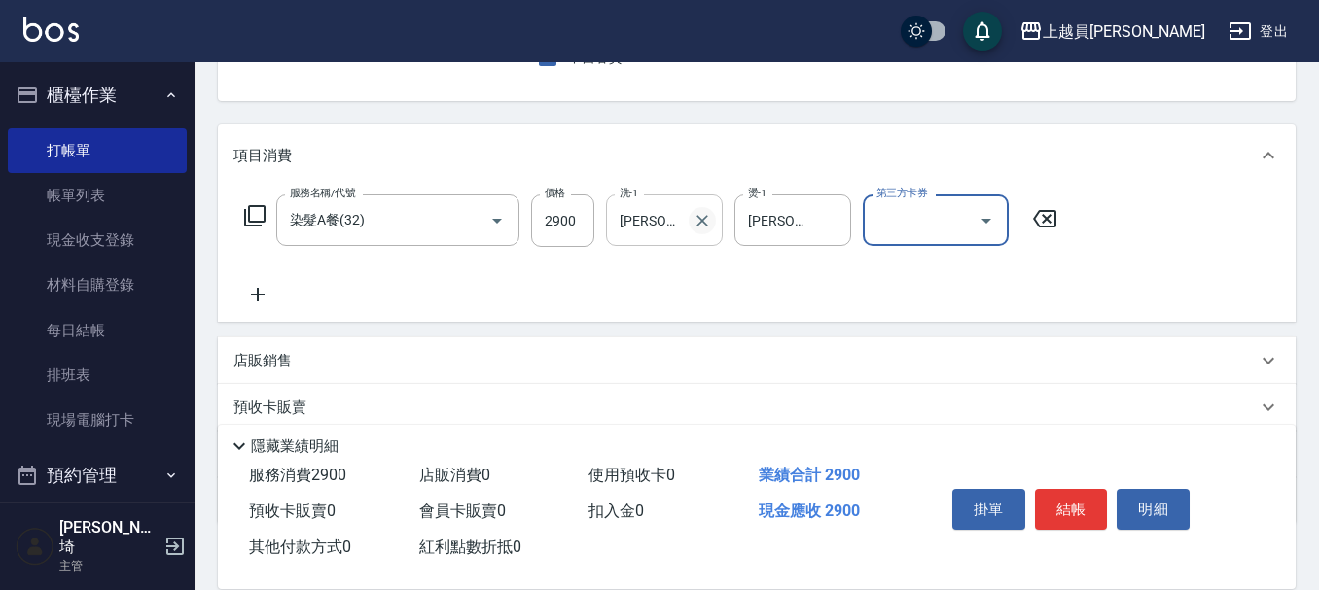
click at [696, 221] on icon "Clear" at bounding box center [702, 220] width 19 height 19
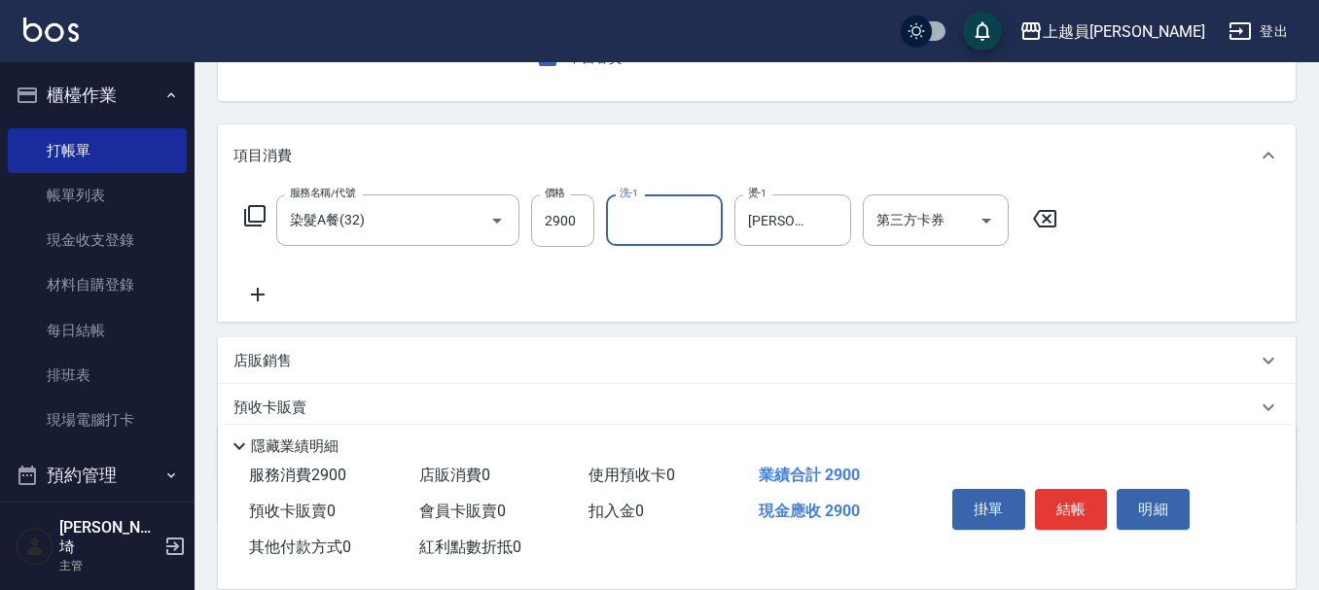
click at [317, 285] on div "服務名稱/代號 染髮A餐(32) 服務名稱/代號 價格 2900 價格 洗-1 洗-1 燙-1 [PERSON_NAME]-18 燙-1 第三方卡券 第三方卡券" at bounding box center [651, 251] width 836 height 112
click at [286, 294] on div "服務名稱/代號 染髮A餐(32) 服務名稱/代號 價格 2900 價格 洗-1 洗-1 燙-1 [PERSON_NAME]-18 燙-1 第三方卡券 第三方卡券" at bounding box center [651, 251] width 836 height 112
click at [272, 292] on icon at bounding box center [257, 294] width 49 height 23
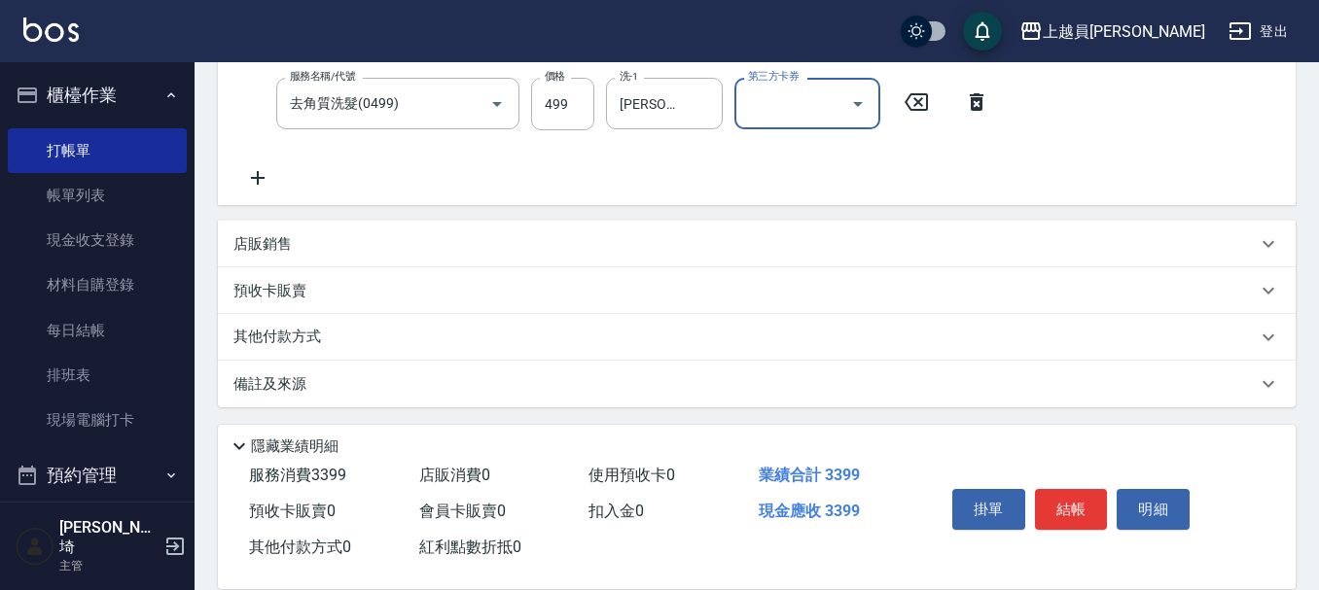
scroll to position [389, 0]
click at [328, 243] on div "店販銷售" at bounding box center [744, 242] width 1023 height 20
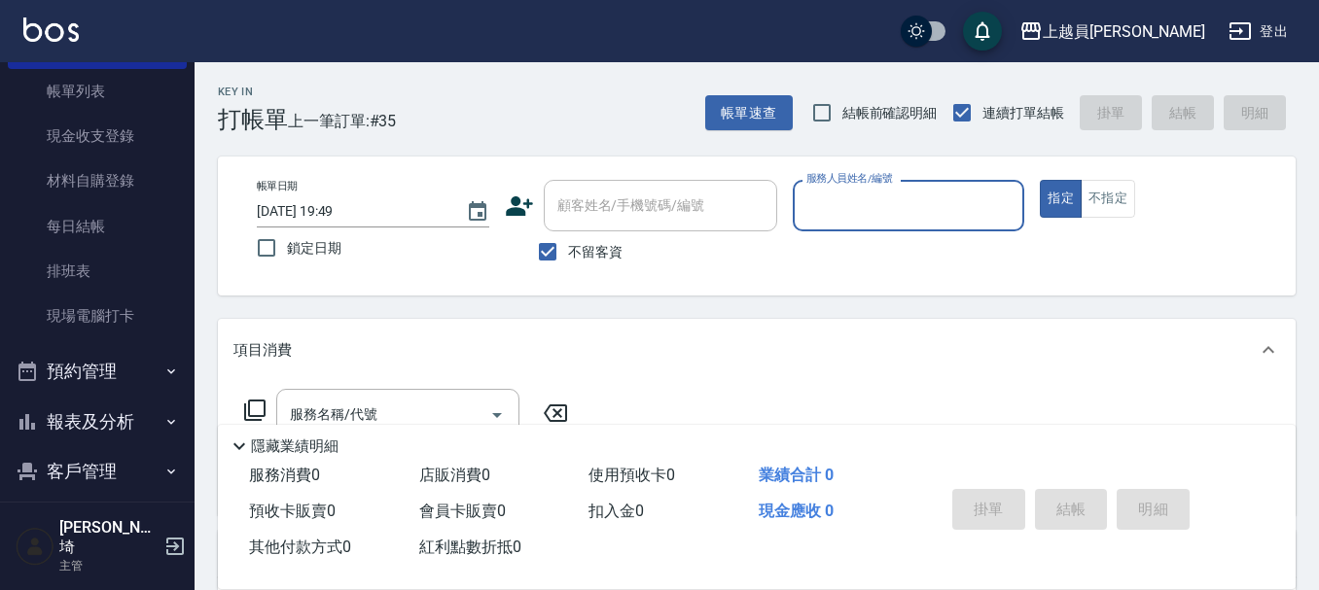
scroll to position [255, 0]
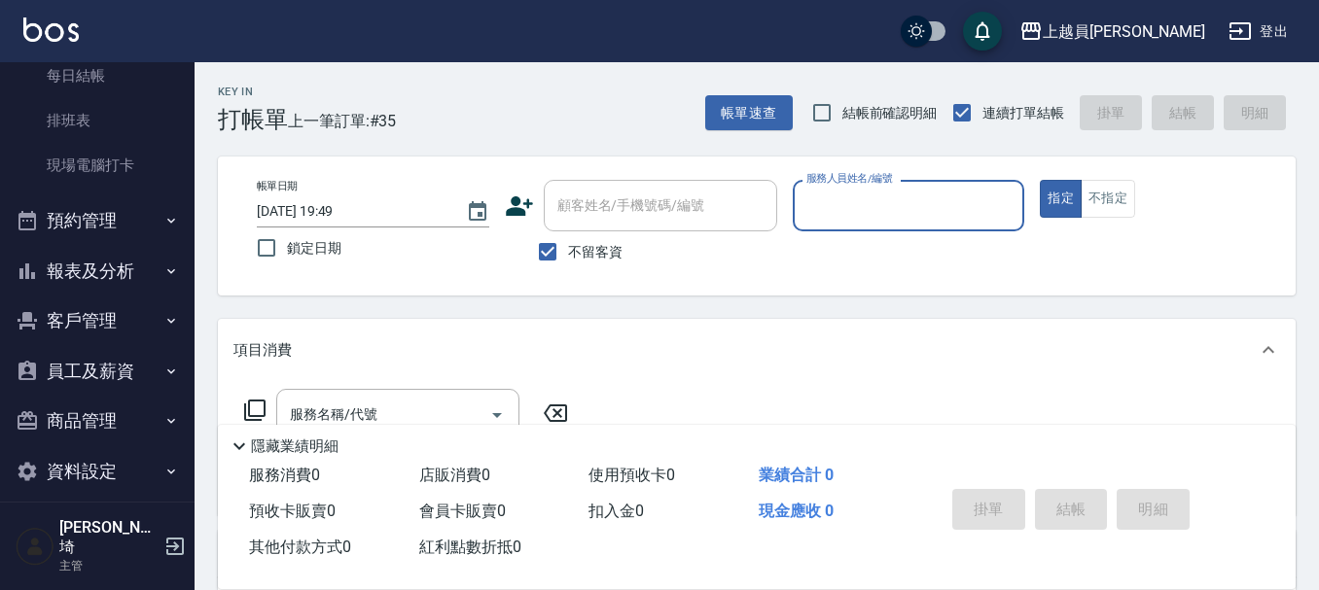
click at [53, 252] on button "報表及分析" at bounding box center [97, 271] width 179 height 51
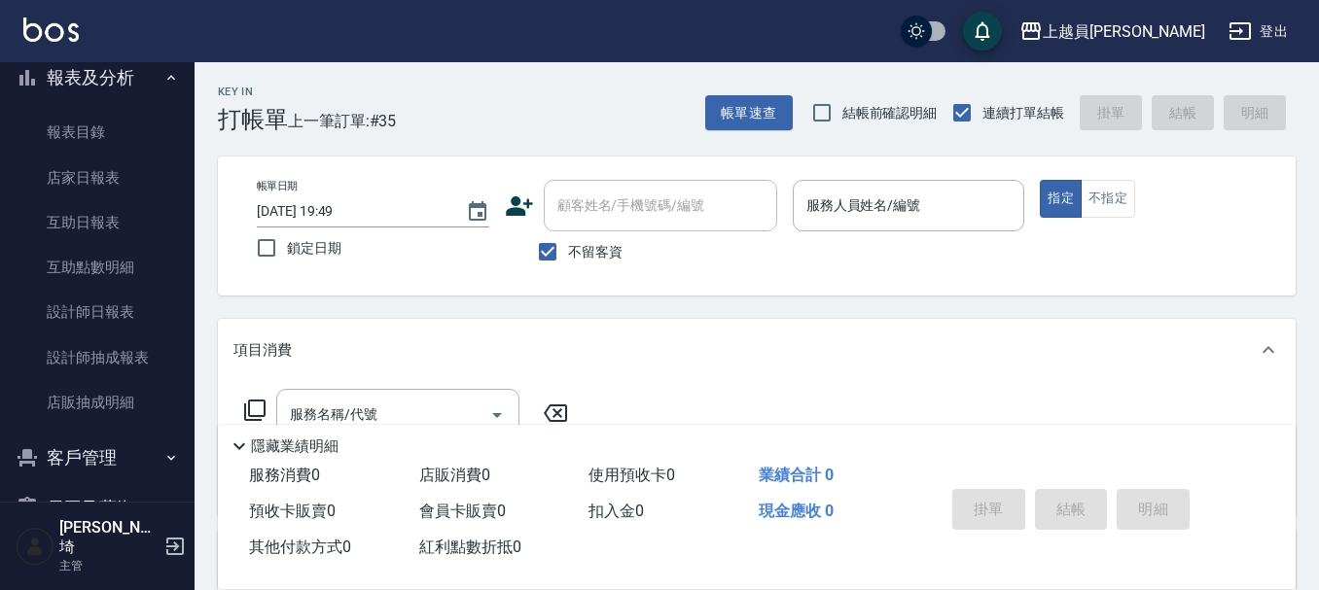
scroll to position [449, 0]
click at [108, 203] on link "互助日報表" at bounding box center [97, 221] width 179 height 45
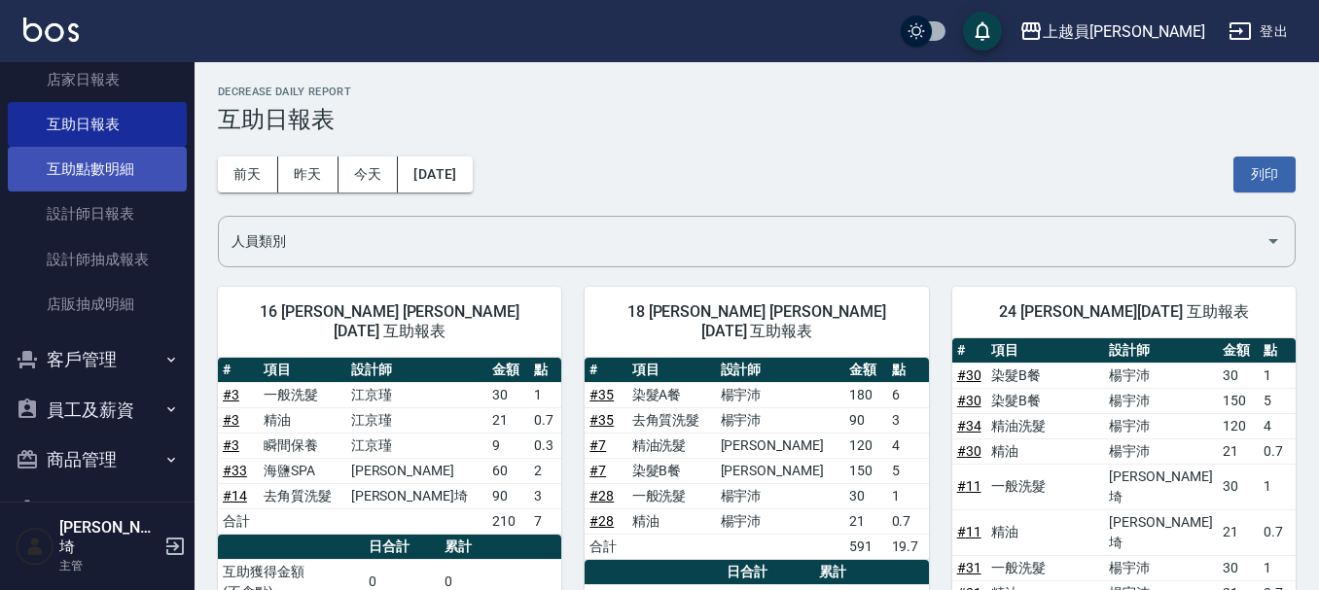
scroll to position [449, 0]
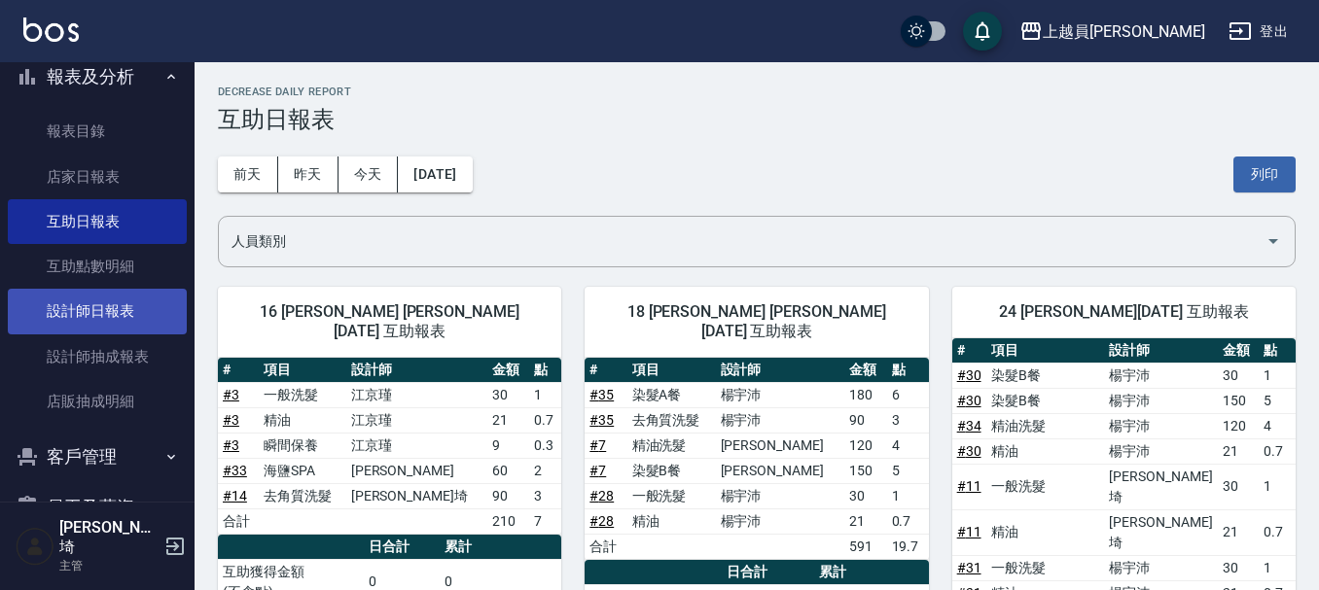
click at [108, 314] on link "設計師日報表" at bounding box center [97, 311] width 179 height 45
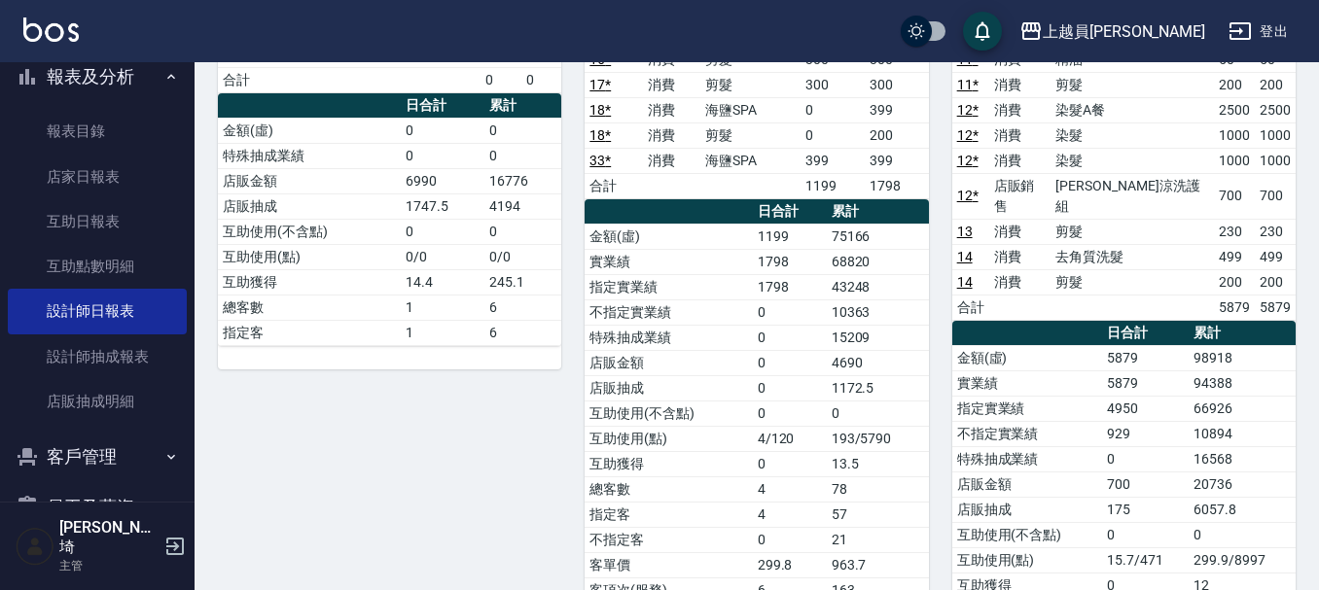
scroll to position [292, 0]
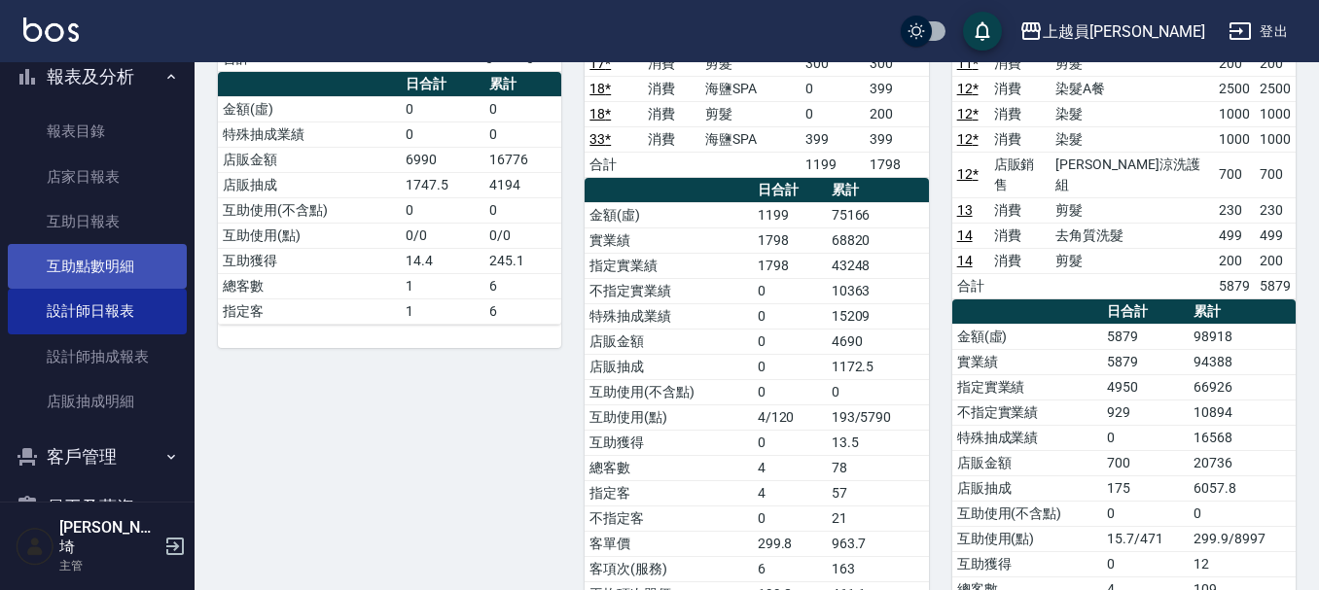
click at [96, 270] on link "互助點數明細" at bounding box center [97, 266] width 179 height 45
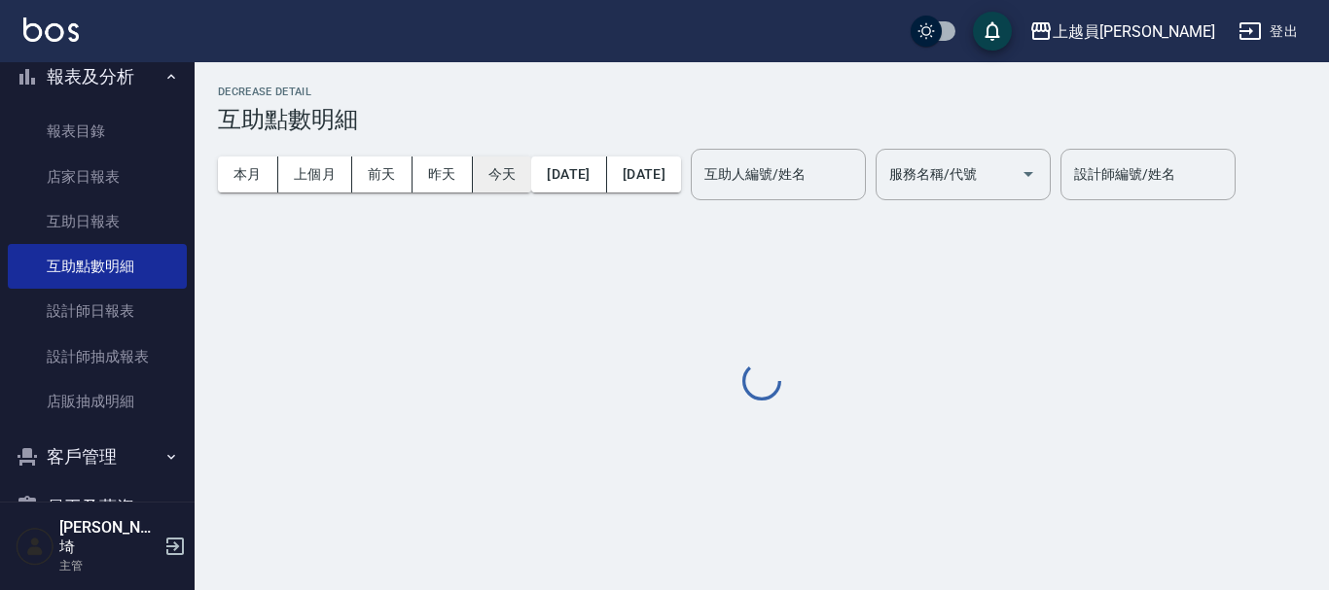
click at [492, 169] on button "今天" at bounding box center [502, 175] width 59 height 36
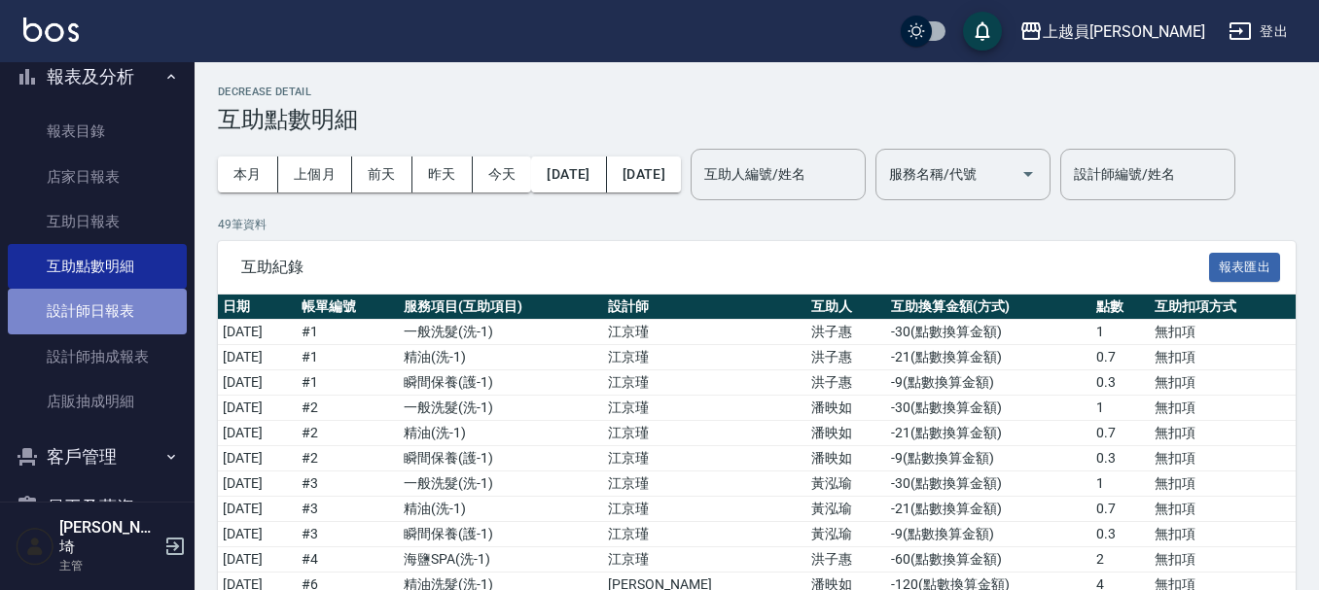
click at [99, 318] on link "設計師日報表" at bounding box center [97, 311] width 179 height 45
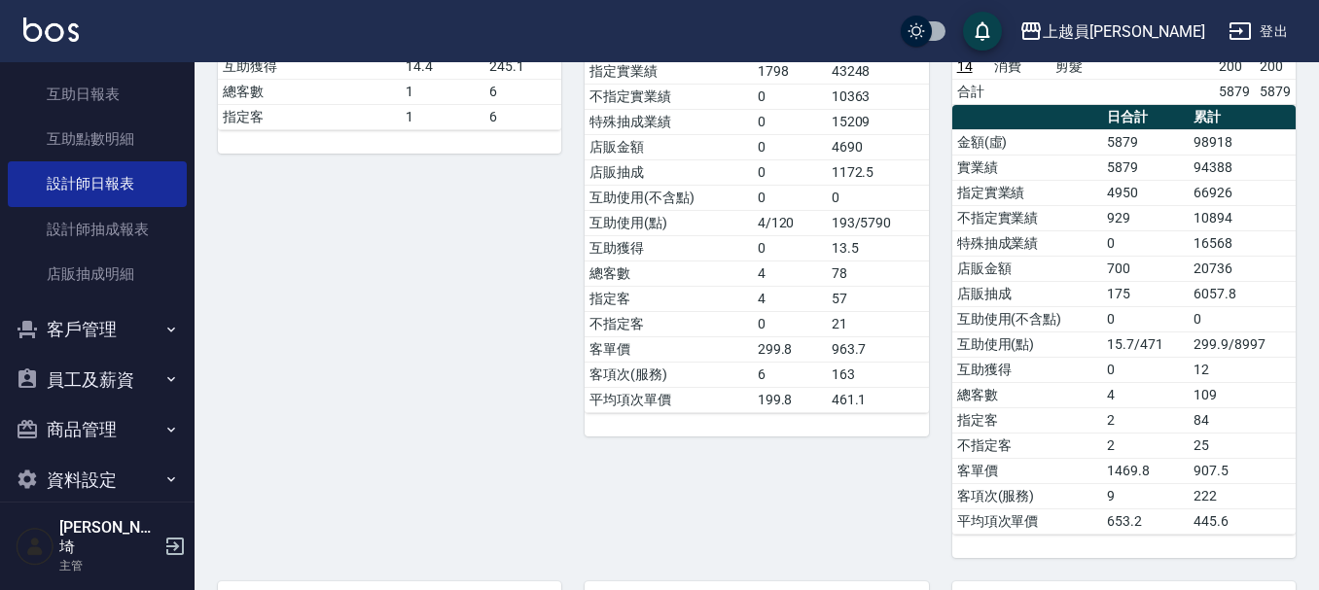
scroll to position [586, 0]
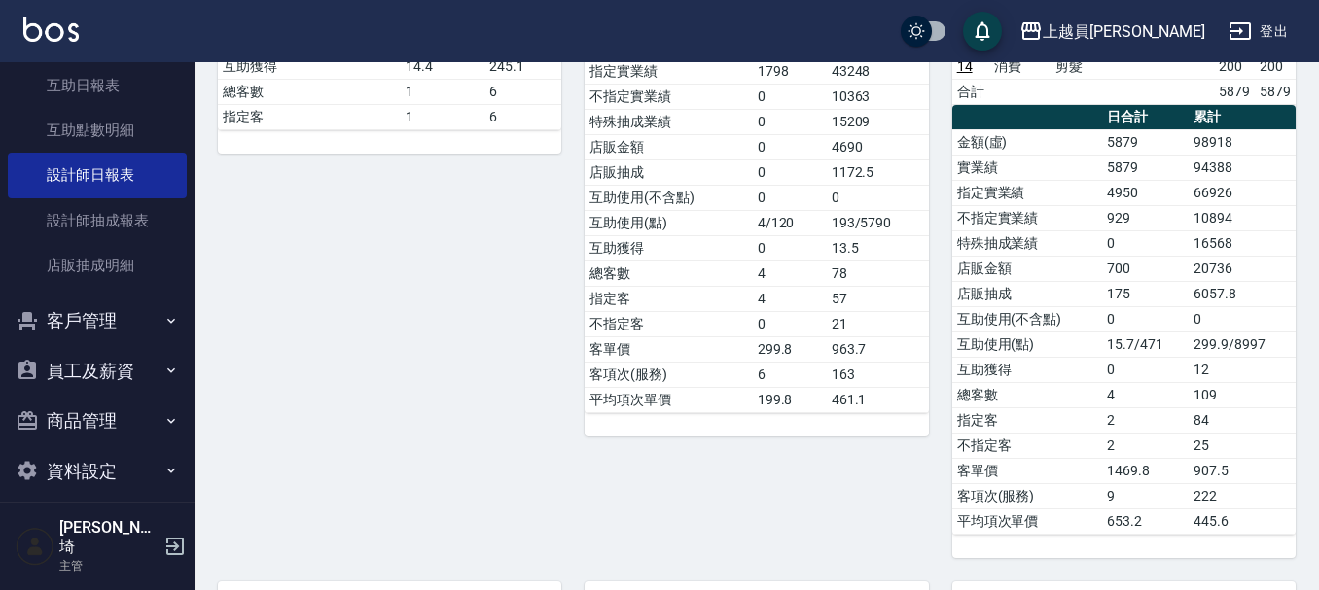
click at [119, 315] on button "客戶管理" at bounding box center [97, 321] width 179 height 51
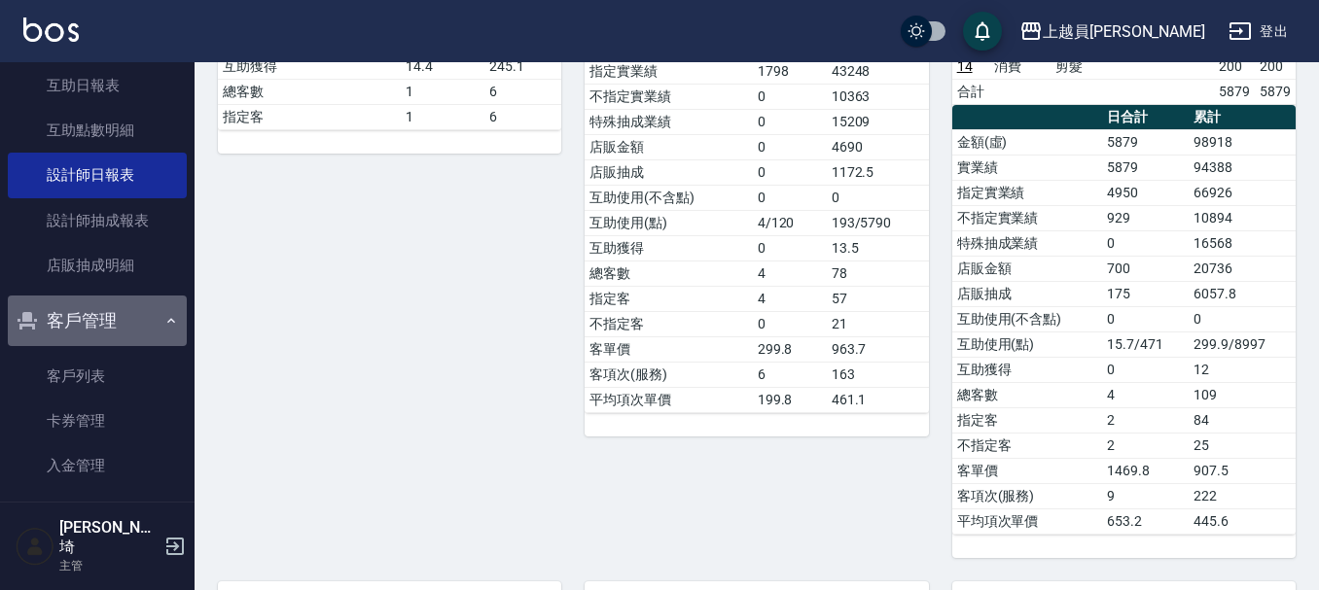
click at [119, 315] on button "客戶管理" at bounding box center [97, 321] width 179 height 51
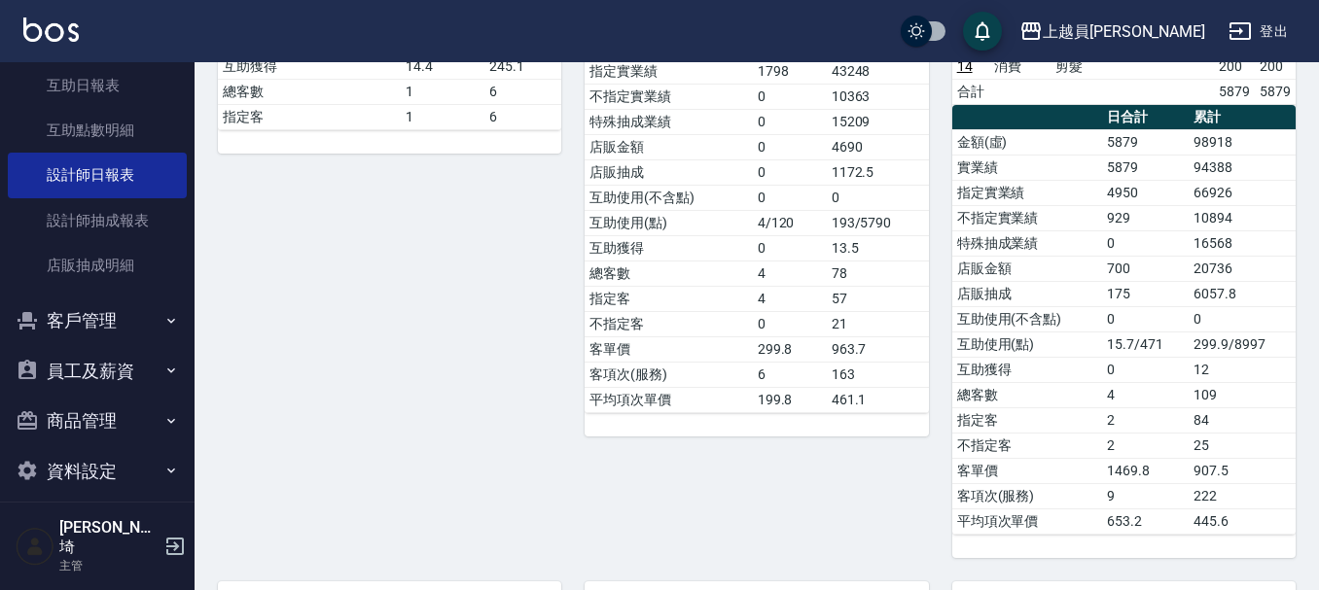
click at [117, 383] on button "員工及薪資" at bounding box center [97, 371] width 179 height 51
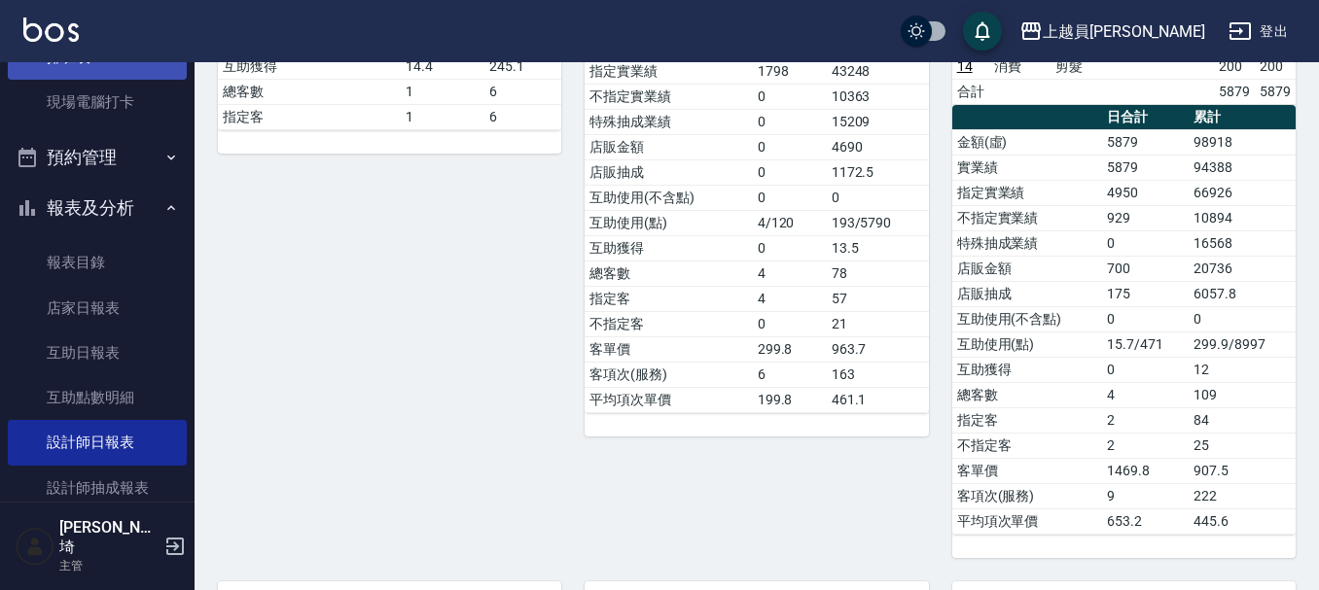
scroll to position [294, 0]
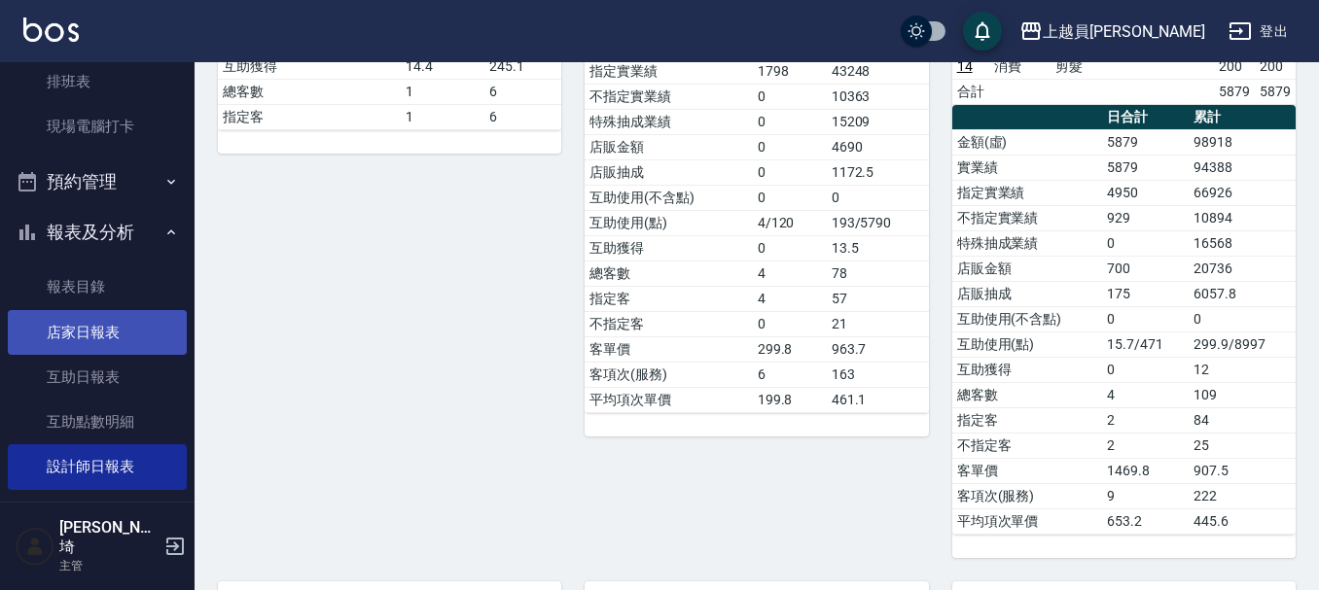
click at [106, 336] on link "店家日報表" at bounding box center [97, 332] width 179 height 45
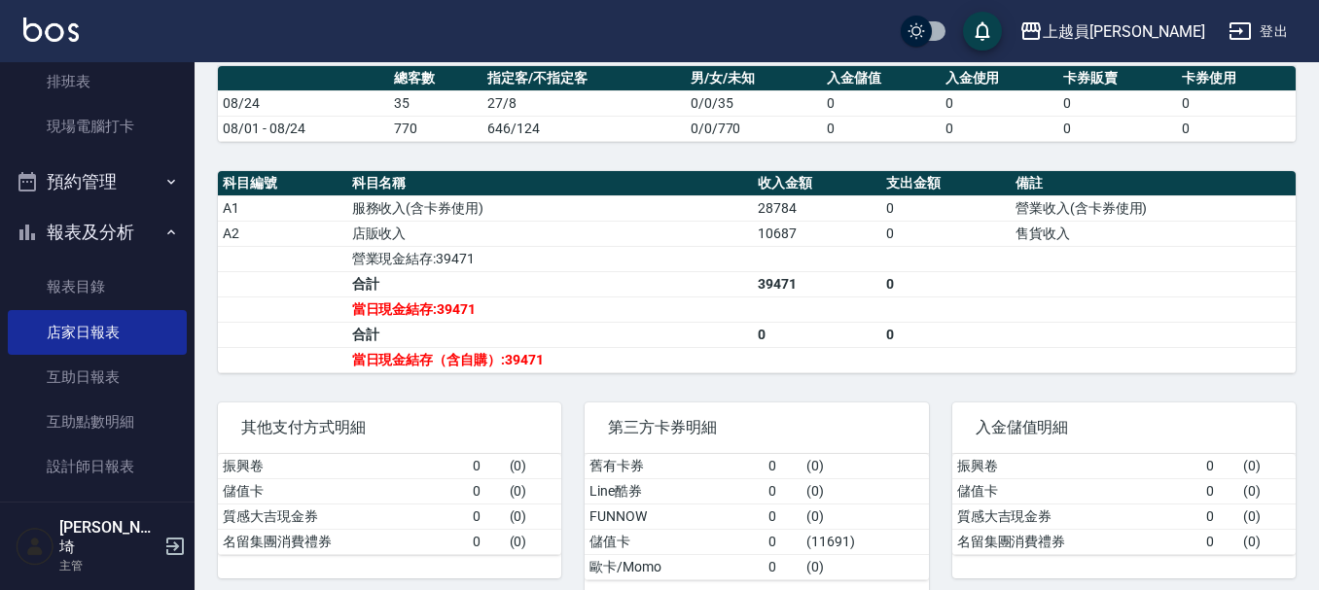
scroll to position [584, 0]
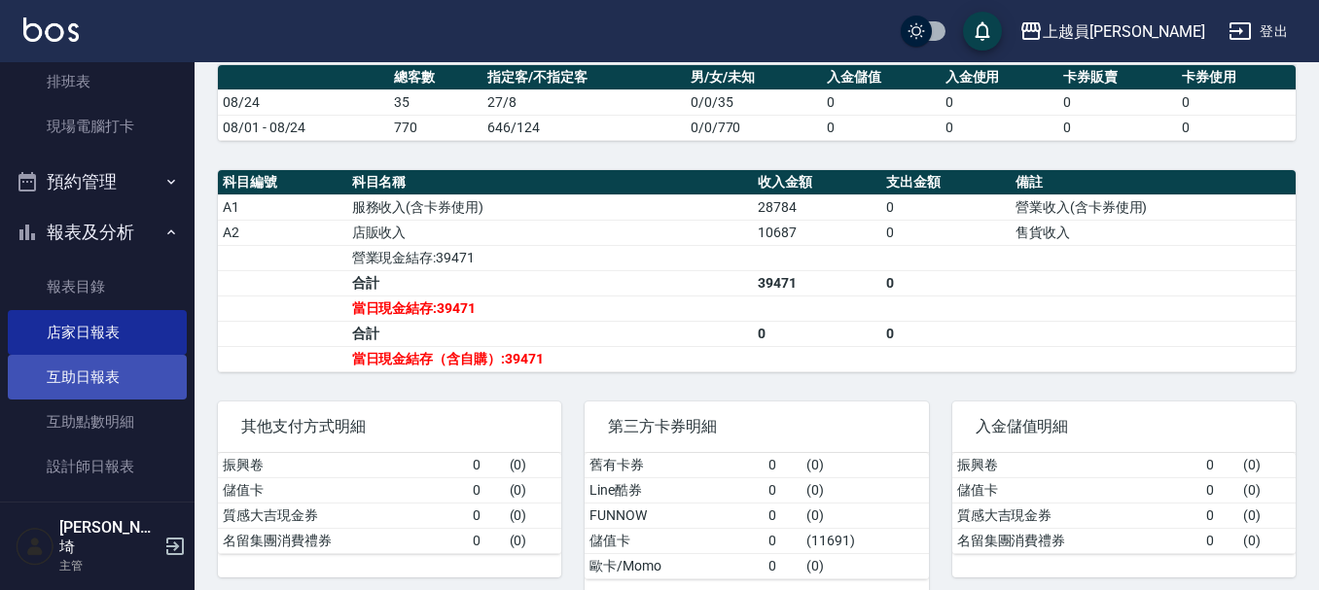
click at [152, 377] on link "互助日報表" at bounding box center [97, 377] width 179 height 45
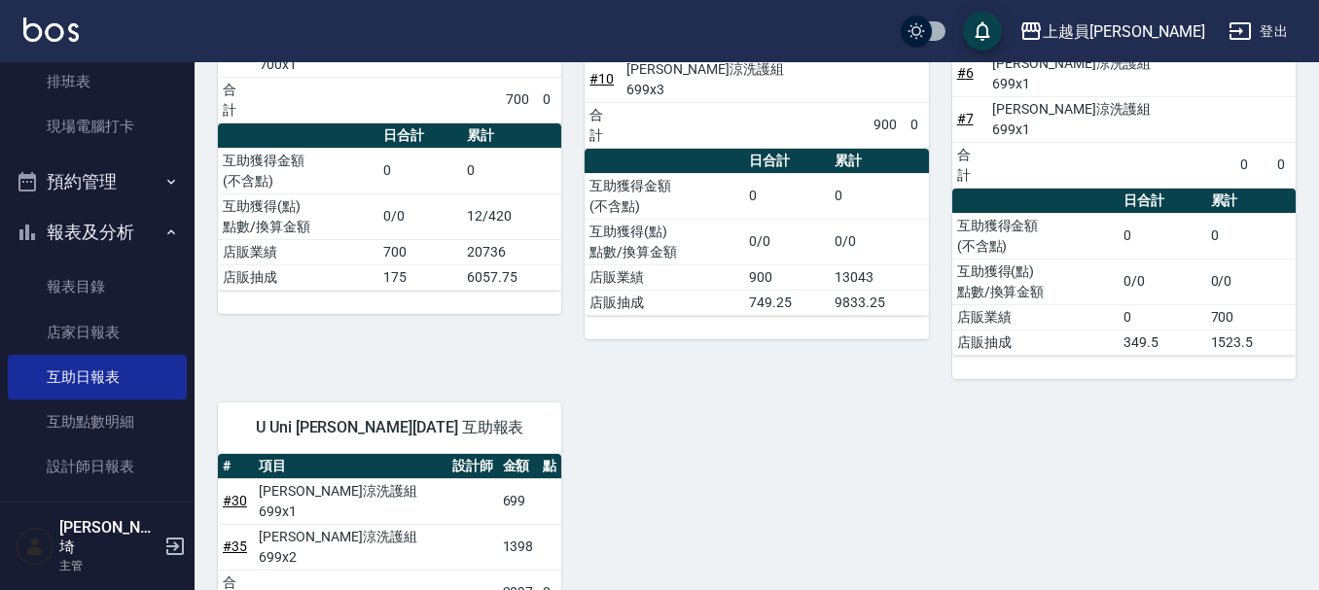
scroll to position [1694, 0]
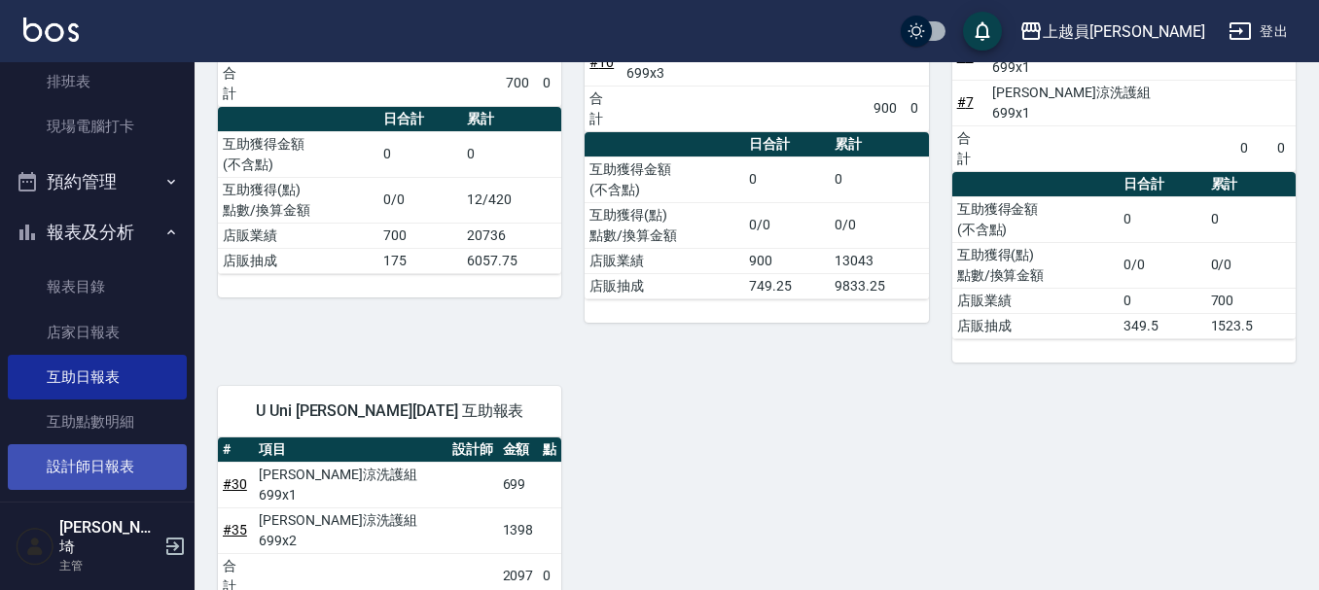
click at [119, 462] on link "設計師日報表" at bounding box center [97, 467] width 179 height 45
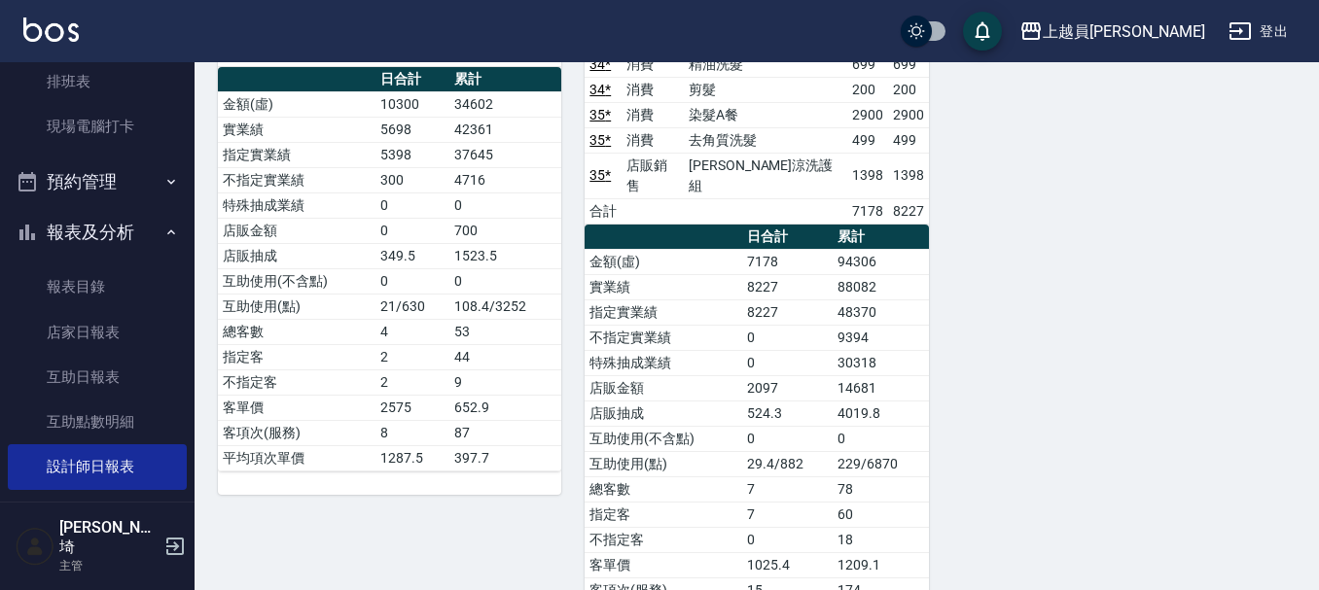
scroll to position [2352, 0]
